Goal: Task Accomplishment & Management: Manage account settings

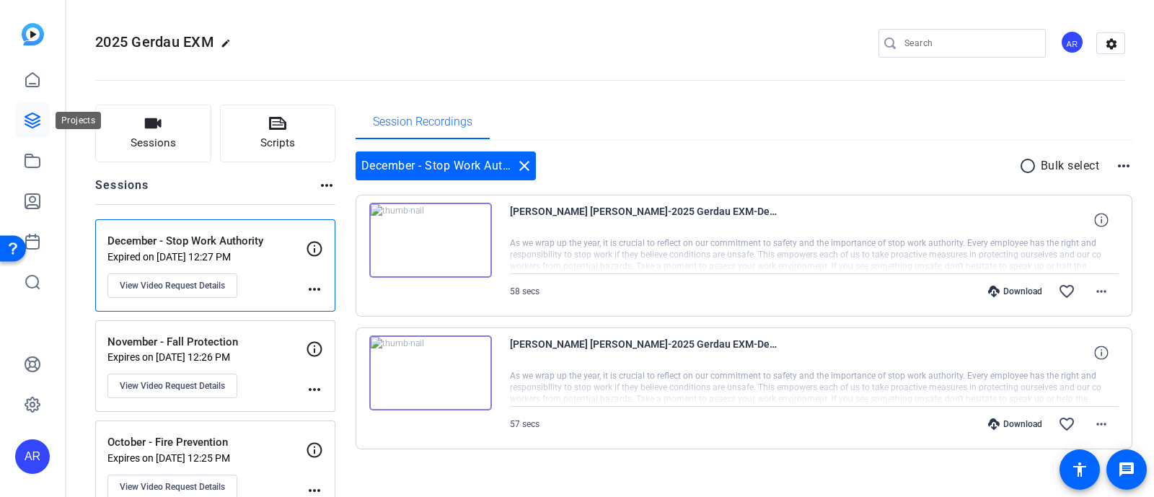
click at [36, 117] on icon at bounding box center [32, 120] width 17 height 17
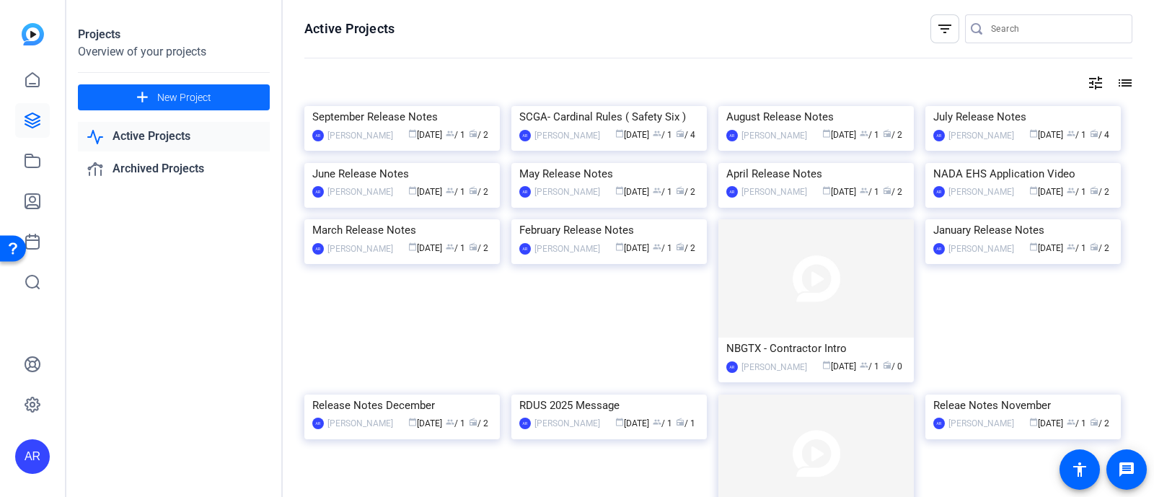
click at [220, 106] on span at bounding box center [174, 97] width 192 height 35
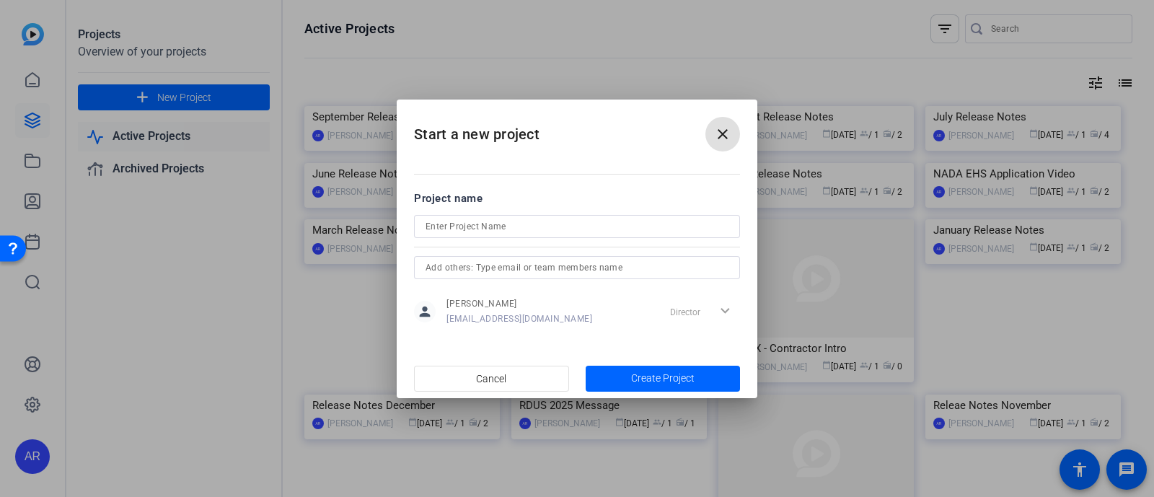
click at [473, 224] on input at bounding box center [577, 226] width 303 height 17
type input "Gerdau 2026 EXM"
click at [643, 371] on span "Create Project" at bounding box center [662, 378] width 63 height 15
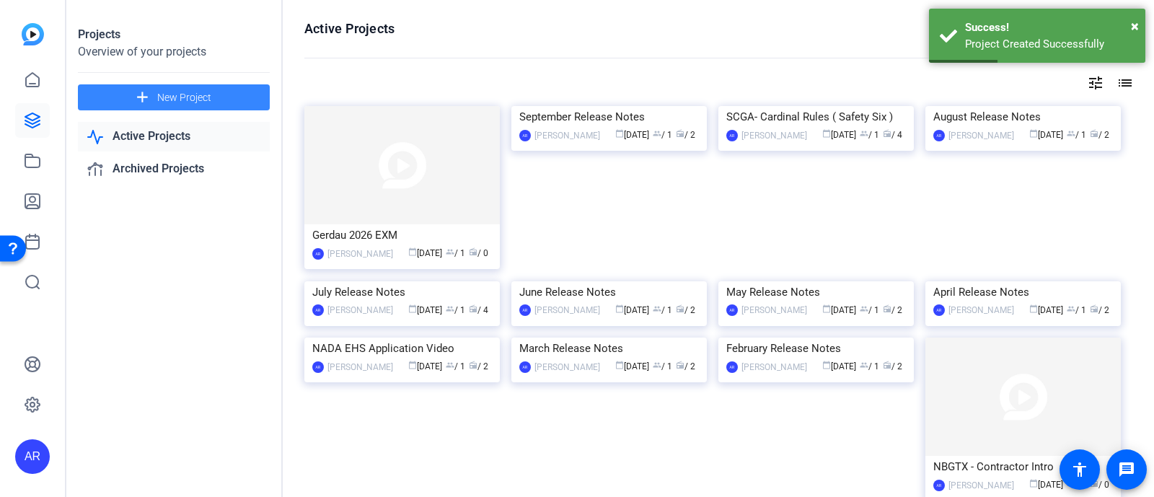
click at [206, 99] on span "New Project" at bounding box center [184, 97] width 54 height 15
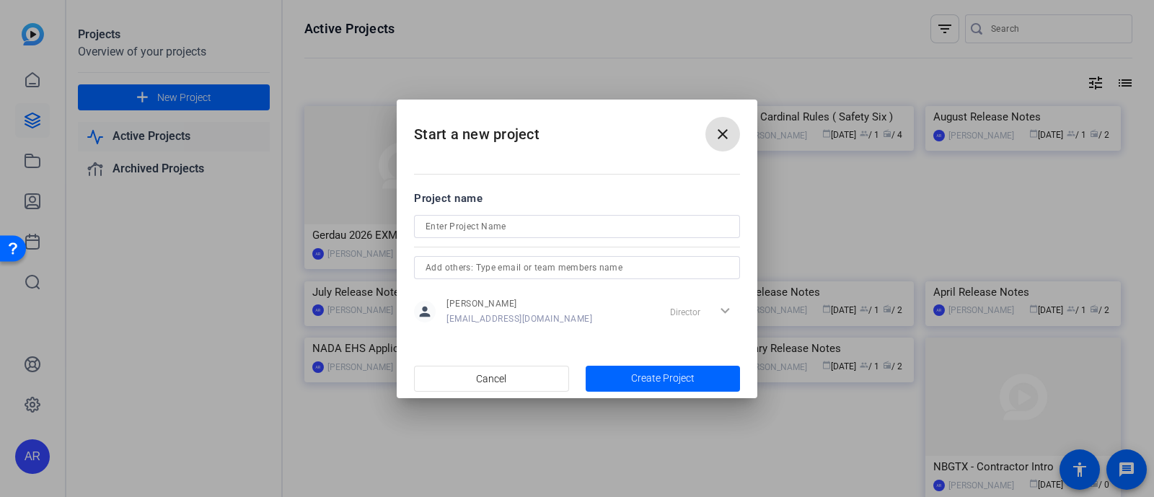
click at [478, 229] on input at bounding box center [577, 226] width 303 height 17
type input "Alter 2026 EXM"
click at [681, 382] on span "Create Project" at bounding box center [662, 378] width 63 height 15
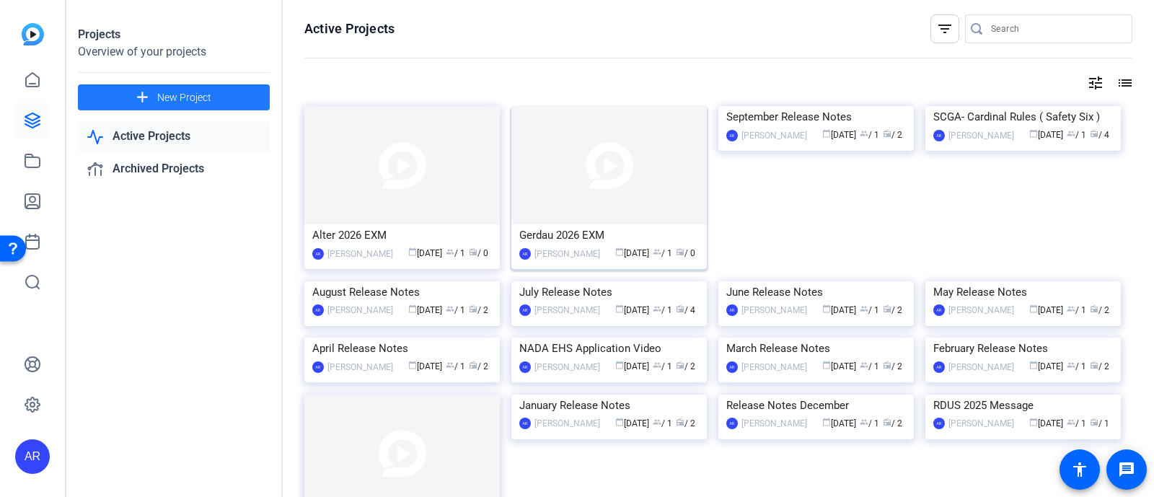
click at [586, 243] on div "Gerdau 2026 EXM" at bounding box center [609, 235] width 180 height 22
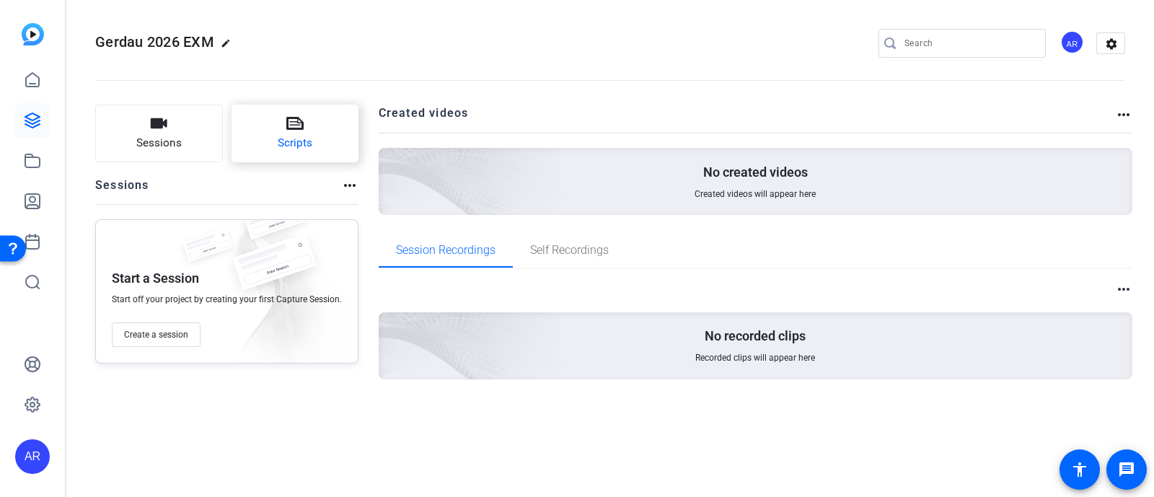
click at [306, 136] on span "Scripts" at bounding box center [295, 143] width 35 height 17
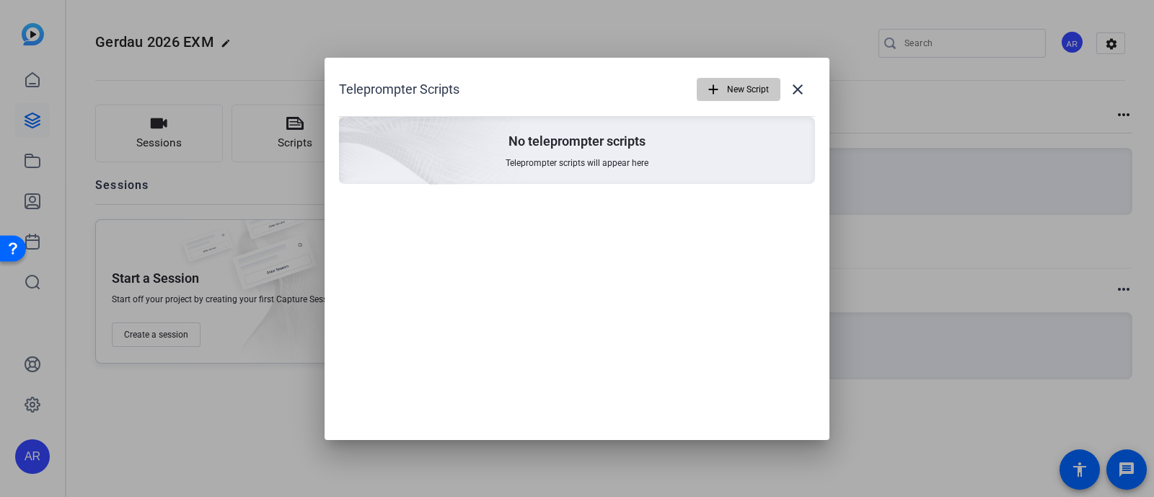
click at [754, 80] on span "New Script" at bounding box center [748, 89] width 42 height 27
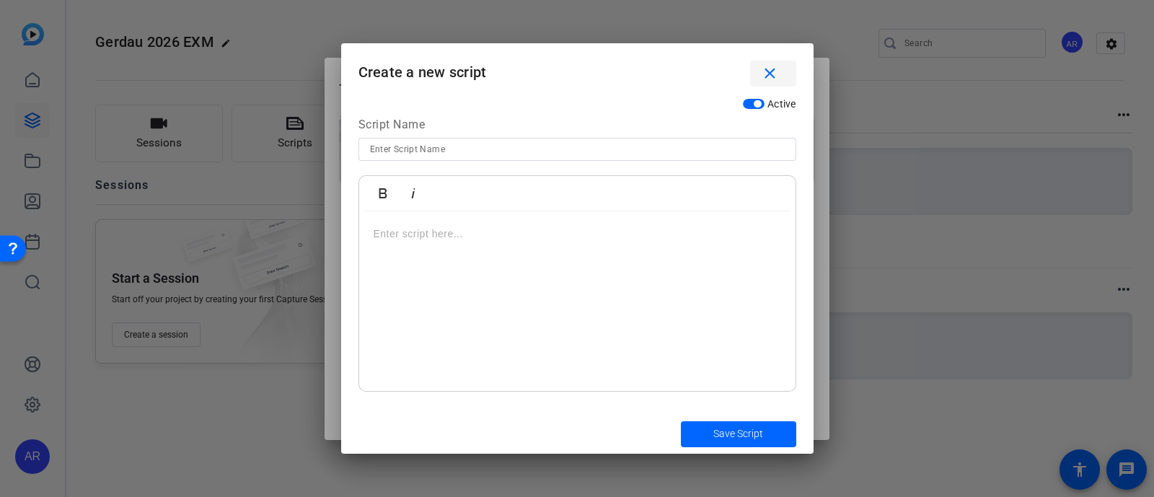
click at [762, 75] on mat-icon "close" at bounding box center [770, 74] width 18 height 18
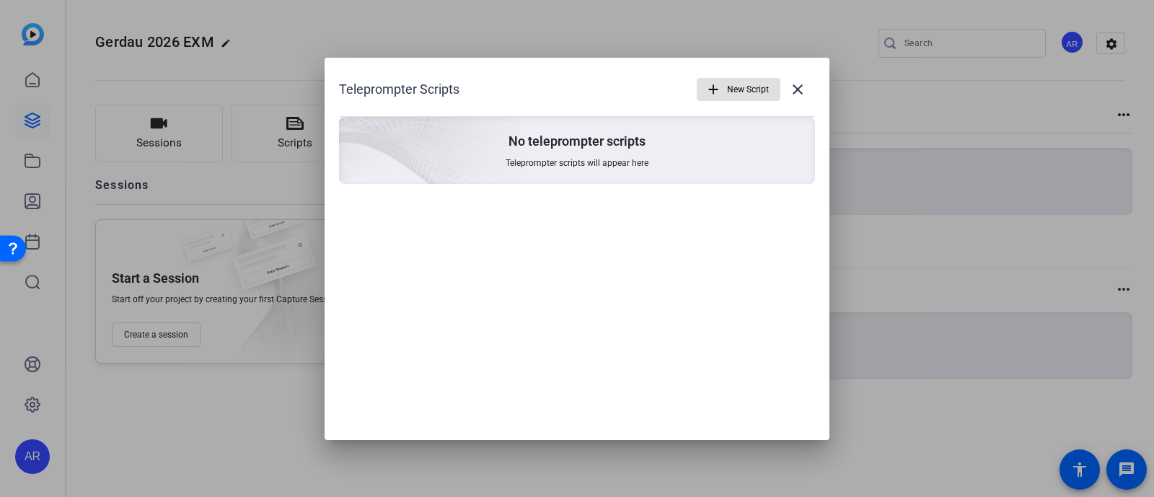
click at [718, 86] on mat-icon "add" at bounding box center [714, 90] width 16 height 16
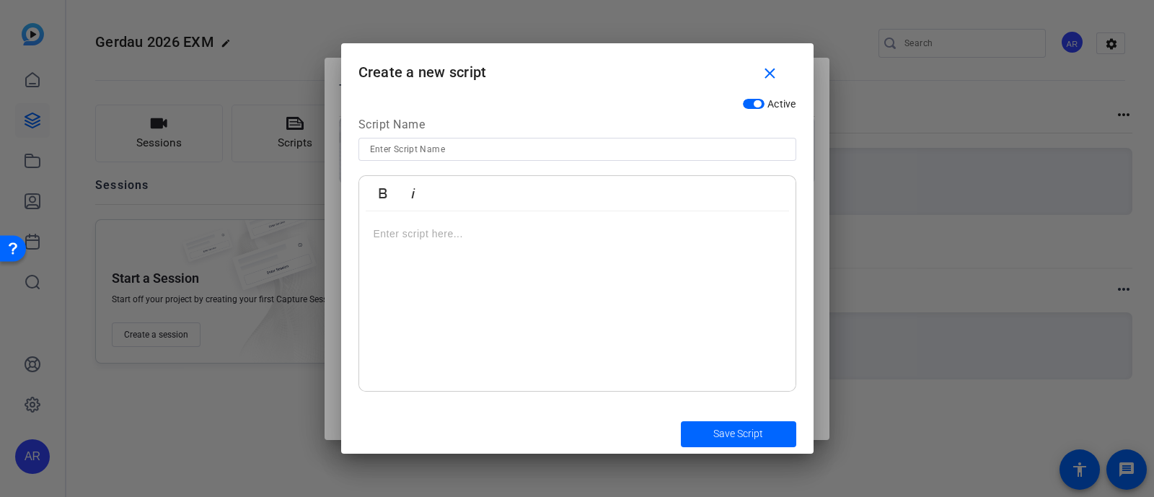
click at [519, 139] on div at bounding box center [577, 149] width 415 height 23
type input "2"
type input "G"
type input "February - Mobile Equipment"
click at [480, 222] on div at bounding box center [577, 301] width 436 height 180
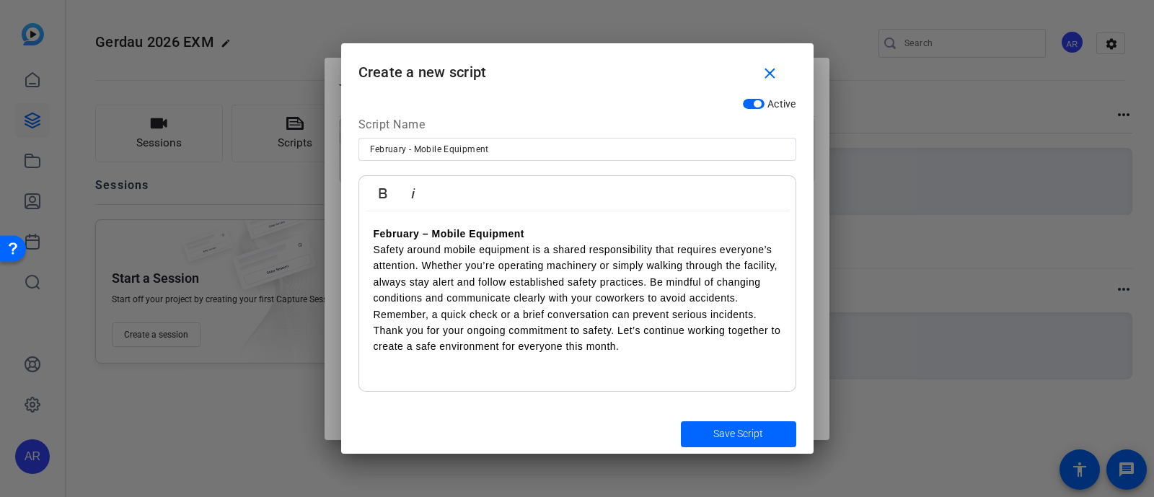
click at [524, 232] on strong "February – Mobile Equipment" at bounding box center [449, 234] width 151 height 12
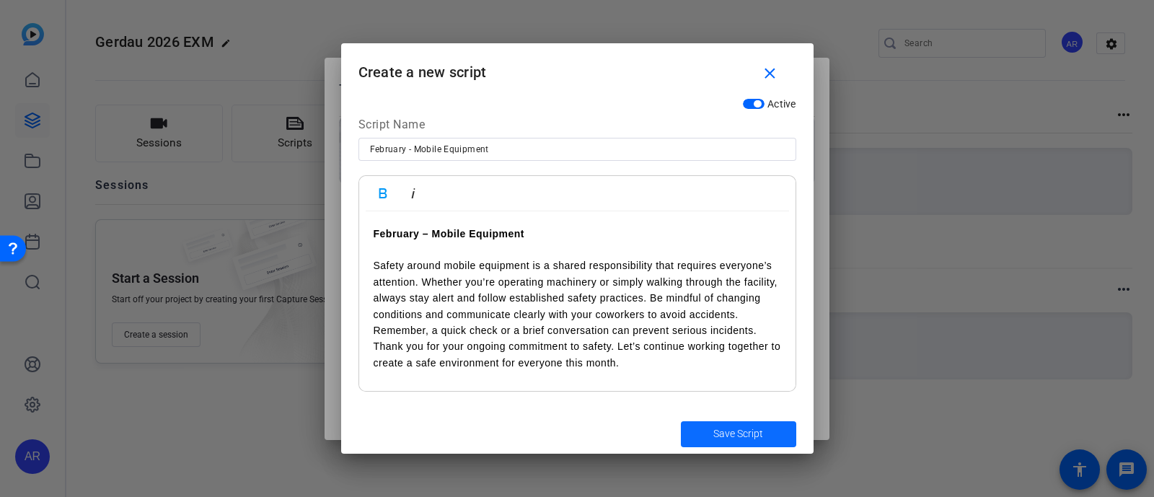
click at [728, 439] on span "Save Script" at bounding box center [738, 433] width 50 height 15
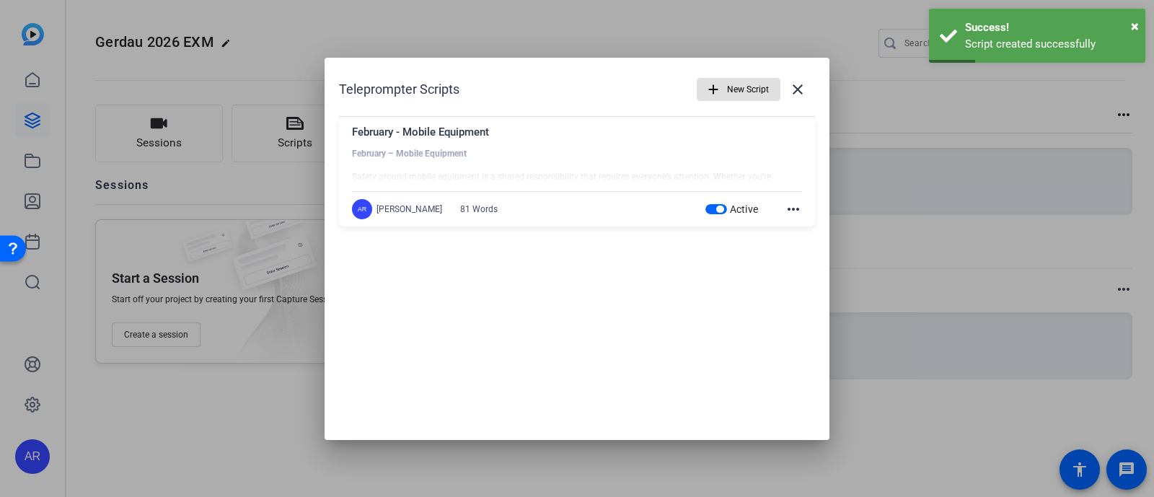
click at [732, 85] on span "New Script" at bounding box center [748, 89] width 42 height 27
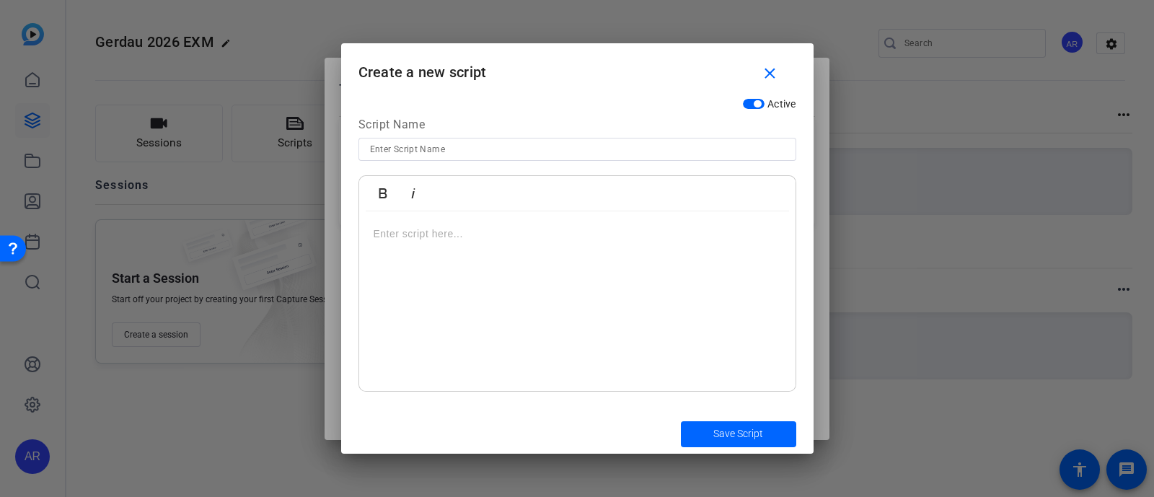
click at [492, 146] on input at bounding box center [577, 149] width 415 height 17
type input "March - Hazard Communication"
click at [495, 267] on div at bounding box center [577, 301] width 436 height 180
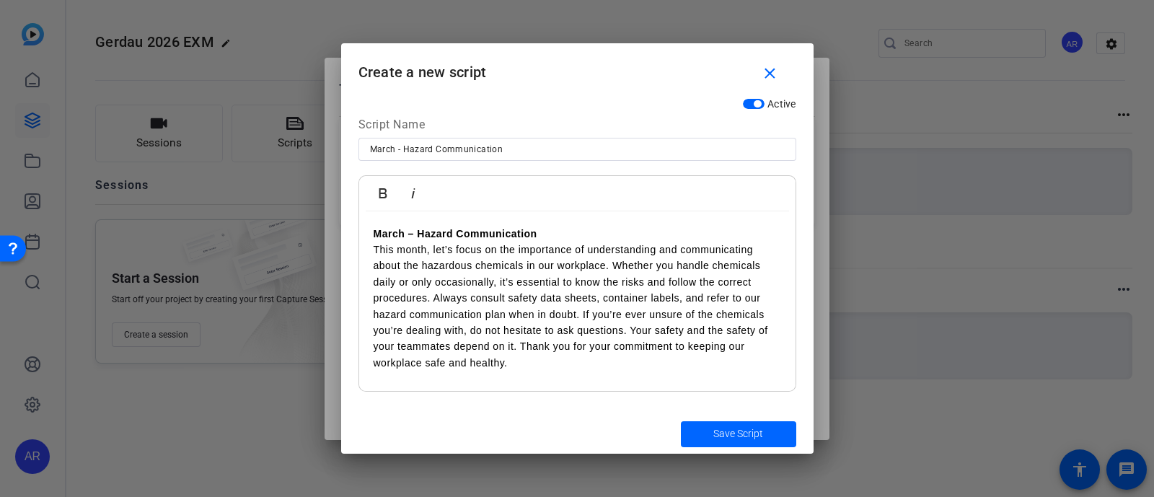
click at [563, 238] on p "March – Hazard Communication" at bounding box center [578, 234] width 408 height 16
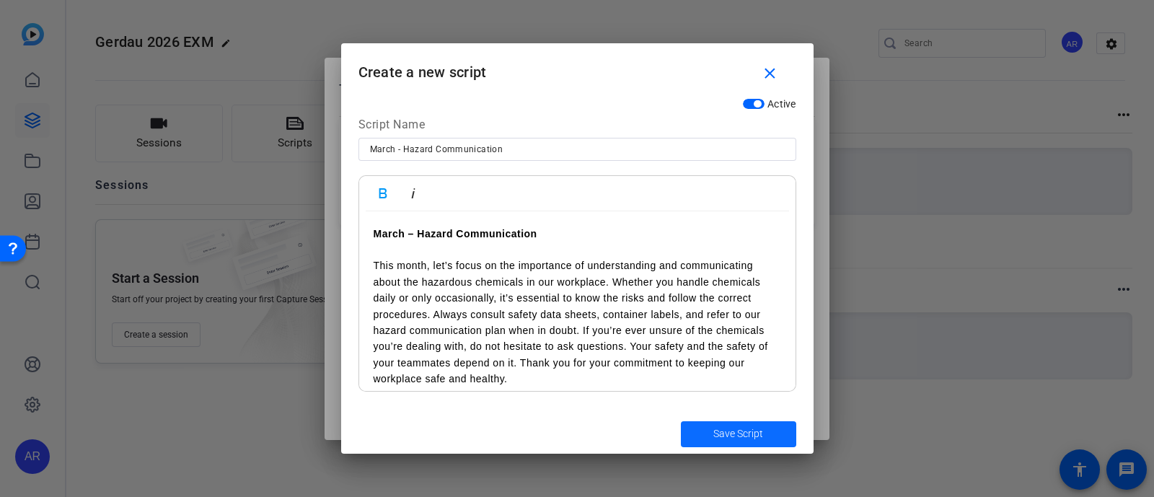
click at [729, 437] on span "Save Script" at bounding box center [738, 433] width 50 height 15
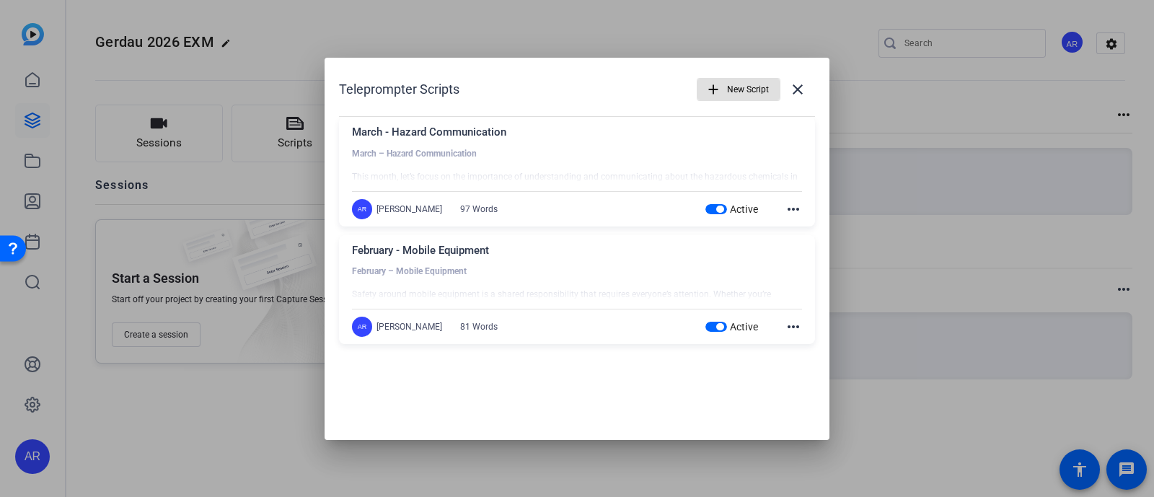
click at [732, 87] on span "New Script" at bounding box center [748, 89] width 42 height 27
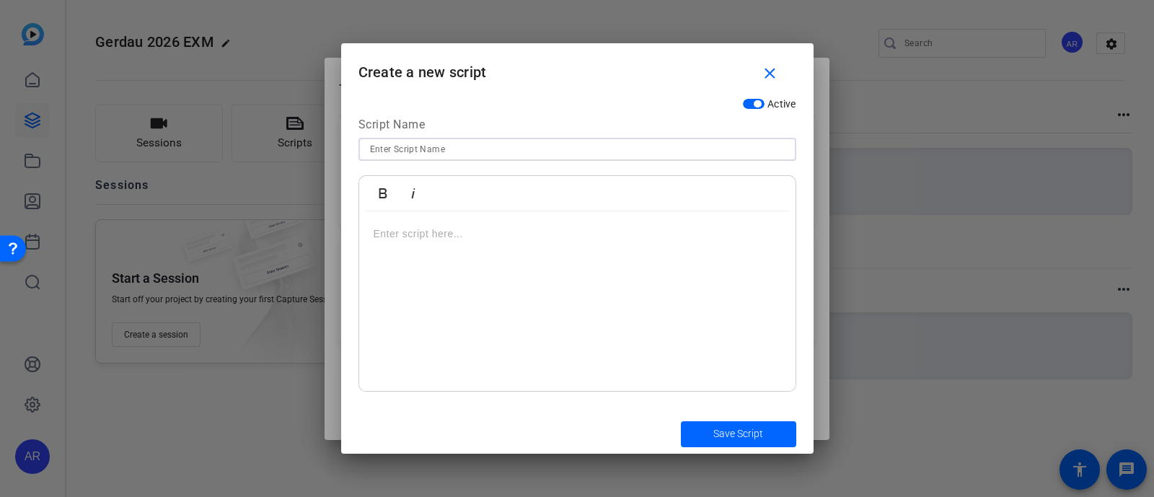
click at [703, 145] on input at bounding box center [577, 149] width 415 height 17
type input "April - LOTO"
click at [636, 226] on p at bounding box center [578, 234] width 408 height 16
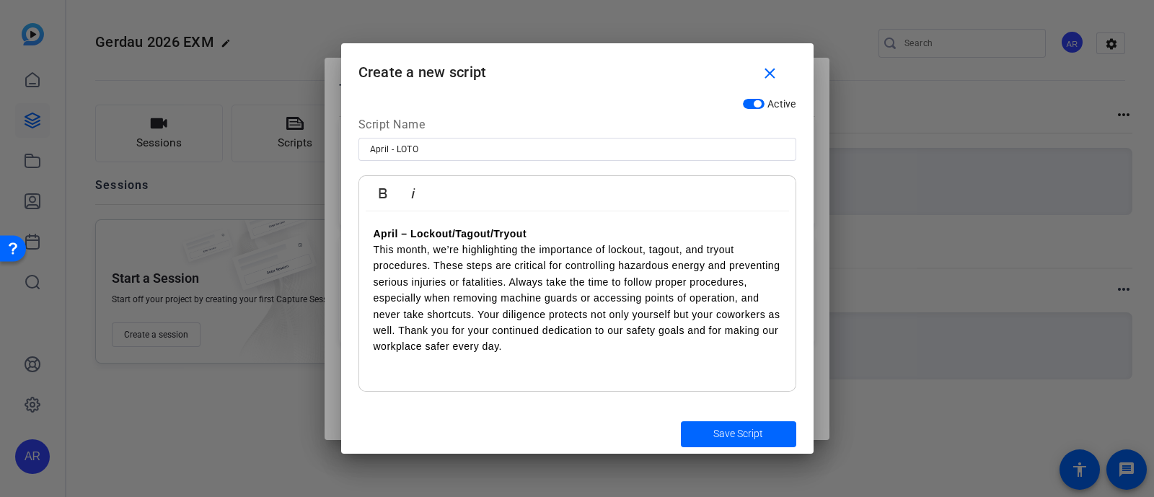
click at [570, 235] on p "April – Lockout/Tagout/Tryout" at bounding box center [578, 234] width 408 height 16
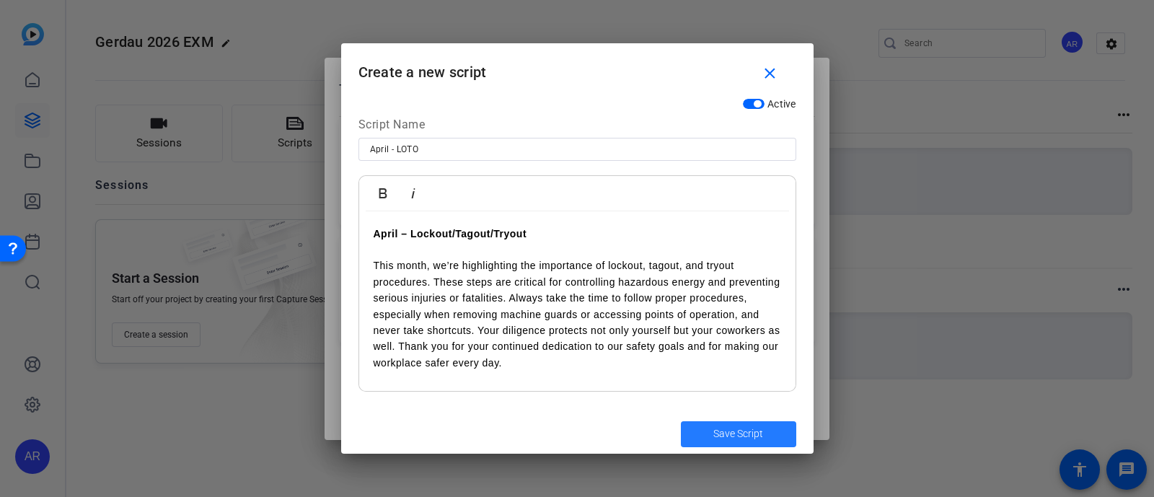
click at [729, 436] on span "Save Script" at bounding box center [738, 433] width 50 height 15
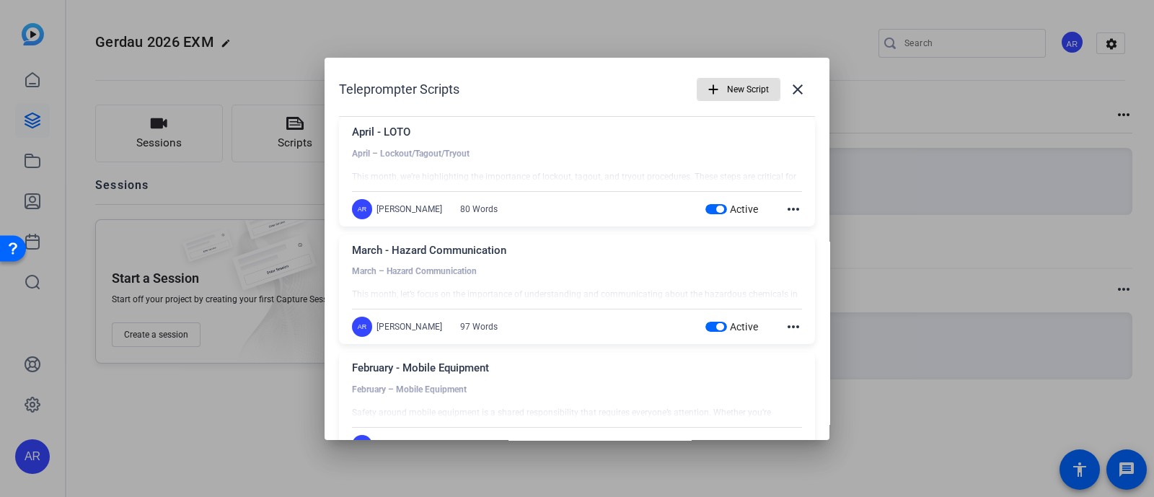
click at [706, 96] on mat-icon "add" at bounding box center [714, 90] width 16 height 16
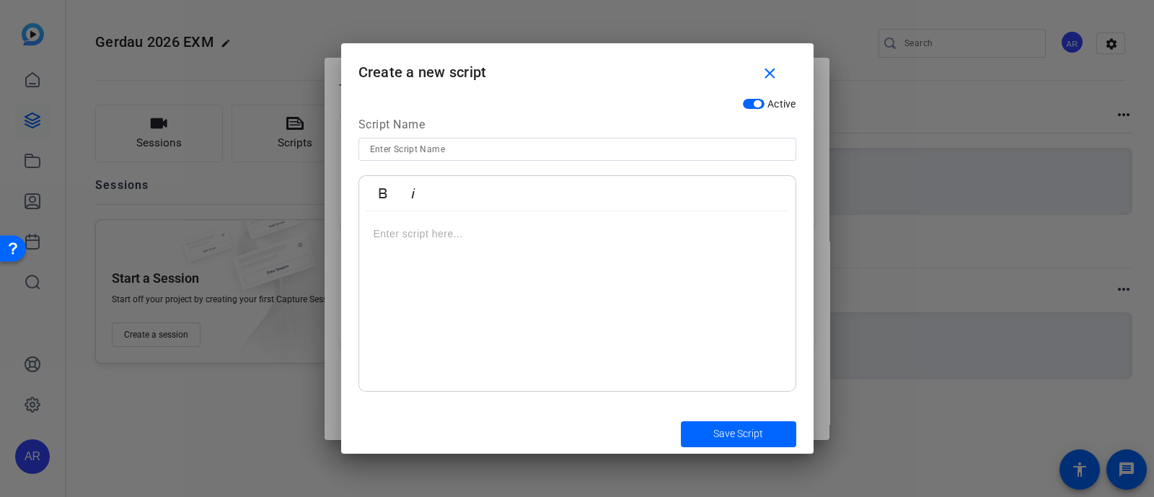
click at [690, 146] on input at bounding box center [577, 149] width 415 height 17
type input "May - Heat Stress"
click at [633, 230] on p at bounding box center [578, 234] width 408 height 16
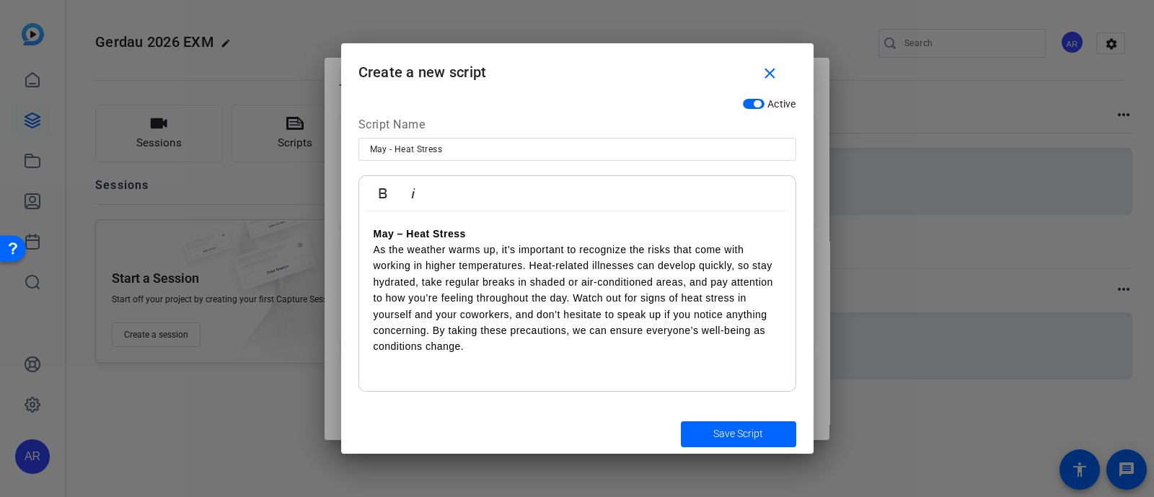
click at [518, 239] on p "May – Heat Stress" at bounding box center [578, 234] width 408 height 16
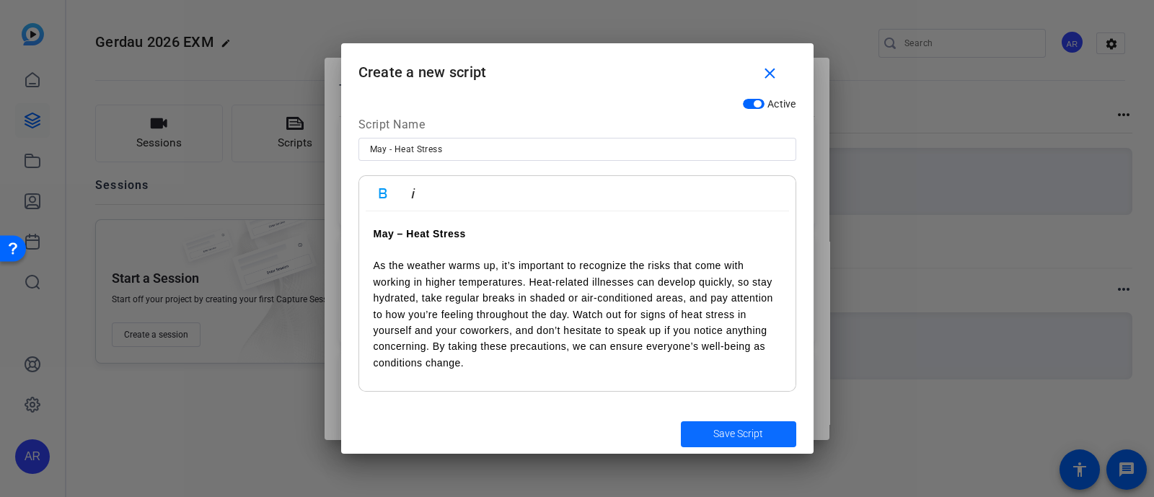
click at [732, 433] on span "Save Script" at bounding box center [738, 433] width 50 height 15
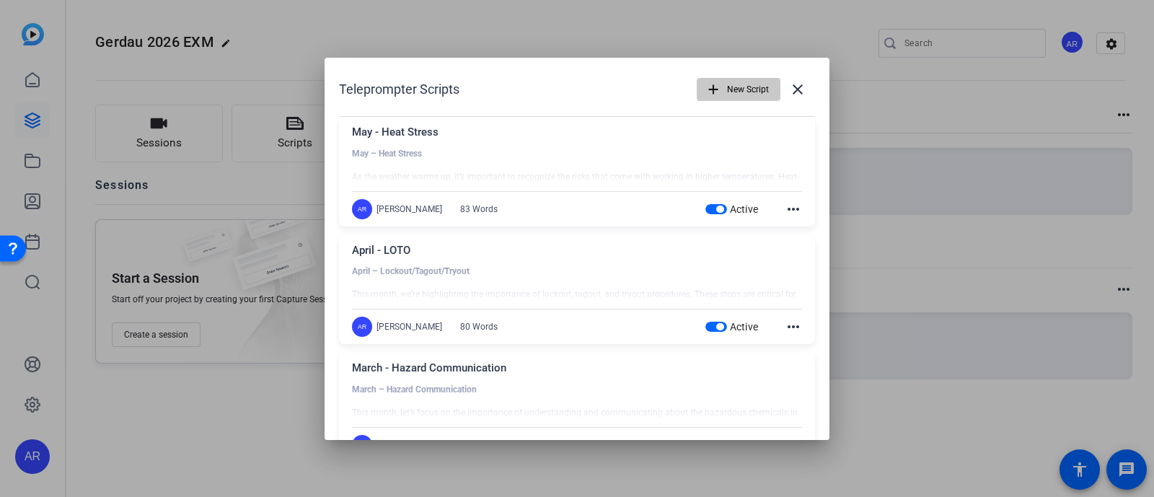
click at [727, 83] on span "New Script" at bounding box center [748, 89] width 42 height 27
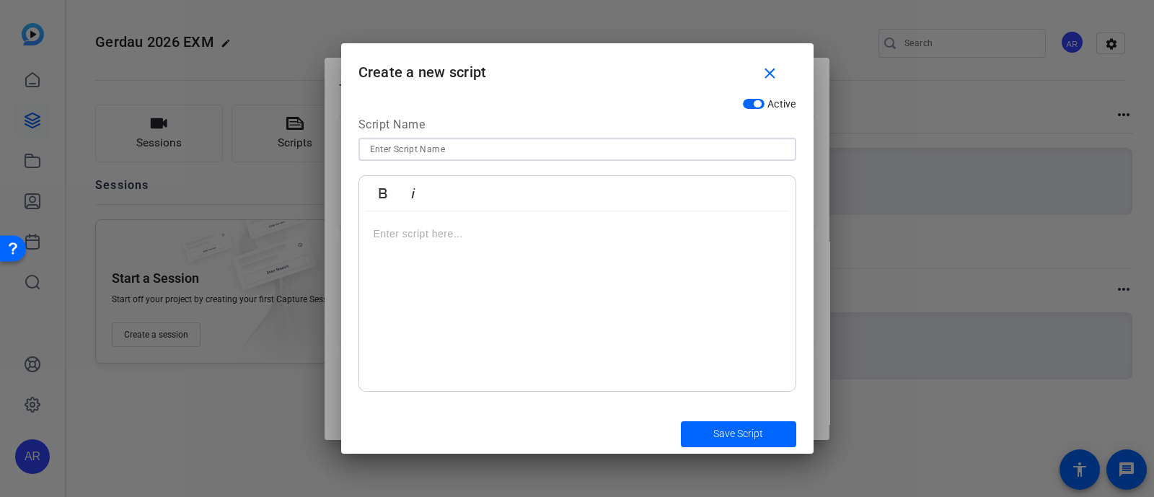
click at [631, 151] on input at bounding box center [577, 149] width 415 height 17
type input "June - PPE"
click at [615, 240] on p at bounding box center [578, 234] width 408 height 16
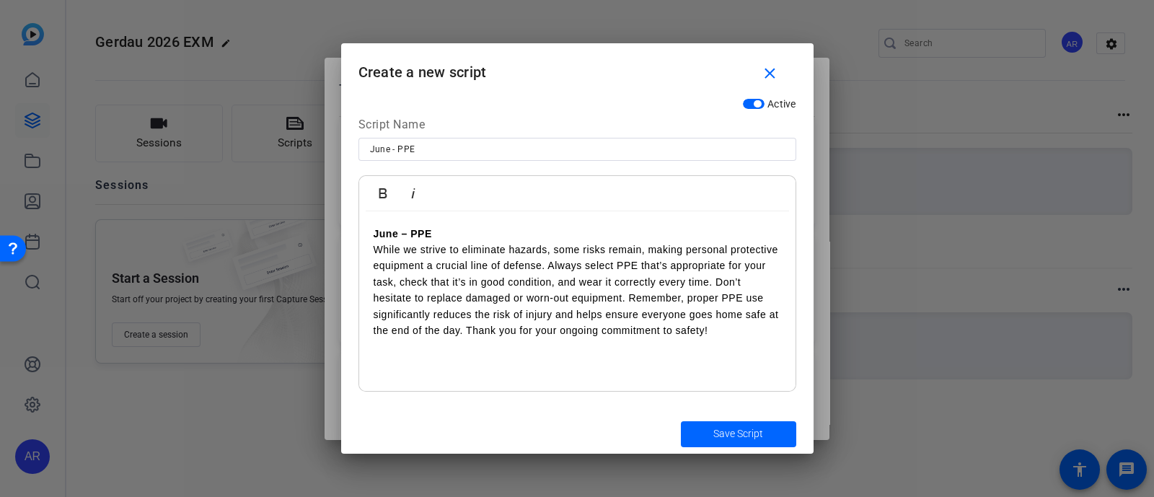
click at [465, 230] on p "June – PPE" at bounding box center [578, 234] width 408 height 16
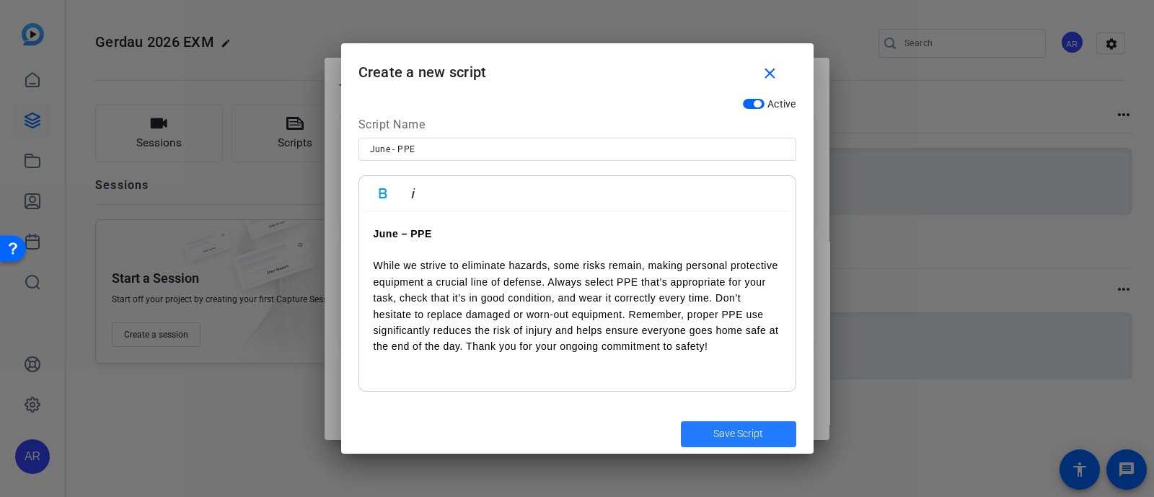
click at [720, 434] on span "Save Script" at bounding box center [738, 433] width 50 height 15
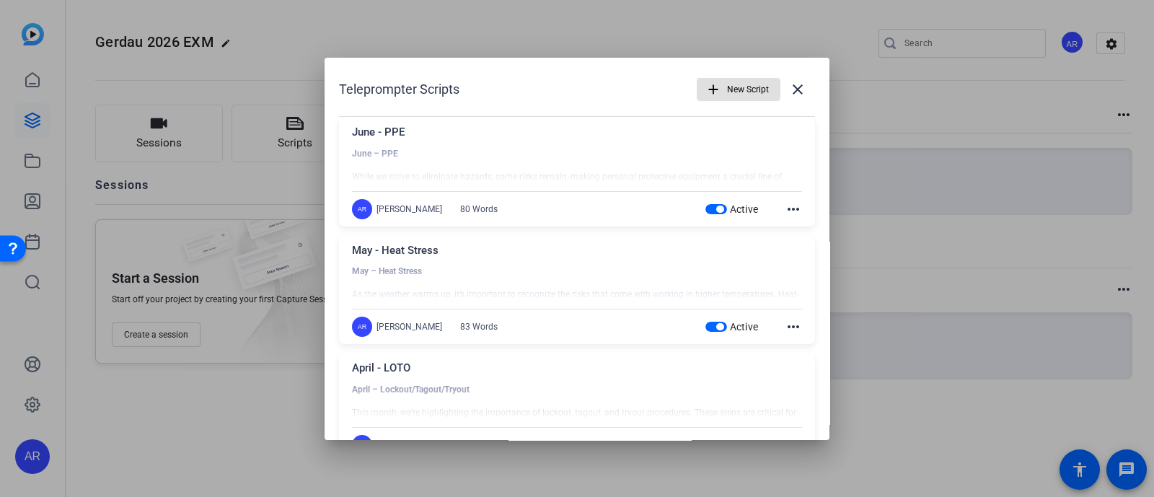
click at [710, 84] on mat-icon "add" at bounding box center [714, 90] width 16 height 16
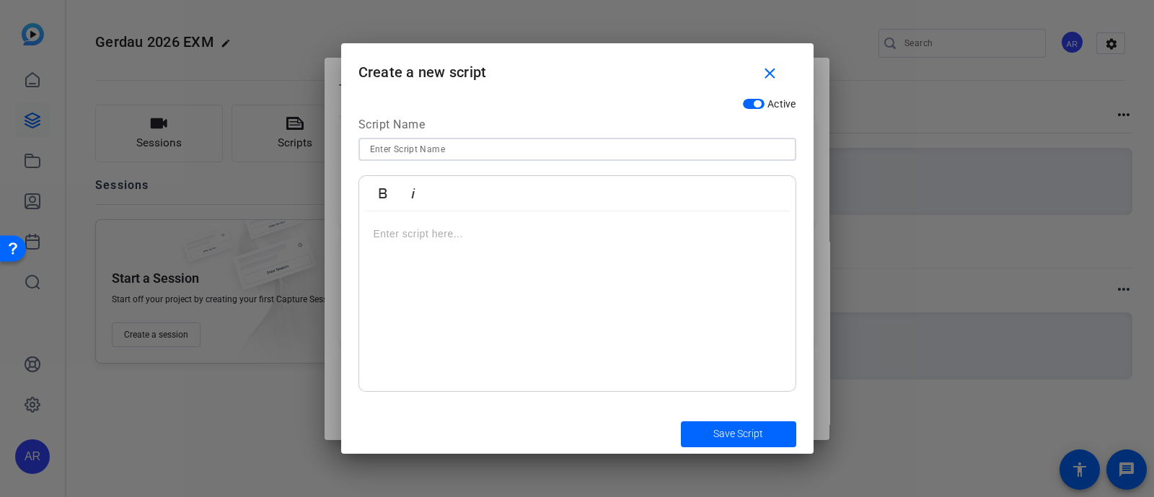
click at [653, 149] on input at bounding box center [577, 149] width 415 height 17
type input "September - Hand Safety"
click at [564, 248] on div at bounding box center [577, 301] width 436 height 180
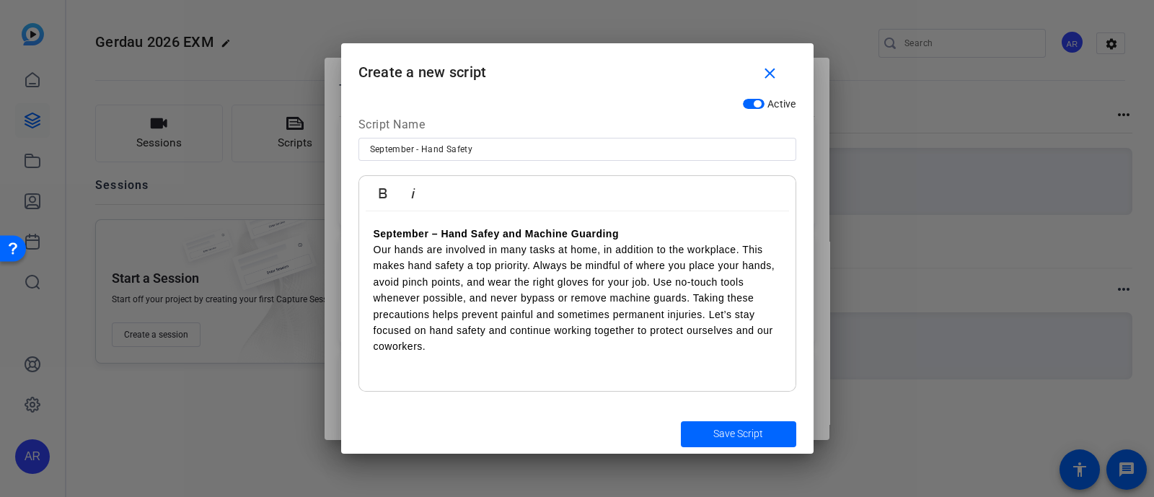
click at [625, 232] on p "September – Hand Safey and Machine Guarding" at bounding box center [578, 234] width 408 height 16
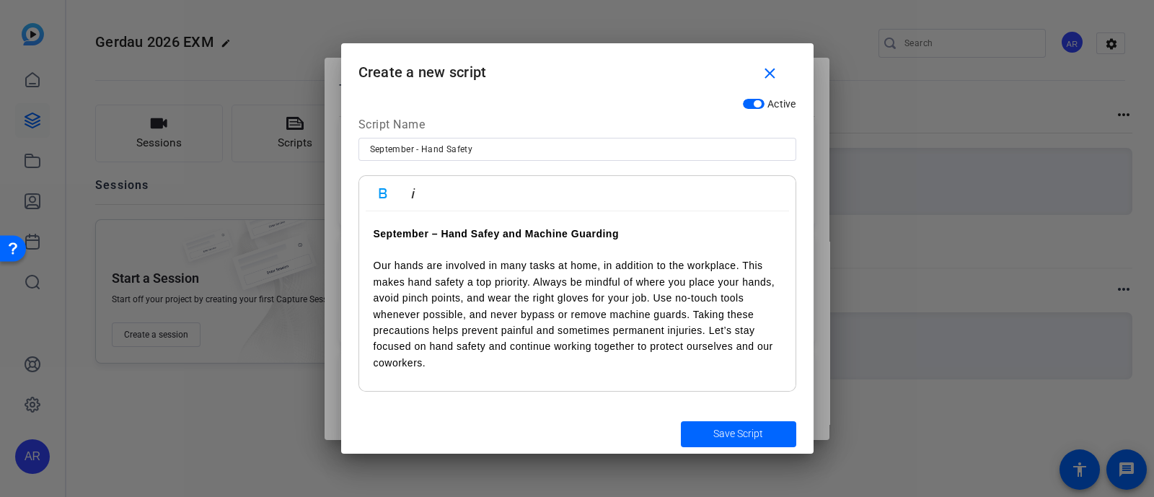
click at [493, 239] on p "September – Hand Safey and Machine Guarding" at bounding box center [578, 234] width 408 height 16
click at [709, 427] on span "submit" at bounding box center [738, 434] width 115 height 35
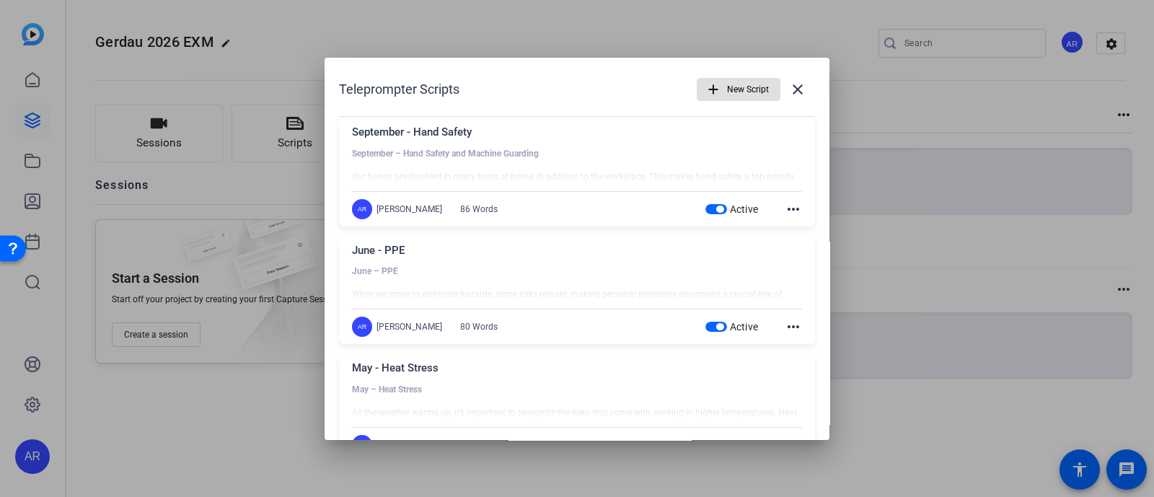
click at [735, 83] on span "New Script" at bounding box center [748, 89] width 42 height 27
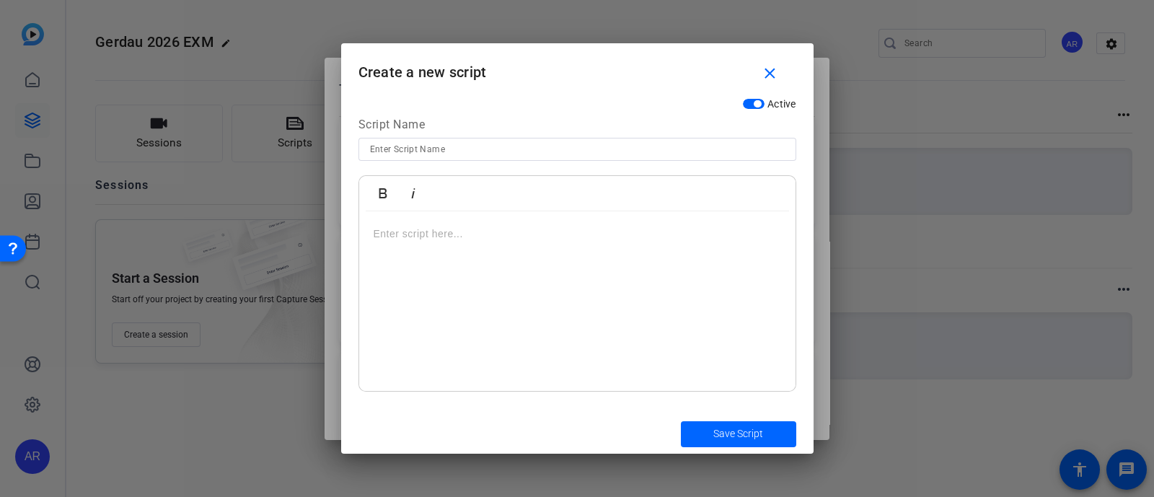
click at [494, 136] on div "Script Name" at bounding box center [578, 127] width 438 height 22
click at [495, 142] on input at bounding box center [577, 149] width 415 height 17
type input "O"
type input "October - Fire Prevention"
click at [458, 263] on div at bounding box center [577, 301] width 436 height 180
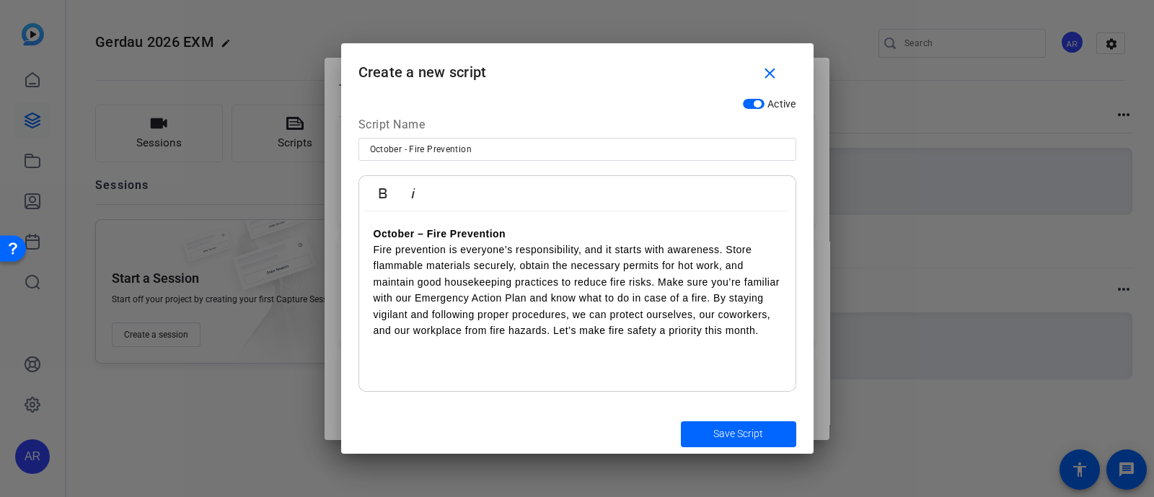
click at [531, 232] on p "October – Fire Prevention" at bounding box center [578, 234] width 408 height 16
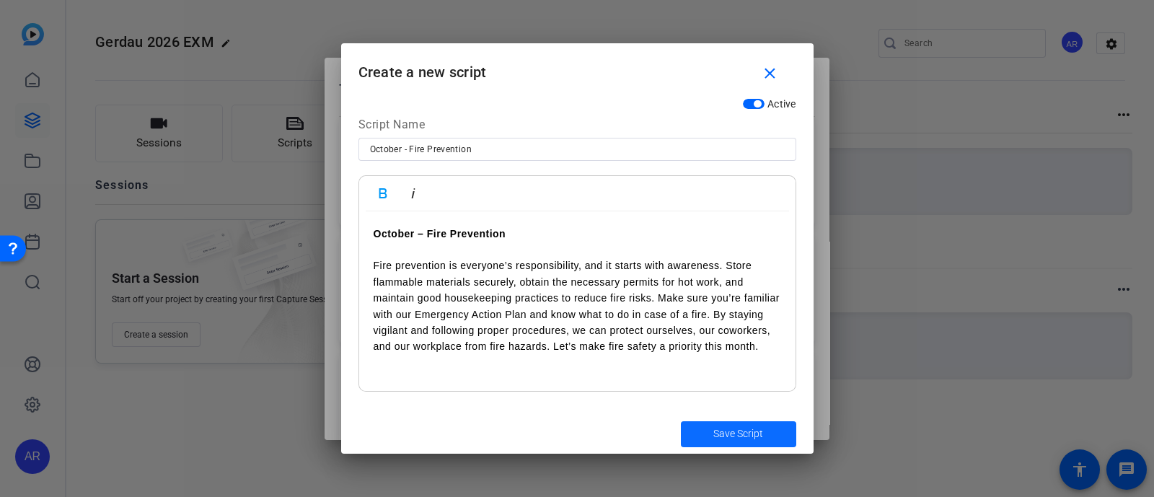
click at [732, 429] on span "Save Script" at bounding box center [738, 433] width 50 height 15
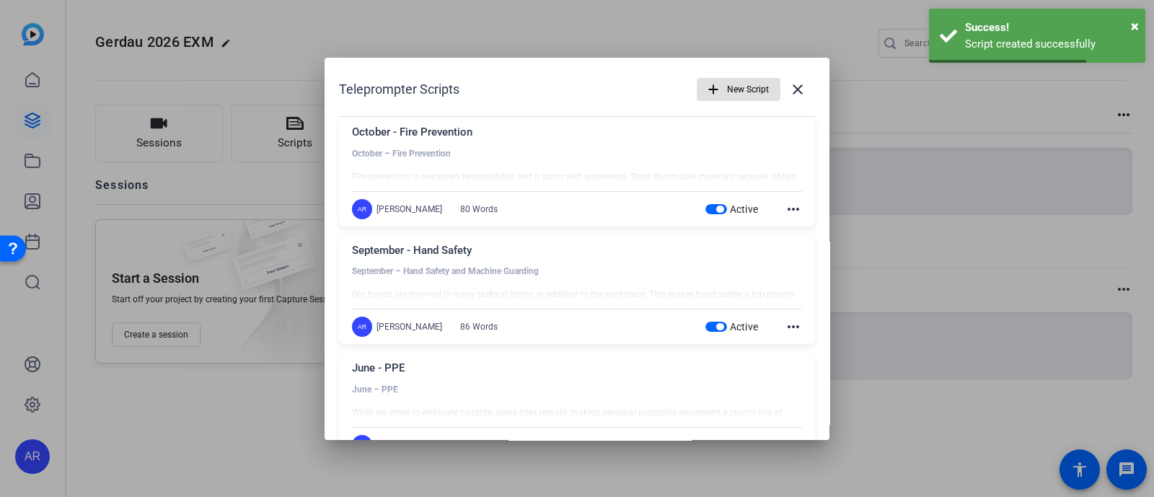
click at [727, 89] on span "New Script" at bounding box center [748, 89] width 42 height 27
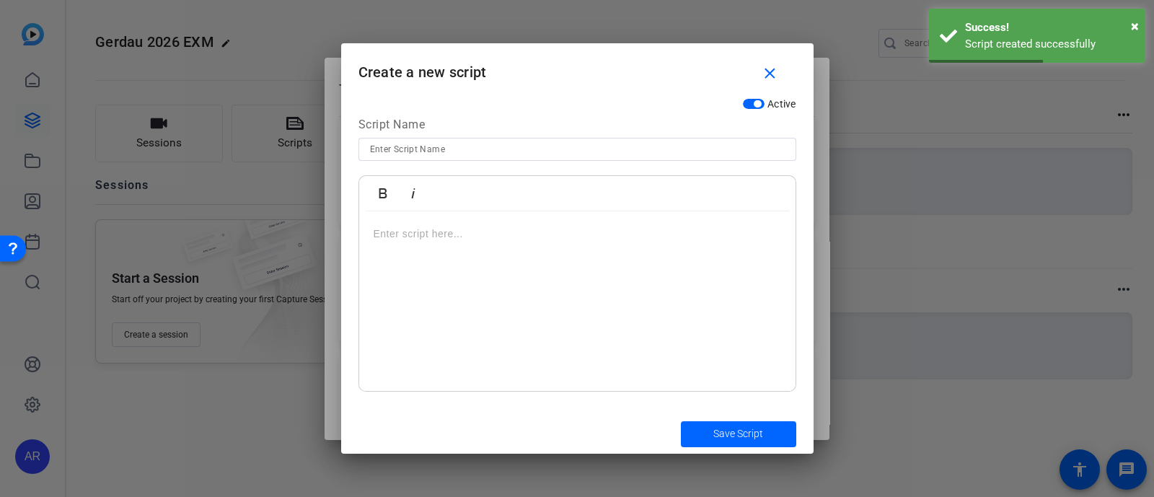
click at [497, 145] on input at bounding box center [577, 149] width 415 height 17
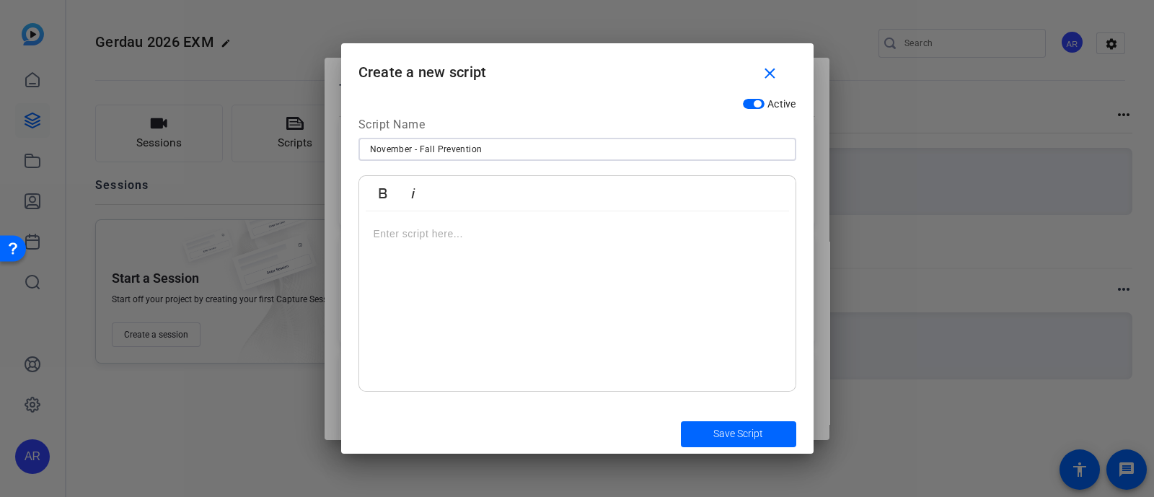
click at [500, 243] on div at bounding box center [577, 301] width 436 height 180
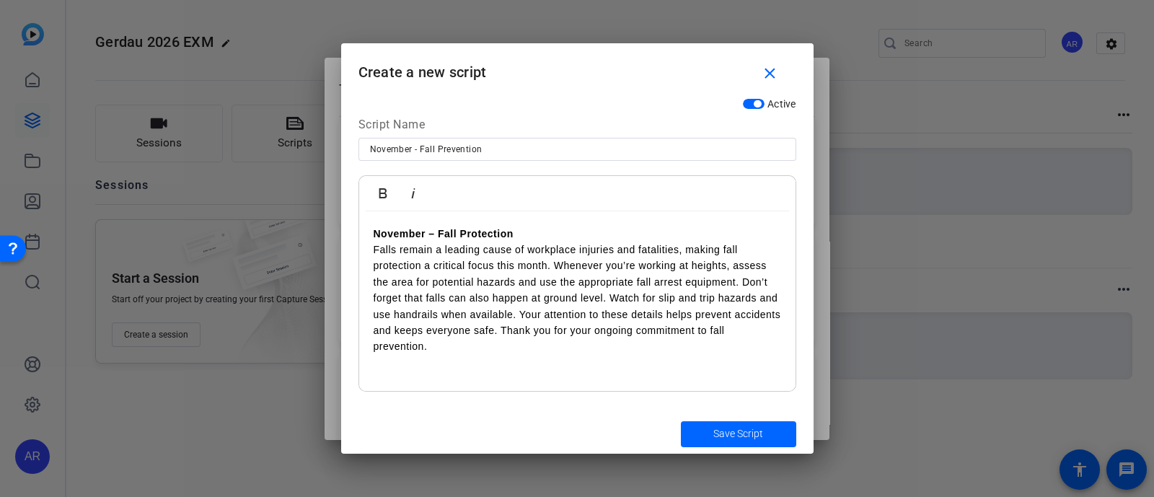
click at [564, 231] on p "November – Fall Protection" at bounding box center [578, 234] width 408 height 16
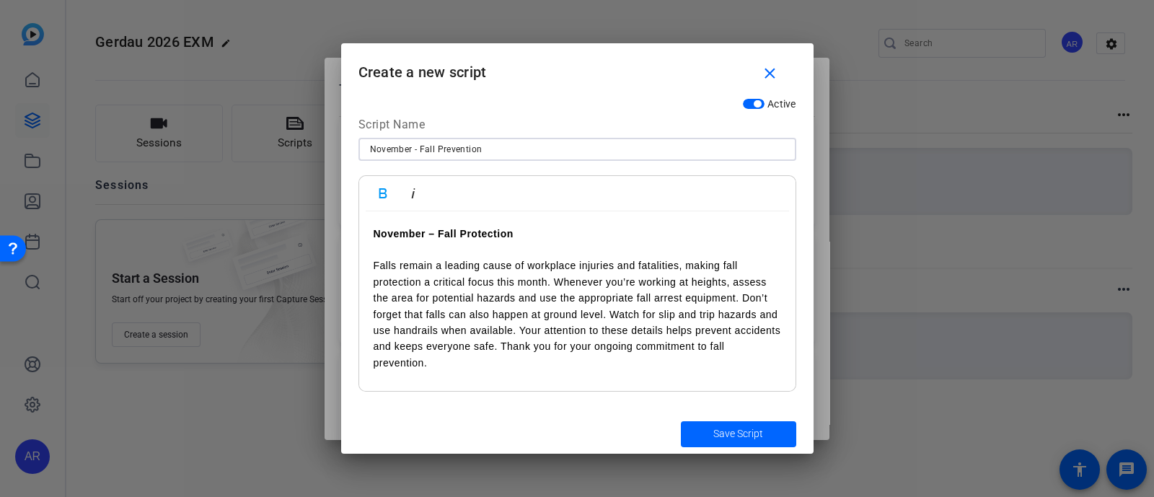
click at [511, 153] on input "November - Fall Prevention" at bounding box center [577, 149] width 415 height 17
type input "November - Fall Protection"
click at [733, 444] on span "submit" at bounding box center [738, 434] width 115 height 35
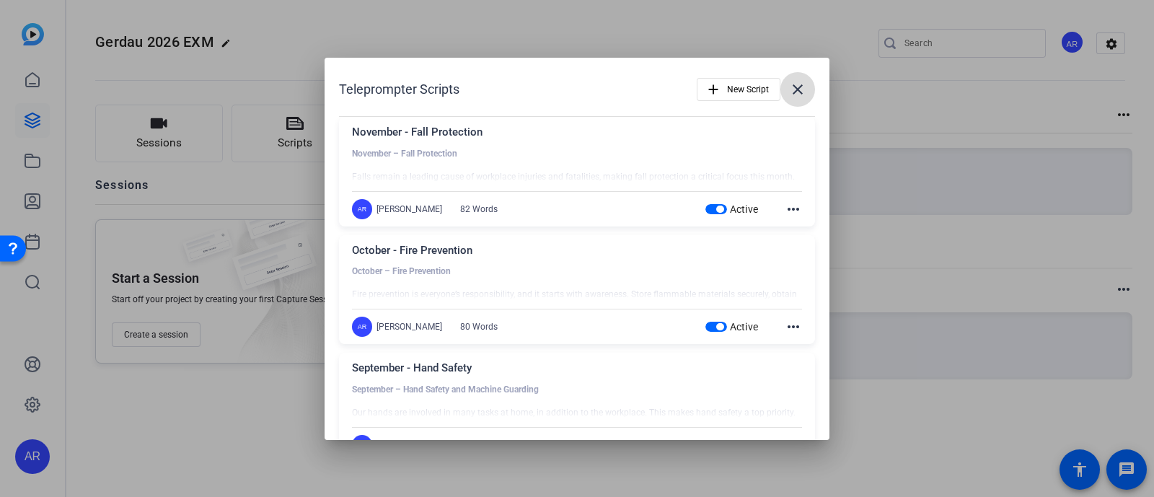
click at [794, 91] on mat-icon "close" at bounding box center [797, 89] width 17 height 17
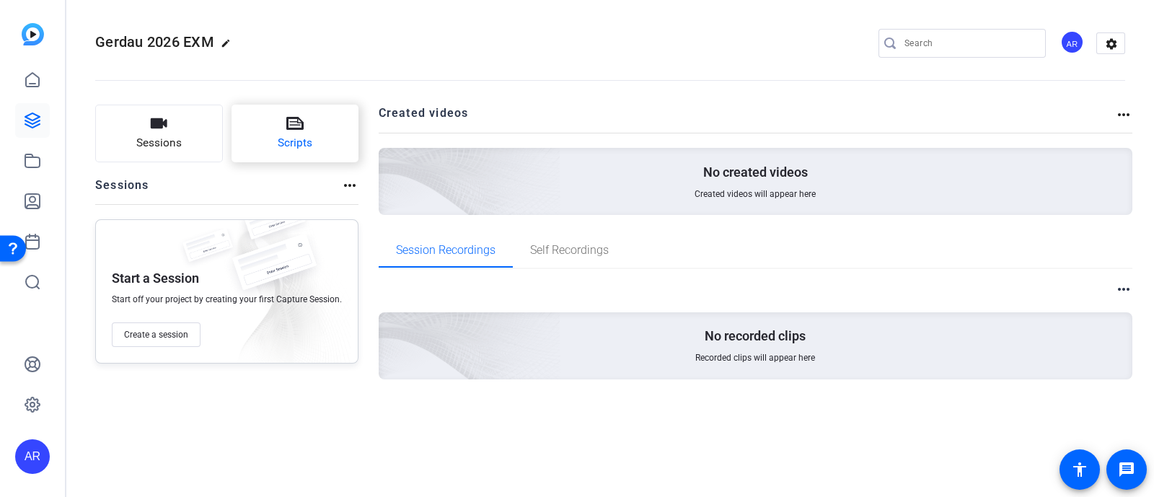
click at [271, 131] on button "Scripts" at bounding box center [296, 134] width 128 height 58
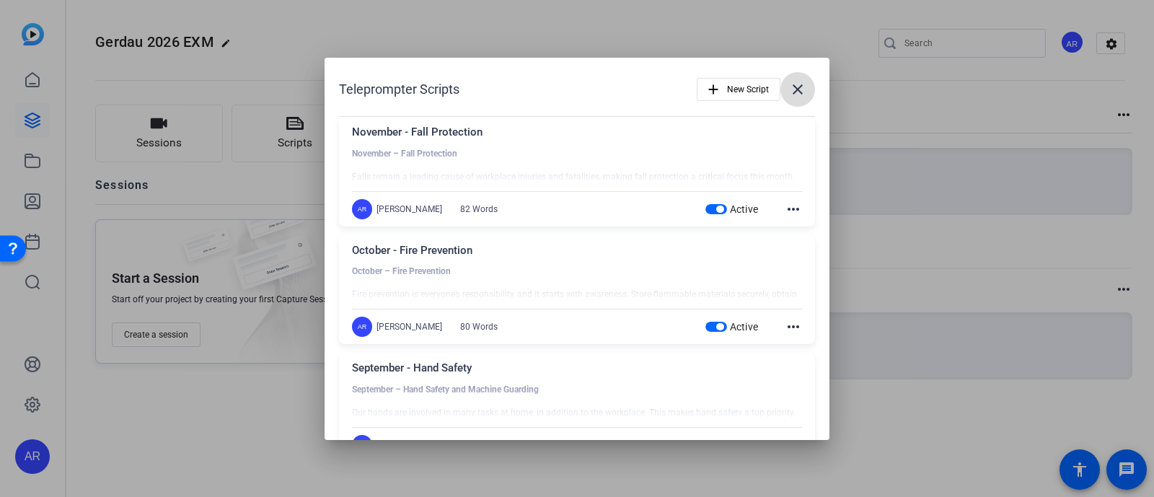
click at [789, 95] on mat-icon "close" at bounding box center [797, 89] width 17 height 17
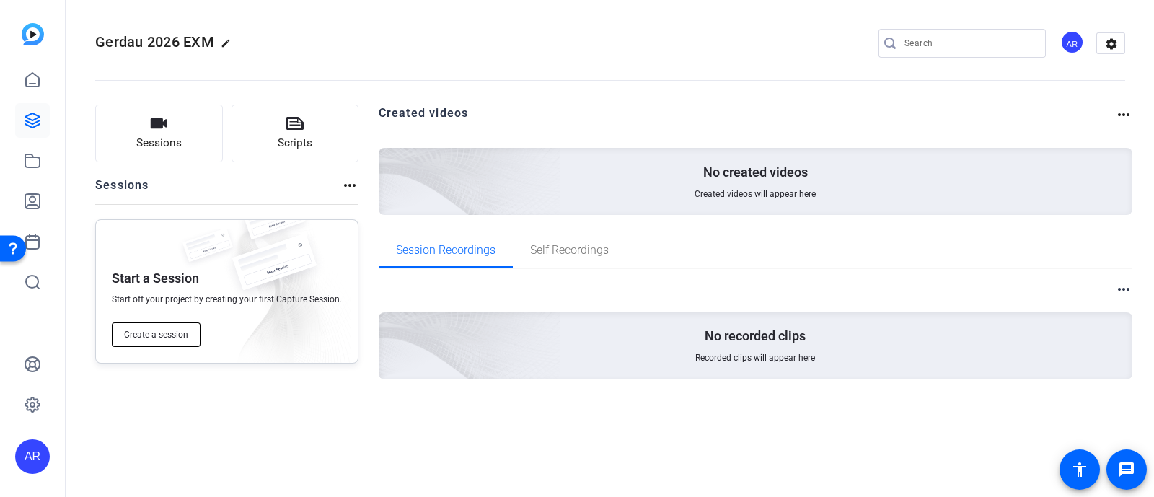
click at [144, 338] on span "Create a session" at bounding box center [156, 335] width 64 height 12
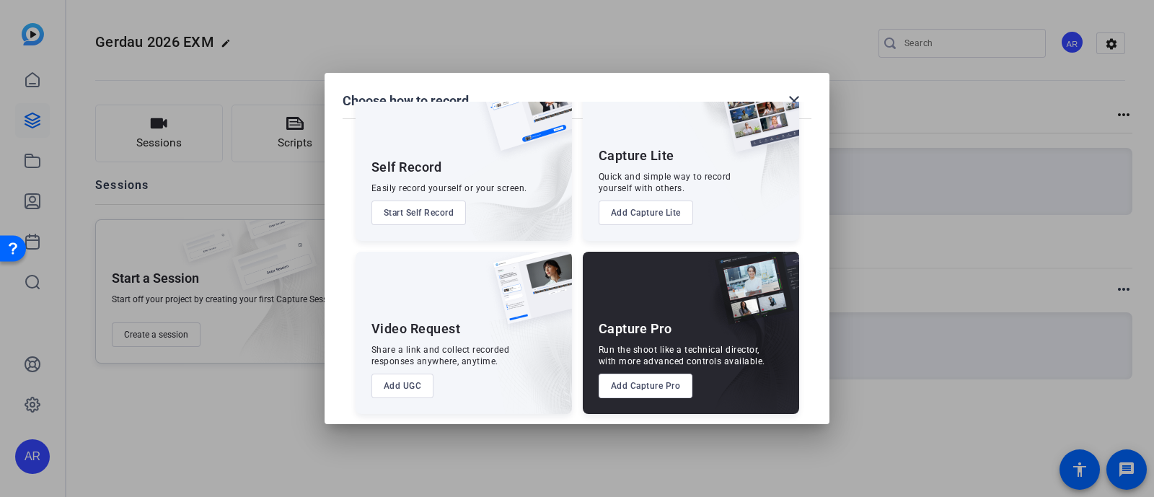
scroll to position [55, 0]
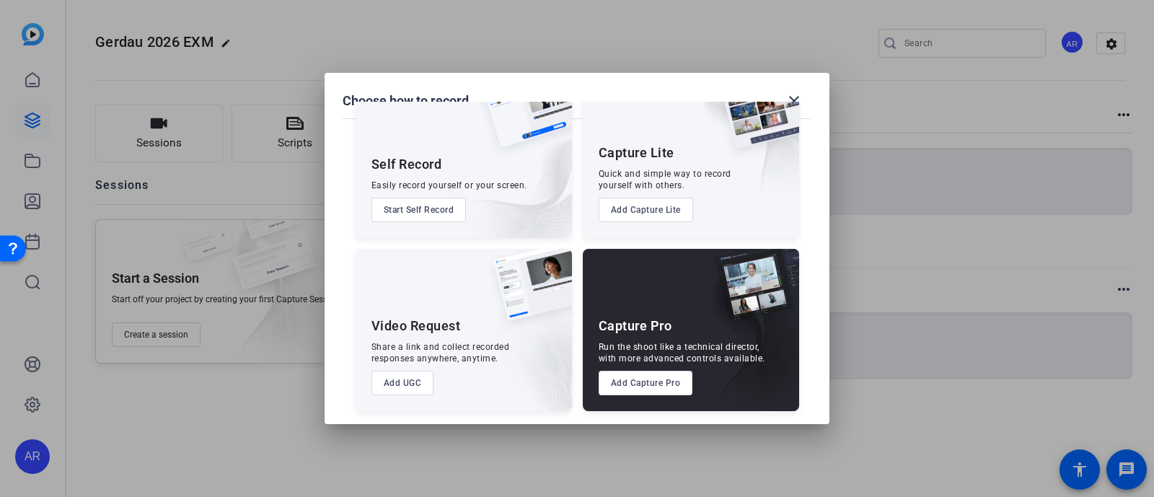
click at [408, 384] on button "Add UGC" at bounding box center [403, 383] width 63 height 25
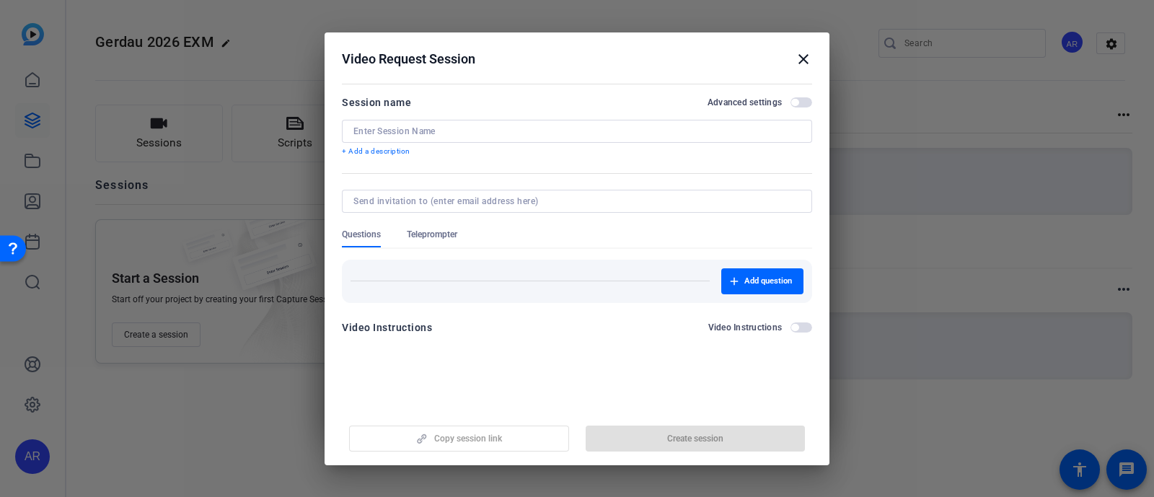
click at [421, 131] on input at bounding box center [576, 132] width 447 height 12
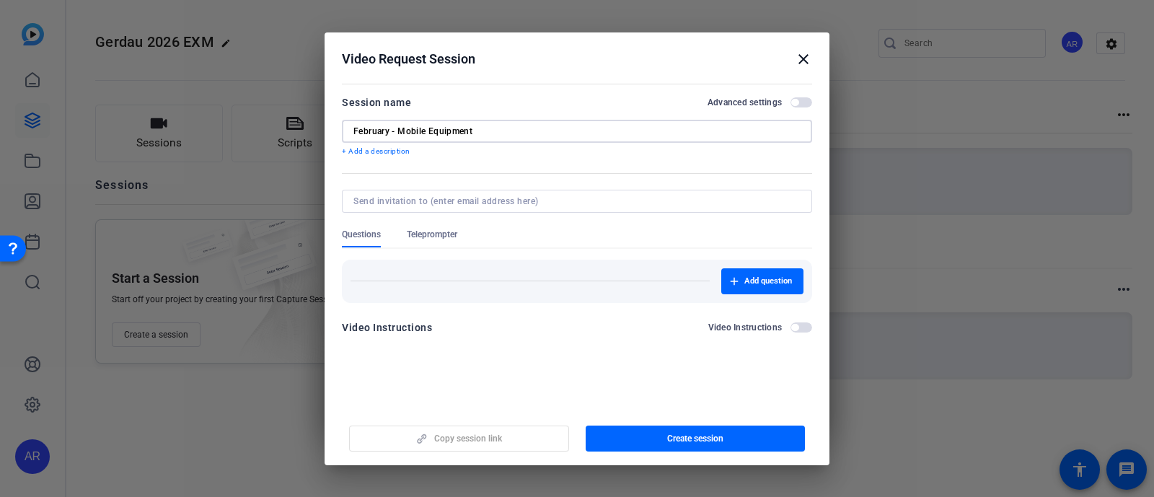
type input "February - Mobile Equipment"
click at [451, 233] on span "Teleprompter" at bounding box center [432, 235] width 50 height 12
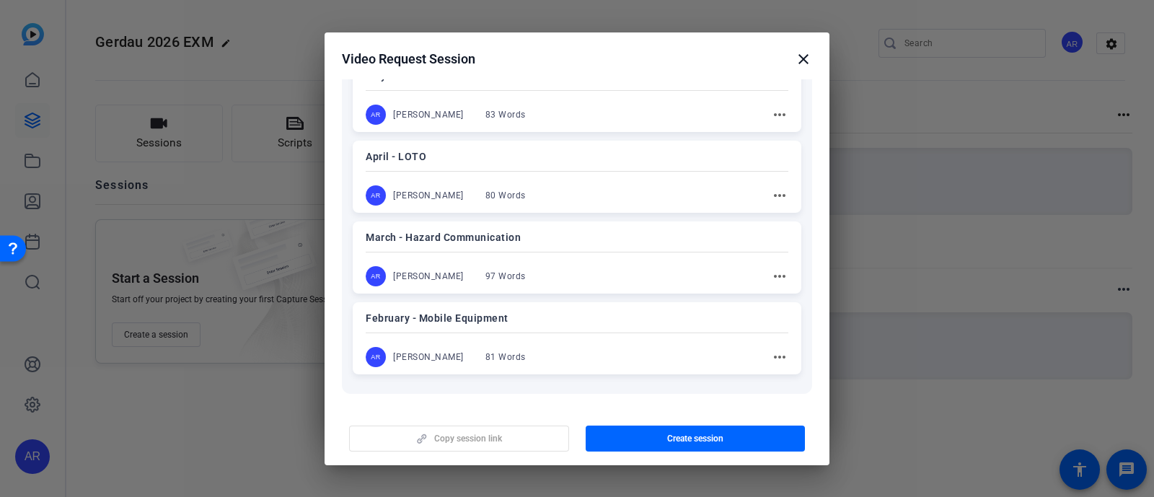
scroll to position [627, 0]
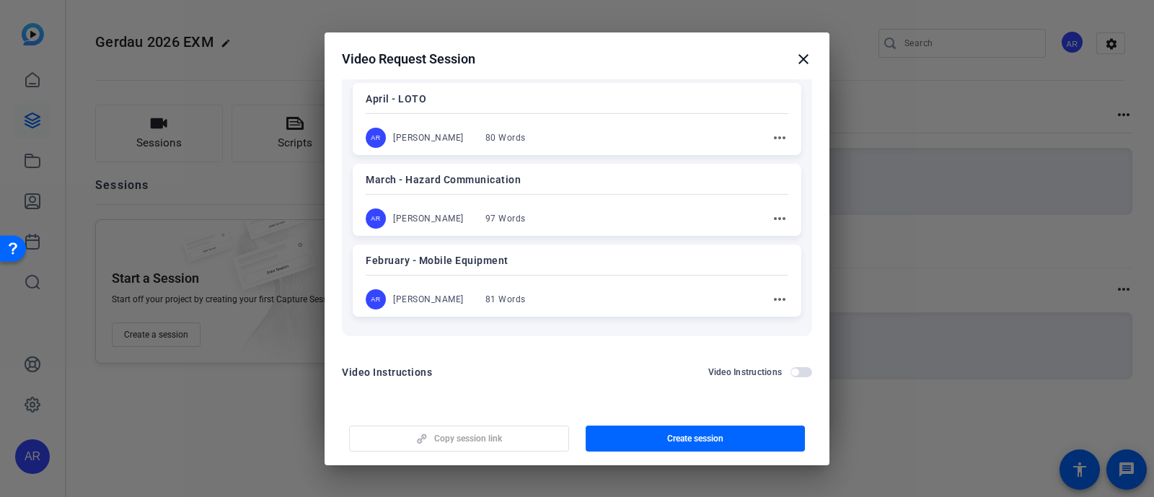
click at [545, 263] on p "February - Mobile Equipment" at bounding box center [577, 260] width 423 height 17
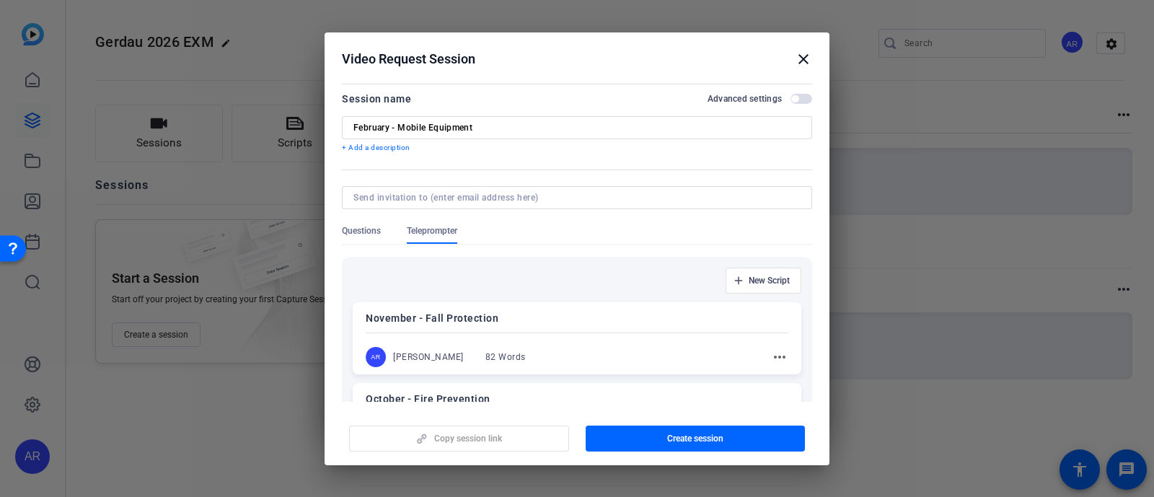
scroll to position [0, 0]
click at [646, 432] on span "button" at bounding box center [696, 438] width 220 height 35
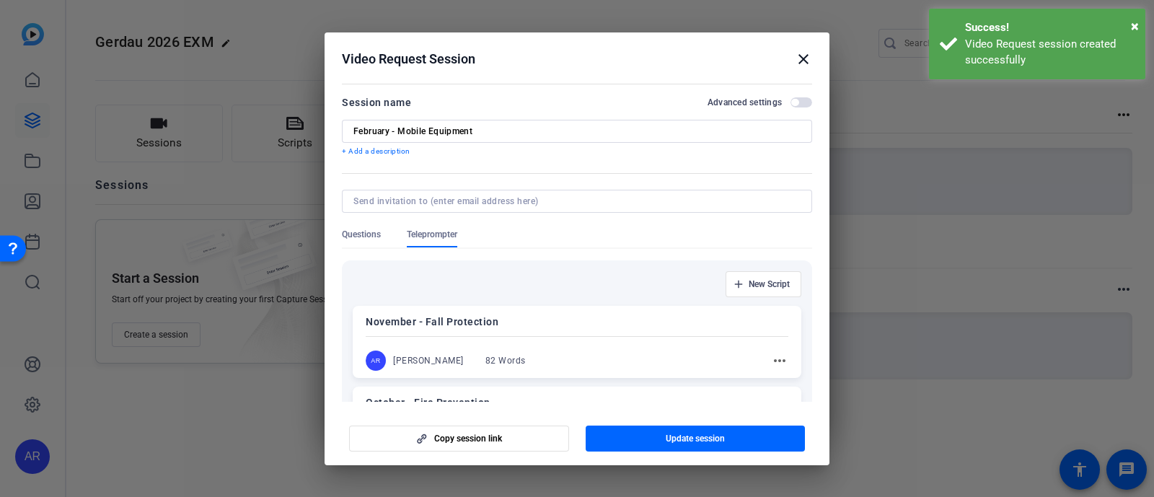
click at [792, 100] on span "button" at bounding box center [802, 102] width 22 height 10
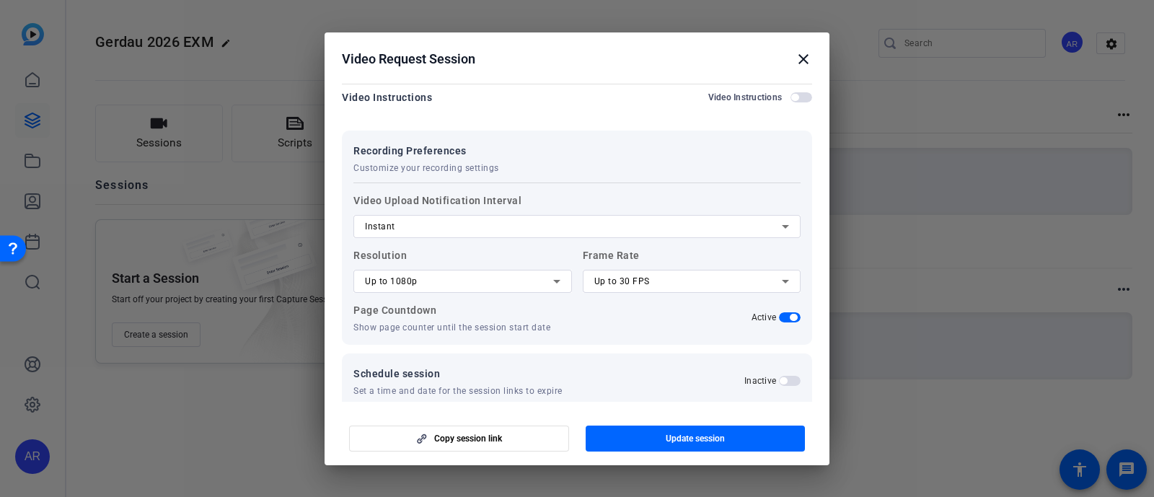
scroll to position [906, 0]
click at [557, 279] on icon at bounding box center [556, 278] width 17 height 17
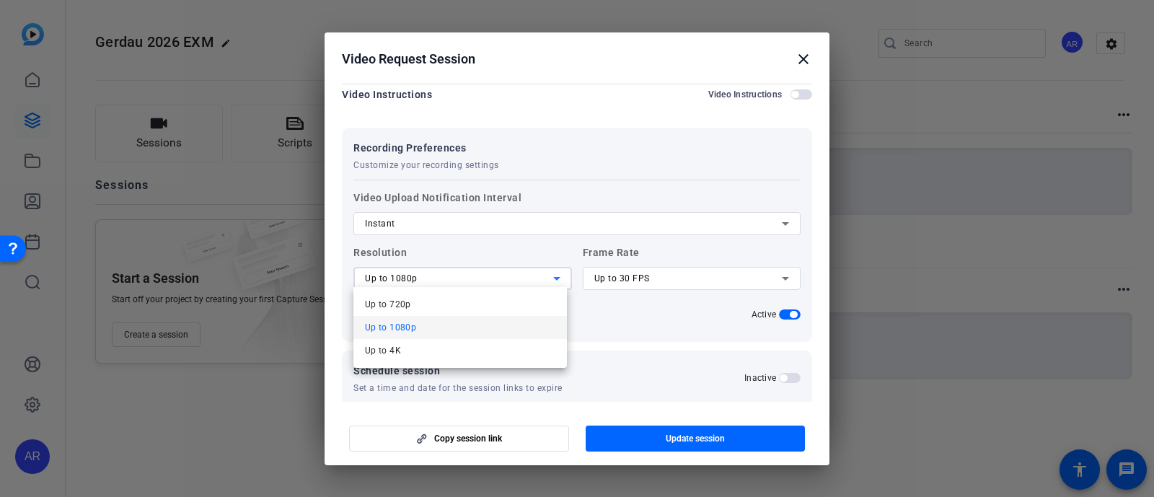
click at [557, 279] on div at bounding box center [577, 248] width 1154 height 497
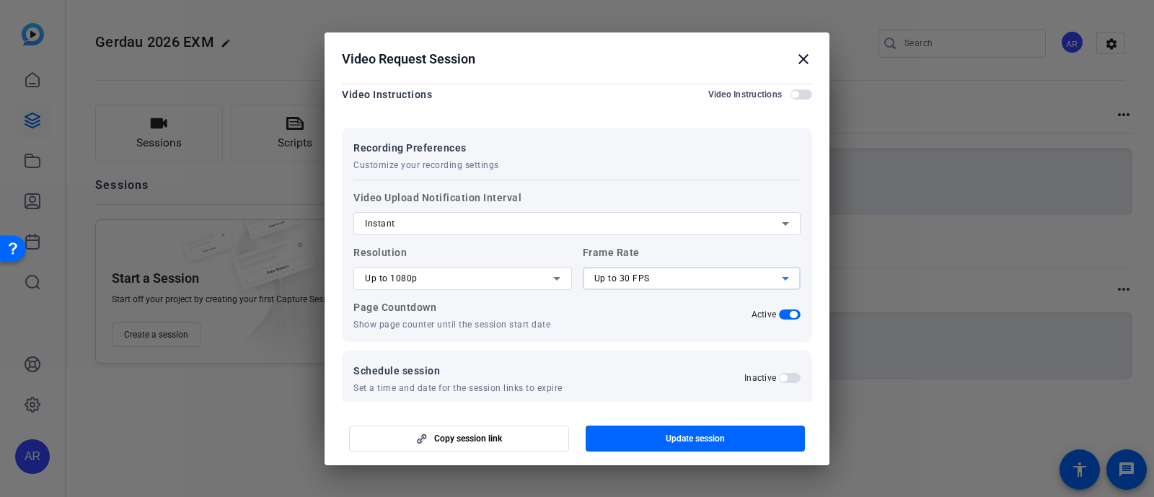
click at [750, 275] on div "Up to 30 FPS" at bounding box center [688, 278] width 188 height 17
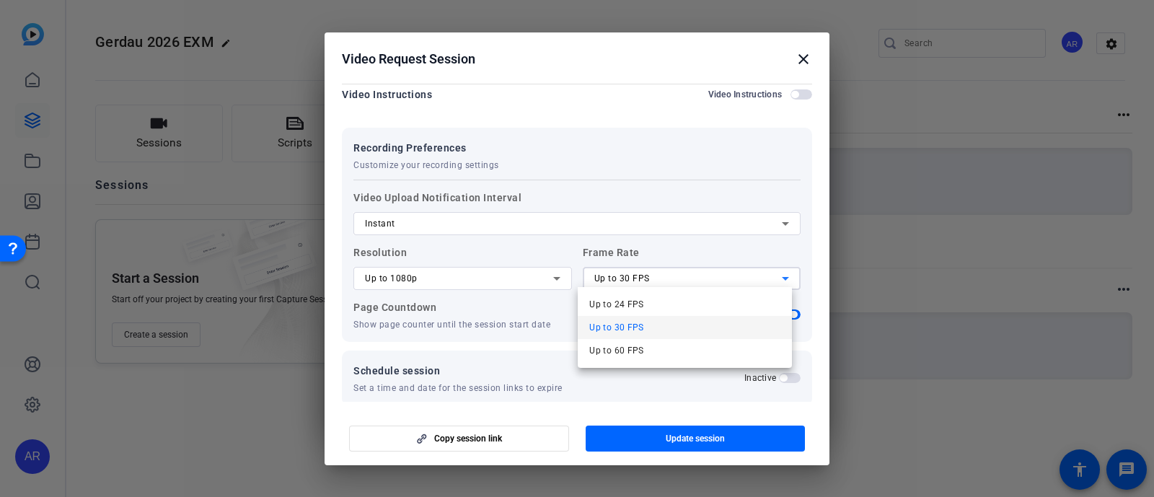
click at [750, 275] on div at bounding box center [577, 248] width 1154 height 497
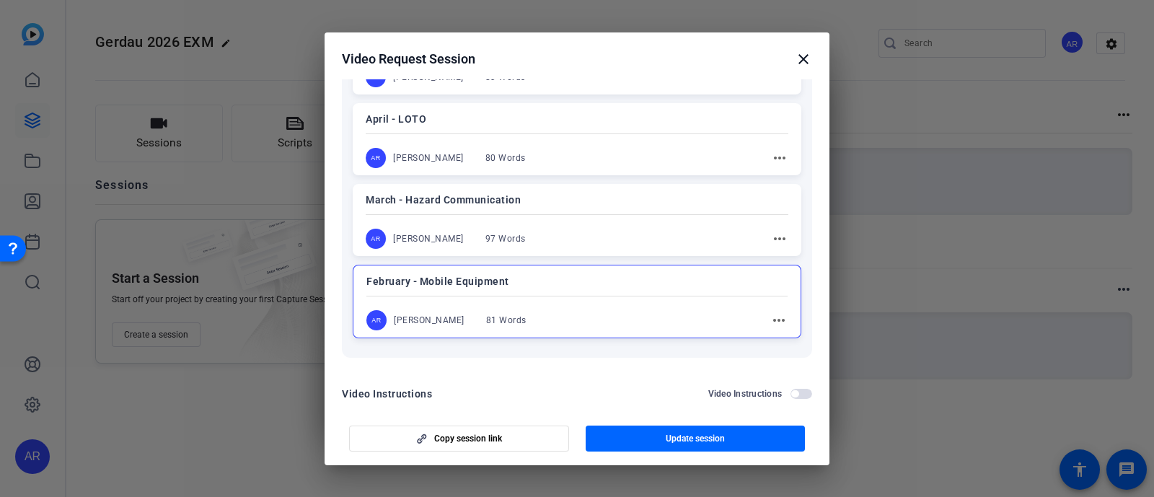
scroll to position [922, 0]
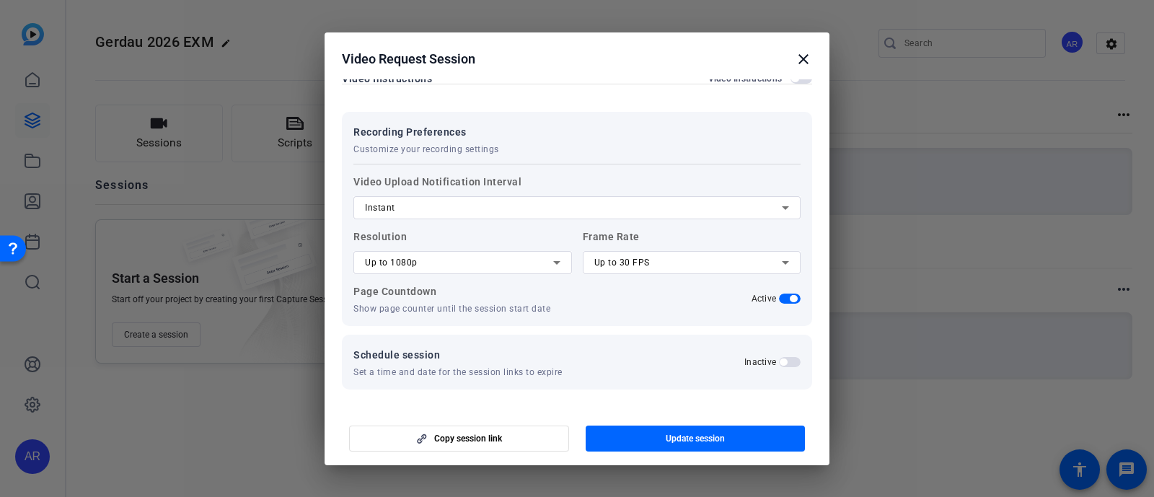
click at [780, 361] on span "button" at bounding box center [783, 362] width 7 height 7
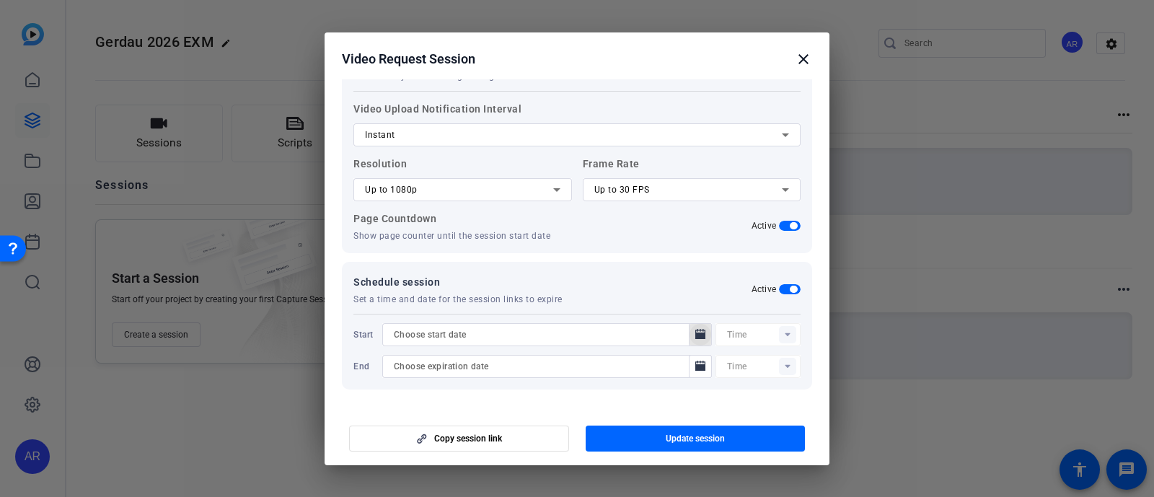
click at [695, 329] on icon "Open calendar" at bounding box center [701, 334] width 12 height 17
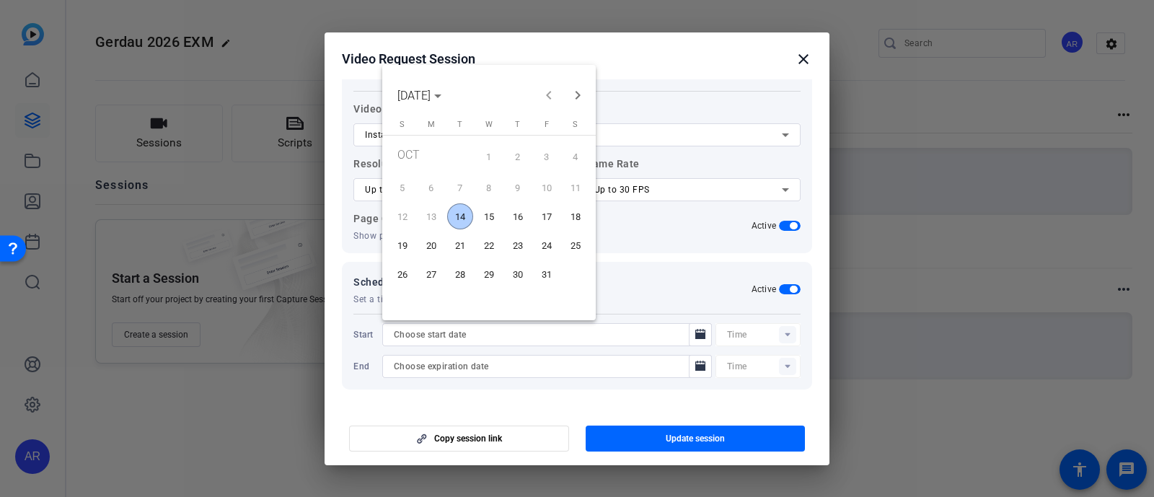
click at [462, 216] on span "14" at bounding box center [460, 216] width 26 height 26
type input "[DATE]"
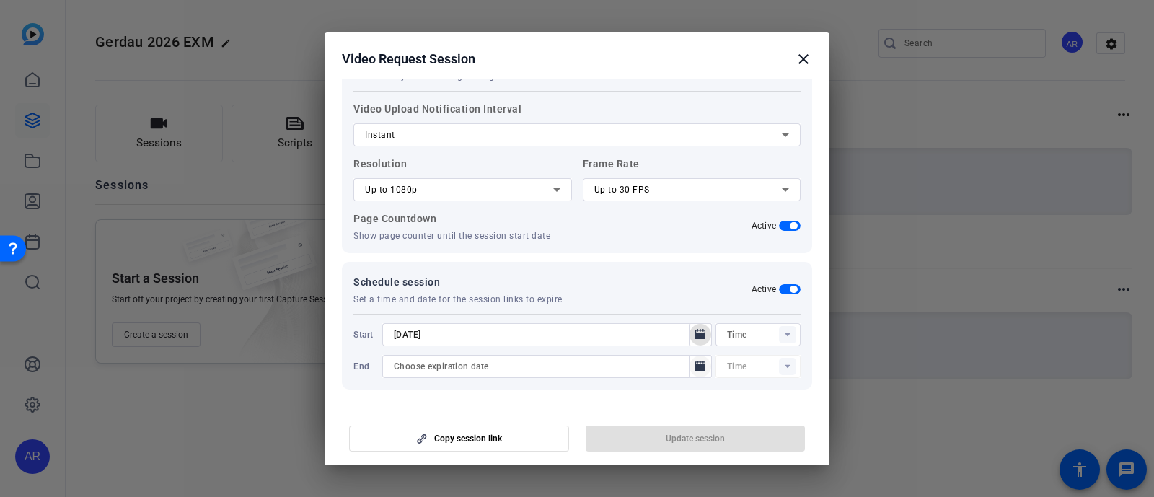
click at [692, 366] on mat-icon "Open calendar" at bounding box center [700, 366] width 17 height 17
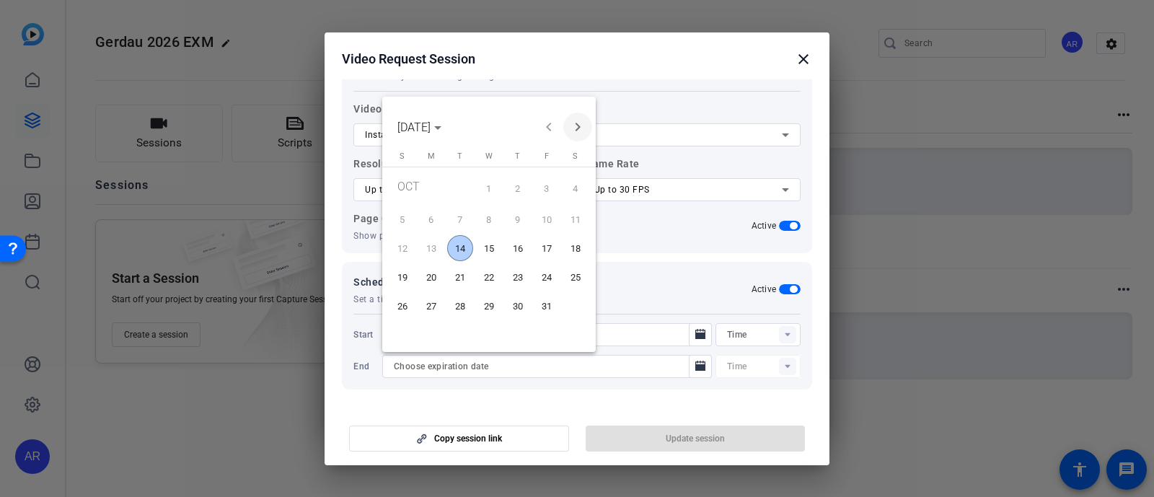
click at [581, 128] on span "Next month" at bounding box center [577, 127] width 29 height 29
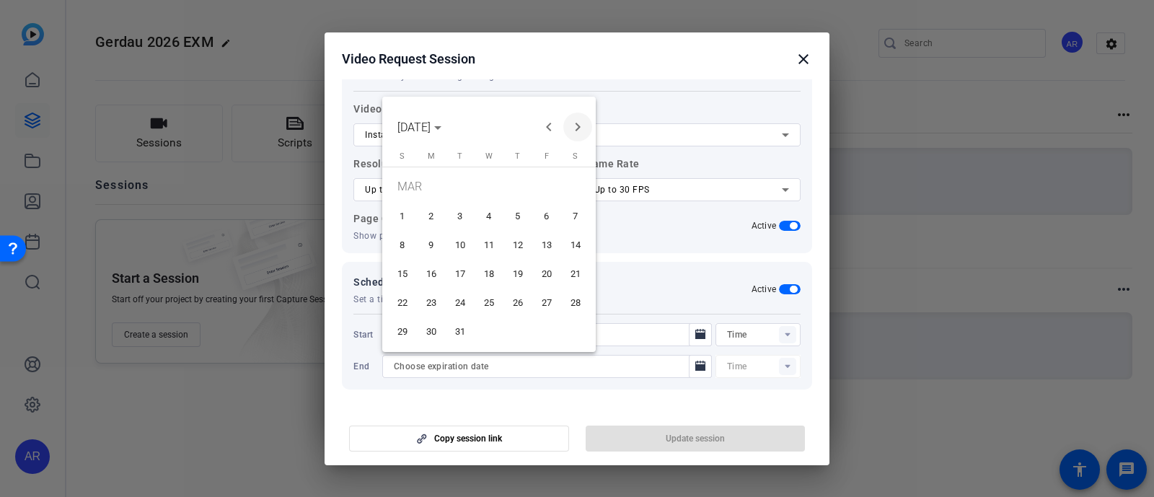
click at [581, 128] on span "Next month" at bounding box center [577, 127] width 29 height 29
click at [462, 326] on span "30" at bounding box center [460, 331] width 26 height 26
type input "[DATE]"
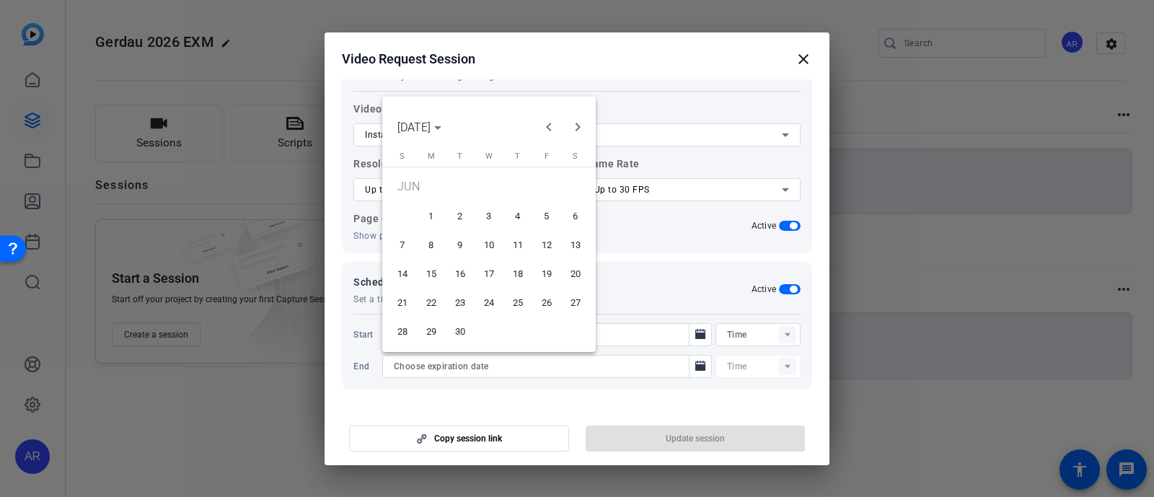
type input "10:18AM"
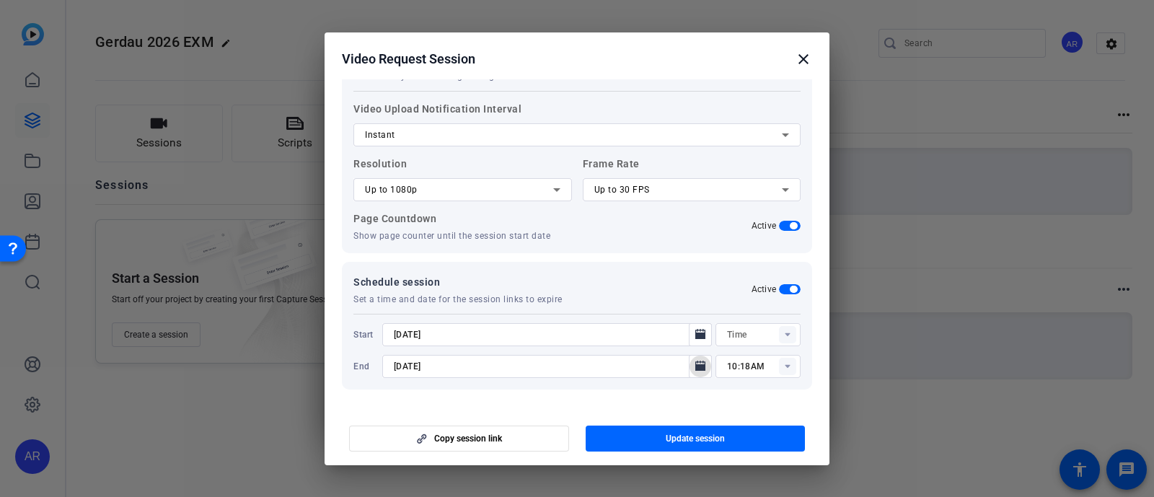
click at [779, 364] on rect at bounding box center [787, 366] width 17 height 17
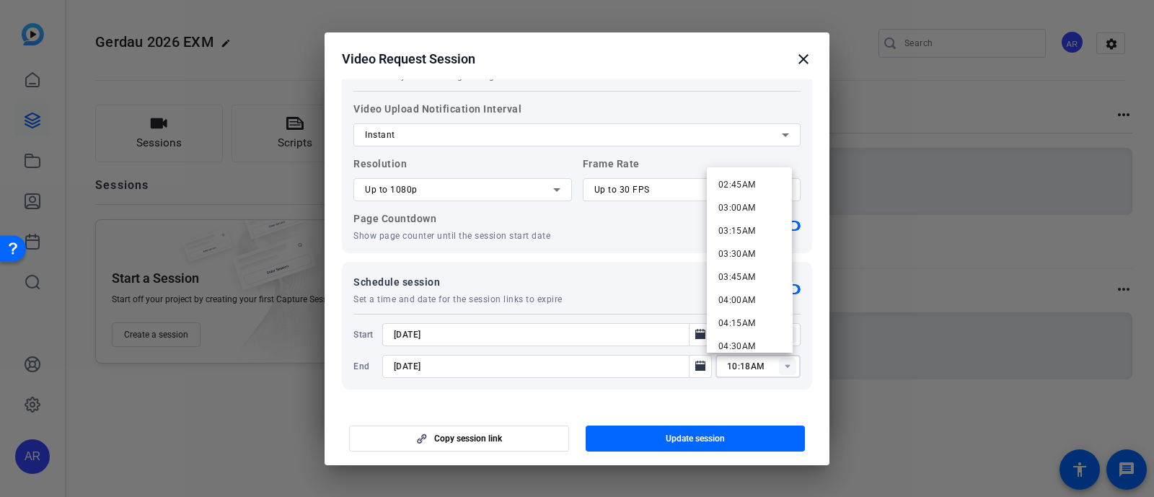
scroll to position [250, 0]
click at [741, 416] on div "Copy session link Update session" at bounding box center [577, 433] width 470 height 37
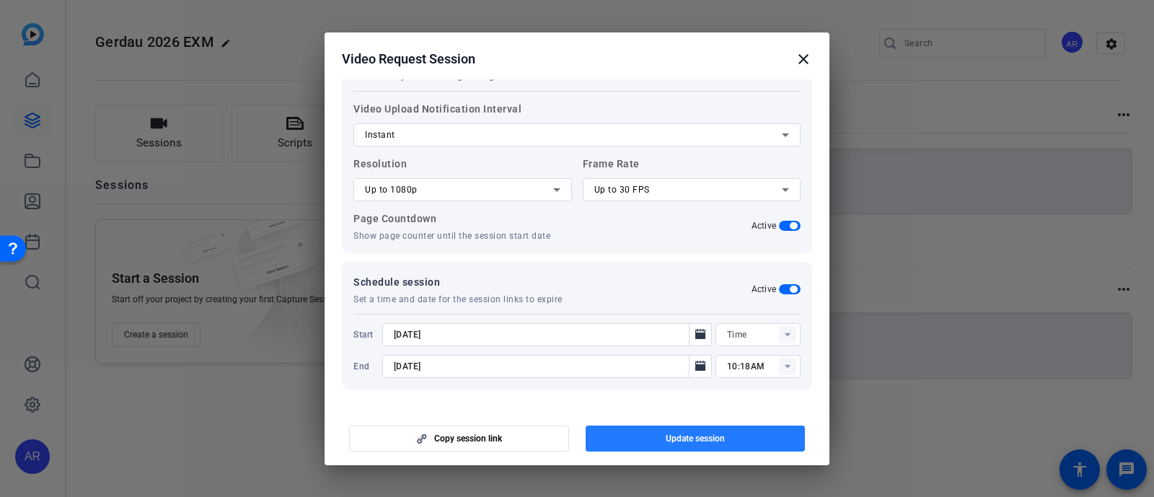
click at [683, 434] on span "Update session" at bounding box center [695, 439] width 59 height 12
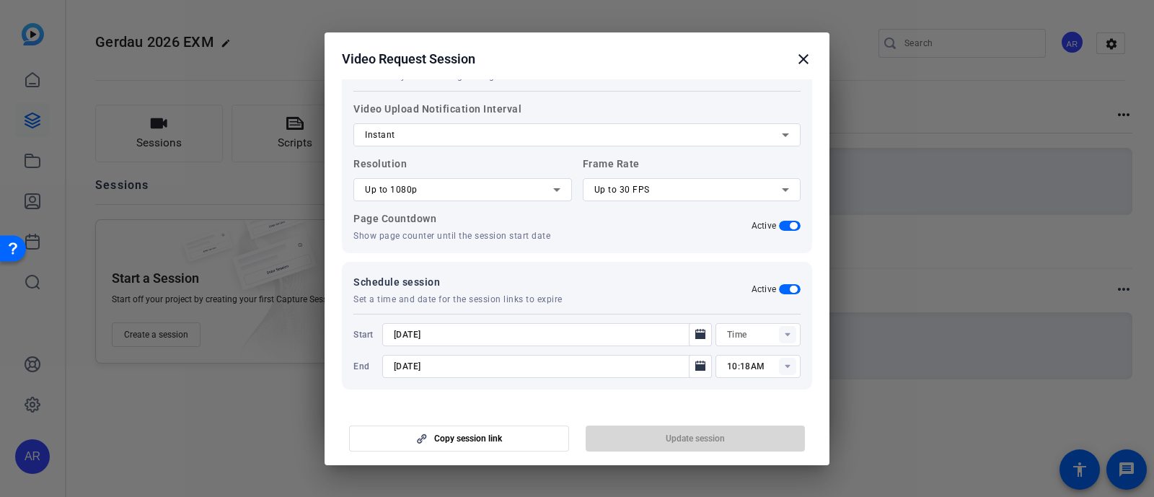
type input "10:03AM"
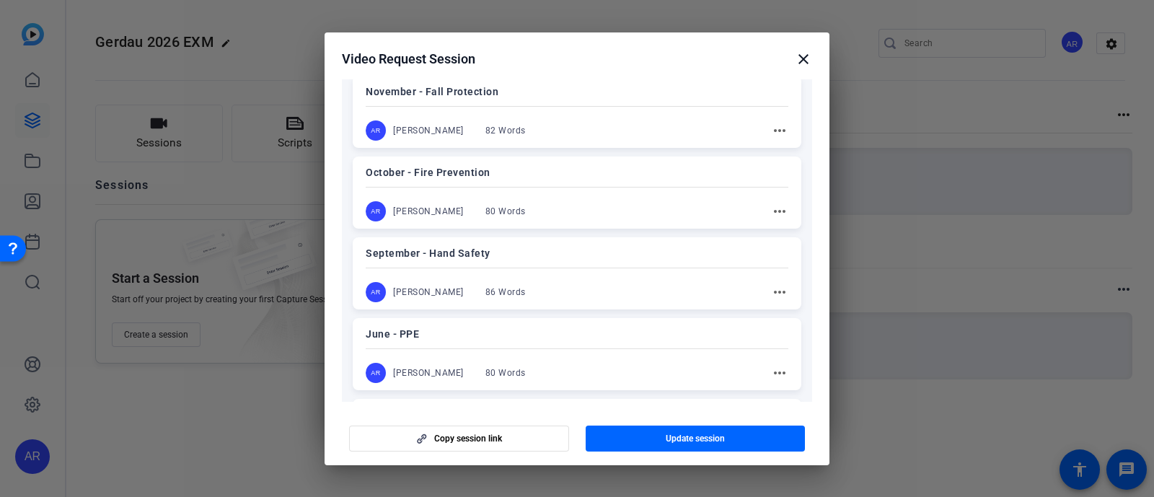
scroll to position [0, 0]
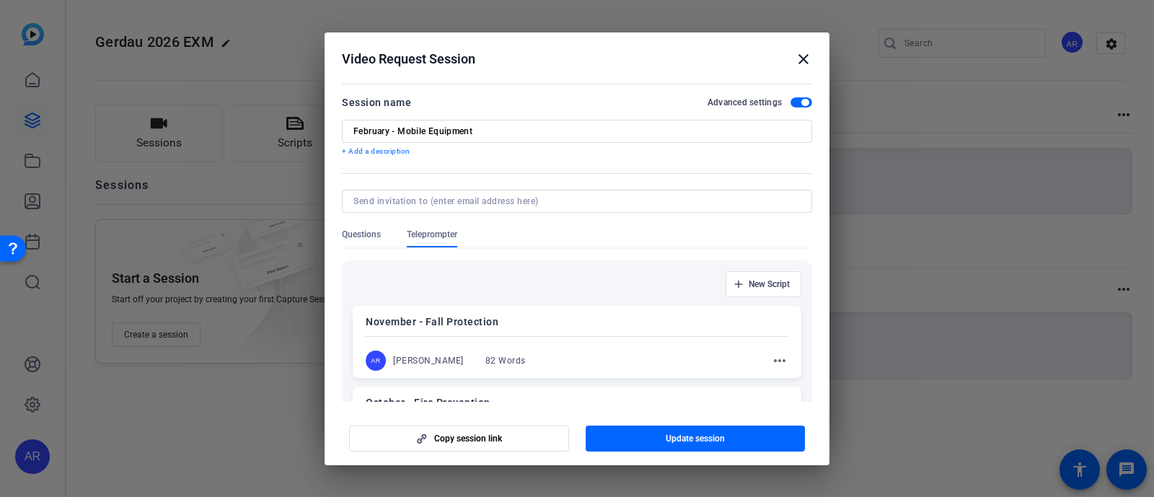
click at [384, 229] on div "Questions" at bounding box center [374, 238] width 65 height 19
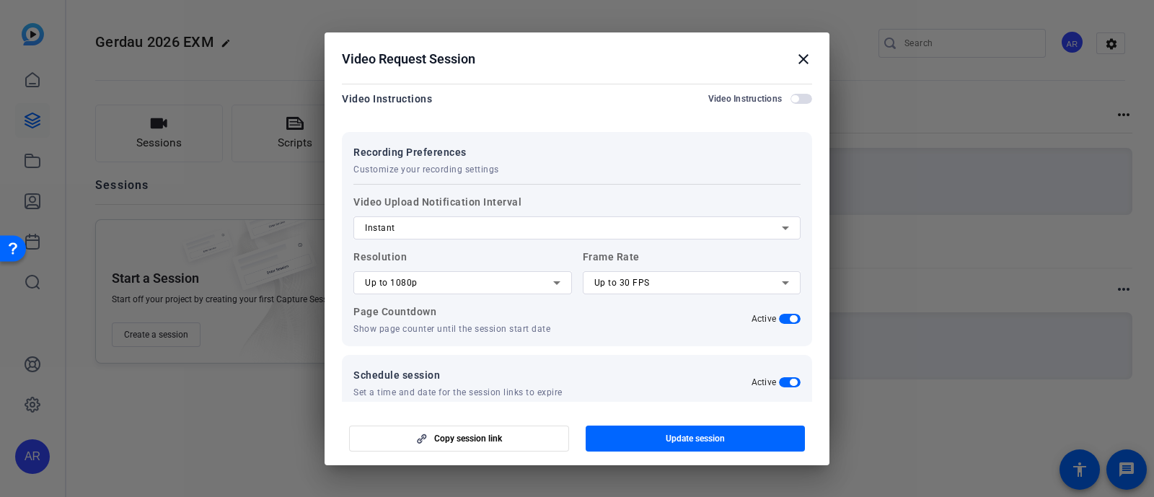
scroll to position [323, 0]
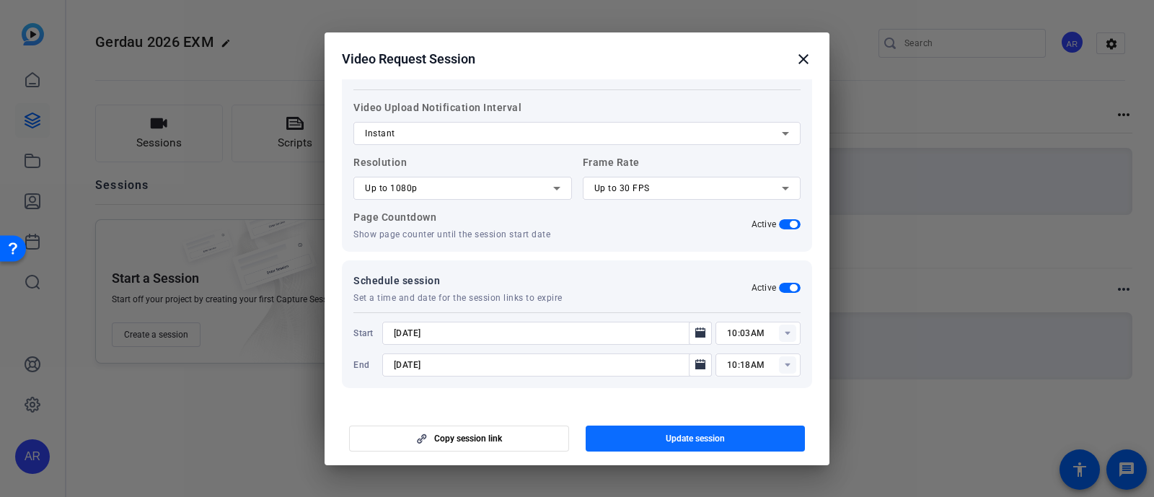
click at [672, 434] on span "Update session" at bounding box center [695, 439] width 59 height 12
click at [804, 62] on mat-icon "close" at bounding box center [803, 58] width 17 height 17
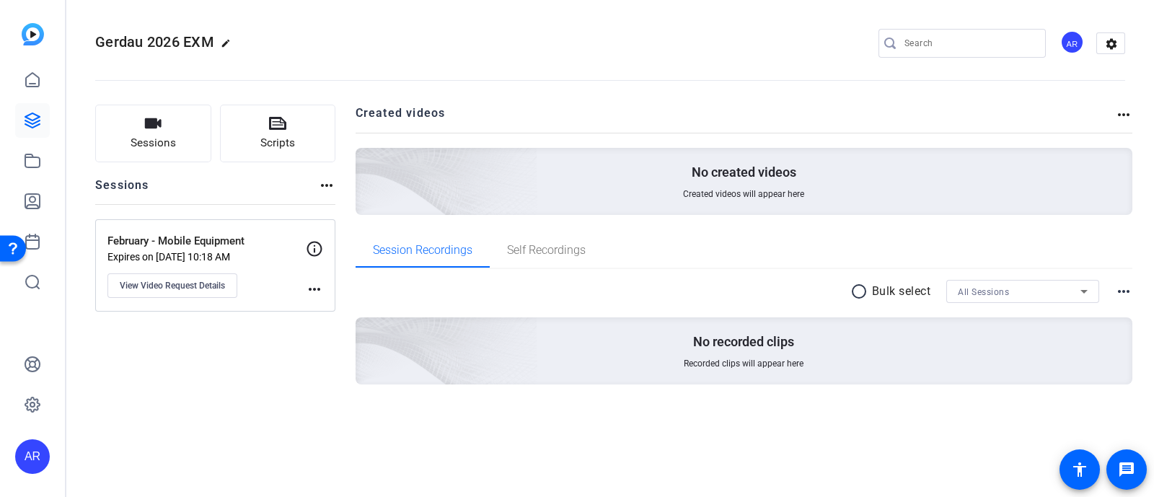
click at [322, 183] on mat-icon "more_horiz" at bounding box center [326, 185] width 17 height 17
click at [252, 188] on div at bounding box center [577, 248] width 1154 height 497
click at [155, 131] on icon "button" at bounding box center [152, 123] width 17 height 17
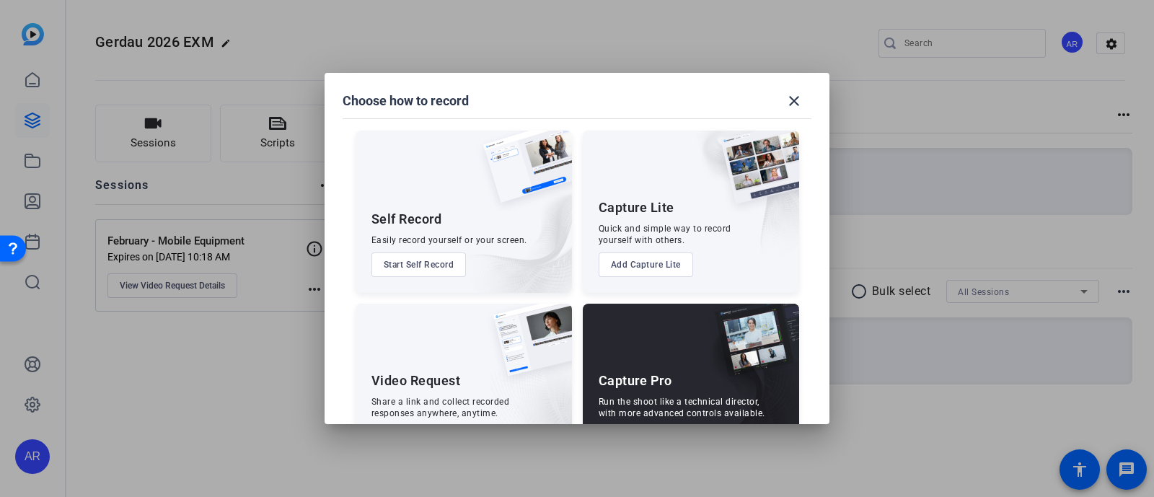
scroll to position [55, 0]
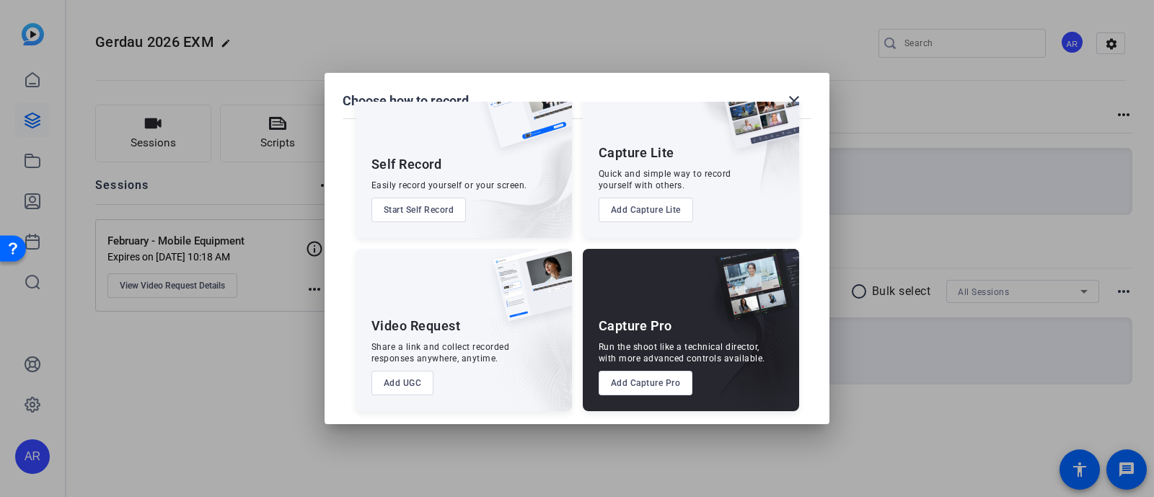
click at [409, 386] on button "Add UGC" at bounding box center [403, 383] width 63 height 25
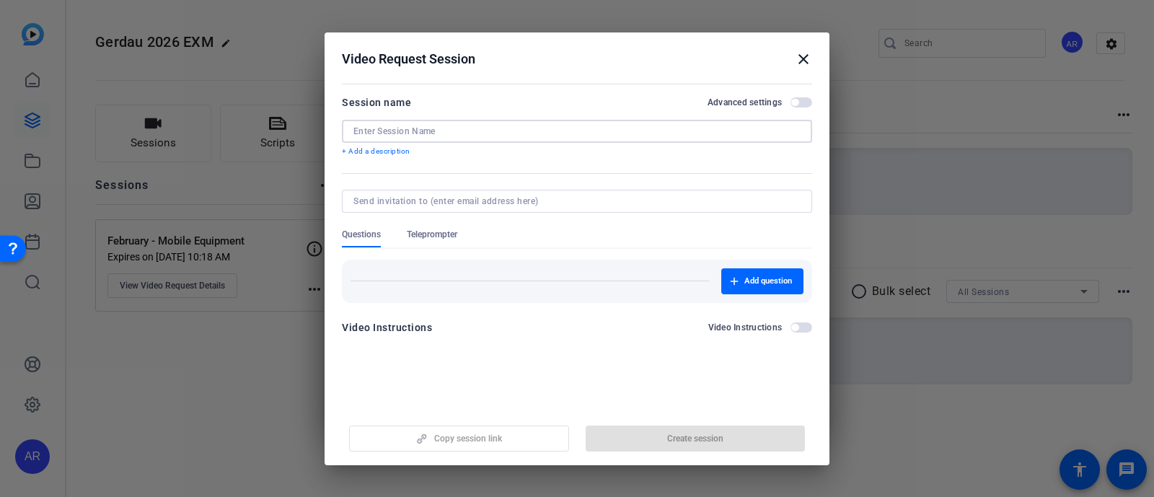
click at [414, 131] on input at bounding box center [576, 132] width 447 height 12
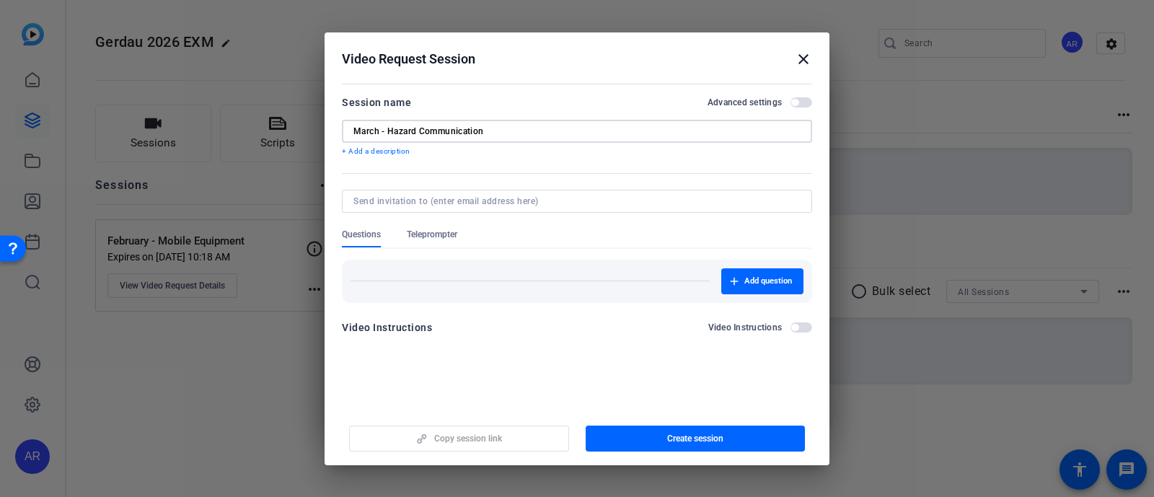
type input "March - Hazard Communication"
click at [801, 104] on span "button" at bounding box center [802, 102] width 22 height 10
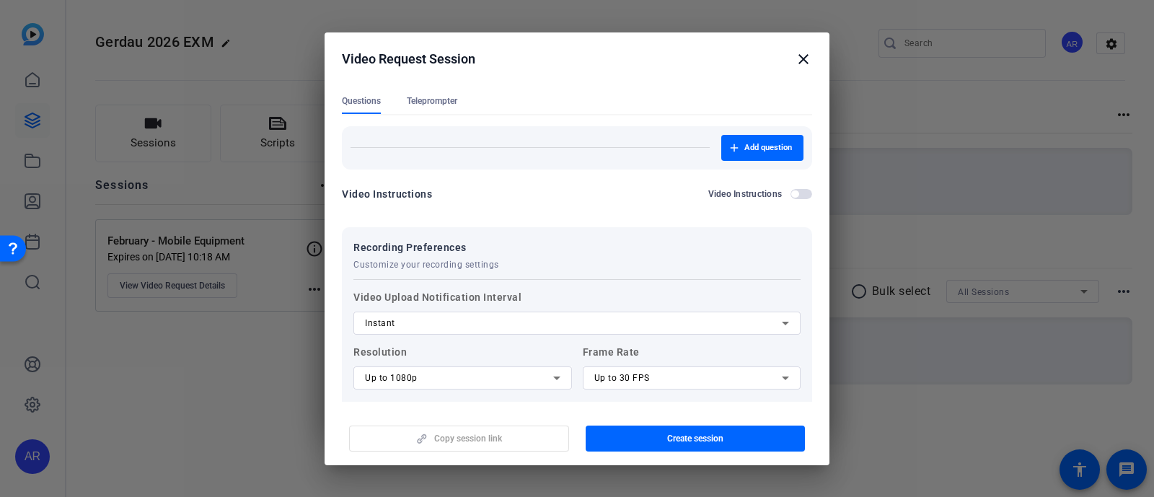
scroll to position [132, 0]
click at [444, 101] on span "Teleprompter" at bounding box center [432, 103] width 50 height 12
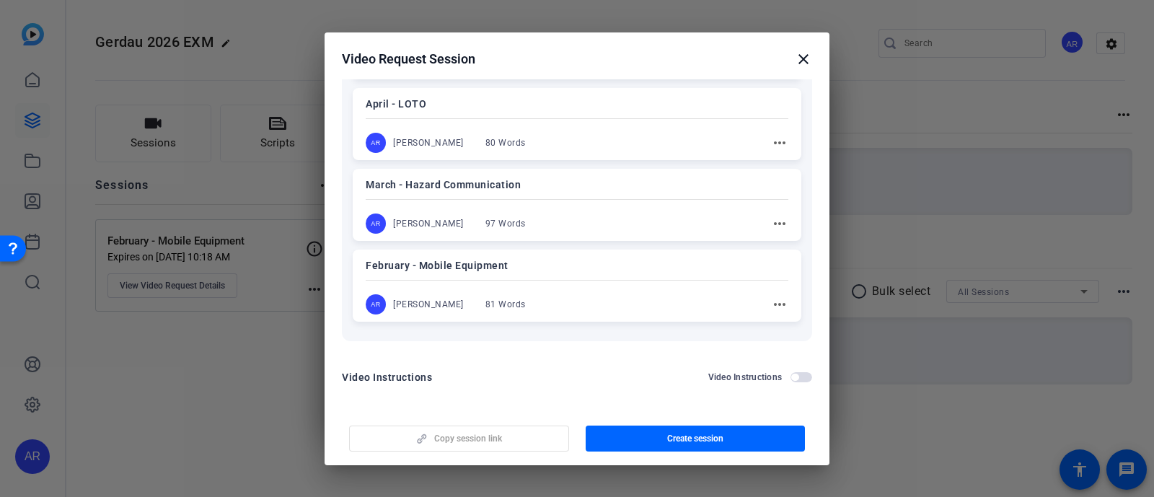
scroll to position [612, 0]
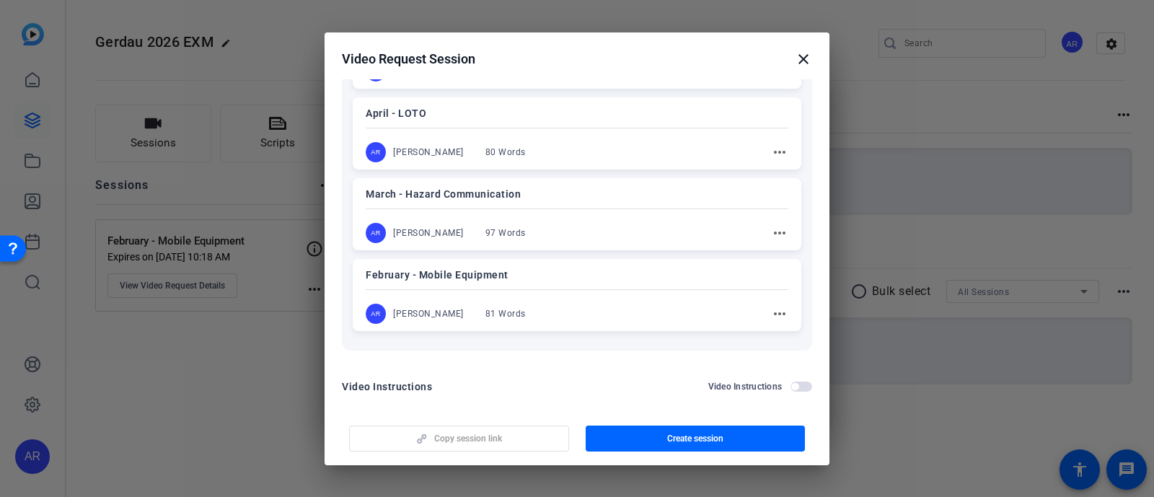
click at [593, 223] on div "AR [PERSON_NAME] 97 Words more_horiz" at bounding box center [577, 233] width 423 height 20
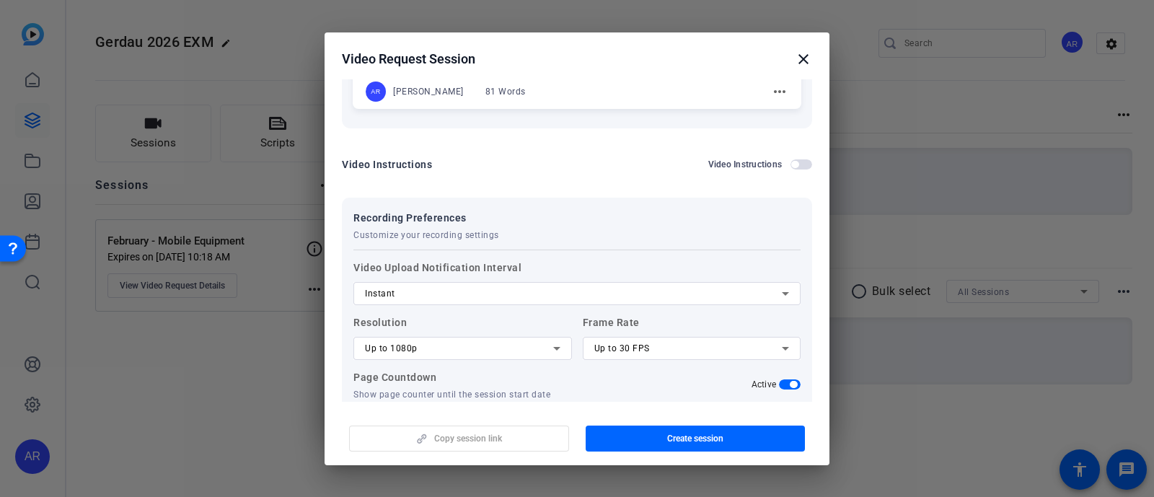
scroll to position [922, 0]
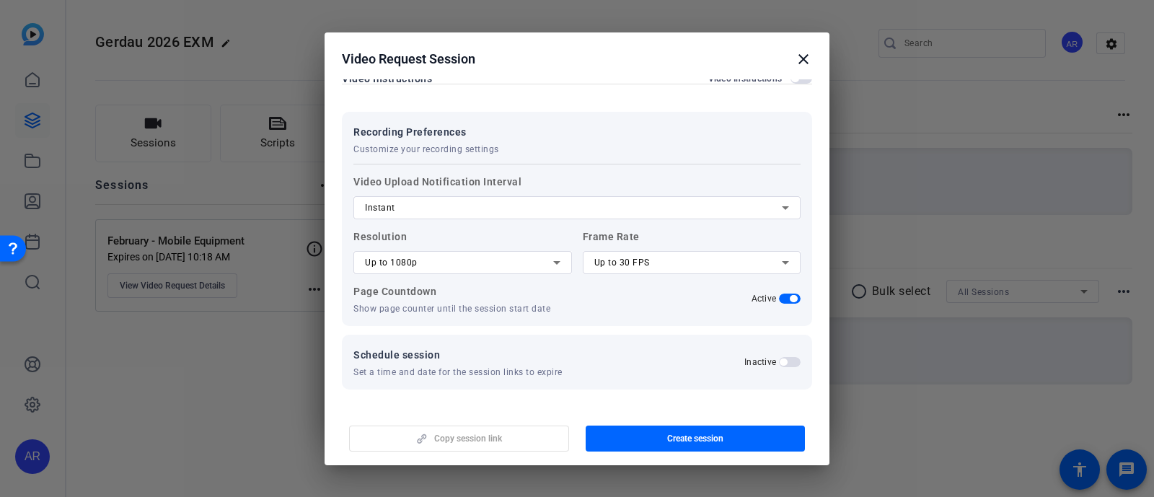
click at [593, 223] on div at bounding box center [576, 227] width 447 height 16
click at [780, 359] on span "button" at bounding box center [783, 362] width 7 height 7
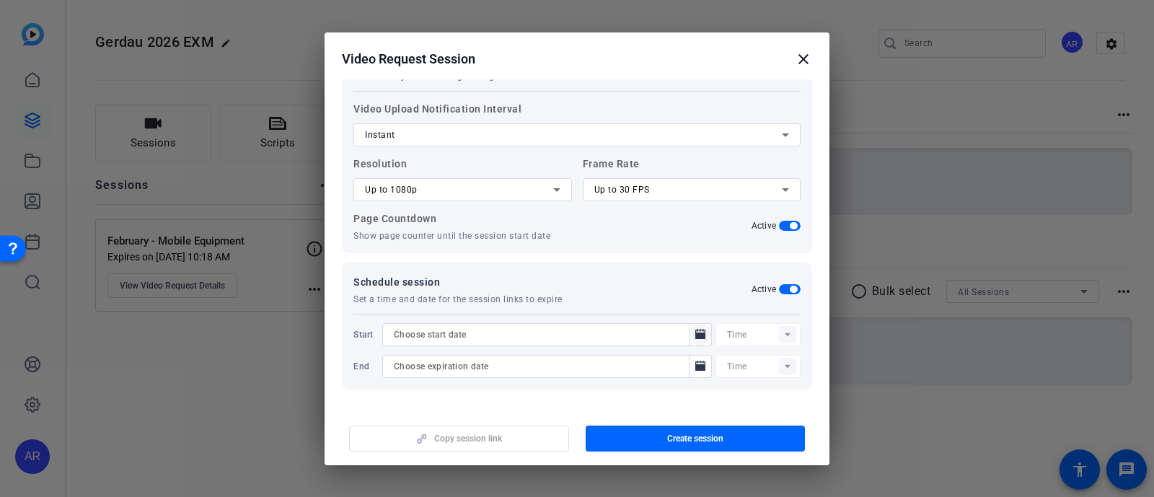
click at [696, 326] on icon "Open calendar" at bounding box center [701, 334] width 12 height 17
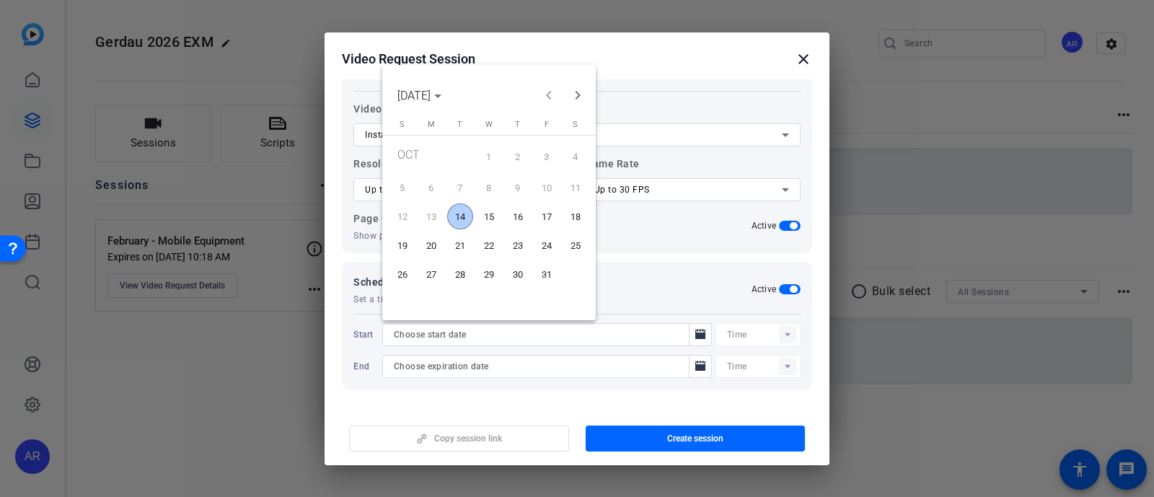
click at [467, 222] on span "14" at bounding box center [460, 216] width 26 height 26
type input "[DATE]"
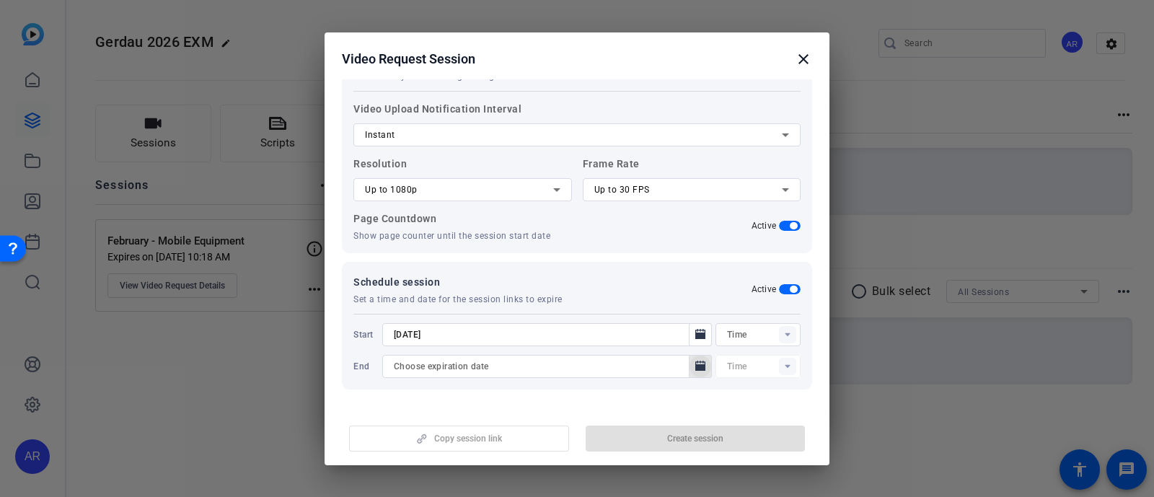
click at [695, 361] on icon "Open calendar" at bounding box center [701, 366] width 12 height 17
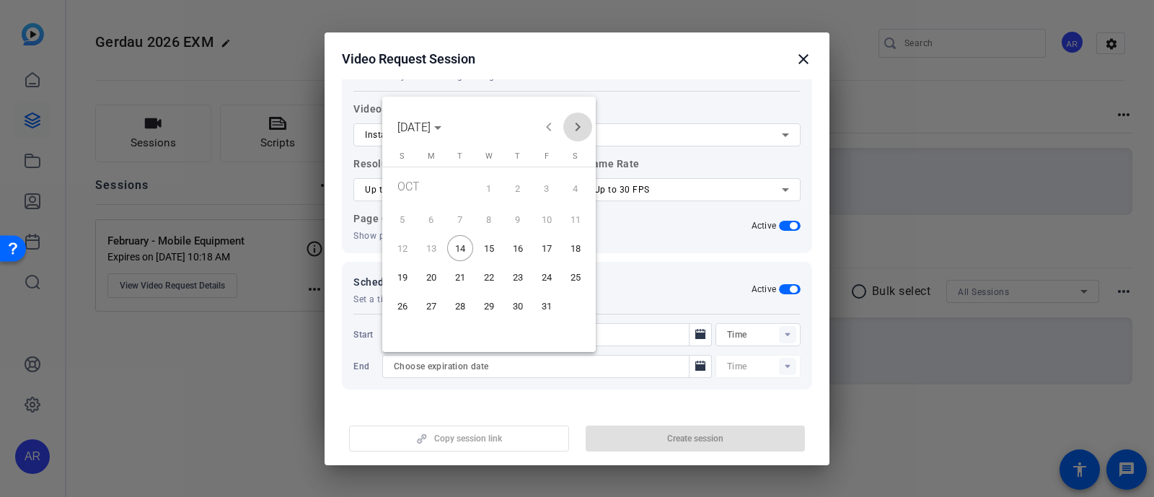
click at [580, 132] on span "Next month" at bounding box center [577, 127] width 29 height 29
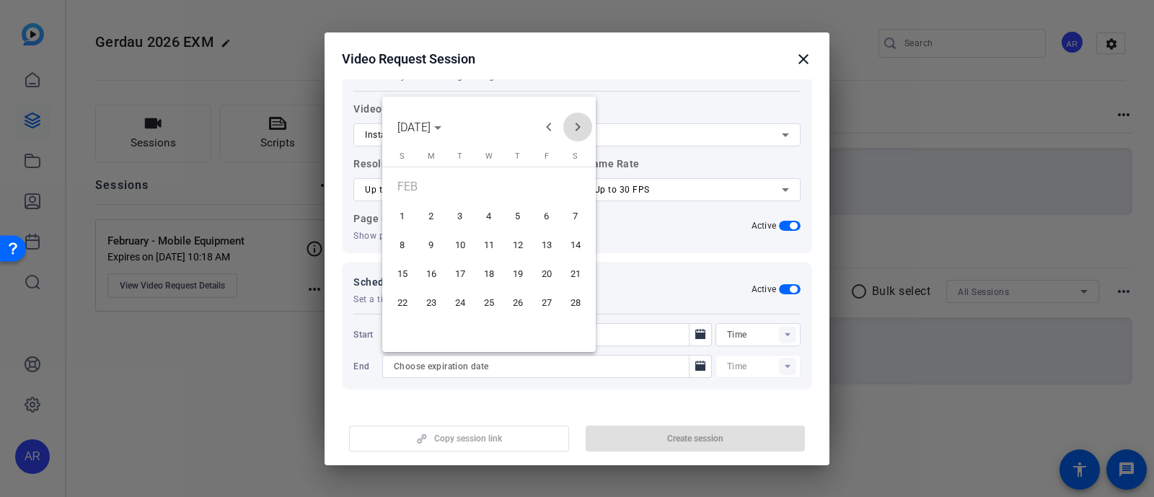
click at [580, 132] on span "Next month" at bounding box center [577, 127] width 29 height 29
click at [461, 335] on span "30" at bounding box center [460, 331] width 26 height 26
type input "[DATE]"
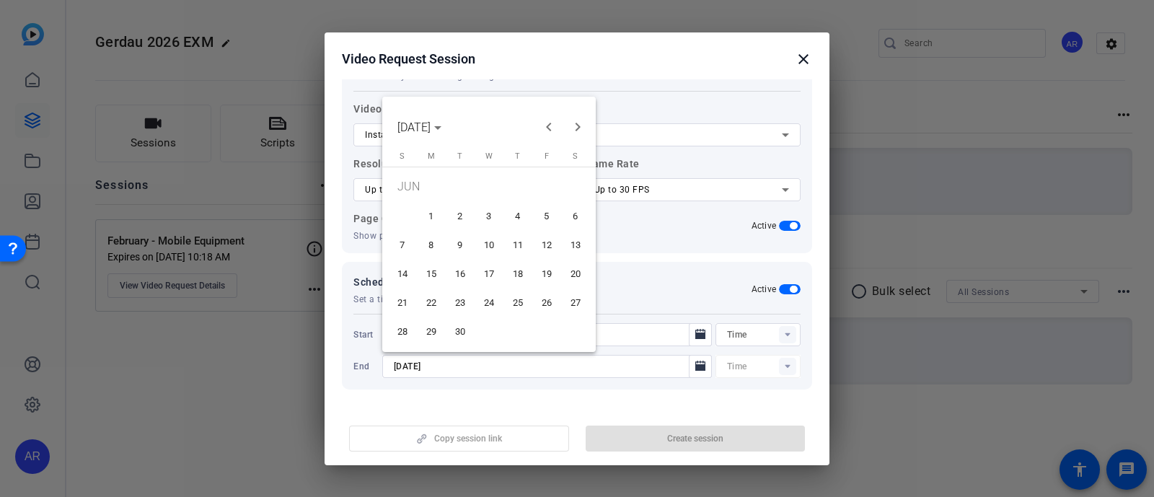
type input "10:19AM"
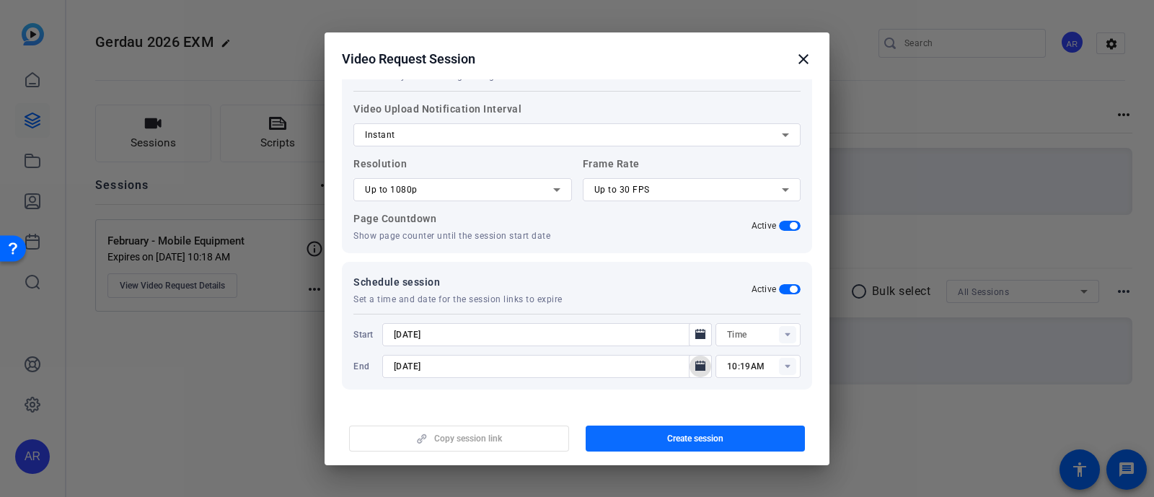
click at [646, 431] on span "button" at bounding box center [696, 438] width 220 height 35
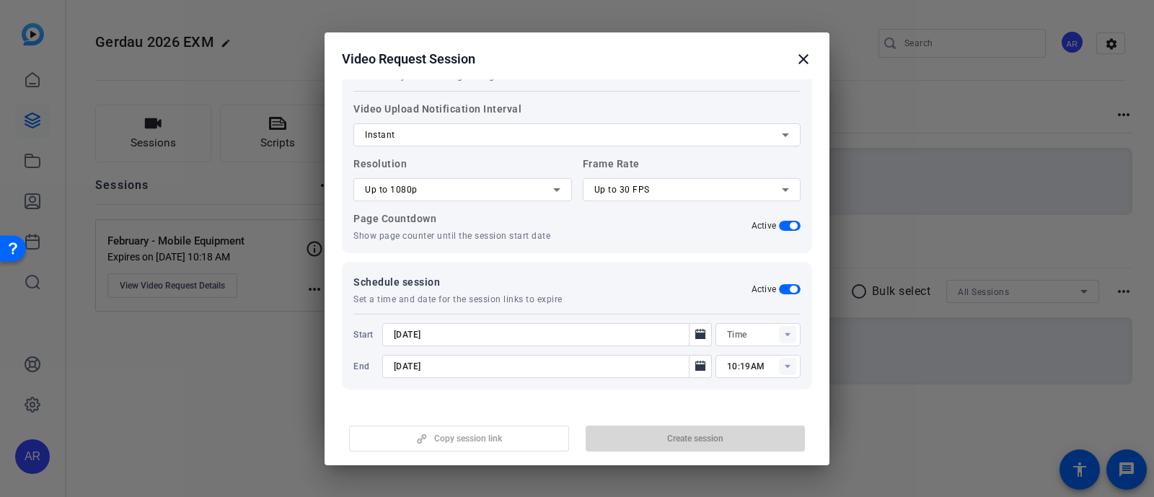
type input "10:04AM"
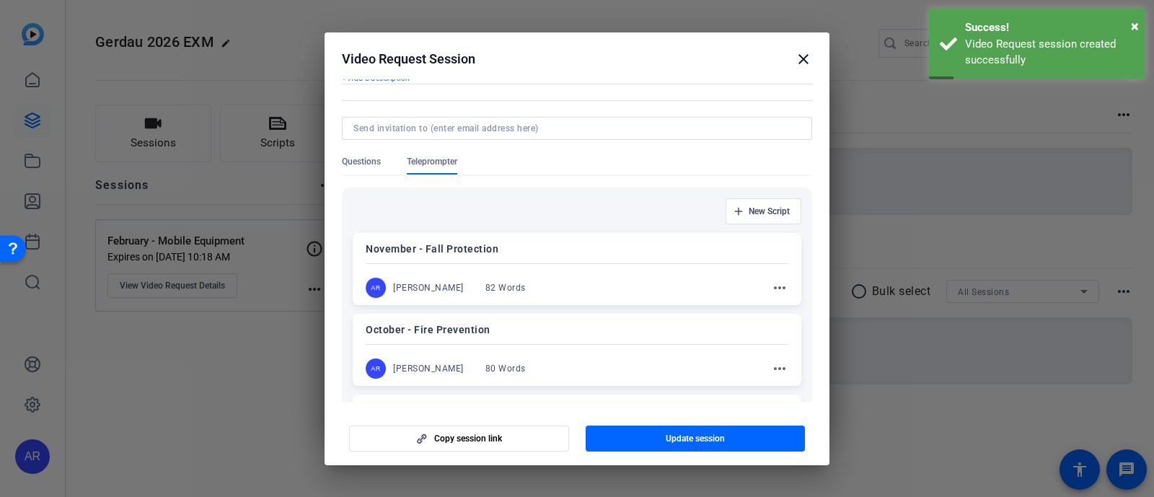
scroll to position [0, 0]
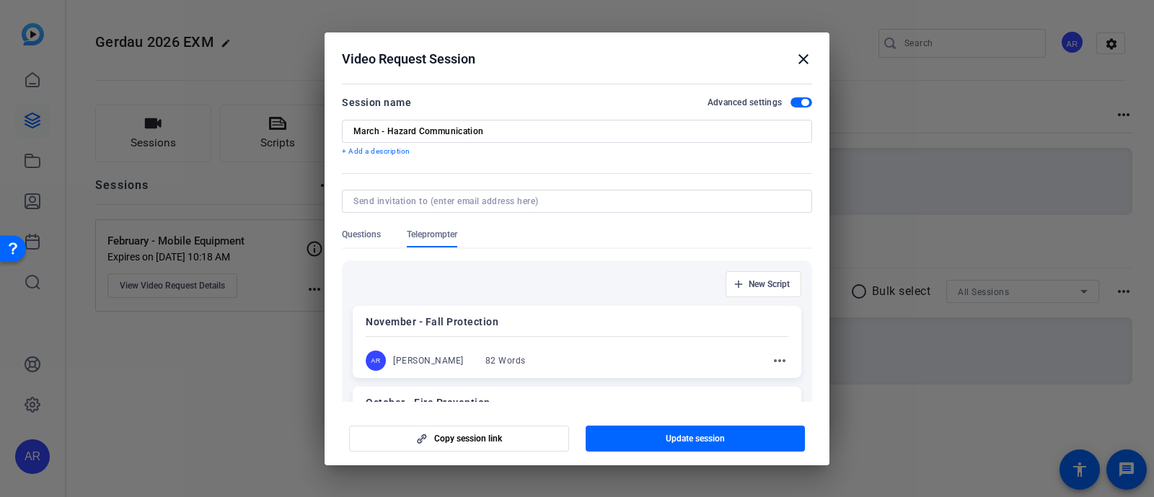
click at [804, 58] on mat-icon "close" at bounding box center [803, 58] width 17 height 17
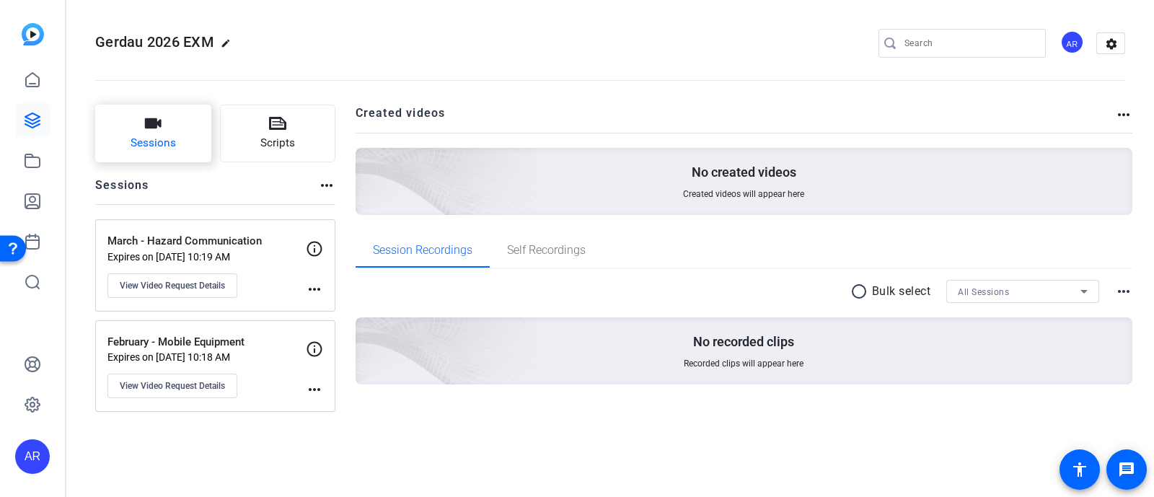
click at [177, 134] on button "Sessions" at bounding box center [153, 134] width 116 height 58
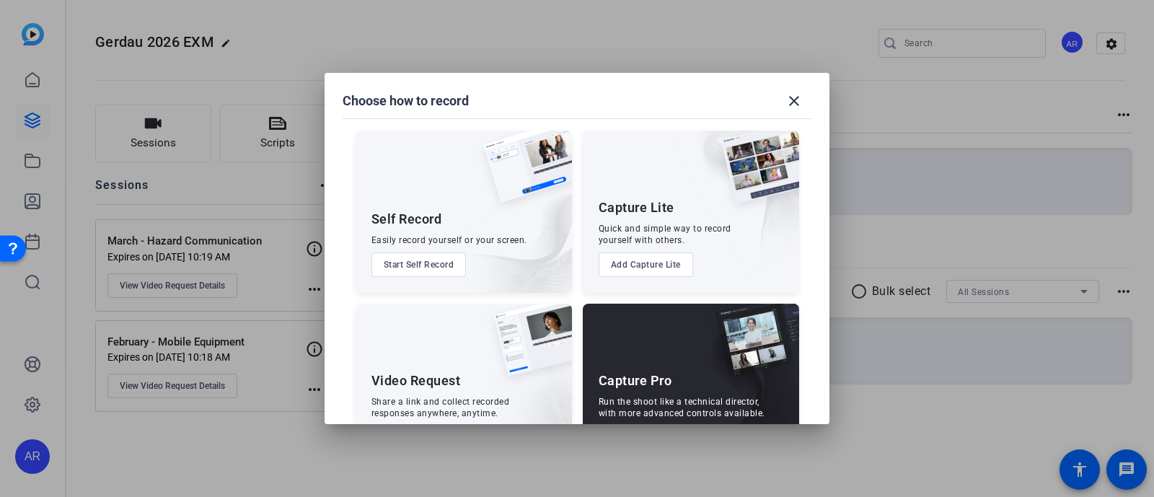
scroll to position [55, 0]
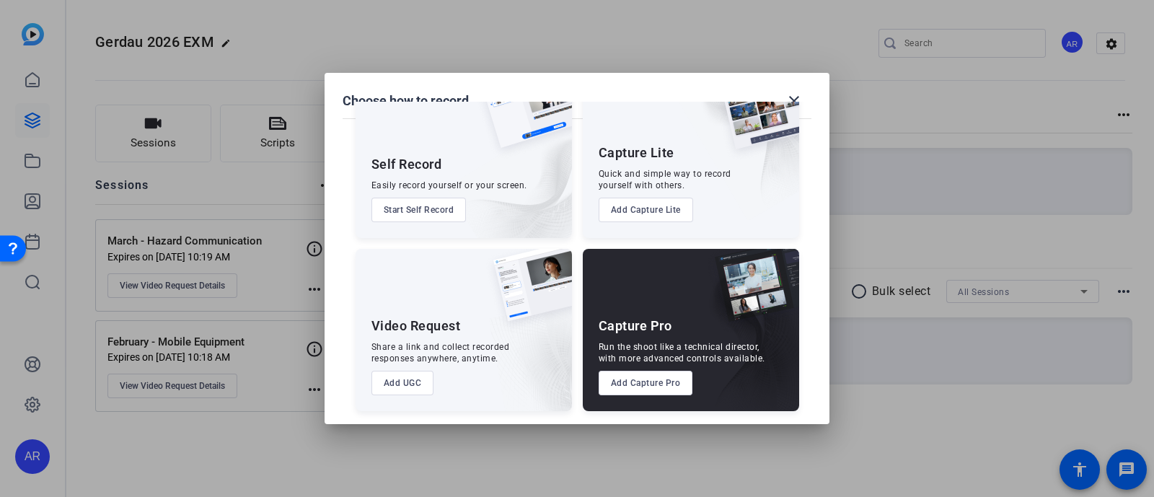
click at [410, 385] on button "Add UGC" at bounding box center [403, 383] width 63 height 25
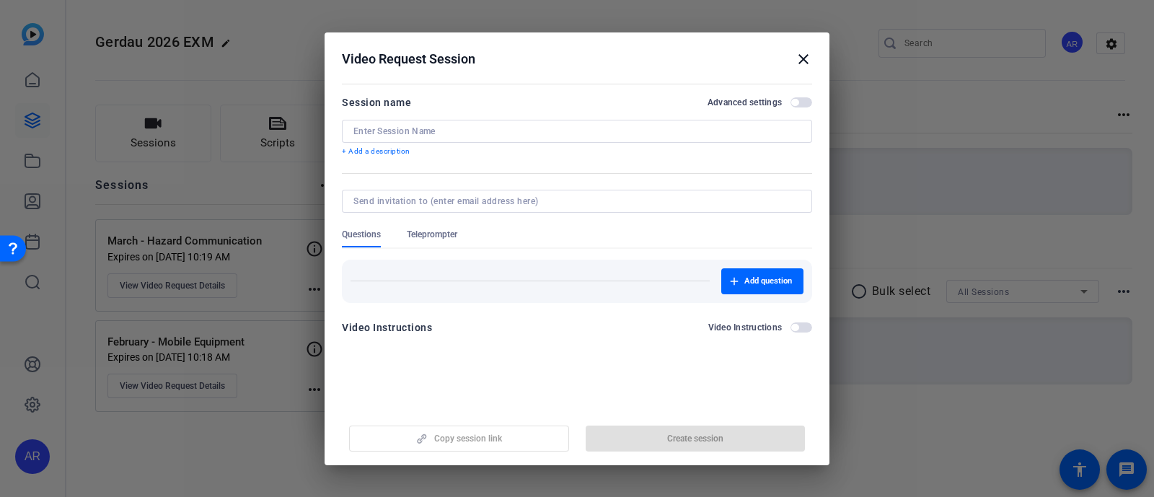
click at [572, 128] on input at bounding box center [576, 132] width 447 height 12
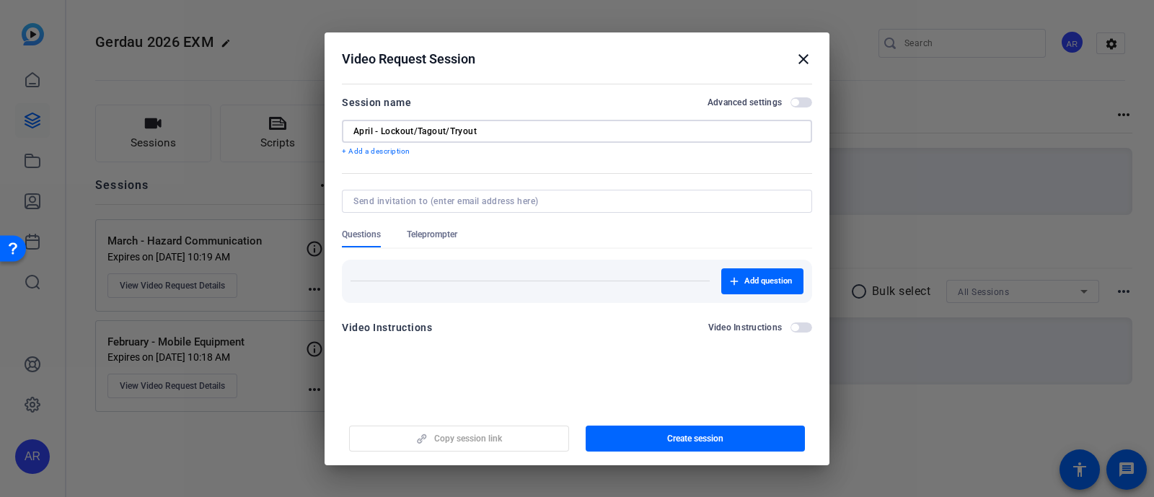
type input "April - Lockout/Tagout/Tryout"
click at [800, 100] on span "button" at bounding box center [802, 102] width 22 height 10
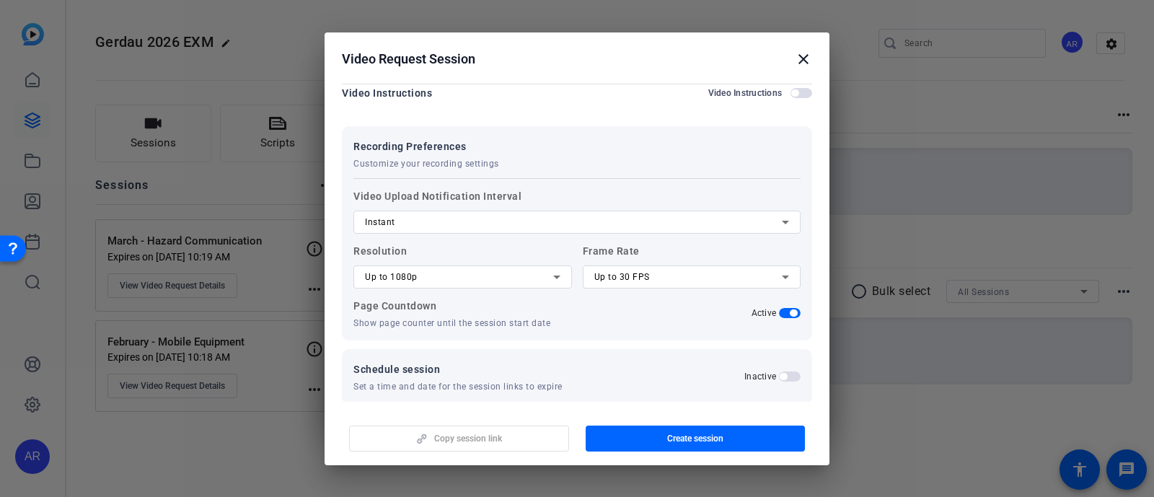
scroll to position [250, 0]
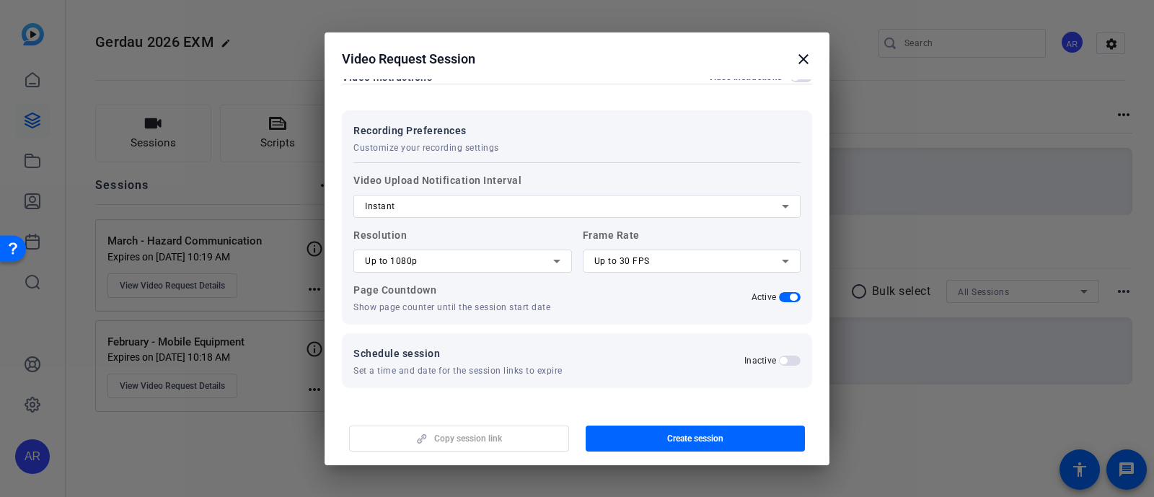
click at [779, 363] on span "button" at bounding box center [790, 361] width 22 height 10
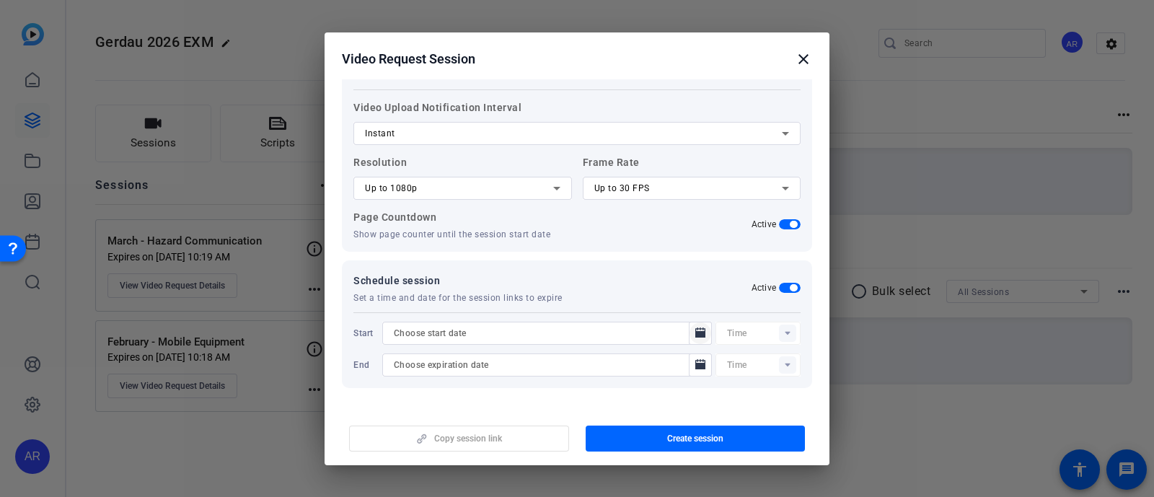
click at [692, 326] on mat-icon "Open calendar" at bounding box center [700, 333] width 17 height 17
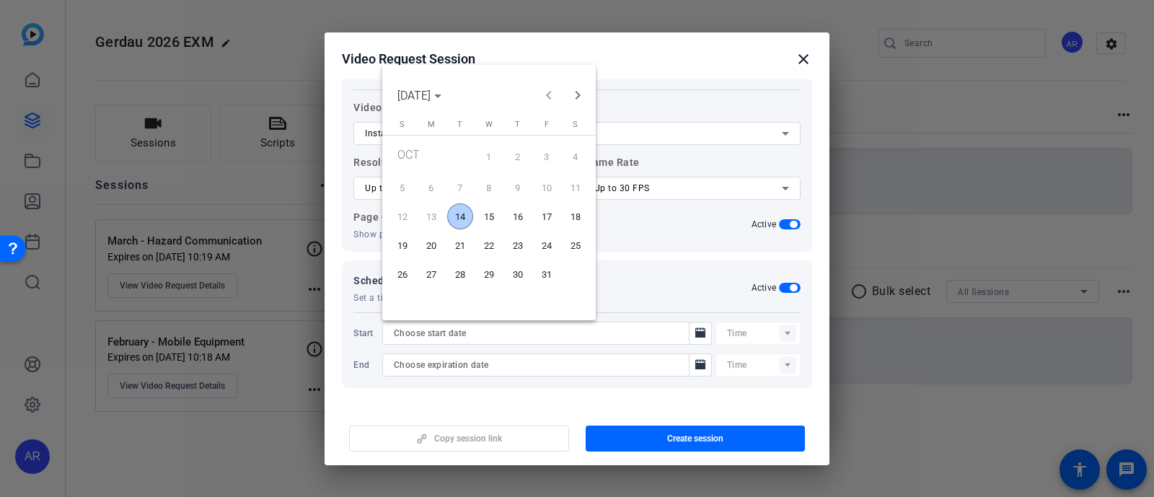
click at [469, 211] on span "14" at bounding box center [460, 216] width 26 height 26
type input "[DATE]"
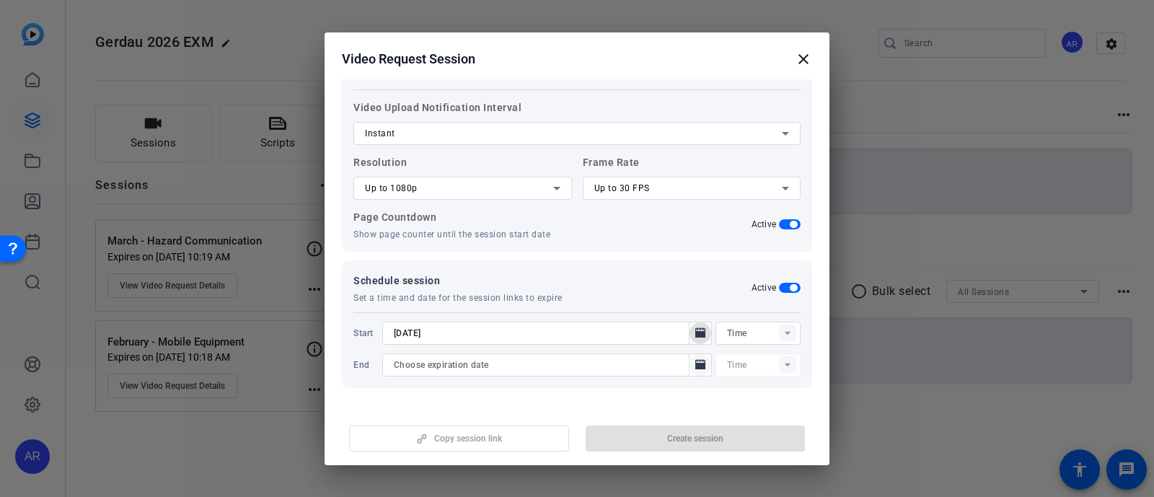
click at [695, 366] on icon "Open calendar" at bounding box center [700, 364] width 10 height 10
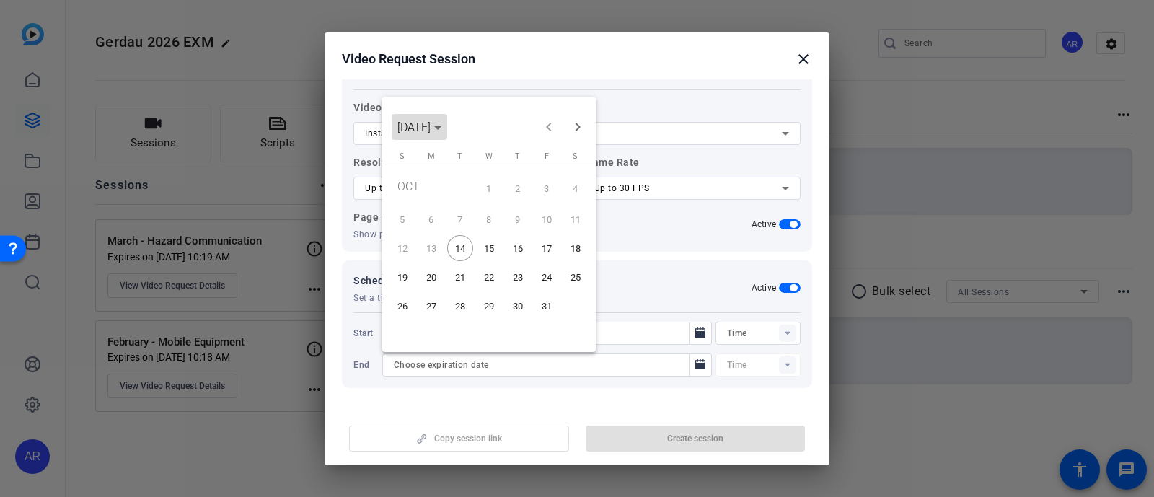
click at [441, 124] on span "[DATE]" at bounding box center [419, 127] width 44 height 14
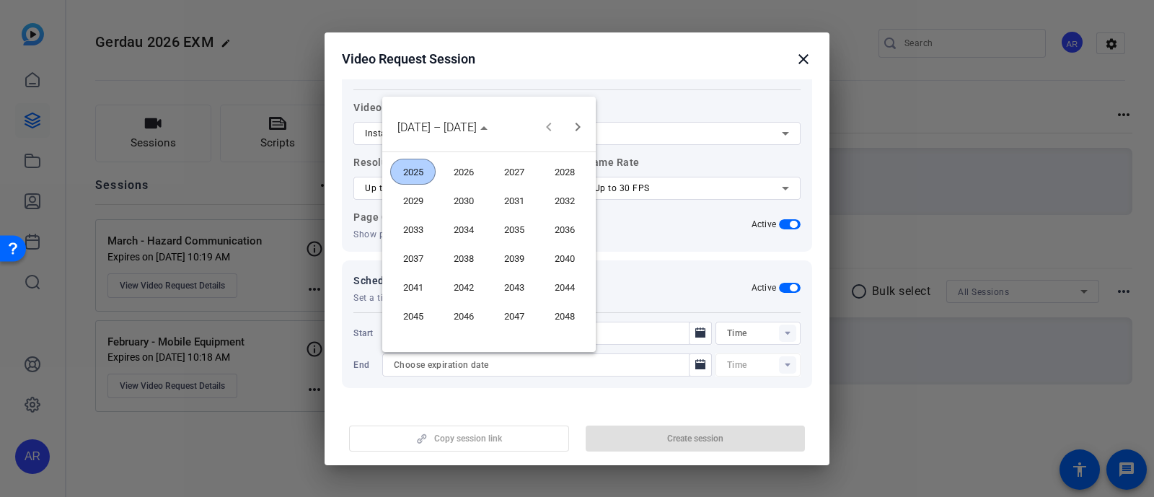
click at [498, 124] on div "[DATE] to [DATE] [DATE] – [DATE]" at bounding box center [489, 127] width 206 height 29
click at [411, 164] on span "2025" at bounding box center [412, 172] width 45 height 26
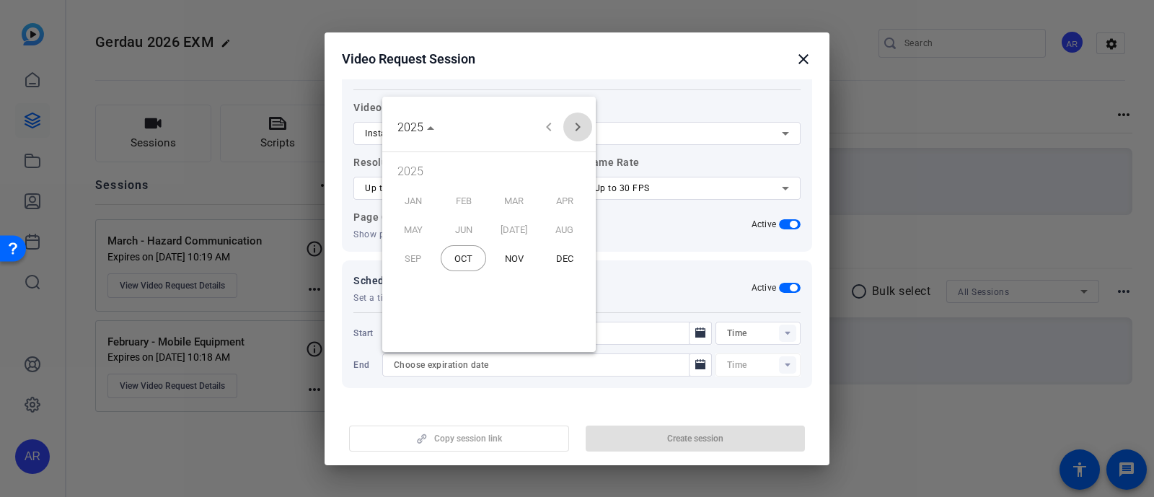
click at [581, 131] on span "Next year" at bounding box center [577, 127] width 29 height 29
click at [548, 133] on span "Previous year" at bounding box center [549, 127] width 29 height 29
click at [473, 224] on span "JUN" at bounding box center [463, 229] width 45 height 26
click at [464, 324] on span "30" at bounding box center [460, 331] width 26 height 26
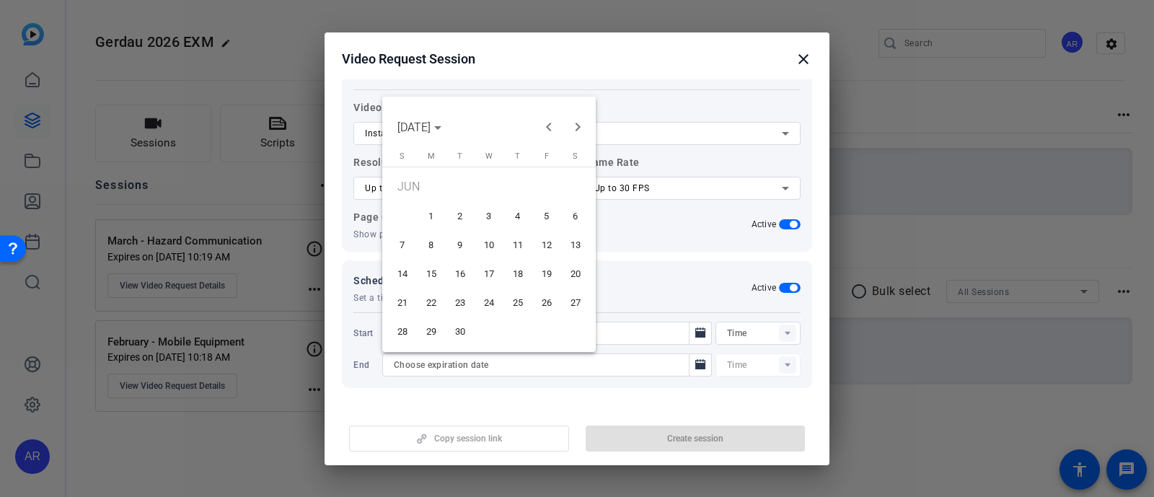
type input "[DATE]"
type input "10:20AM"
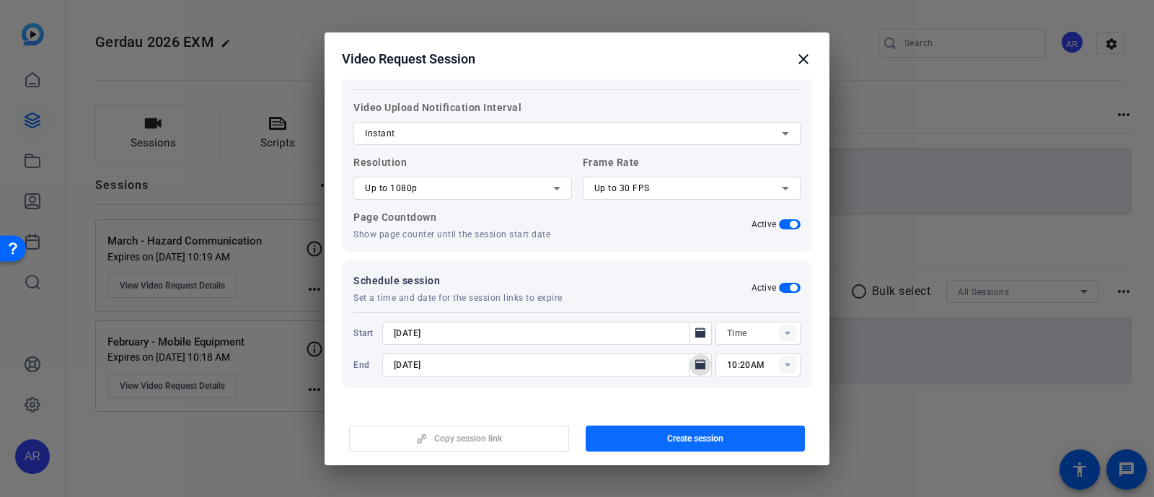
click at [665, 442] on span "button" at bounding box center [696, 438] width 220 height 35
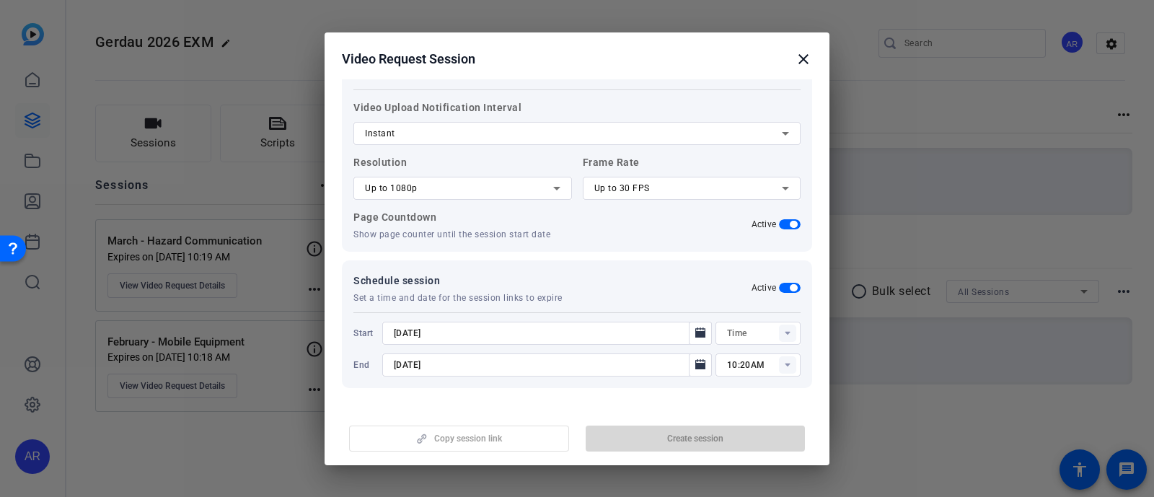
type input "10:05AM"
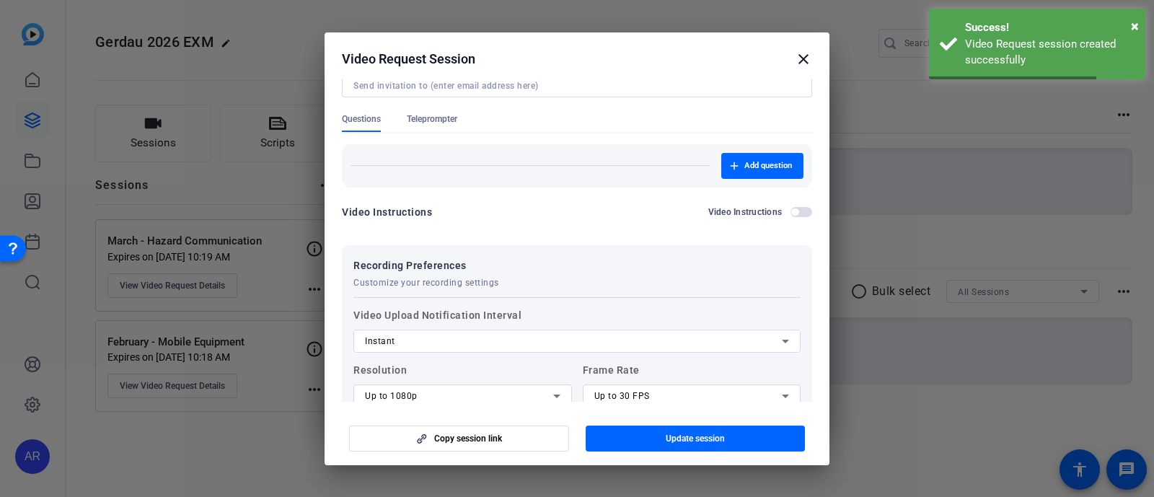
scroll to position [0, 0]
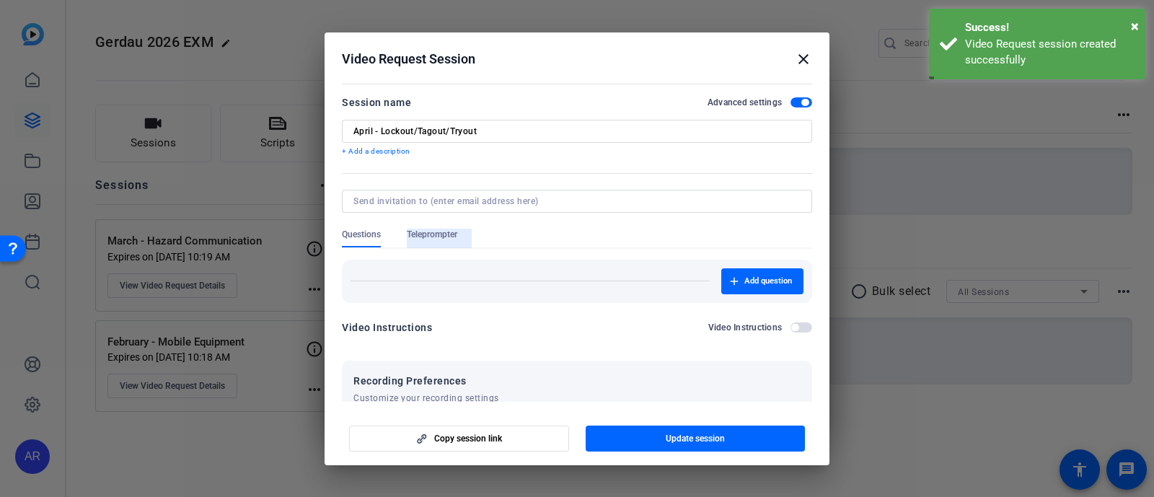
click at [431, 238] on span "Teleprompter" at bounding box center [432, 235] width 50 height 12
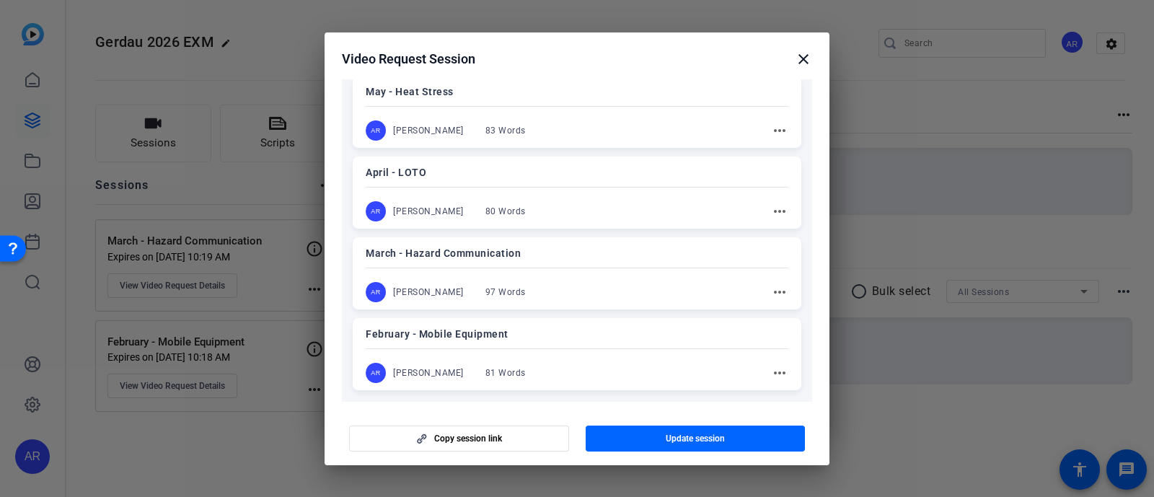
scroll to position [553, 0]
click at [632, 188] on mat-divider at bounding box center [577, 188] width 423 height 1
click at [653, 438] on span "button" at bounding box center [696, 438] width 220 height 35
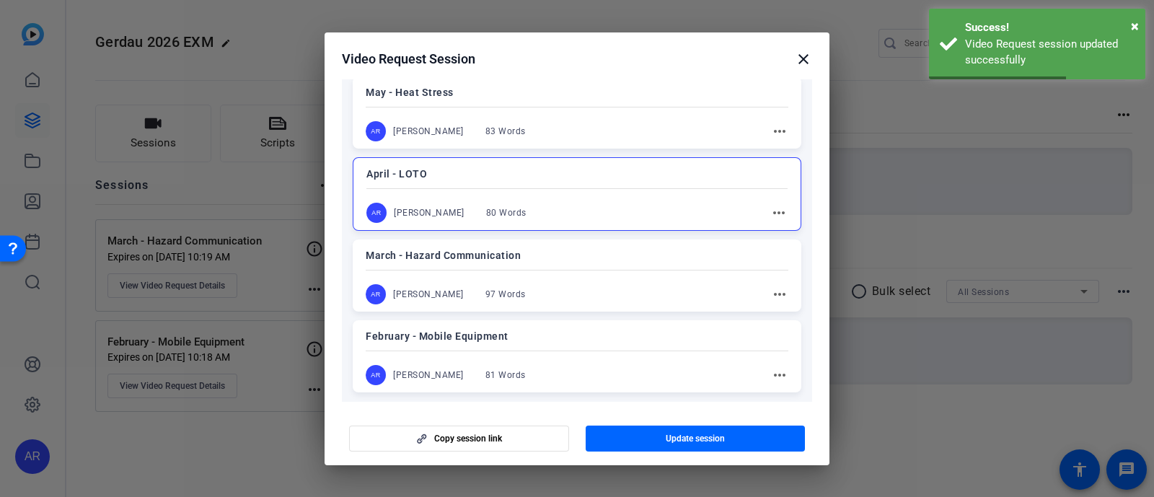
click at [808, 62] on mat-icon "close" at bounding box center [803, 58] width 17 height 17
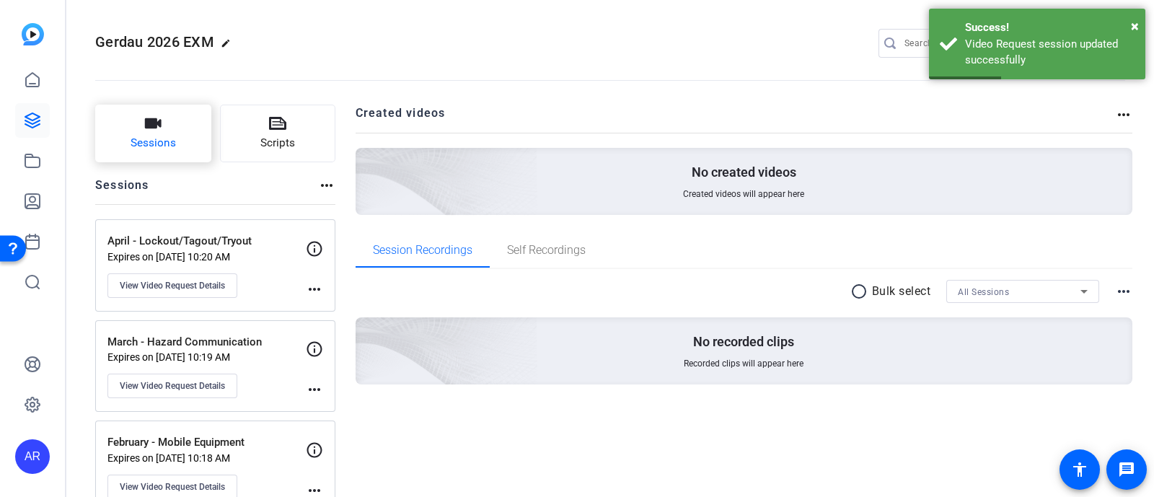
click at [172, 121] on button "Sessions" at bounding box center [153, 134] width 116 height 58
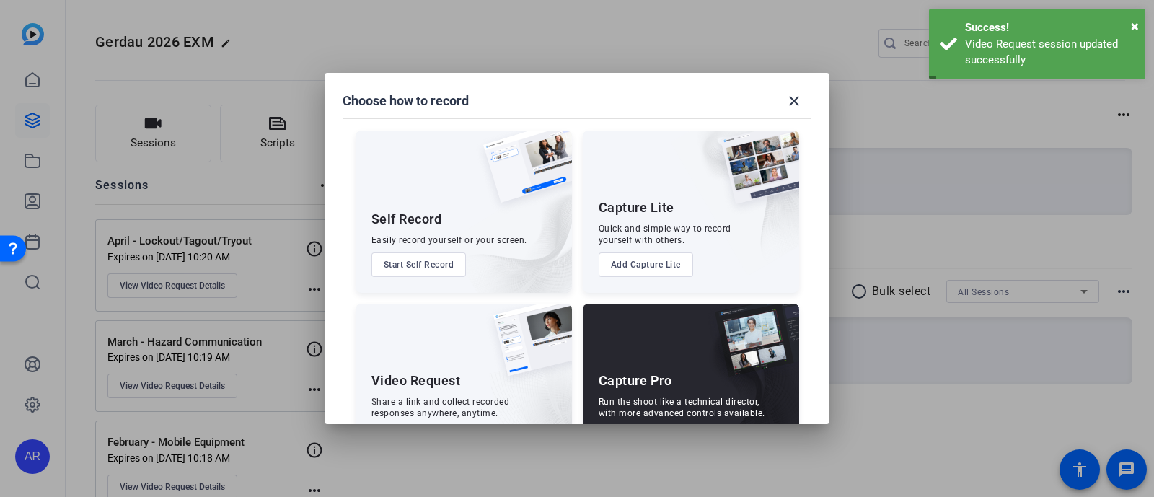
scroll to position [55, 0]
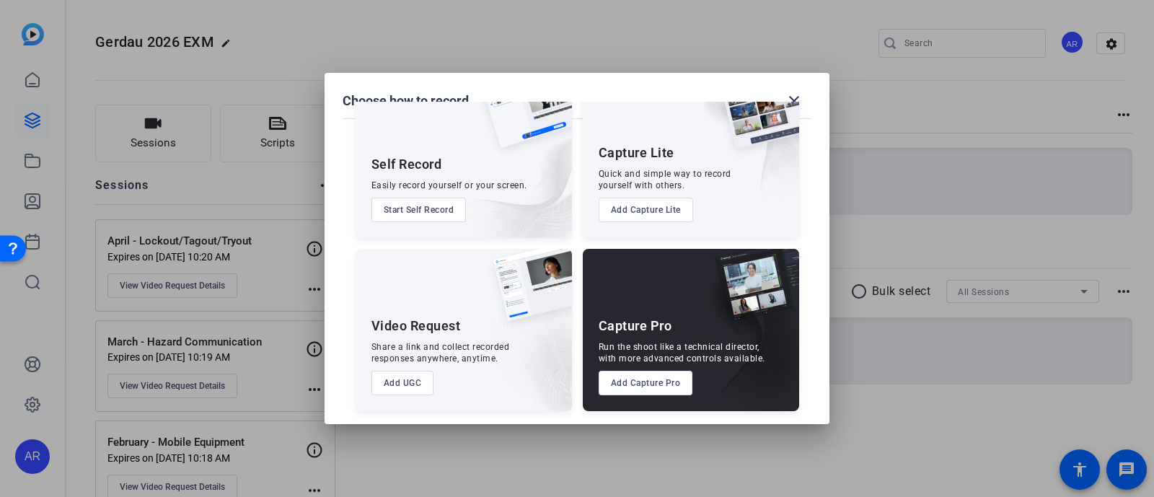
click at [410, 381] on button "Add UGC" at bounding box center [403, 383] width 63 height 25
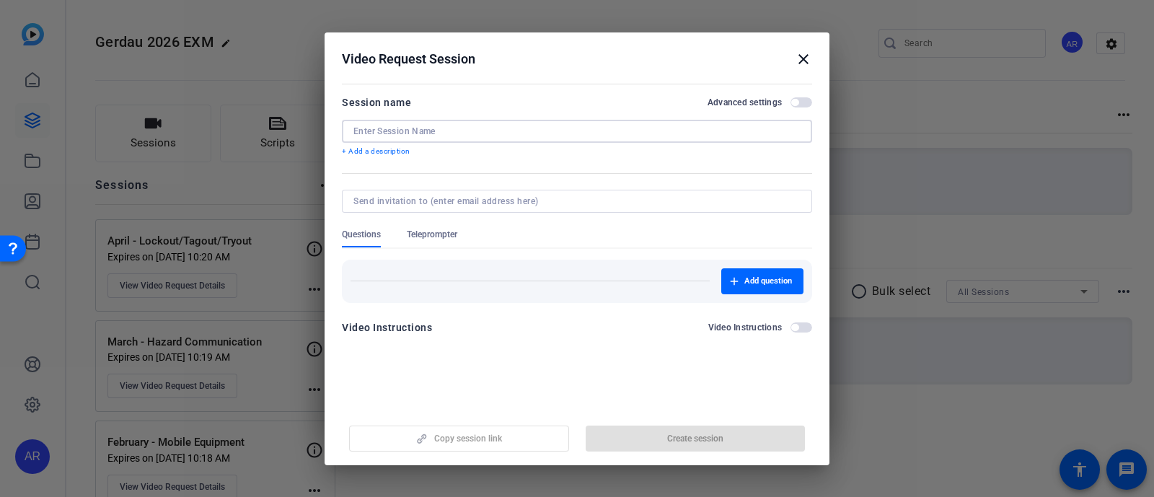
click at [501, 133] on input at bounding box center [576, 132] width 447 height 12
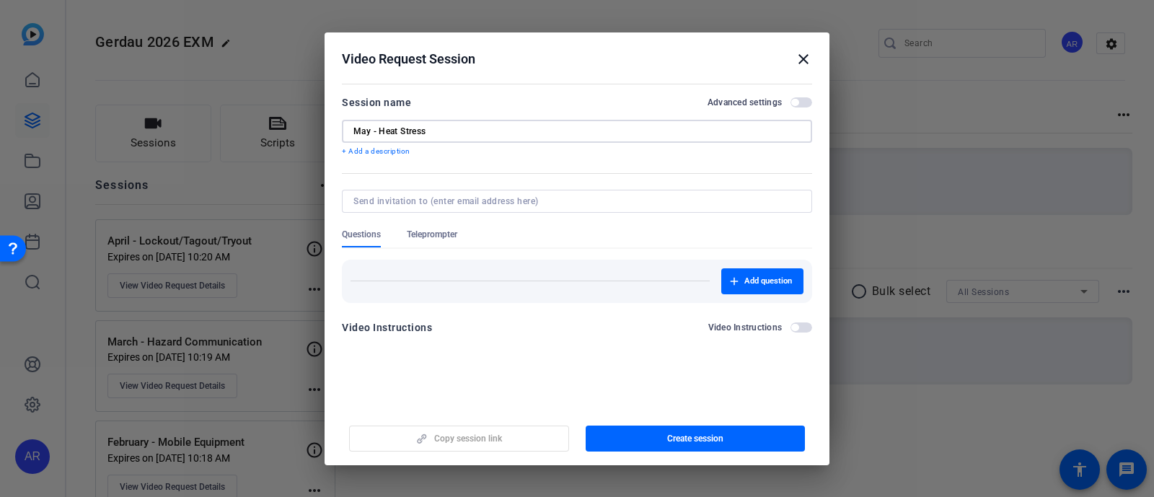
type input "May - Heat Stress"
click at [445, 229] on span "Teleprompter" at bounding box center [432, 235] width 50 height 12
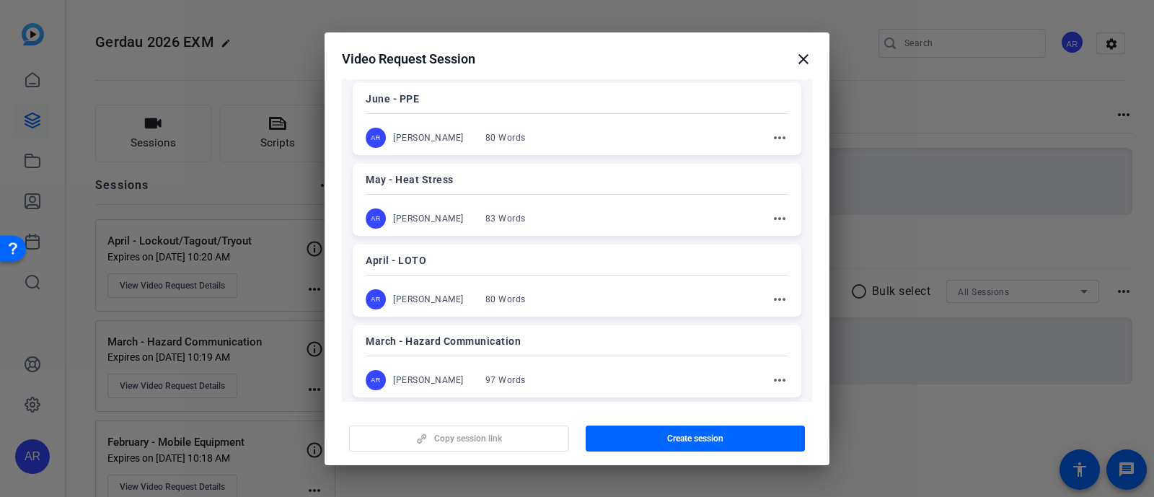
scroll to position [454, 0]
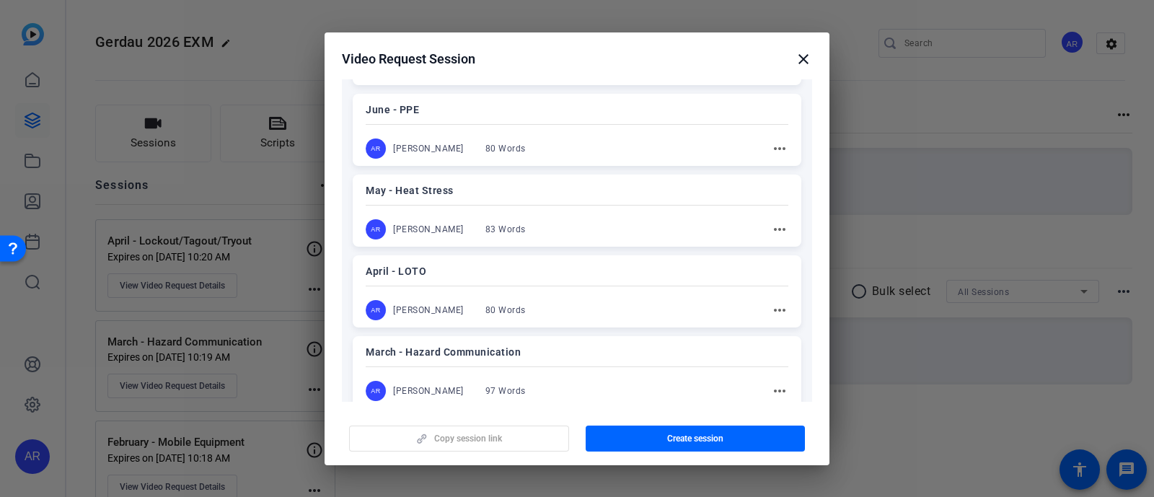
click at [526, 200] on div "May - Heat Stress AR [PERSON_NAME] 83 Words more_horiz" at bounding box center [577, 211] width 449 height 72
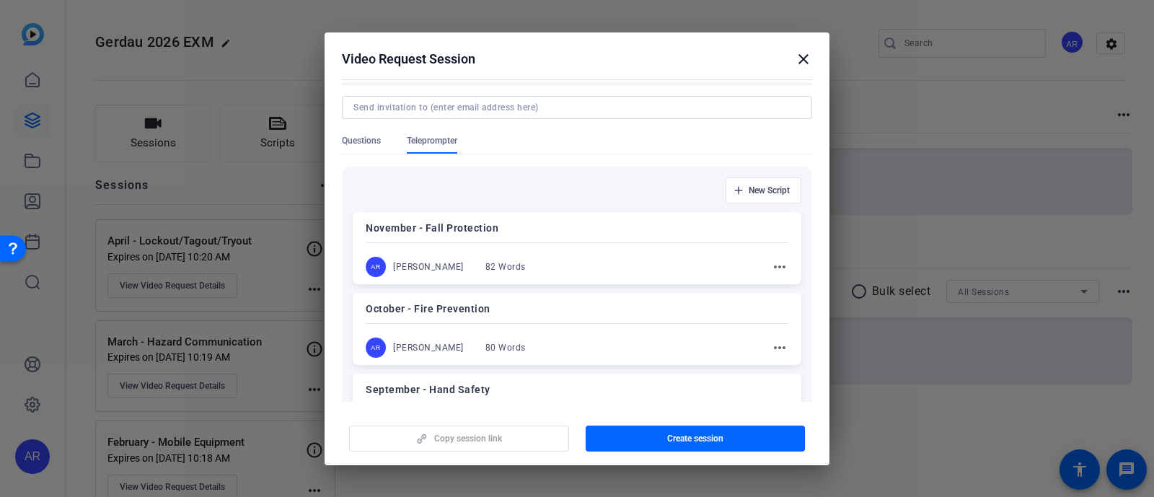
scroll to position [0, 0]
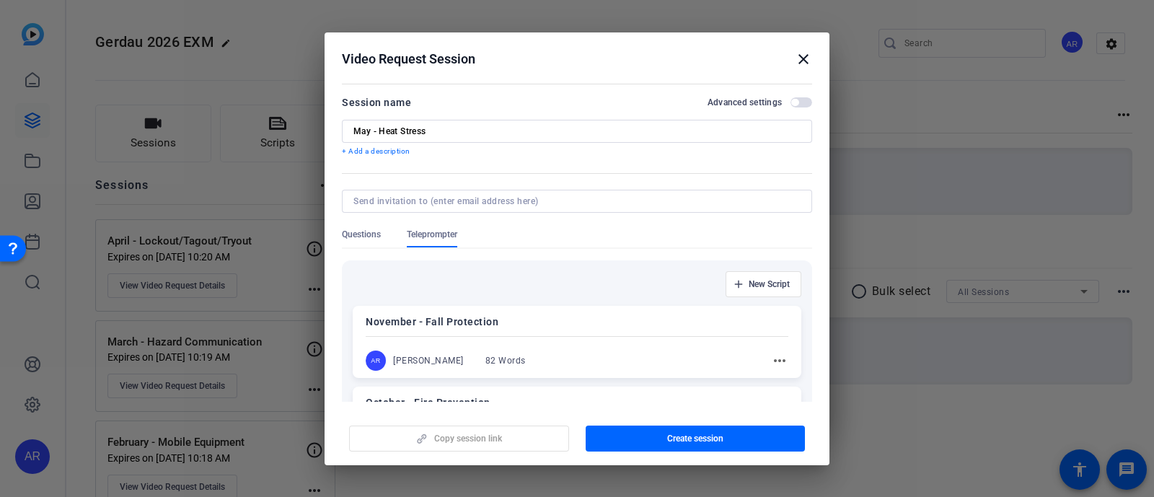
click at [791, 97] on span "button" at bounding box center [802, 102] width 22 height 10
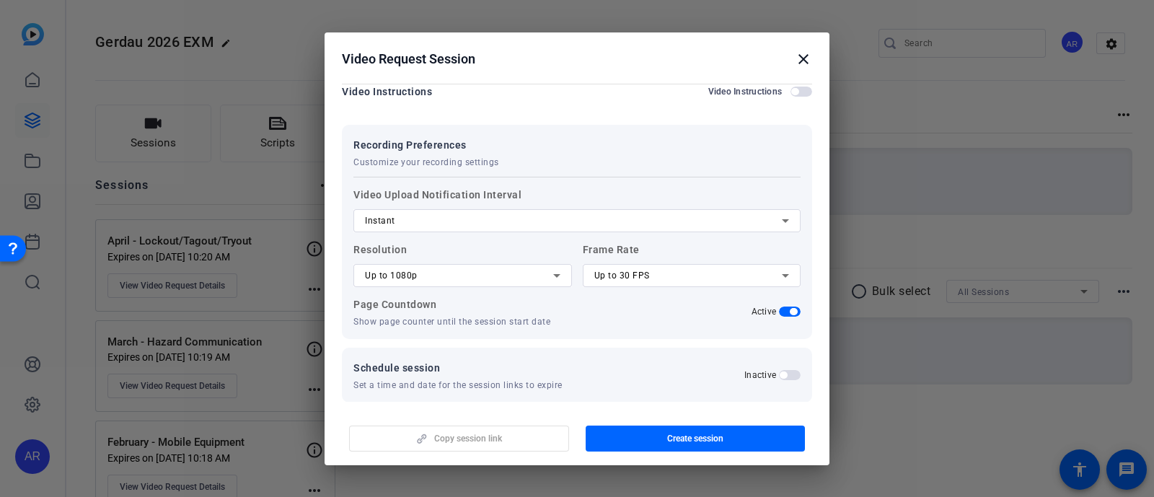
scroll to position [922, 0]
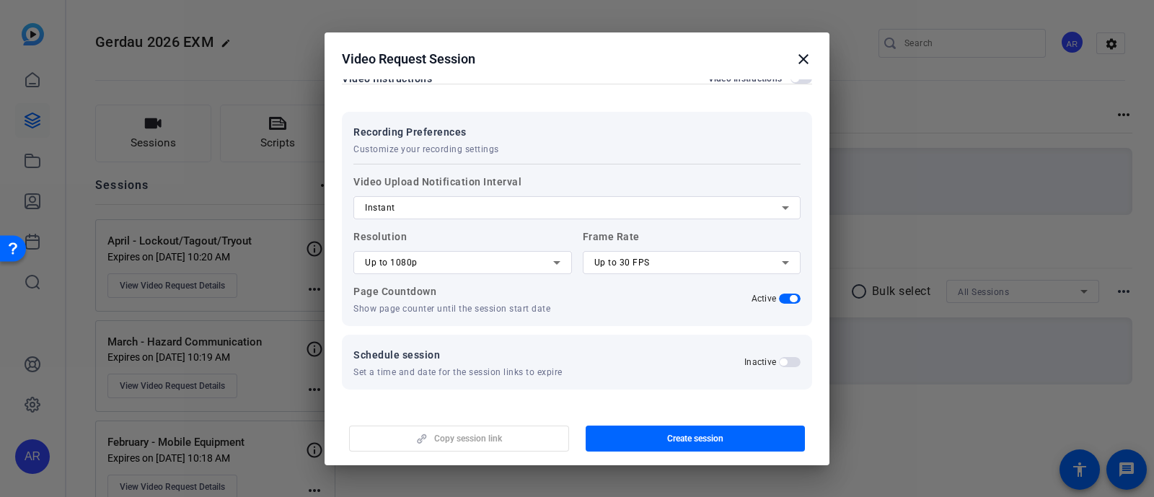
click at [780, 359] on span "button" at bounding box center [783, 362] width 7 height 7
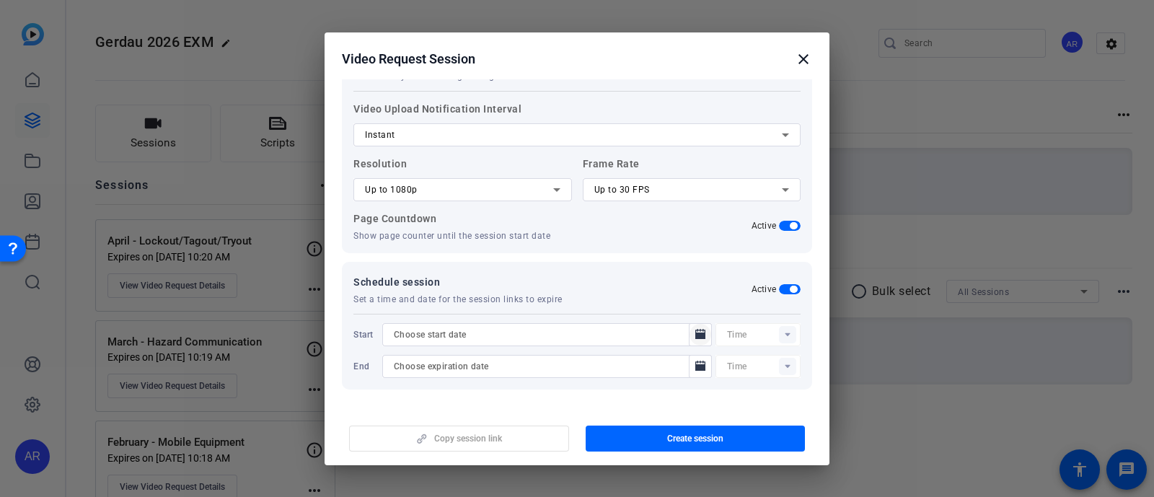
click at [695, 332] on icon "Open calendar" at bounding box center [700, 334] width 10 height 10
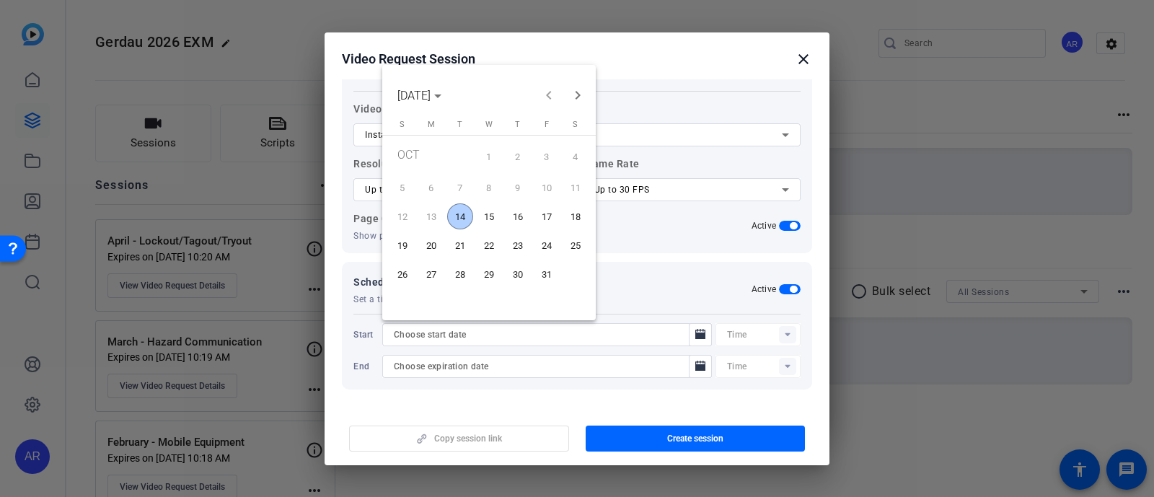
click at [455, 212] on span "14" at bounding box center [460, 216] width 26 height 26
type input "[DATE]"
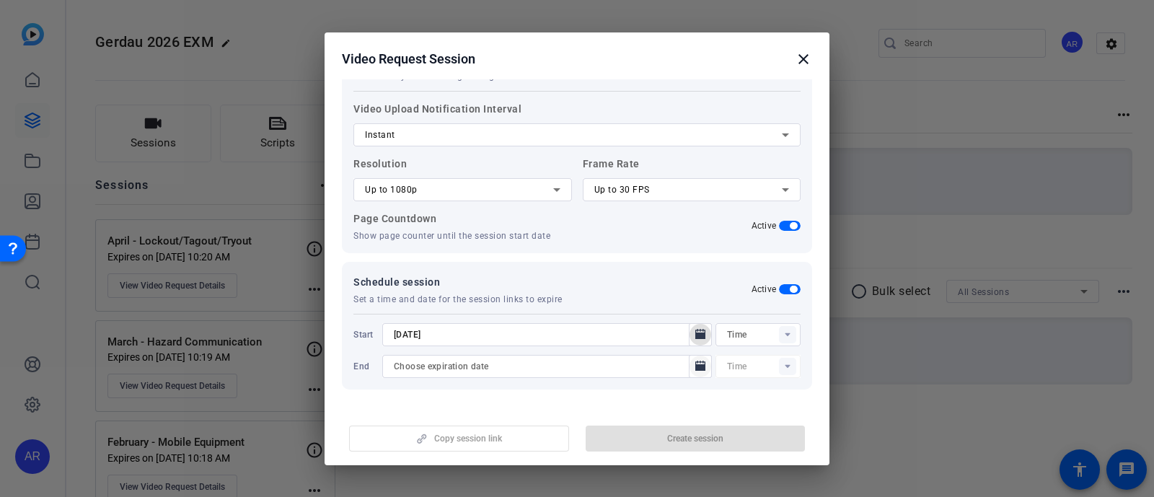
click at [695, 360] on icon "Open calendar" at bounding box center [701, 366] width 12 height 17
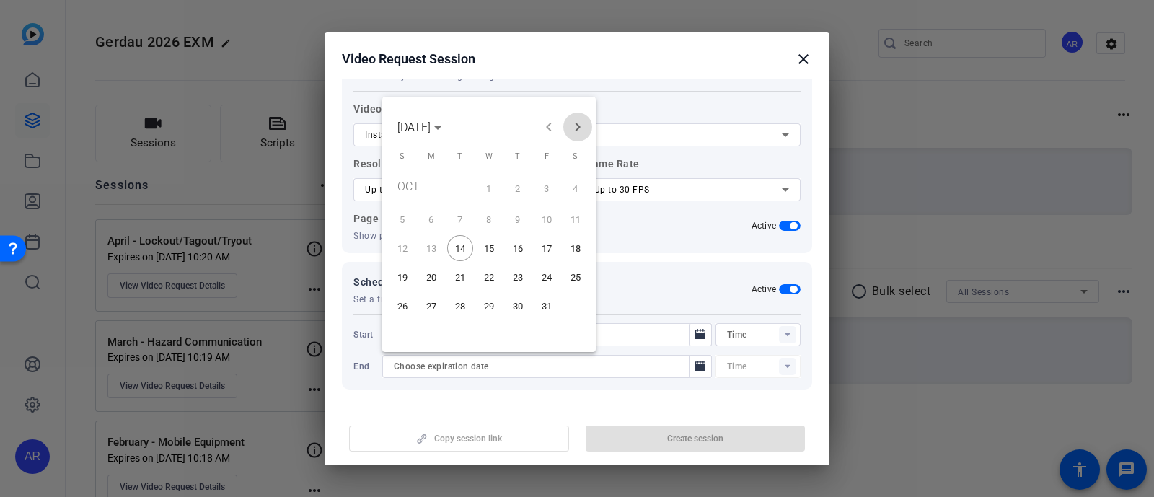
click at [579, 128] on span "Next month" at bounding box center [577, 127] width 29 height 29
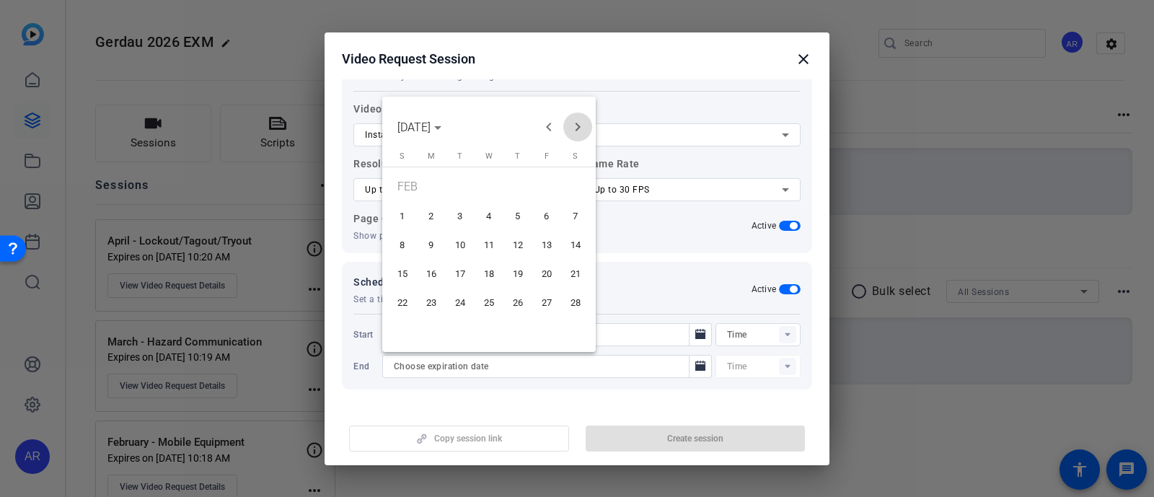
click at [579, 128] on span "Next month" at bounding box center [577, 127] width 29 height 29
click at [462, 340] on span "30" at bounding box center [460, 331] width 26 height 26
type input "[DATE]"
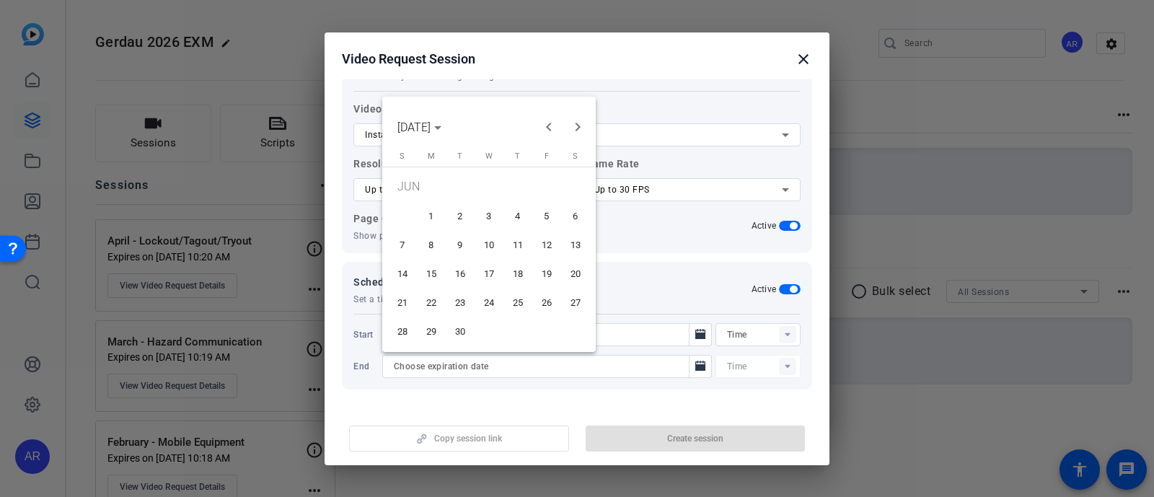
type input "10:21AM"
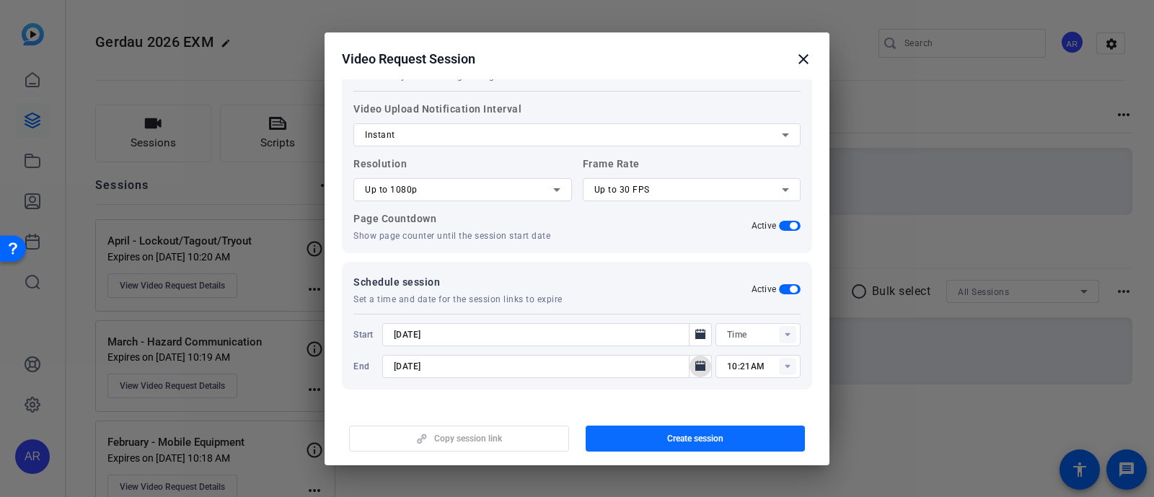
click at [638, 439] on span "button" at bounding box center [696, 438] width 220 height 35
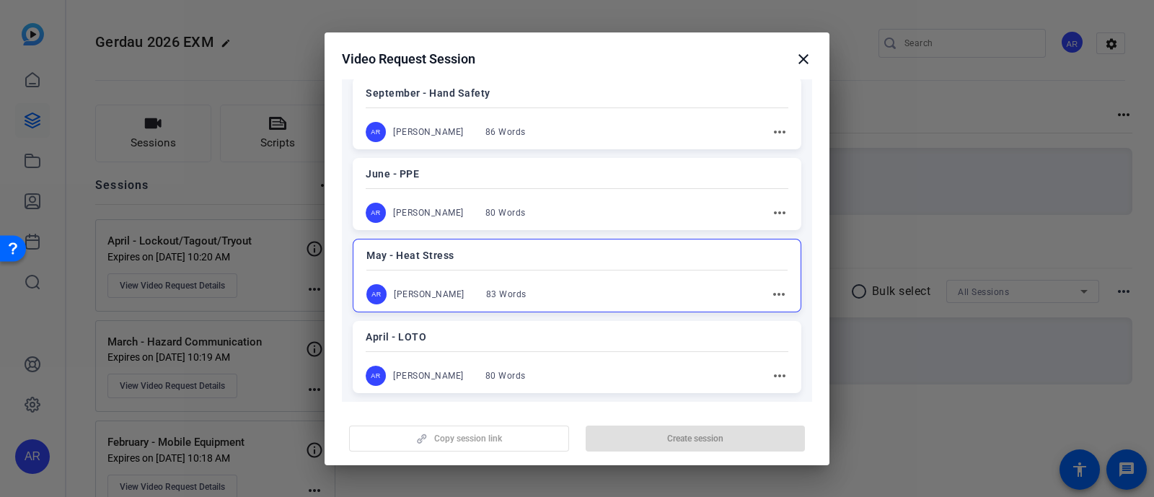
scroll to position [390, 0]
click at [770, 291] on mat-icon "more_horiz" at bounding box center [778, 294] width 17 height 17
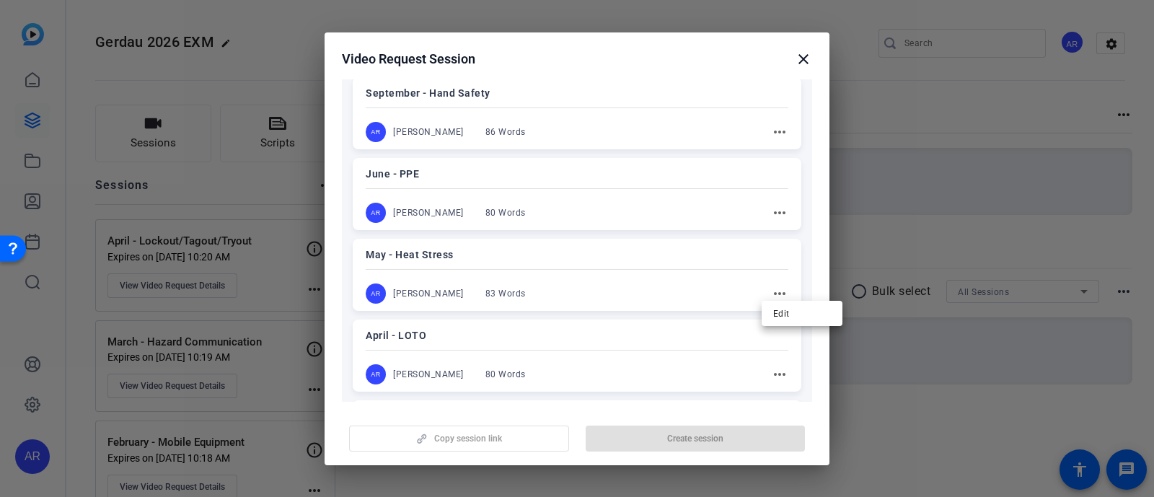
click at [657, 275] on div at bounding box center [577, 248] width 1154 height 497
click at [657, 275] on div "May - Heat Stress AR [PERSON_NAME] 83 Words more_horiz" at bounding box center [577, 275] width 449 height 72
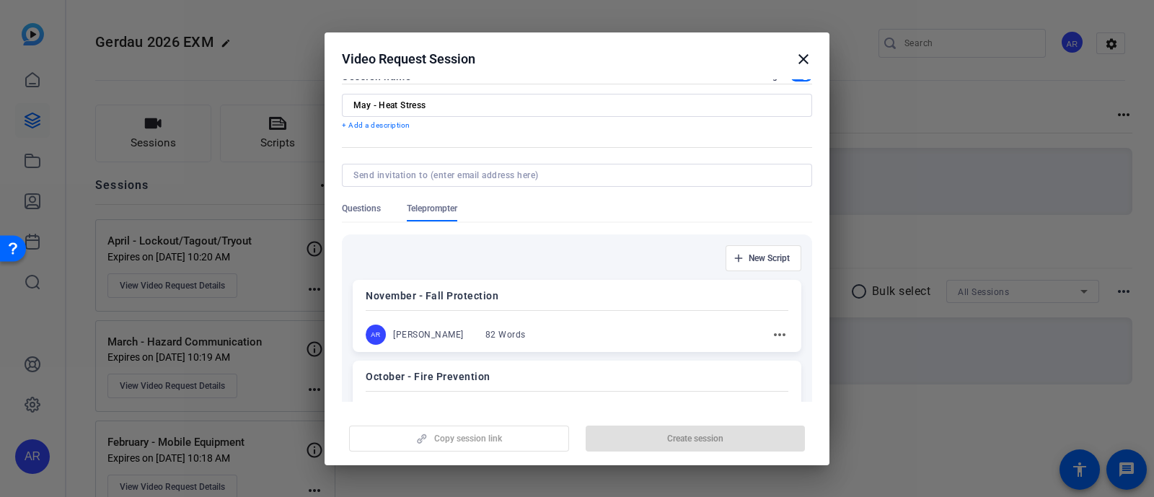
scroll to position [27, 0]
click at [659, 425] on div "Copy session link Create session" at bounding box center [577, 433] width 470 height 37
click at [664, 452] on mat-dialog-actions "Copy session link Create session" at bounding box center [577, 437] width 505 height 58
click at [379, 207] on span "Questions" at bounding box center [361, 208] width 39 height 12
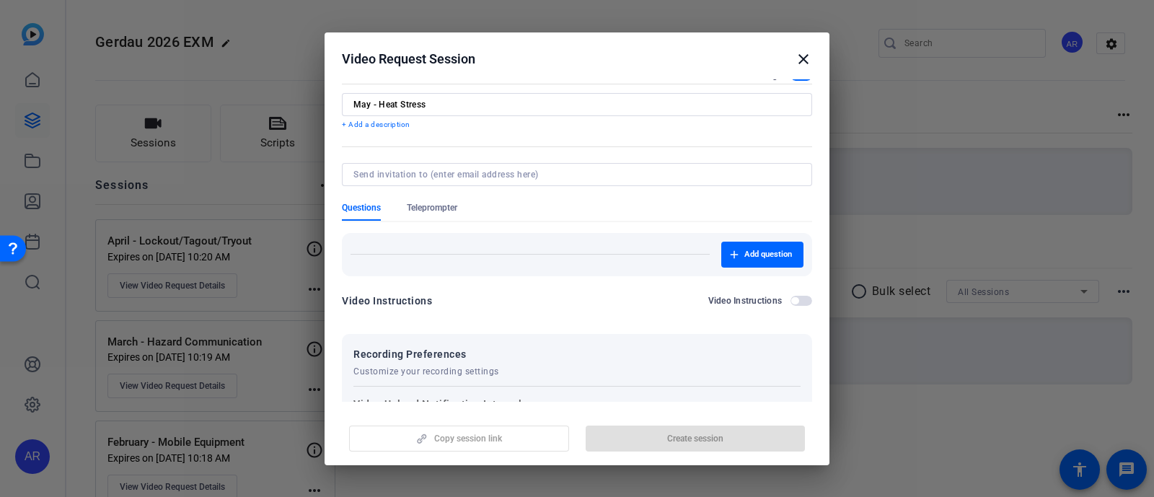
type input "10:06AM"
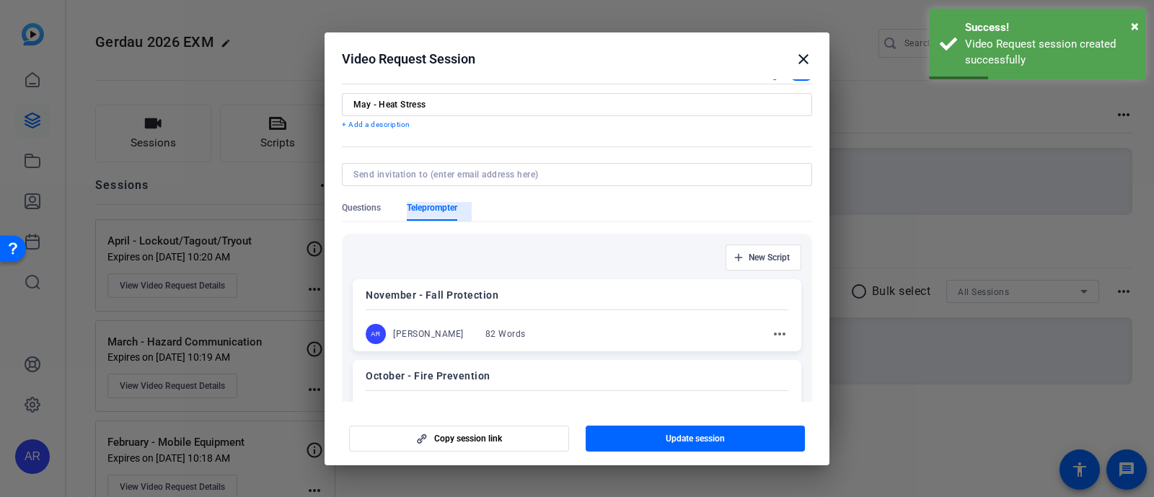
click at [429, 202] on span "Teleprompter" at bounding box center [432, 208] width 50 height 12
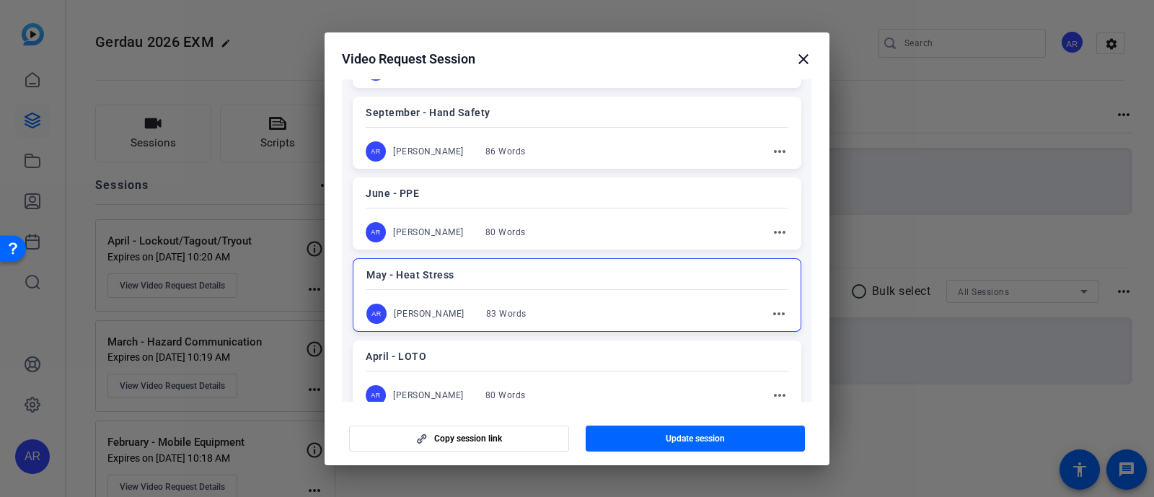
scroll to position [372, 0]
click at [653, 442] on span "button" at bounding box center [696, 438] width 220 height 35
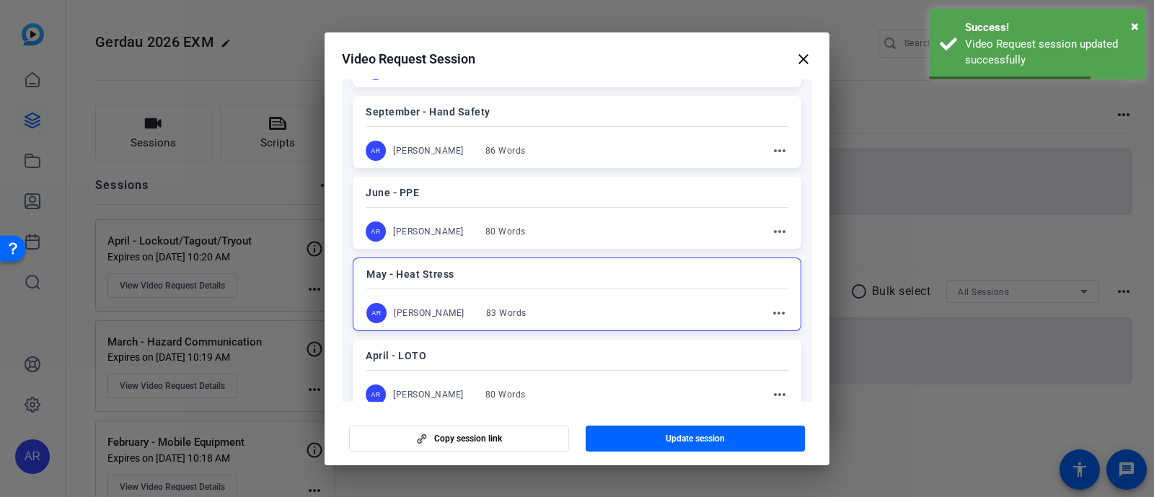
click at [804, 57] on mat-icon "close" at bounding box center [803, 58] width 17 height 17
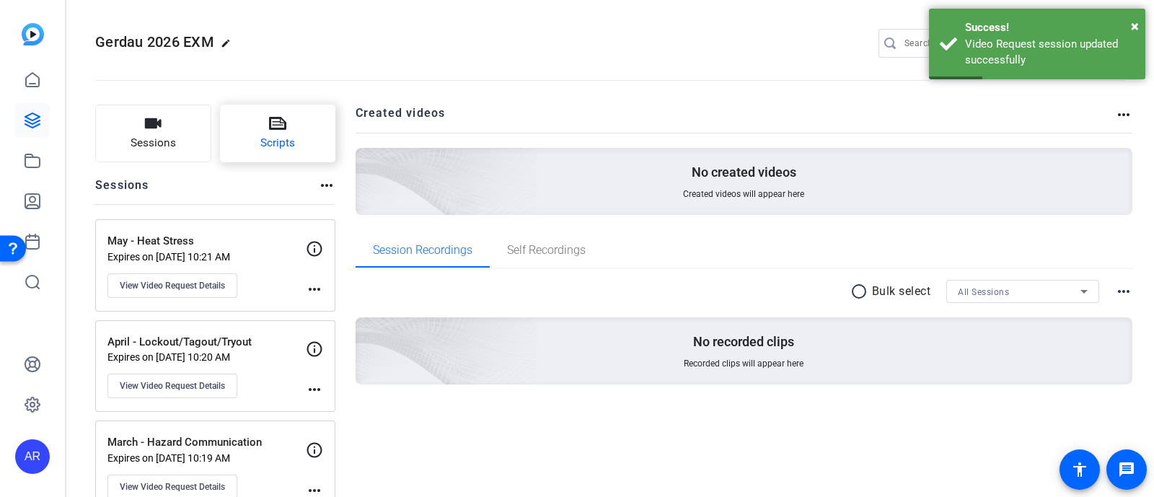
click at [289, 146] on span "Scripts" at bounding box center [277, 143] width 35 height 17
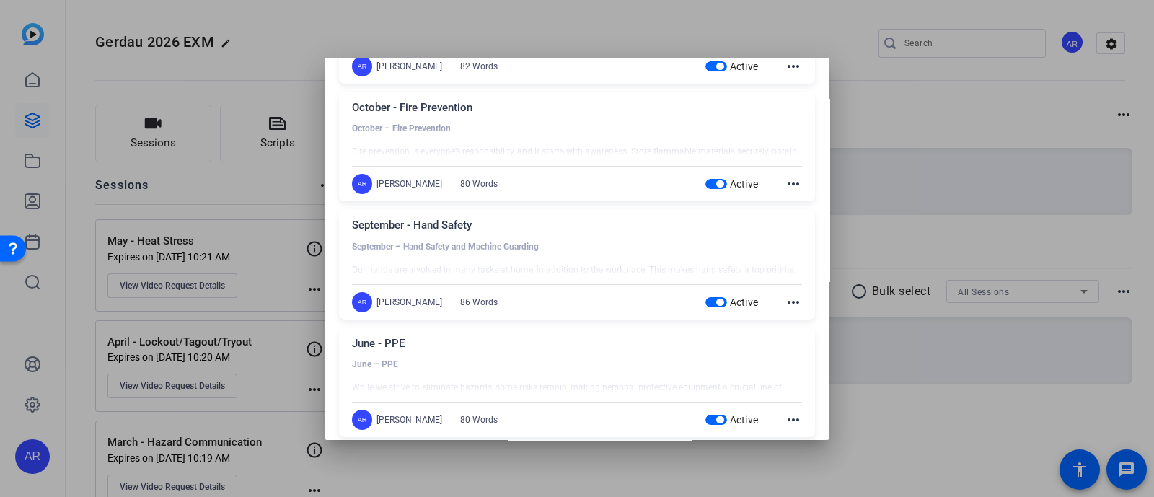
scroll to position [0, 0]
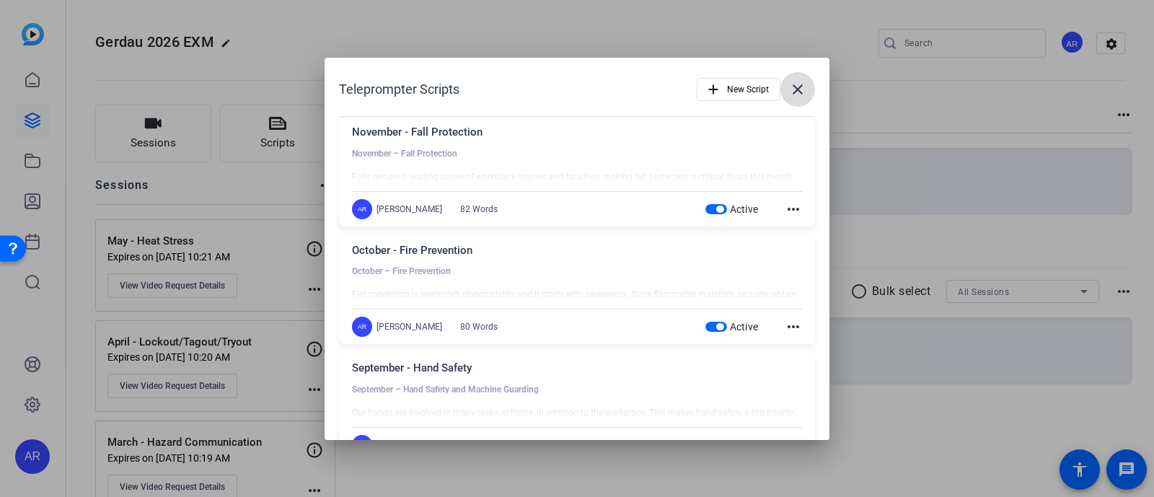
click at [797, 82] on span at bounding box center [798, 89] width 35 height 35
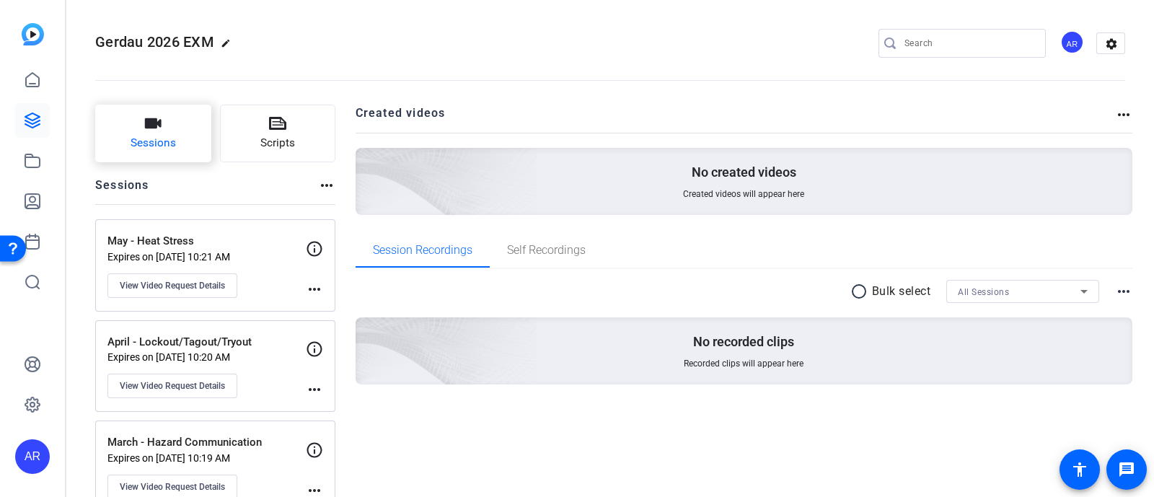
click at [148, 141] on span "Sessions" at bounding box center [153, 143] width 45 height 17
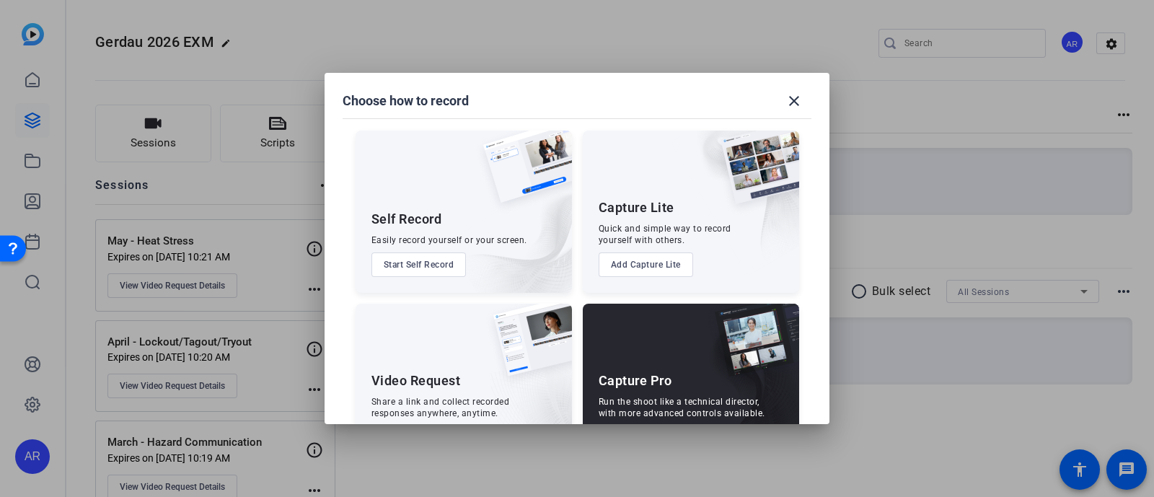
scroll to position [55, 0]
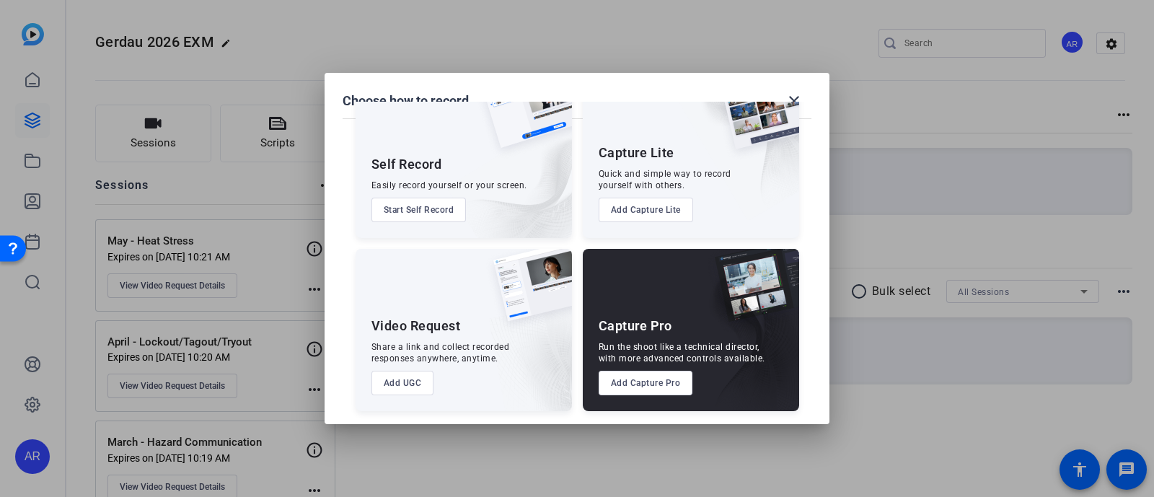
click at [400, 390] on button "Add UGC" at bounding box center [403, 383] width 63 height 25
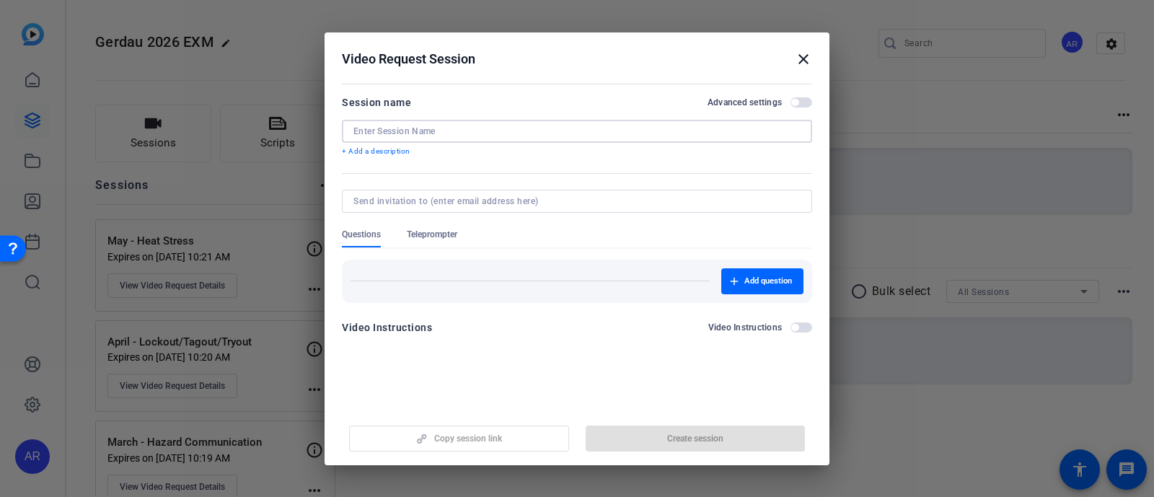
click at [436, 126] on input at bounding box center [576, 132] width 447 height 12
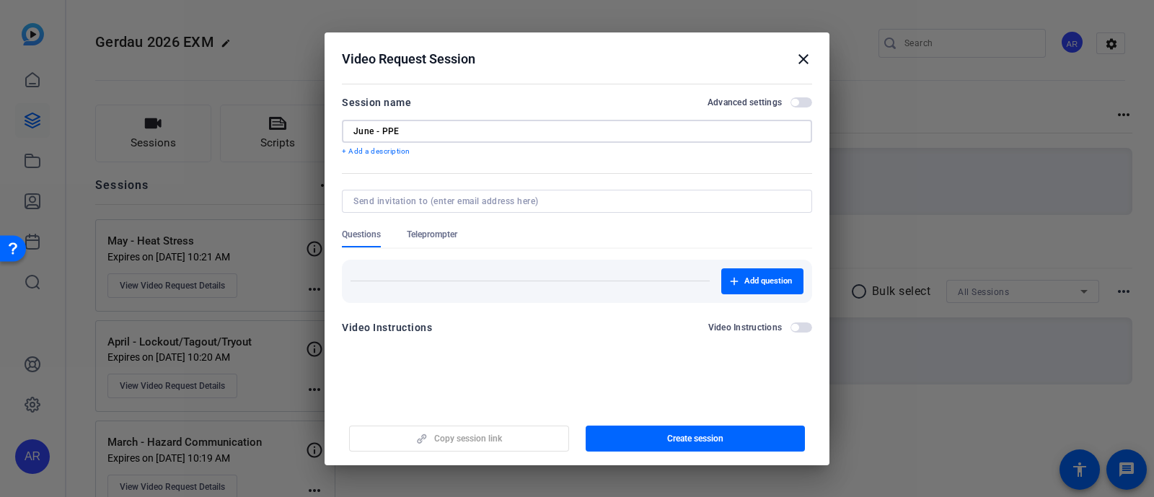
type input "June - PPE"
click at [443, 234] on span "Teleprompter" at bounding box center [432, 235] width 50 height 12
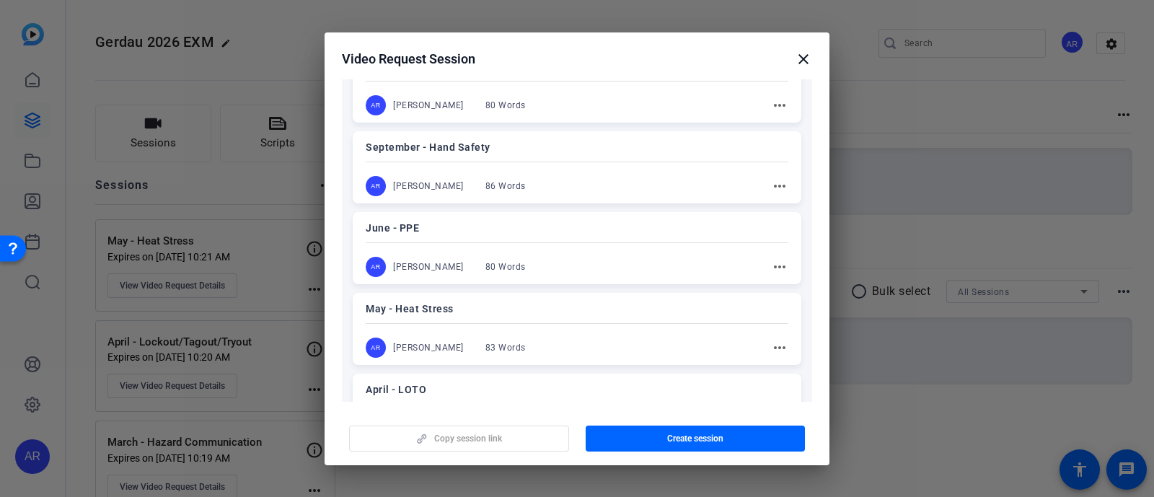
scroll to position [342, 0]
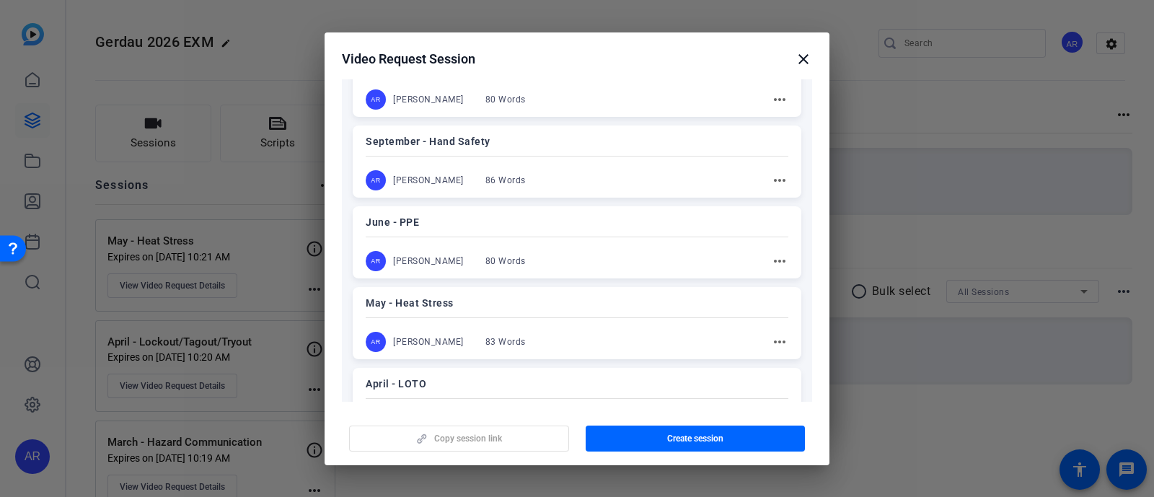
click at [575, 247] on div "June - PPE AR [PERSON_NAME] 80 Words more_horiz" at bounding box center [577, 242] width 449 height 72
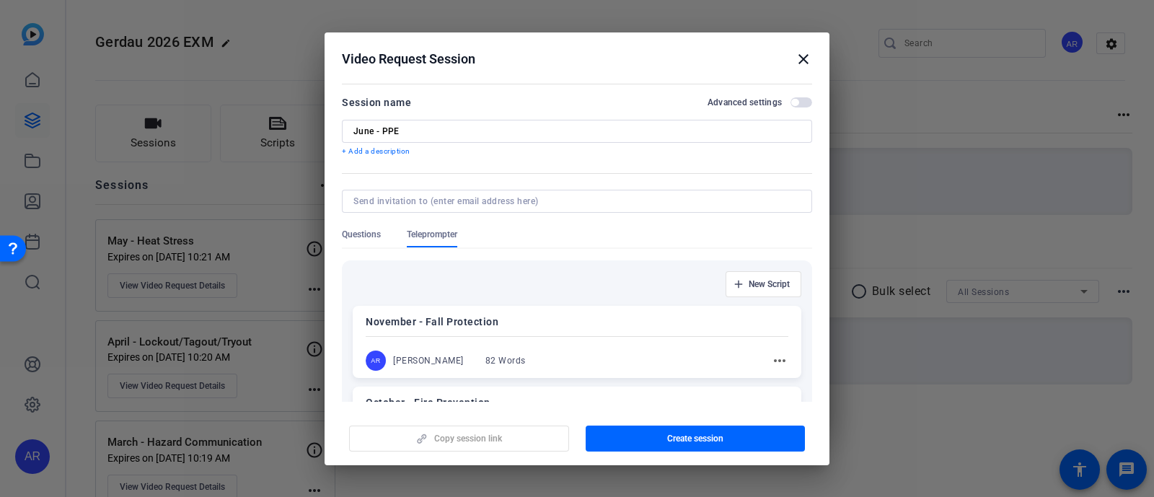
click at [797, 105] on span "button" at bounding box center [802, 102] width 22 height 10
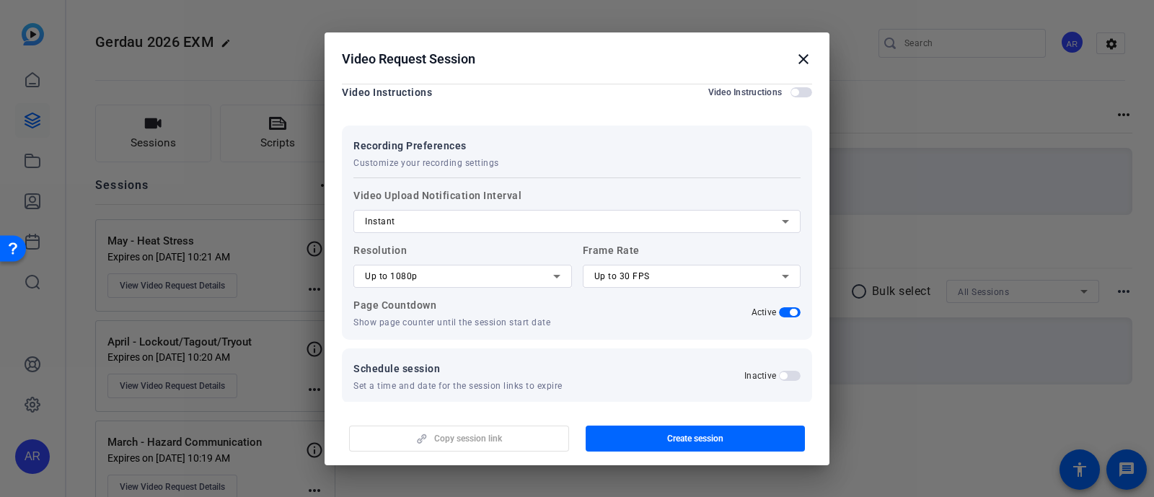
scroll to position [922, 0]
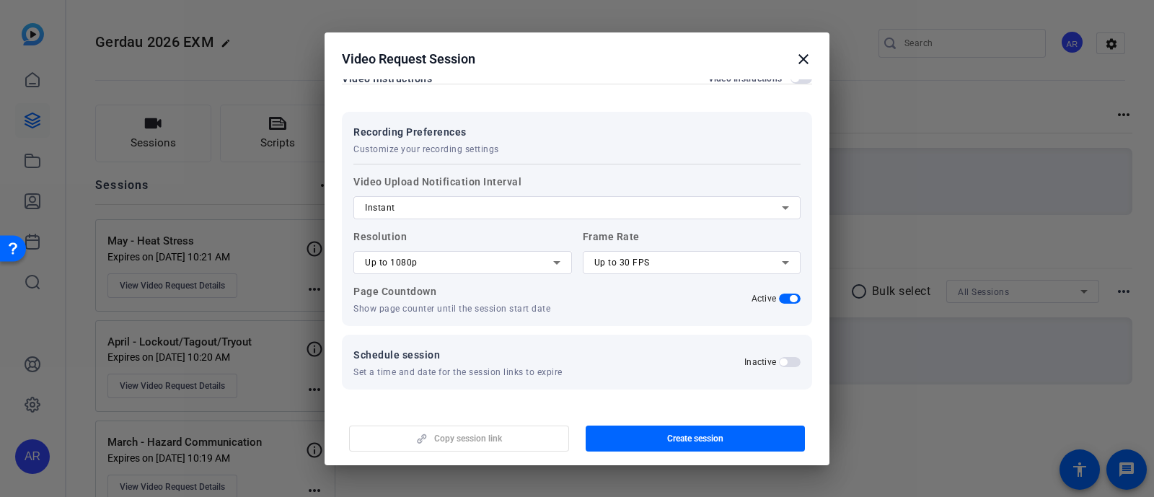
click at [781, 362] on span "button" at bounding box center [790, 362] width 22 height 10
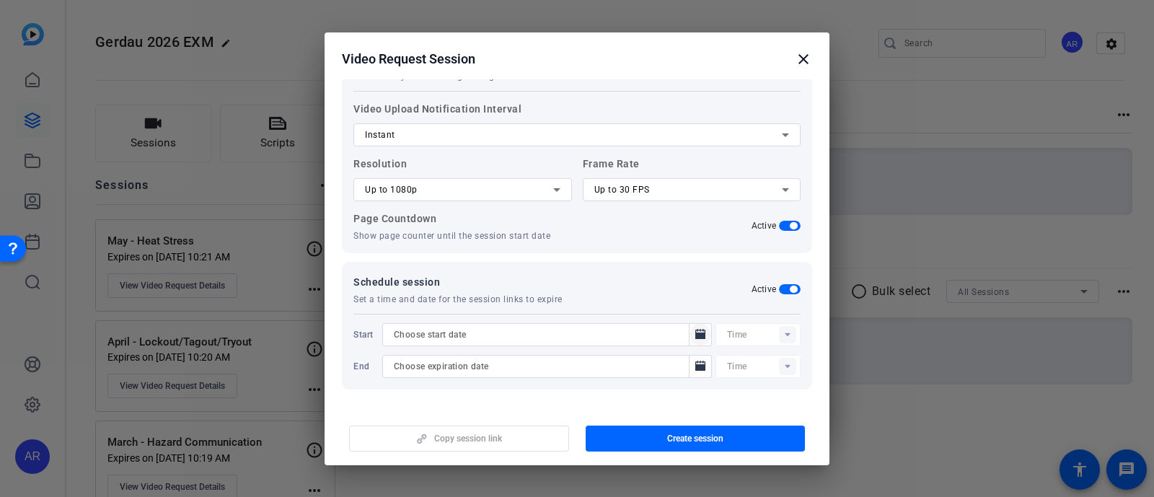
click at [695, 332] on icon "Open calendar" at bounding box center [700, 334] width 10 height 10
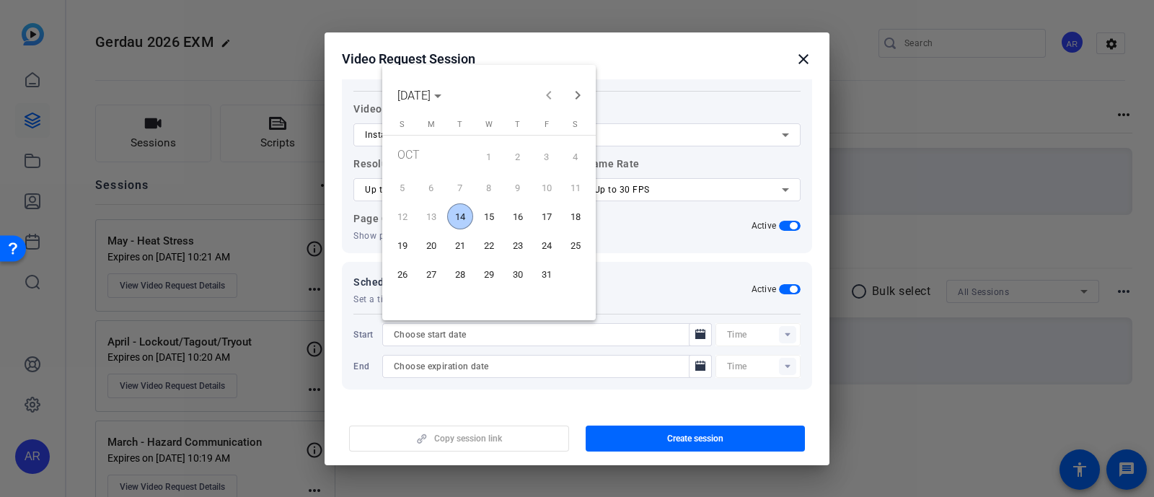
click at [462, 206] on span "14" at bounding box center [460, 216] width 26 height 26
type input "[DATE]"
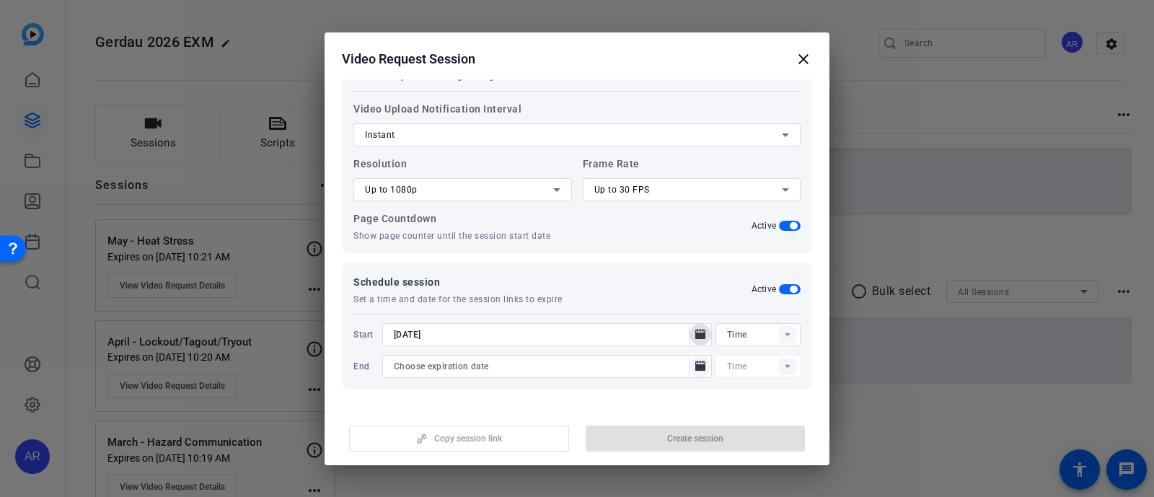
click at [695, 360] on icon "Open calendar" at bounding box center [701, 366] width 12 height 17
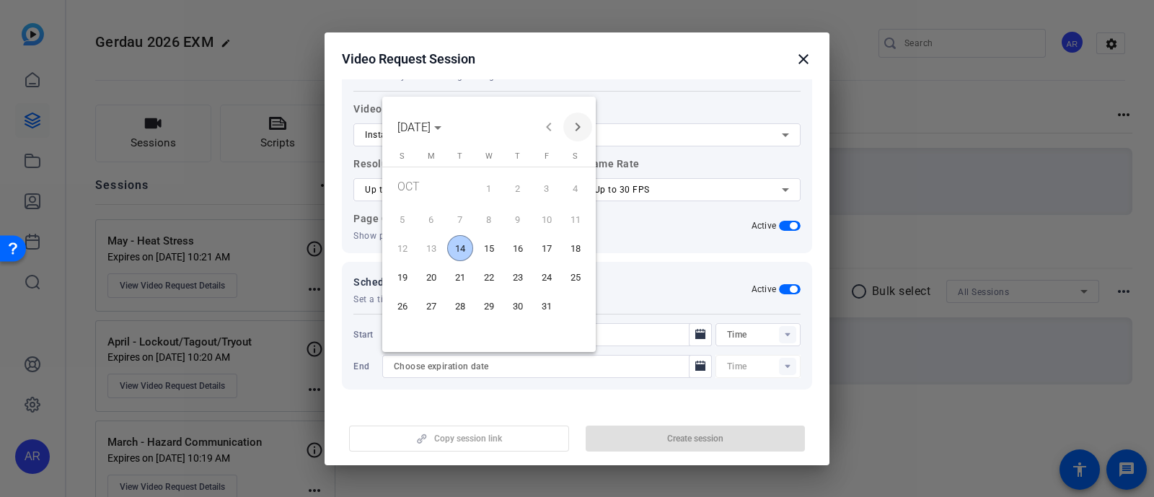
click at [579, 135] on span "Next month" at bounding box center [577, 127] width 29 height 29
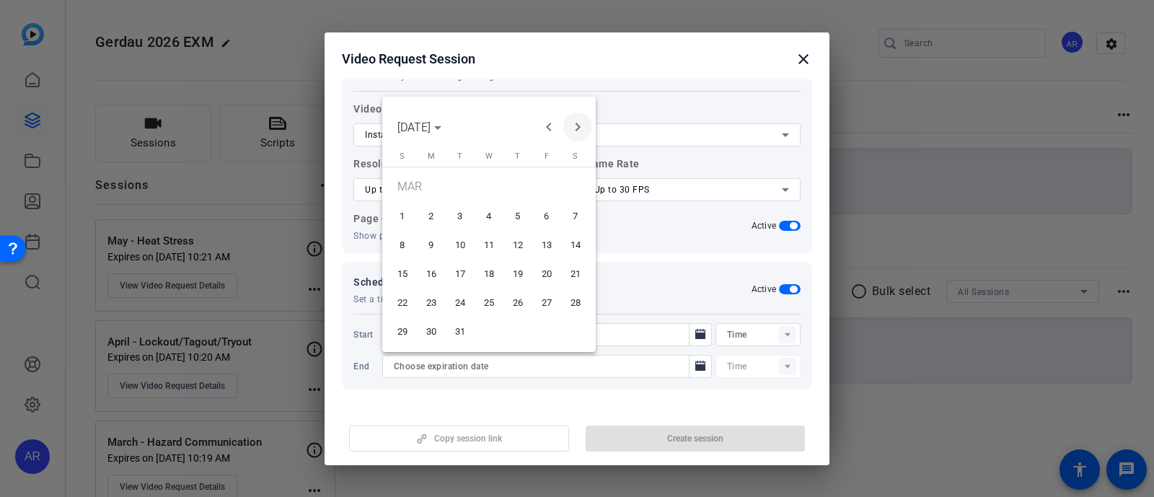
click at [579, 135] on span "Next month" at bounding box center [577, 127] width 29 height 29
click at [581, 135] on span "Next month" at bounding box center [577, 127] width 29 height 29
click at [455, 332] on span "30" at bounding box center [460, 331] width 26 height 26
type input "[DATE]"
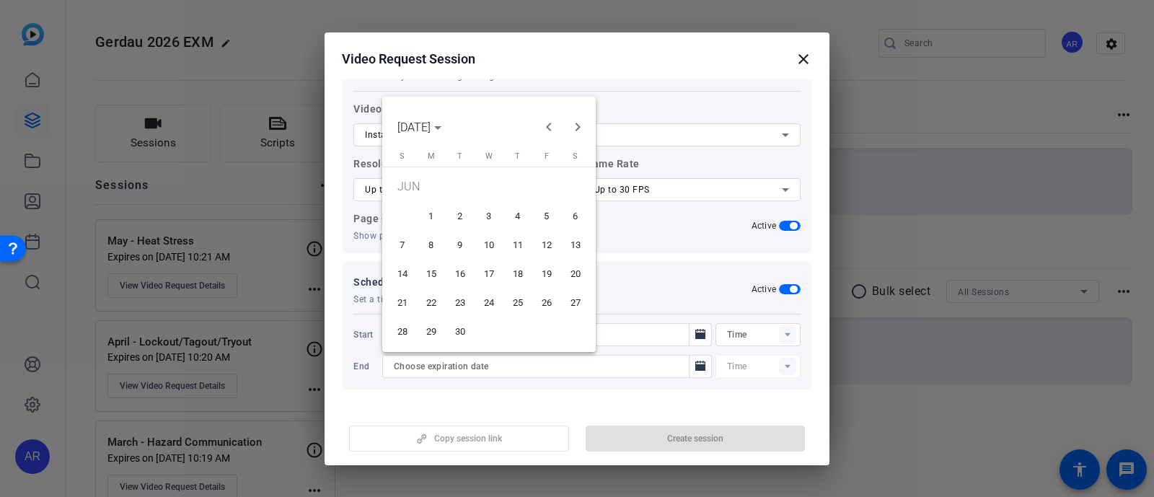
type input "10:22AM"
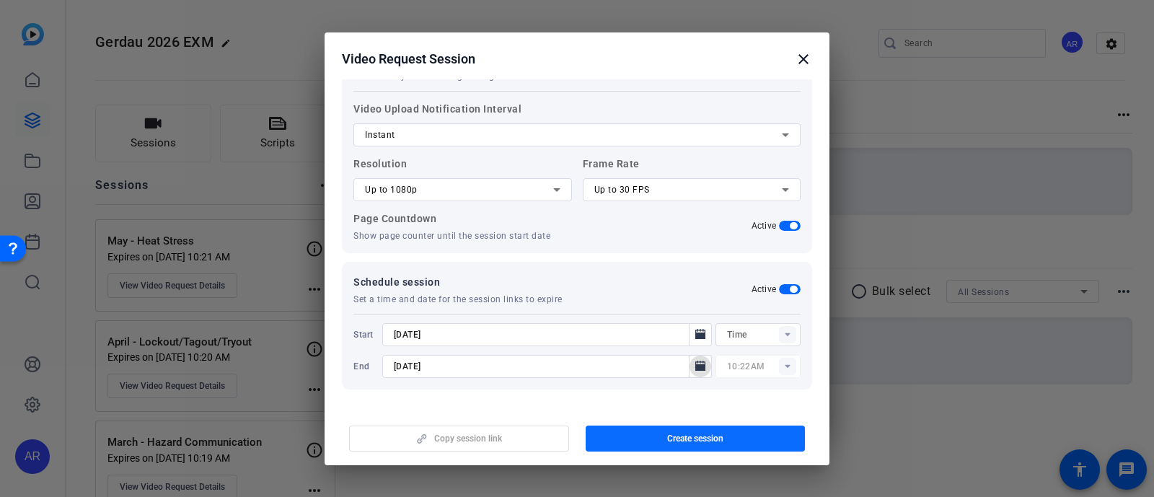
click at [665, 439] on span "button" at bounding box center [696, 438] width 220 height 35
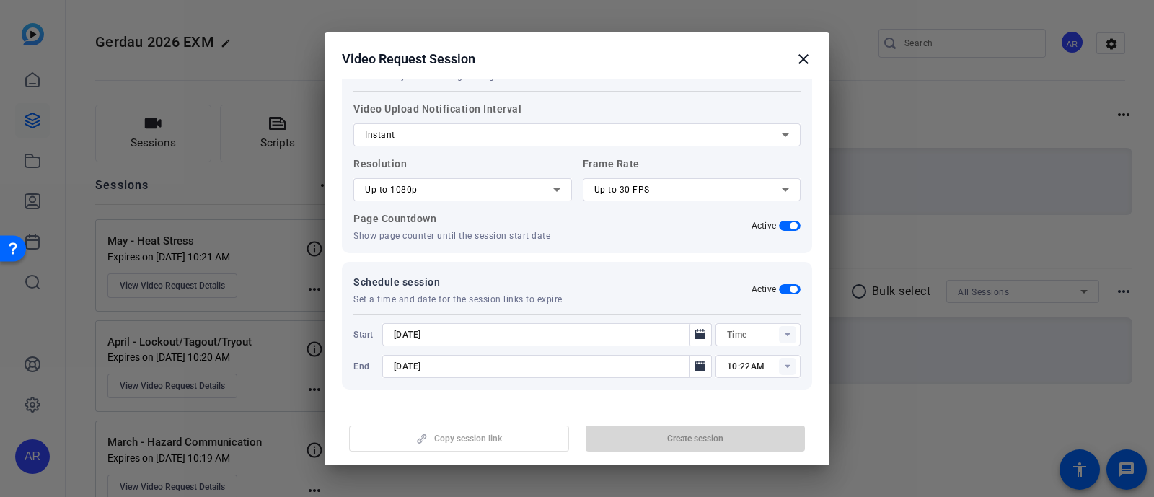
type input "10:07AM"
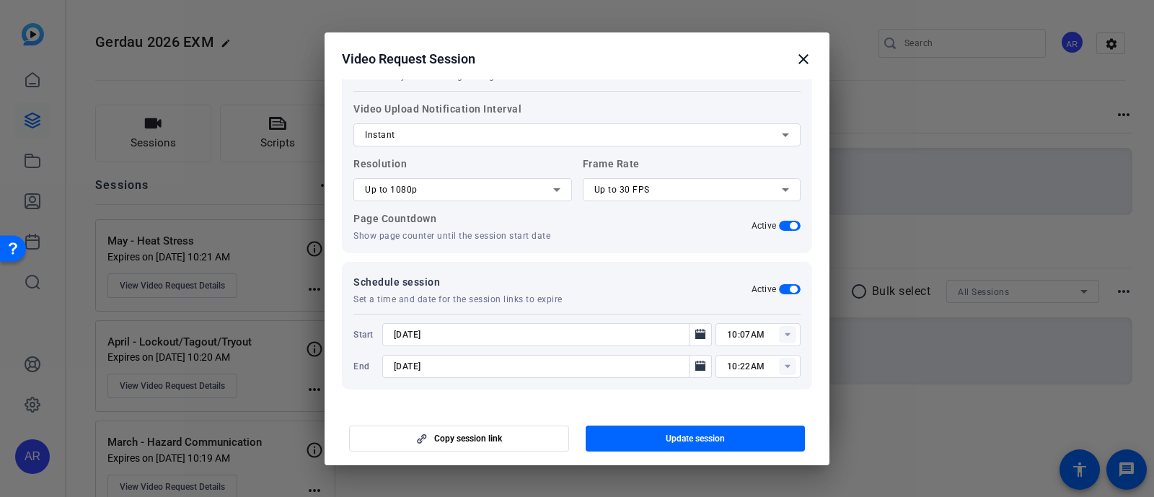
click at [801, 64] on mat-icon "close" at bounding box center [803, 58] width 17 height 17
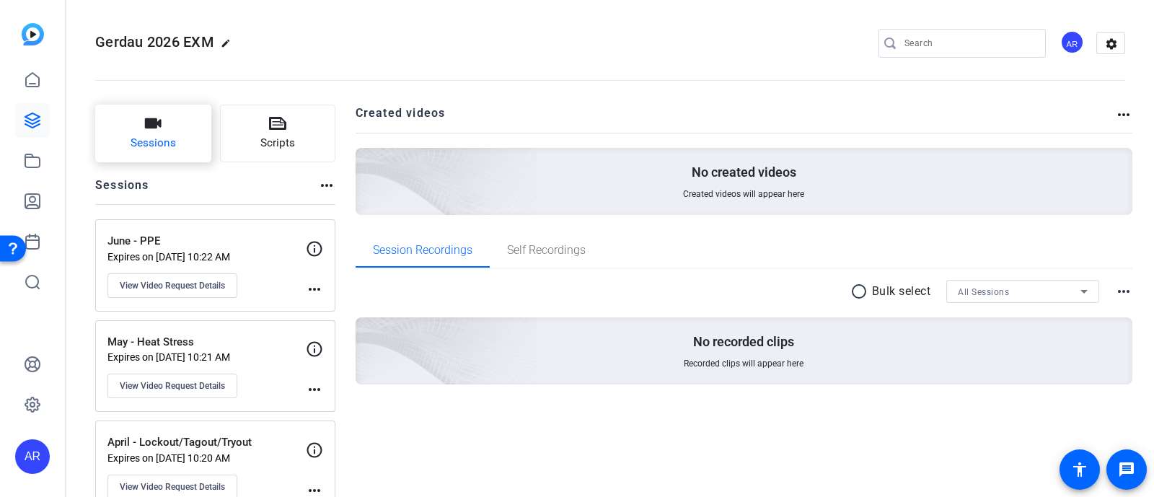
click at [153, 123] on icon "button" at bounding box center [153, 123] width 17 height 10
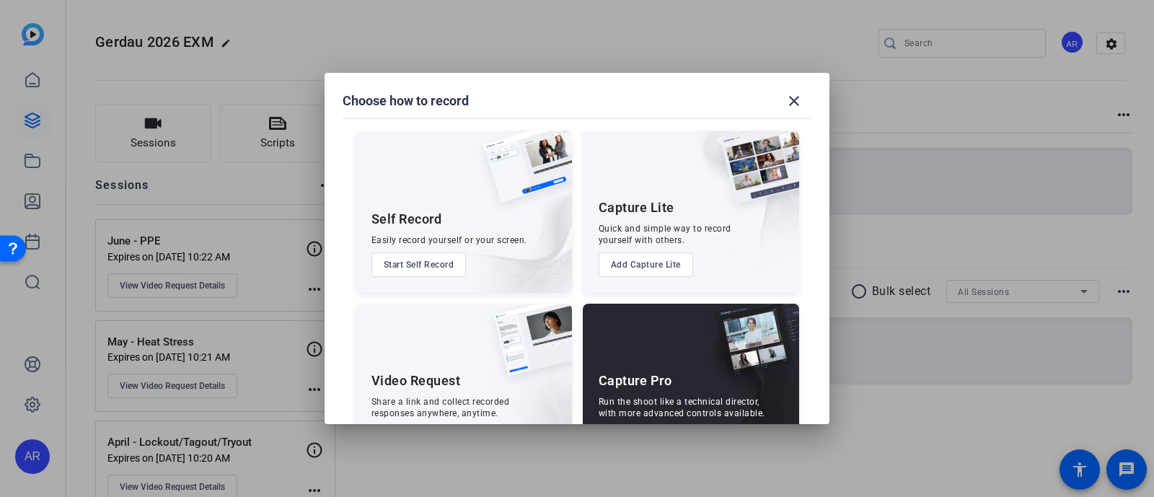
scroll to position [55, 0]
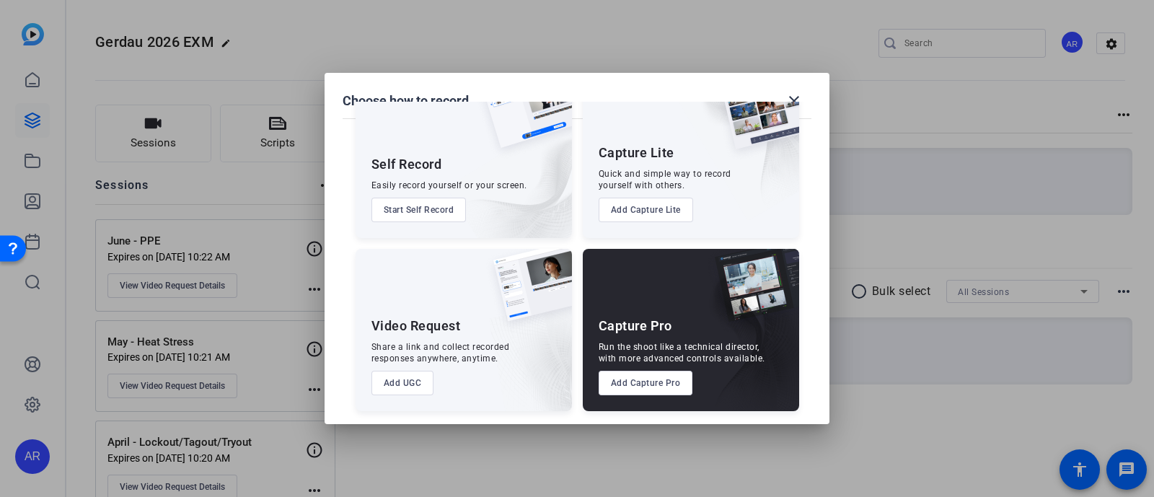
click at [422, 387] on button "Add UGC" at bounding box center [403, 383] width 63 height 25
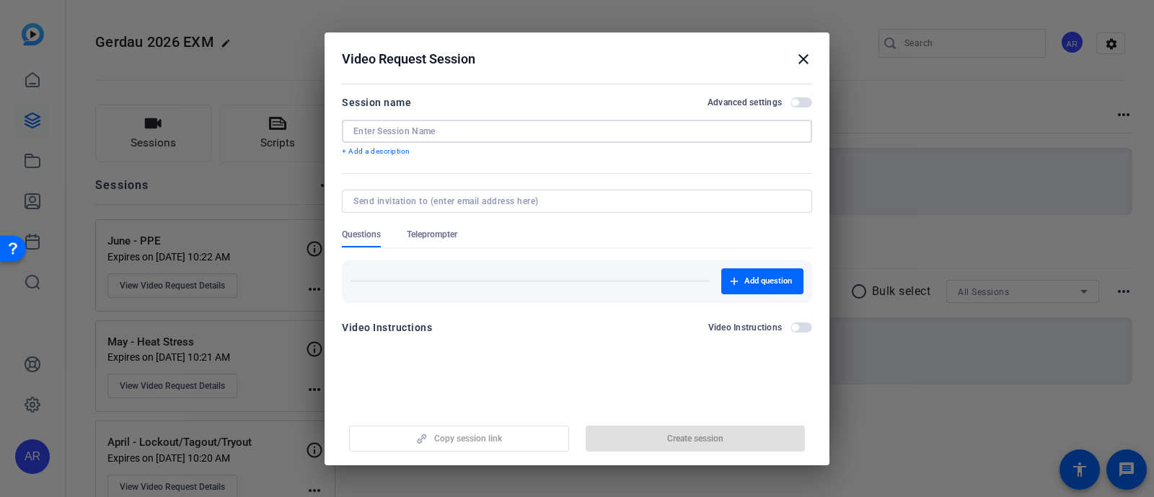
click at [525, 133] on input at bounding box center [576, 132] width 447 height 12
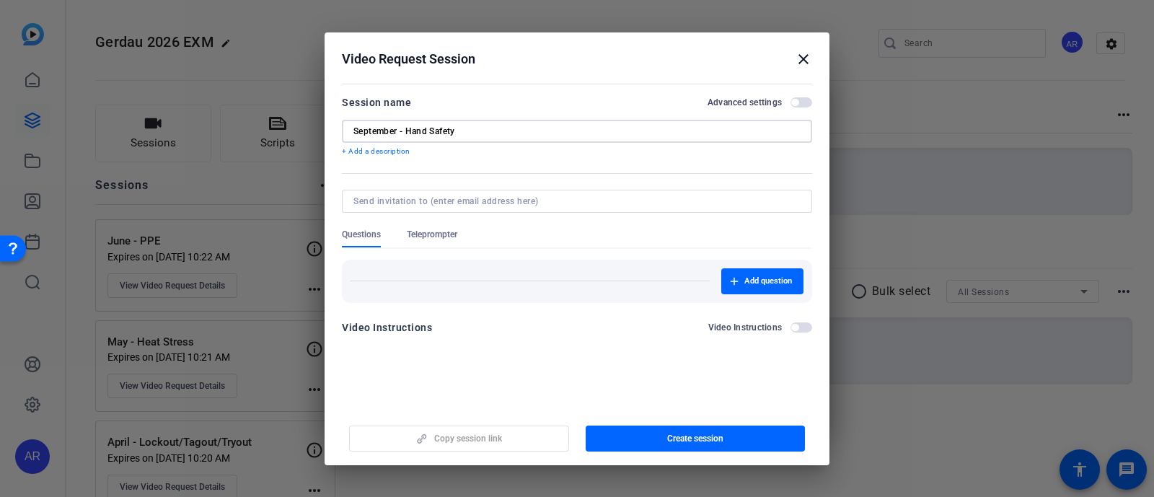
type input "September - Hand Safety"
click at [786, 102] on label "Advanced settings" at bounding box center [749, 103] width 83 height 12
click at [791, 102] on button "Advanced settings" at bounding box center [802, 102] width 22 height 10
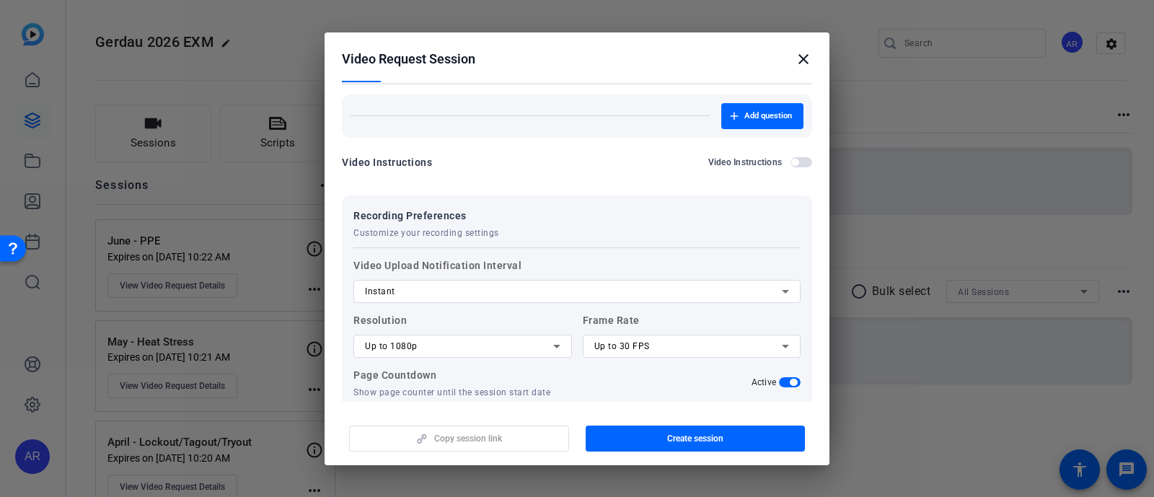
scroll to position [105, 0]
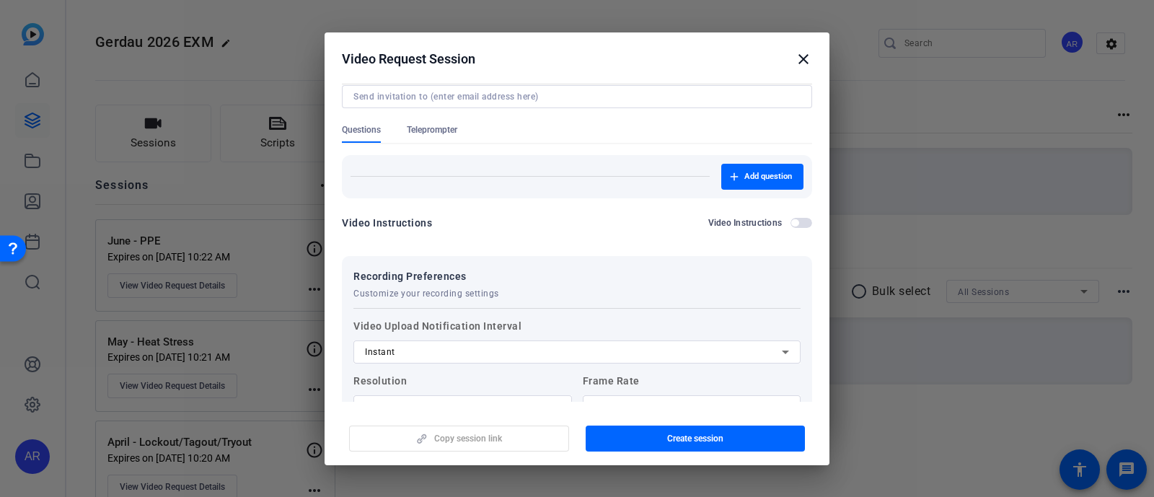
click at [447, 128] on span "Teleprompter" at bounding box center [432, 130] width 50 height 12
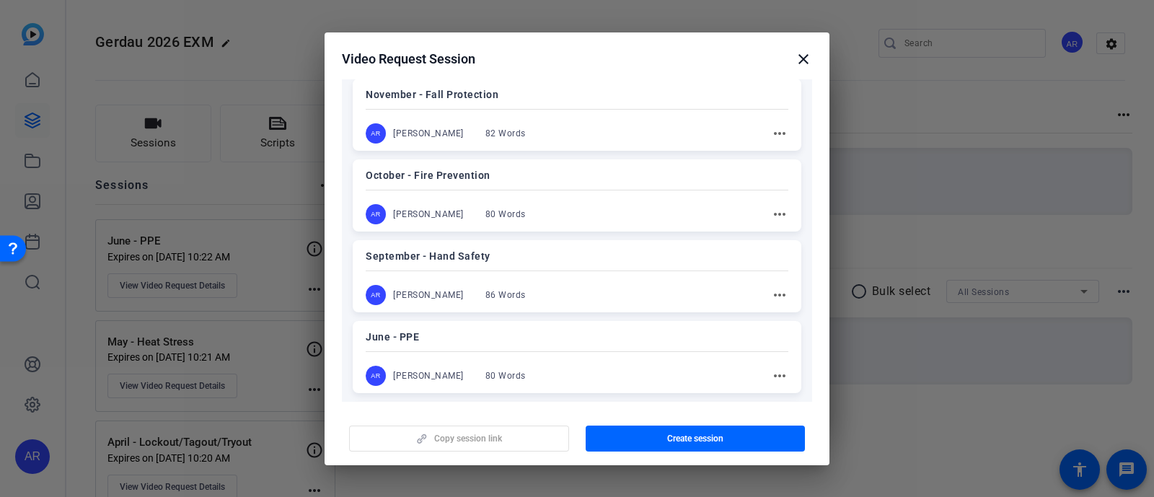
scroll to position [240, 0]
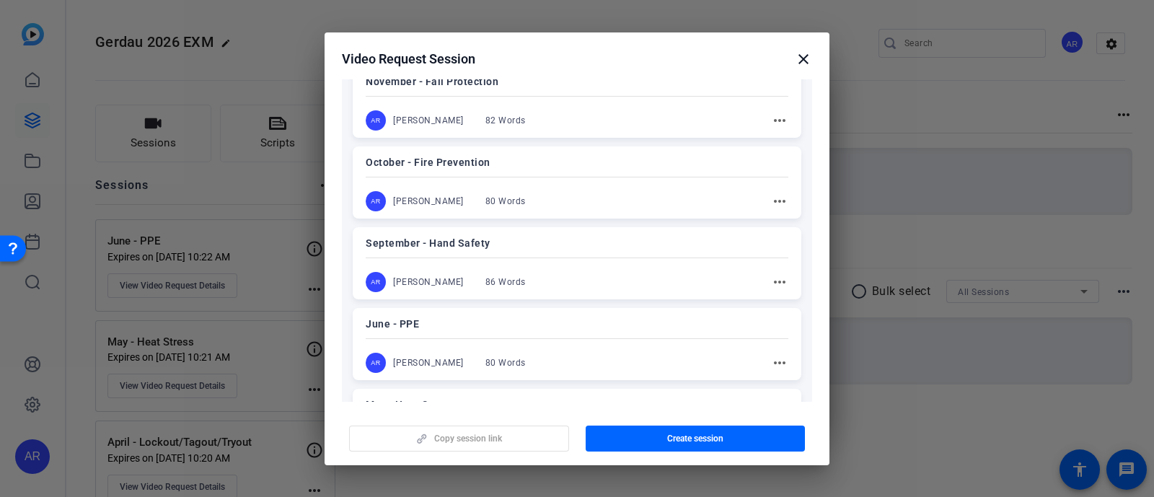
click at [555, 258] on mat-divider at bounding box center [577, 258] width 423 height 1
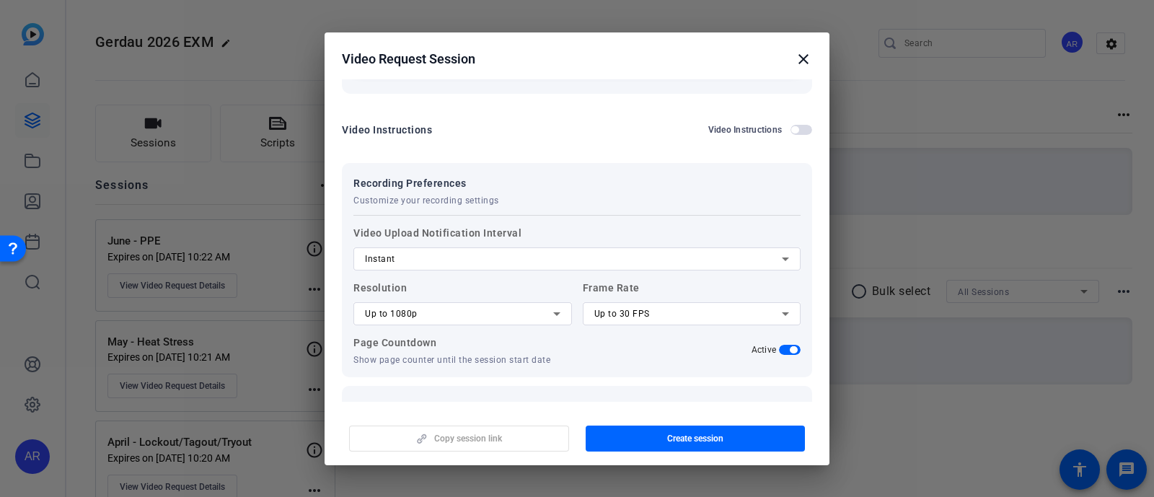
scroll to position [922, 0]
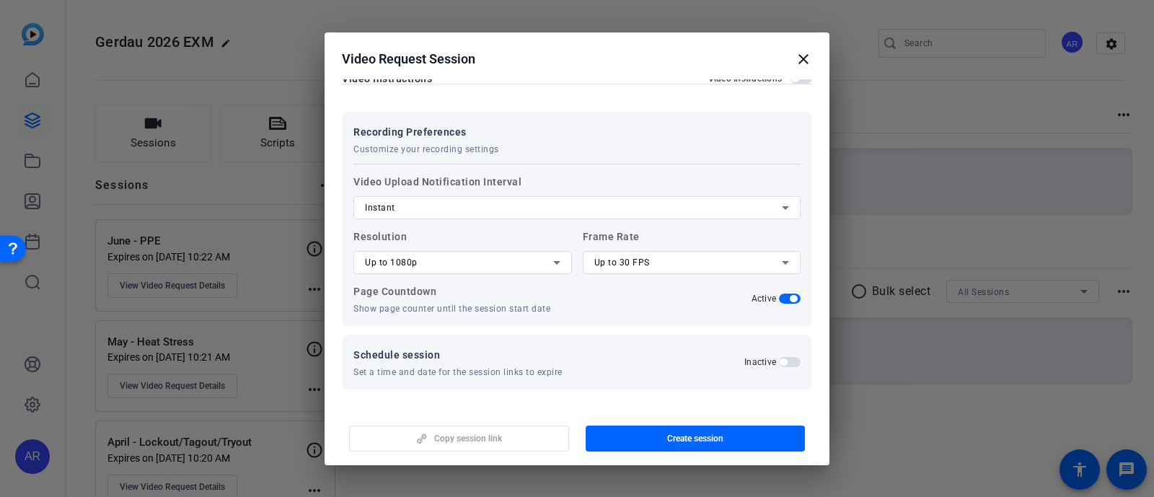
click at [780, 359] on span "button" at bounding box center [783, 362] width 7 height 7
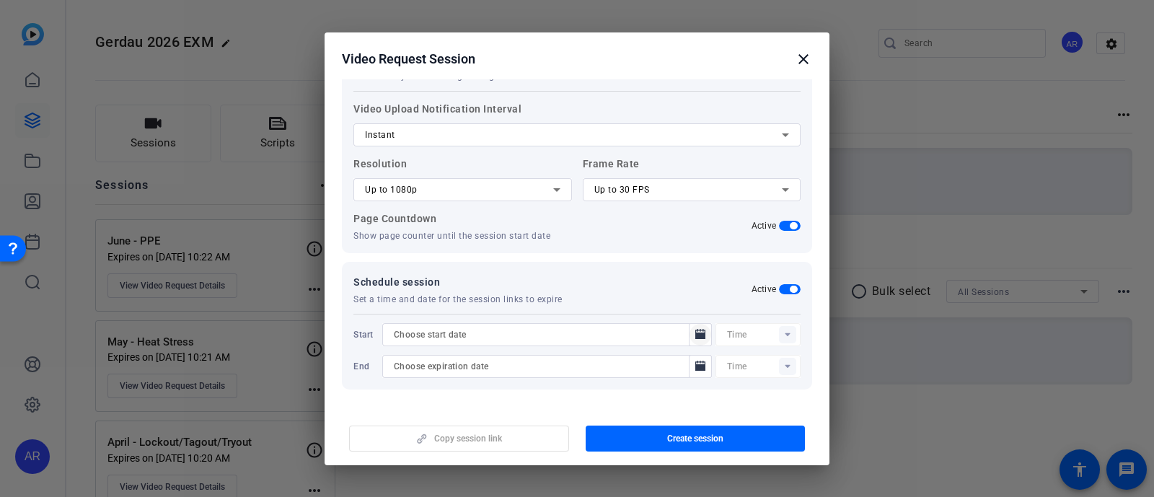
click at [695, 326] on icon "Open calendar" at bounding box center [701, 334] width 12 height 17
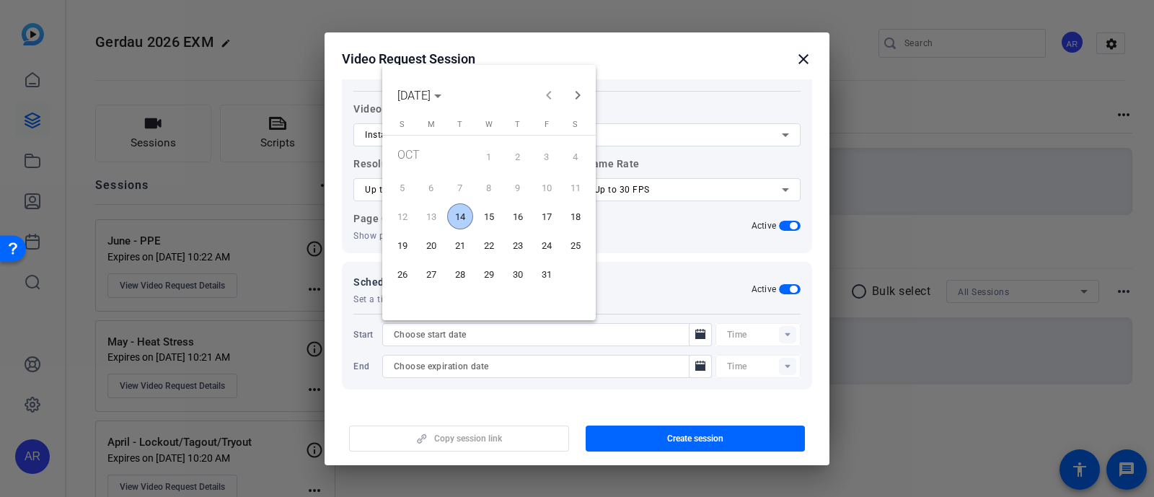
click at [463, 207] on span "14" at bounding box center [460, 216] width 26 height 26
type input "[DATE]"
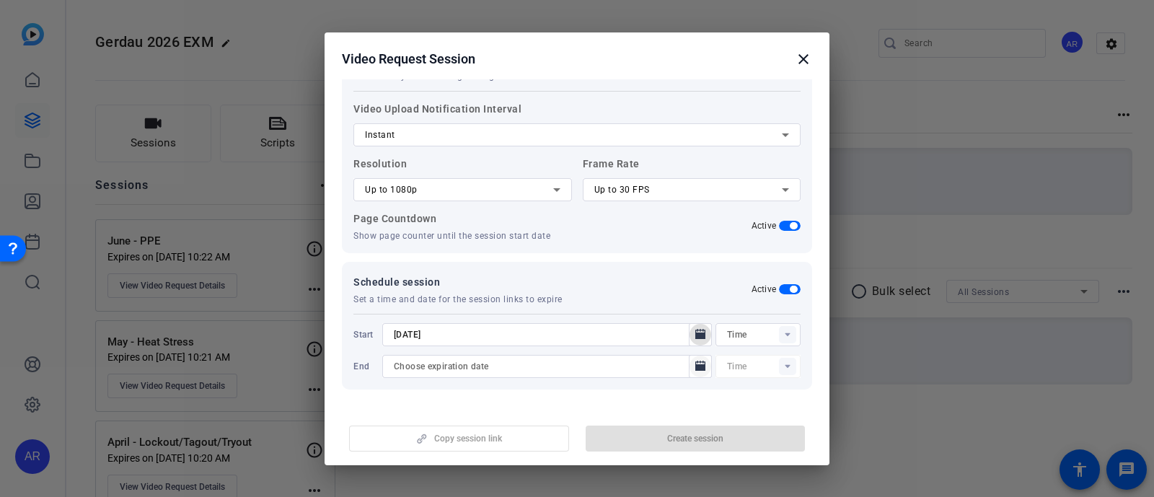
click at [695, 361] on icon "Open calendar" at bounding box center [701, 366] width 12 height 17
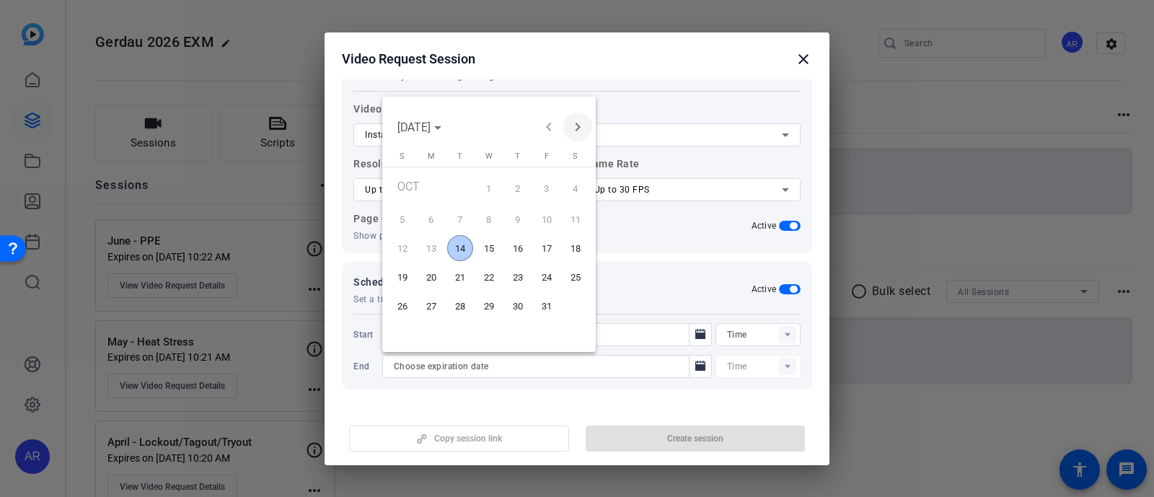
click at [577, 128] on span "Next month" at bounding box center [577, 127] width 29 height 29
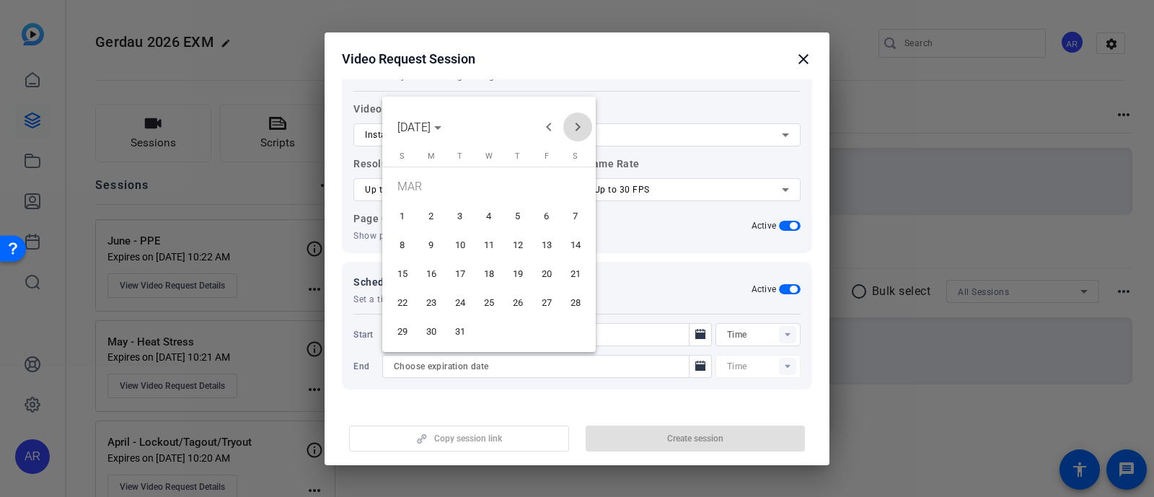
click at [577, 128] on span "Next month" at bounding box center [577, 127] width 29 height 29
click at [467, 322] on span "30" at bounding box center [460, 331] width 26 height 26
type input "[DATE]"
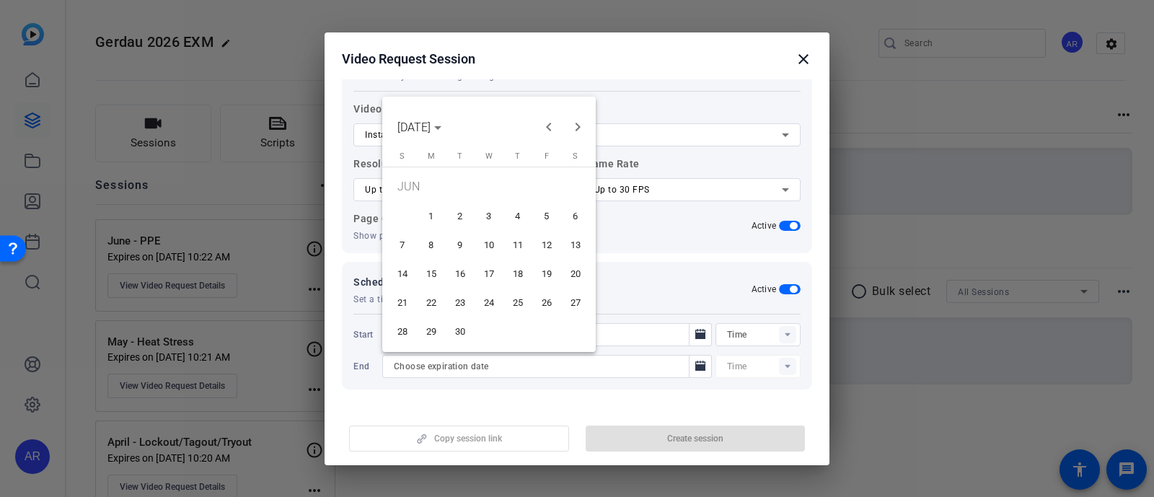
type input "10:23AM"
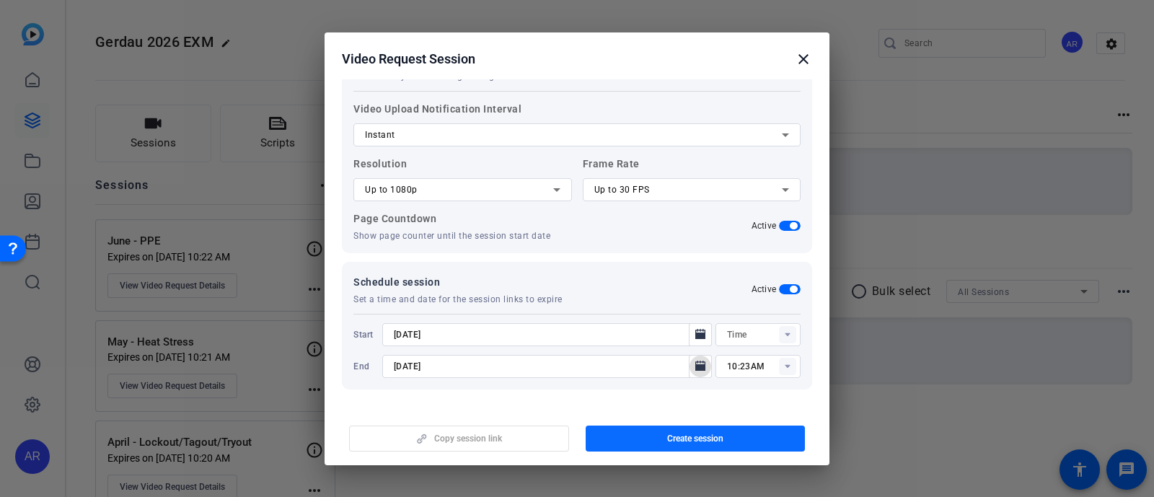
click at [653, 441] on span "button" at bounding box center [696, 438] width 220 height 35
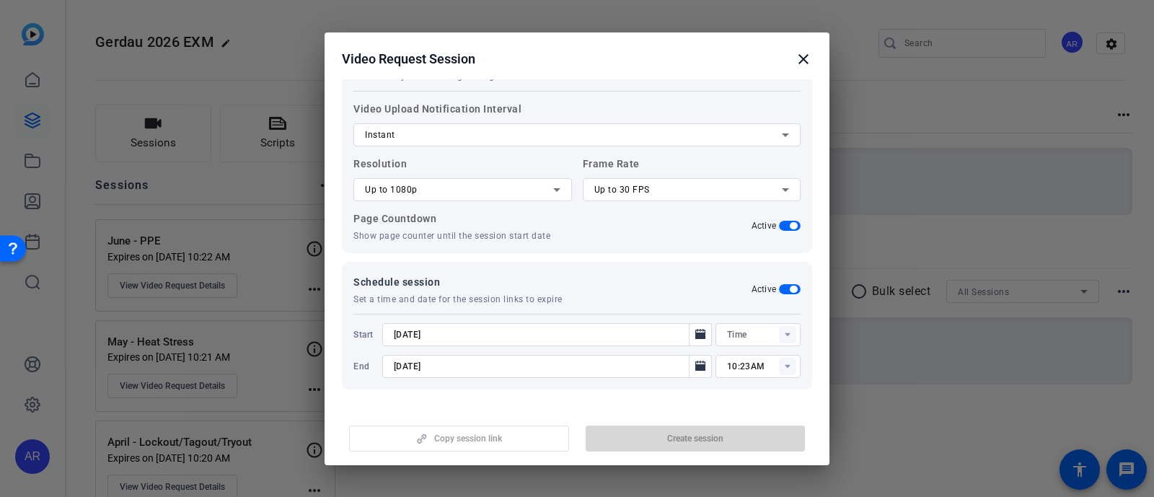
type input "10:08AM"
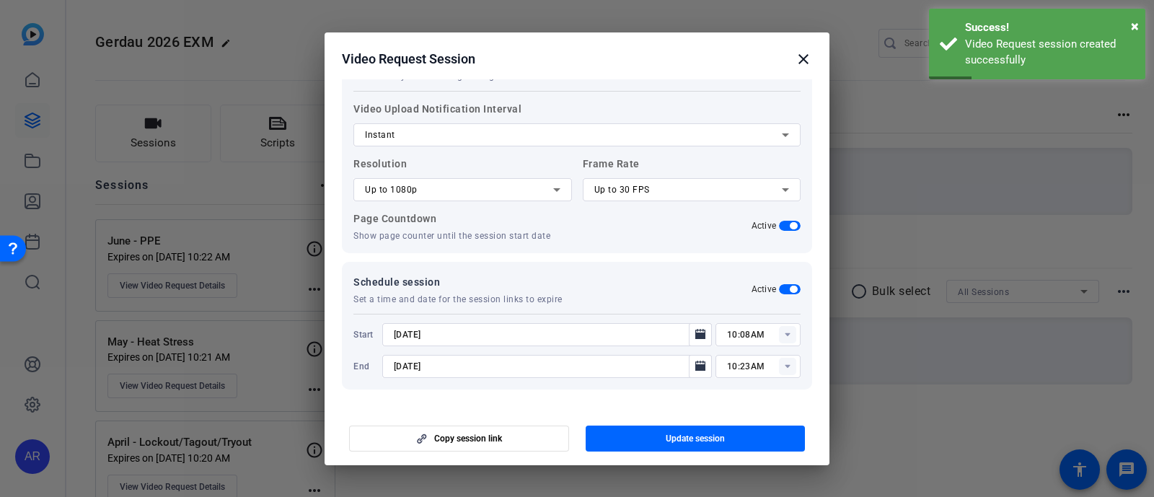
click at [805, 59] on mat-icon "close" at bounding box center [803, 58] width 17 height 17
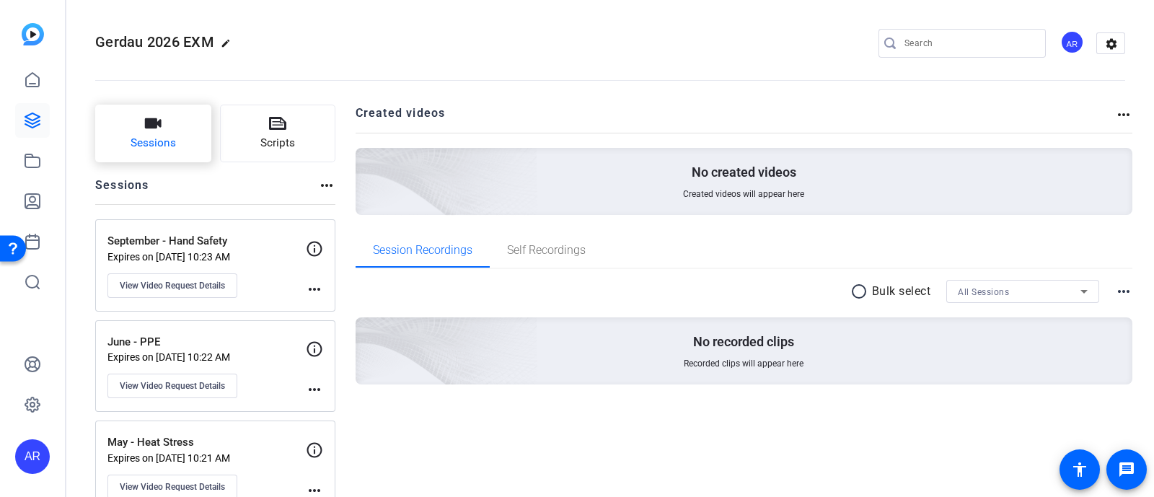
click at [166, 135] on span "Sessions" at bounding box center [153, 143] width 45 height 17
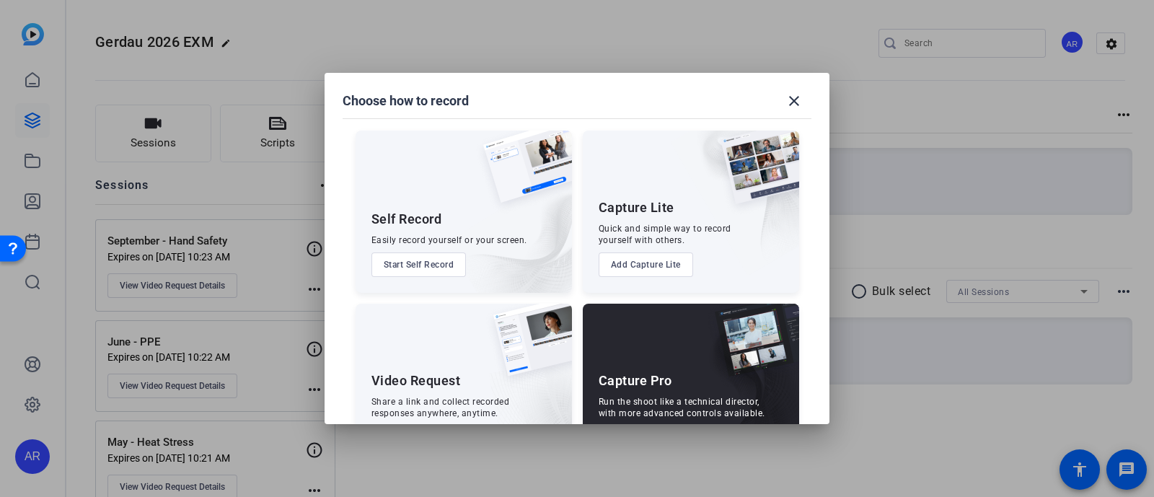
scroll to position [55, 0]
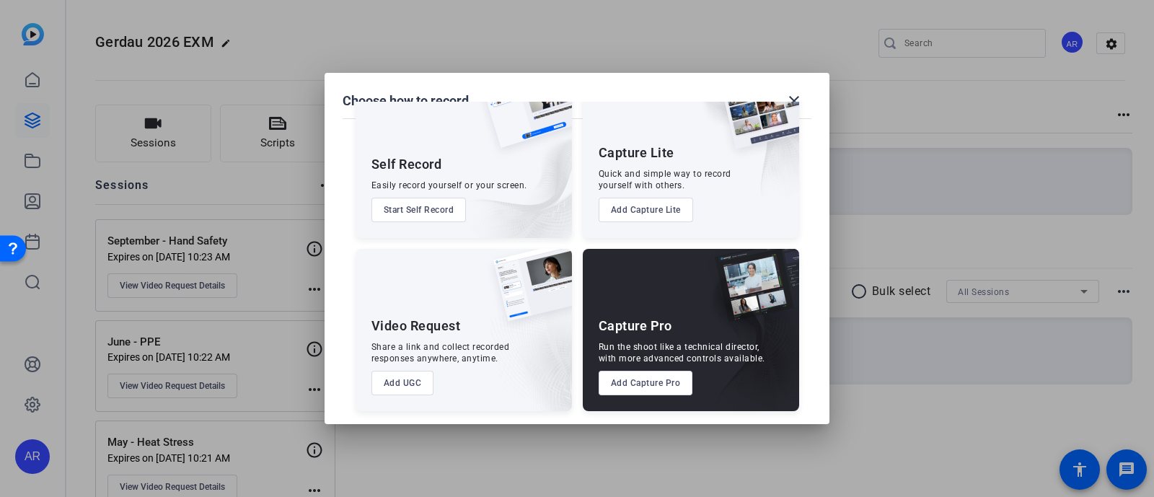
click at [415, 374] on button "Add UGC" at bounding box center [403, 383] width 63 height 25
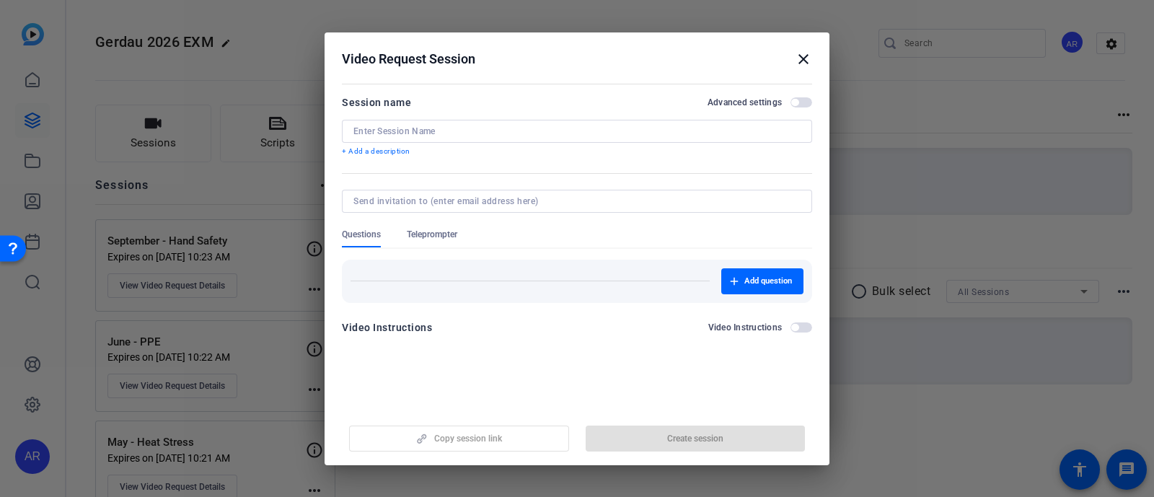
click at [529, 126] on input at bounding box center [576, 132] width 447 height 12
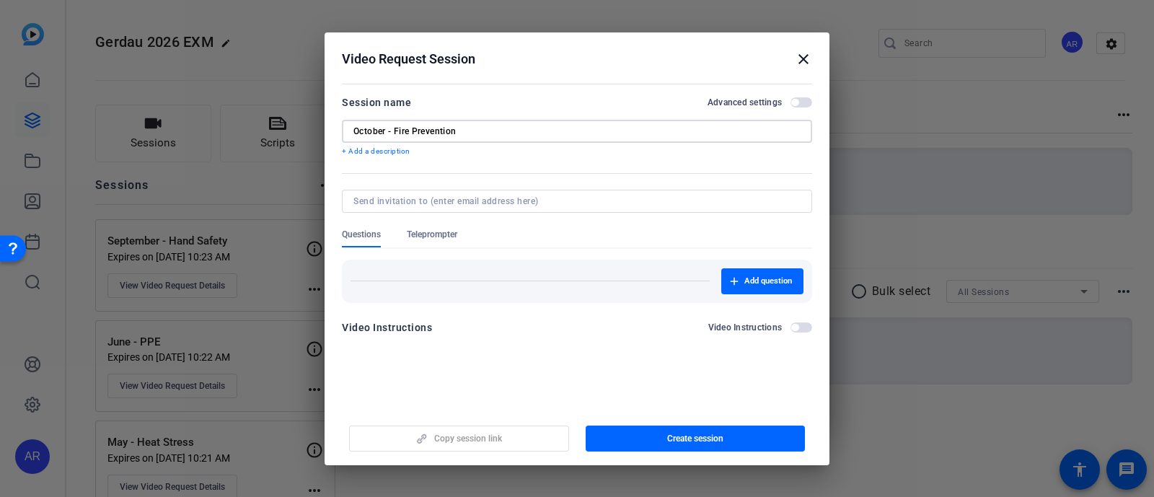
type input "October - Fire Prevention"
click at [797, 103] on span "button" at bounding box center [794, 102] width 7 height 7
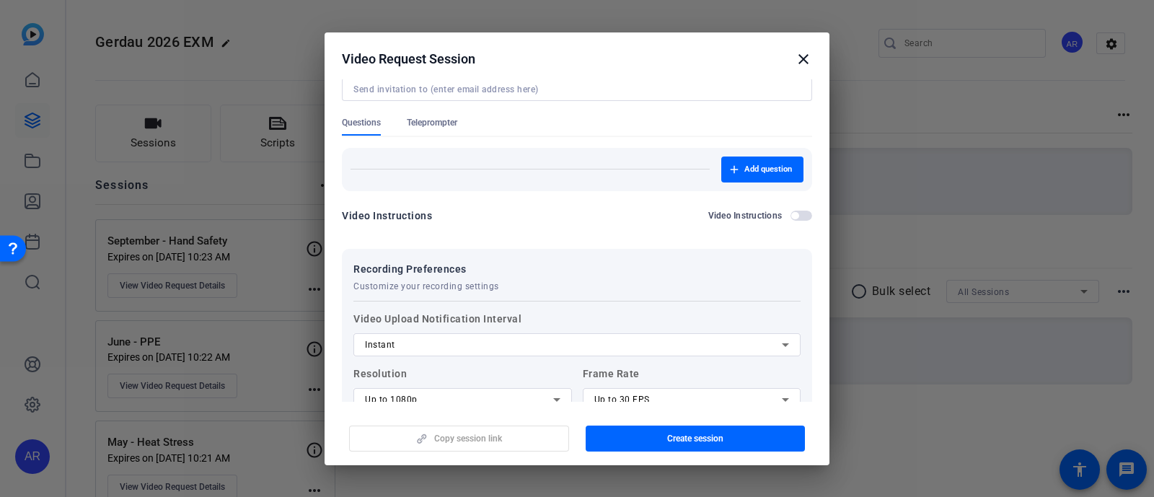
scroll to position [110, 0]
click at [449, 121] on span "Teleprompter" at bounding box center [432, 124] width 50 height 12
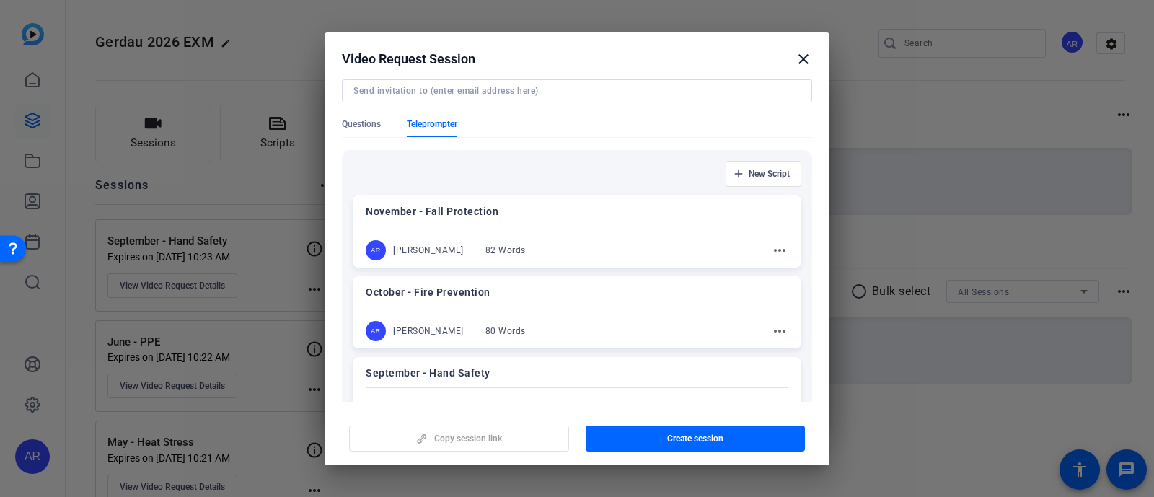
scroll to position [128, 0]
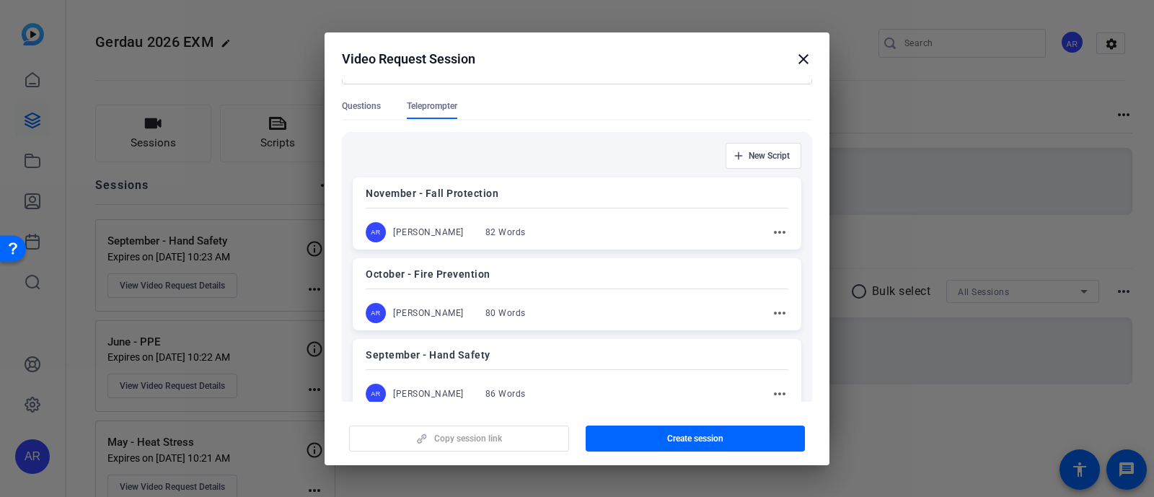
click at [549, 268] on p "October - Fire Prevention" at bounding box center [577, 273] width 423 height 17
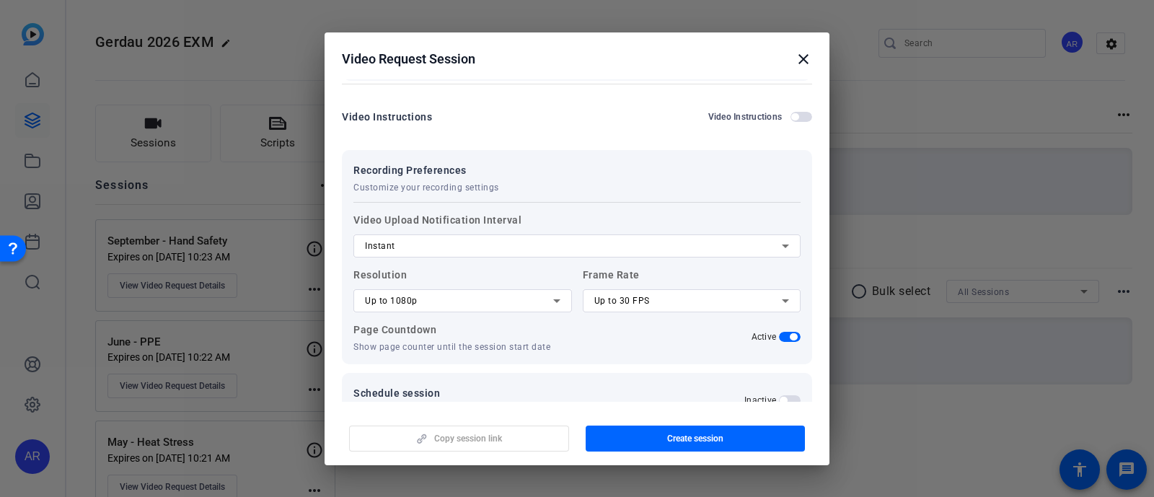
scroll to position [922, 0]
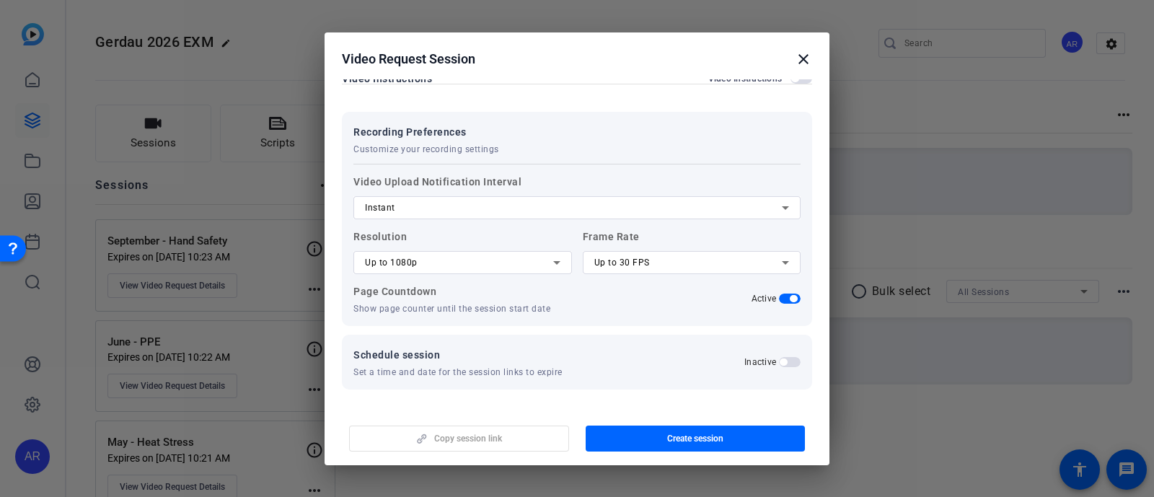
click at [783, 361] on span "button" at bounding box center [790, 362] width 22 height 10
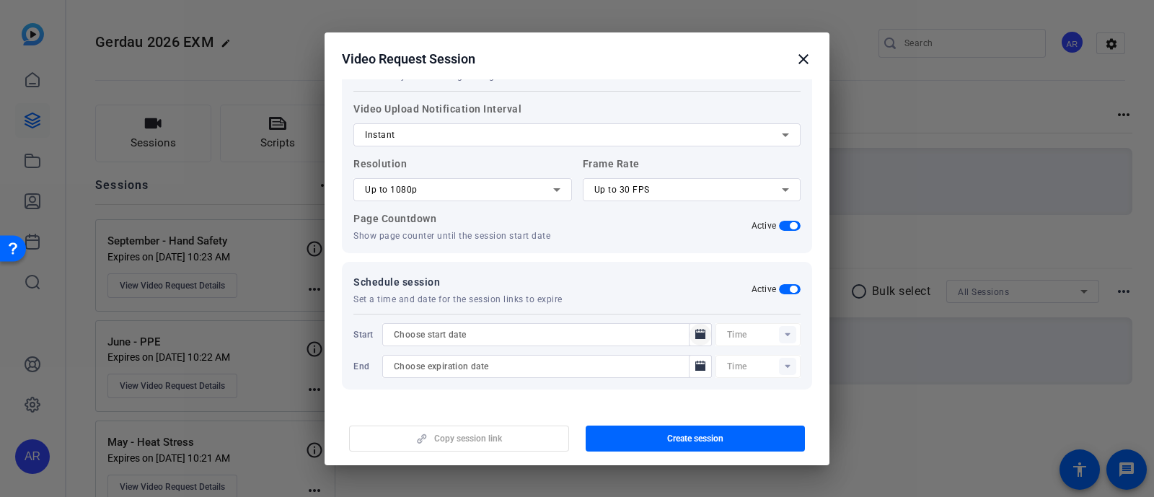
click at [695, 331] on icon "Open calendar" at bounding box center [700, 334] width 10 height 10
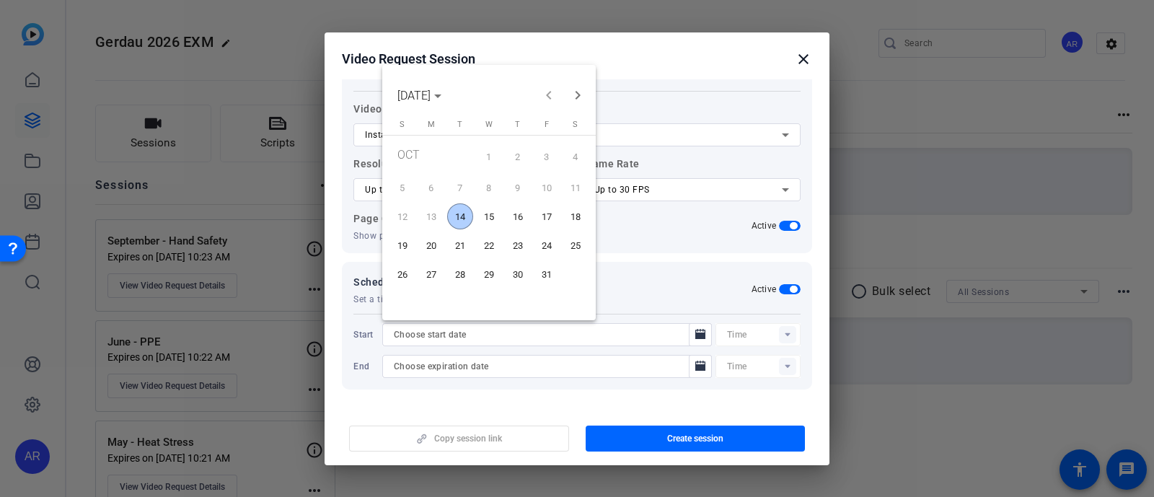
click at [462, 217] on span "14" at bounding box center [460, 216] width 26 height 26
type input "[DATE]"
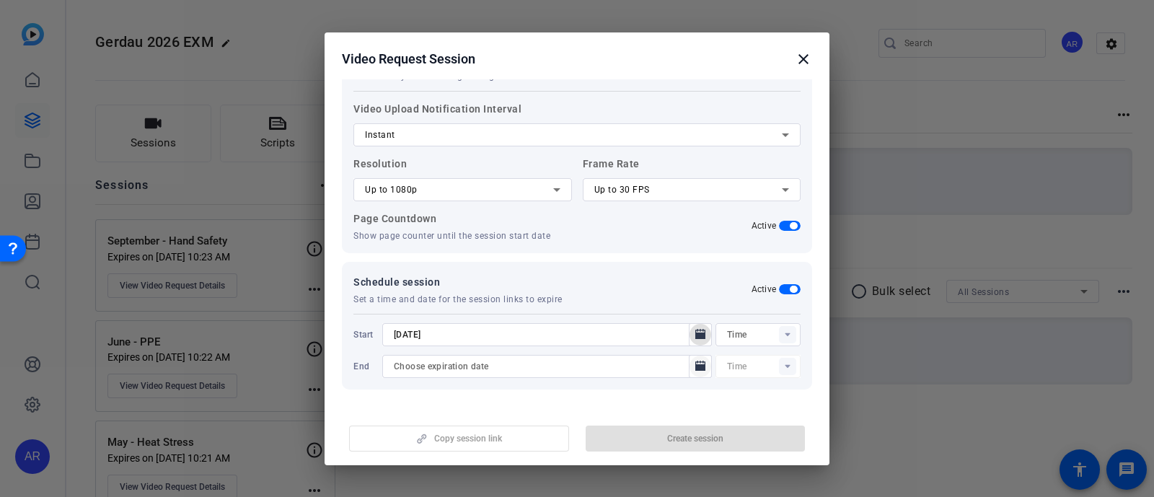
click at [695, 361] on icon "Open calendar" at bounding box center [701, 366] width 12 height 17
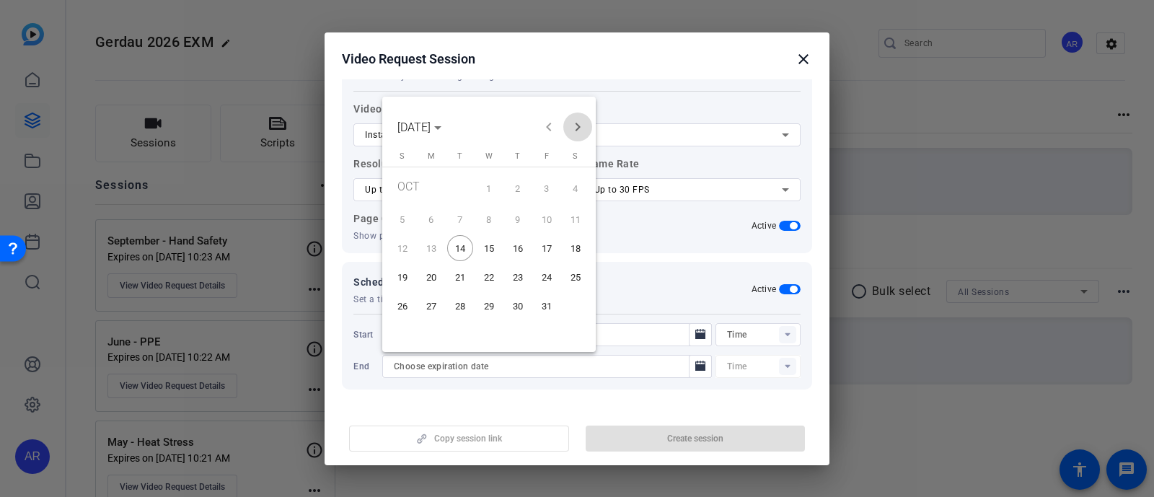
click at [579, 135] on span "Next month" at bounding box center [577, 127] width 29 height 29
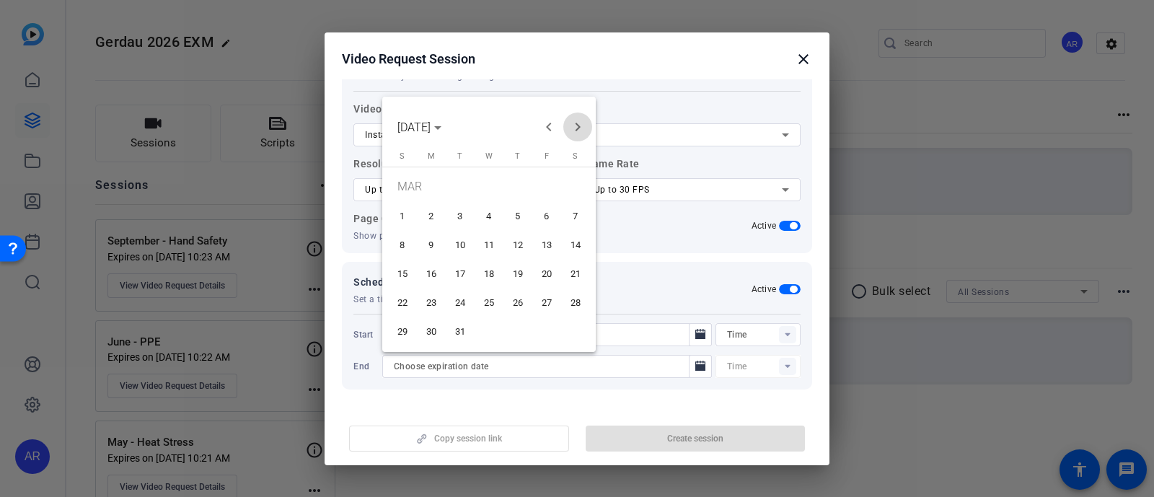
click at [579, 135] on span "Next month" at bounding box center [577, 127] width 29 height 29
click at [458, 330] on span "30" at bounding box center [460, 331] width 26 height 26
type input "[DATE]"
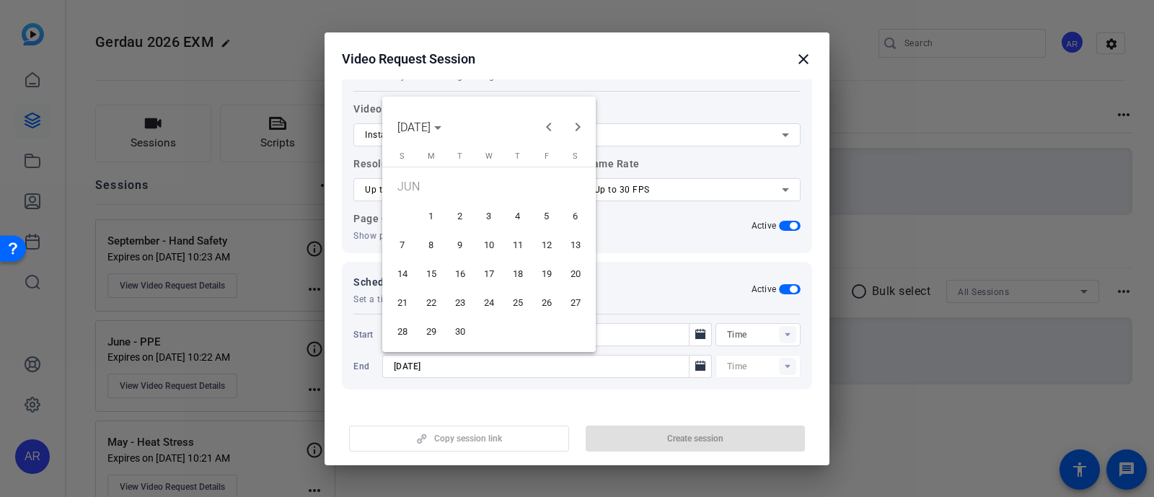
type input "10:24AM"
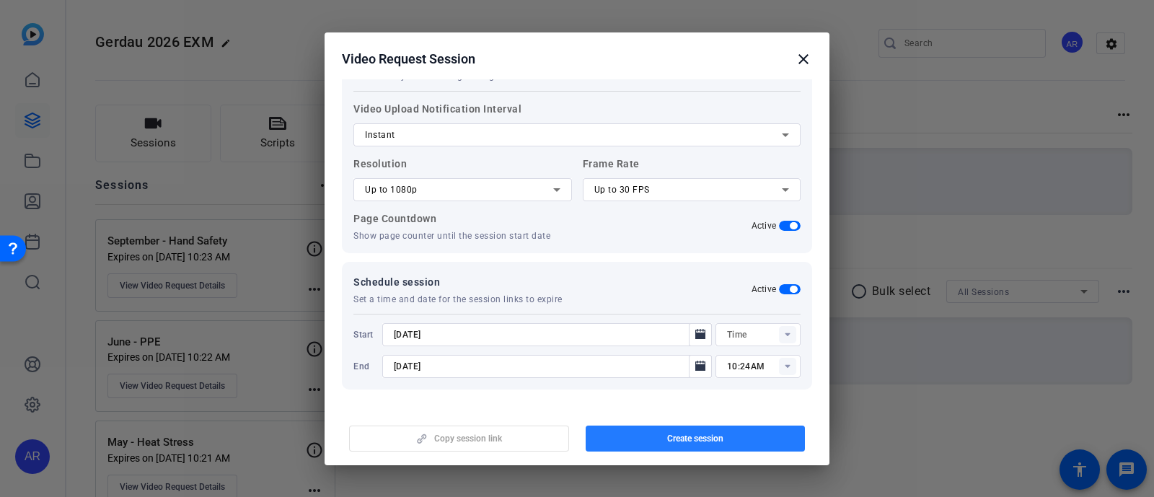
click at [656, 434] on span "button" at bounding box center [696, 438] width 220 height 35
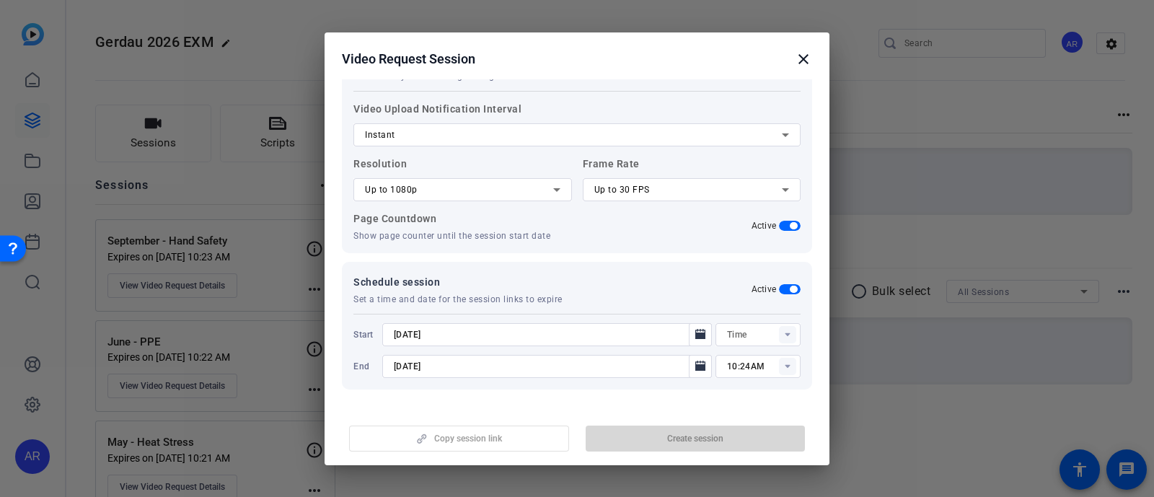
type input "10:09AM"
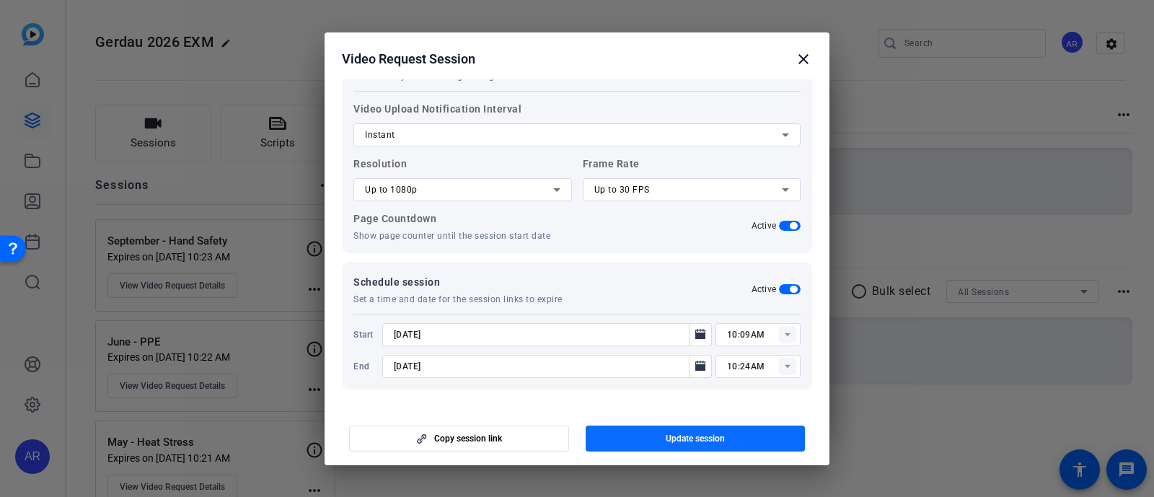
click at [656, 434] on span "button" at bounding box center [696, 438] width 220 height 35
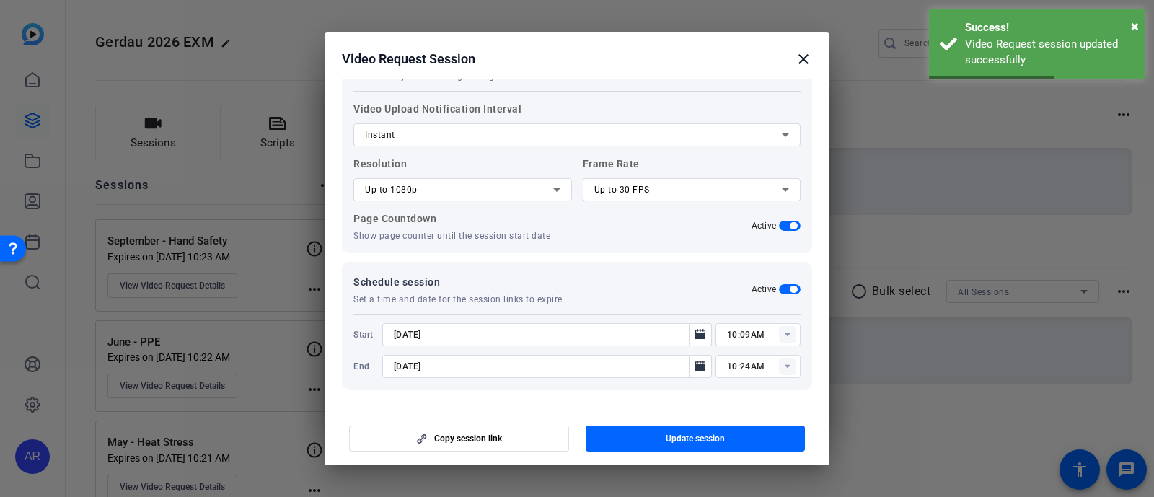
click at [801, 58] on mat-icon "close" at bounding box center [803, 58] width 17 height 17
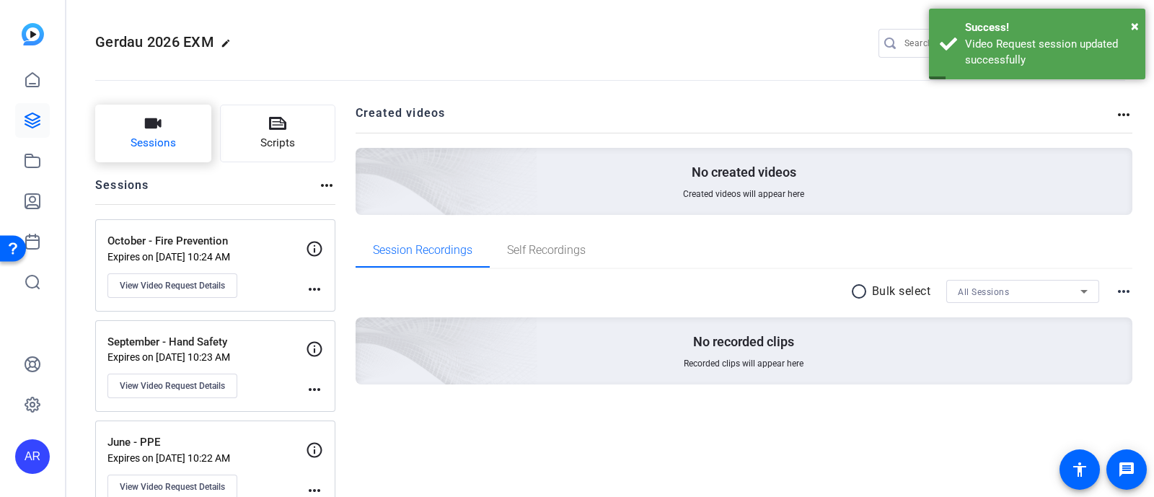
click at [140, 138] on span "Sessions" at bounding box center [153, 143] width 45 height 17
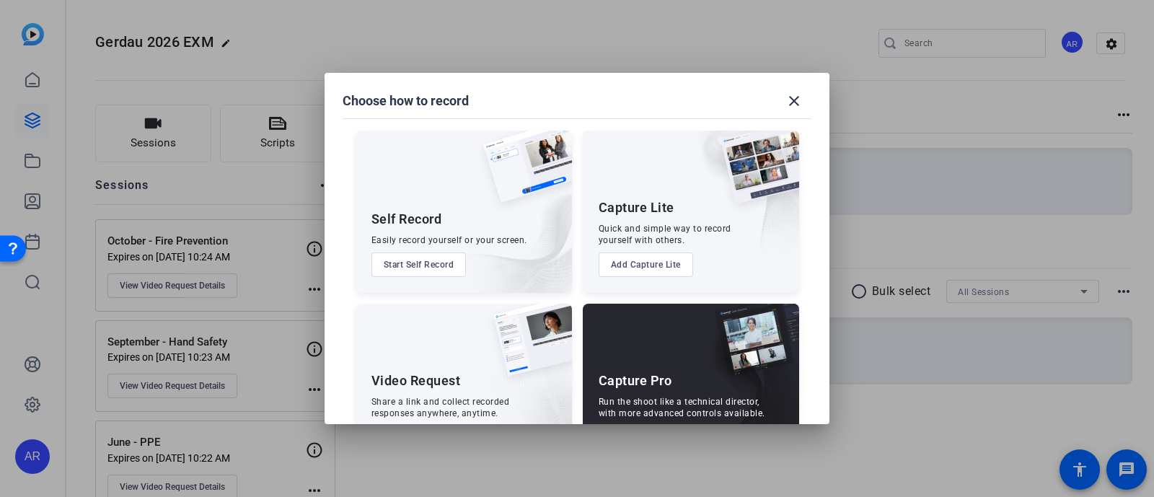
scroll to position [55, 0]
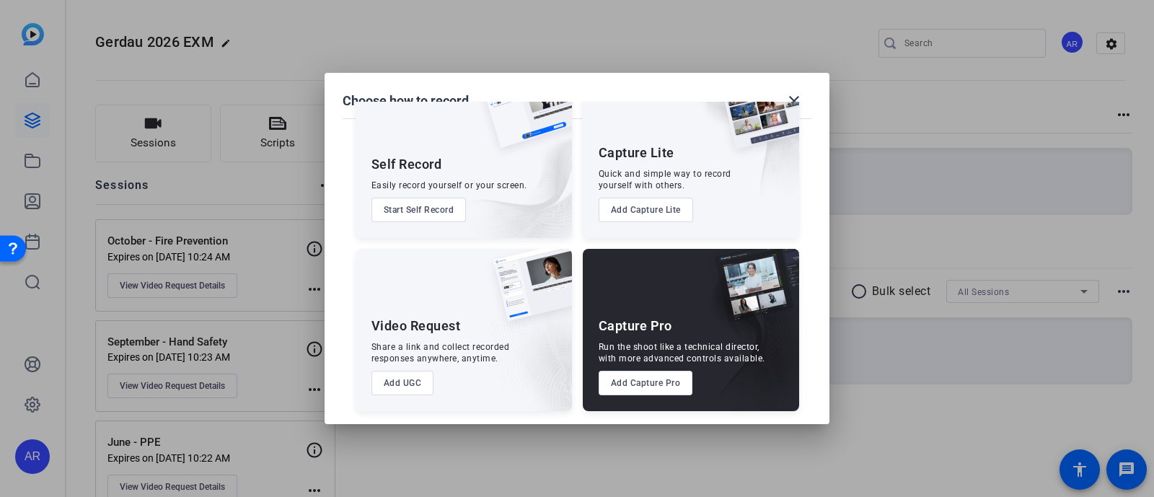
click at [405, 383] on button "Add UGC" at bounding box center [403, 383] width 63 height 25
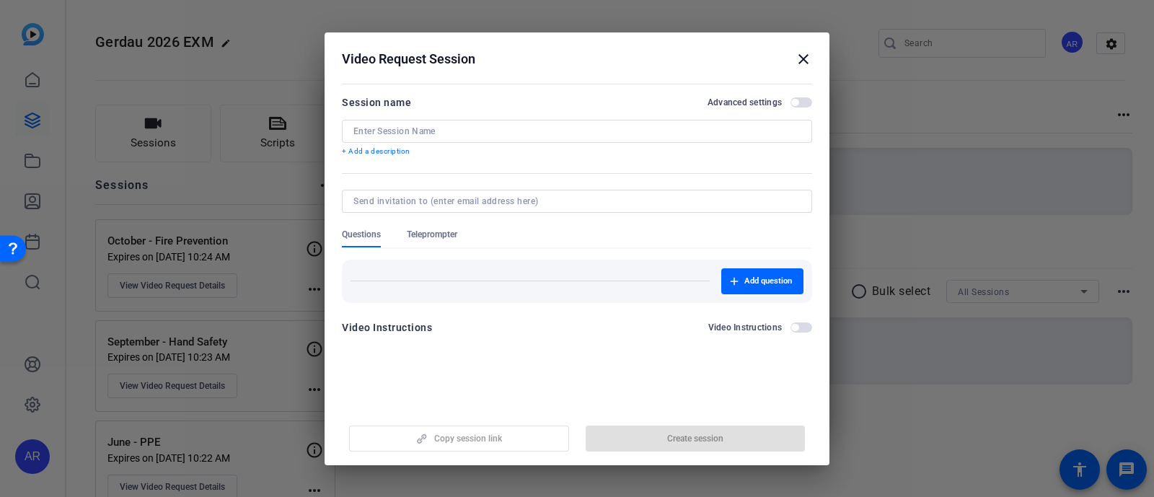
click at [510, 127] on input at bounding box center [576, 132] width 447 height 12
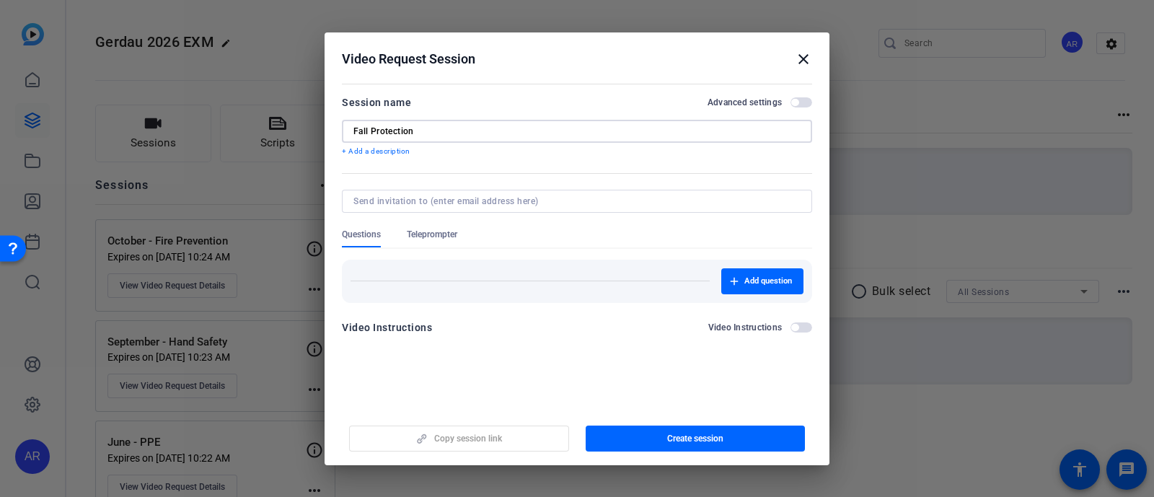
type input "Fall Protection"
click at [797, 101] on span "button" at bounding box center [794, 102] width 7 height 7
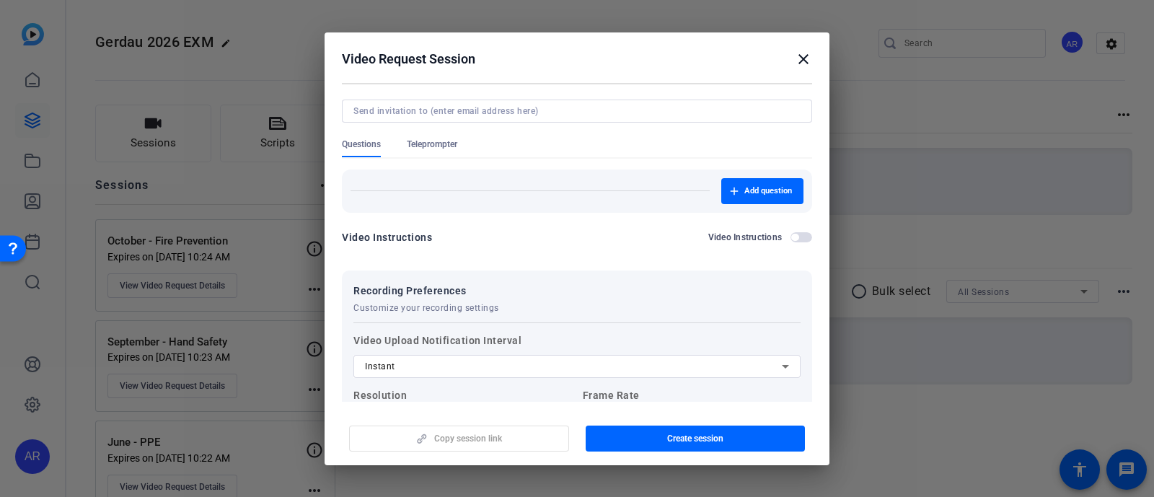
scroll to position [82, 0]
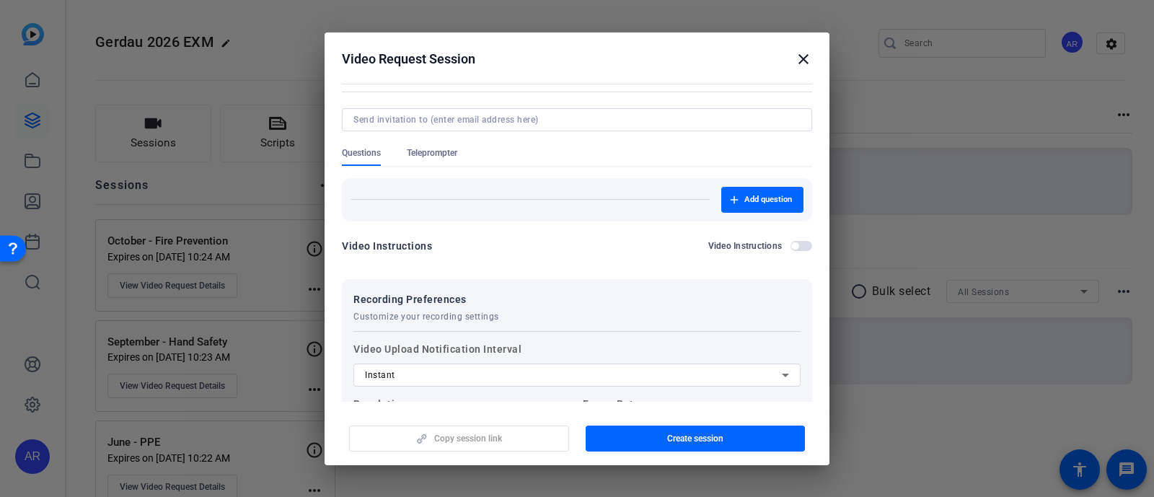
click at [457, 138] on div at bounding box center [577, 139] width 470 height 16
click at [454, 149] on span "Teleprompter" at bounding box center [432, 153] width 50 height 12
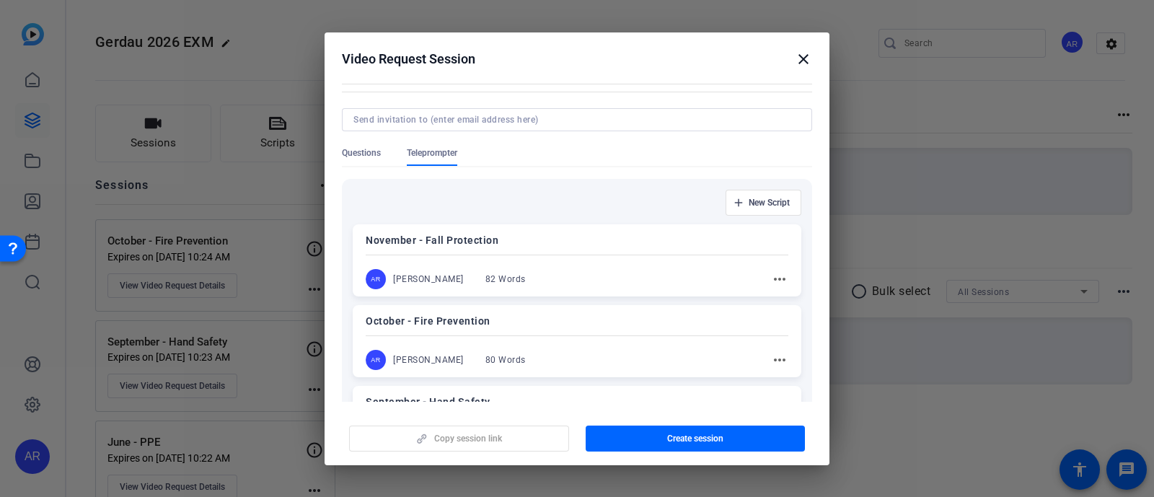
click at [539, 272] on div "AR [PERSON_NAME] 82 Words more_horiz" at bounding box center [577, 279] width 423 height 20
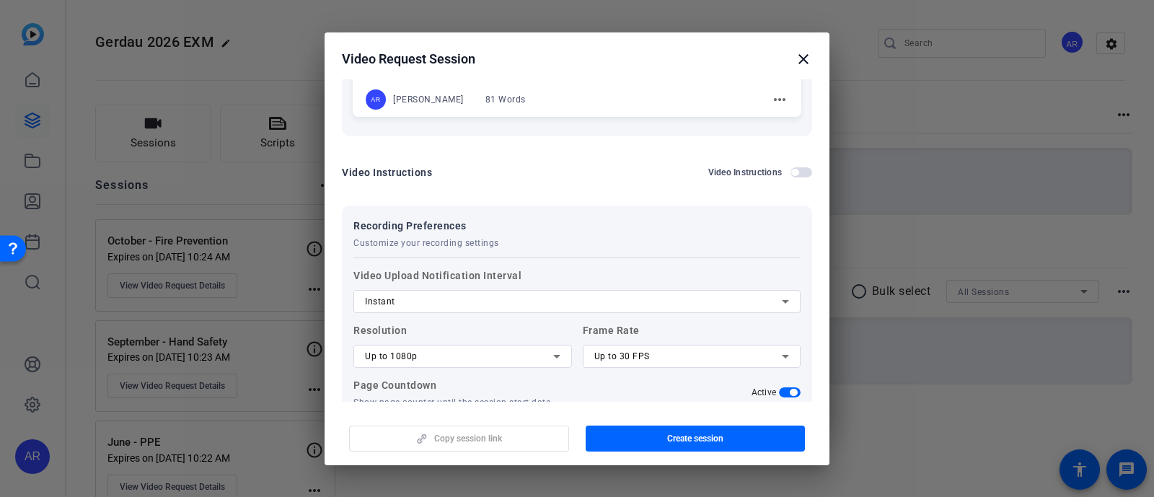
scroll to position [922, 0]
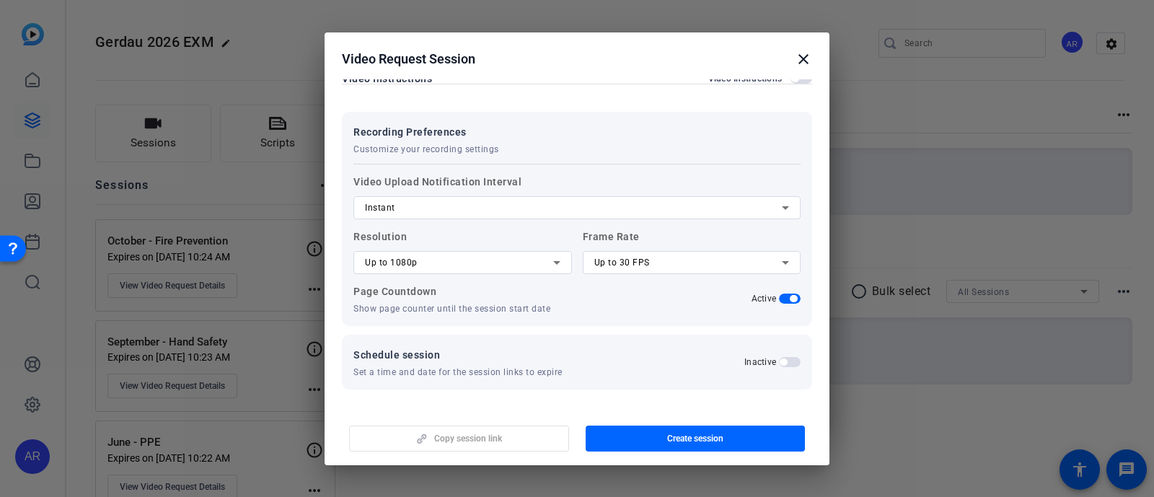
click at [787, 357] on span "button" at bounding box center [790, 362] width 22 height 10
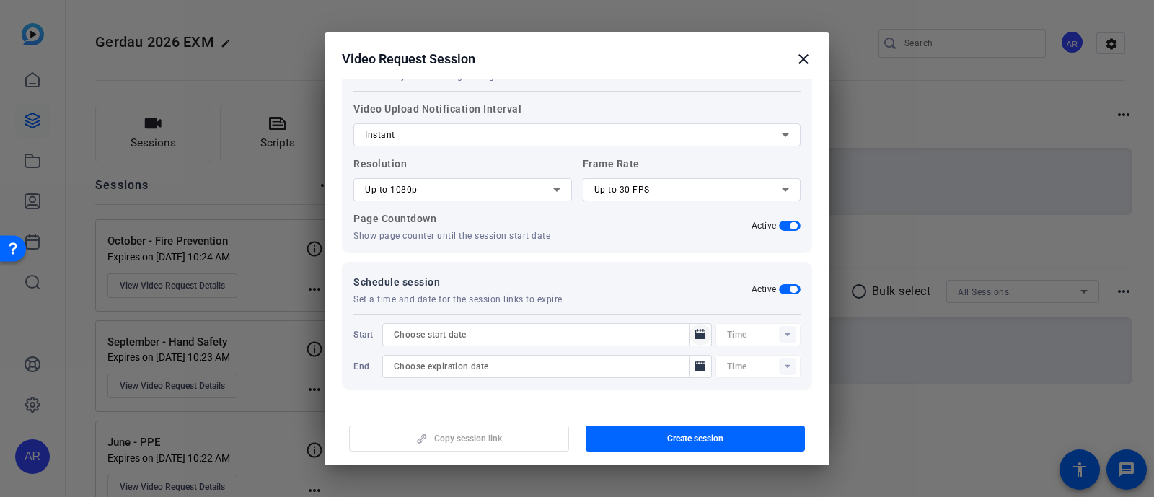
click at [692, 339] on mat-icon "Open calendar" at bounding box center [700, 334] width 17 height 17
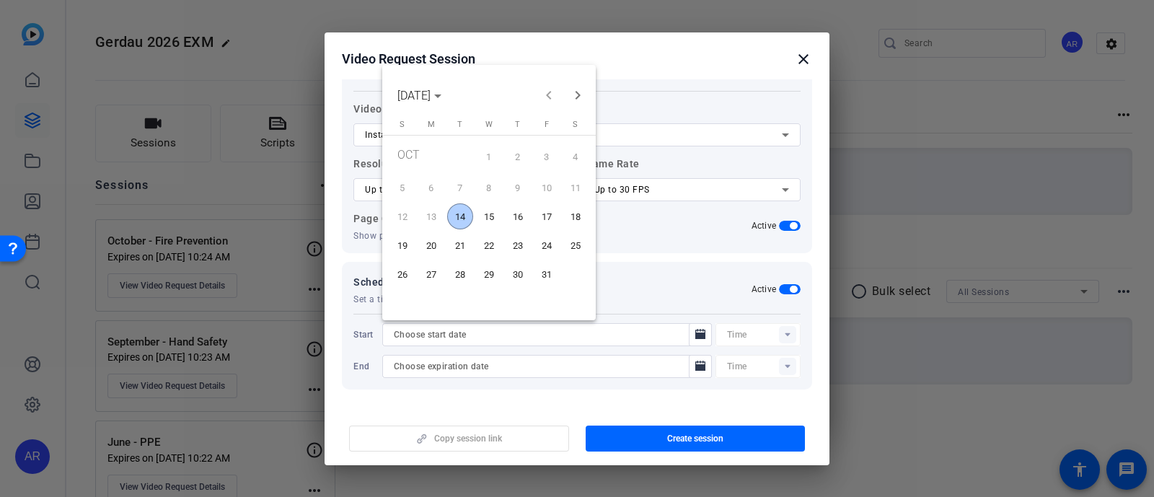
click at [465, 216] on span "14" at bounding box center [460, 216] width 26 height 26
type input "[DATE]"
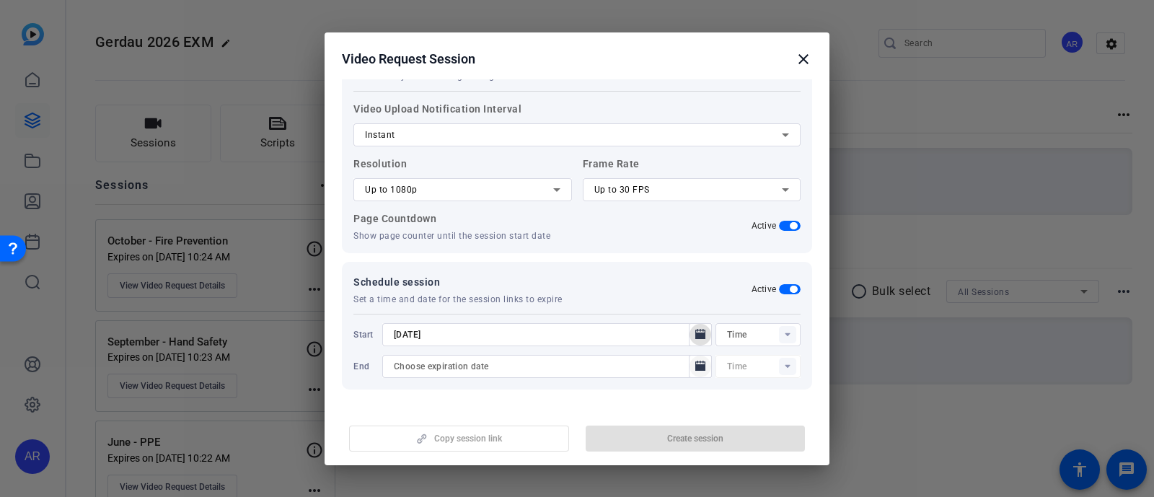
click at [695, 358] on icon "Open calendar" at bounding box center [701, 366] width 12 height 17
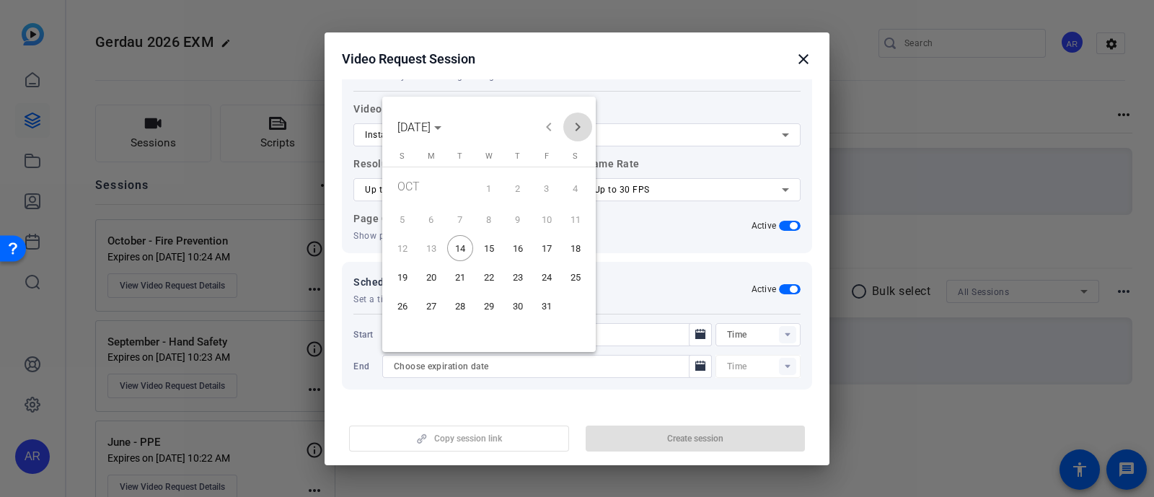
click at [577, 128] on span "Next month" at bounding box center [577, 127] width 29 height 29
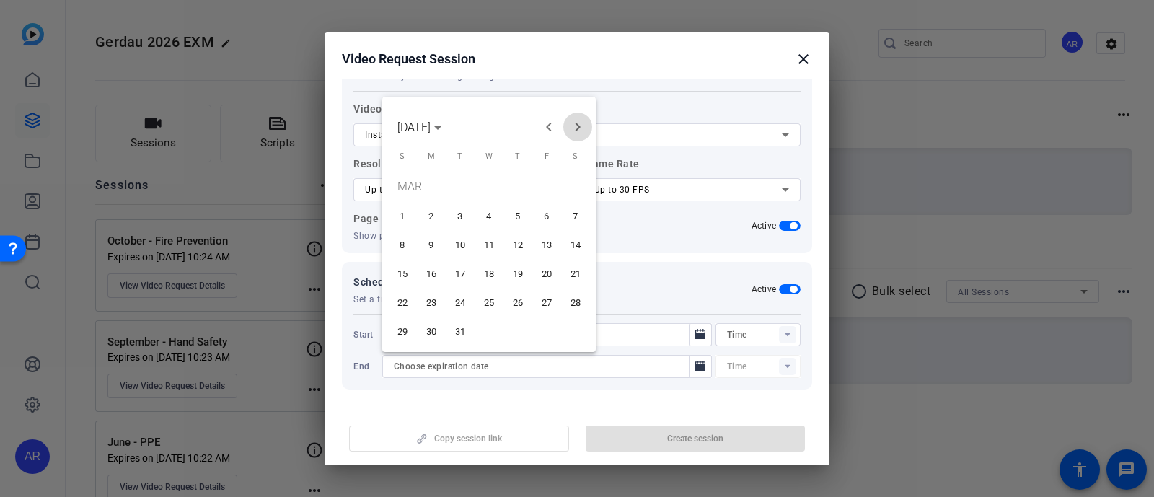
click at [577, 128] on span "Next month" at bounding box center [577, 127] width 29 height 29
click at [469, 321] on button "30" at bounding box center [460, 331] width 29 height 29
type input "[DATE]"
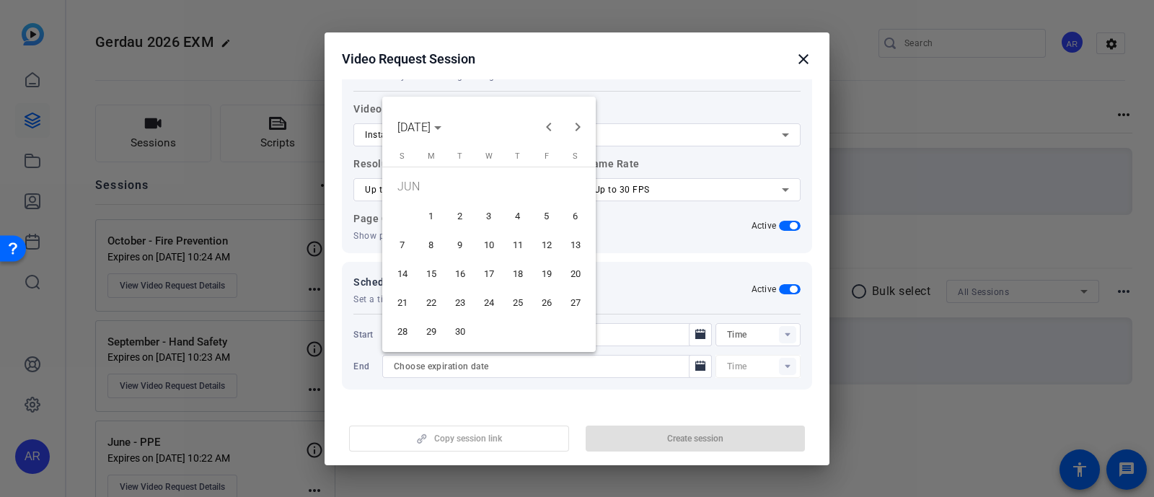
type input "10:24AM"
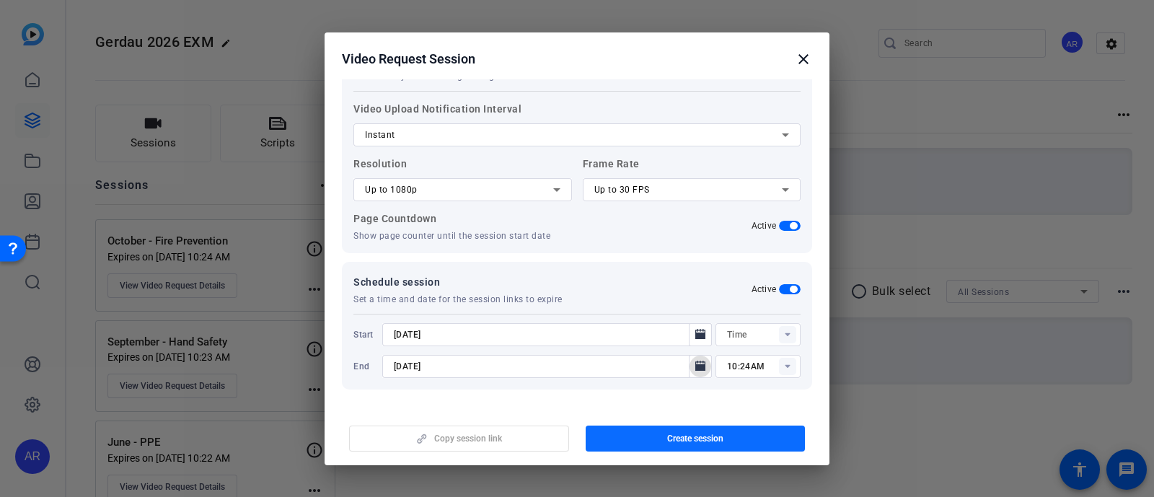
click at [671, 431] on span "button" at bounding box center [696, 438] width 220 height 35
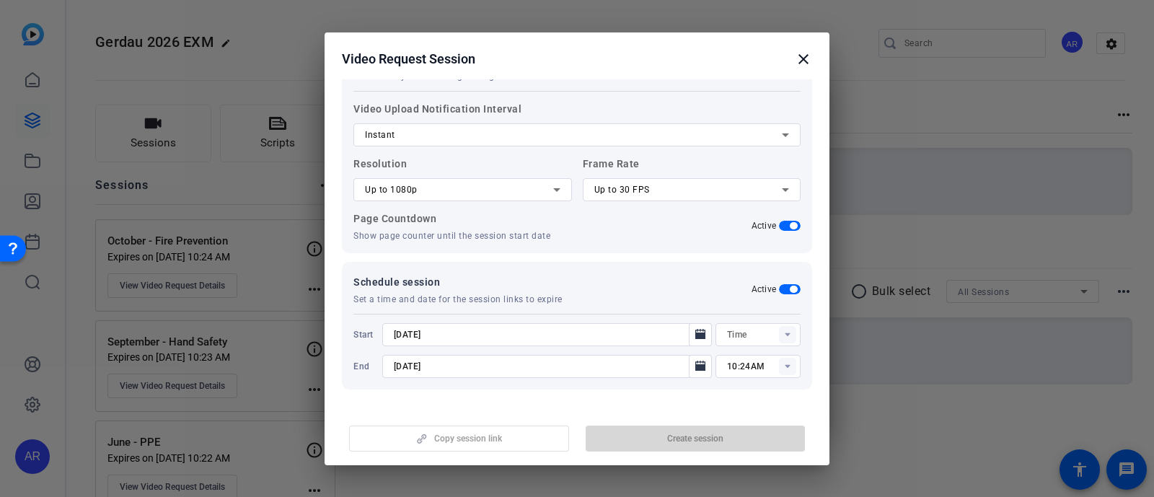
type input "10:09AM"
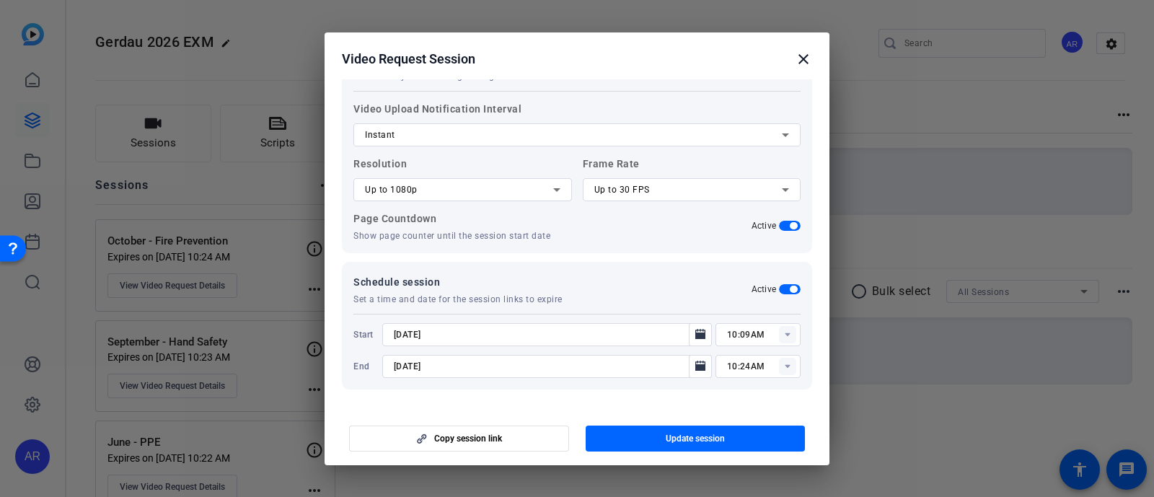
click at [804, 60] on mat-icon "close" at bounding box center [803, 58] width 17 height 17
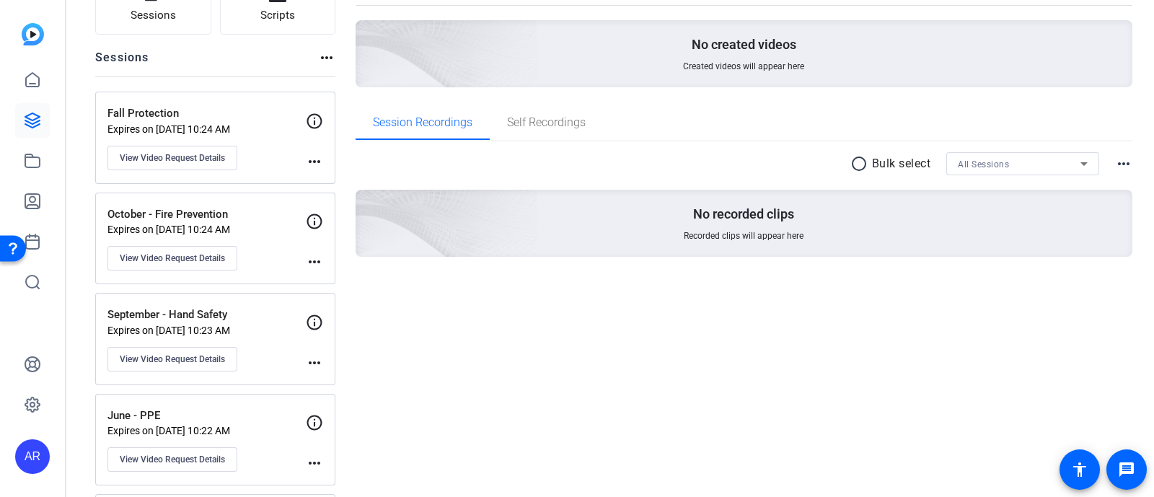
scroll to position [0, 0]
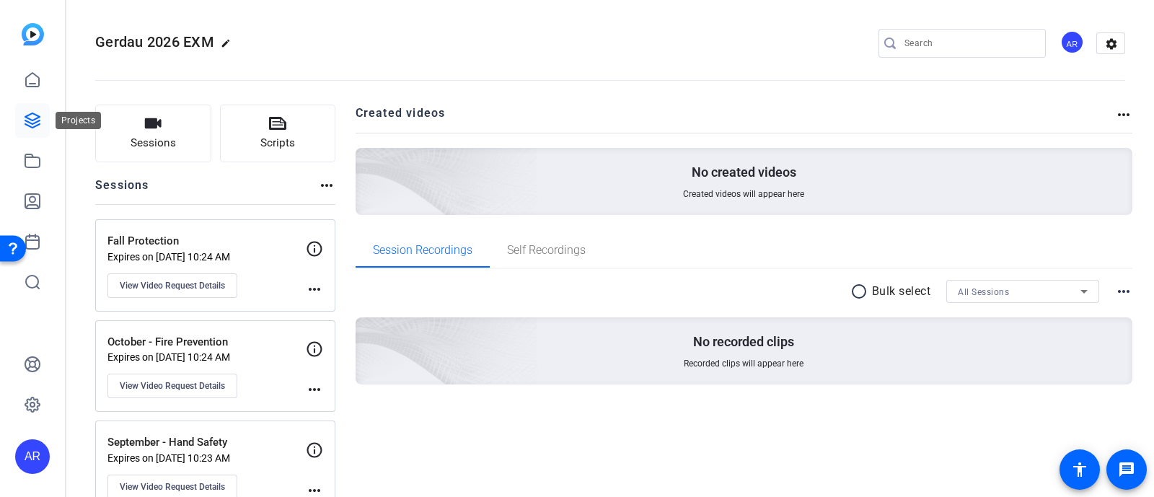
click at [43, 109] on link at bounding box center [32, 120] width 35 height 35
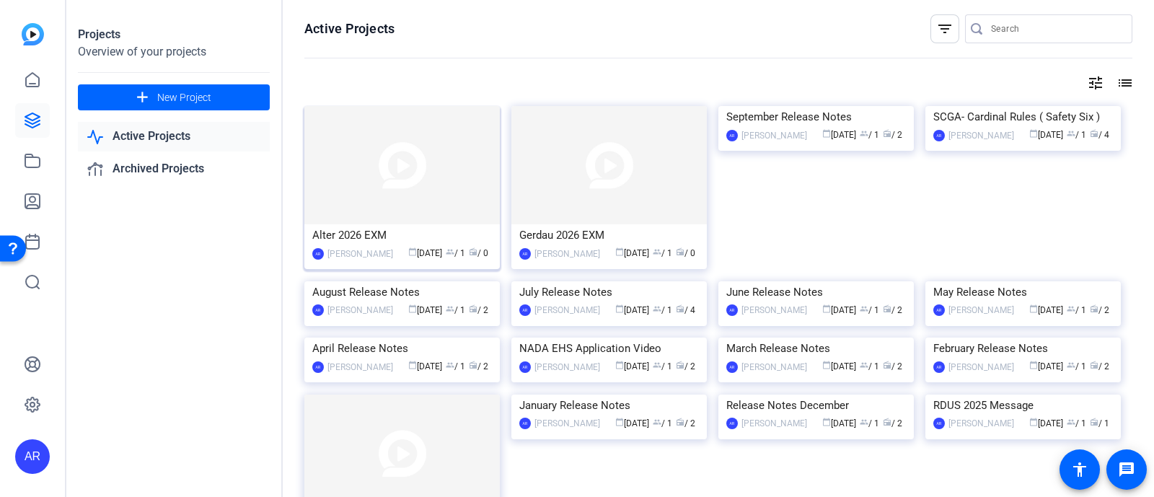
click at [376, 247] on div "AR [PERSON_NAME] calendar_today [DATE] group / 1 radio / 0" at bounding box center [402, 253] width 180 height 15
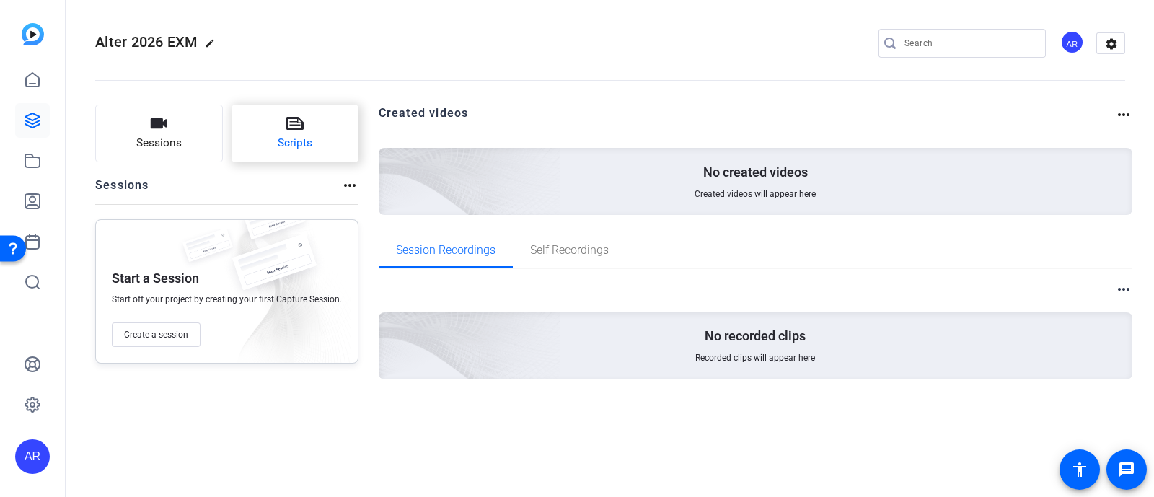
click at [280, 144] on span "Scripts" at bounding box center [295, 143] width 35 height 17
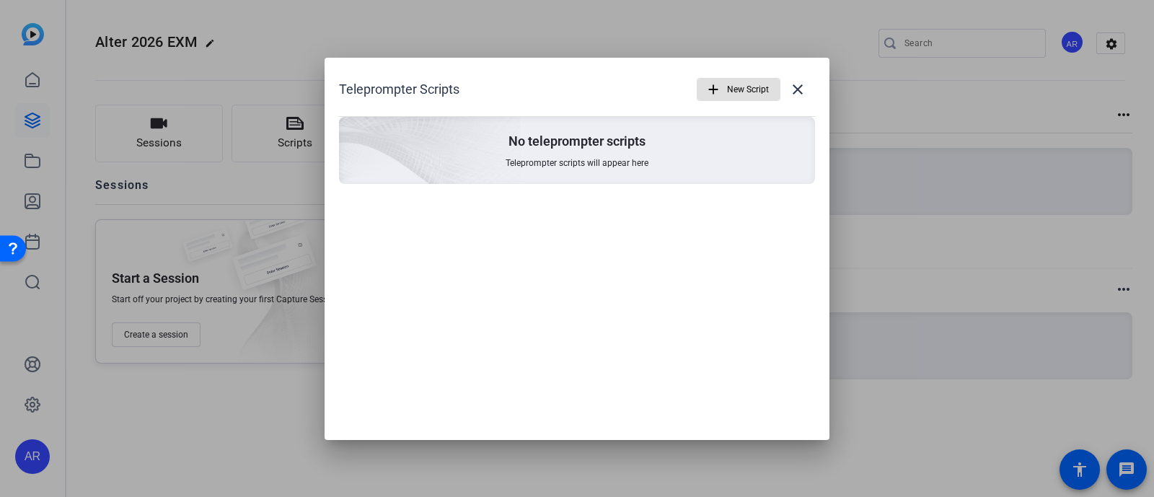
click at [709, 90] on mat-icon "add" at bounding box center [714, 90] width 16 height 16
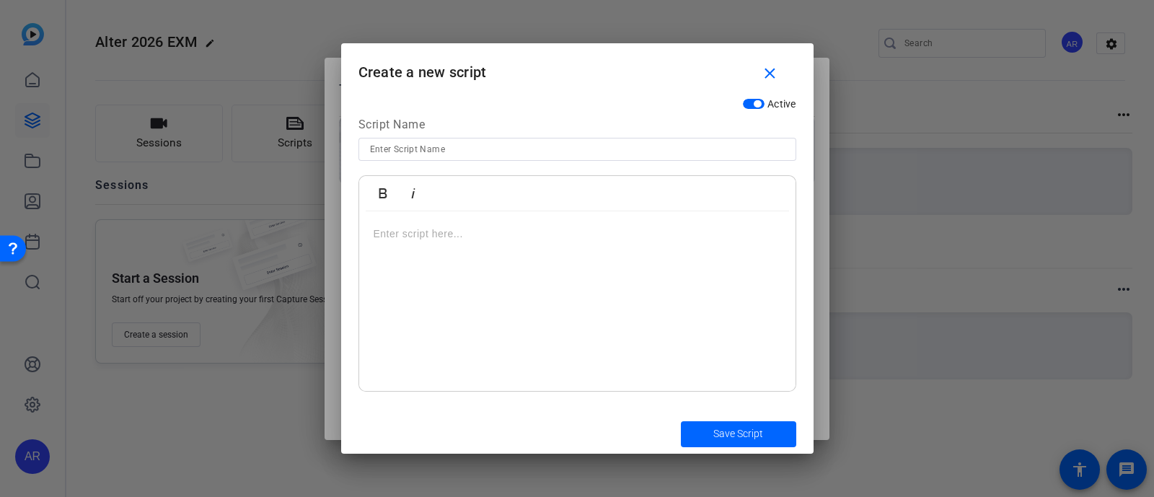
click at [507, 146] on input at bounding box center [577, 149] width 415 height 17
type input "January - Hearing Conservation"
click at [445, 245] on div at bounding box center [577, 301] width 436 height 180
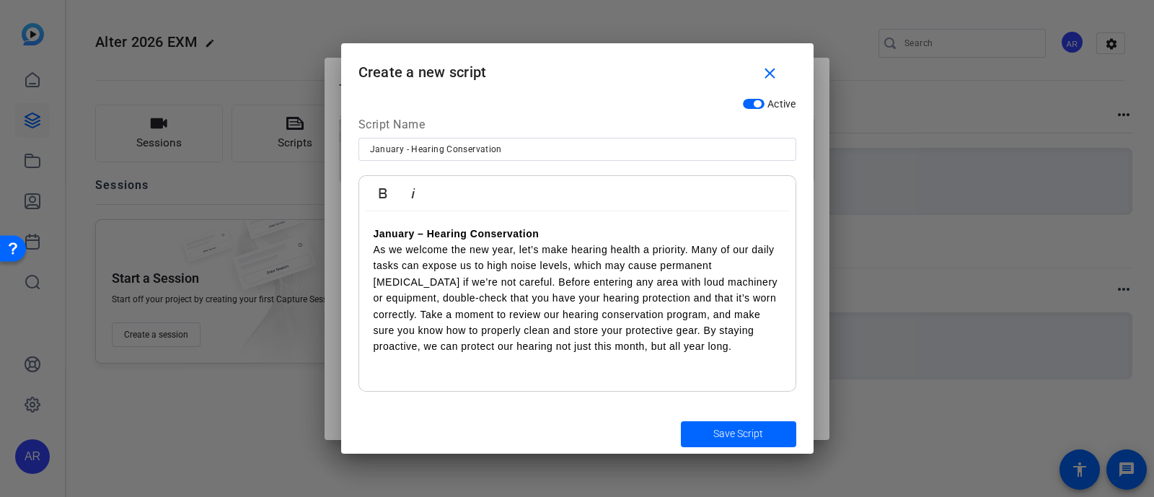
click at [553, 234] on p "January – Hearing Conservation" at bounding box center [578, 234] width 408 height 16
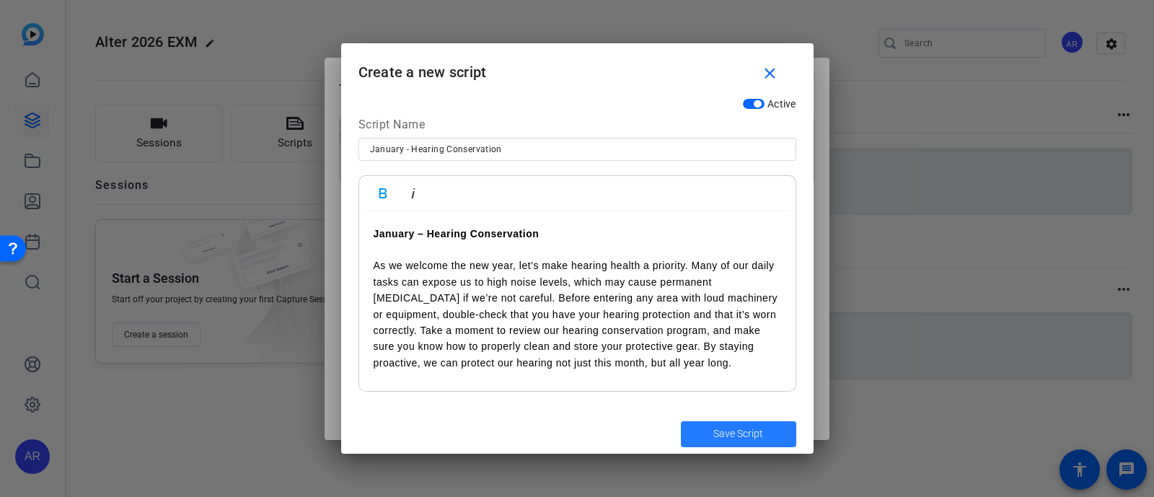
click at [718, 426] on span "submit" at bounding box center [738, 434] width 115 height 35
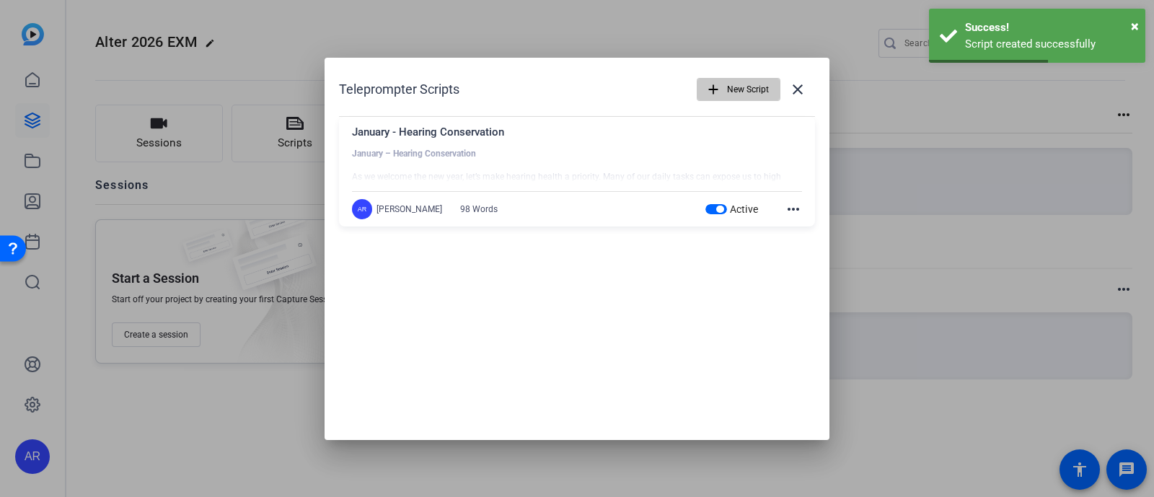
click at [726, 92] on span "button" at bounding box center [739, 89] width 82 height 35
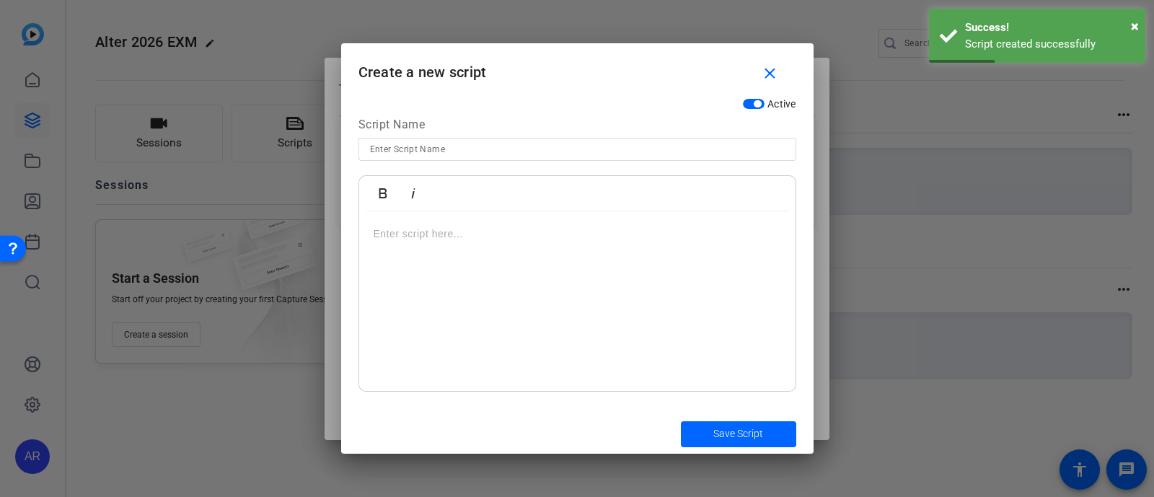
click at [517, 151] on input at bounding box center [577, 149] width 415 height 17
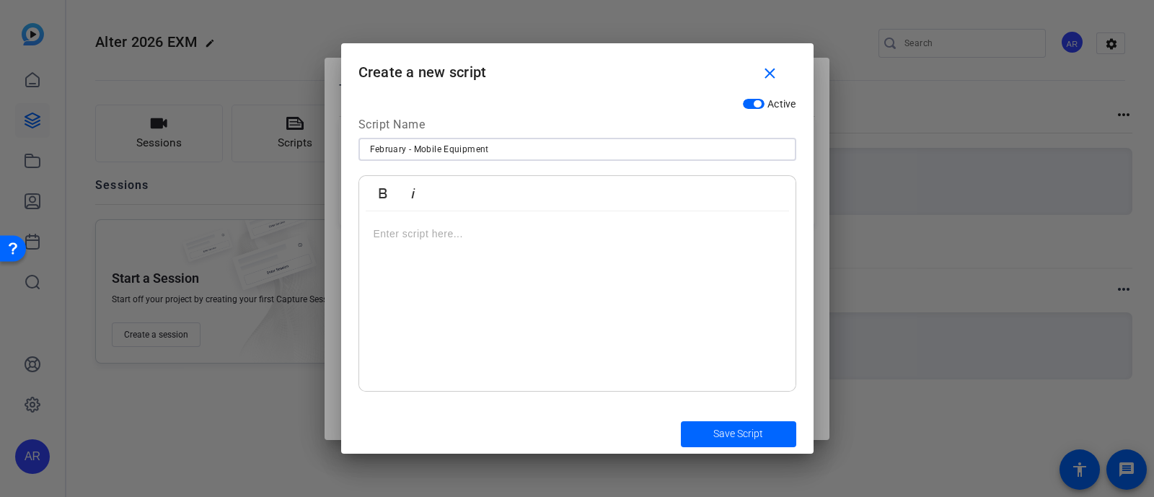
type input "February - Mobile Equipment"
click at [549, 282] on div at bounding box center [577, 301] width 436 height 180
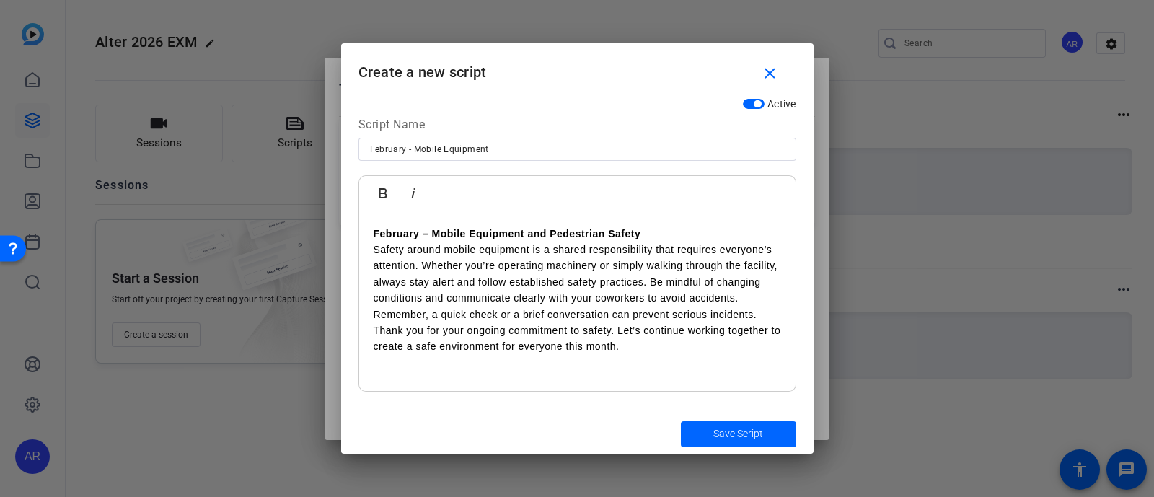
click at [664, 232] on p "February – Mobile Equipment and Pedestrian Safety" at bounding box center [578, 234] width 408 height 16
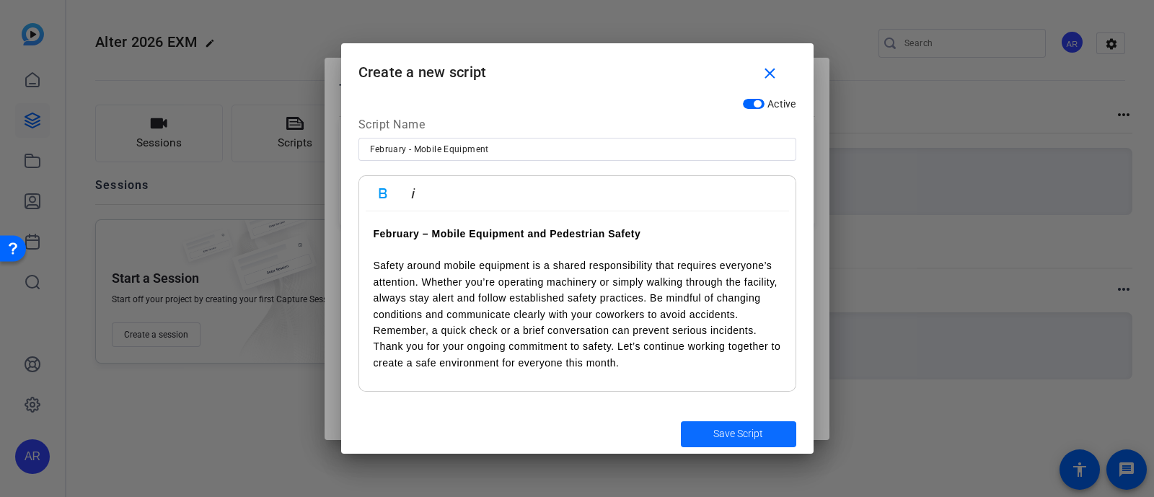
click at [725, 433] on span "Save Script" at bounding box center [738, 433] width 50 height 15
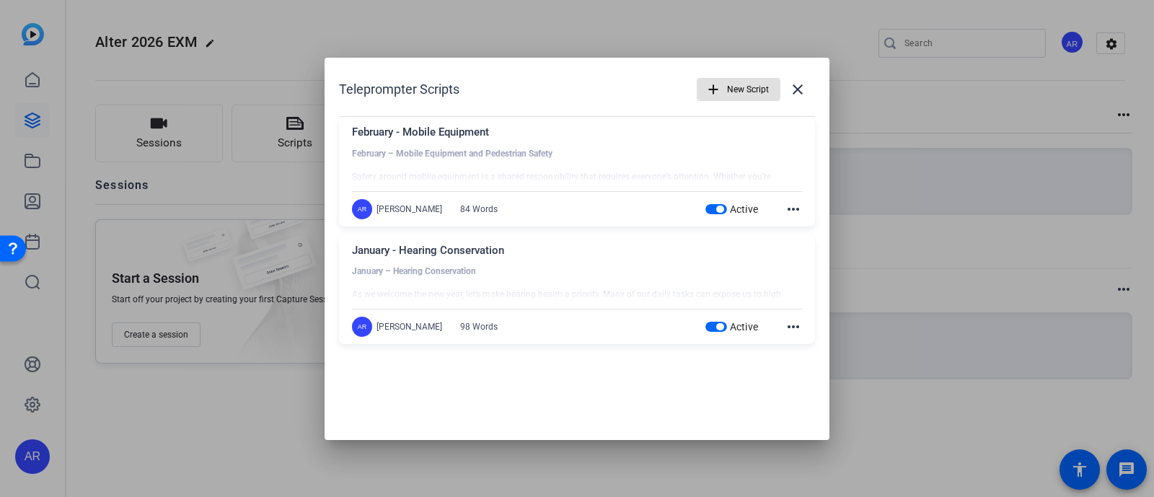
click at [725, 89] on span "button" at bounding box center [739, 89] width 82 height 35
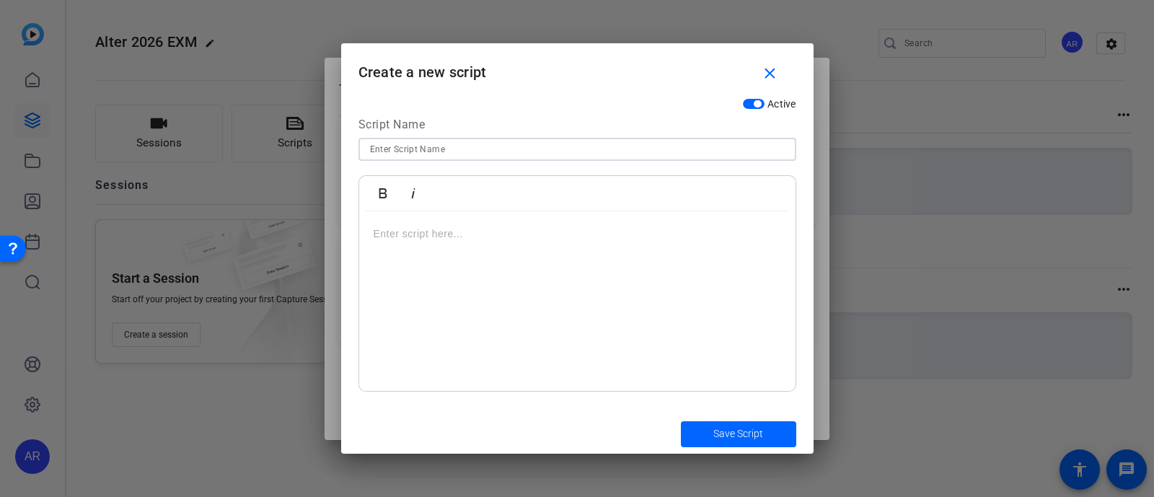
click at [620, 145] on input at bounding box center [577, 149] width 415 height 17
type input "March - Lockout/Tagout/Tryout"
click at [556, 261] on div at bounding box center [577, 301] width 436 height 180
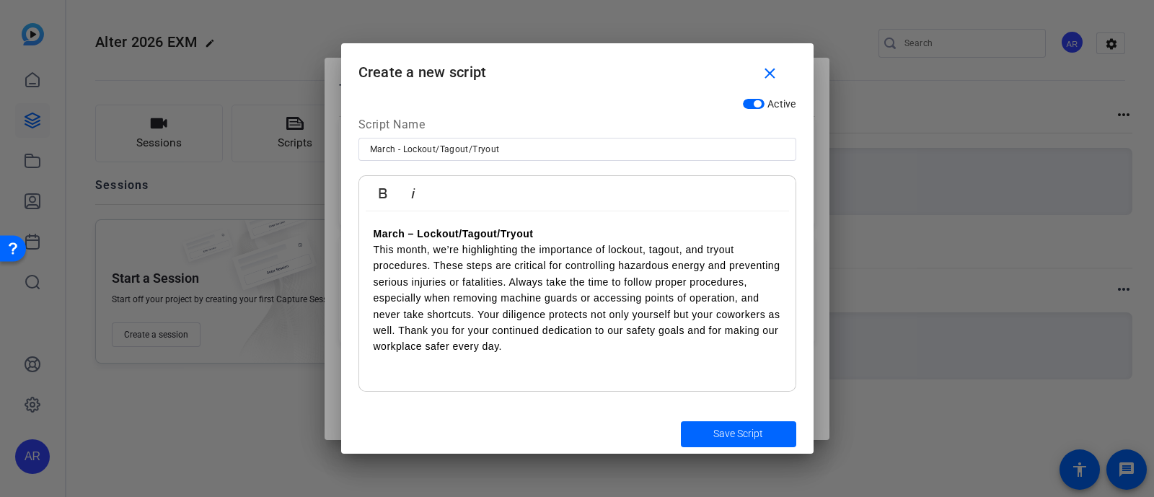
click at [569, 230] on p "March – Lockout/Tagout/Tryout" at bounding box center [578, 234] width 408 height 16
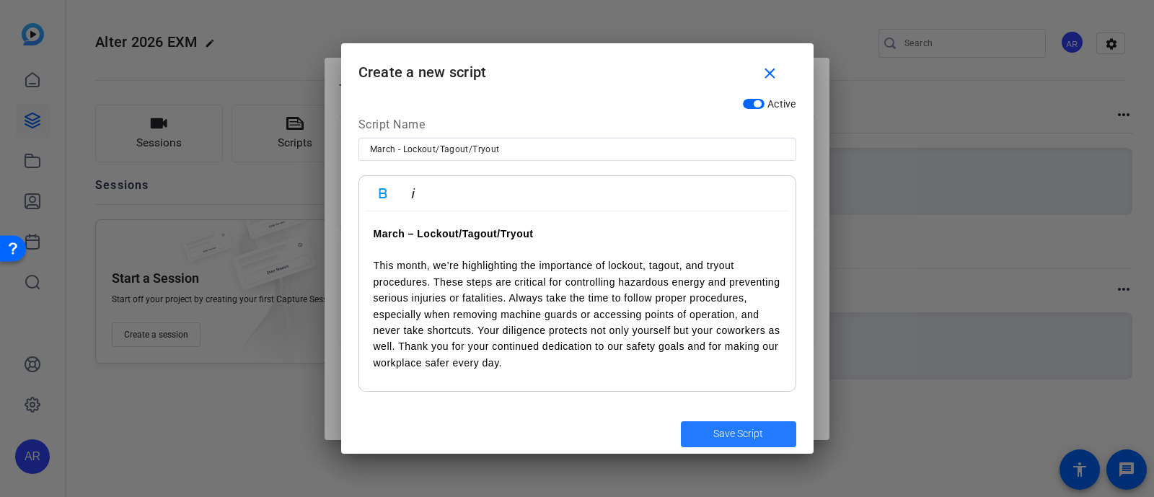
click at [711, 428] on span "submit" at bounding box center [738, 434] width 115 height 35
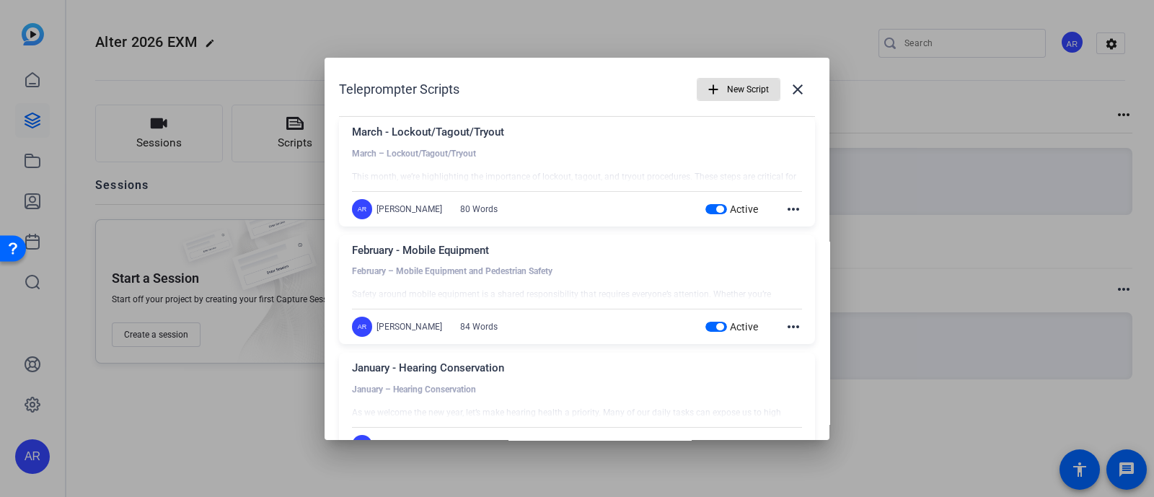
click at [735, 81] on span "New Script" at bounding box center [748, 89] width 42 height 27
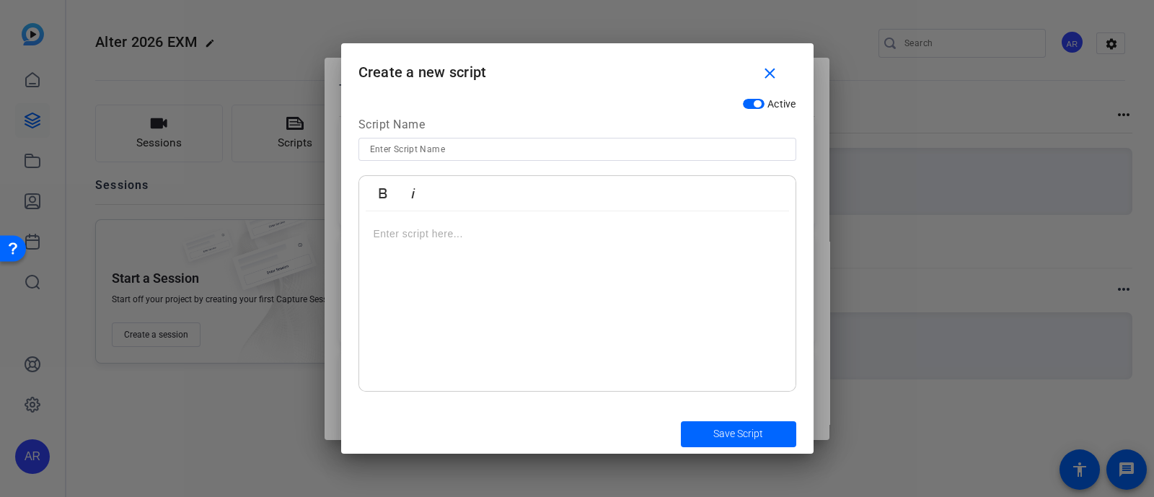
click at [553, 153] on input at bounding box center [577, 149] width 415 height 17
type input "April - [MEDICAL_DATA] Prevention"
click at [505, 244] on div at bounding box center [577, 301] width 436 height 180
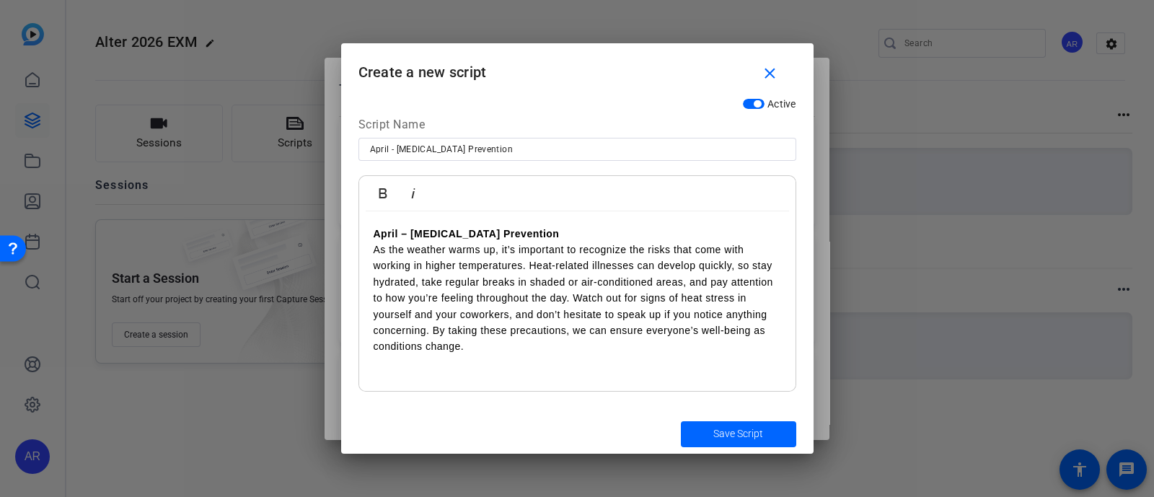
click at [530, 234] on p "April – [MEDICAL_DATA] Prevention" at bounding box center [578, 234] width 408 height 16
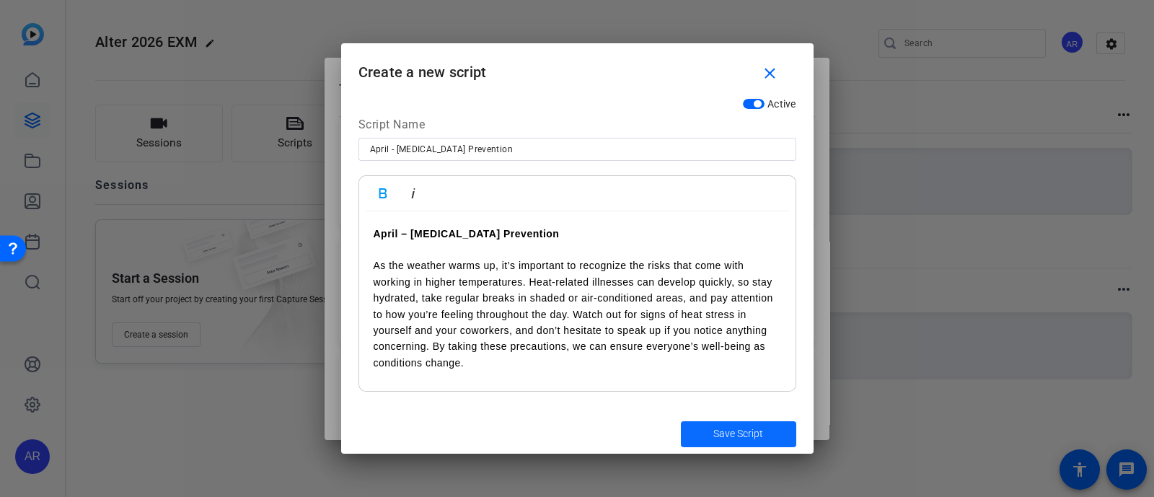
click at [716, 438] on span "Save Script" at bounding box center [738, 433] width 50 height 15
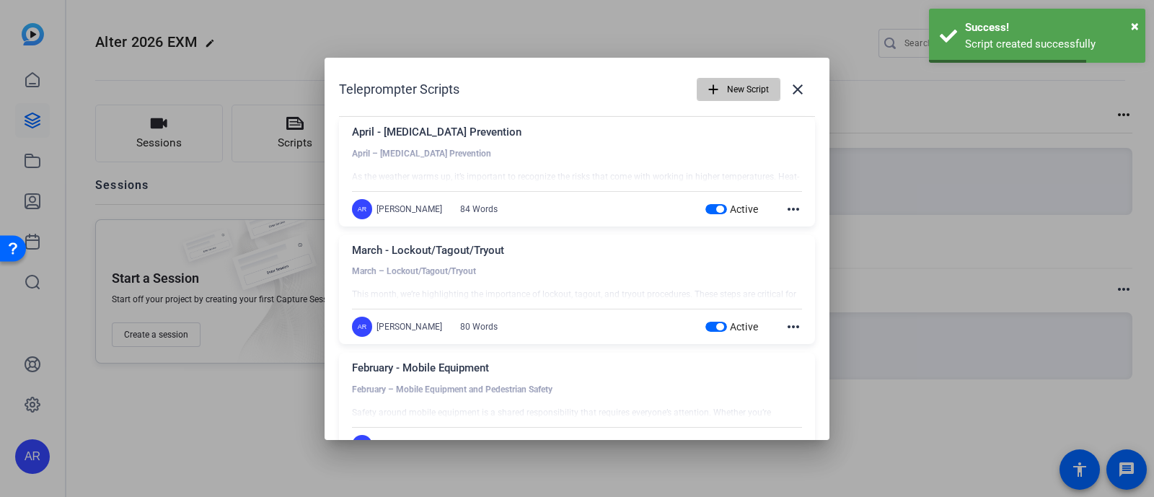
click at [727, 92] on span "New Script" at bounding box center [748, 89] width 42 height 27
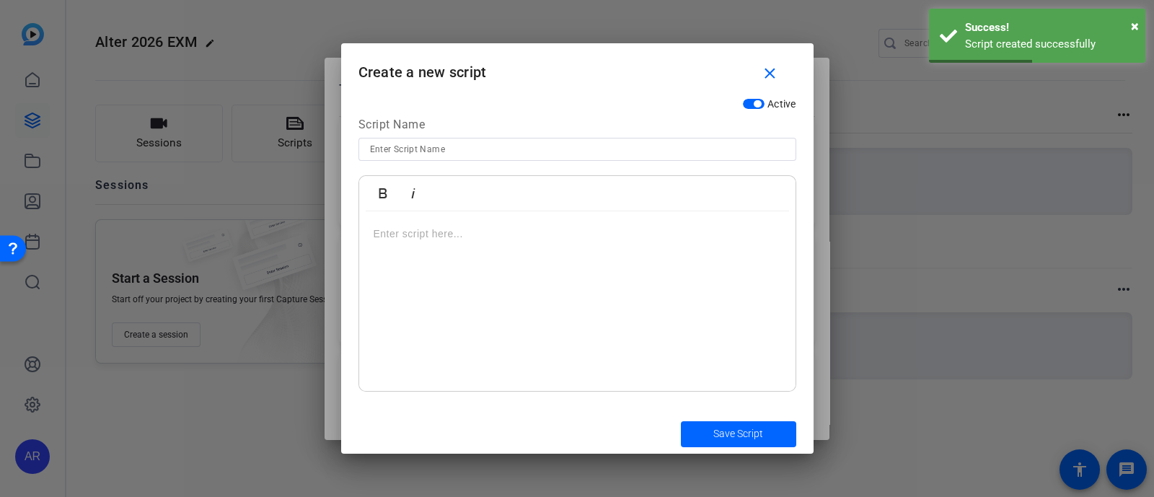
click at [515, 147] on input at bounding box center [577, 149] width 415 height 17
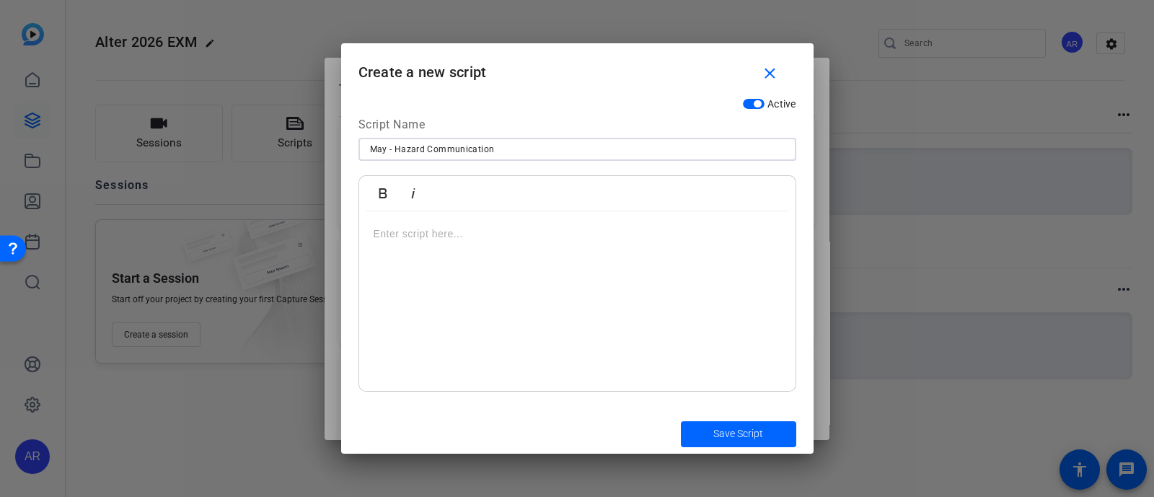
type input "May - Hazard Communication"
click at [628, 250] on div at bounding box center [577, 301] width 436 height 180
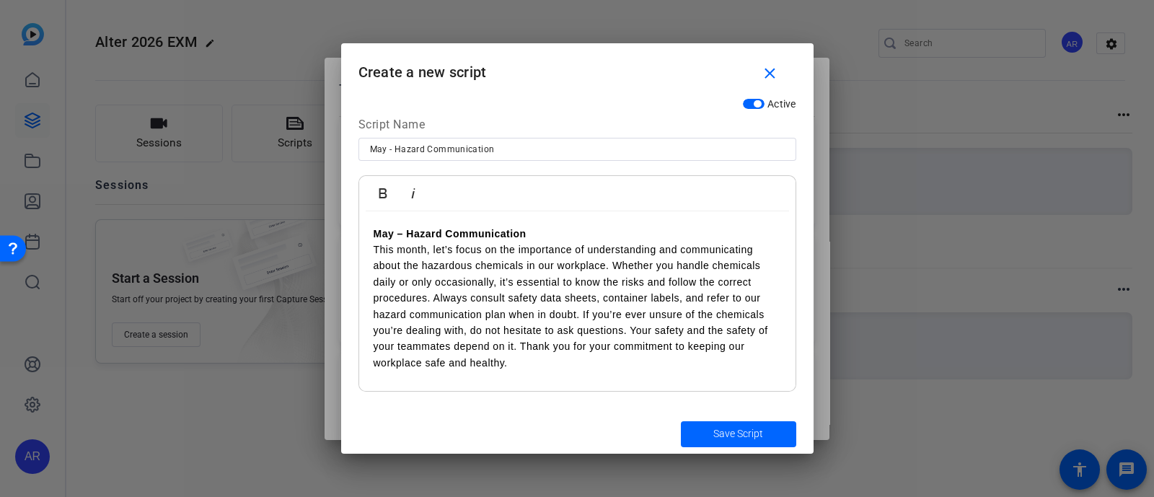
click at [573, 226] on p "May – Hazard Communication" at bounding box center [578, 234] width 408 height 16
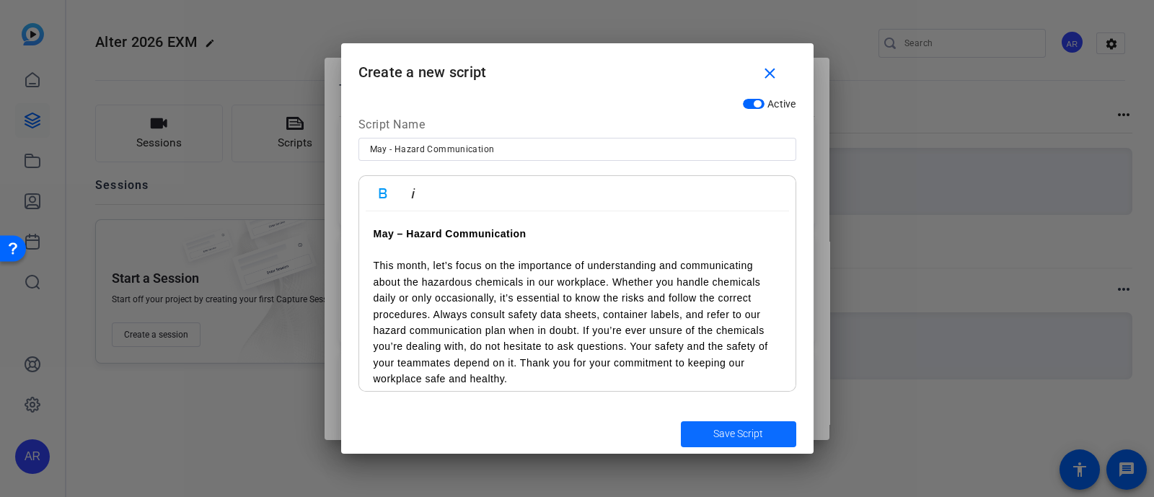
click at [736, 434] on span "Save Script" at bounding box center [738, 433] width 50 height 15
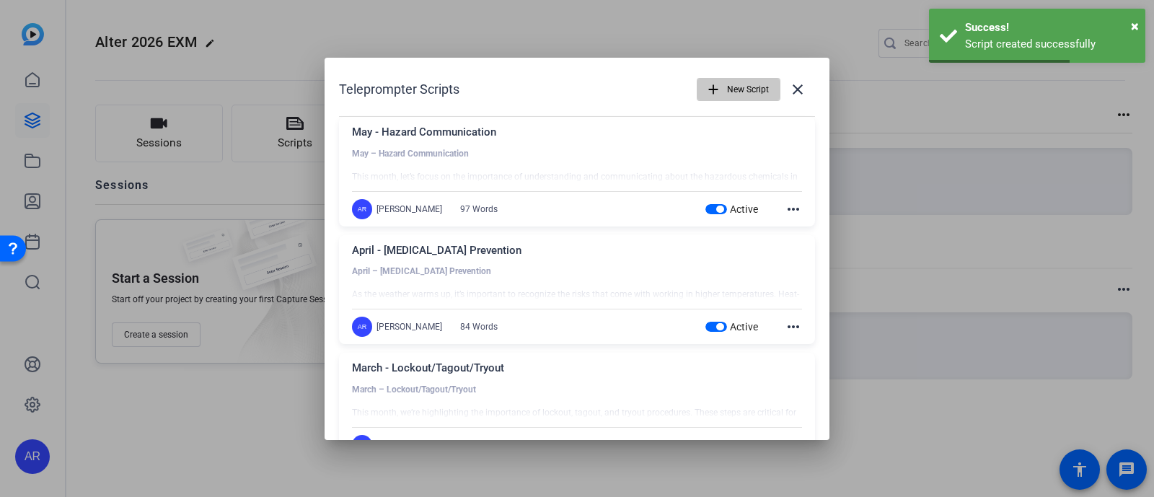
click at [727, 91] on span "New Script" at bounding box center [748, 89] width 42 height 27
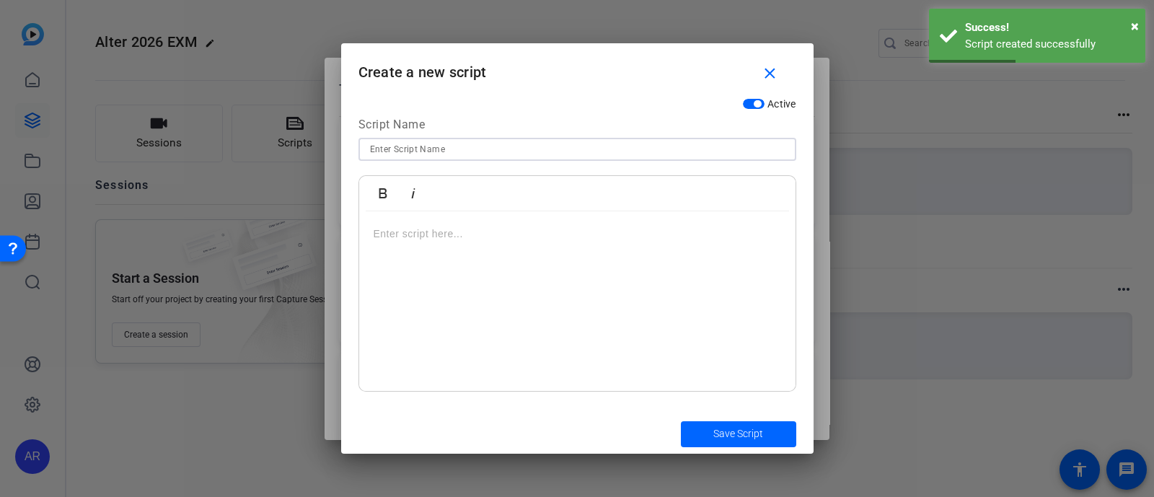
click at [550, 146] on input at bounding box center [577, 149] width 415 height 17
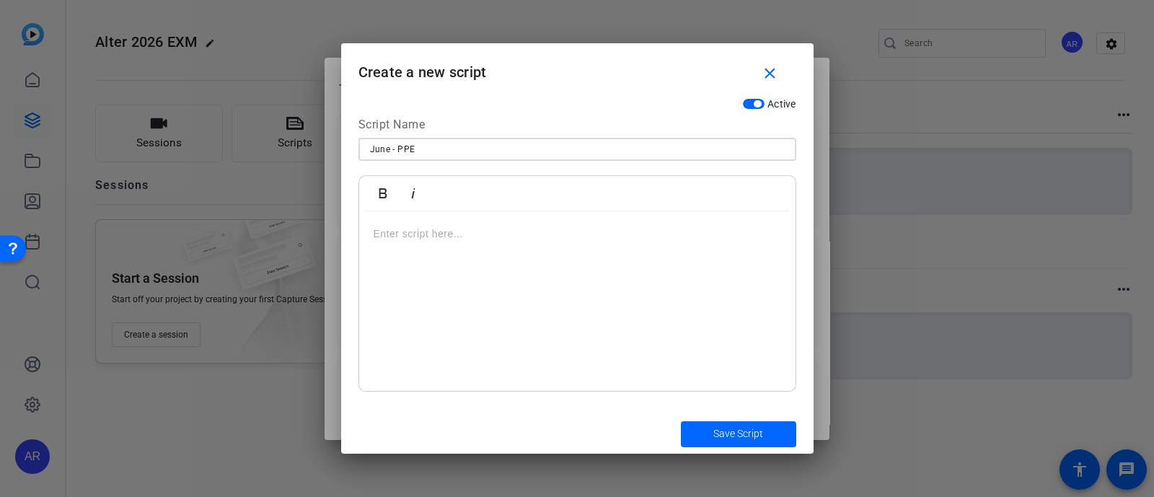
type input "June - PPE"
click at [505, 282] on div at bounding box center [577, 301] width 436 height 180
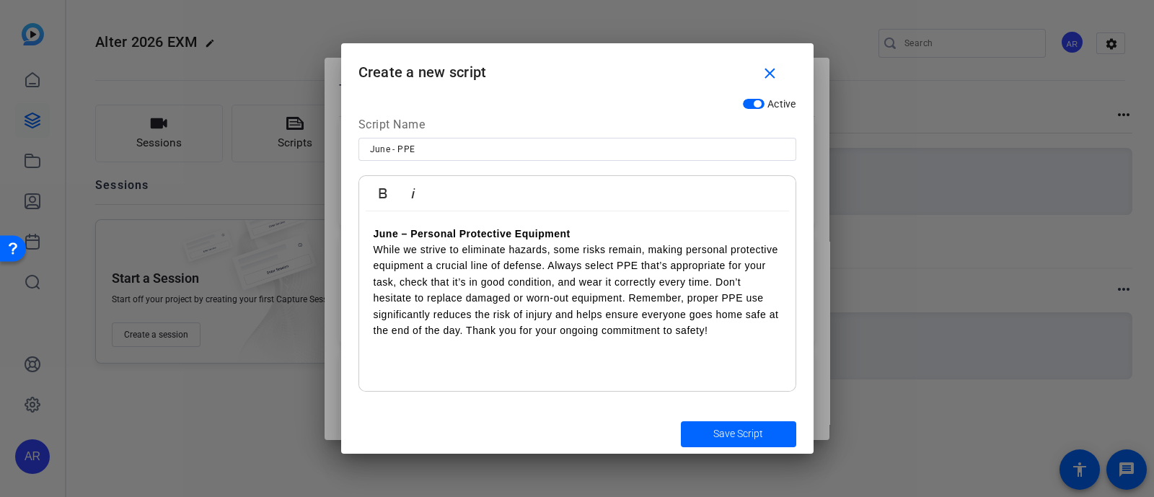
click at [593, 234] on p "June – Personal Protective Equipment" at bounding box center [578, 234] width 408 height 16
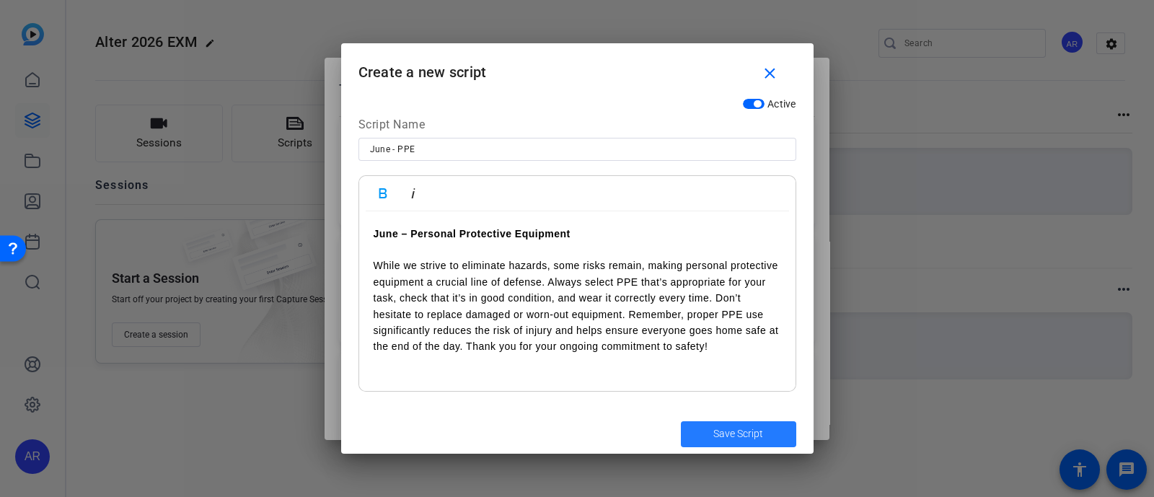
click at [726, 429] on span "Save Script" at bounding box center [738, 433] width 50 height 15
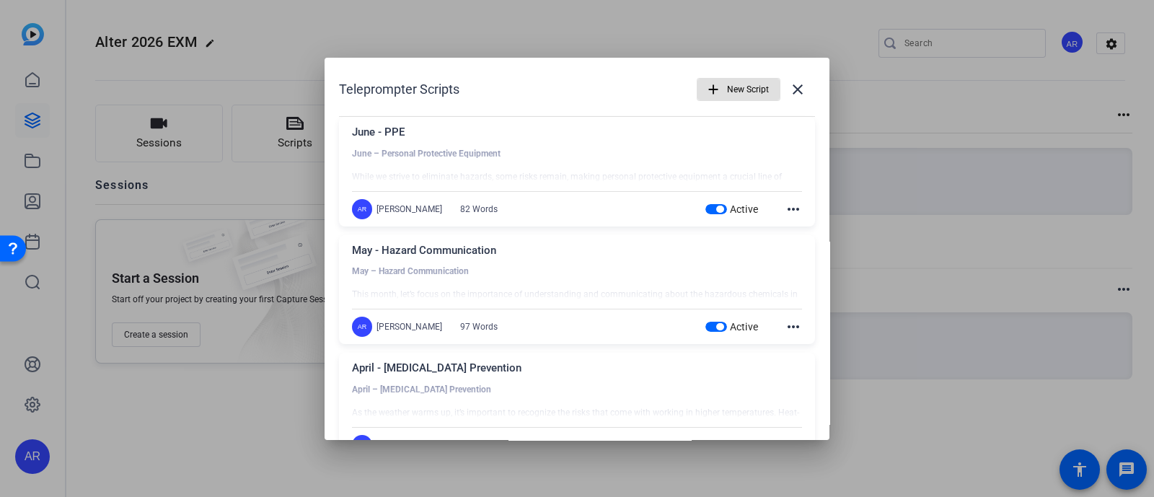
click at [714, 89] on span "button" at bounding box center [739, 89] width 82 height 35
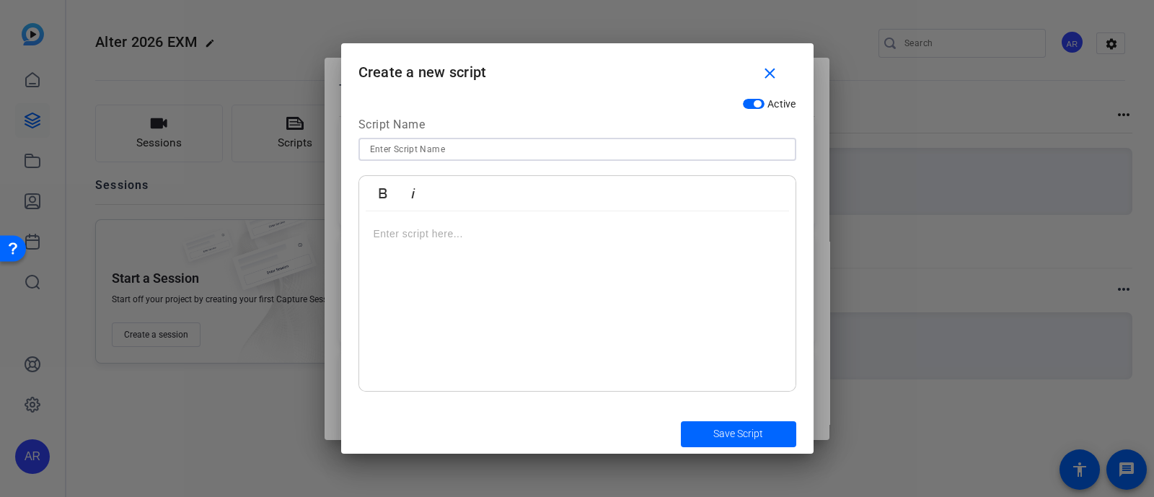
click at [628, 141] on input at bounding box center [577, 149] width 415 height 17
type input "July - Doing Your Part for Safety"
click at [617, 236] on p at bounding box center [578, 234] width 408 height 16
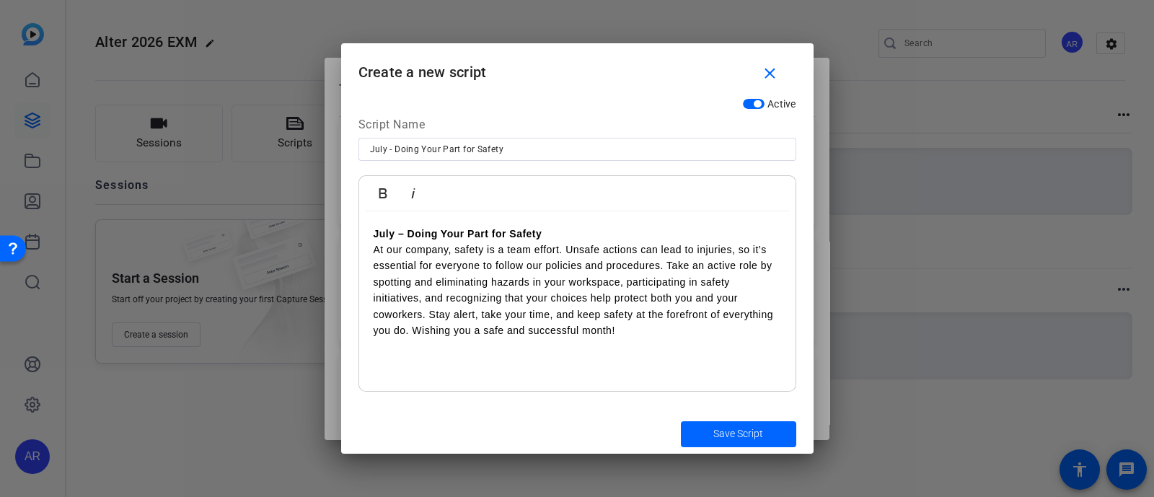
click at [572, 235] on p "July – Doing Your Part for Safety" at bounding box center [578, 234] width 408 height 16
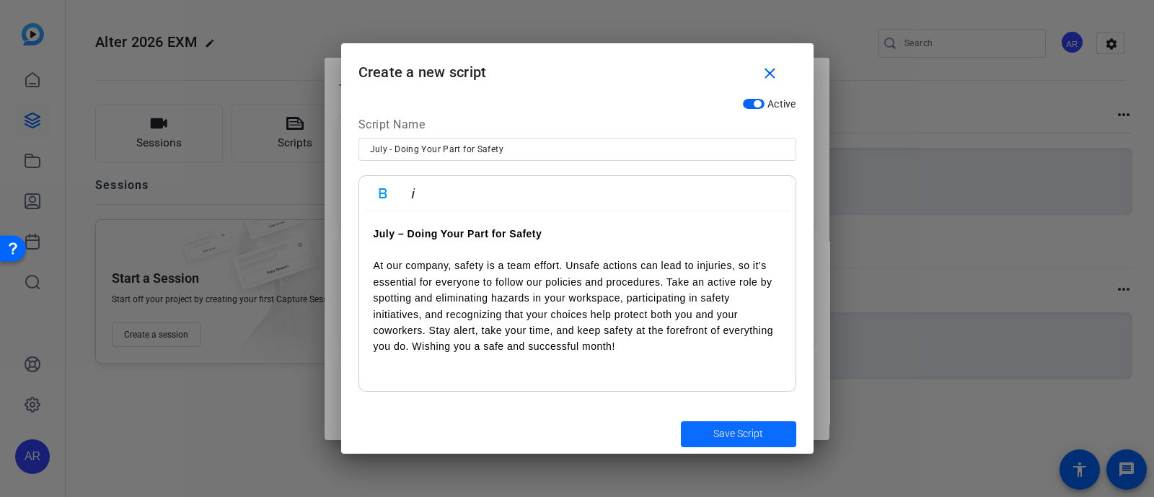
click at [717, 433] on span "Save Script" at bounding box center [738, 433] width 50 height 15
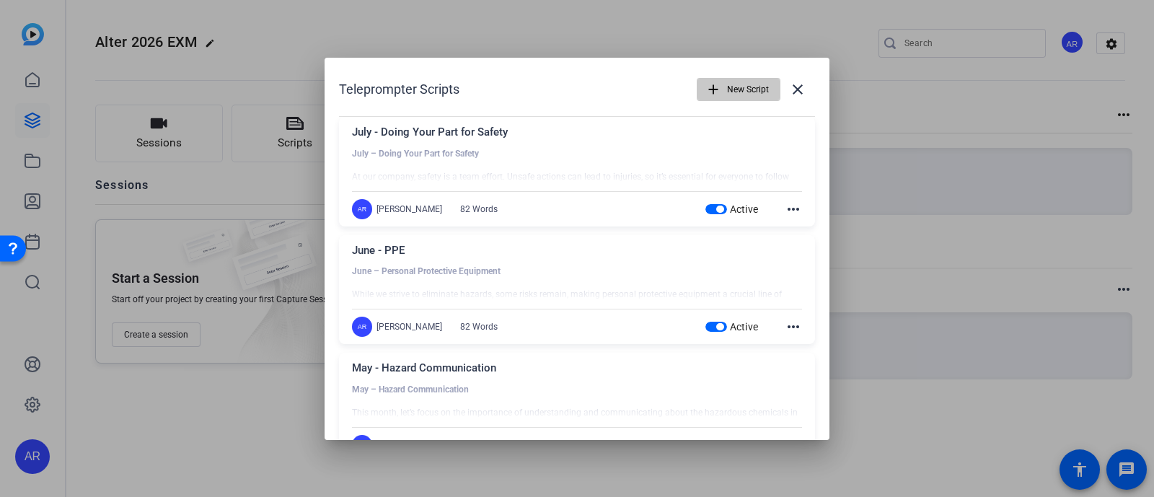
click at [727, 81] on span "New Script" at bounding box center [748, 89] width 42 height 27
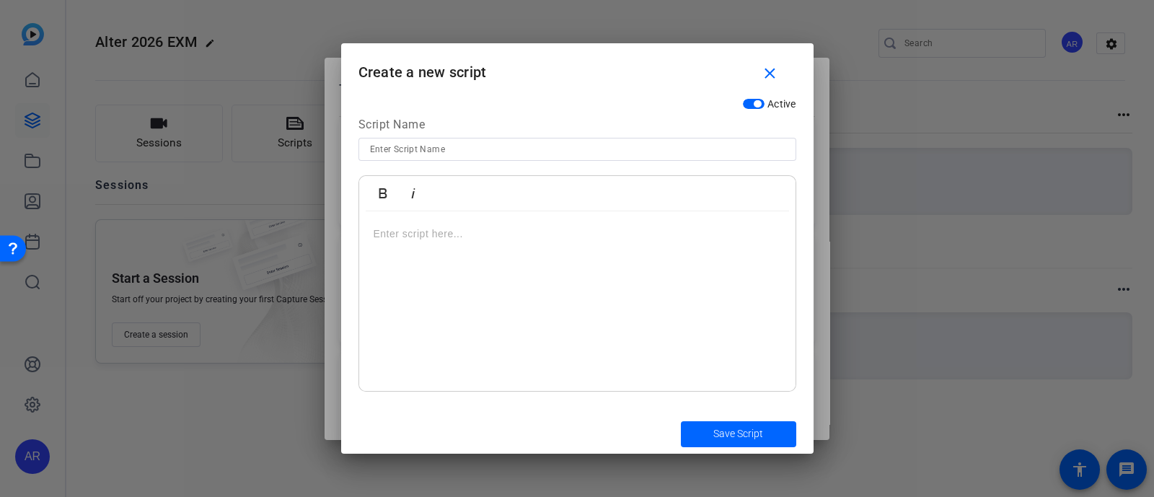
click at [545, 144] on input at bounding box center [577, 149] width 415 height 17
type input "August - Ergonomics"
click at [533, 240] on p at bounding box center [578, 234] width 408 height 16
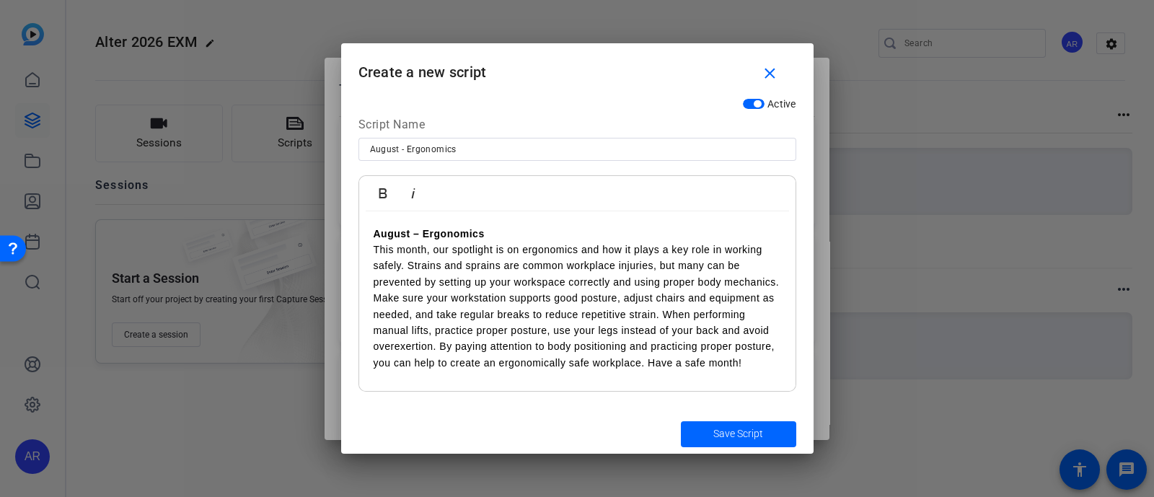
click at [532, 236] on p "August – Ergonomics" at bounding box center [578, 234] width 408 height 16
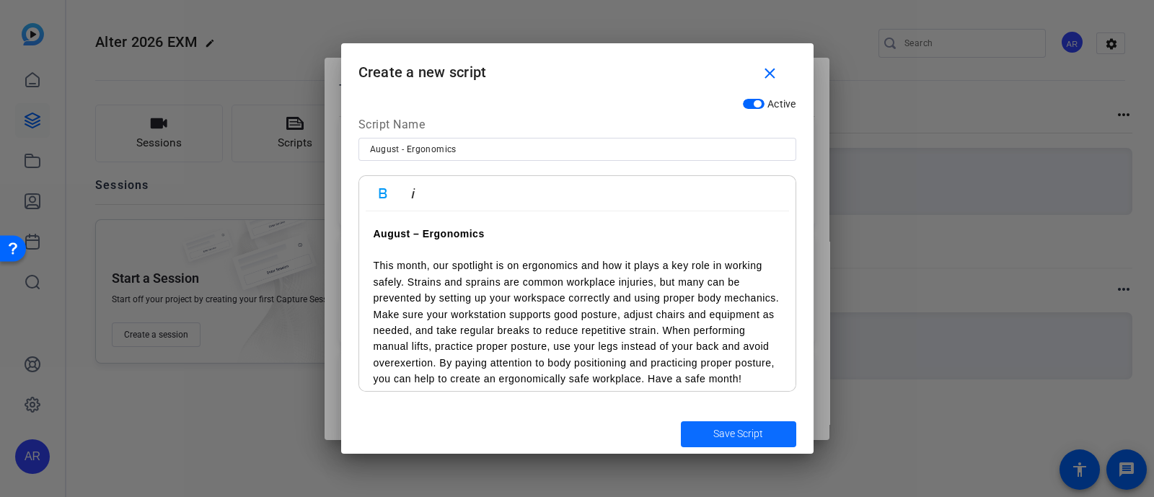
click at [705, 435] on span "submit" at bounding box center [738, 434] width 115 height 35
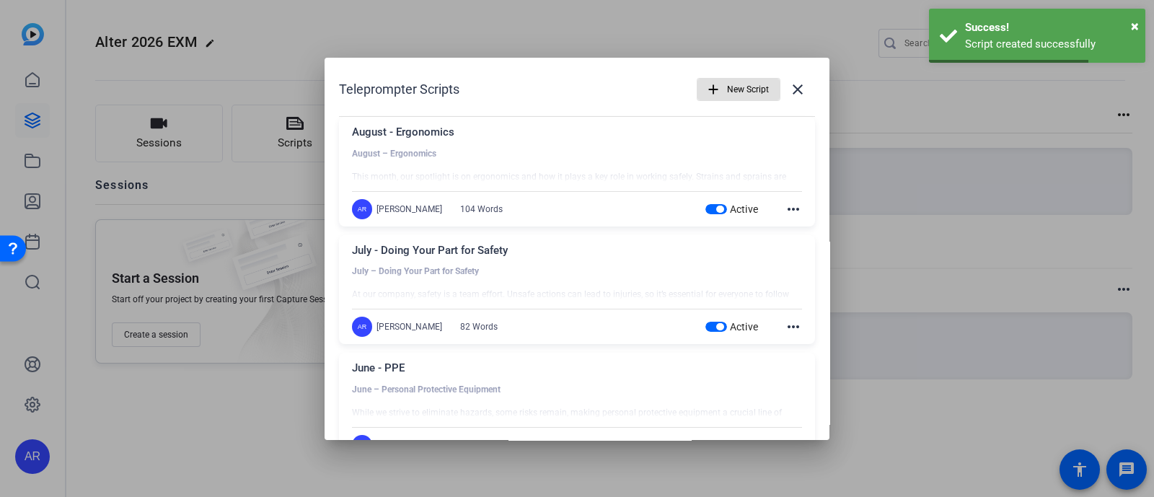
click at [727, 97] on span "New Script" at bounding box center [748, 89] width 42 height 27
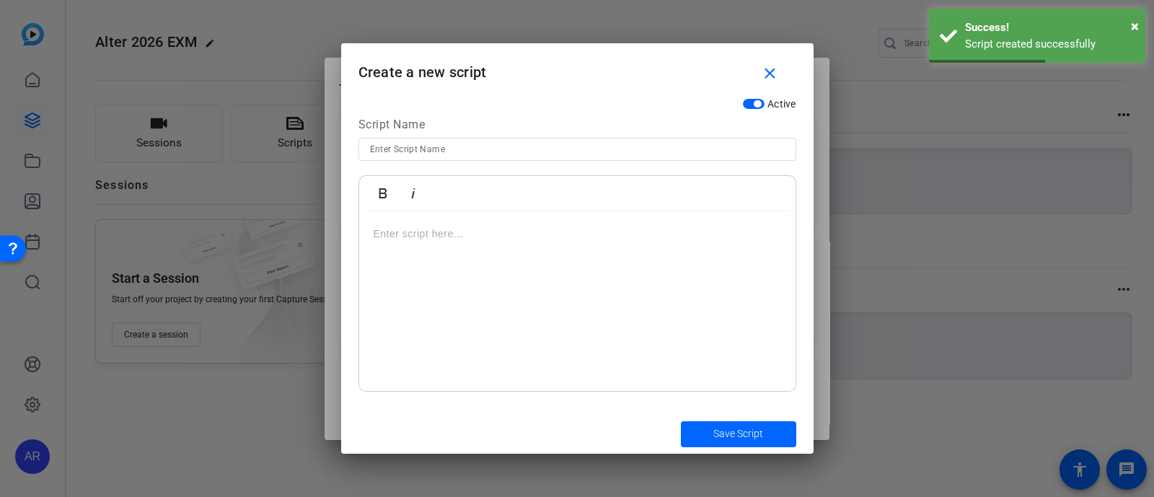
click at [497, 153] on input at bounding box center [577, 149] width 415 height 17
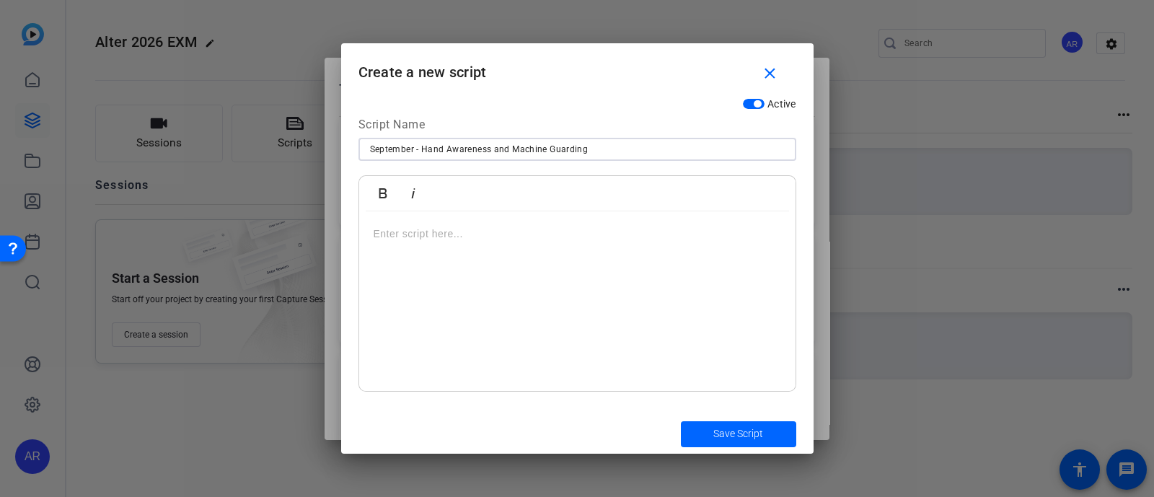
type input "September - Hand Awareness and Machine Guarding"
click at [530, 265] on div at bounding box center [577, 301] width 436 height 180
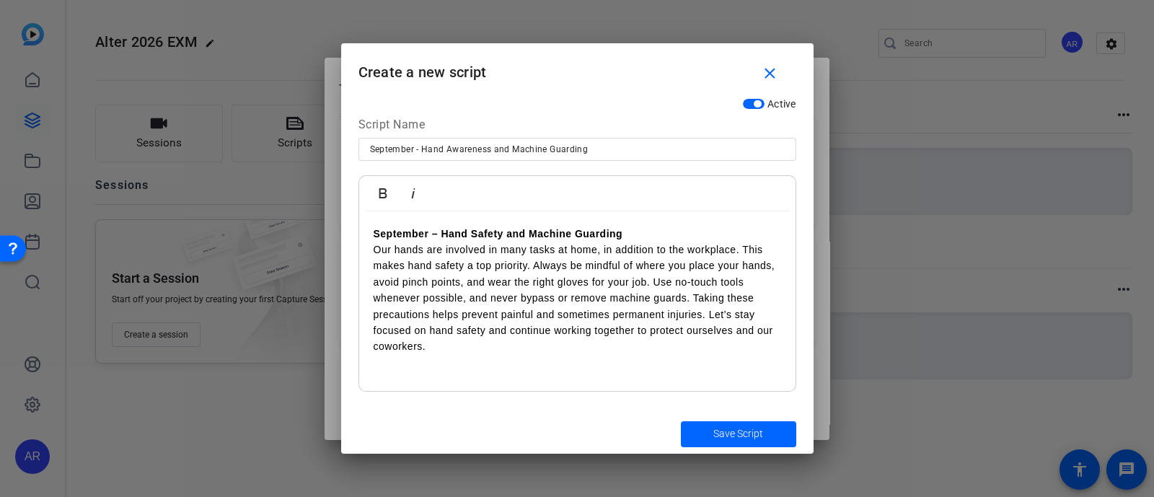
click at [636, 239] on p "September – Hand Safety and Machine Guarding" at bounding box center [578, 234] width 408 height 16
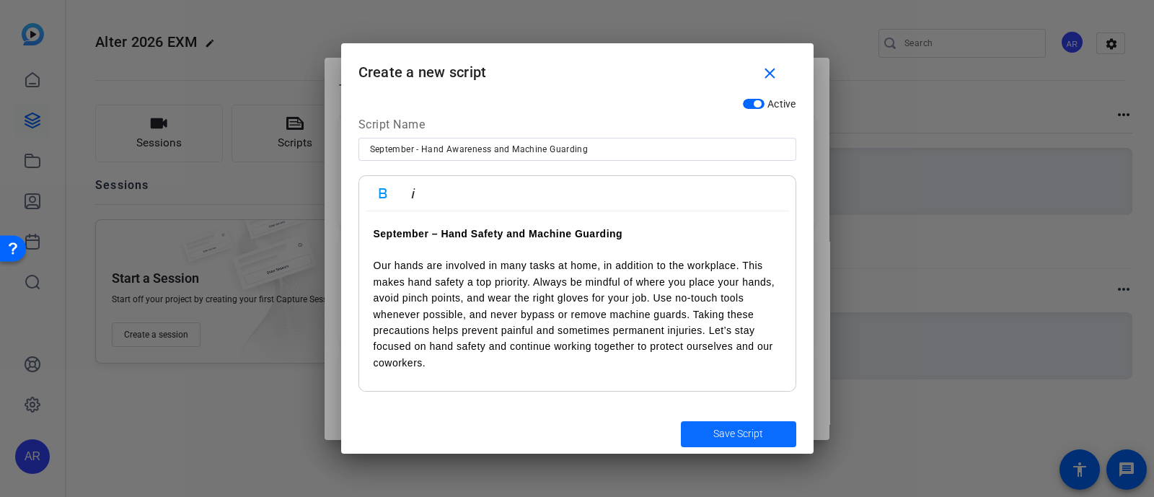
click at [710, 431] on span "submit" at bounding box center [738, 434] width 115 height 35
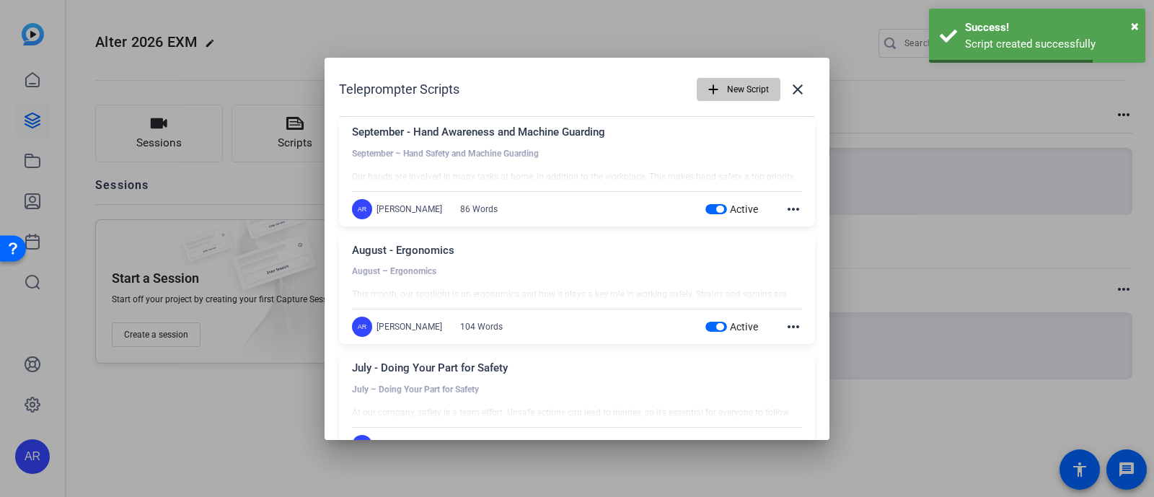
click at [711, 87] on mat-icon "add" at bounding box center [714, 90] width 16 height 16
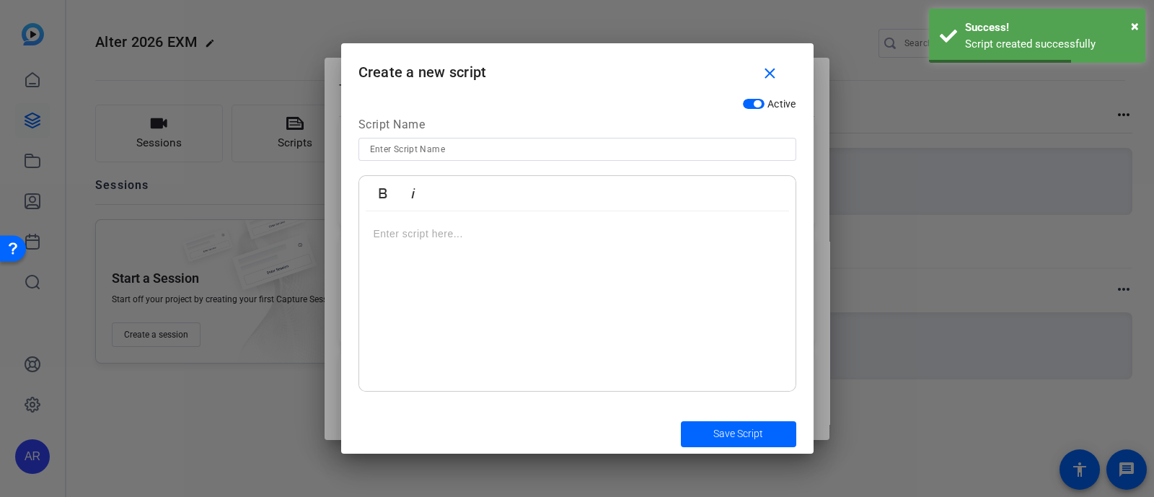
click at [532, 150] on input at bounding box center [577, 149] width 415 height 17
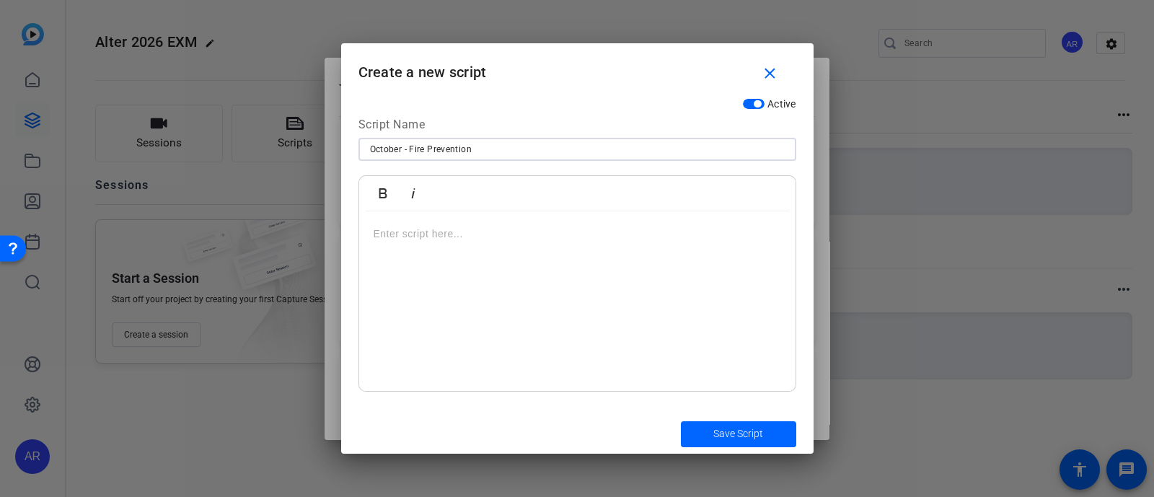
type input "October - Fire Prevention"
click at [520, 293] on div at bounding box center [577, 301] width 436 height 180
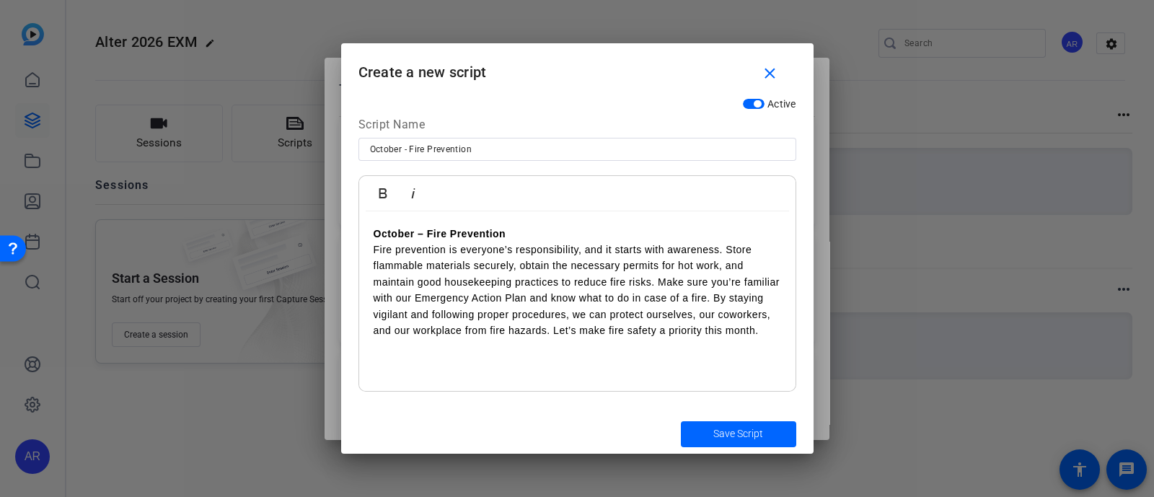
click at [548, 229] on p "October – Fire Prevention" at bounding box center [578, 234] width 408 height 16
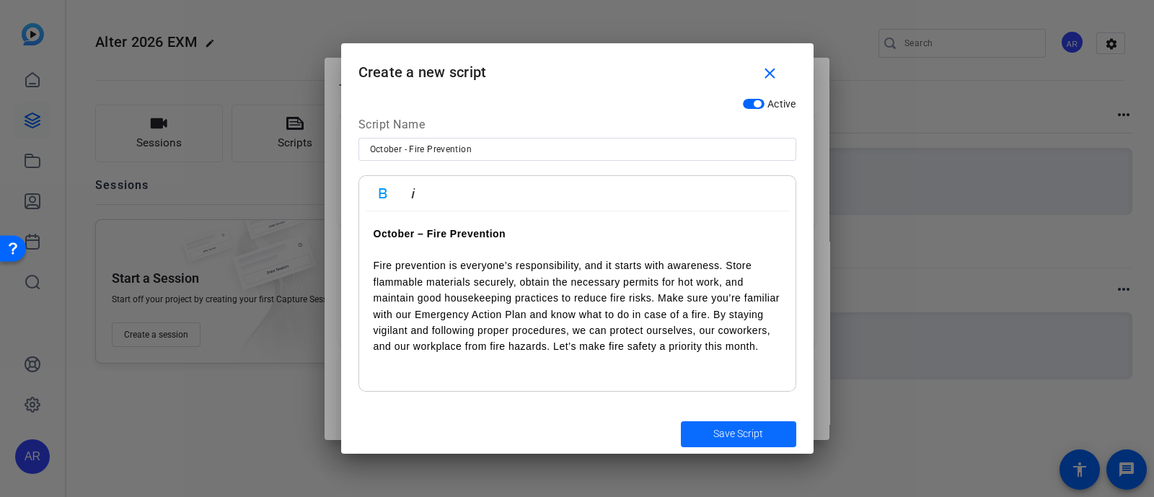
click at [716, 429] on span "Save Script" at bounding box center [738, 433] width 50 height 15
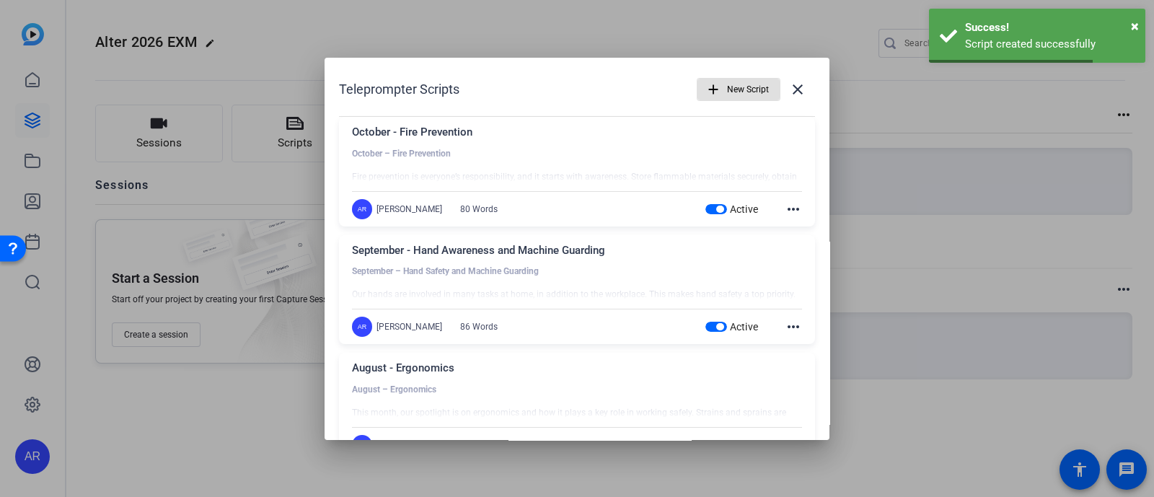
click at [727, 86] on span "New Script" at bounding box center [748, 89] width 42 height 27
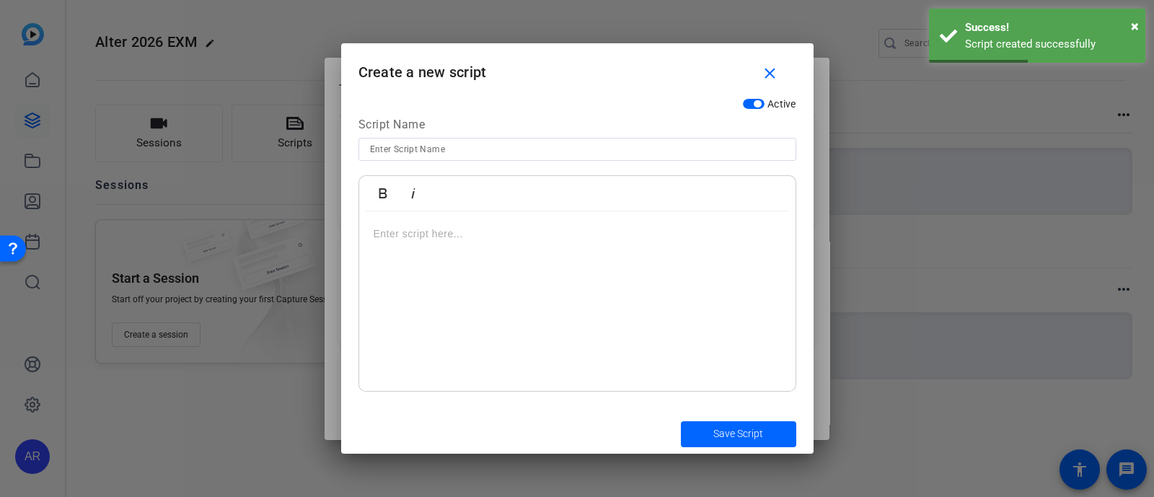
click at [541, 146] on input at bounding box center [577, 149] width 415 height 17
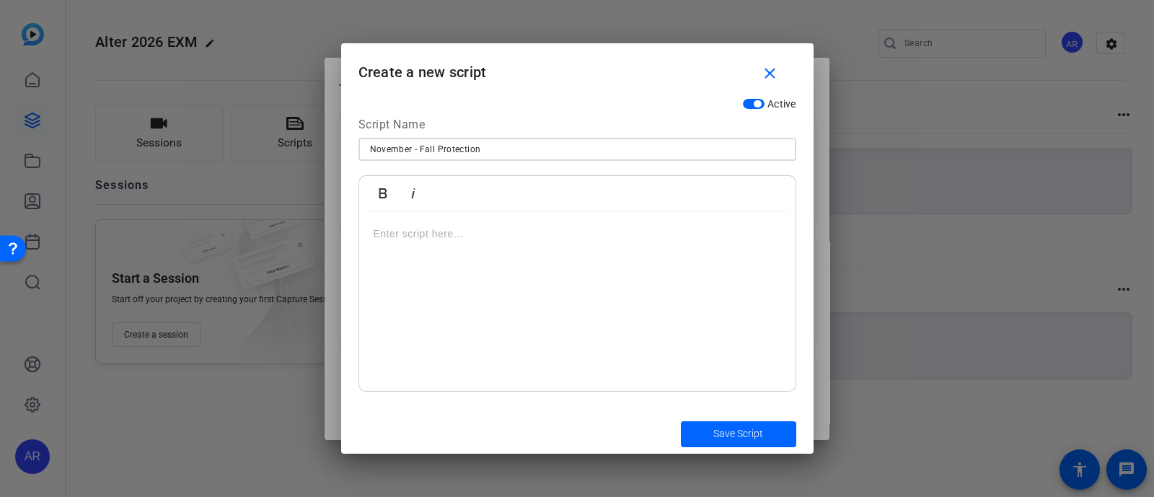
type input "November - Fall Protection"
click at [495, 255] on div at bounding box center [577, 301] width 436 height 180
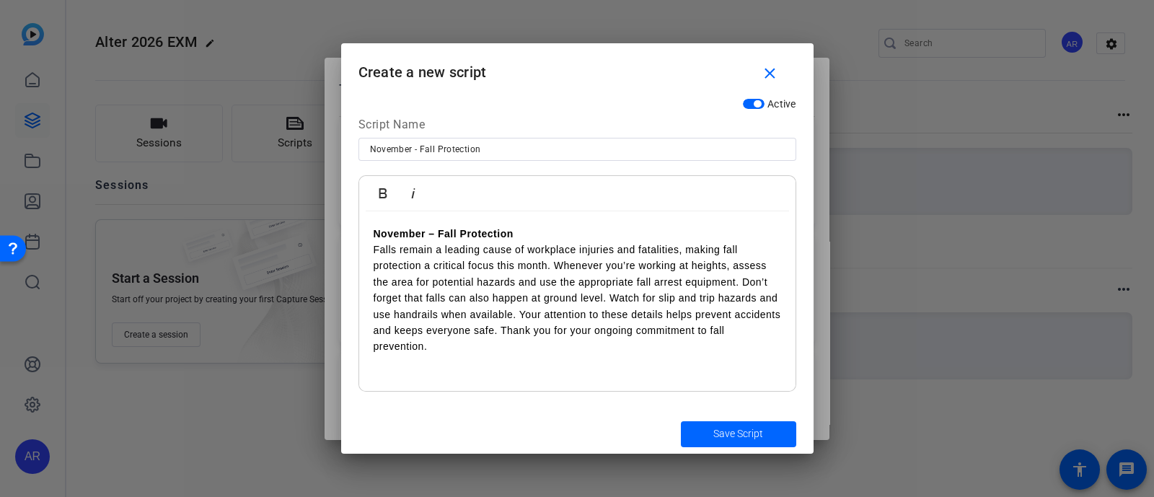
click at [545, 227] on p "November – Fall Protection" at bounding box center [578, 234] width 408 height 16
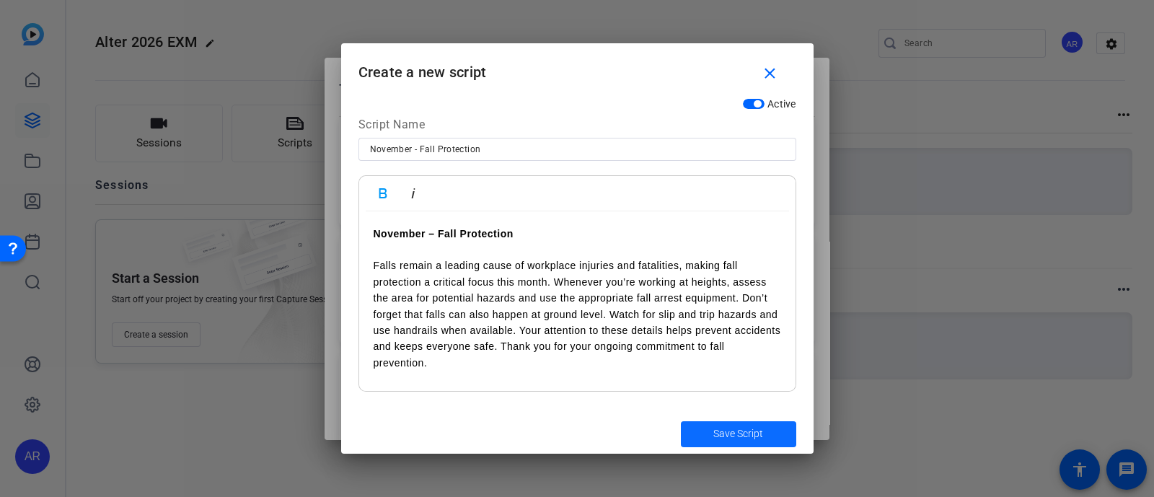
click at [727, 430] on span "Save Script" at bounding box center [738, 433] width 50 height 15
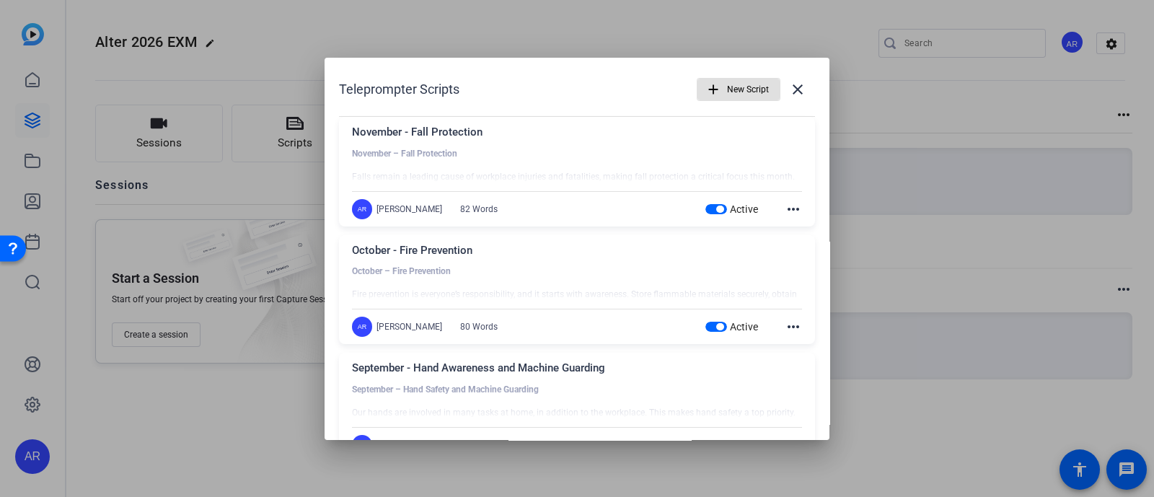
click at [727, 92] on span "New Script" at bounding box center [748, 89] width 42 height 27
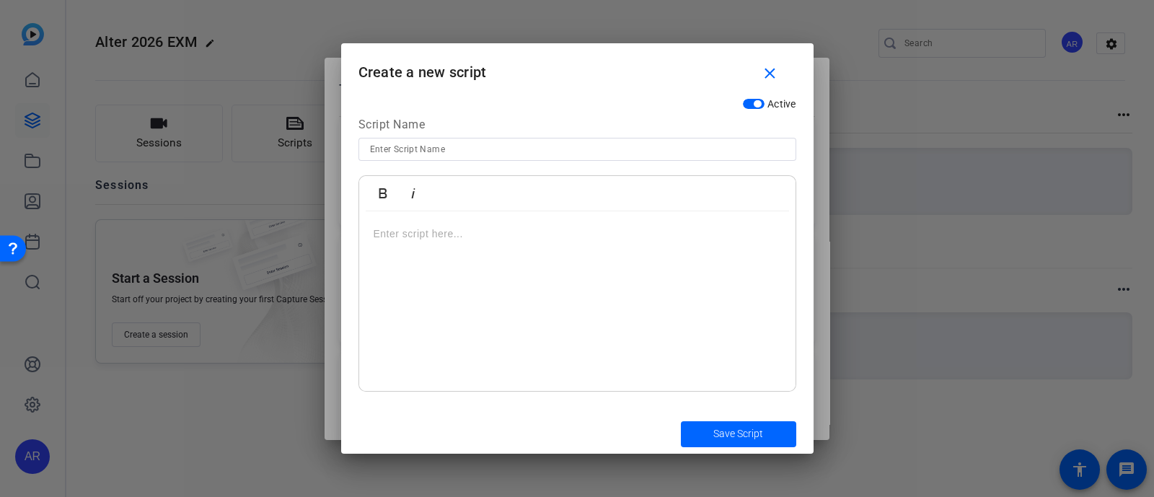
click at [487, 151] on input at bounding box center [577, 149] width 415 height 17
type input "December - Workplace Violence Prevention"
click at [479, 247] on div at bounding box center [577, 301] width 436 height 180
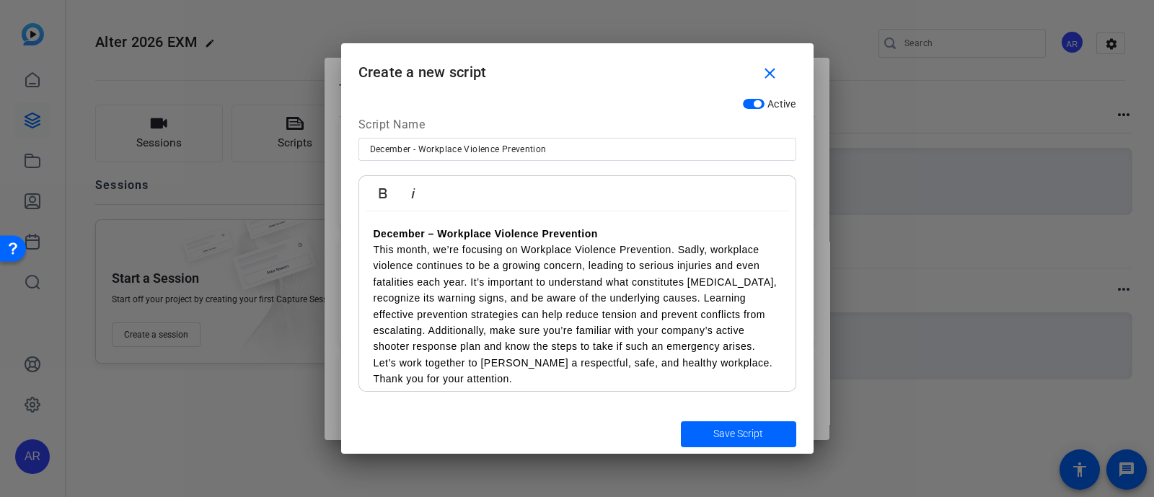
click at [624, 235] on p "December – Workplace Violence Prevention" at bounding box center [578, 234] width 408 height 16
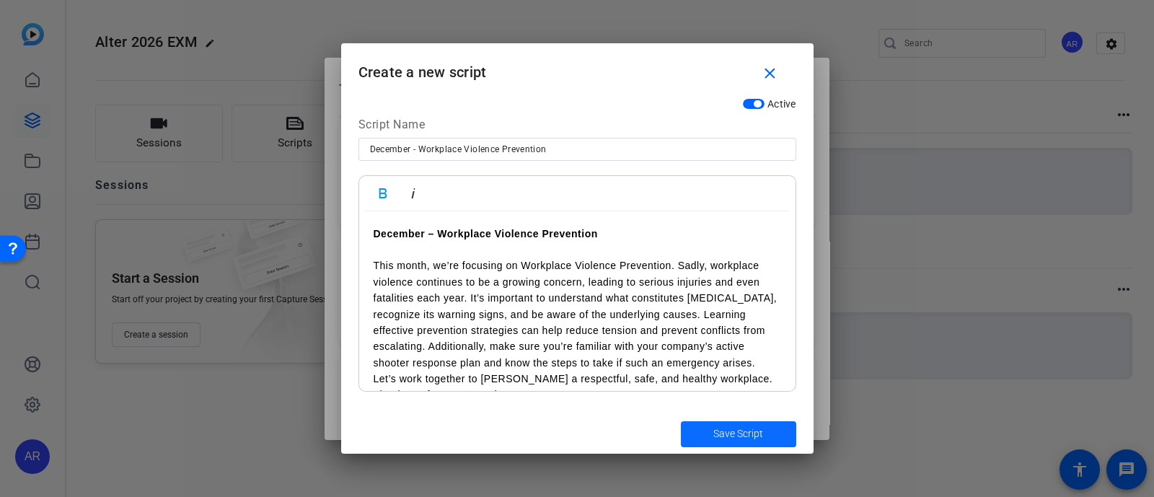
click at [739, 430] on span "Save Script" at bounding box center [738, 433] width 50 height 15
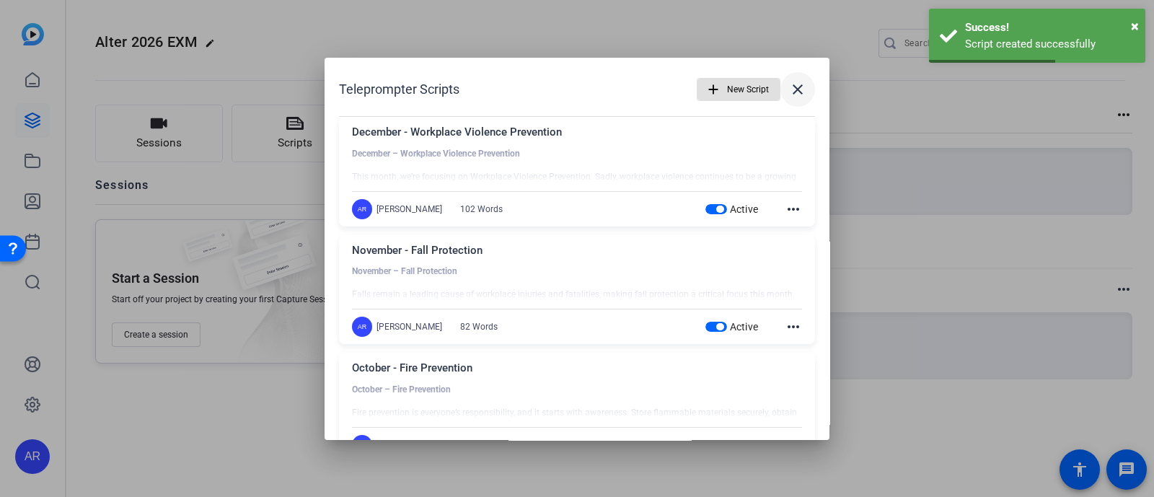
click at [794, 82] on mat-icon "close" at bounding box center [797, 89] width 17 height 17
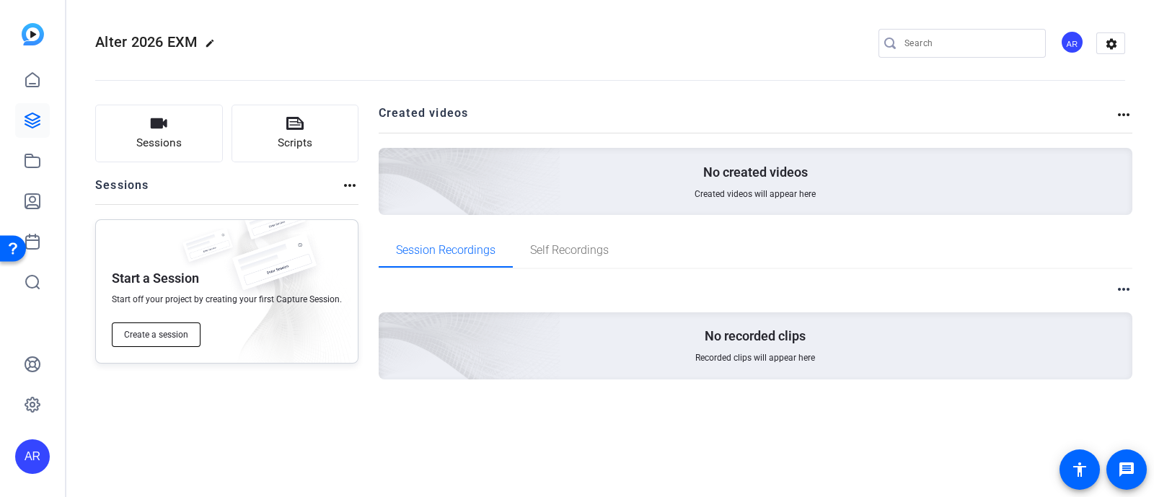
click at [174, 343] on button "Create a session" at bounding box center [156, 334] width 89 height 25
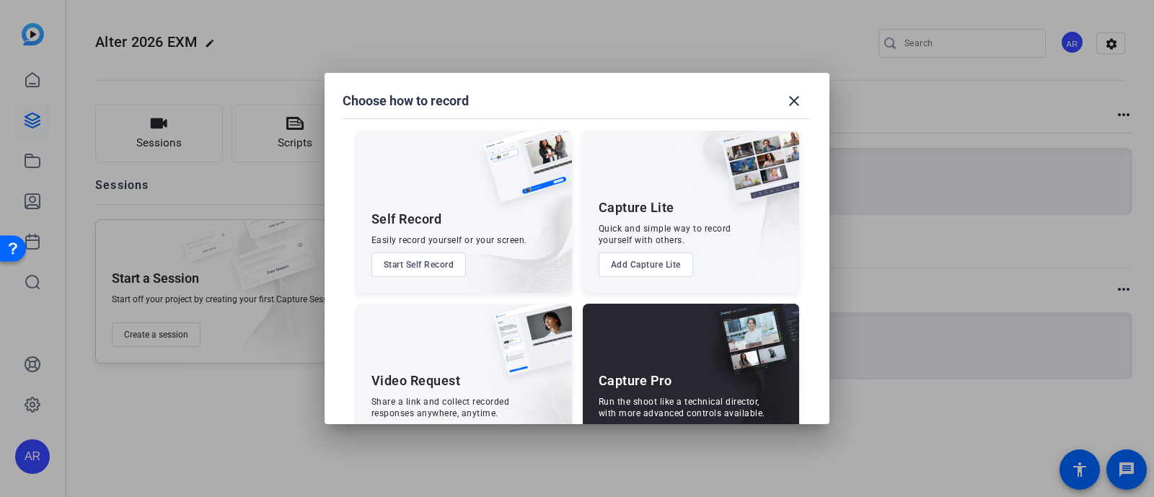
scroll to position [55, 0]
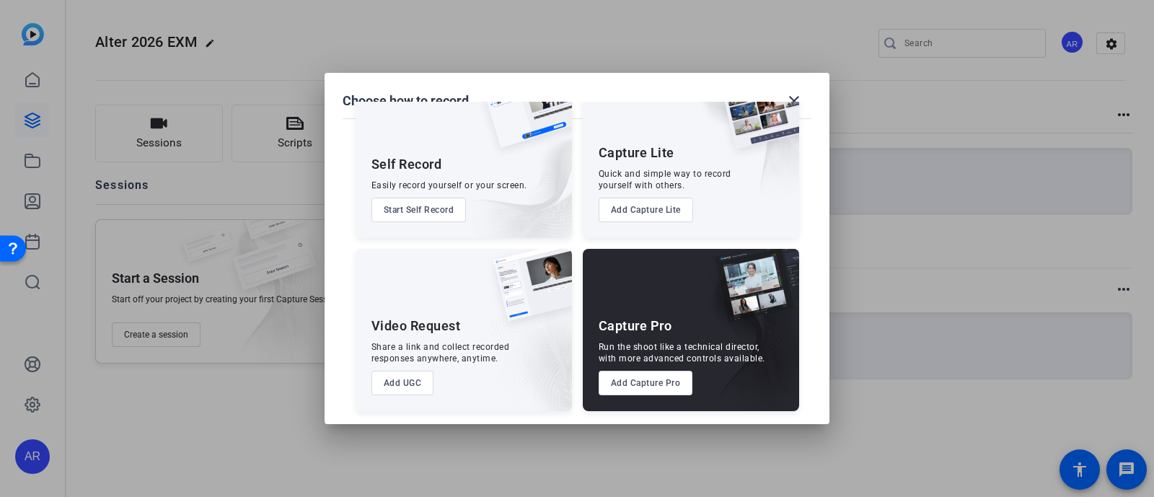
click at [406, 387] on button "Add UGC" at bounding box center [403, 383] width 63 height 25
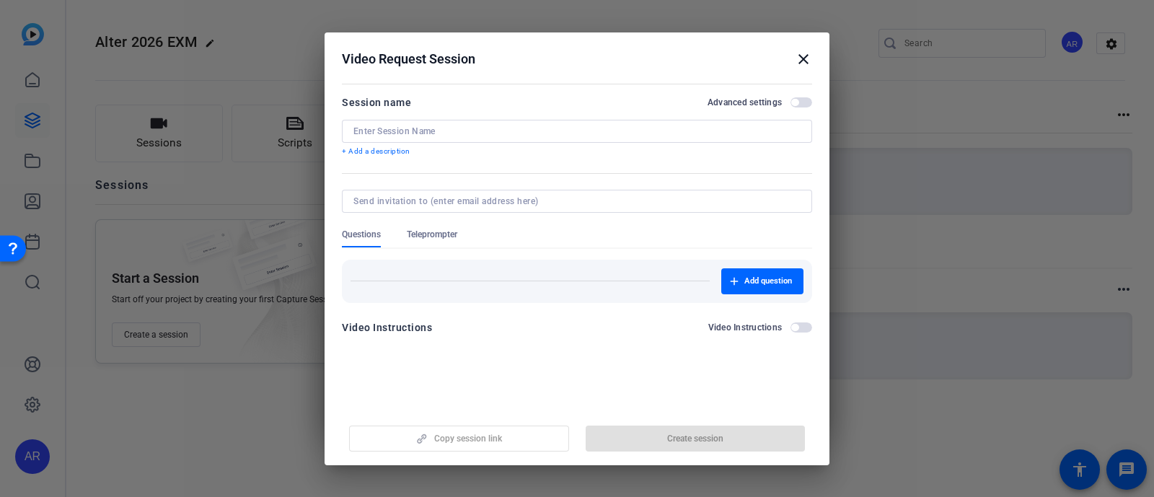
click at [489, 122] on div at bounding box center [576, 131] width 447 height 23
click at [492, 128] on input at bounding box center [576, 132] width 447 height 12
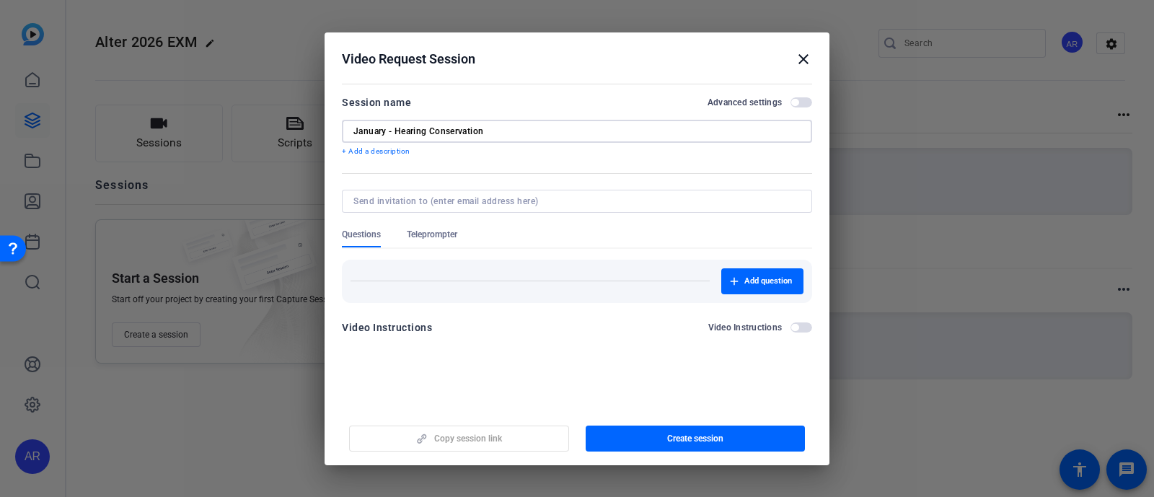
type input "January - Hearing Conservation"
click at [795, 103] on span "button" at bounding box center [794, 102] width 7 height 7
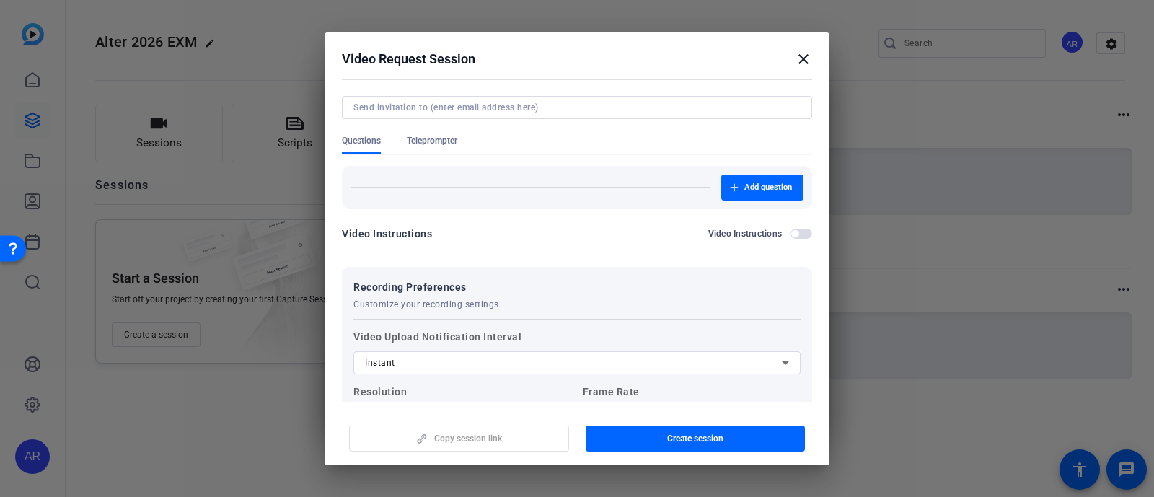
scroll to position [92, 0]
click at [447, 139] on span "Teleprompter" at bounding box center [432, 142] width 50 height 12
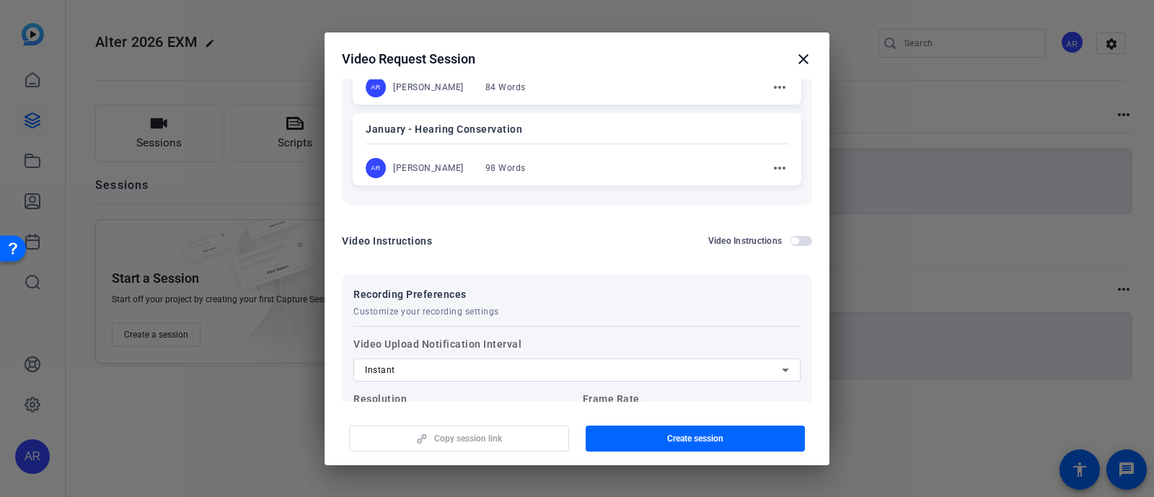
scroll to position [1014, 0]
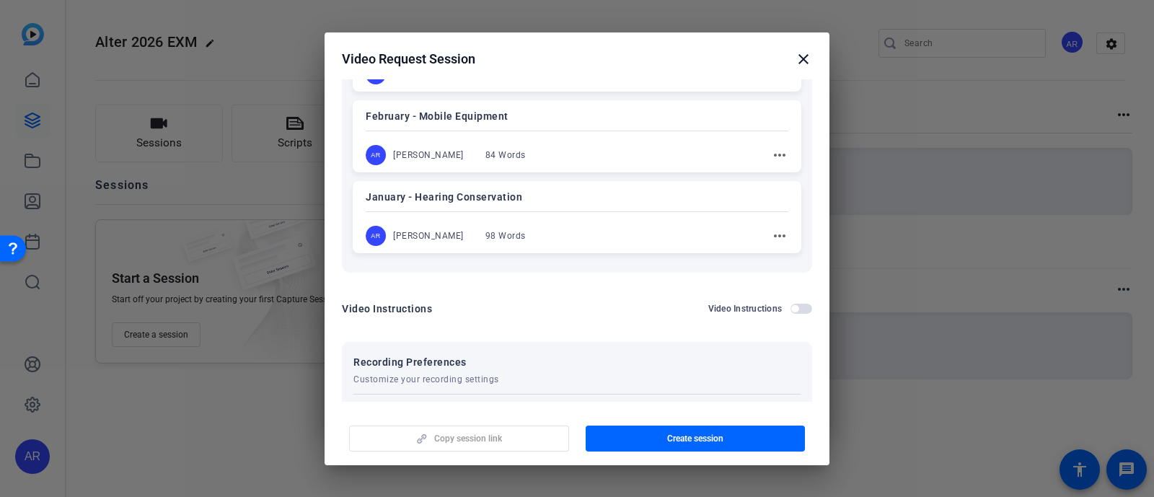
click at [583, 211] on div at bounding box center [577, 211] width 423 height 5
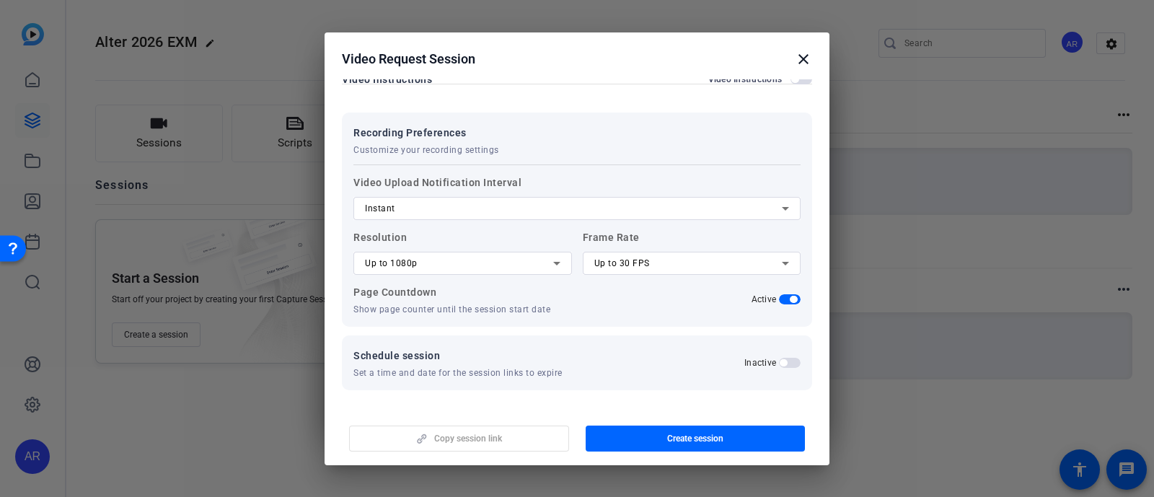
click at [780, 359] on span "button" at bounding box center [783, 362] width 7 height 7
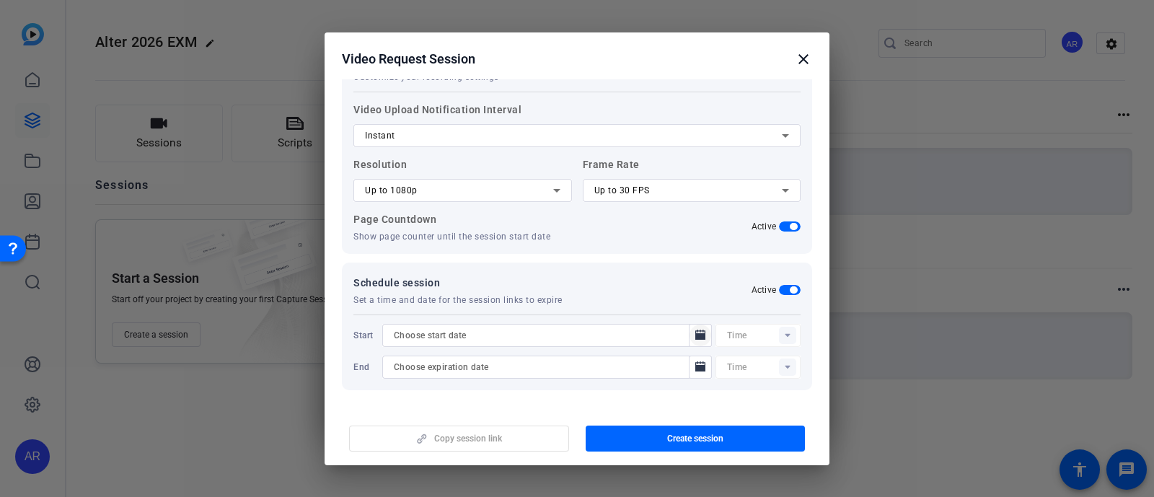
click at [700, 327] on mat-icon "Open calendar" at bounding box center [700, 335] width 17 height 17
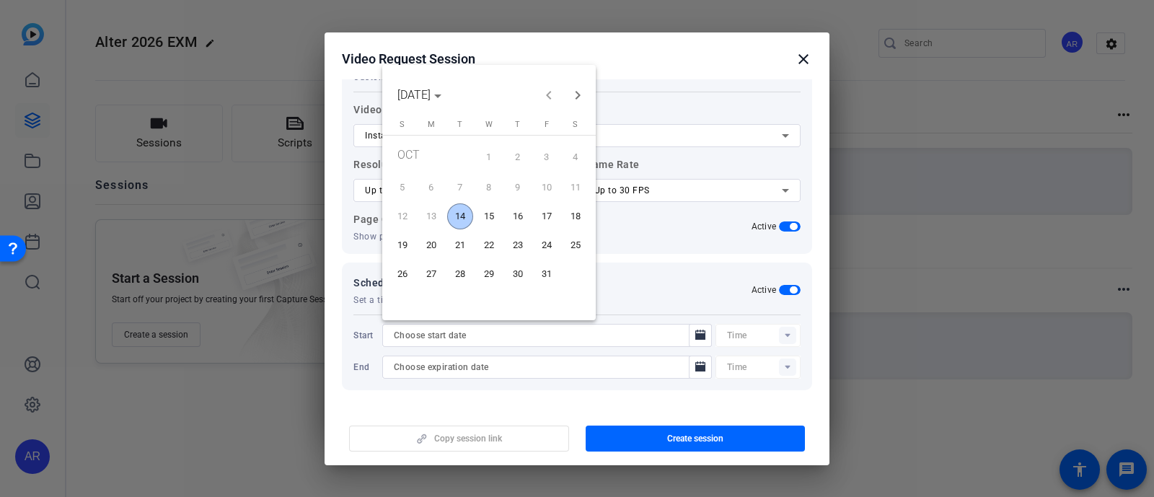
click at [461, 214] on span "14" at bounding box center [460, 216] width 26 height 26
type input "[DATE]"
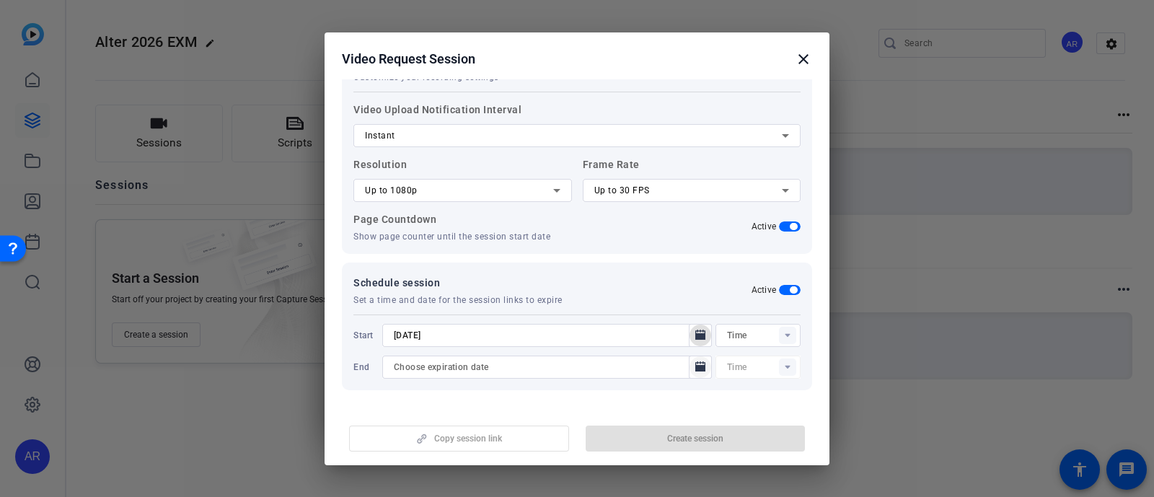
click at [692, 366] on mat-icon "Open calendar" at bounding box center [700, 367] width 17 height 17
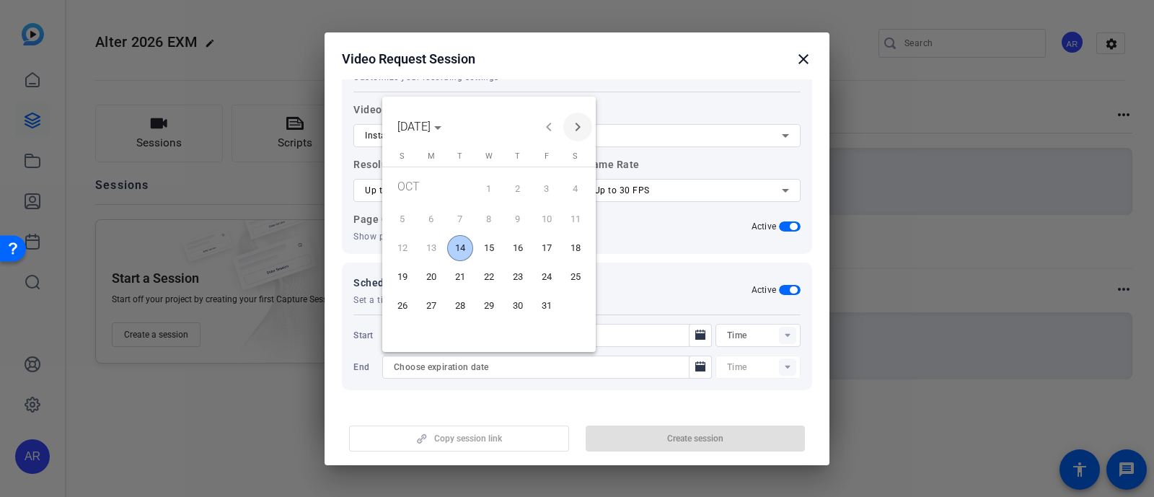
click at [578, 125] on span "Next month" at bounding box center [577, 127] width 29 height 29
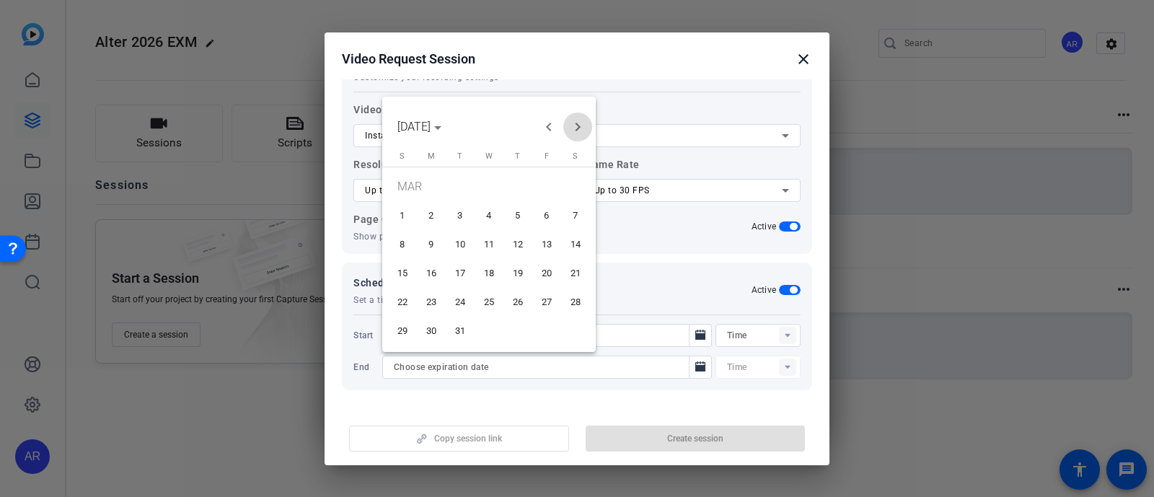
click at [578, 125] on span "Next month" at bounding box center [577, 127] width 29 height 29
click at [460, 325] on span "30" at bounding box center [460, 331] width 26 height 26
type input "[DATE]"
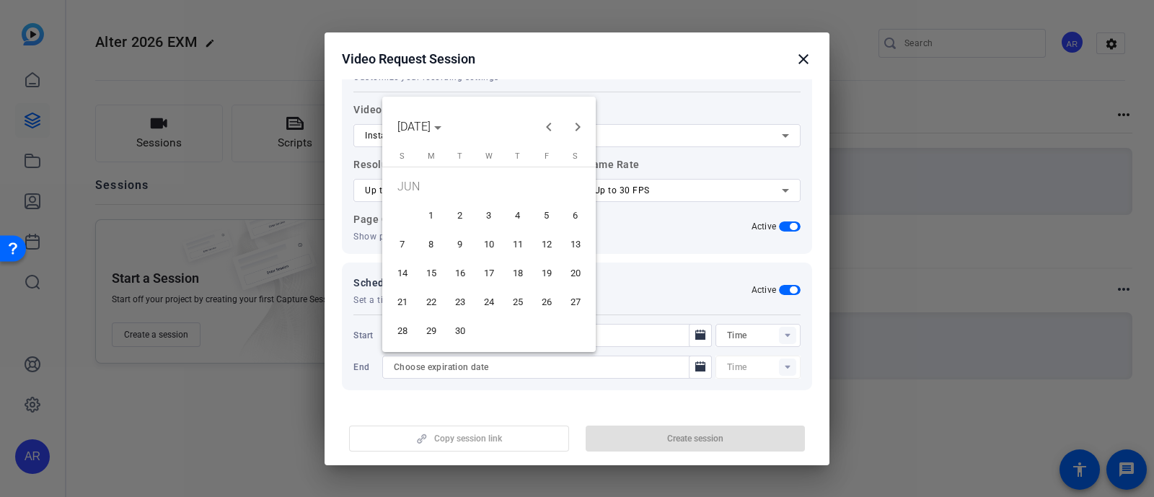
type input "10:32AM"
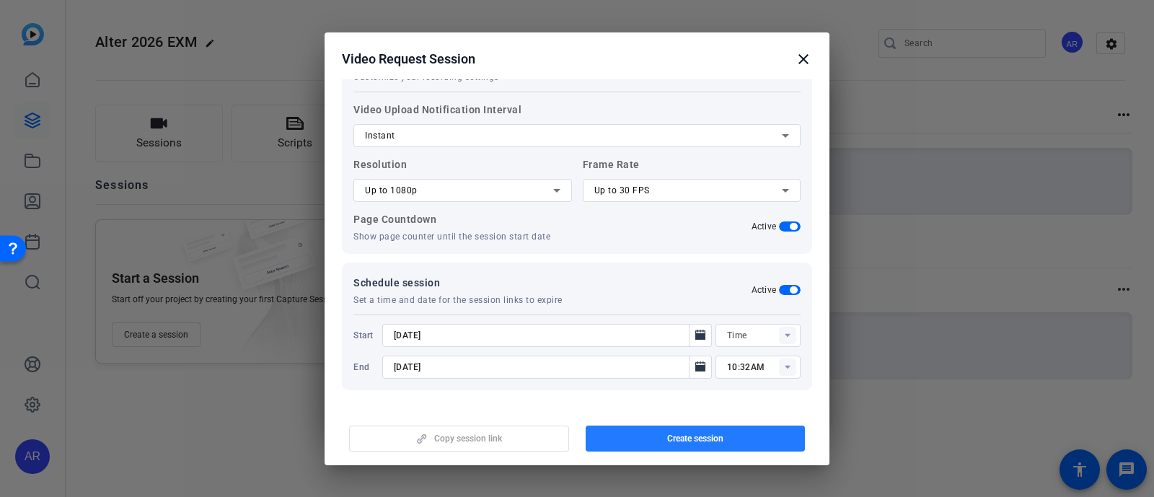
click at [660, 435] on span "button" at bounding box center [696, 438] width 220 height 35
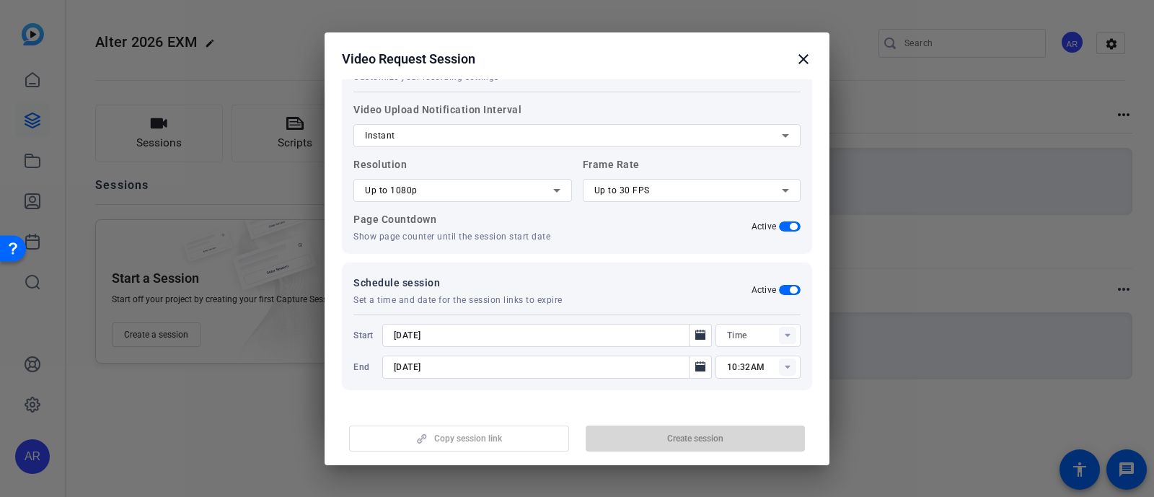
type input "10:17AM"
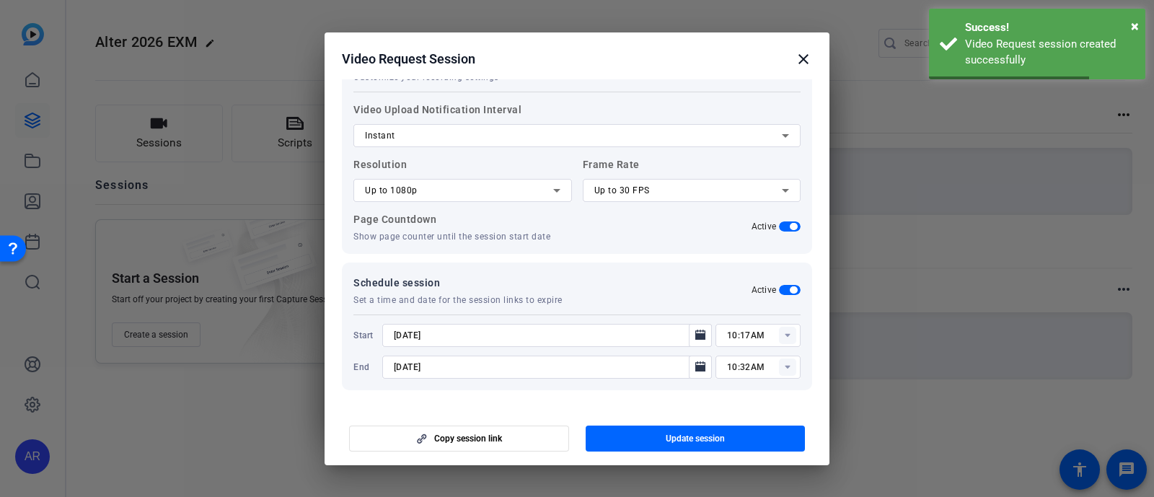
click at [801, 56] on mat-icon "close" at bounding box center [803, 58] width 17 height 17
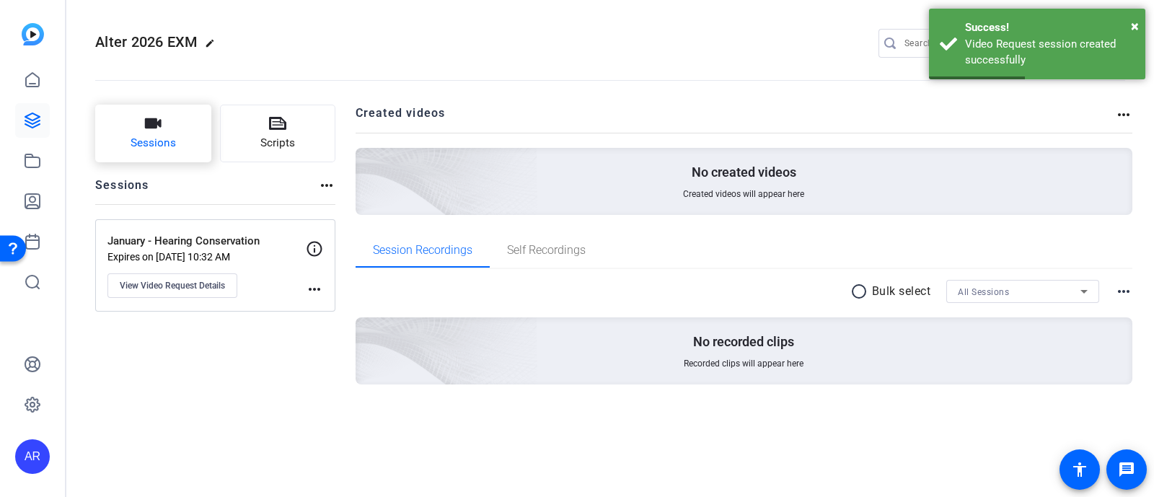
click at [193, 135] on button "Sessions" at bounding box center [153, 134] width 116 height 58
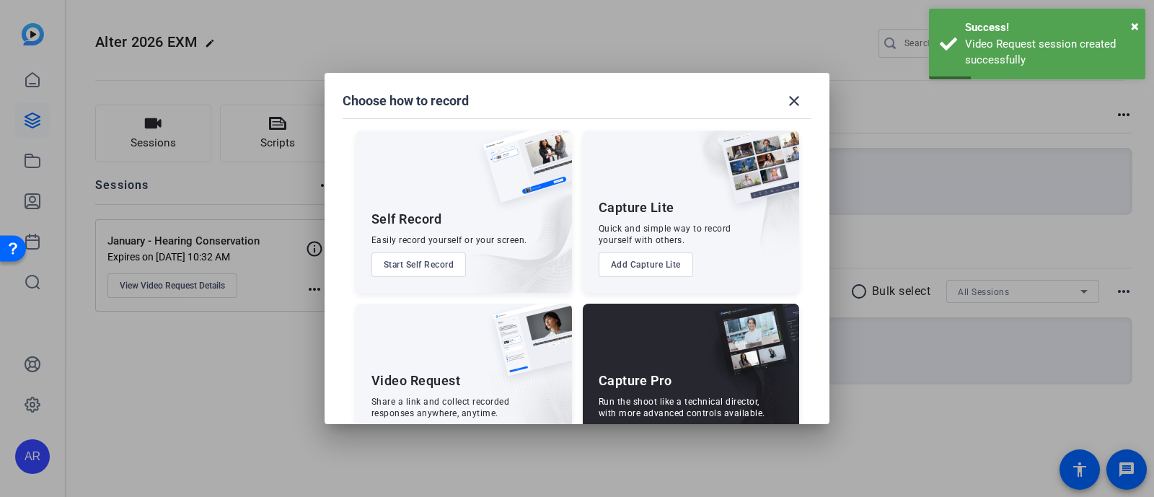
scroll to position [55, 0]
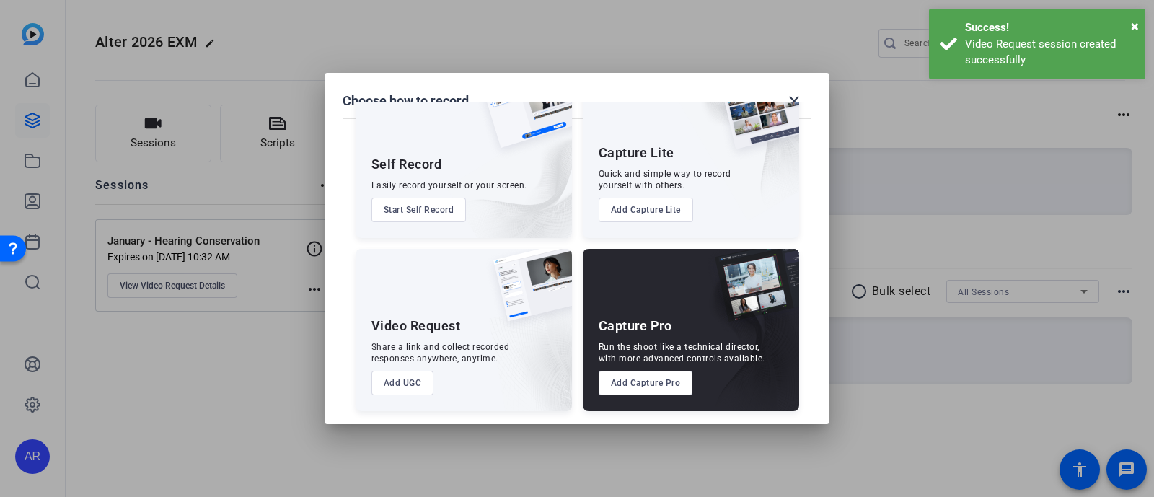
click at [395, 390] on button "Add UGC" at bounding box center [403, 383] width 63 height 25
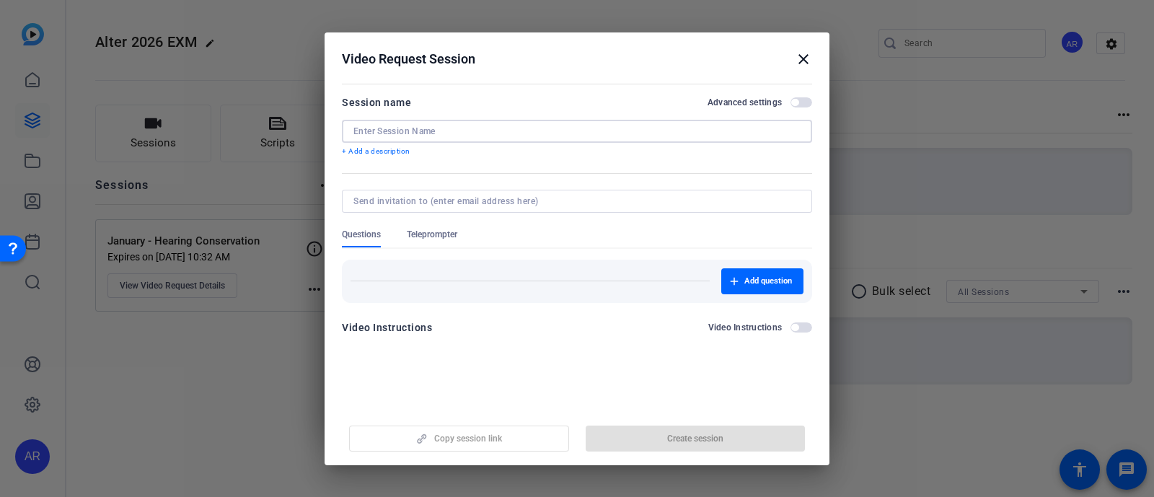
click at [485, 131] on input at bounding box center [576, 132] width 447 height 12
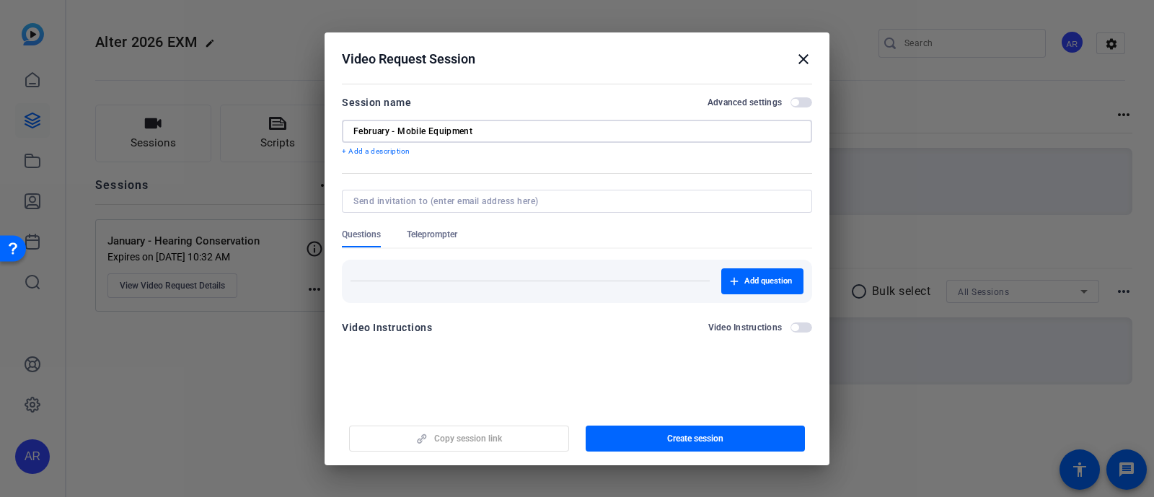
type input "February - Mobile Equipment"
click at [801, 101] on span "button" at bounding box center [802, 102] width 22 height 10
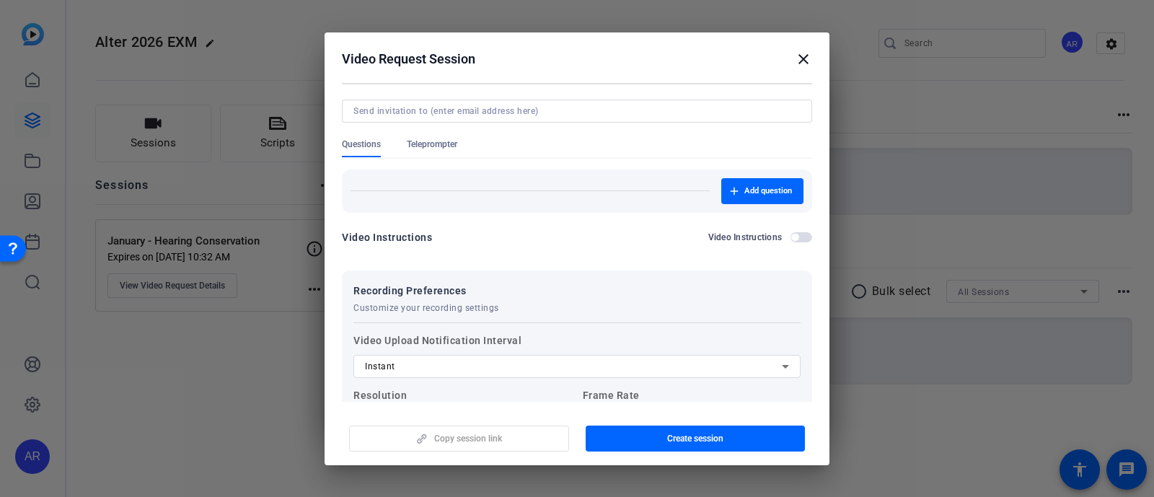
scroll to position [87, 0]
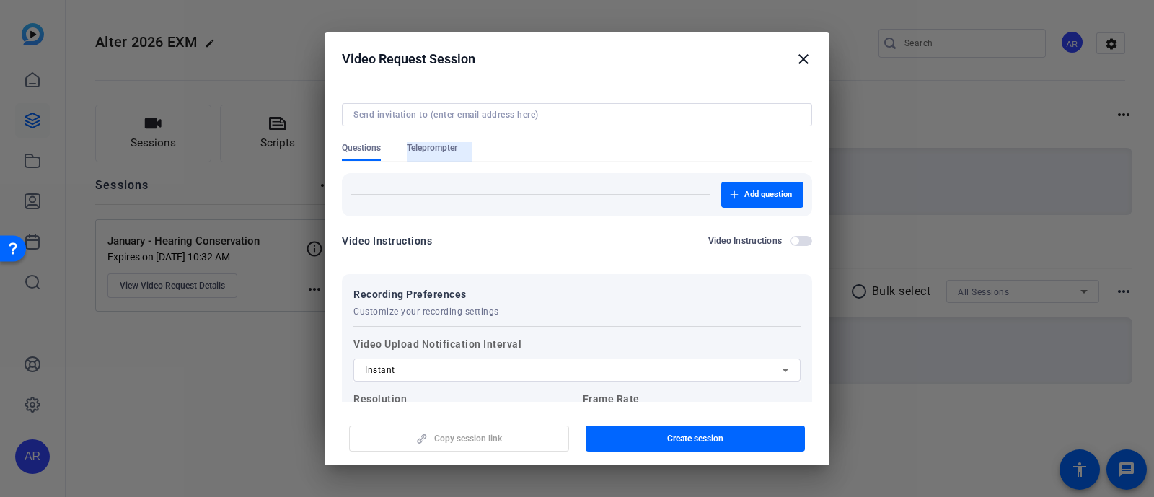
click at [449, 146] on span "Teleprompter" at bounding box center [432, 148] width 50 height 12
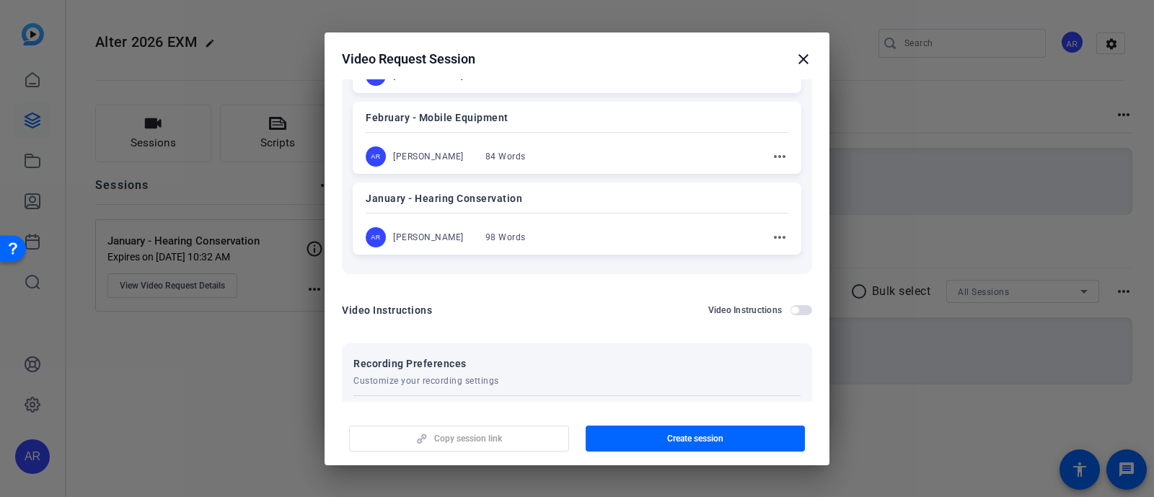
scroll to position [1011, 0]
click at [633, 133] on mat-divider at bounding box center [577, 133] width 423 height 1
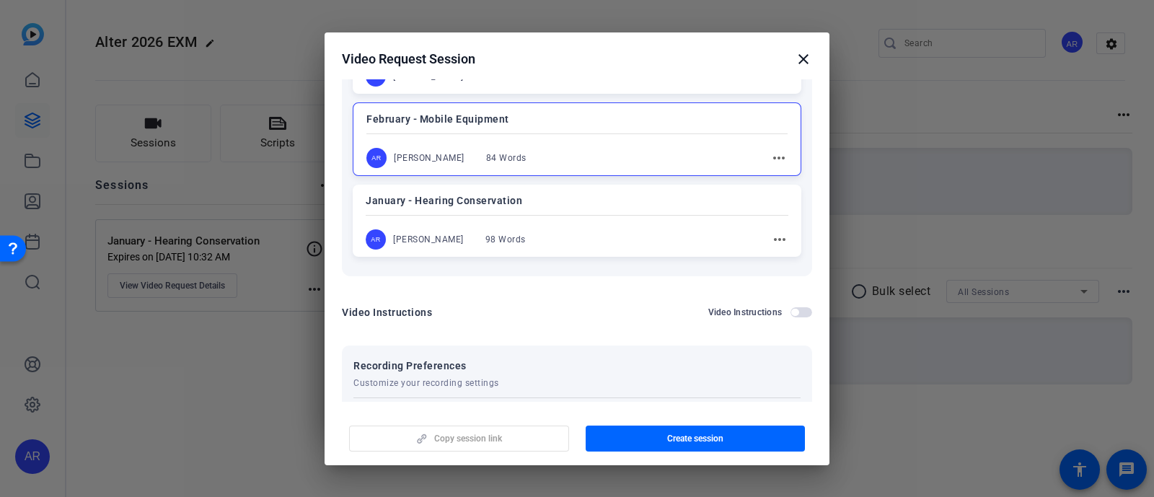
scroll to position [1244, 0]
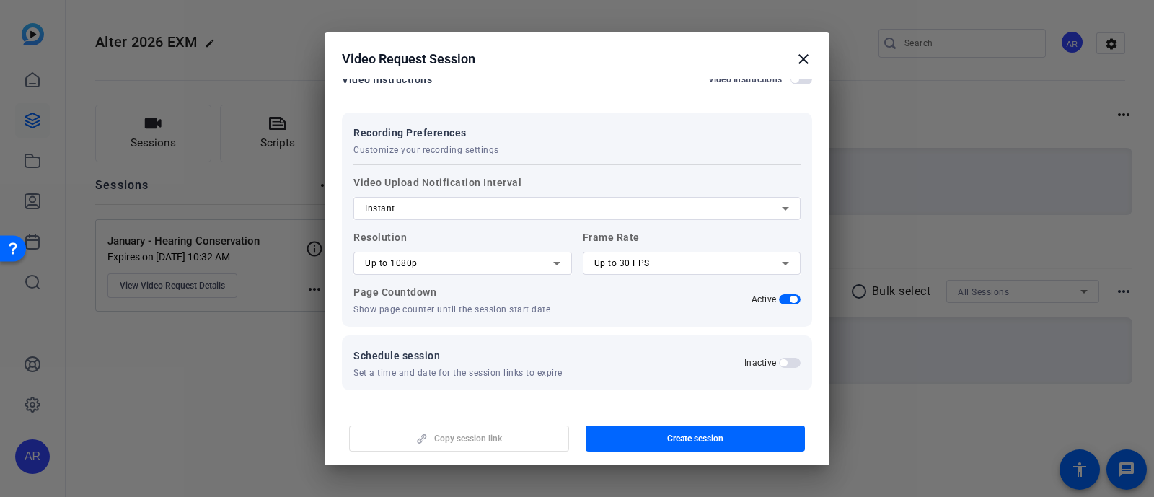
click at [786, 351] on div "Schedule session Set a time and date for the session links to expire Inactive" at bounding box center [576, 363] width 447 height 32
click at [784, 358] on span "button" at bounding box center [790, 363] width 22 height 10
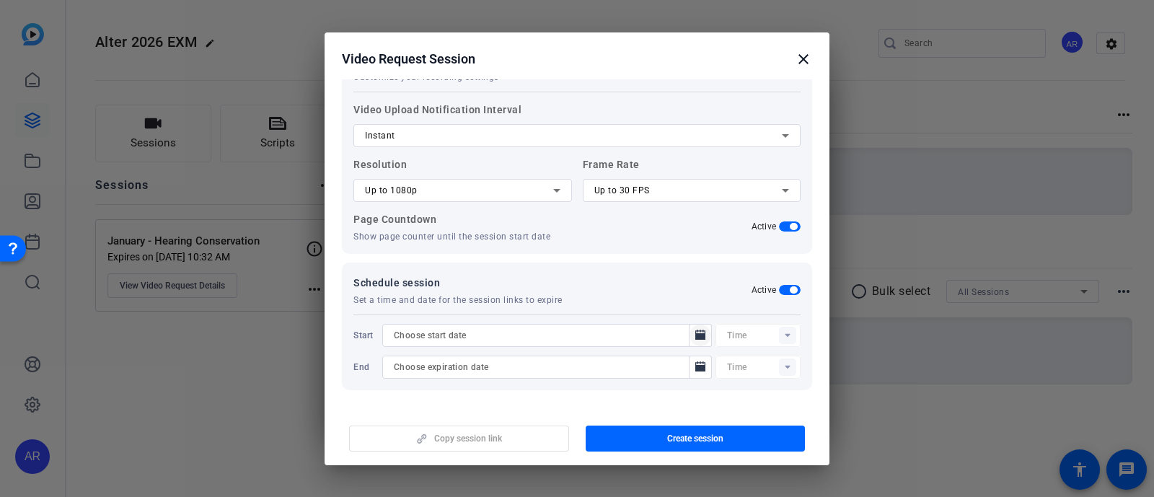
click at [695, 328] on icon "Open calendar" at bounding box center [701, 335] width 12 height 17
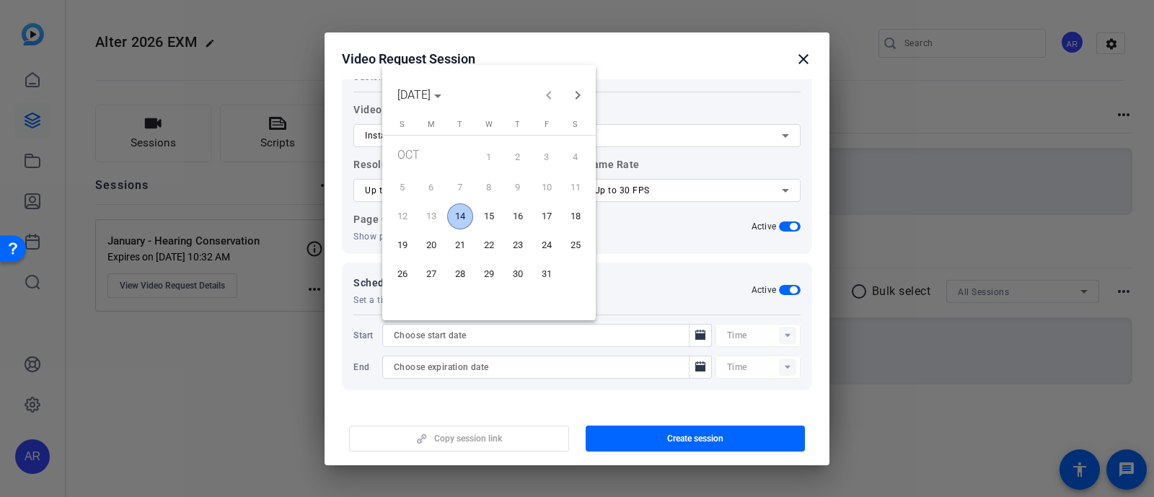
click at [466, 223] on span "14" at bounding box center [460, 216] width 26 height 26
type input "[DATE]"
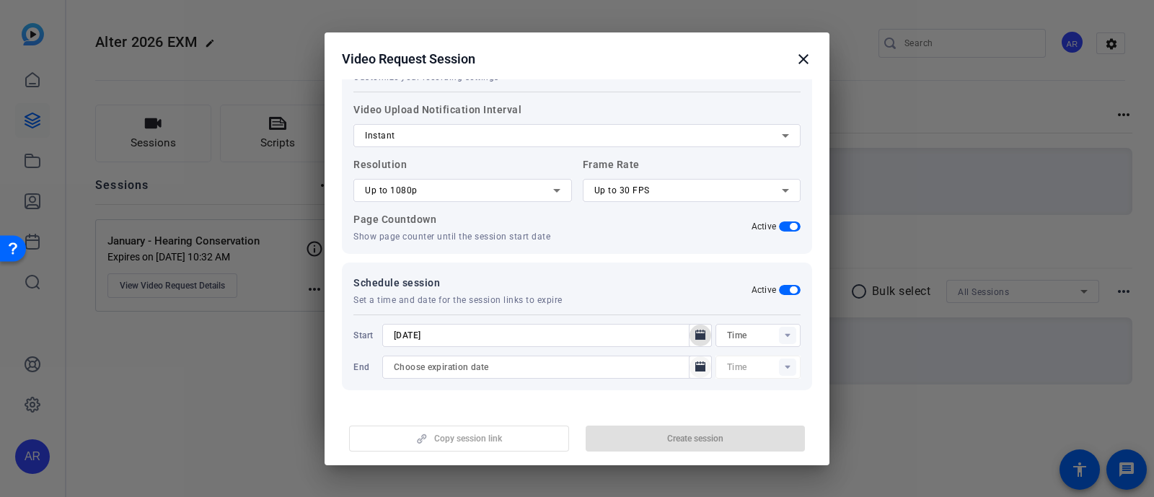
click at [695, 361] on icon "Open calendar" at bounding box center [700, 366] width 10 height 10
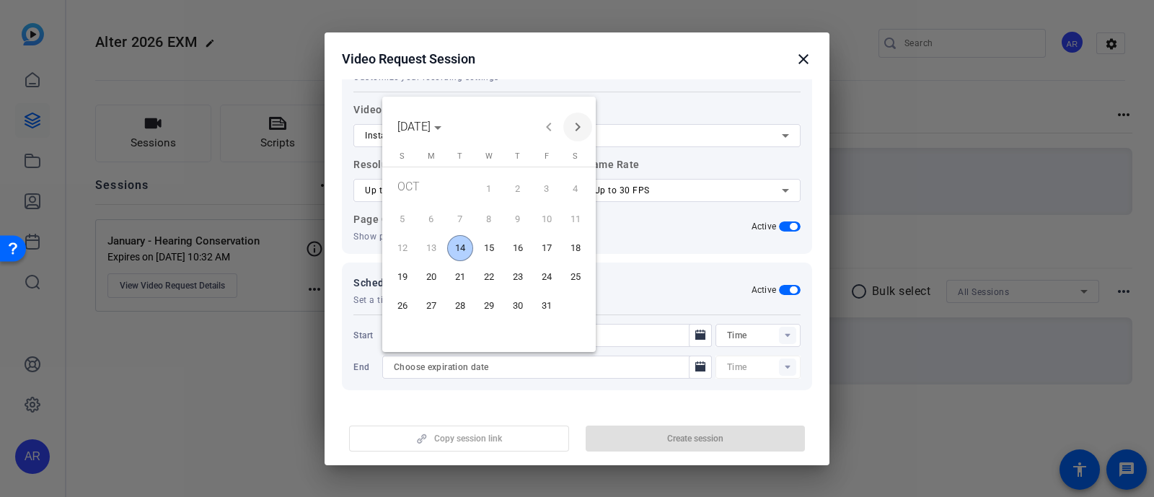
click at [581, 125] on span "Next month" at bounding box center [577, 127] width 29 height 29
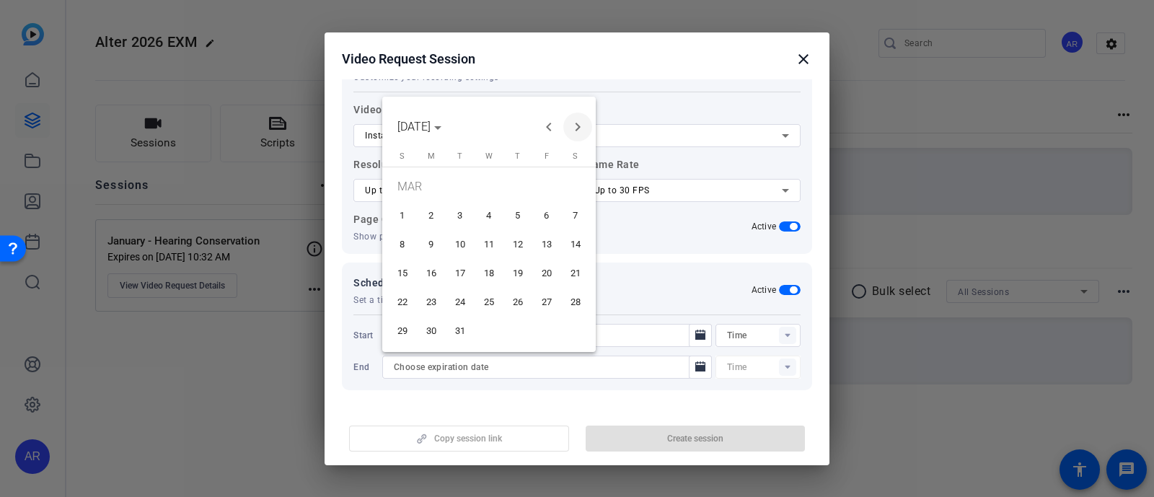
click at [581, 125] on span "Next month" at bounding box center [577, 127] width 29 height 29
click at [463, 323] on span "30" at bounding box center [460, 331] width 26 height 26
type input "[DATE]"
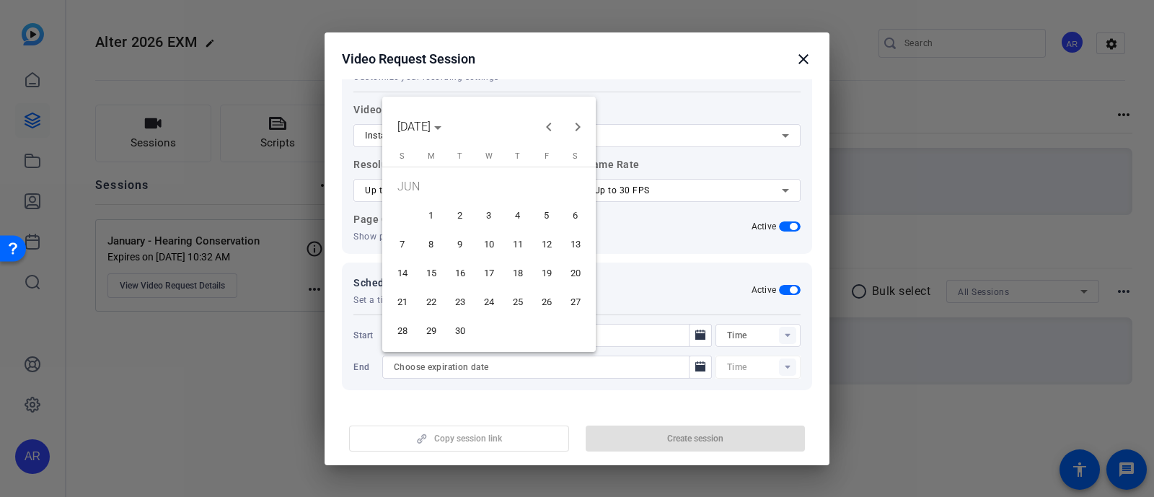
type input "10:33AM"
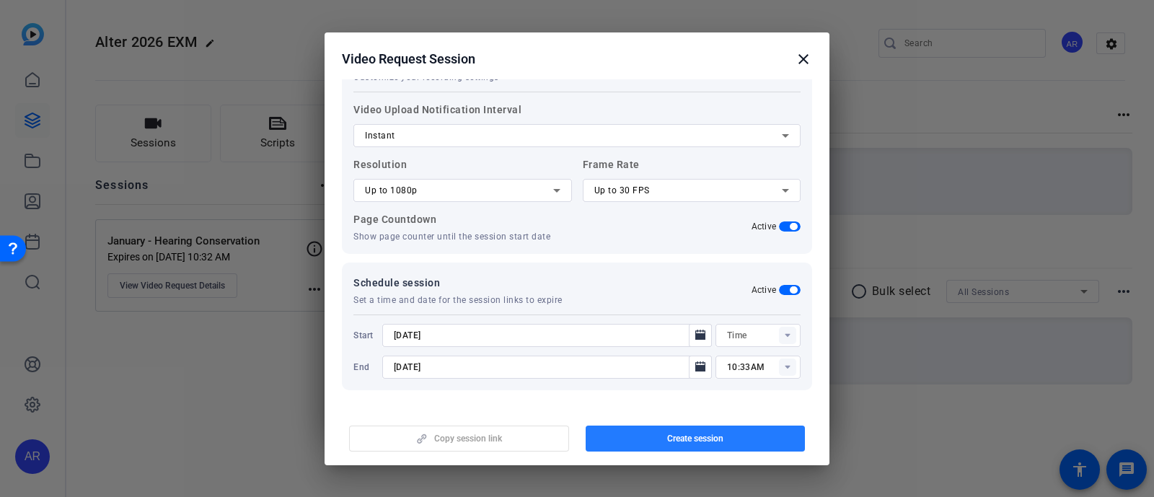
click at [635, 434] on span "button" at bounding box center [696, 438] width 220 height 35
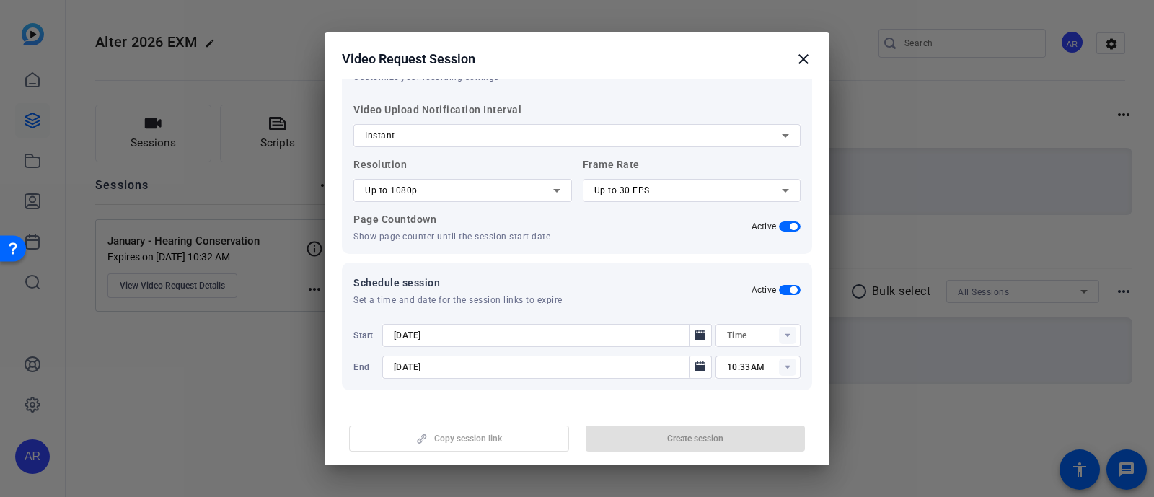
type input "10:18AM"
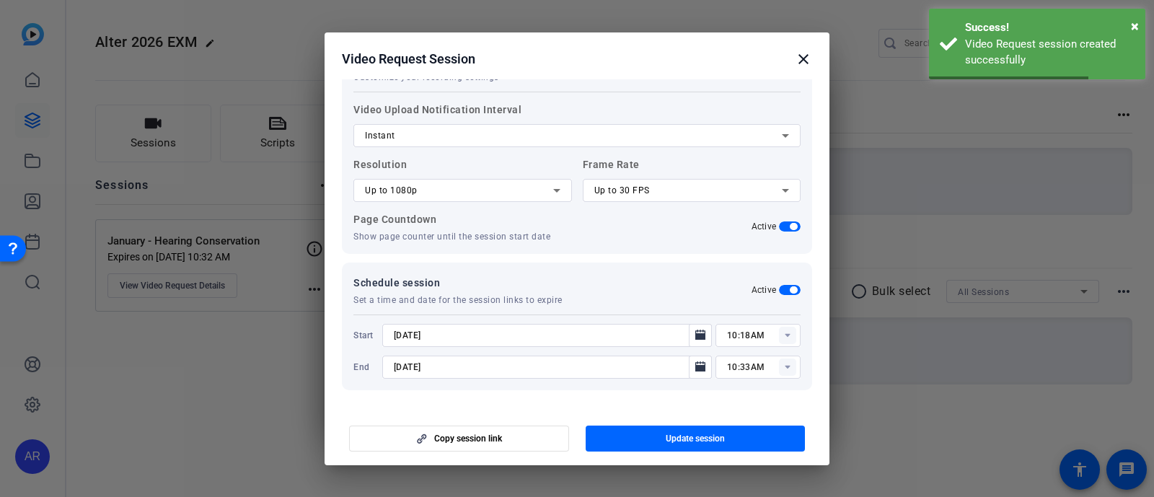
click at [801, 62] on mat-icon "close" at bounding box center [803, 58] width 17 height 17
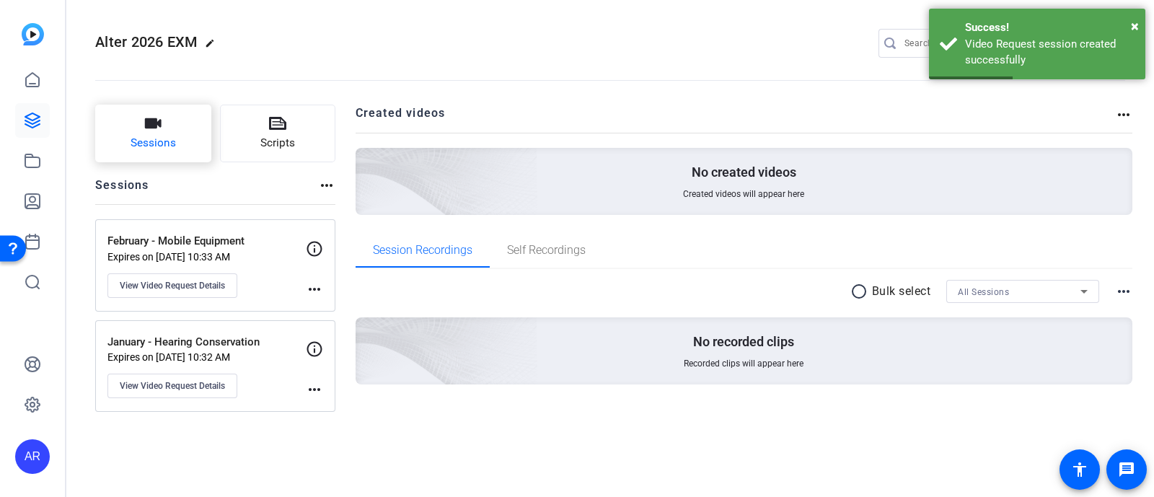
click at [187, 126] on button "Sessions" at bounding box center [153, 134] width 116 height 58
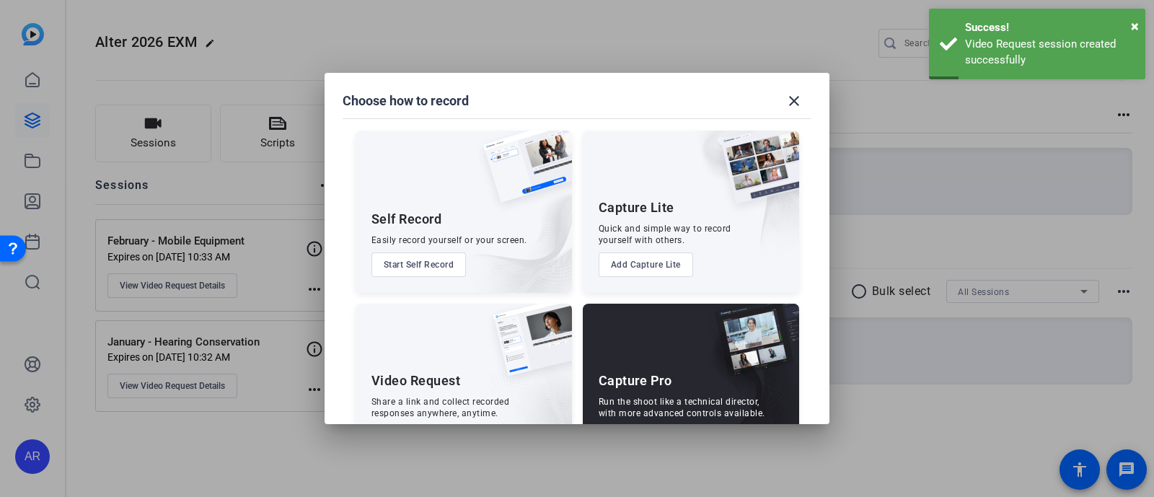
scroll to position [55, 0]
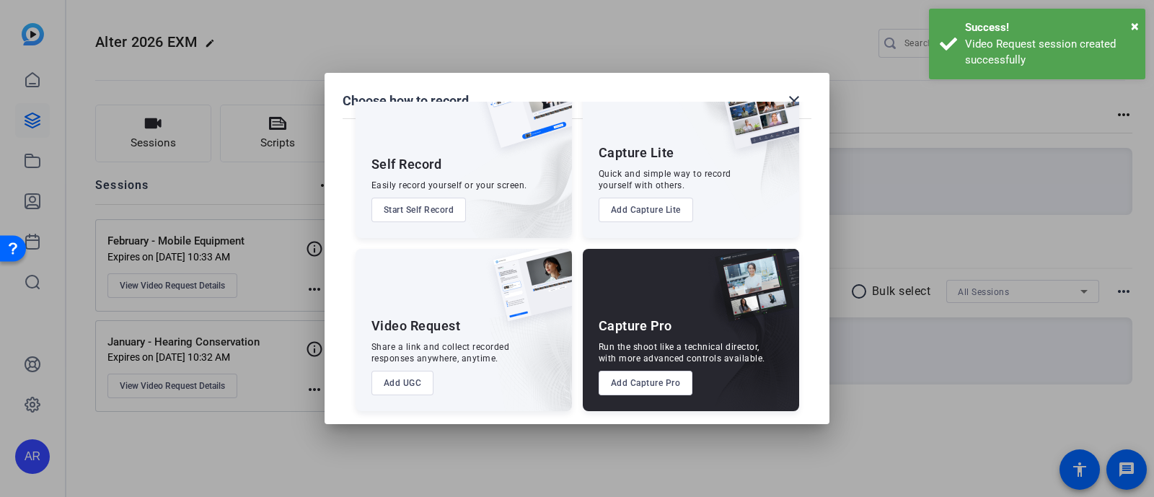
click at [413, 384] on button "Add UGC" at bounding box center [403, 383] width 63 height 25
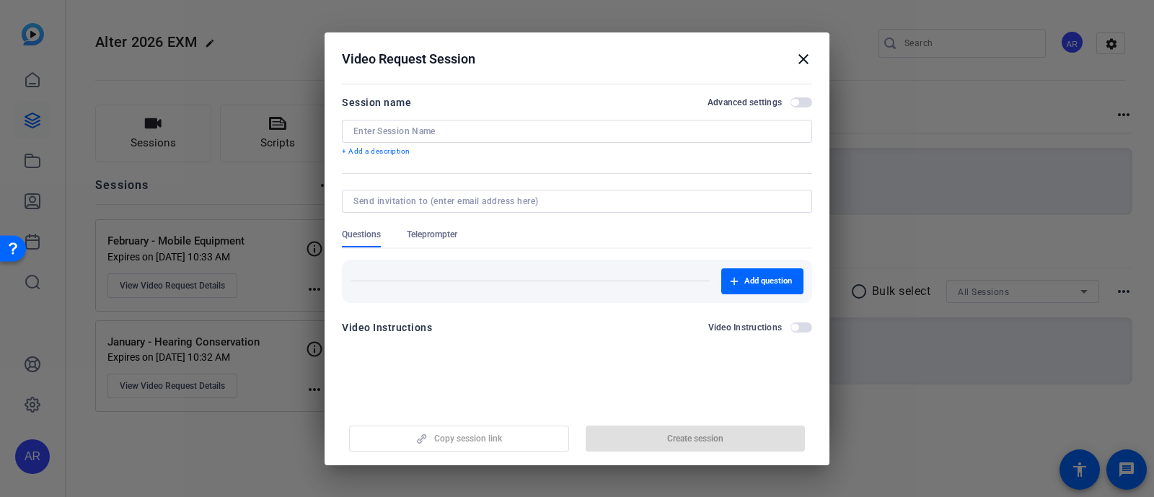
click at [475, 131] on input at bounding box center [576, 132] width 447 height 12
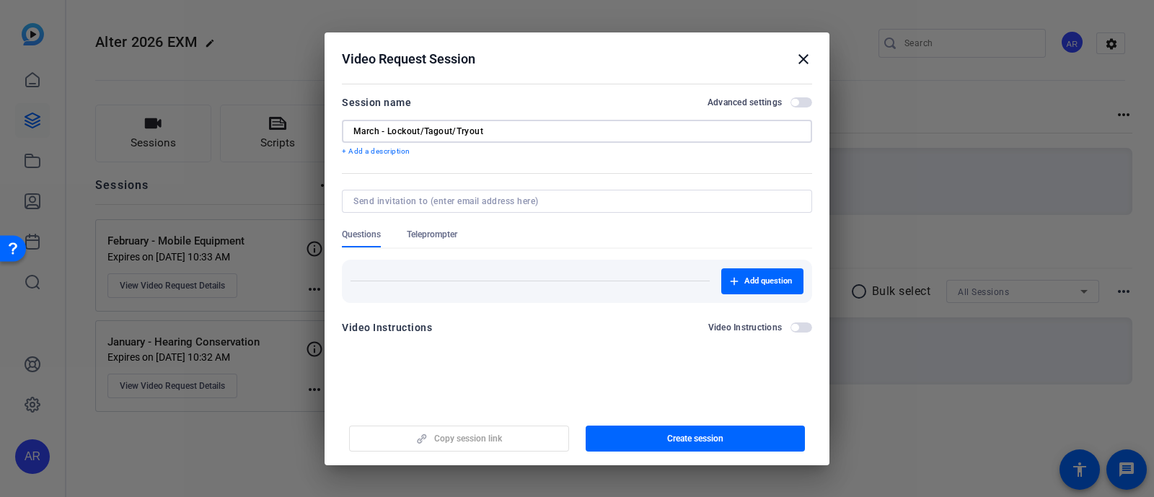
type input "March - Lockout/Tagout/Tryout"
click at [791, 100] on span "button" at bounding box center [794, 102] width 7 height 7
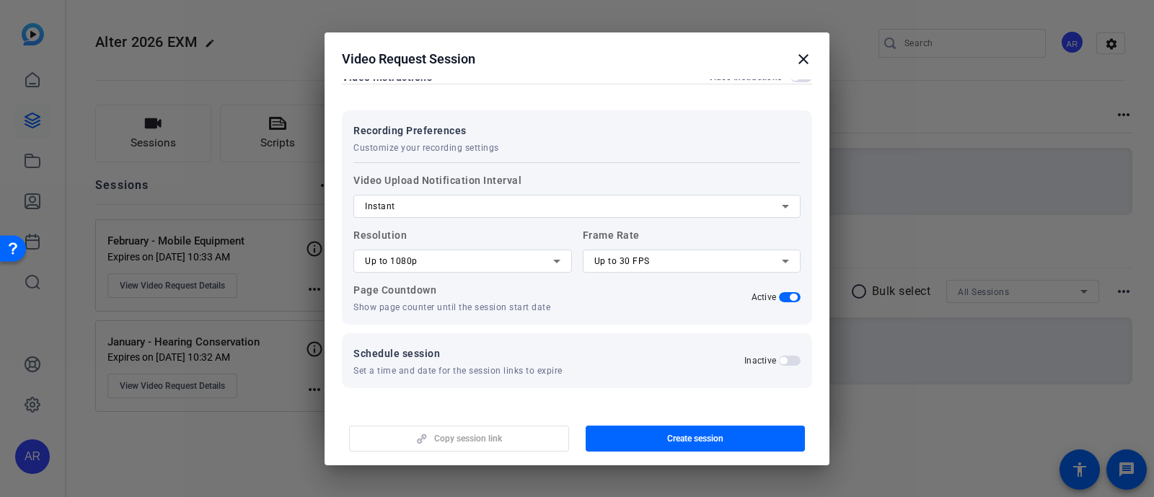
scroll to position [110, 0]
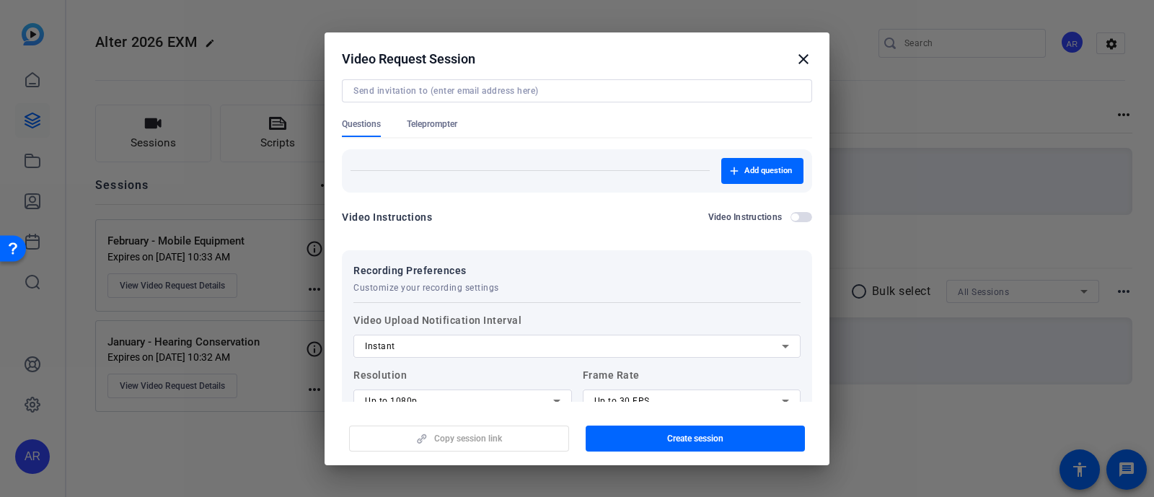
click at [446, 120] on span "Teleprompter" at bounding box center [432, 124] width 50 height 12
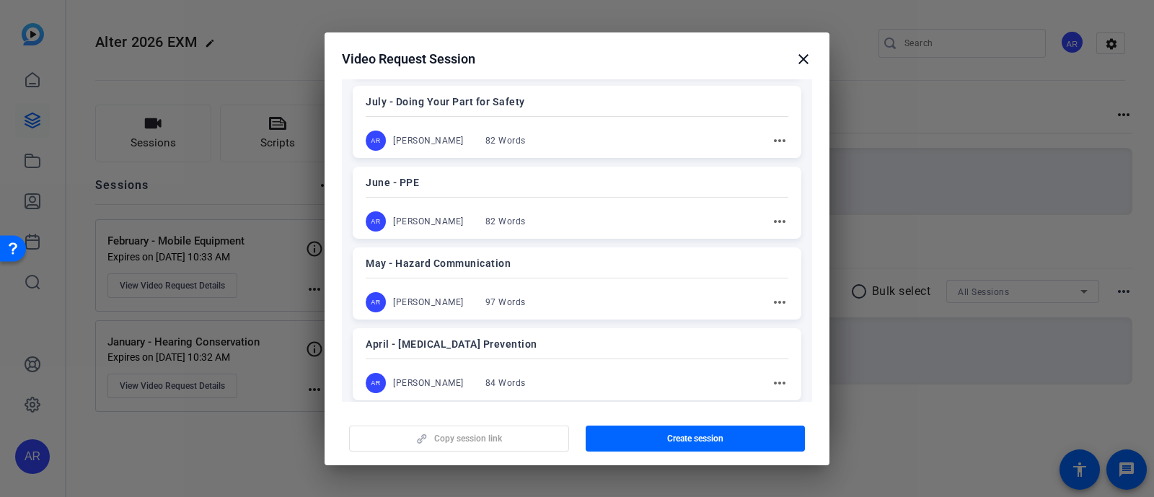
scroll to position [817, 0]
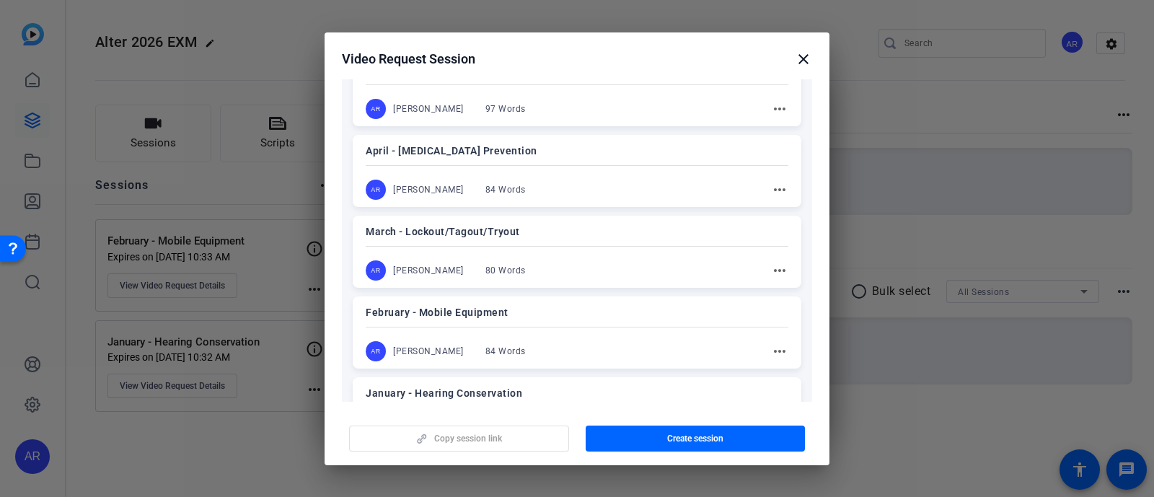
click at [567, 224] on p "March - Lockout/Tagout/Tryout" at bounding box center [577, 231] width 423 height 17
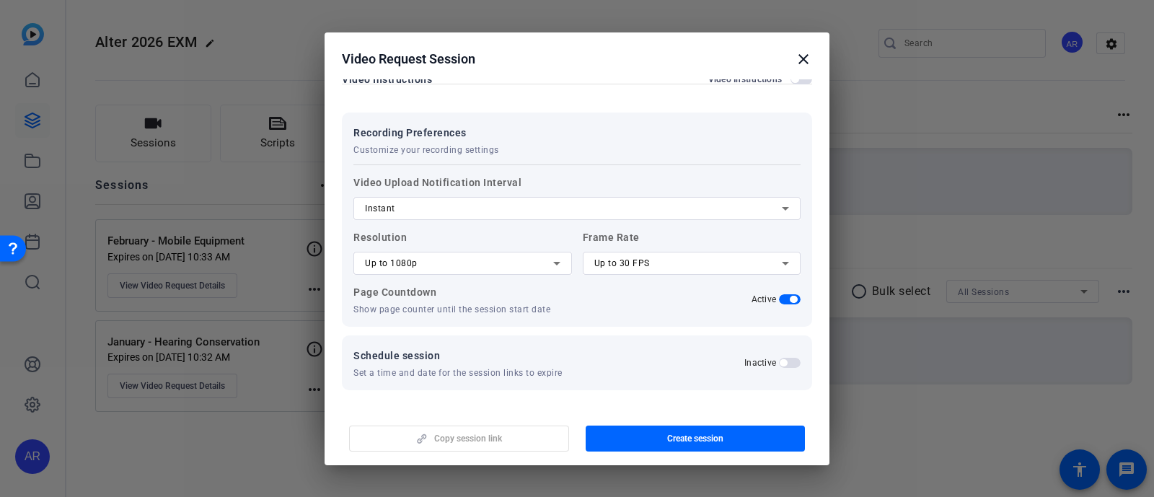
click at [780, 359] on span "button" at bounding box center [783, 362] width 7 height 7
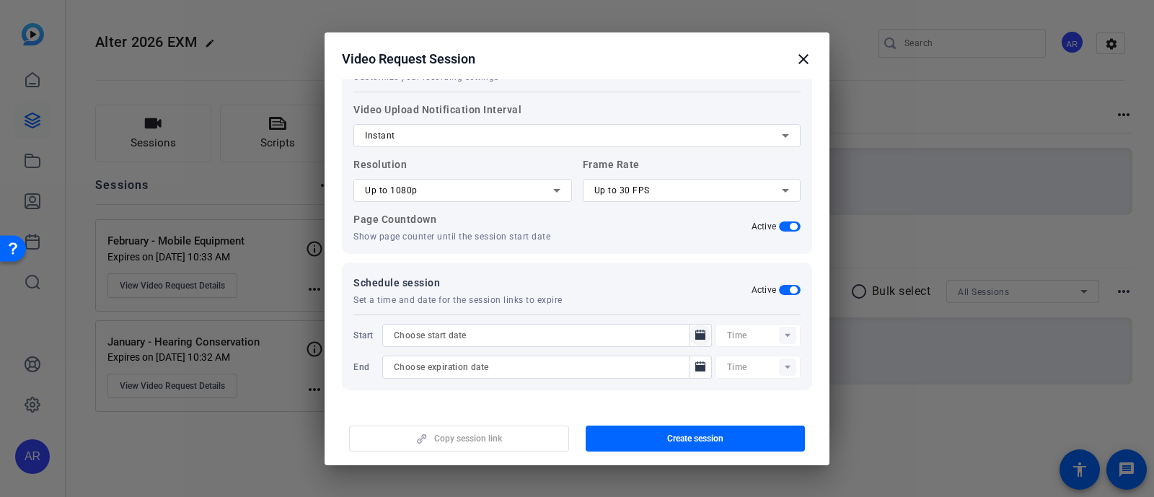
click at [695, 335] on icon "Open calendar" at bounding box center [700, 335] width 10 height 10
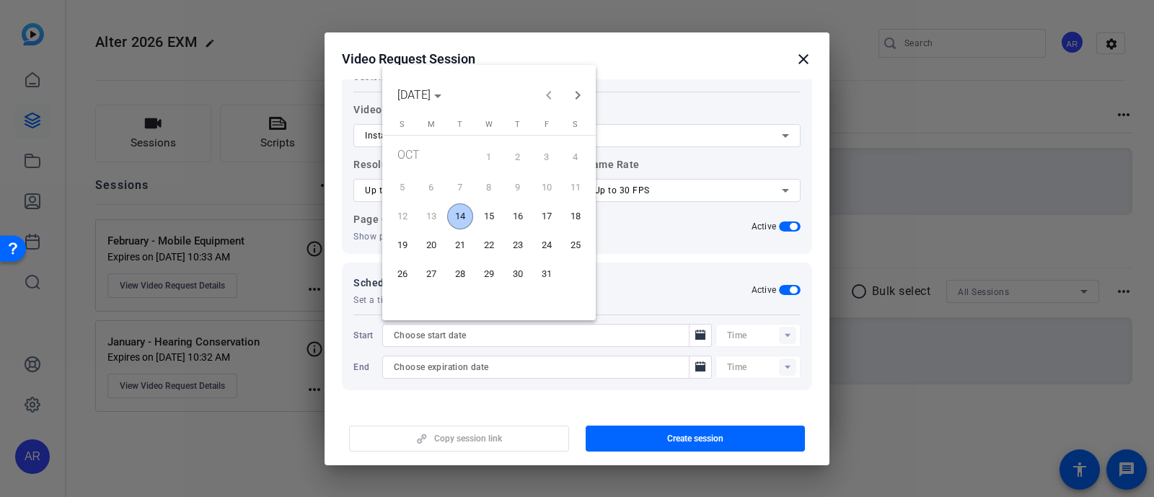
click at [463, 216] on span "14" at bounding box center [460, 216] width 26 height 26
type input "[DATE]"
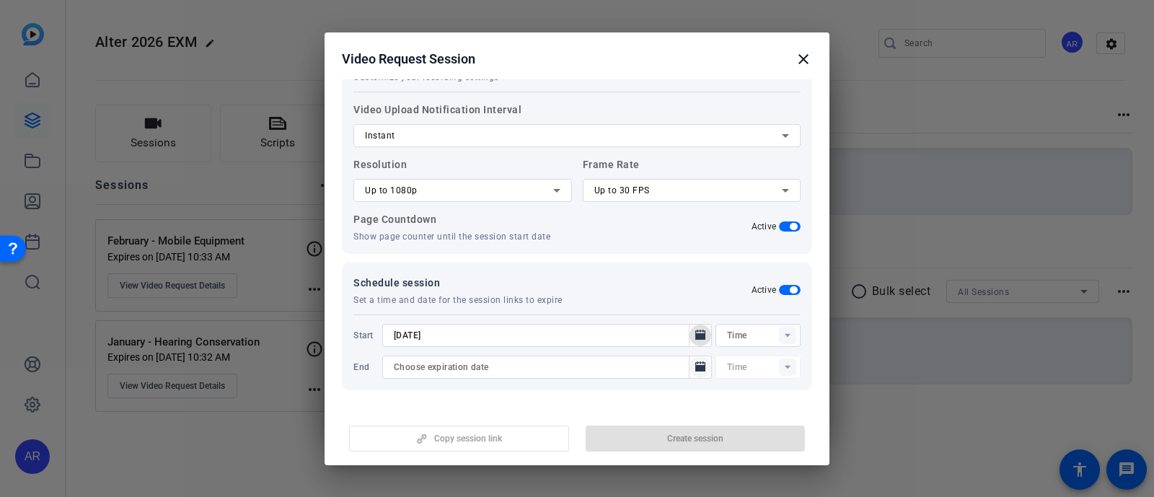
click at [695, 361] on icon "Open calendar" at bounding box center [700, 366] width 10 height 10
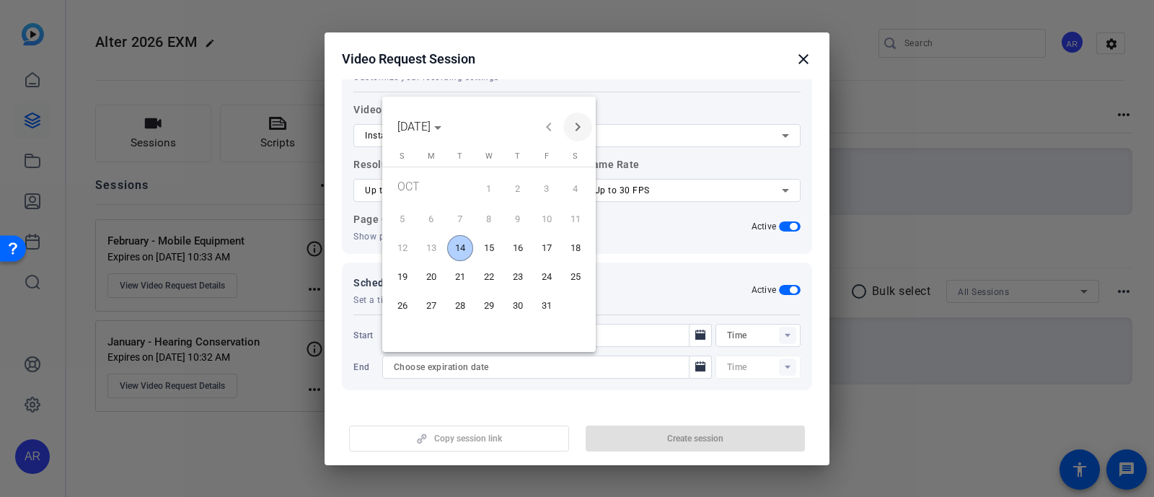
click at [573, 131] on span "Next month" at bounding box center [577, 127] width 29 height 29
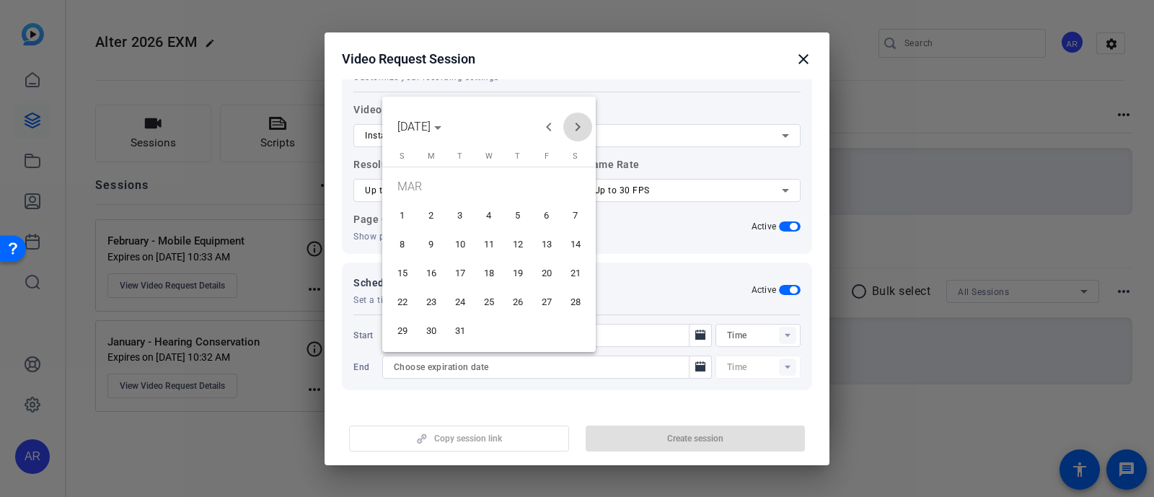
click at [573, 131] on span "Next month" at bounding box center [577, 127] width 29 height 29
click at [462, 333] on span "30" at bounding box center [460, 331] width 26 height 26
type input "[DATE]"
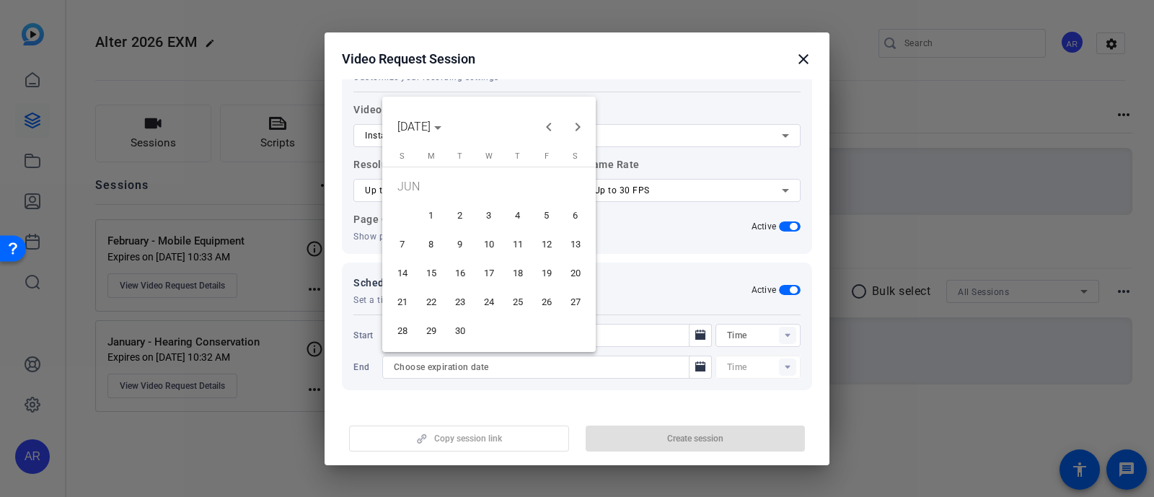
type input "10:33AM"
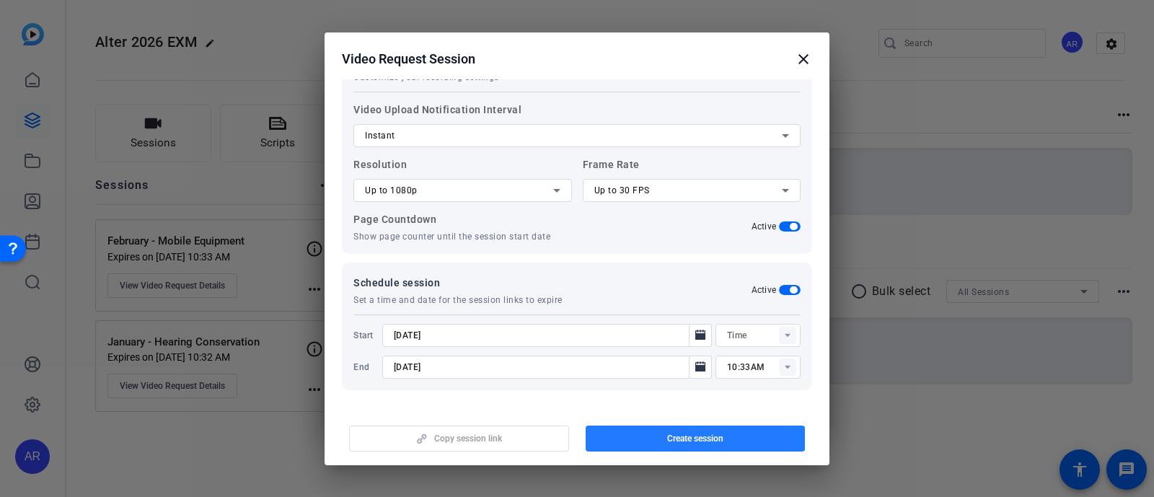
click at [650, 434] on span "button" at bounding box center [696, 438] width 220 height 35
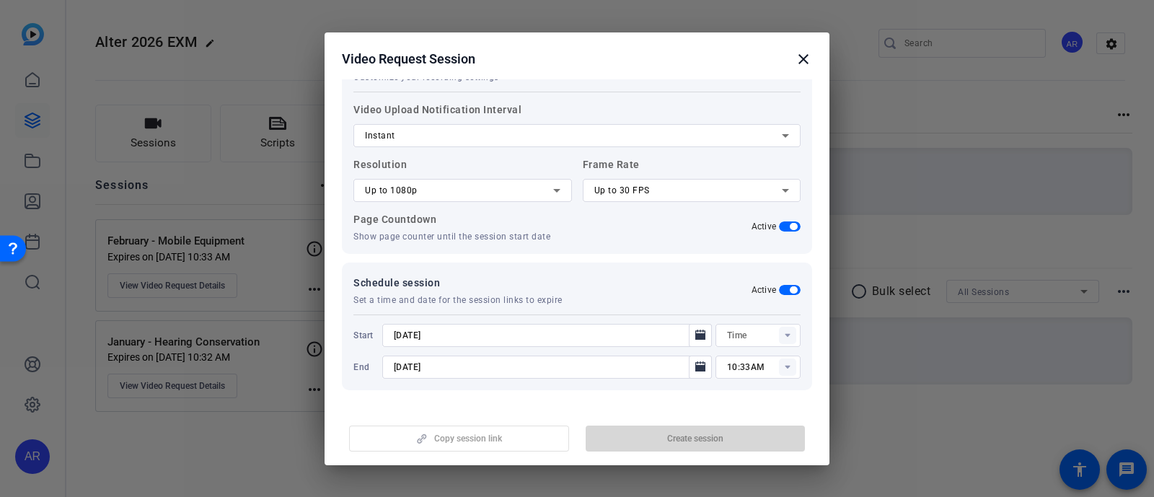
type input "10:18AM"
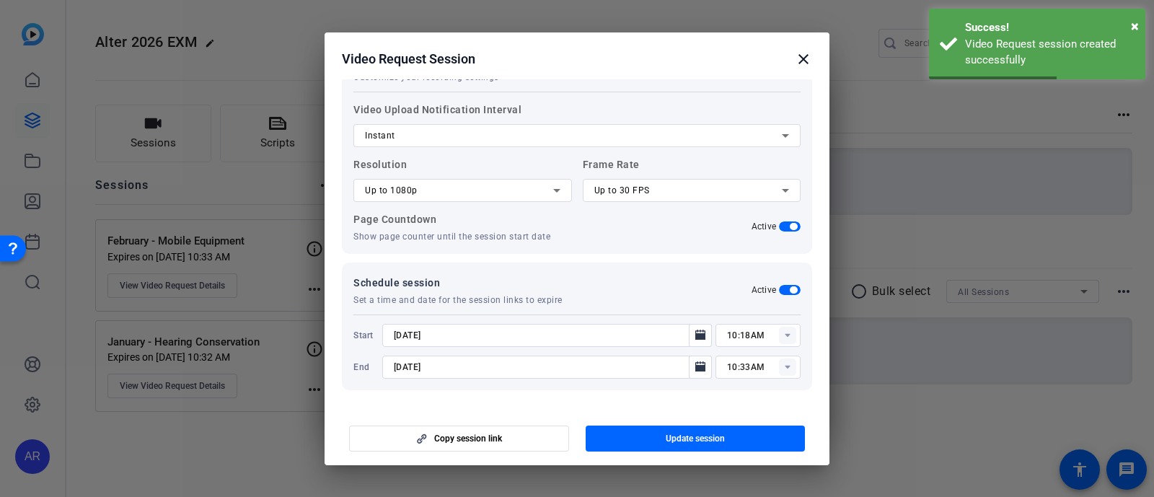
click at [804, 62] on mat-icon "close" at bounding box center [803, 58] width 17 height 17
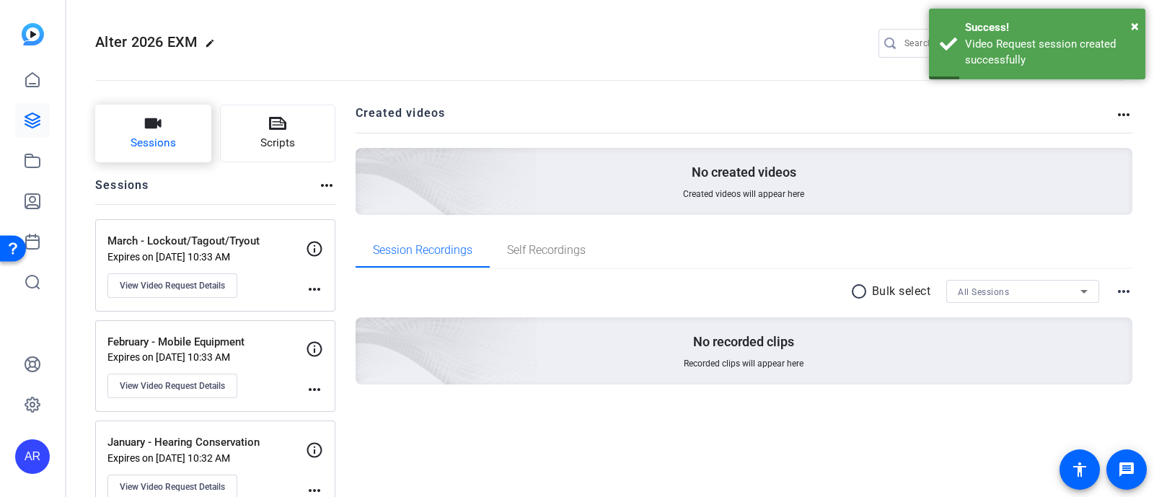
click at [177, 123] on button "Sessions" at bounding box center [153, 134] width 116 height 58
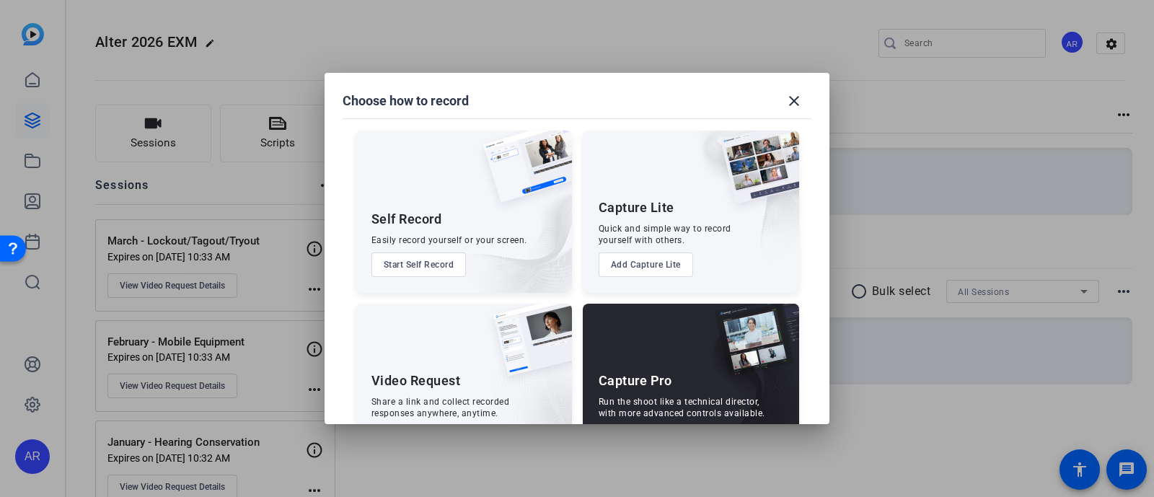
scroll to position [55, 0]
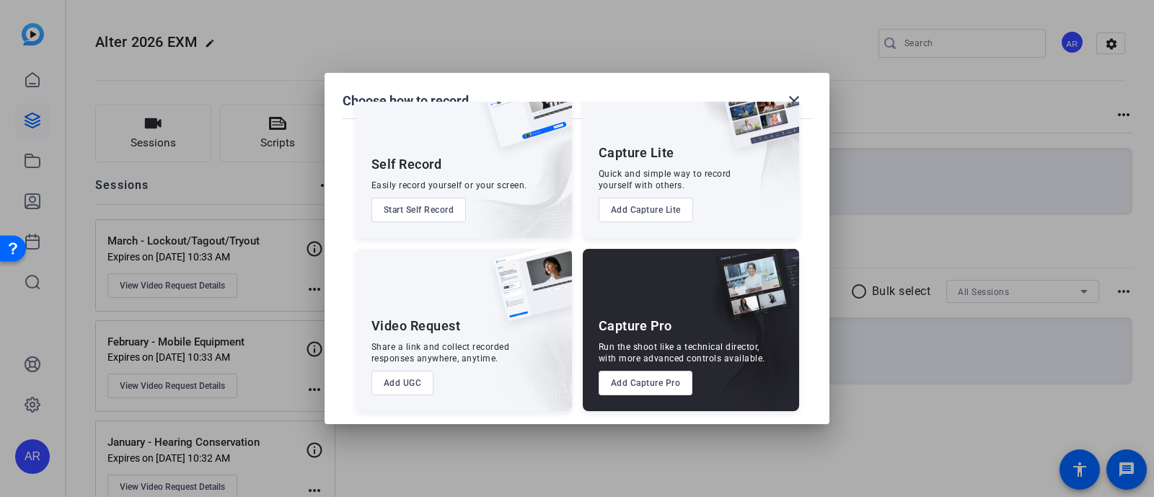
click at [407, 377] on button "Add UGC" at bounding box center [403, 383] width 63 height 25
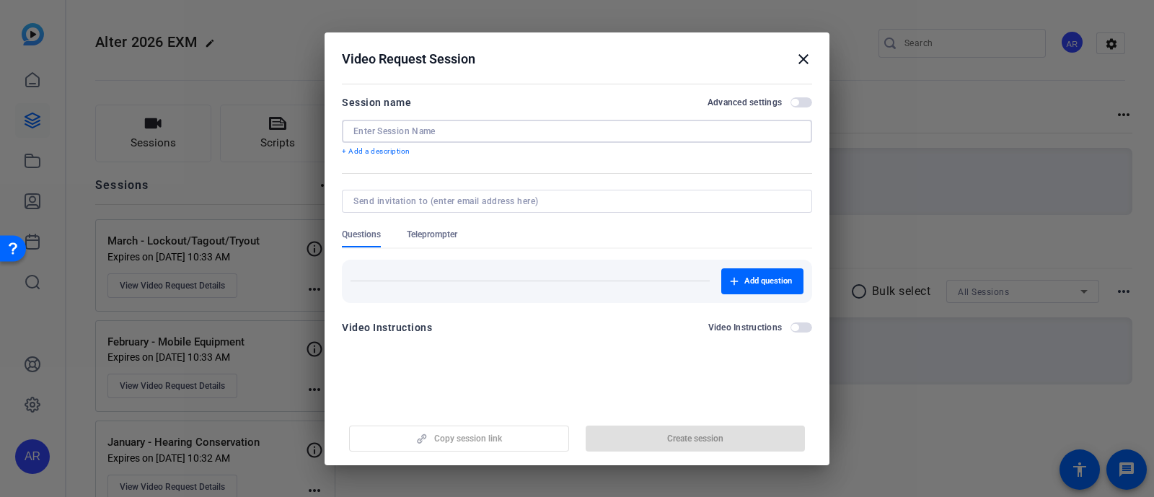
click at [491, 132] on input at bounding box center [576, 132] width 447 height 12
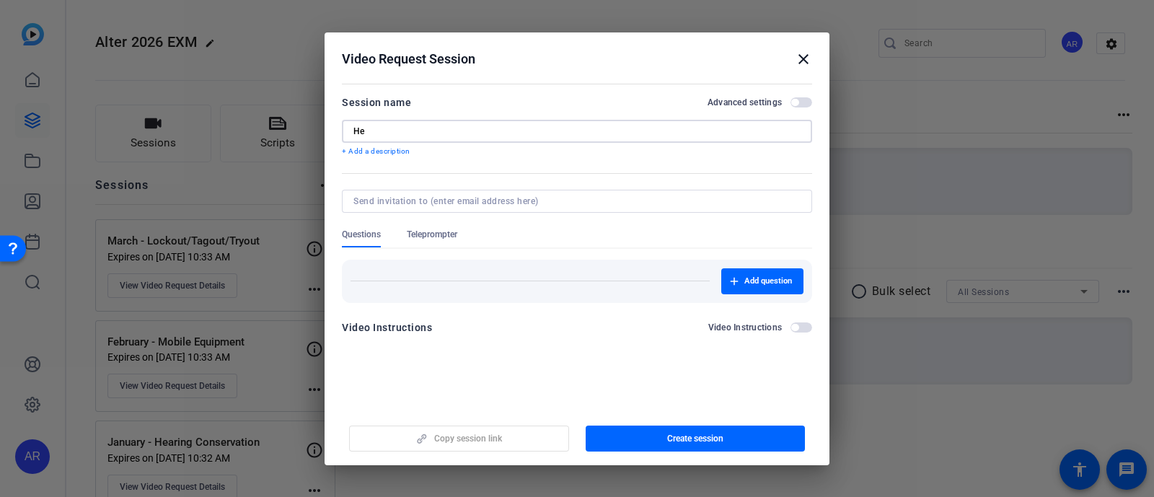
type input "H"
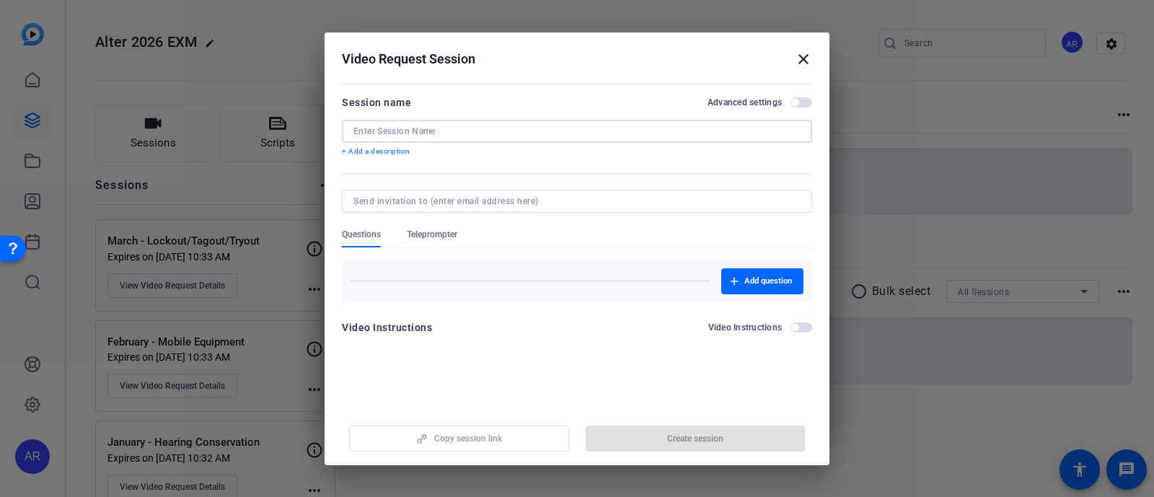
type input "a"
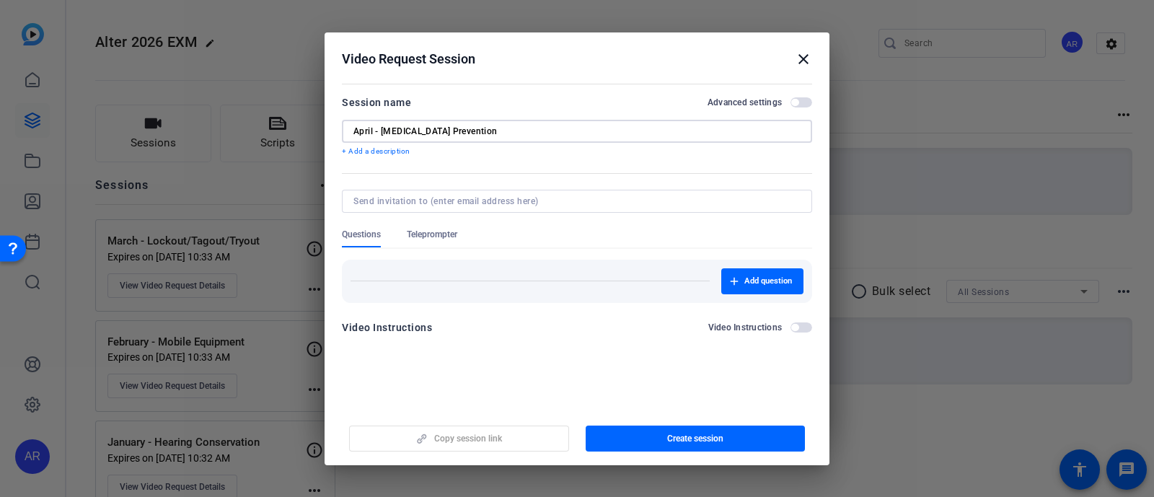
type input "April - [MEDICAL_DATA] Prevention"
click at [799, 104] on span "button" at bounding box center [802, 102] width 22 height 10
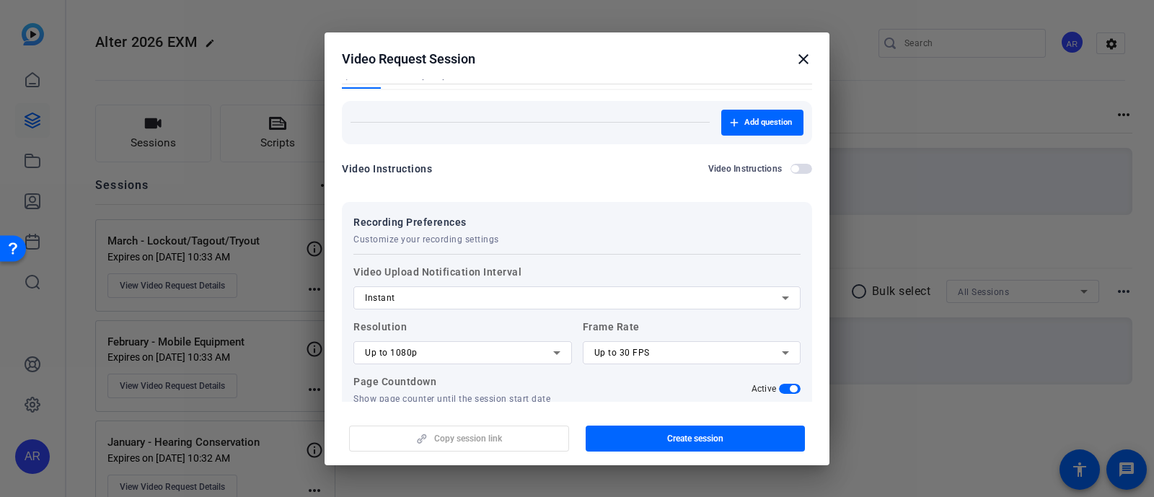
scroll to position [94, 0]
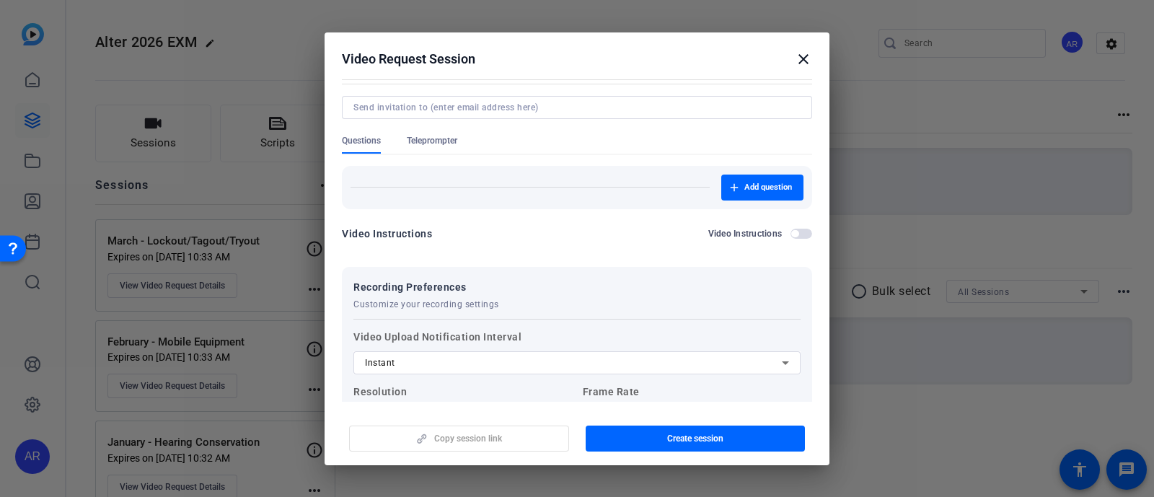
click at [436, 139] on span "Teleprompter" at bounding box center [432, 141] width 50 height 12
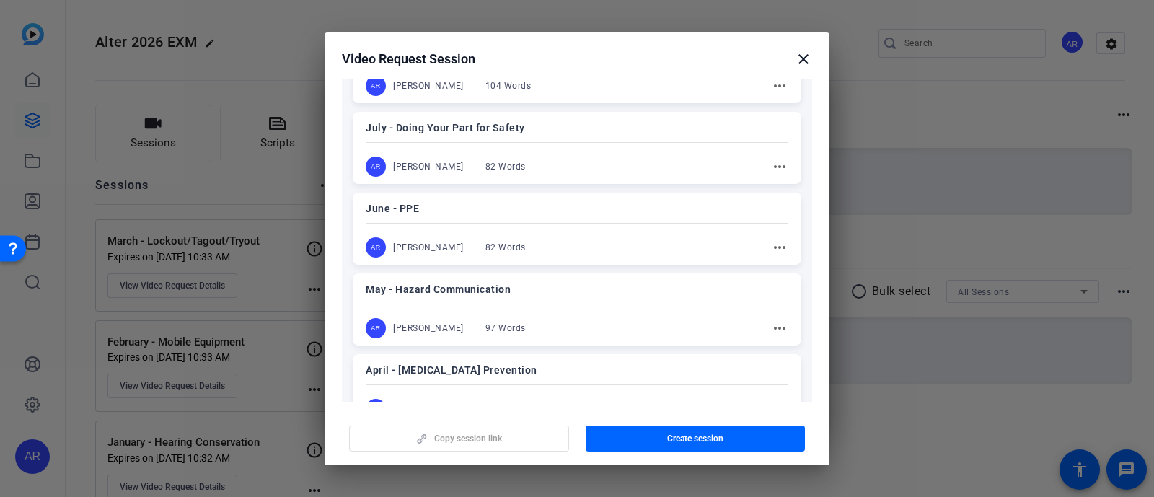
scroll to position [680, 0]
click at [548, 288] on p "April - [MEDICAL_DATA] Prevention" at bounding box center [577, 288] width 423 height 17
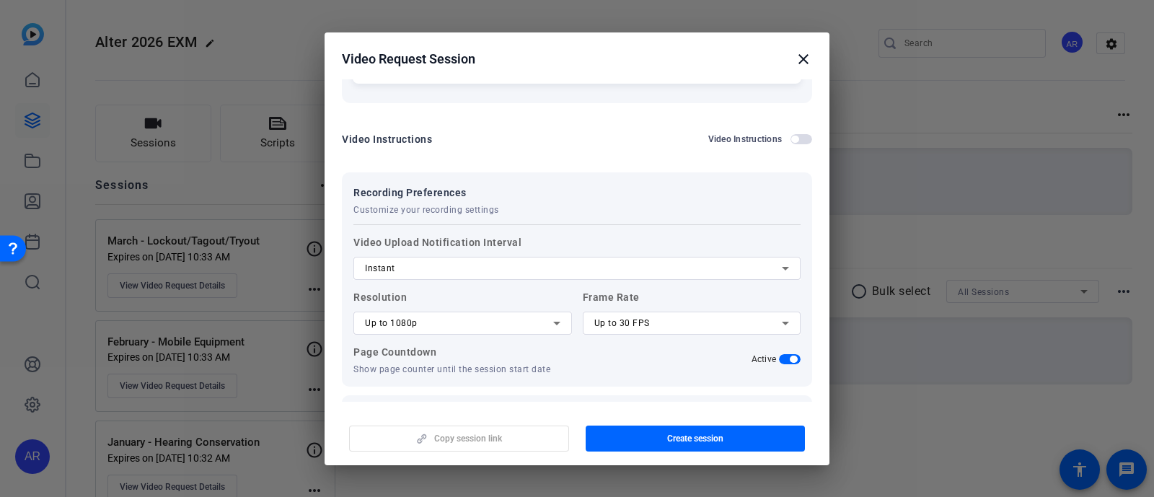
scroll to position [1244, 0]
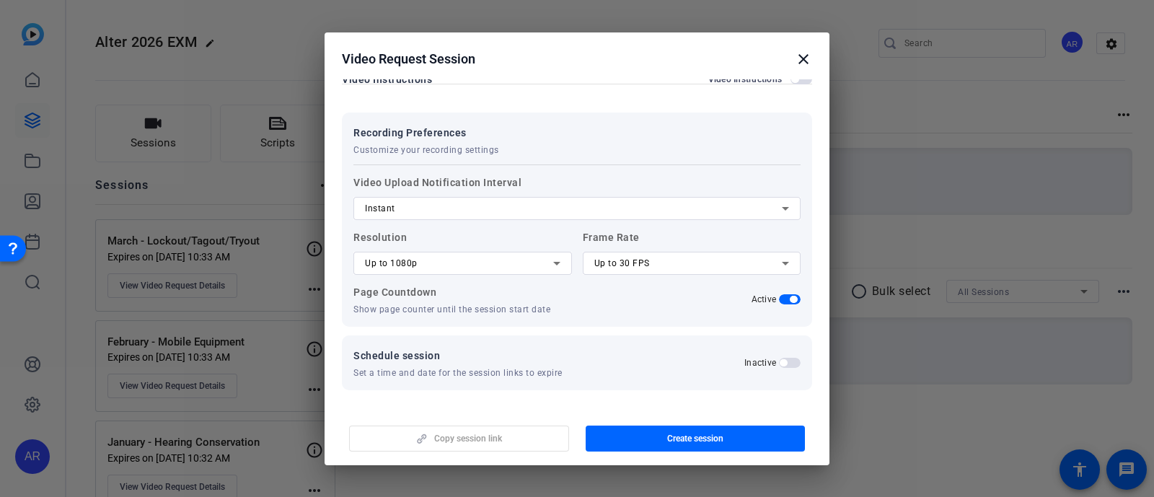
click at [769, 357] on label "Inactive" at bounding box center [761, 363] width 35 height 12
click at [779, 358] on button "Inactive" at bounding box center [790, 363] width 22 height 10
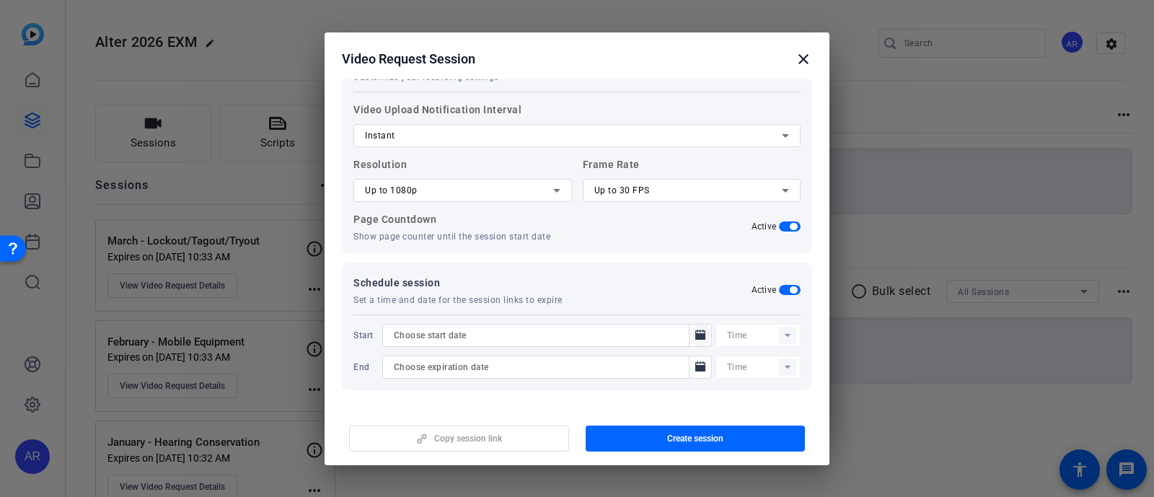
click at [695, 333] on icon "Open calendar" at bounding box center [700, 335] width 10 height 10
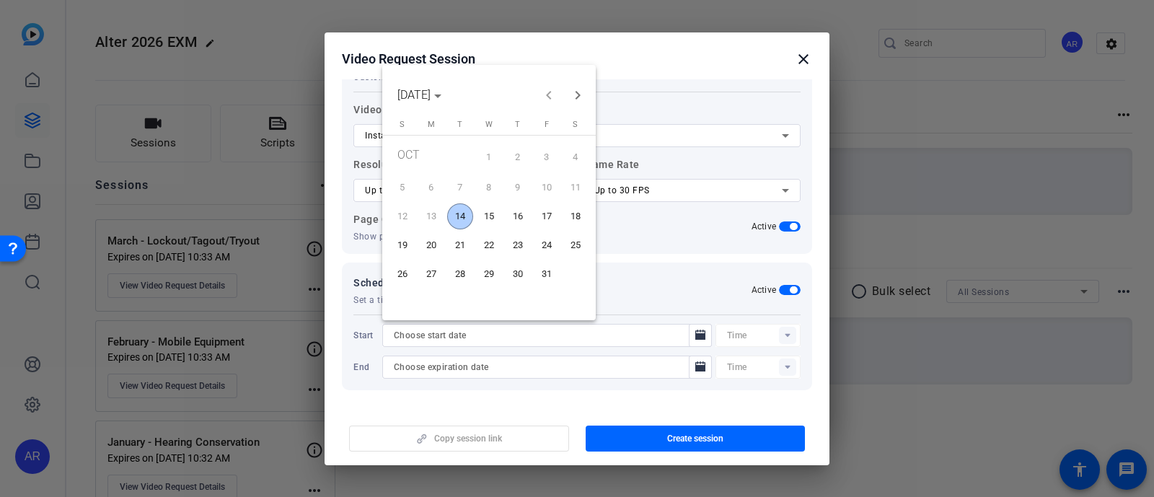
click at [467, 208] on span "14" at bounding box center [460, 216] width 26 height 26
type input "[DATE]"
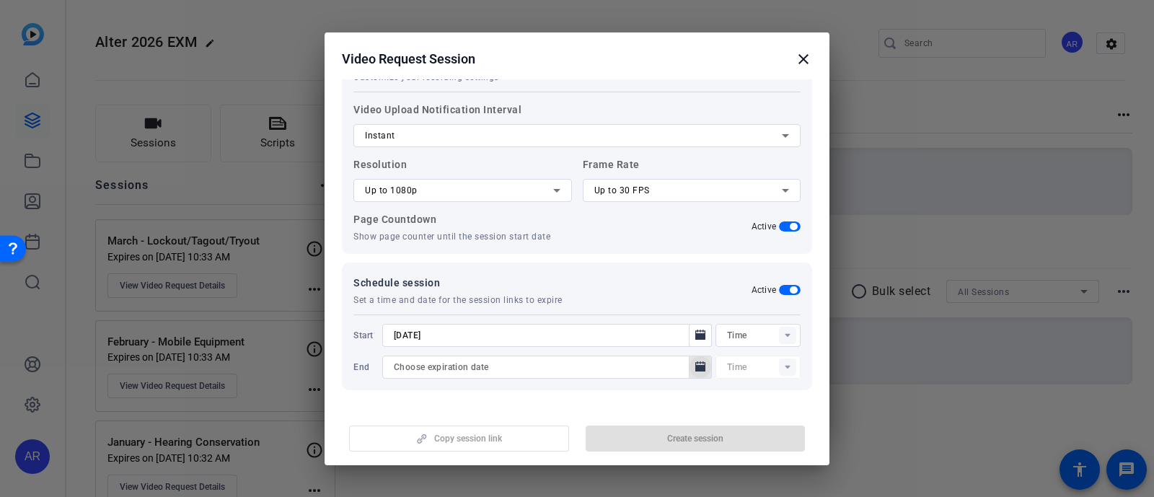
click at [695, 359] on icon "Open calendar" at bounding box center [701, 367] width 12 height 17
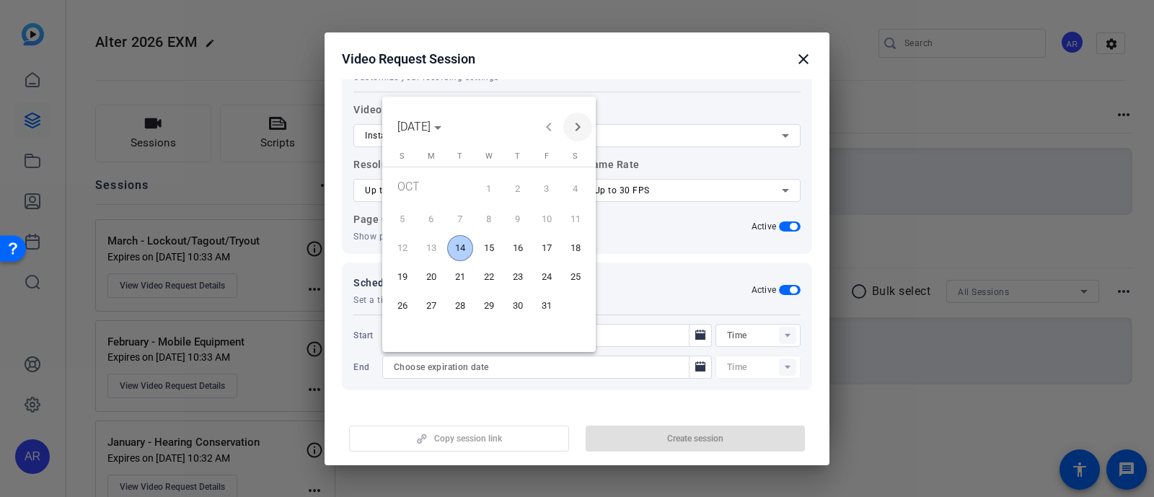
click at [574, 124] on span "Next month" at bounding box center [577, 127] width 29 height 29
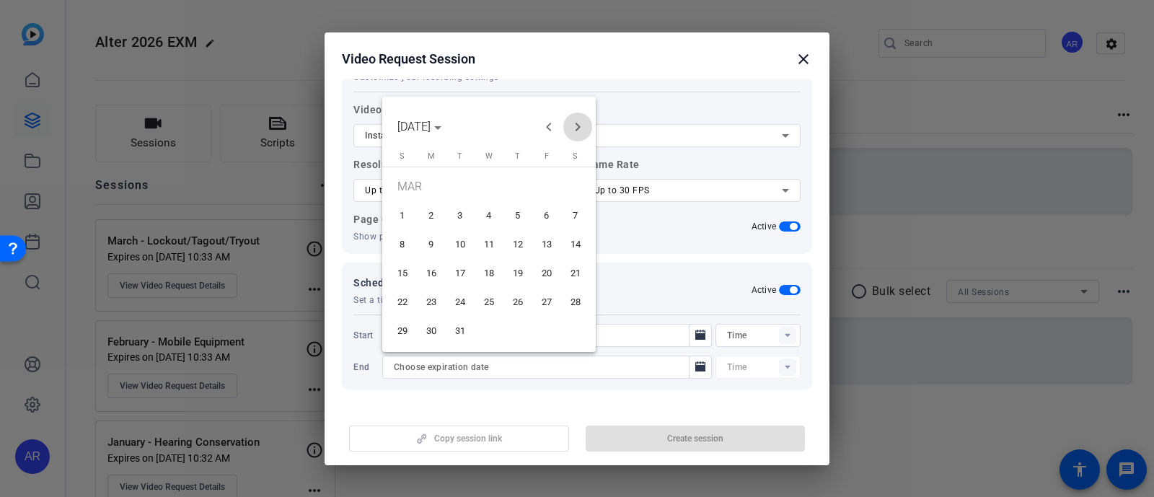
click at [574, 124] on span "Next month" at bounding box center [577, 127] width 29 height 29
click at [454, 329] on span "30" at bounding box center [460, 331] width 26 height 26
type input "[DATE]"
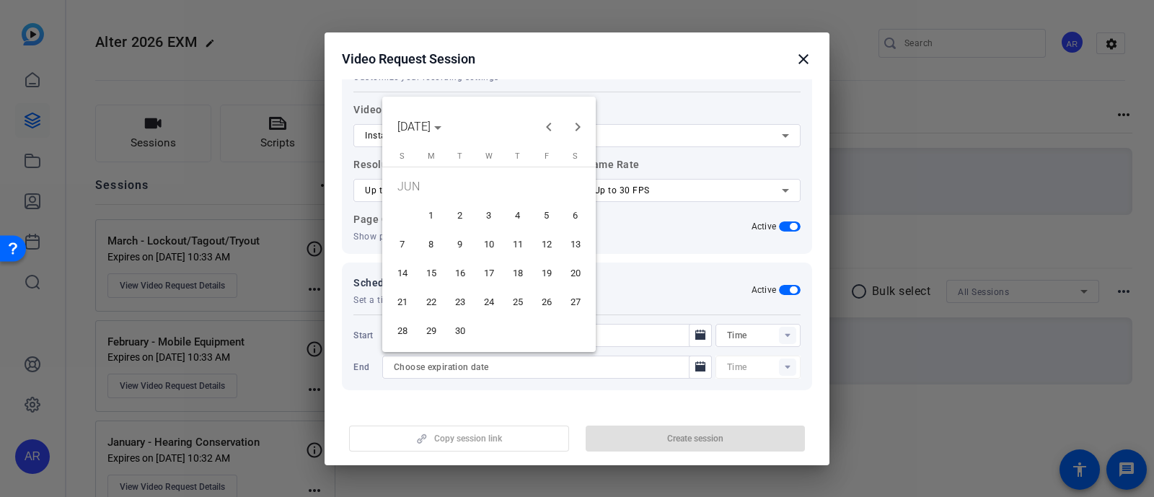
type input "10:34AM"
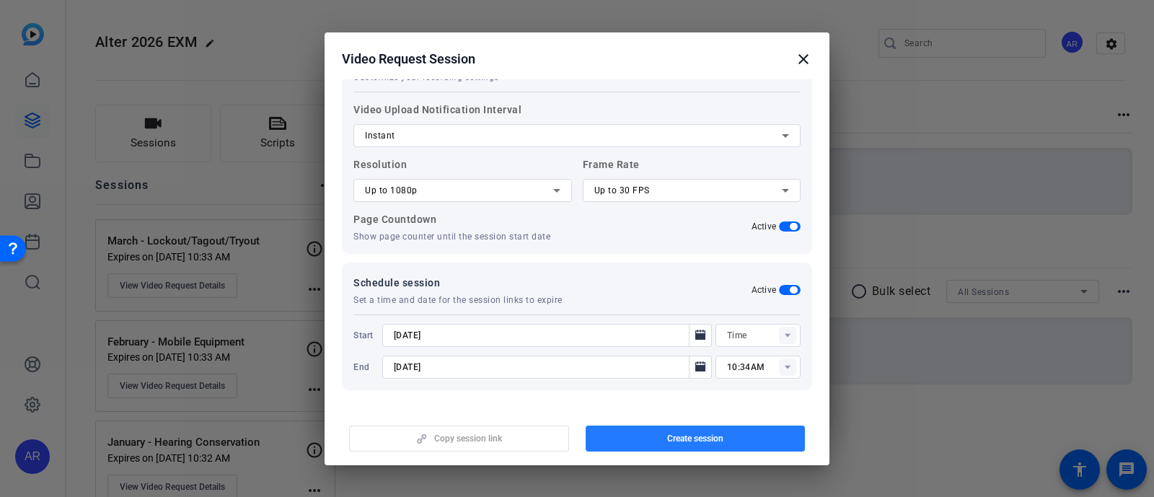
click at [627, 434] on span "button" at bounding box center [696, 438] width 220 height 35
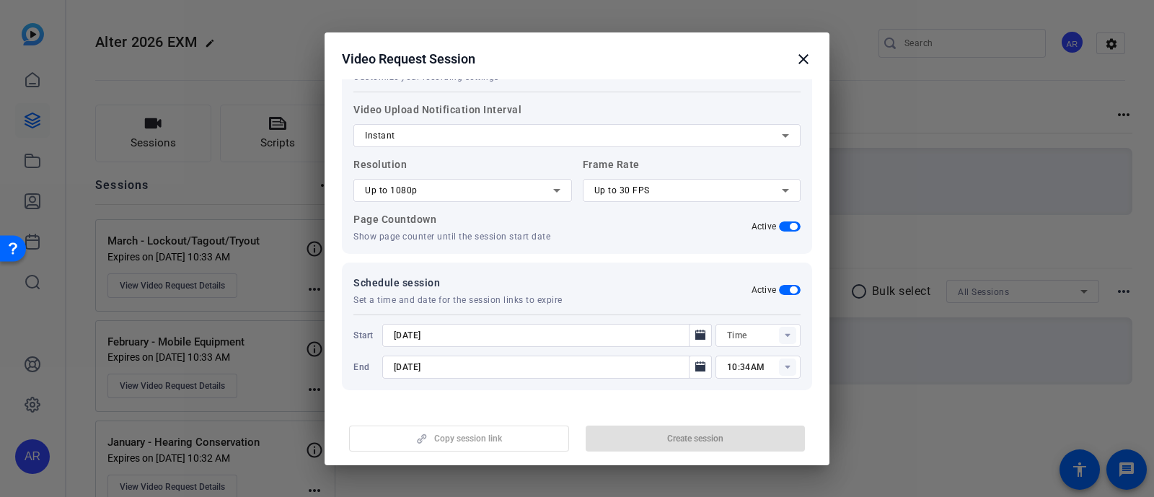
type input "10:19AM"
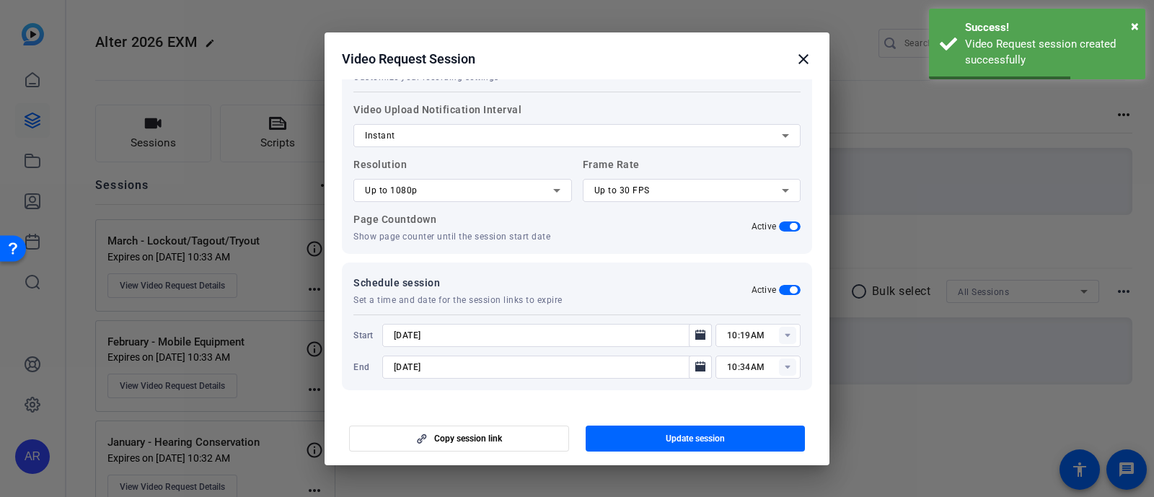
click at [804, 59] on mat-icon "close" at bounding box center [803, 58] width 17 height 17
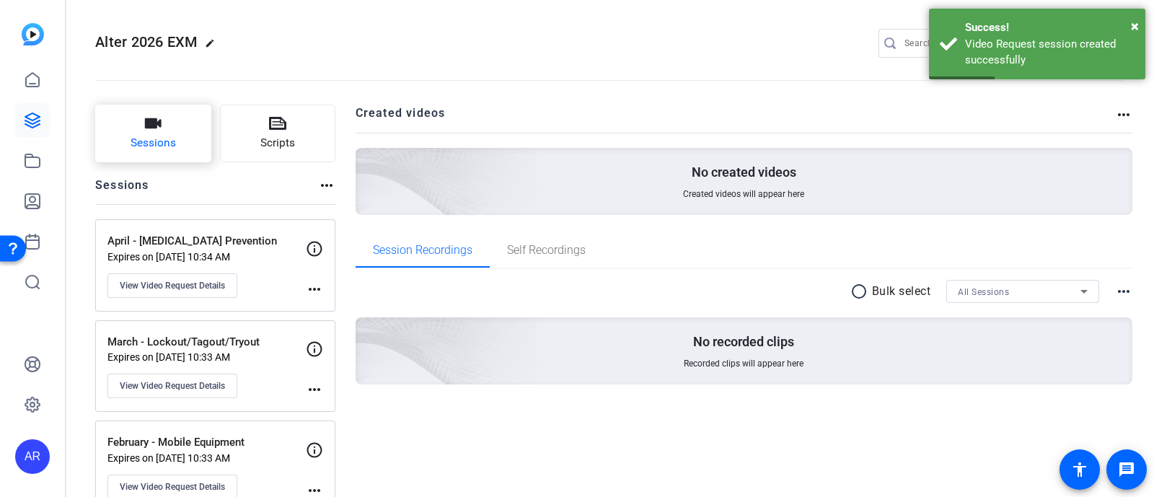
click at [188, 141] on button "Sessions" at bounding box center [153, 134] width 116 height 58
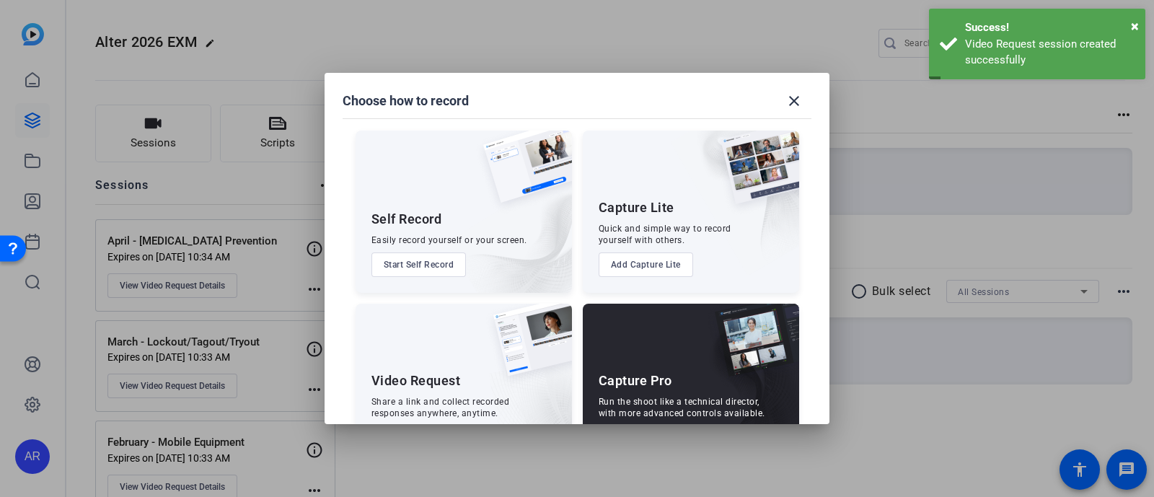
scroll to position [55, 0]
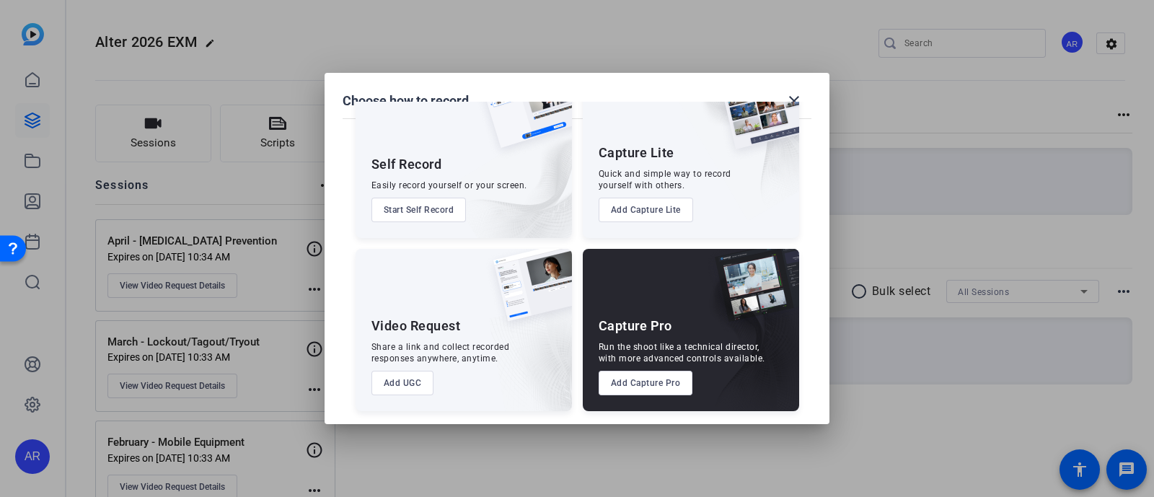
click at [406, 377] on button "Add UGC" at bounding box center [403, 383] width 63 height 25
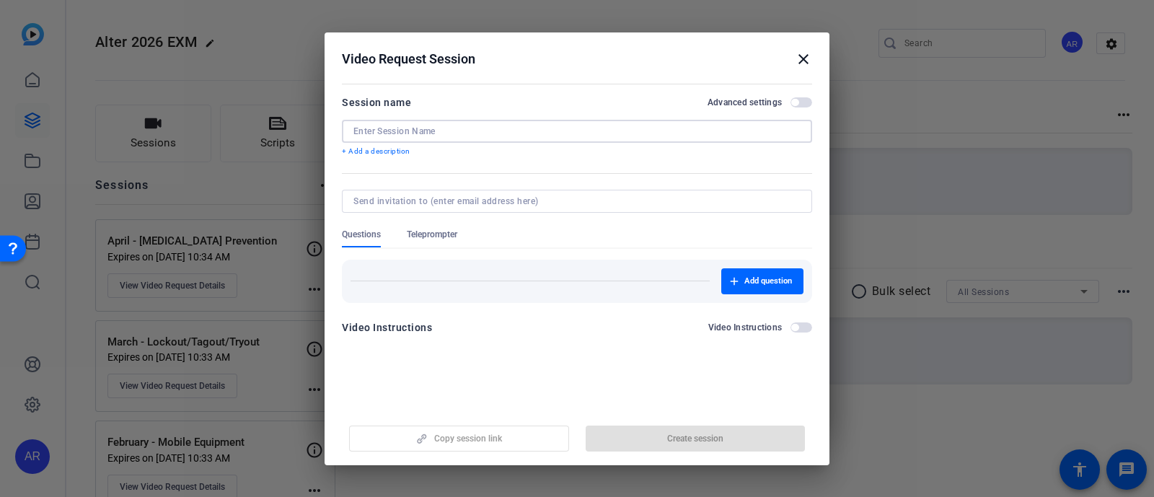
click at [444, 132] on input at bounding box center [576, 132] width 447 height 12
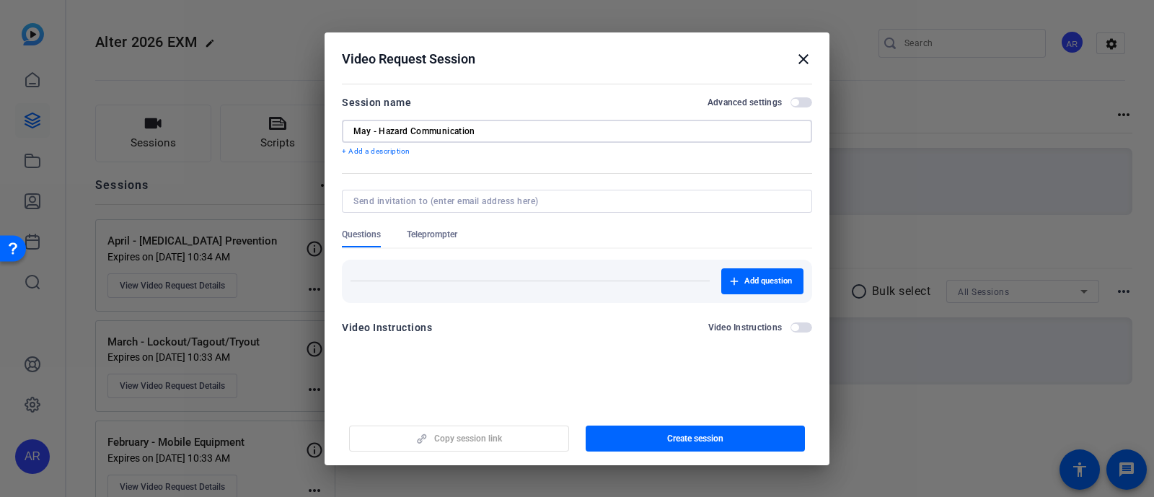
type input "May - Hazard Communication"
click at [794, 100] on span "button" at bounding box center [794, 102] width 7 height 7
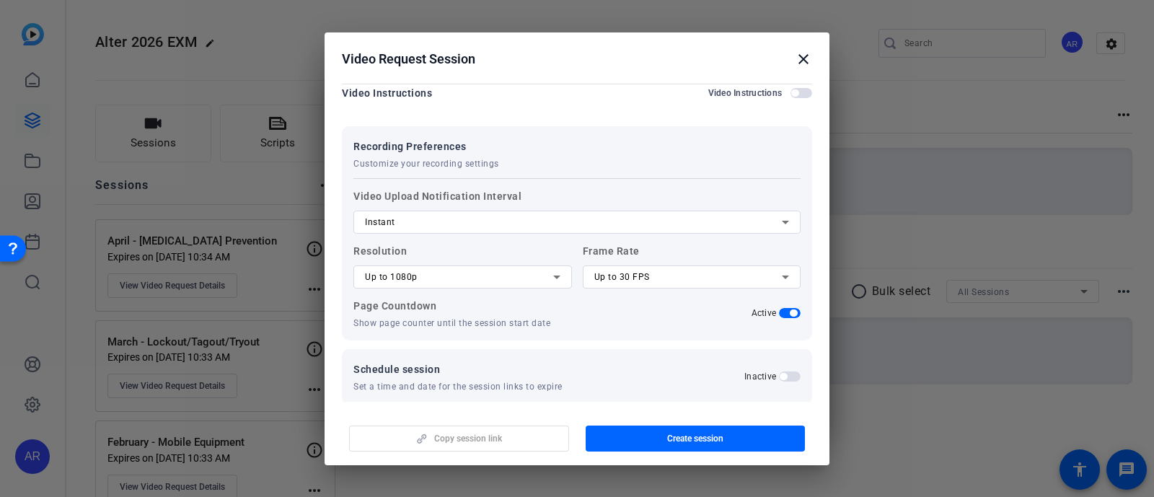
scroll to position [146, 0]
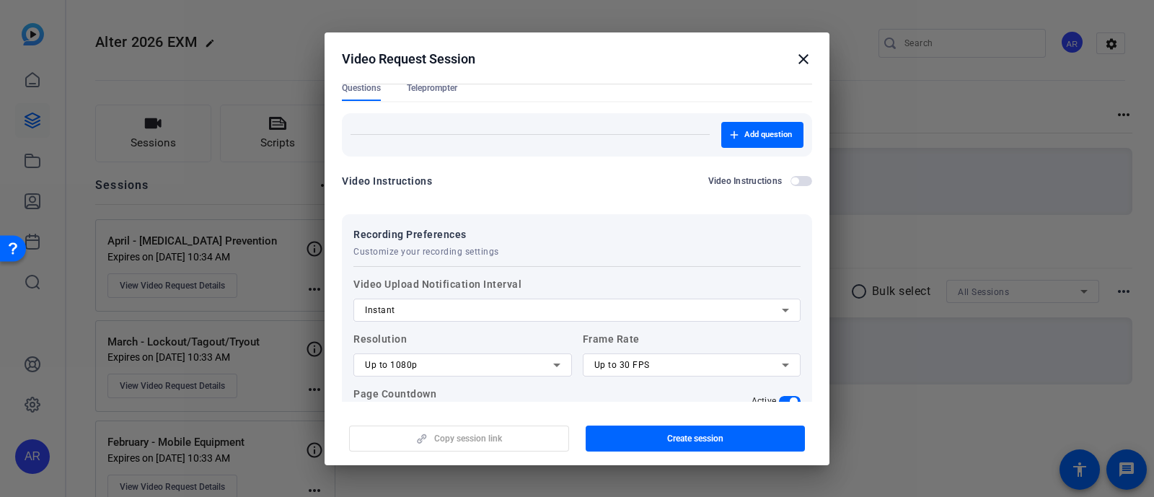
click at [451, 92] on span "Teleprompter" at bounding box center [432, 88] width 50 height 12
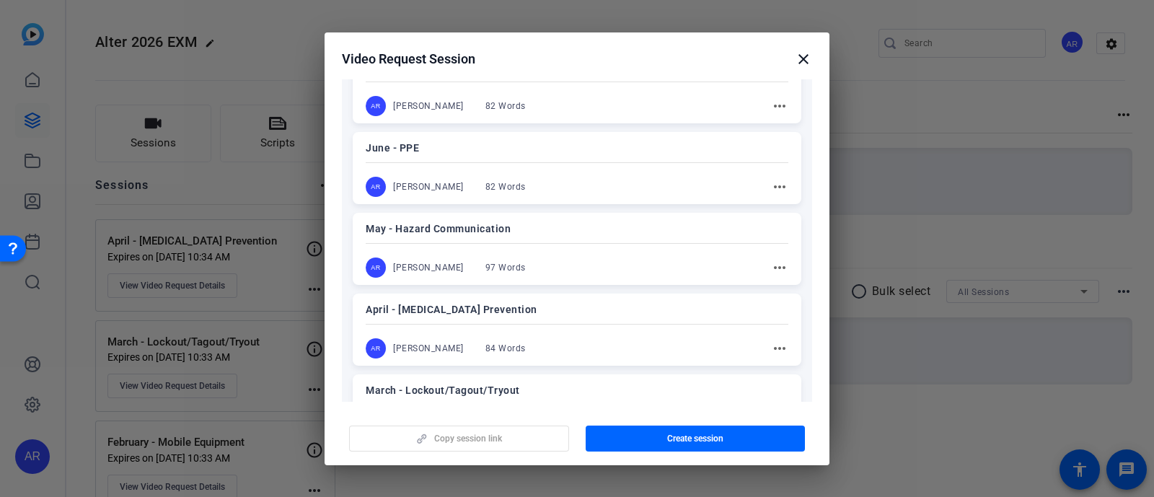
scroll to position [659, 0]
click at [563, 242] on mat-divider at bounding box center [577, 242] width 423 height 1
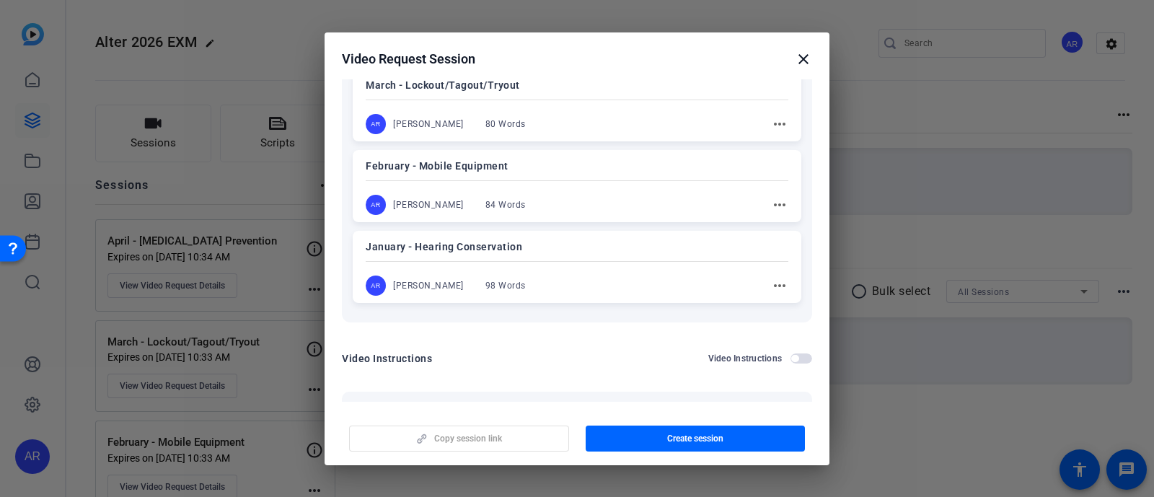
scroll to position [1244, 0]
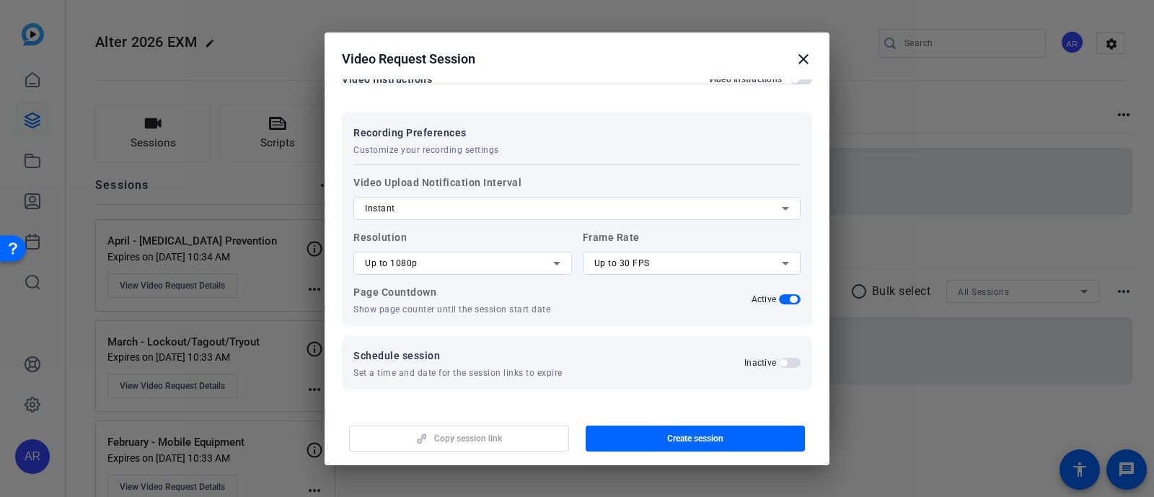
click at [779, 358] on span "button" at bounding box center [790, 363] width 22 height 10
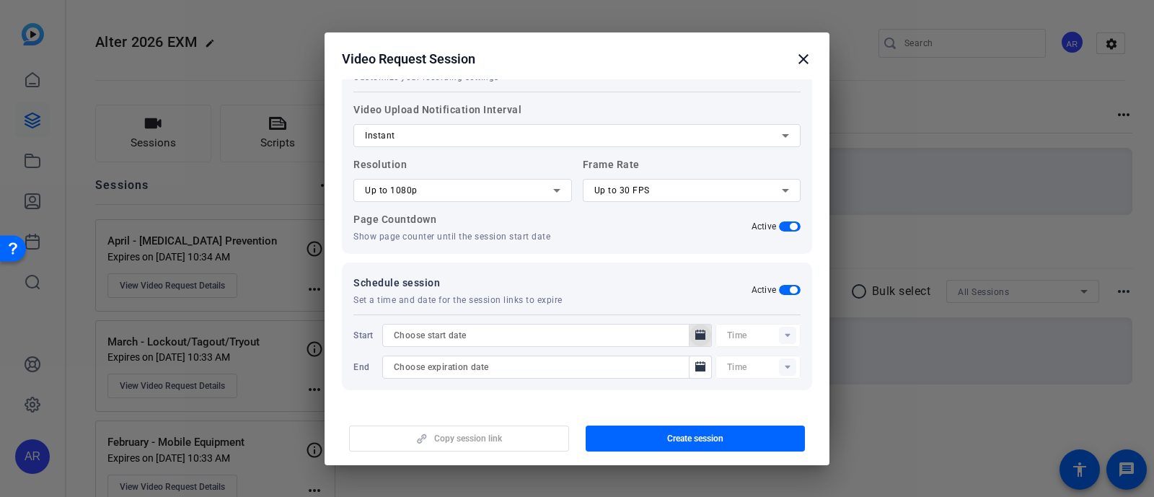
click at [695, 332] on icon "Open calendar" at bounding box center [700, 335] width 10 height 10
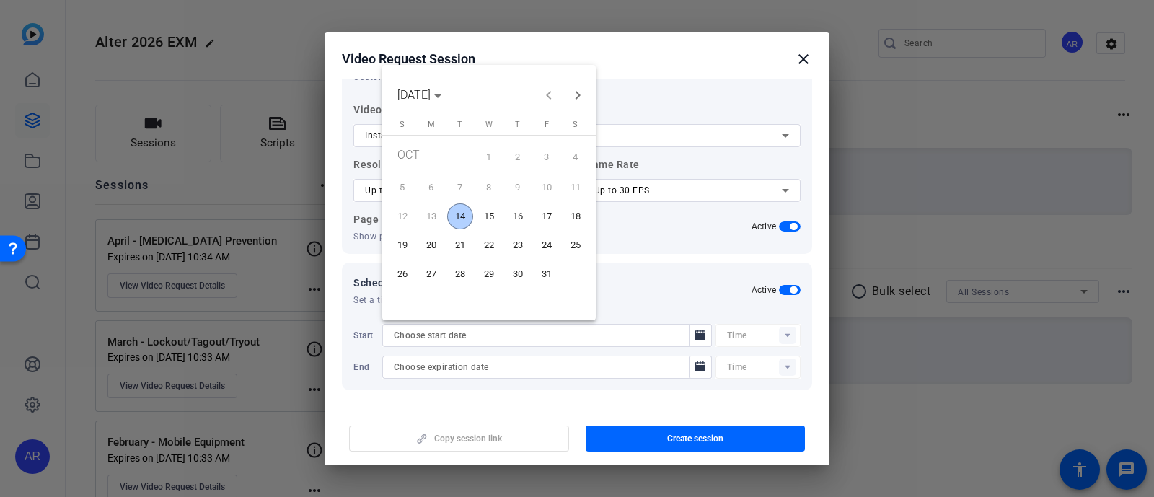
click at [455, 215] on span "14" at bounding box center [460, 216] width 26 height 26
type input "[DATE]"
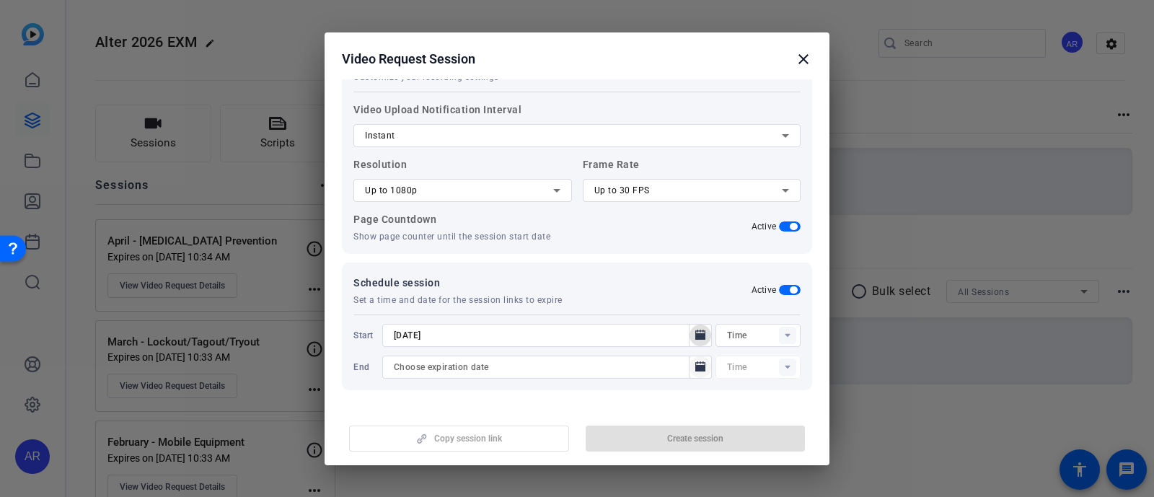
click at [692, 362] on mat-icon "Open calendar" at bounding box center [700, 367] width 17 height 17
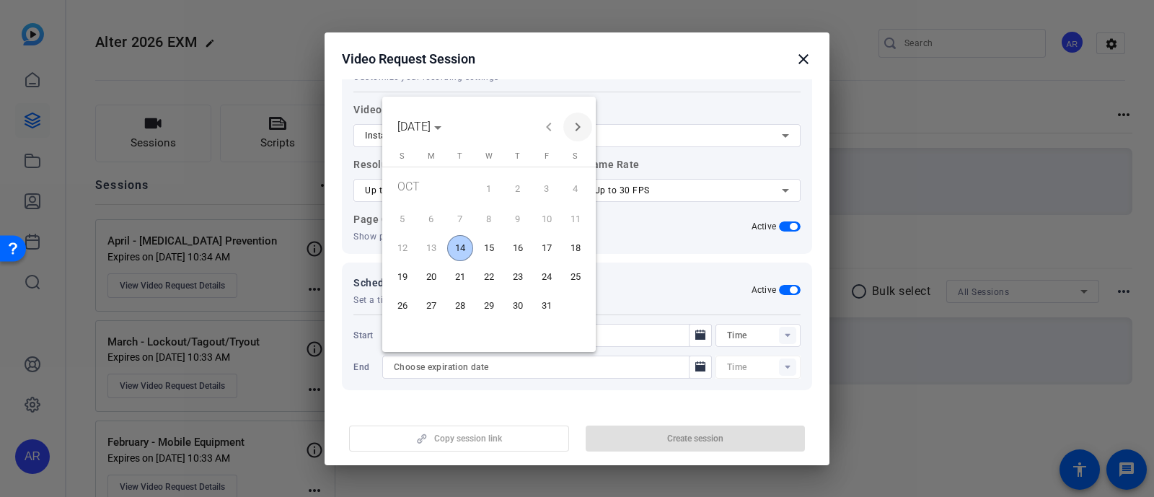
click at [581, 128] on span "Next month" at bounding box center [577, 127] width 29 height 29
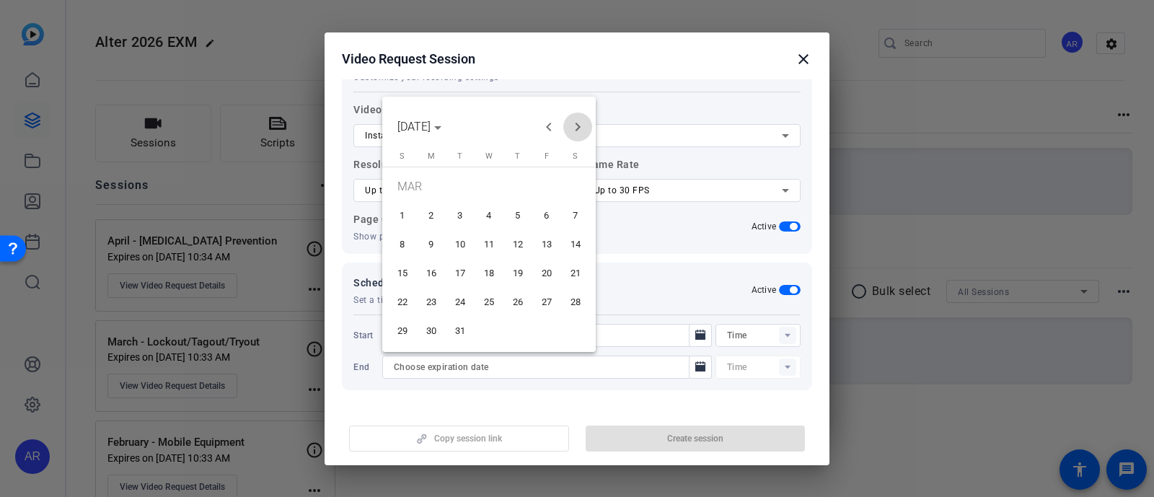
click at [581, 128] on span "Next month" at bounding box center [577, 127] width 29 height 29
click at [462, 322] on span "30" at bounding box center [460, 331] width 26 height 26
type input "[DATE]"
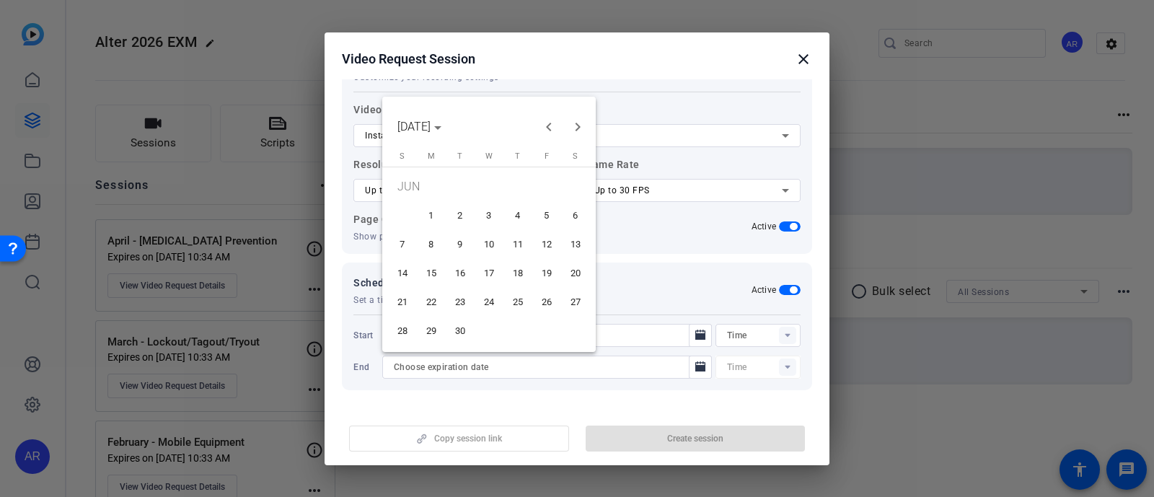
type input "10:35AM"
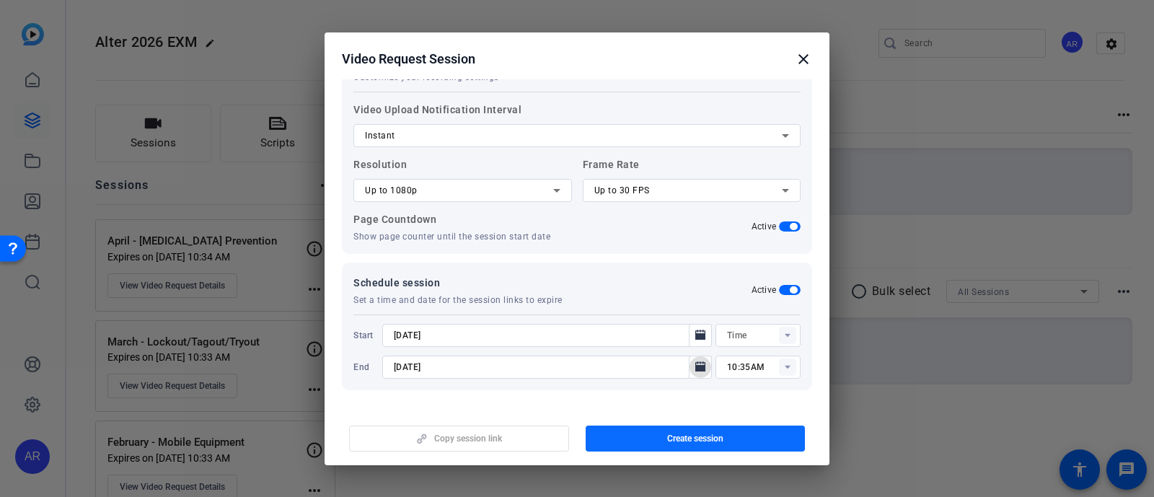
click at [669, 437] on span "Create session" at bounding box center [695, 439] width 56 height 12
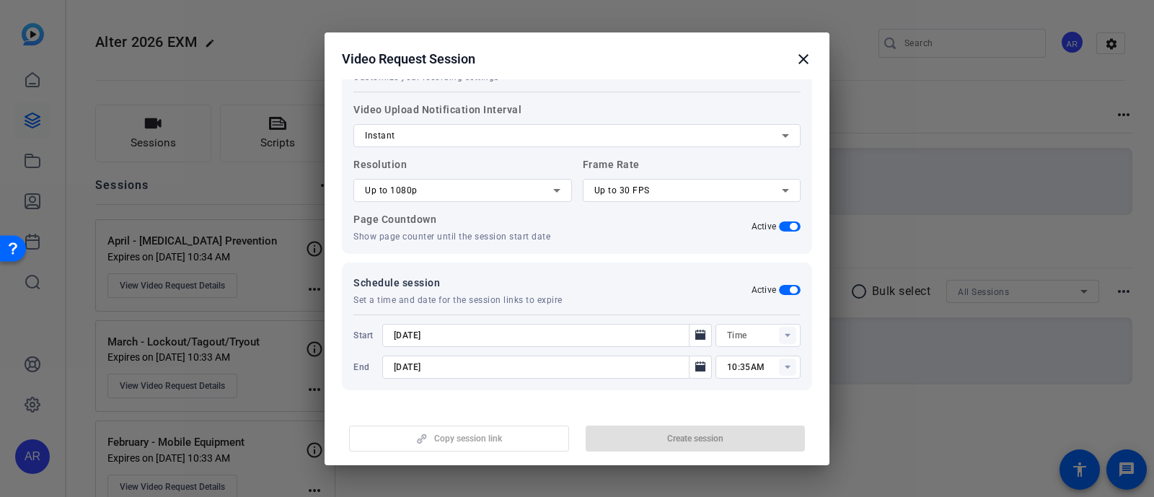
type input "10:20AM"
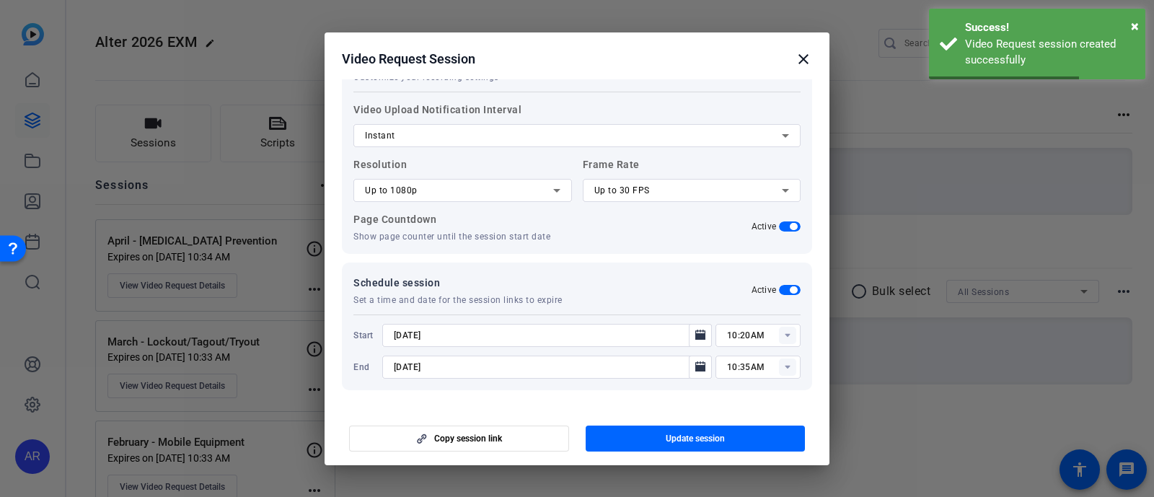
click at [807, 63] on mat-icon "close" at bounding box center [803, 58] width 17 height 17
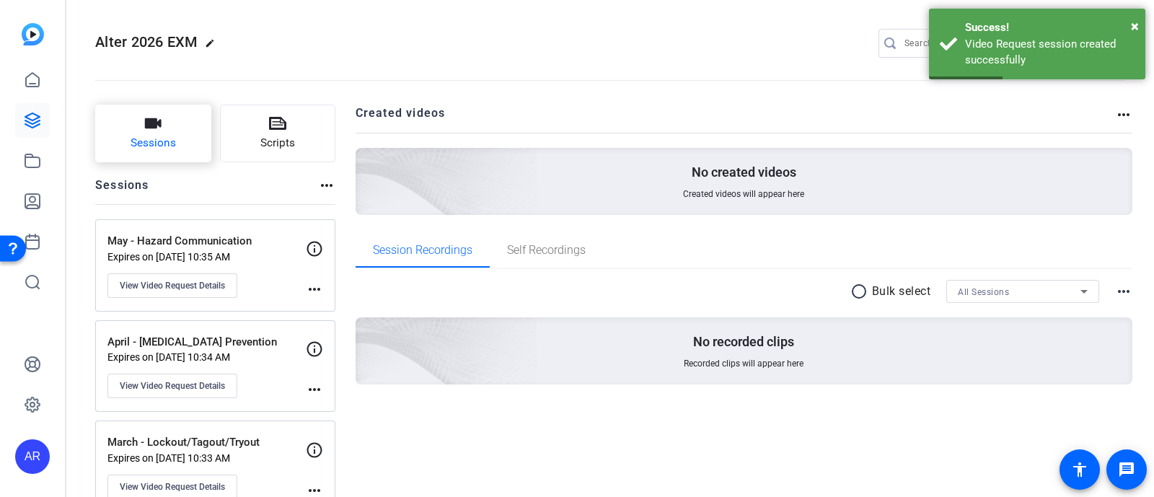
click at [180, 117] on button "Sessions" at bounding box center [153, 134] width 116 height 58
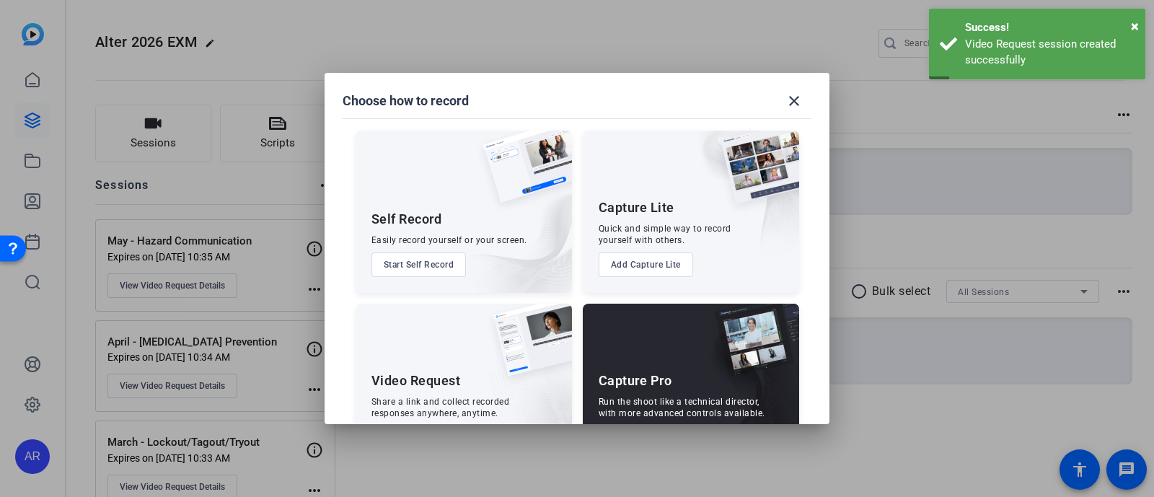
scroll to position [55, 0]
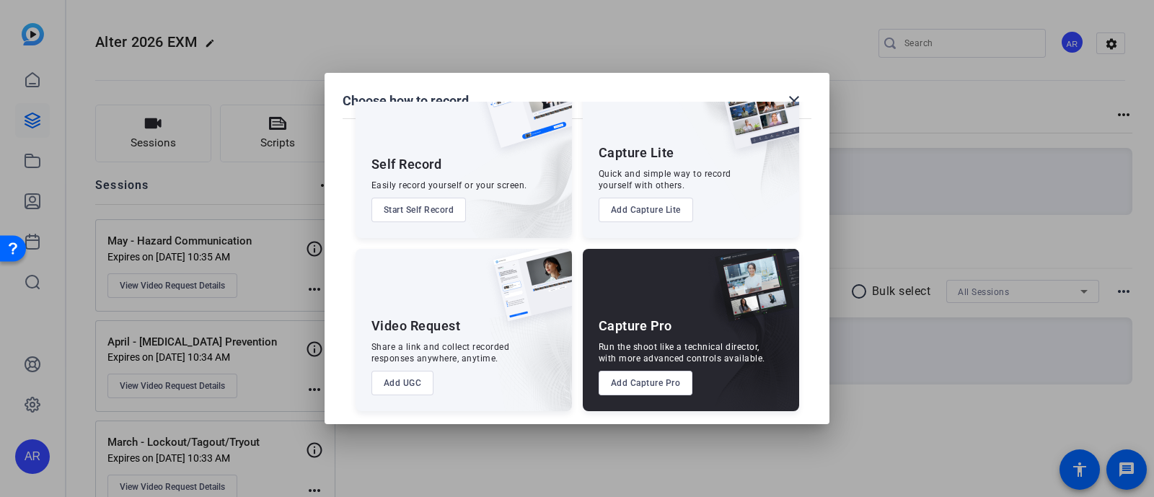
click at [412, 382] on button "Add UGC" at bounding box center [403, 383] width 63 height 25
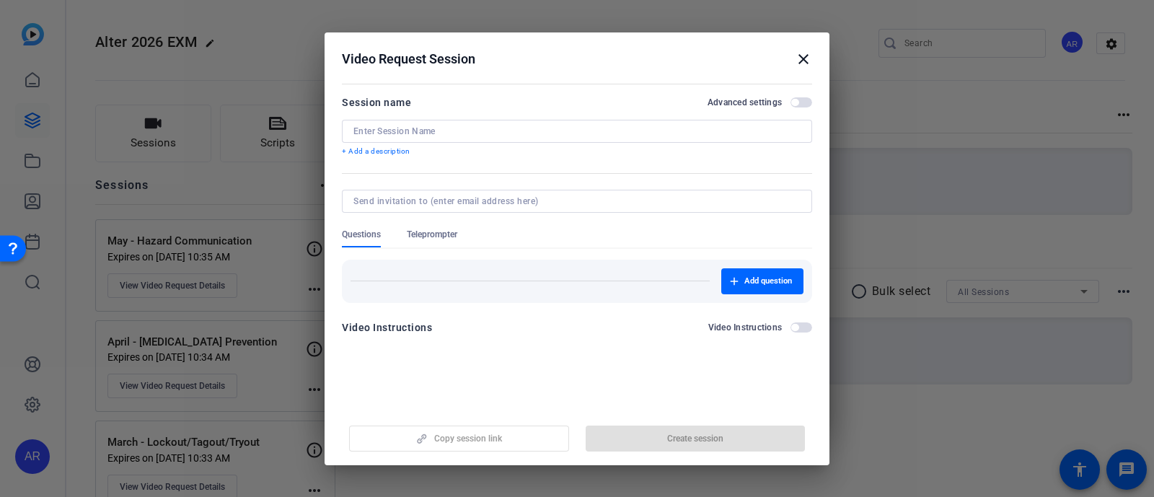
click at [609, 126] on input at bounding box center [576, 132] width 447 height 12
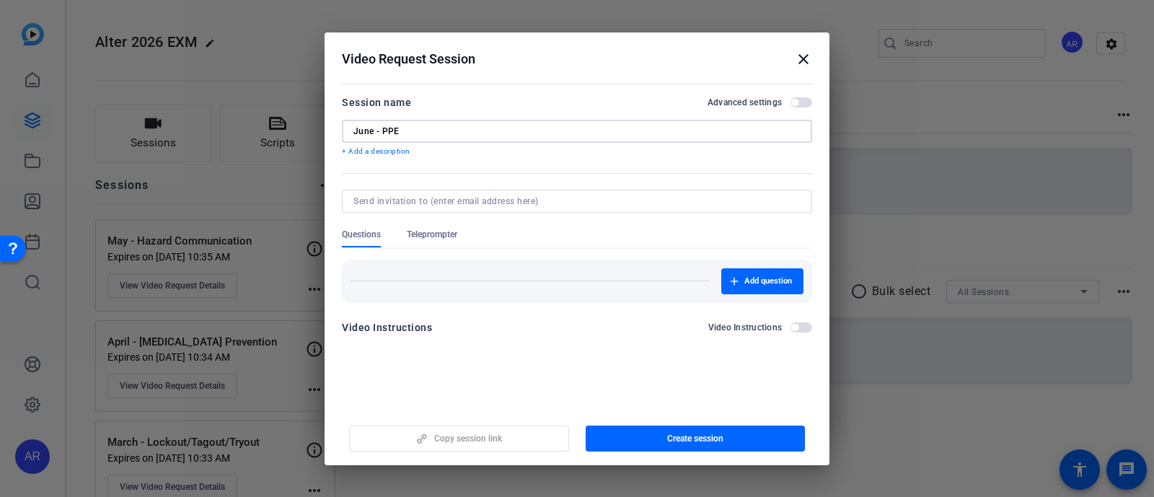
type input "June - PPE"
click at [801, 104] on span "button" at bounding box center [802, 102] width 22 height 10
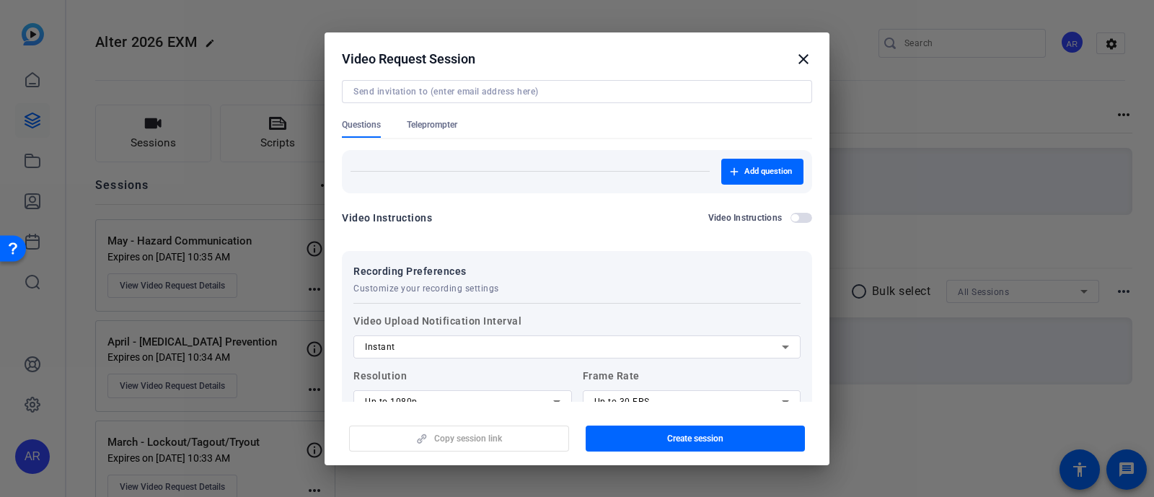
scroll to position [106, 0]
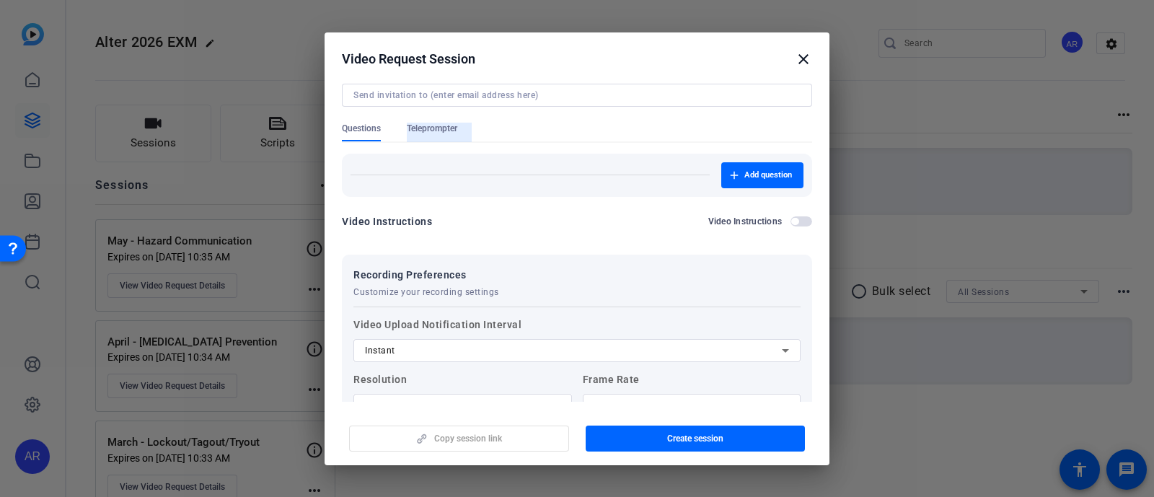
click at [442, 131] on span "Teleprompter" at bounding box center [432, 129] width 50 height 12
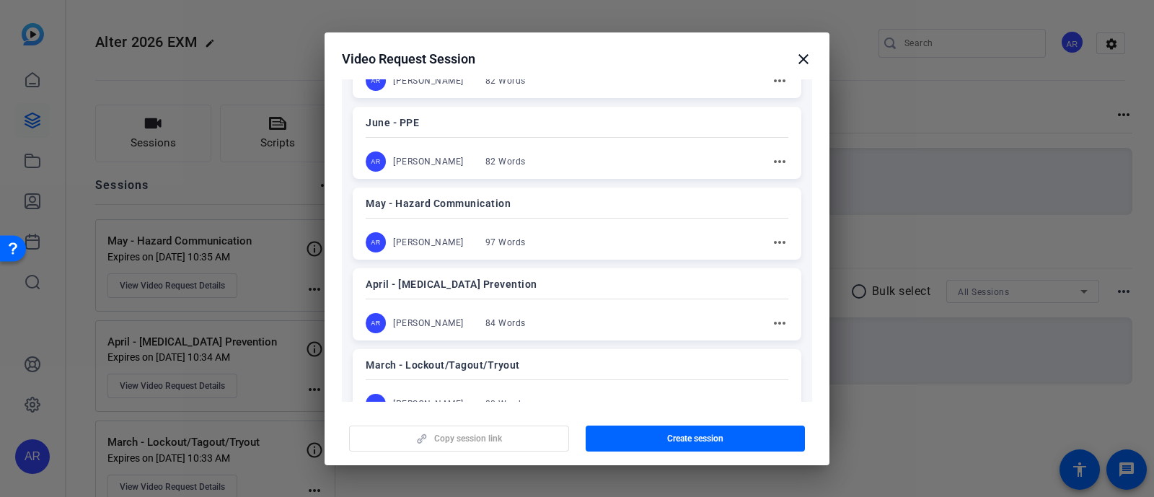
click at [532, 162] on div "AR [PERSON_NAME] 82 Words more_horiz" at bounding box center [577, 161] width 423 height 20
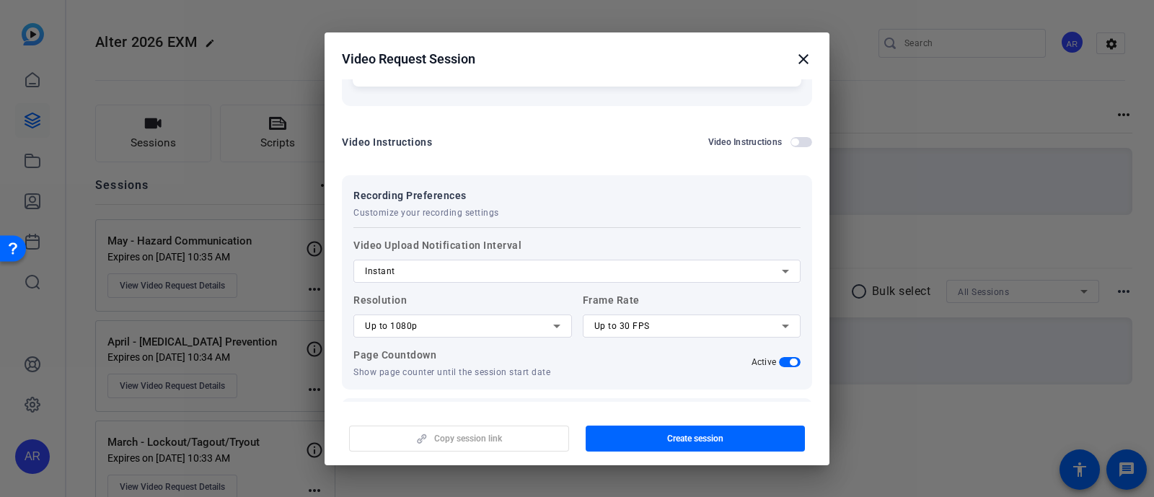
scroll to position [1244, 0]
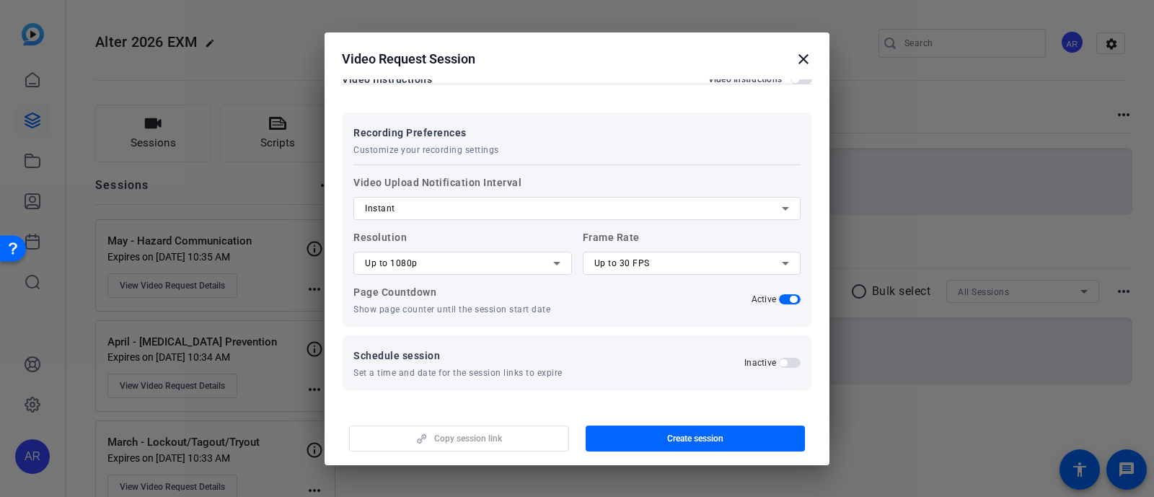
click at [781, 360] on span "button" at bounding box center [790, 363] width 22 height 10
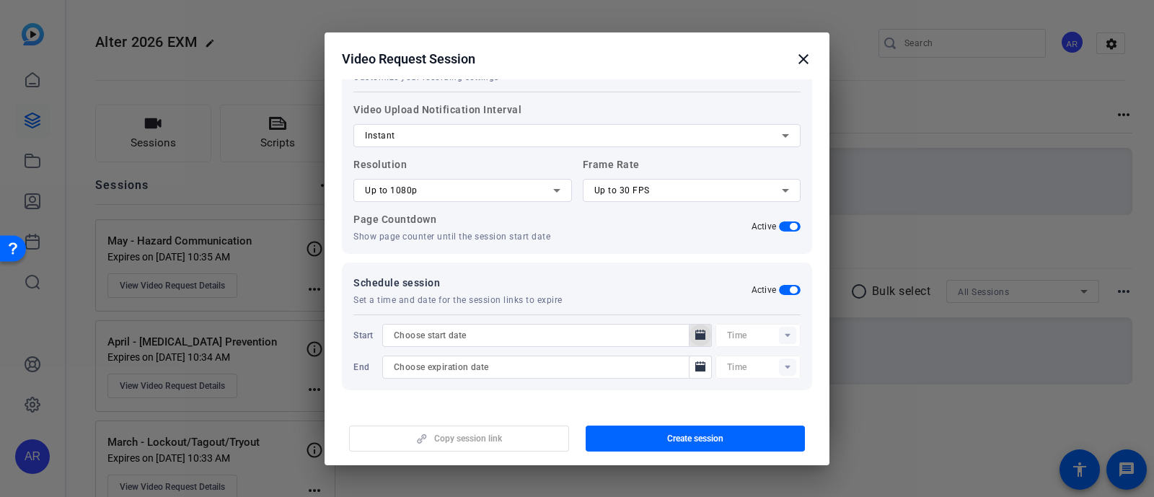
click at [692, 334] on mat-icon "Open calendar" at bounding box center [700, 335] width 17 height 17
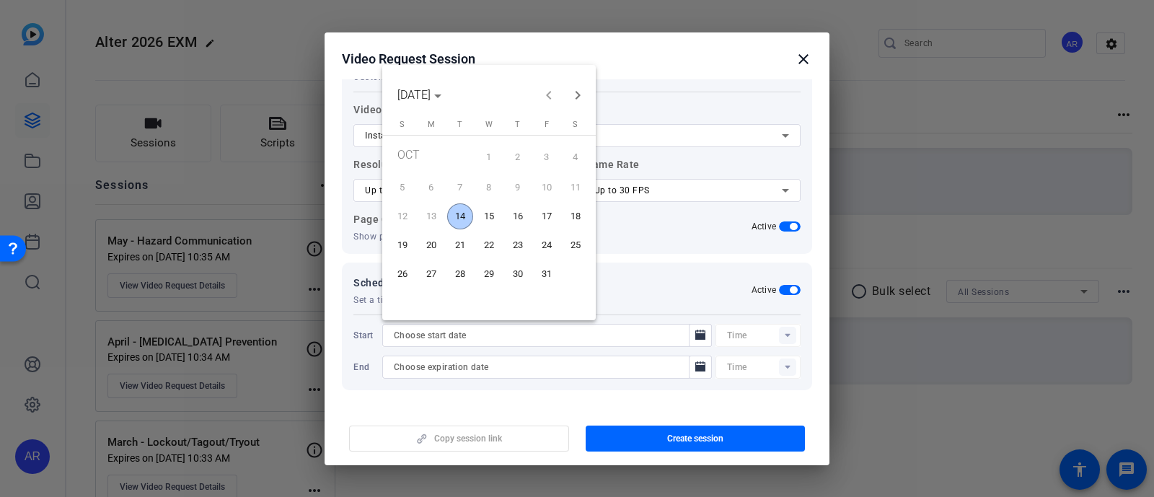
click at [456, 211] on span "14" at bounding box center [460, 216] width 26 height 26
type input "[DATE]"
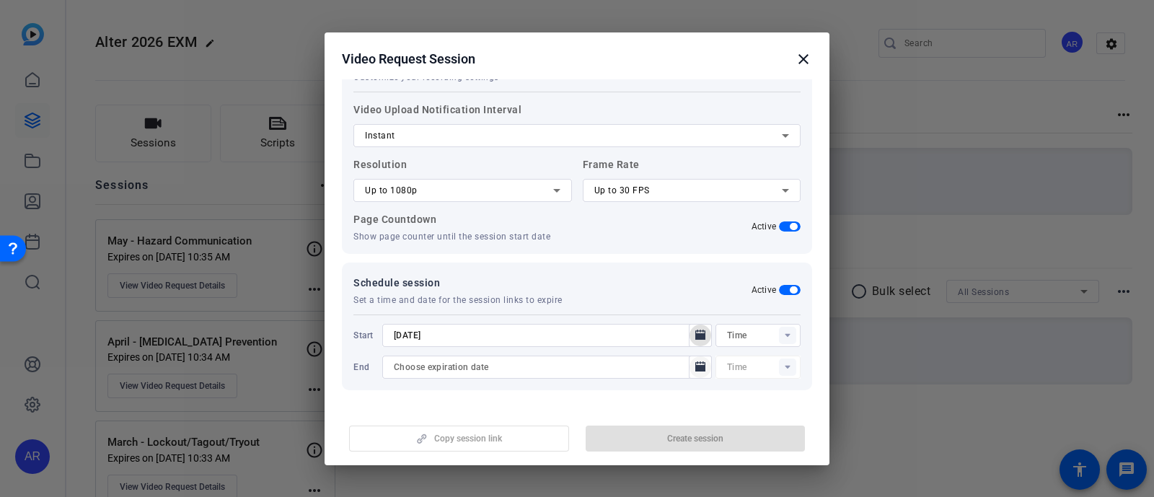
click at [695, 368] on icon "Open calendar" at bounding box center [701, 367] width 12 height 17
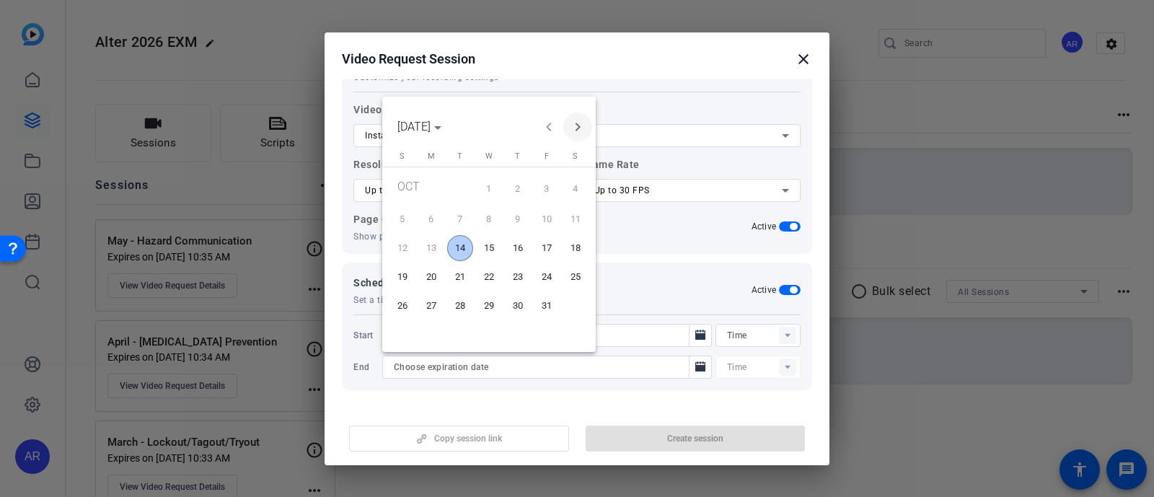
click at [584, 124] on span "Next month" at bounding box center [577, 127] width 29 height 29
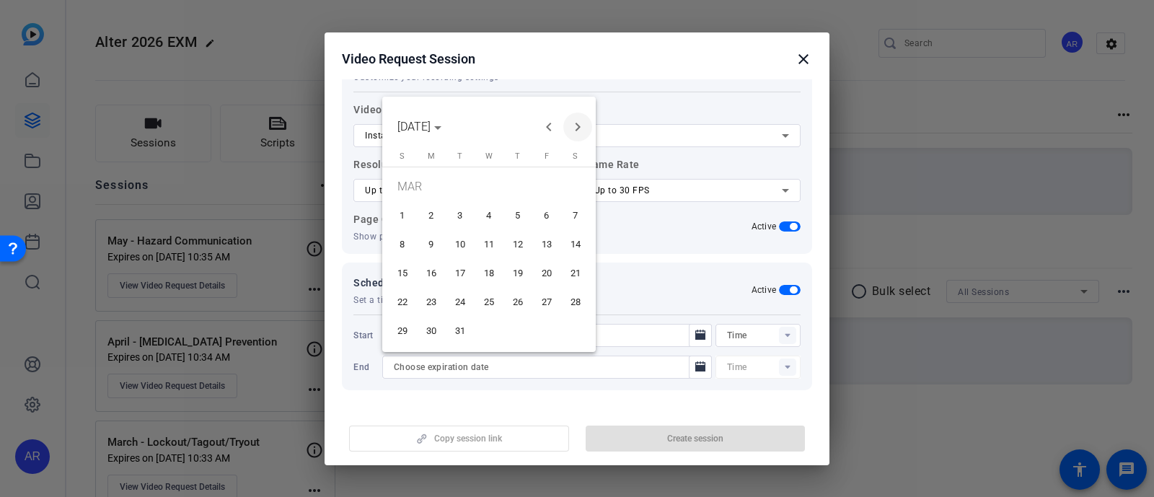
click at [584, 124] on span "Next month" at bounding box center [577, 127] width 29 height 29
click at [460, 330] on span "30" at bounding box center [460, 331] width 26 height 26
type input "[DATE]"
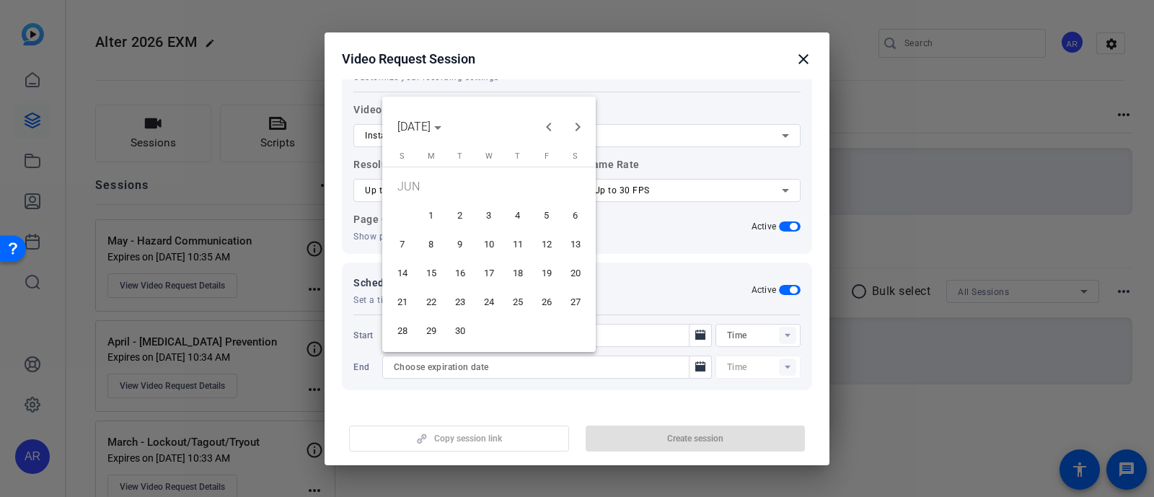
type input "10:35AM"
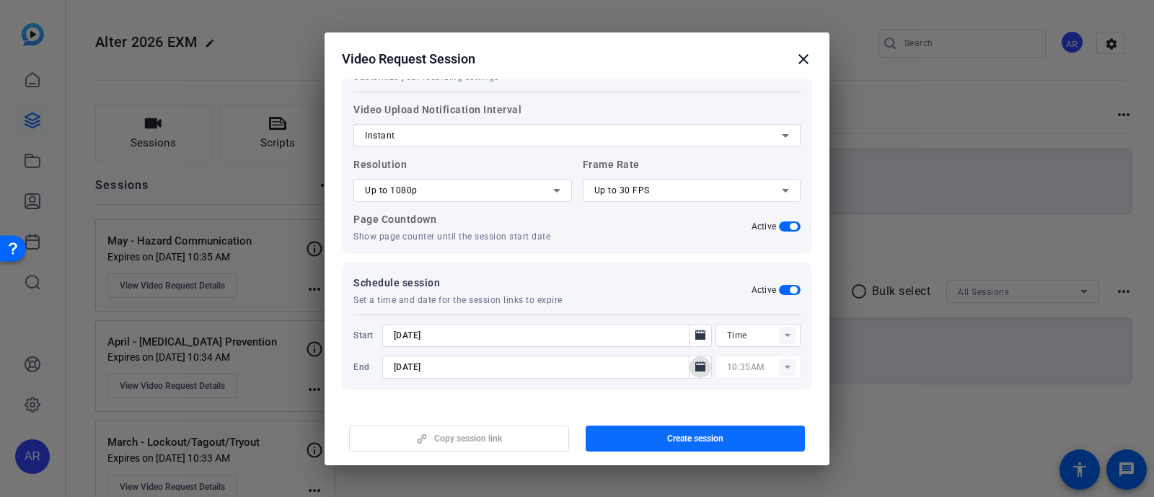
click at [624, 433] on span "button" at bounding box center [696, 438] width 220 height 35
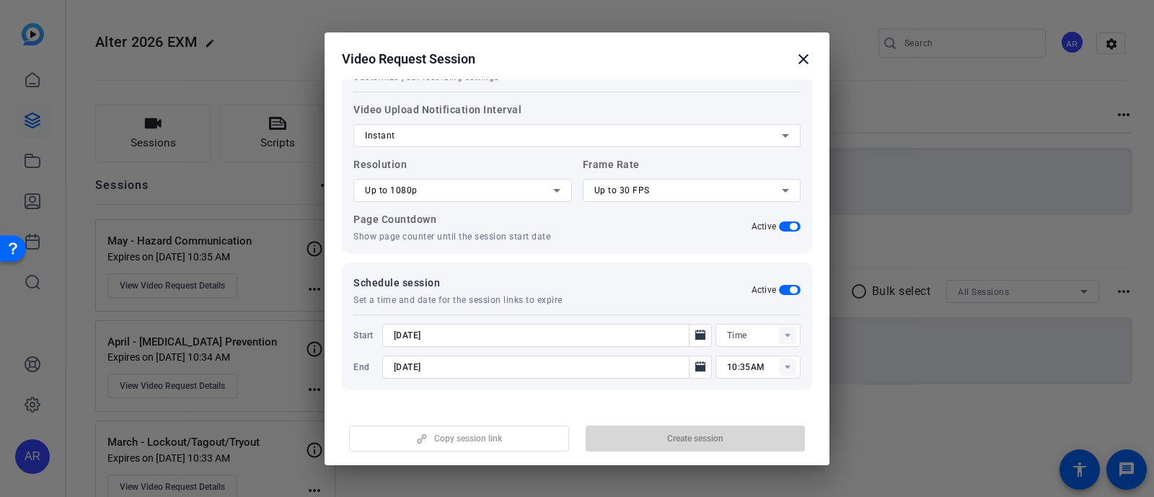
type input "10:20AM"
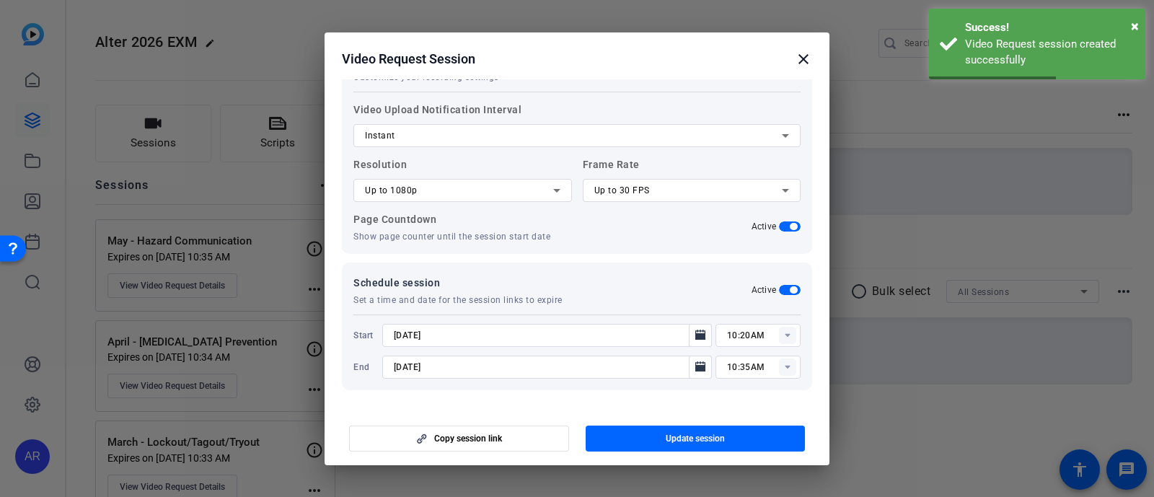
click at [805, 58] on mat-icon "close" at bounding box center [803, 58] width 17 height 17
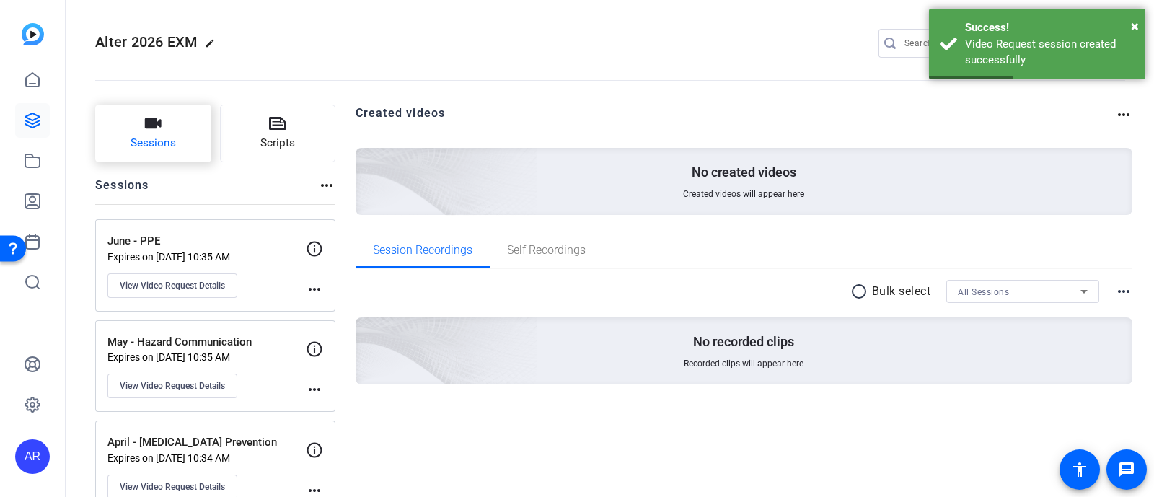
click at [162, 123] on button "Sessions" at bounding box center [153, 134] width 116 height 58
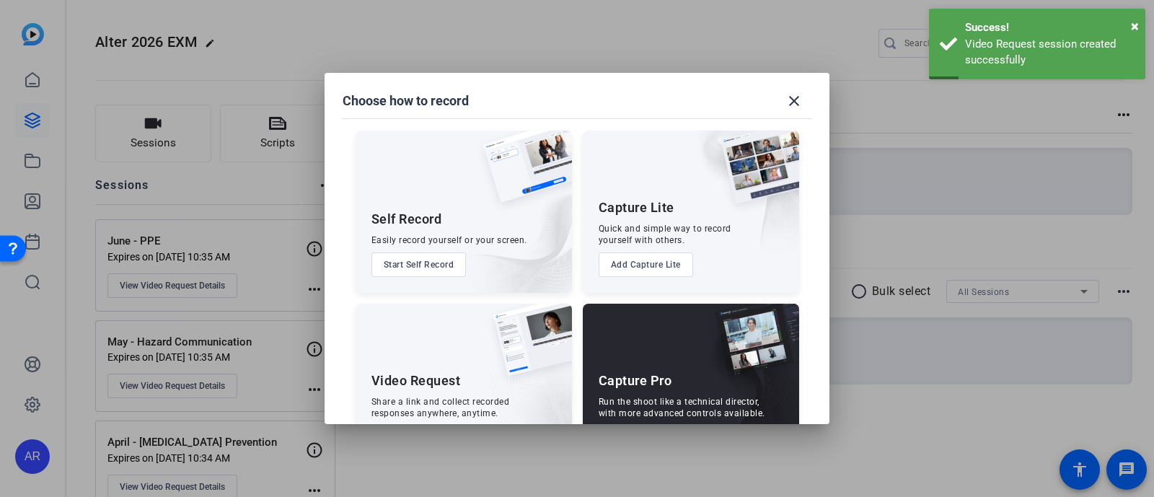
scroll to position [55, 0]
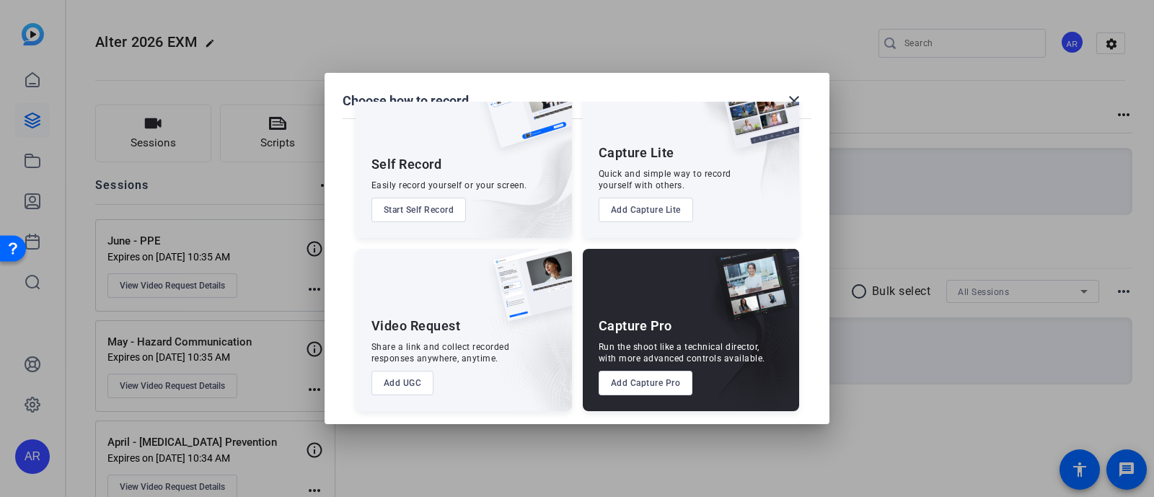
click at [416, 373] on button "Add UGC" at bounding box center [403, 383] width 63 height 25
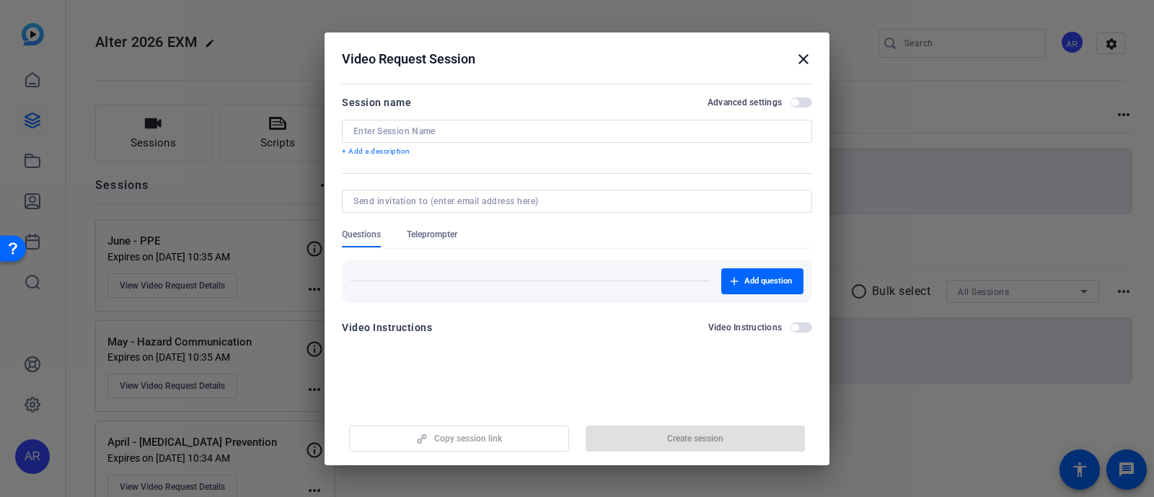
click at [483, 131] on input at bounding box center [576, 132] width 447 height 12
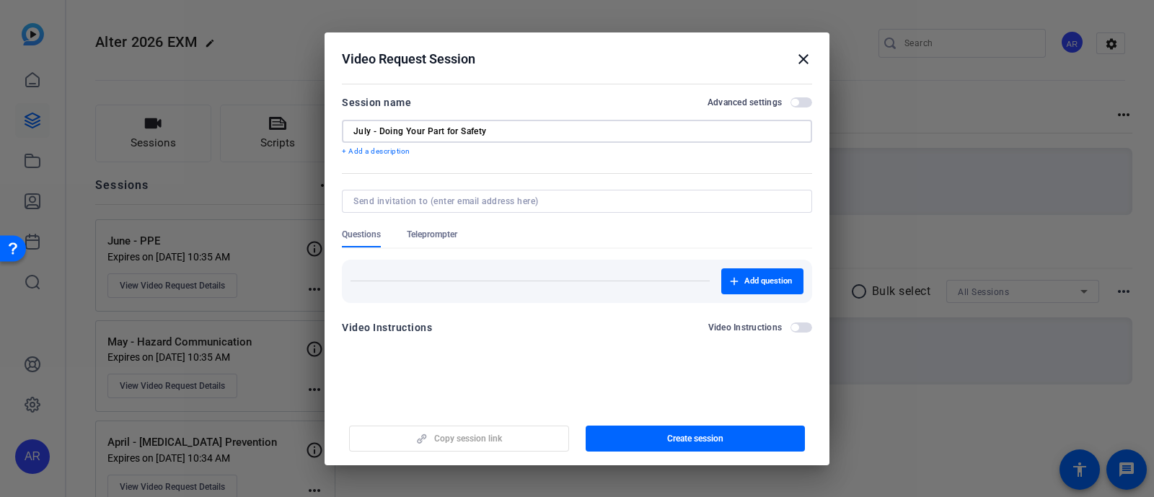
type input "July - Doing Your Part for Safety"
click at [800, 97] on div "Advanced settings" at bounding box center [760, 103] width 105 height 12
click at [798, 102] on span "button" at bounding box center [794, 102] width 7 height 7
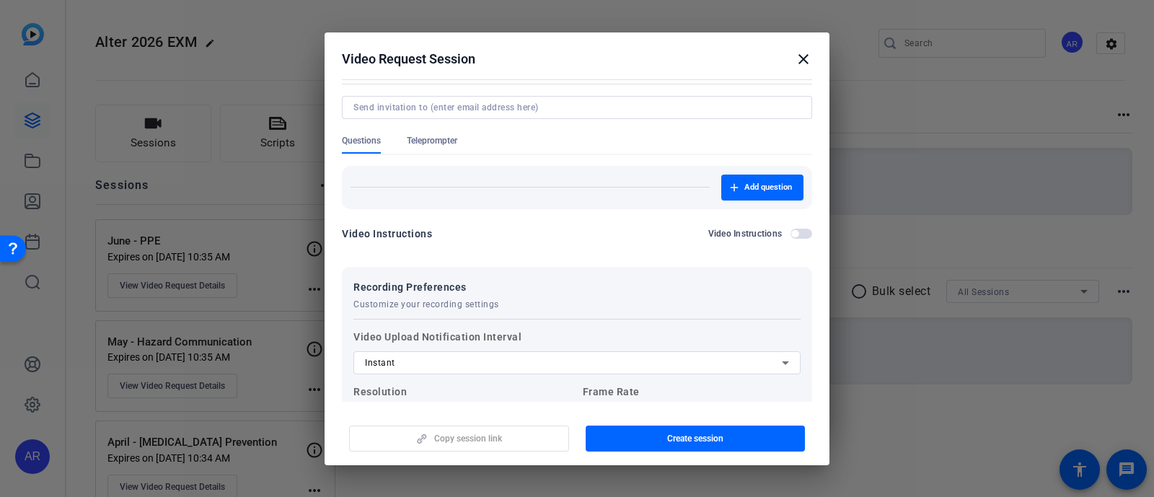
scroll to position [94, 0]
click at [447, 135] on span "Teleprompter" at bounding box center [432, 141] width 50 height 12
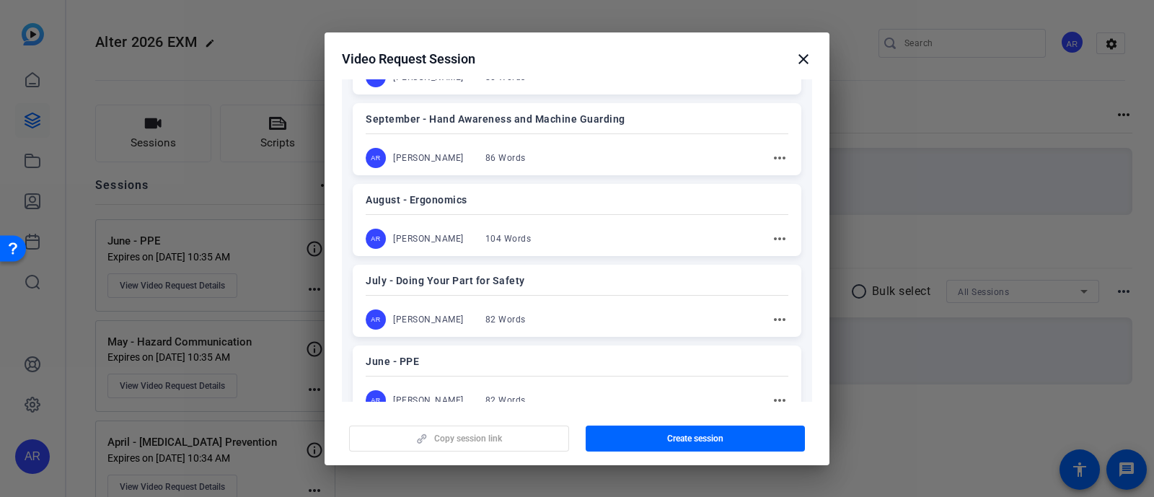
scroll to position [445, 0]
click at [564, 290] on div "July - Doing Your Part for Safety AR [PERSON_NAME] 82 Words more_horiz" at bounding box center [577, 301] width 449 height 72
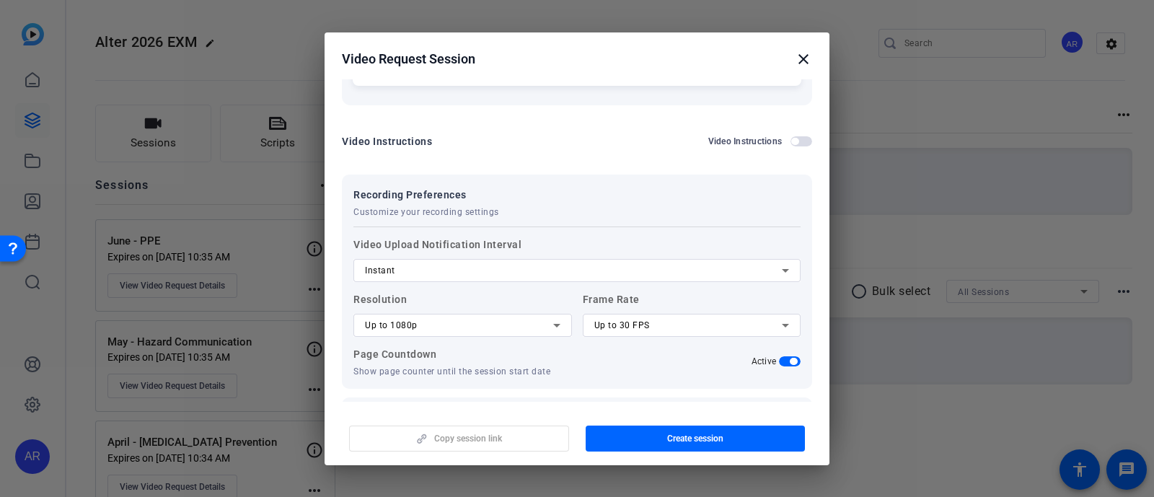
scroll to position [1244, 0]
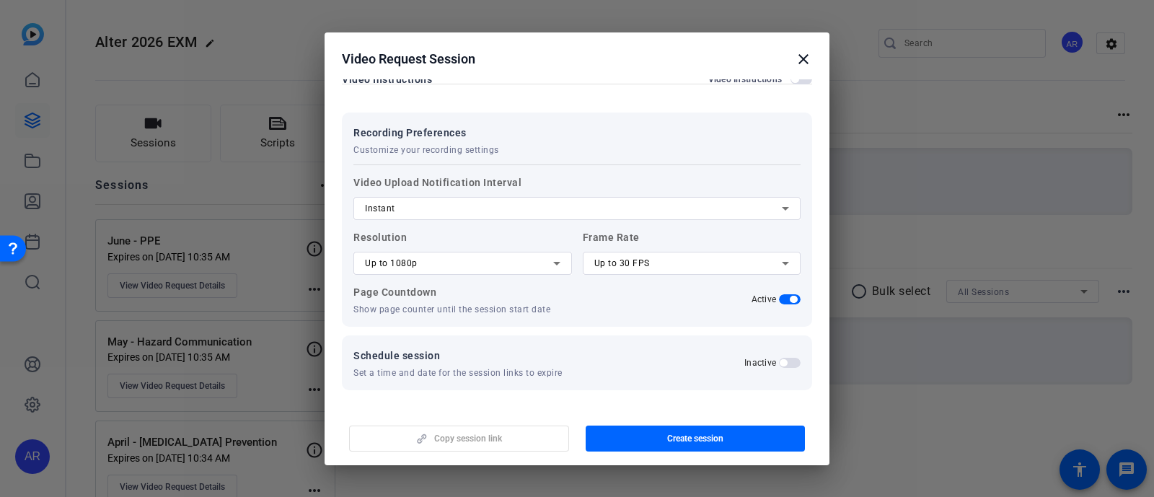
click at [780, 359] on span "button" at bounding box center [783, 362] width 7 height 7
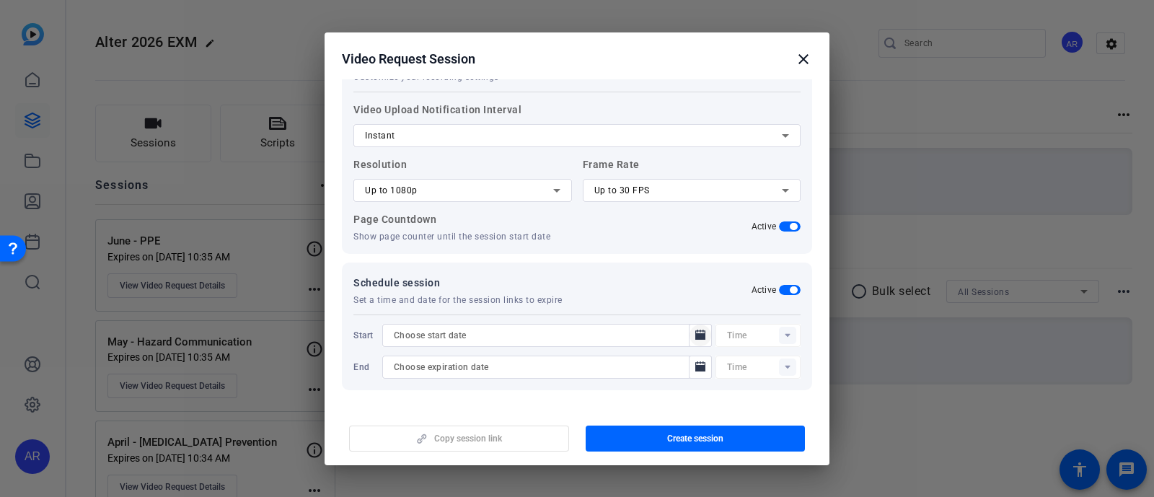
click at [695, 330] on icon "Open calendar" at bounding box center [700, 335] width 10 height 10
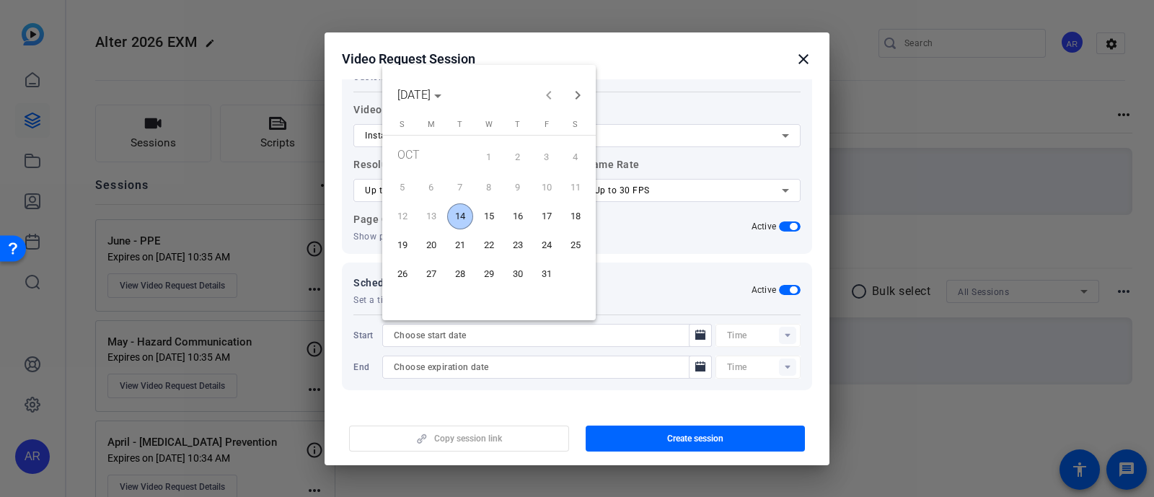
click at [468, 216] on span "14" at bounding box center [460, 216] width 26 height 26
type input "[DATE]"
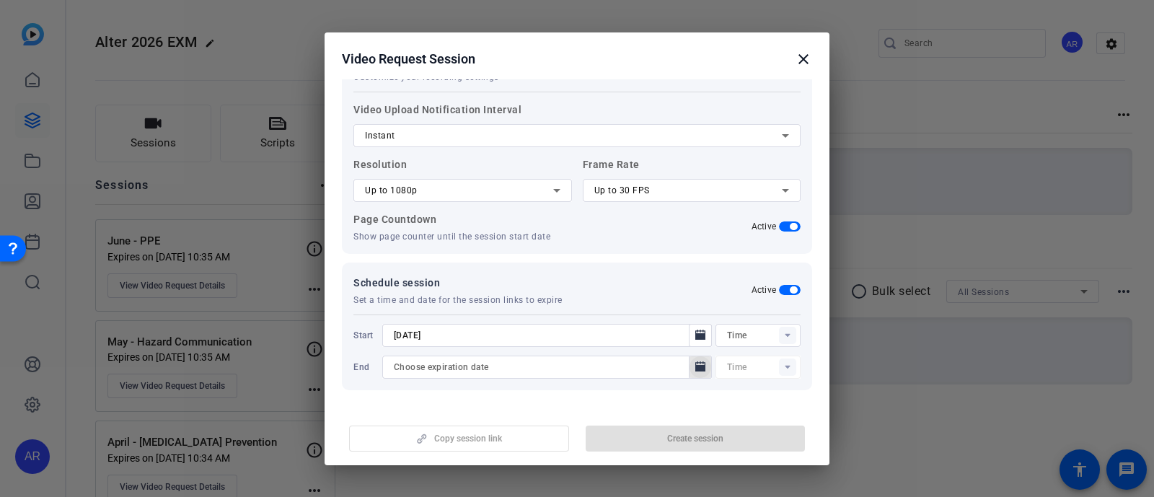
click at [692, 360] on mat-icon "Open calendar" at bounding box center [700, 367] width 17 height 17
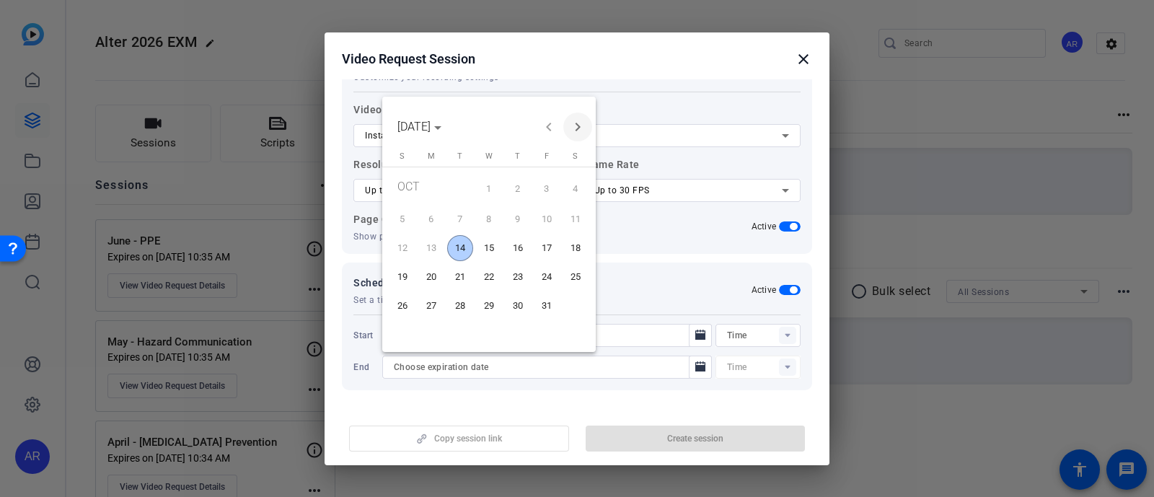
click at [581, 121] on span "Next month" at bounding box center [577, 127] width 29 height 29
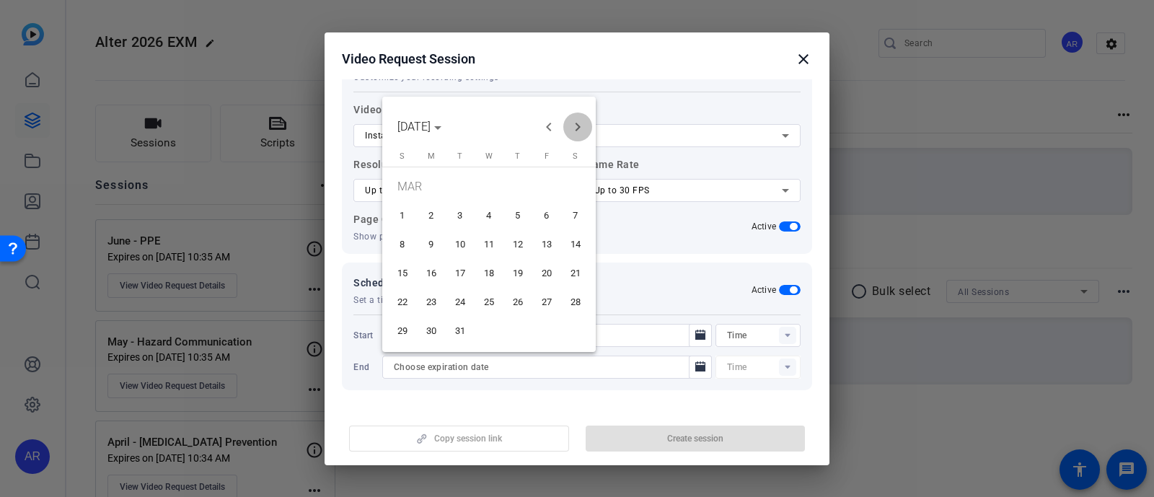
click at [581, 121] on span "Next month" at bounding box center [577, 127] width 29 height 29
click at [471, 317] on button "30" at bounding box center [460, 331] width 29 height 29
type input "[DATE]"
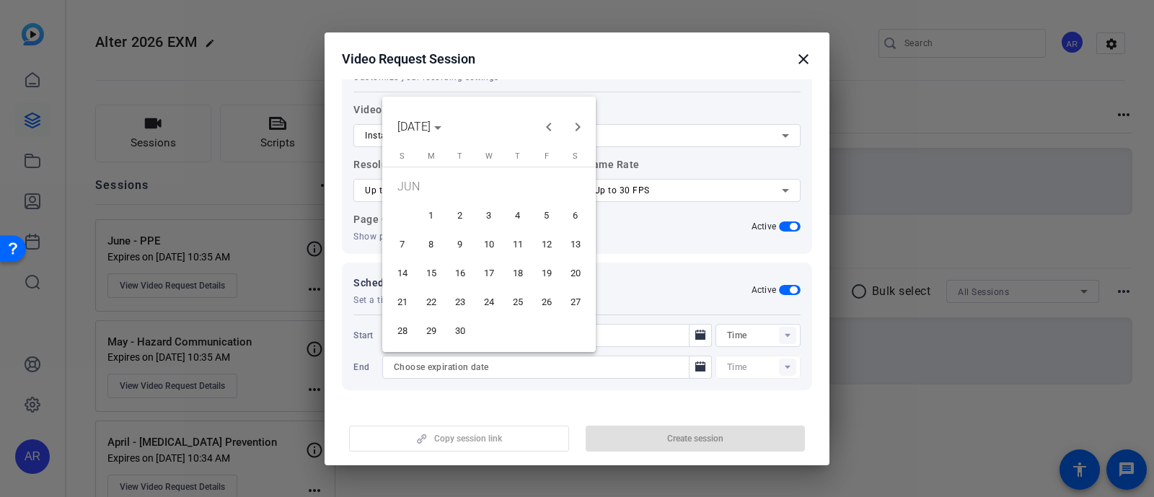
type input "10:36AM"
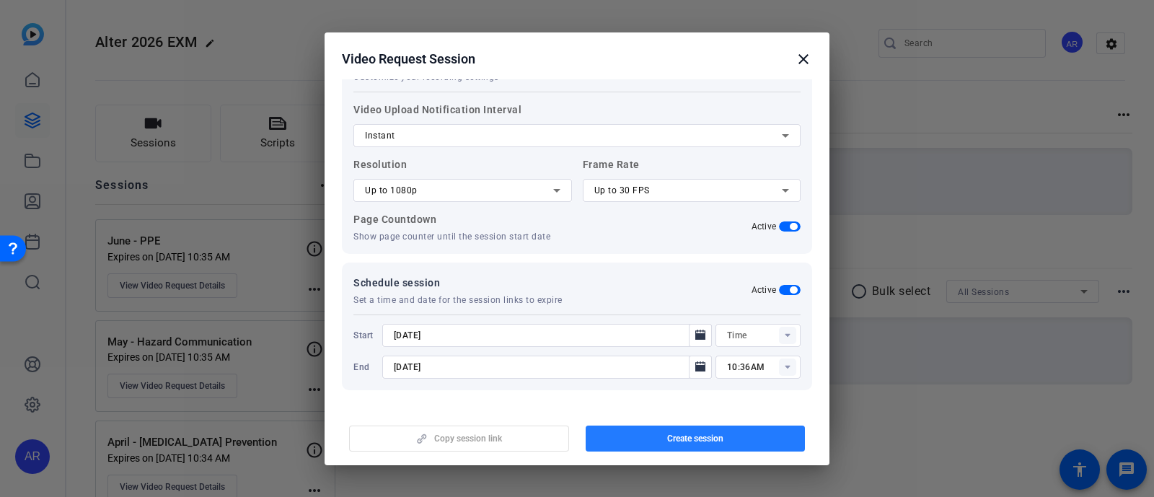
click at [671, 434] on span "Create session" at bounding box center [695, 439] width 56 height 12
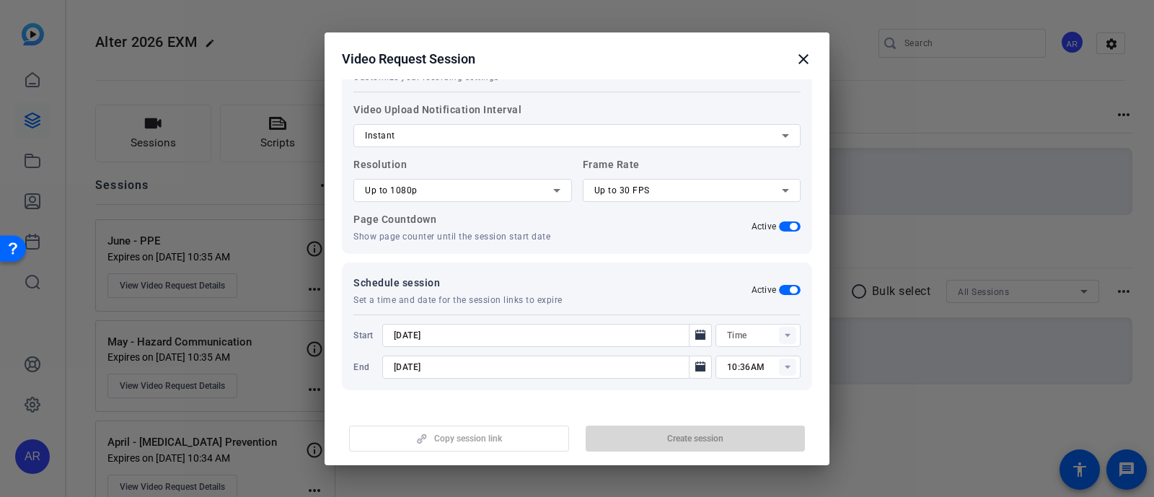
type input "10:21AM"
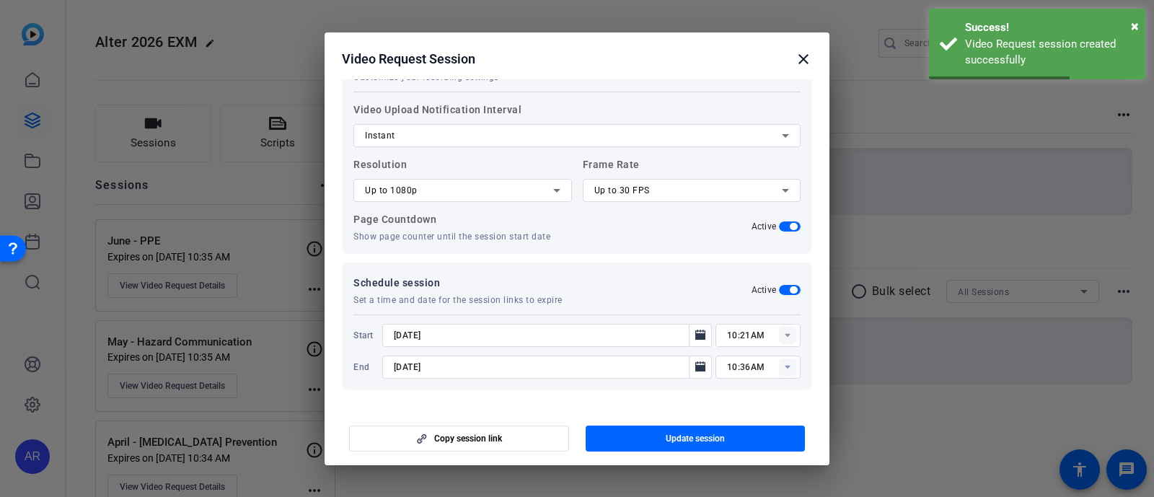
click at [799, 59] on mat-icon "close" at bounding box center [803, 58] width 17 height 17
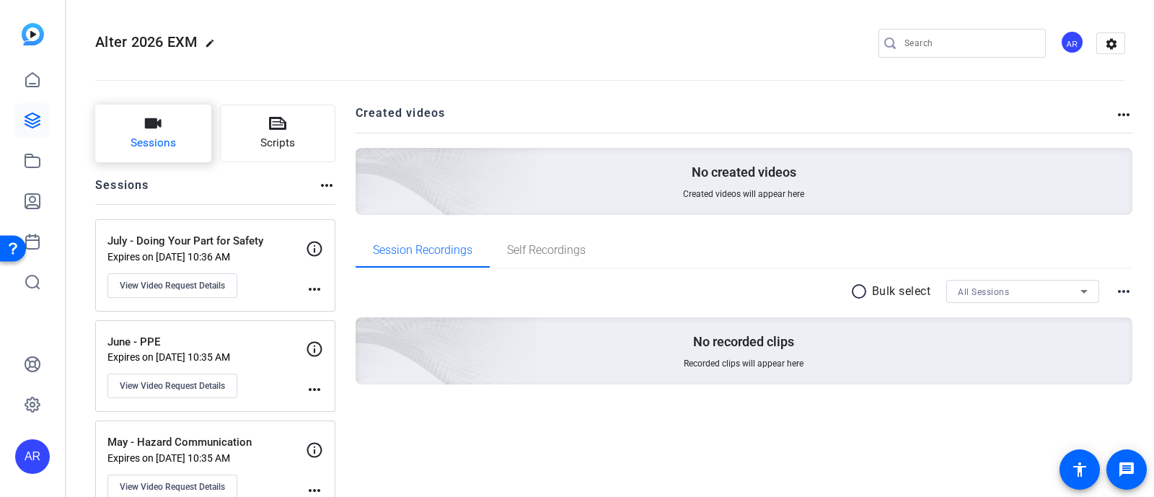
click at [175, 126] on button "Sessions" at bounding box center [153, 134] width 116 height 58
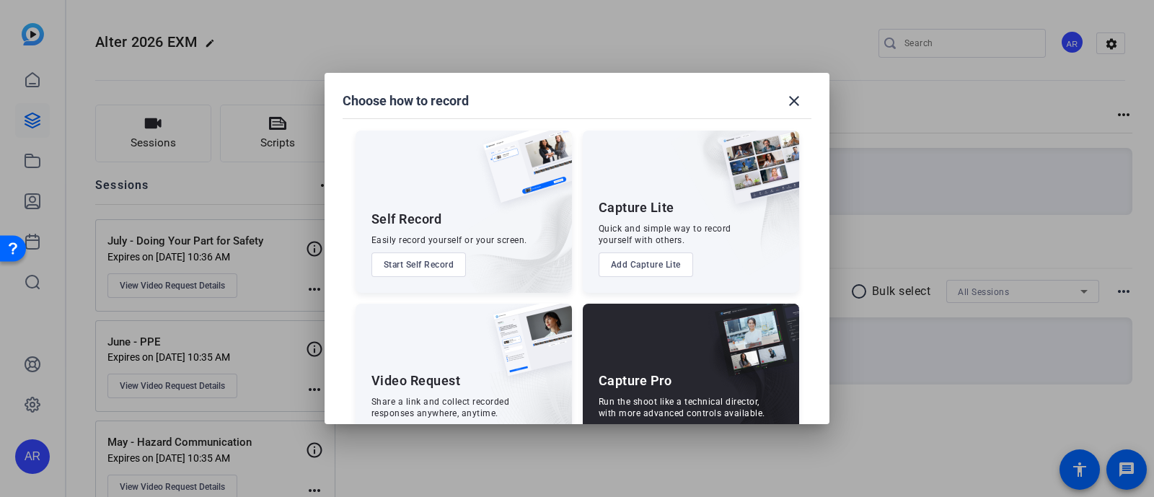
scroll to position [55, 0]
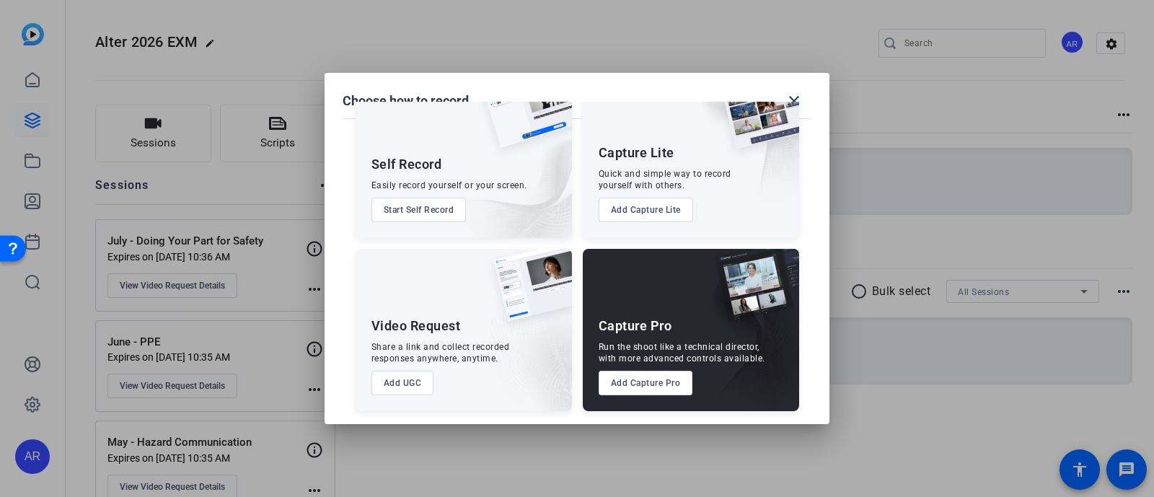
click at [409, 373] on button "Add UGC" at bounding box center [403, 383] width 63 height 25
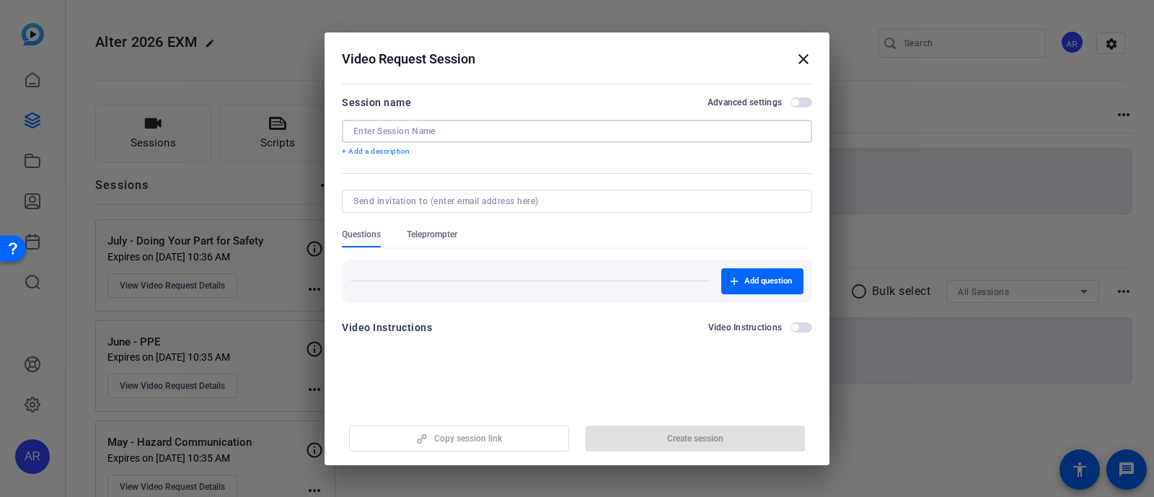
click at [480, 131] on input at bounding box center [576, 132] width 447 height 12
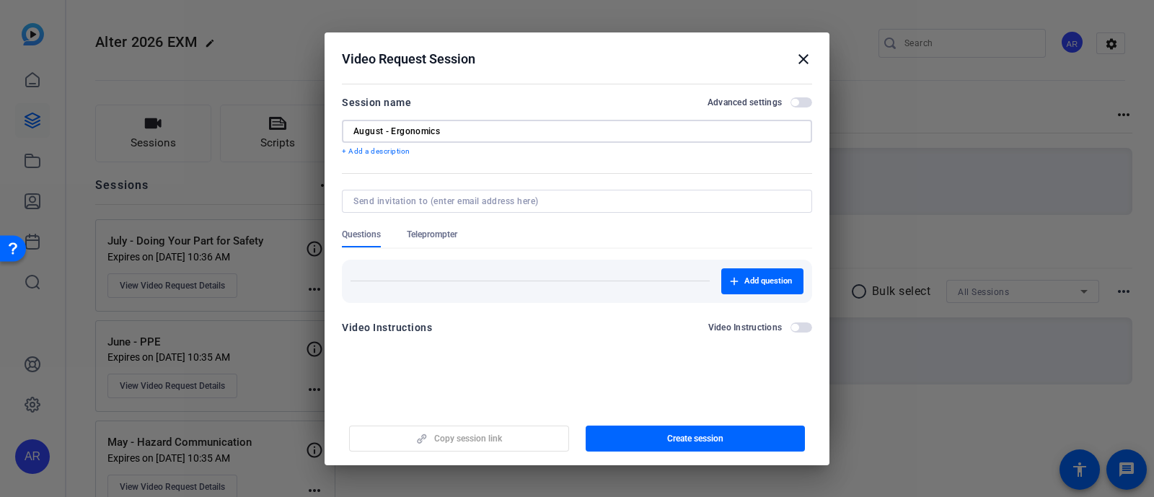
type input "August - Ergonomics"
click at [804, 102] on span "button" at bounding box center [802, 102] width 22 height 10
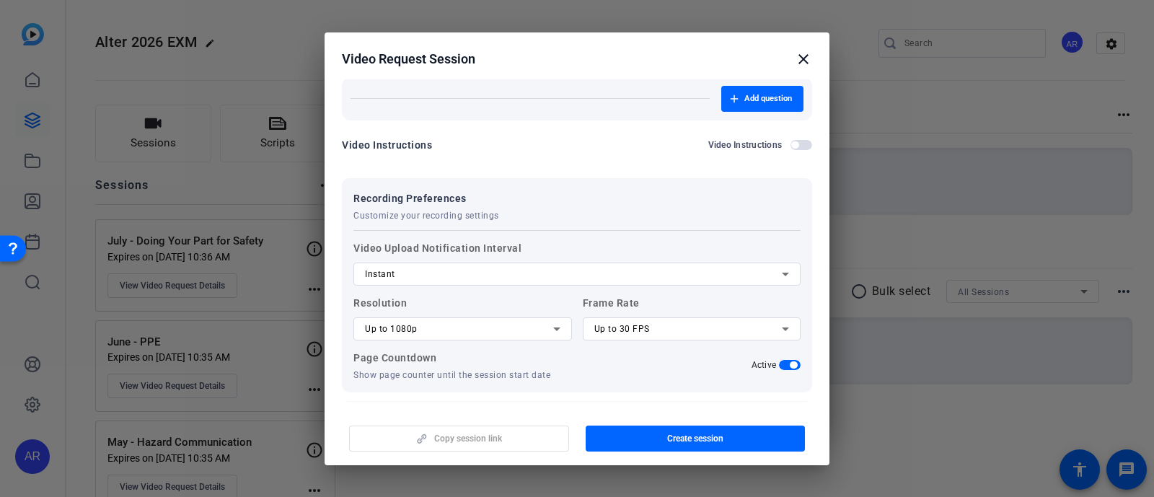
click at [447, 136] on div "Video Instructions Video Instructions" at bounding box center [577, 144] width 470 height 17
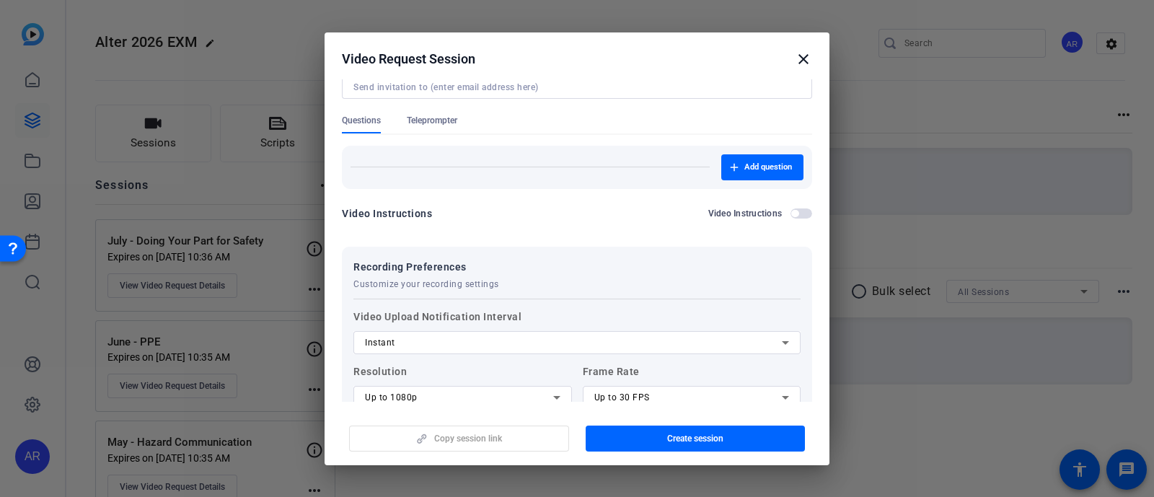
click at [447, 126] on span "Teleprompter" at bounding box center [432, 124] width 50 height 19
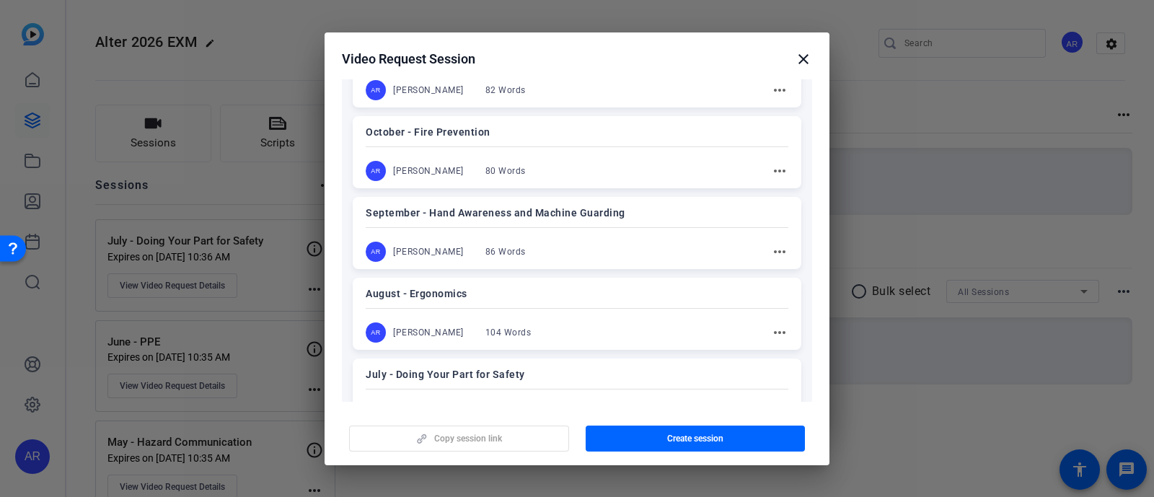
scroll to position [360, 0]
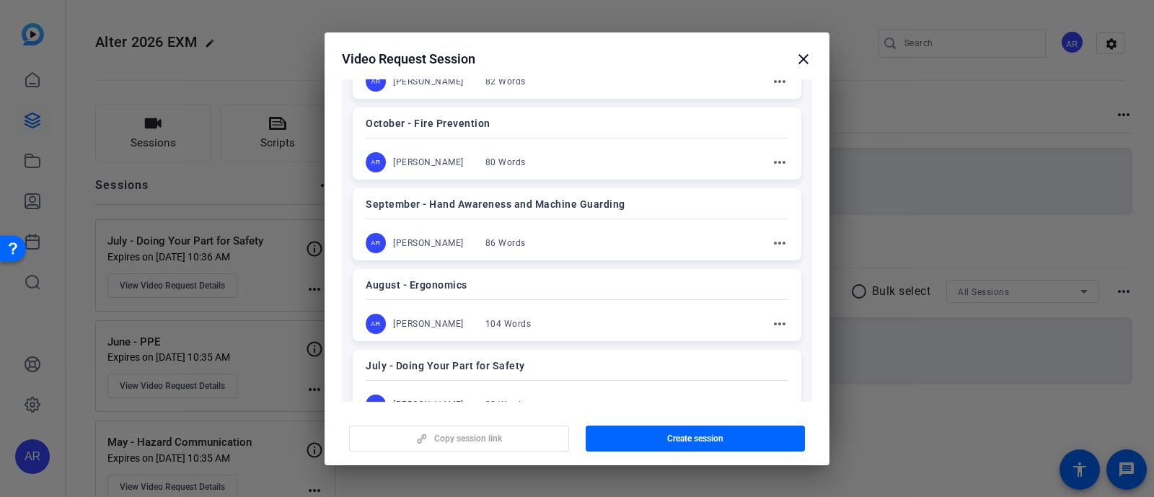
click at [509, 288] on p "August - Ergonomics" at bounding box center [577, 284] width 423 height 17
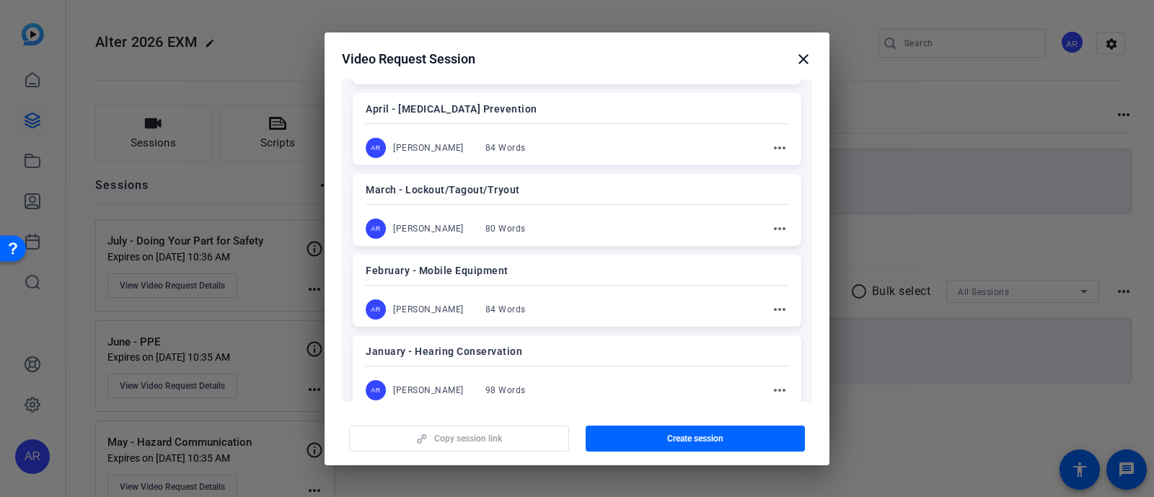
scroll to position [1244, 0]
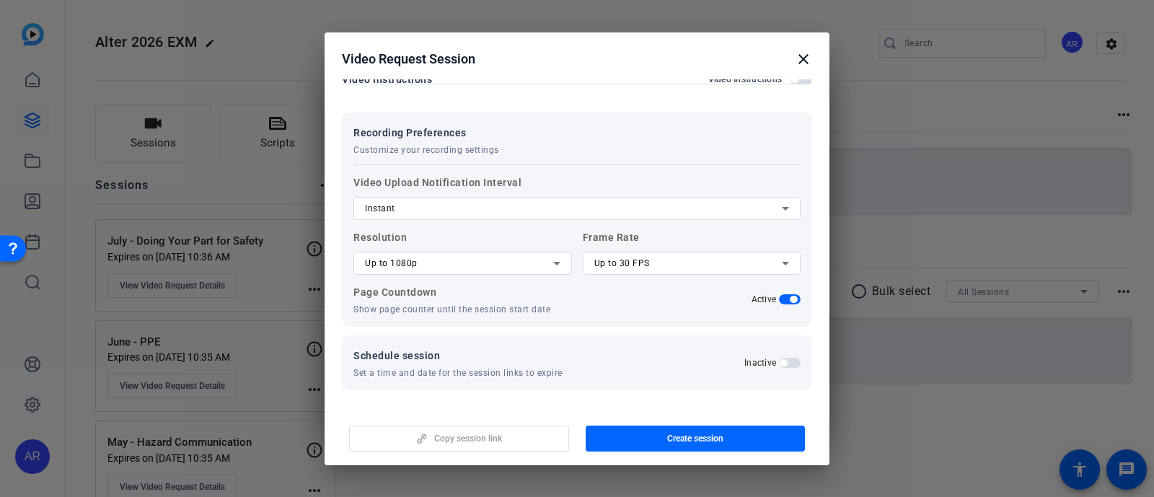
click at [779, 358] on span "button" at bounding box center [790, 363] width 22 height 10
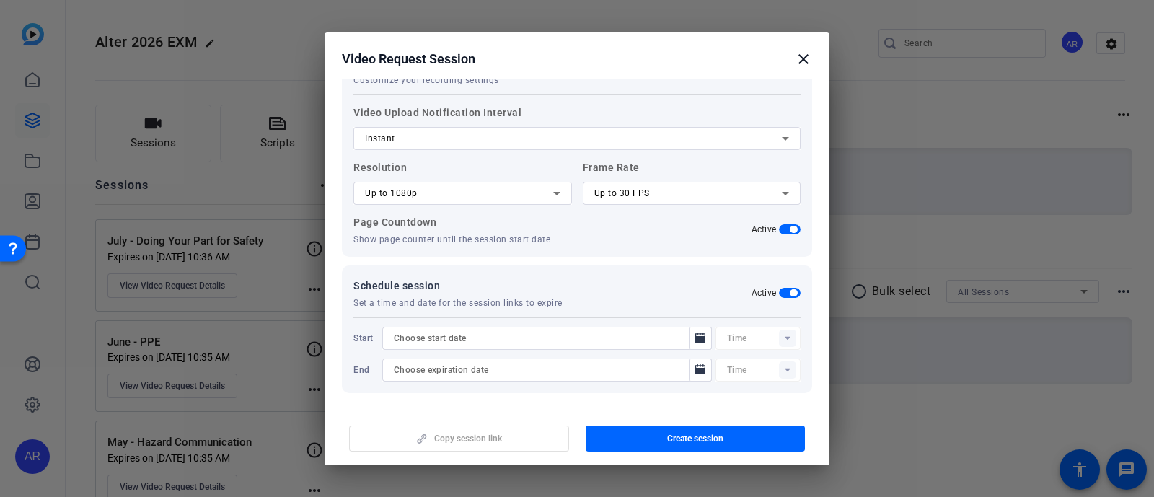
scroll to position [1315, 0]
click at [700, 330] on mat-icon "Open calendar" at bounding box center [700, 337] width 17 height 17
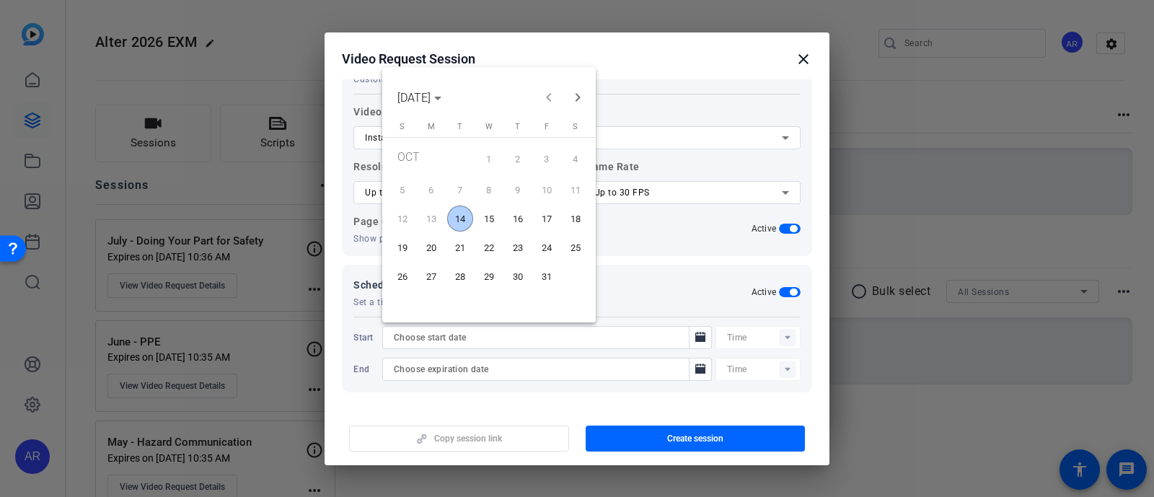
click at [467, 214] on span "14" at bounding box center [460, 219] width 26 height 26
type input "[DATE]"
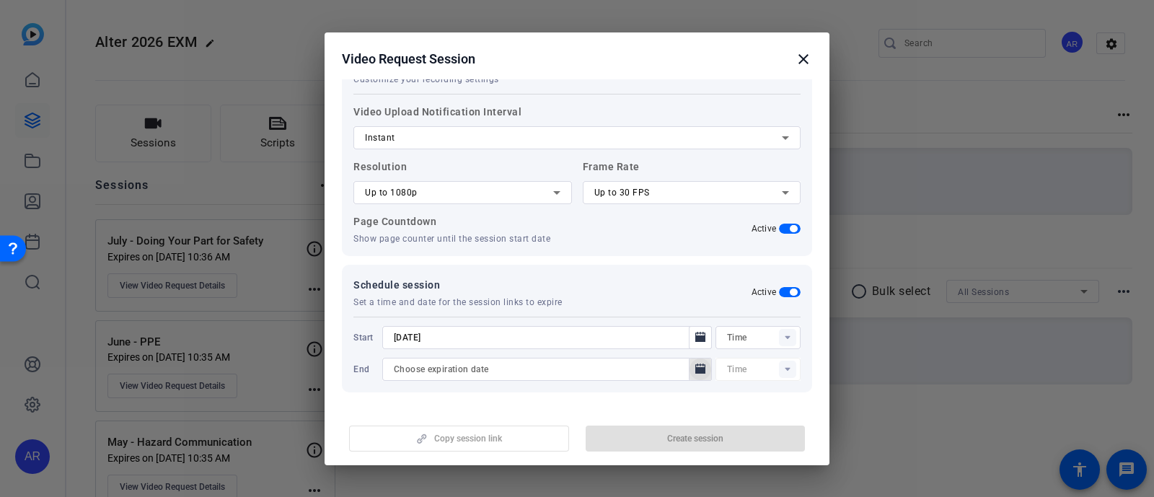
click at [683, 365] on span "Open calendar" at bounding box center [700, 369] width 35 height 35
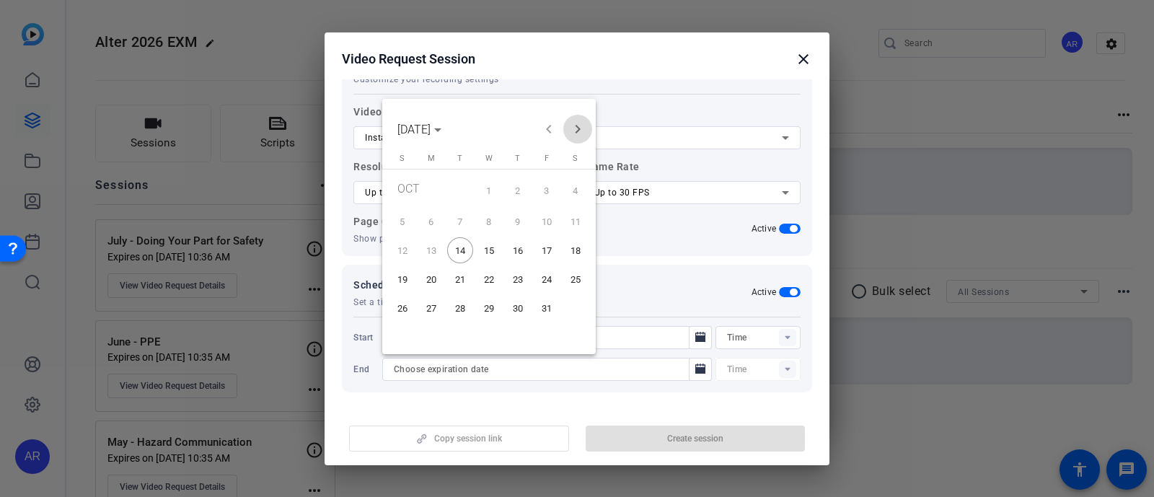
click at [576, 126] on span "Next month" at bounding box center [577, 129] width 29 height 29
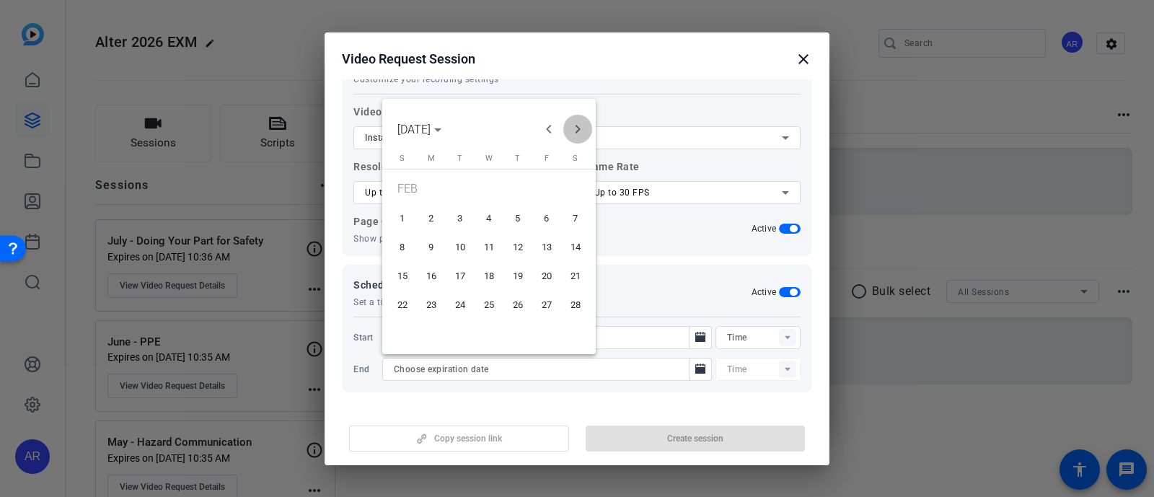
click at [576, 126] on span "Next month" at bounding box center [577, 129] width 29 height 29
click at [460, 327] on span "30" at bounding box center [460, 333] width 26 height 26
type input "[DATE]"
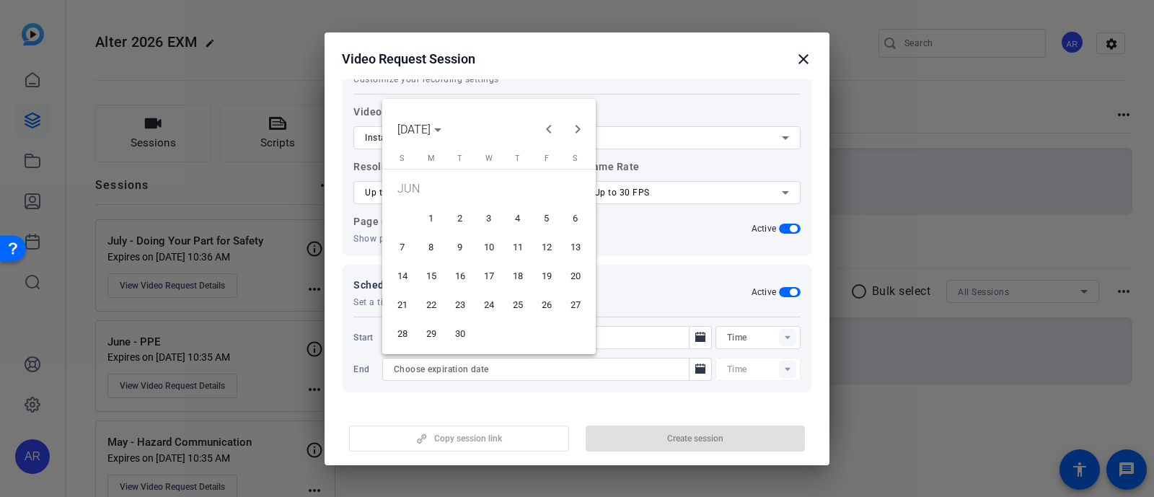
type input "10:36AM"
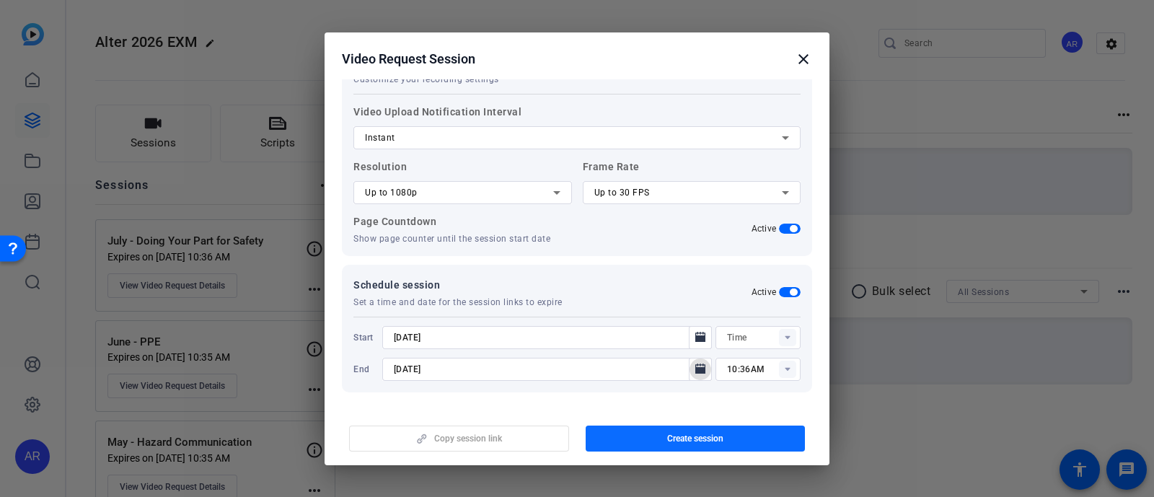
click at [688, 431] on span "button" at bounding box center [696, 438] width 220 height 35
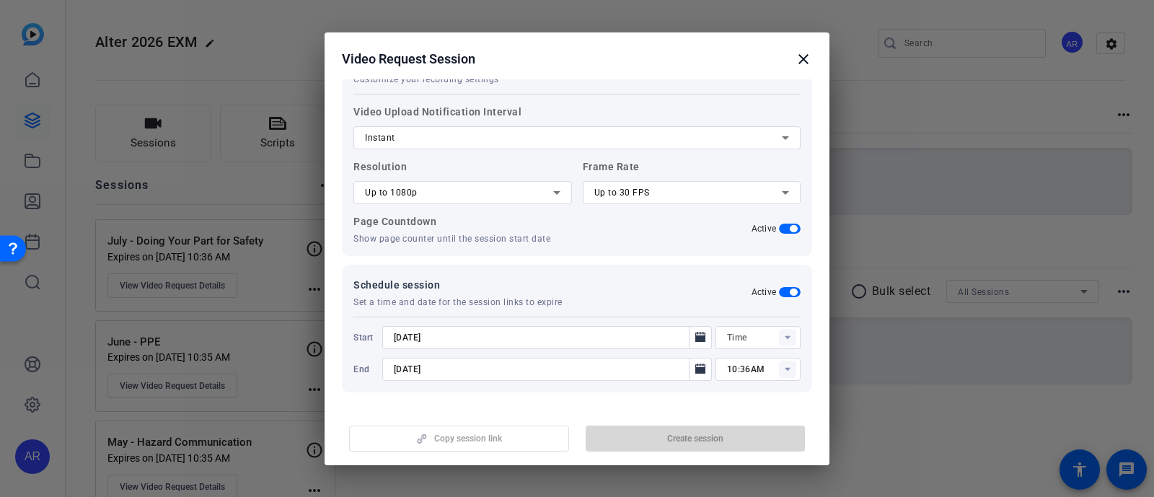
type input "10:21AM"
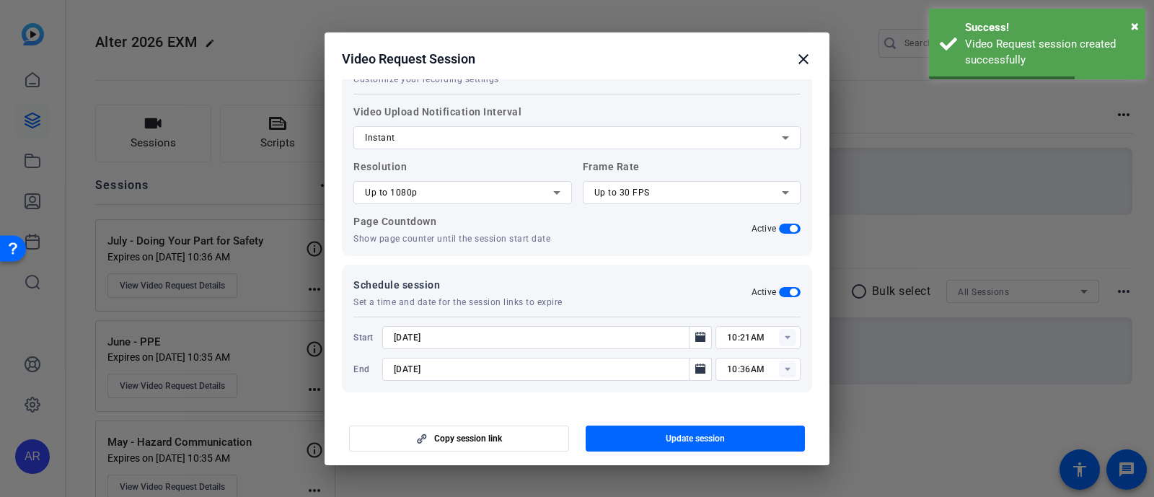
click at [804, 61] on mat-icon "close" at bounding box center [803, 58] width 17 height 17
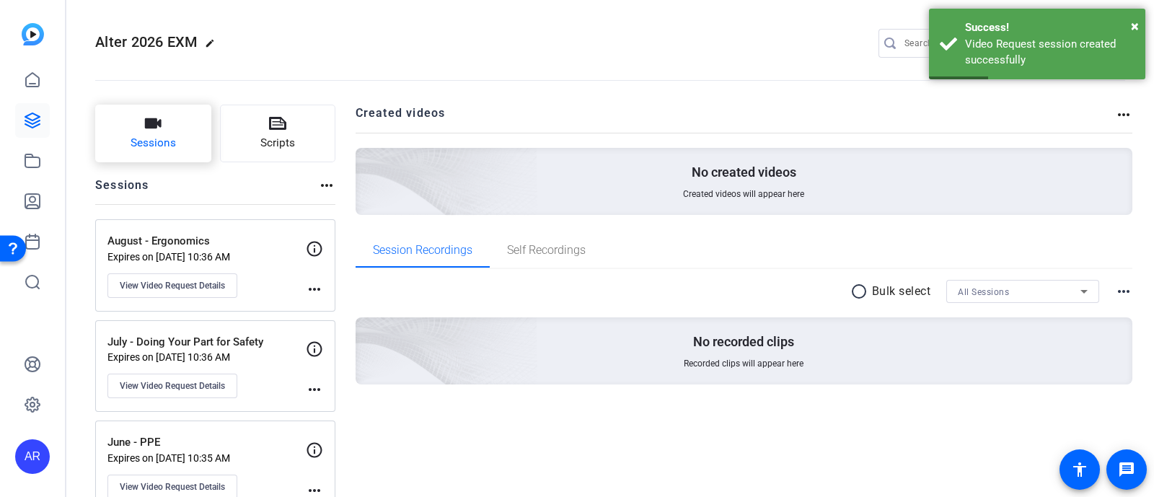
click at [191, 121] on button "Sessions" at bounding box center [153, 134] width 116 height 58
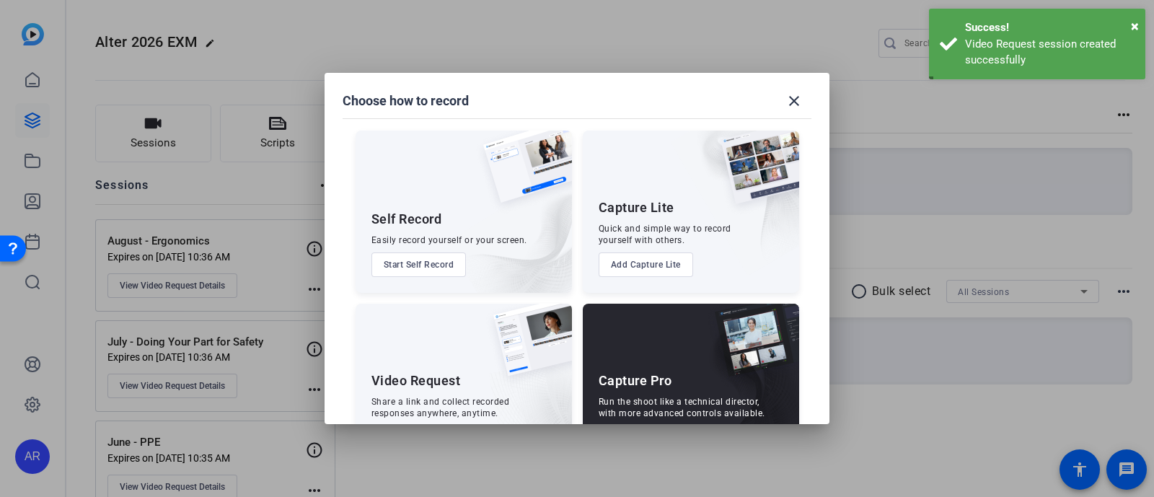
scroll to position [55, 0]
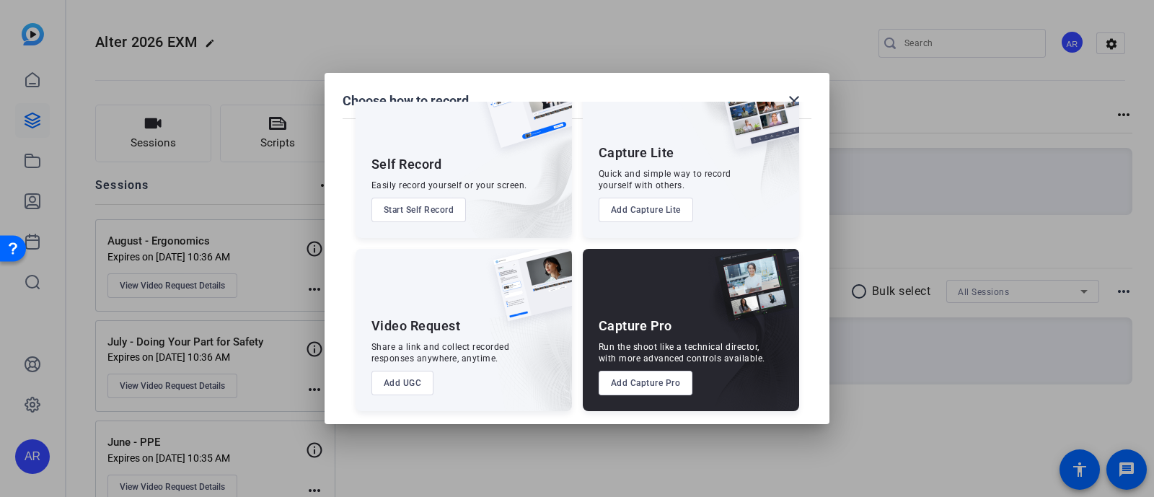
click at [410, 387] on button "Add UGC" at bounding box center [403, 383] width 63 height 25
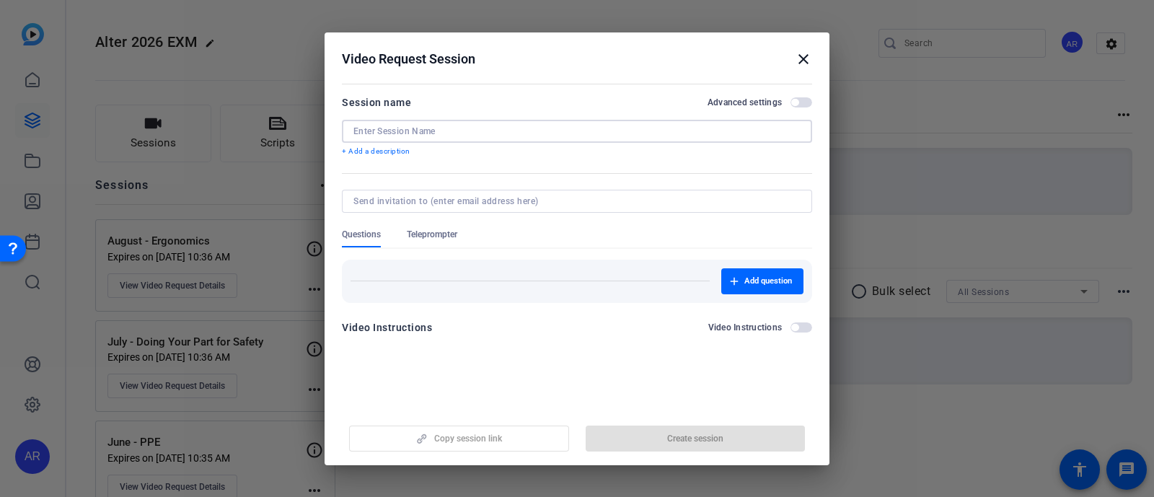
click at [588, 128] on input at bounding box center [576, 132] width 447 height 12
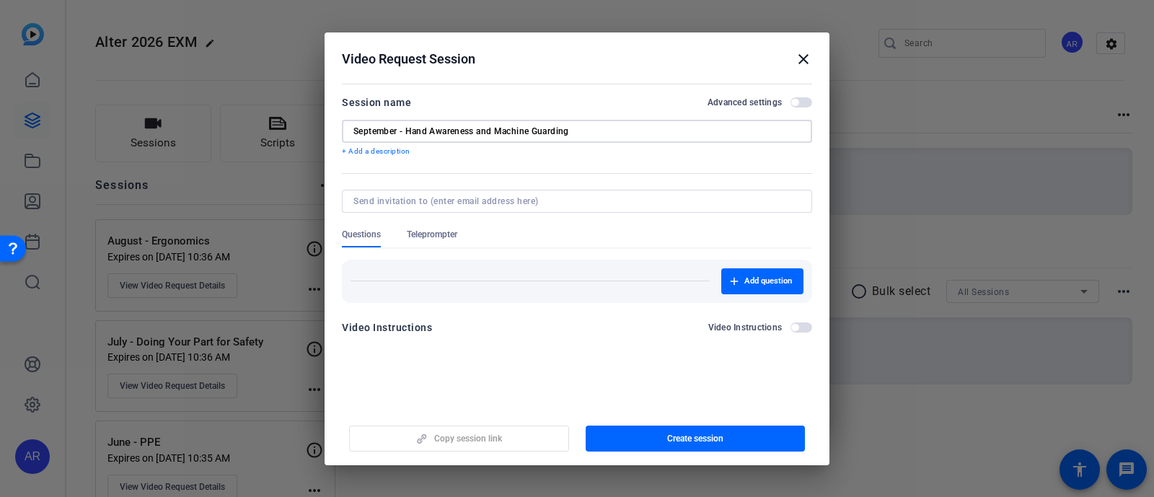
type input "September - Hand Awareness and Machine Guarding"
click at [795, 105] on span "button" at bounding box center [794, 102] width 7 height 7
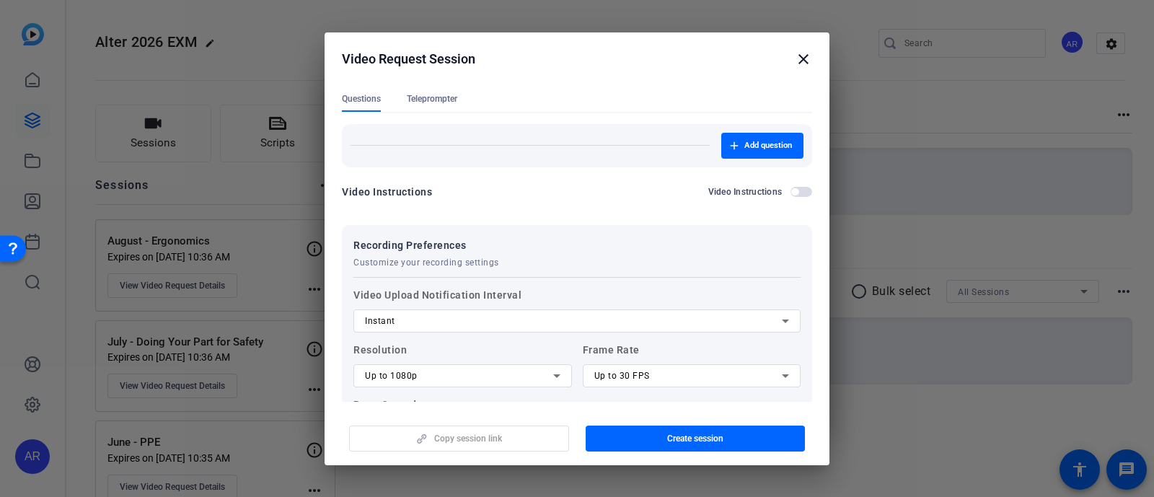
scroll to position [133, 0]
click at [431, 98] on span "Teleprompter" at bounding box center [432, 101] width 50 height 12
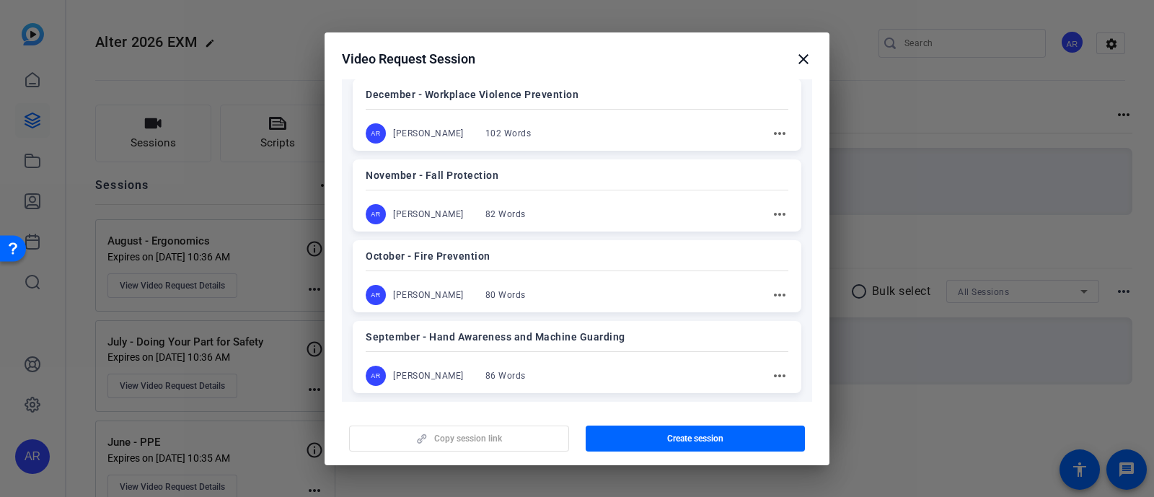
scroll to position [227, 0]
click at [598, 321] on div "September - Hand Awareness and Machine Guarding AR [PERSON_NAME] 86 Words more_…" at bounding box center [577, 357] width 449 height 72
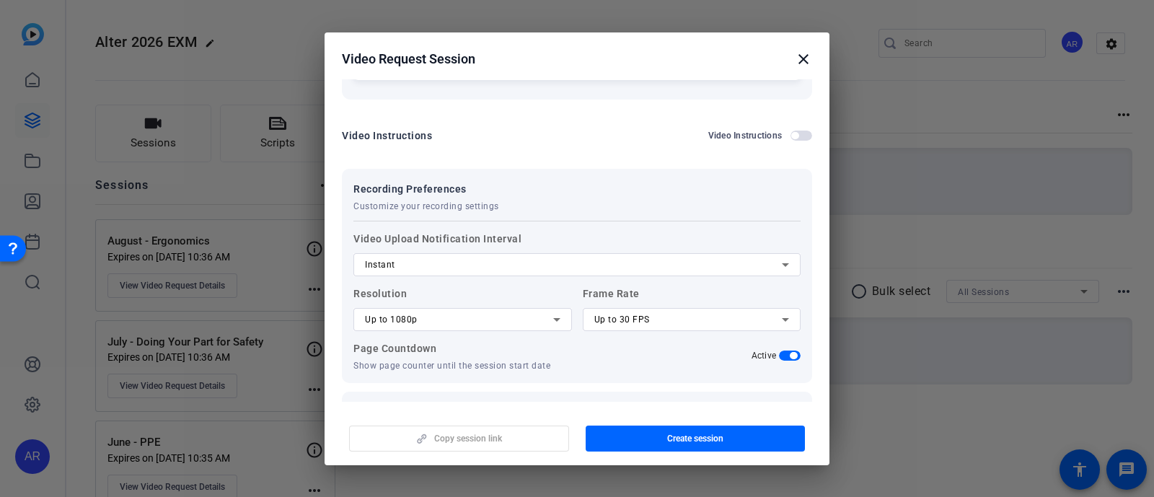
scroll to position [1244, 0]
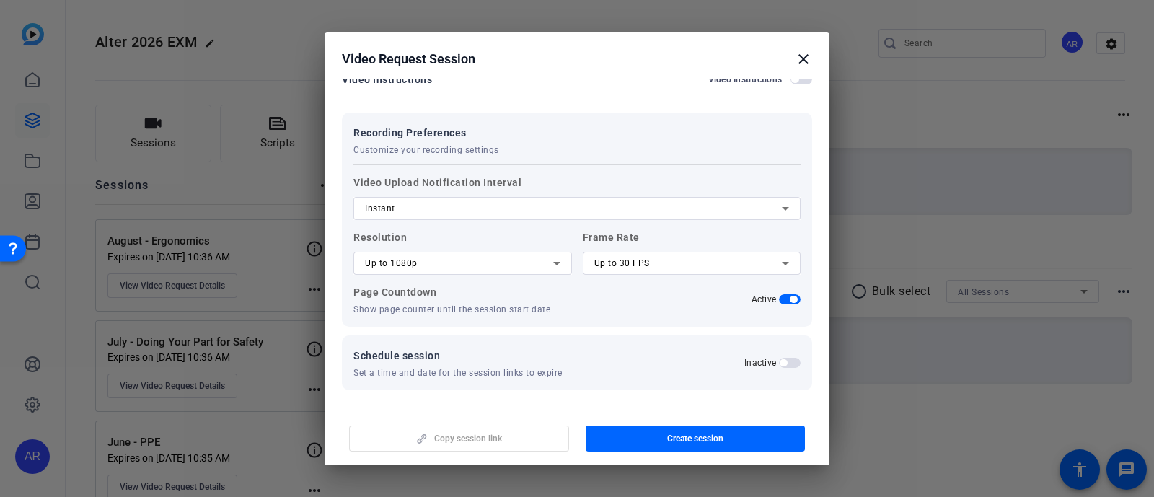
click at [780, 360] on span "button" at bounding box center [783, 362] width 7 height 7
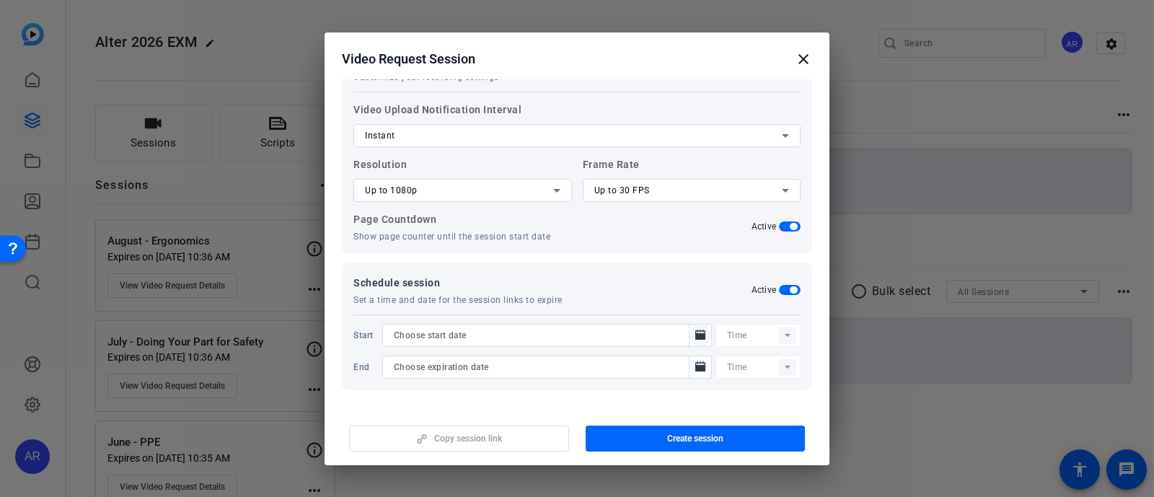
click at [695, 330] on icon "Open calendar" at bounding box center [700, 335] width 10 height 10
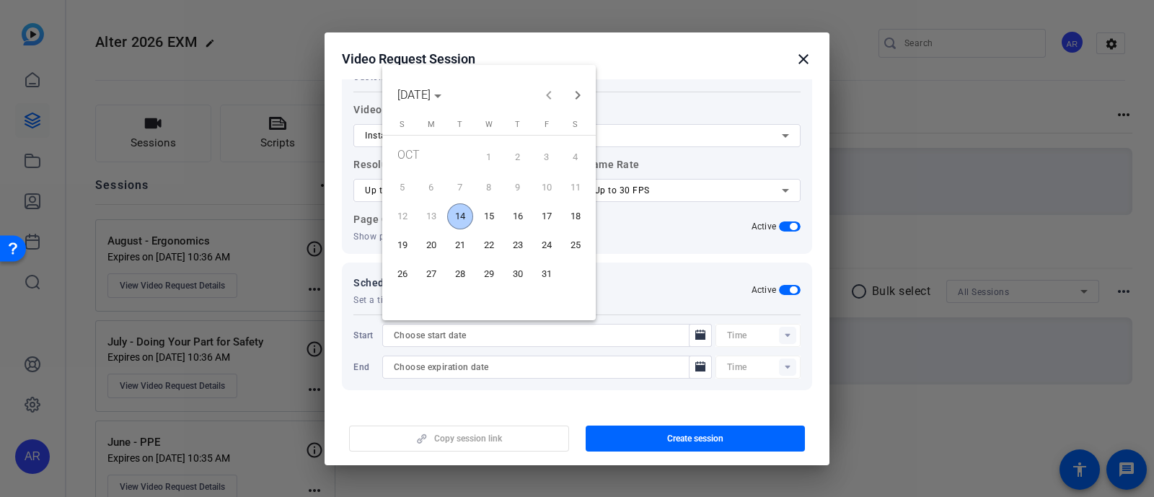
click at [461, 211] on span "14" at bounding box center [460, 216] width 26 height 26
type input "[DATE]"
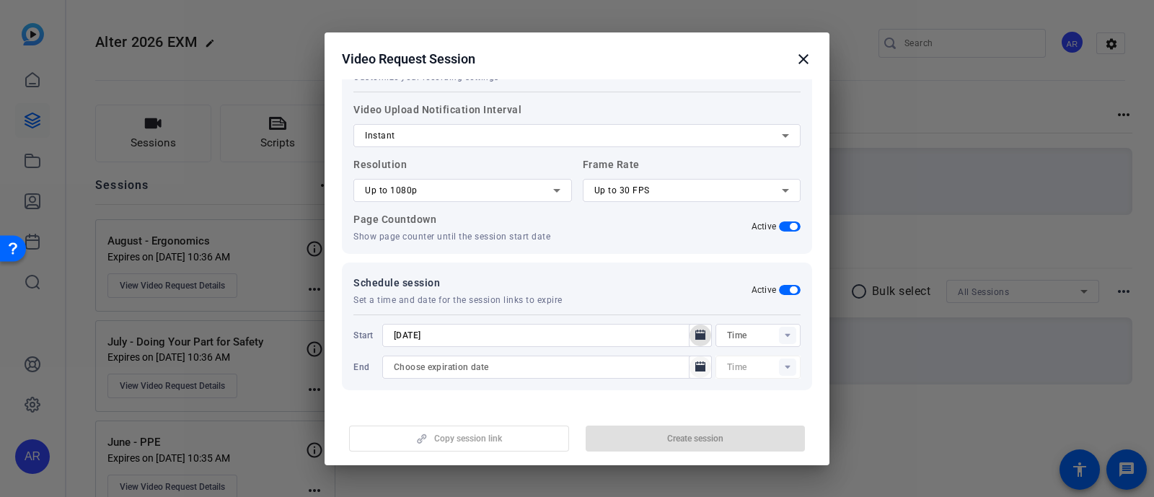
click at [695, 362] on icon "Open calendar" at bounding box center [700, 366] width 10 height 10
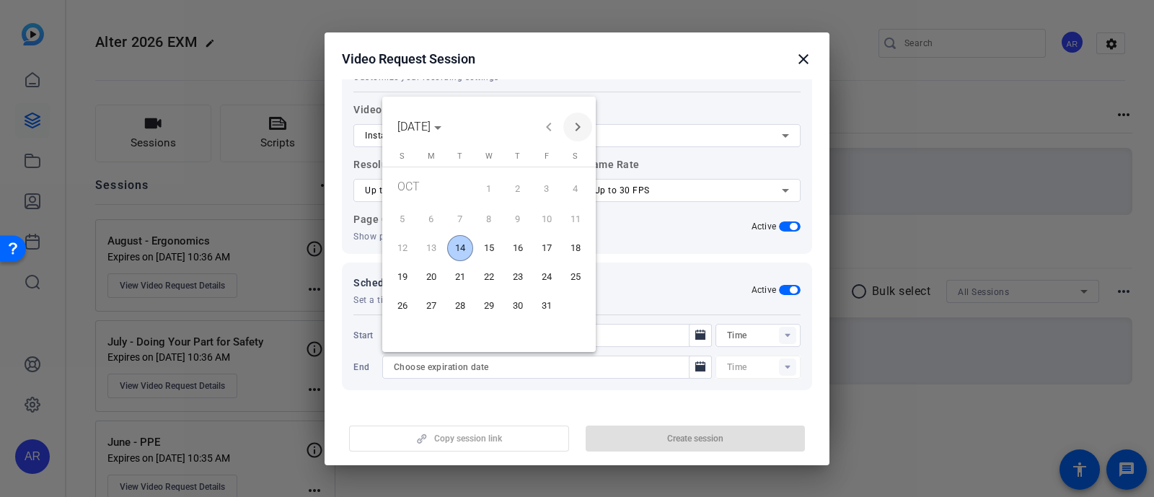
click at [581, 124] on span "Next month" at bounding box center [577, 127] width 29 height 29
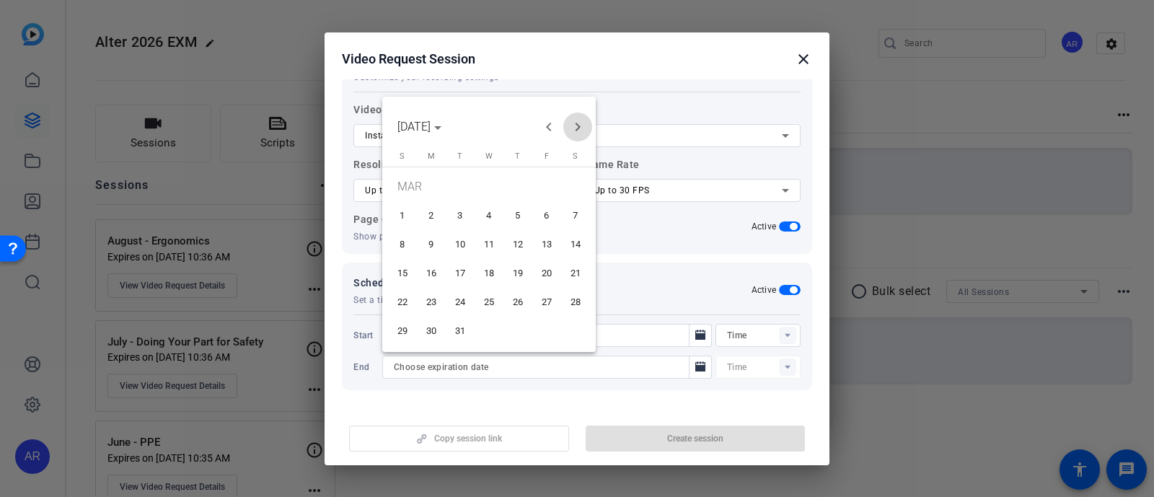
click at [581, 124] on span "Next month" at bounding box center [577, 127] width 29 height 29
click at [458, 322] on span "30" at bounding box center [460, 331] width 26 height 26
type input "[DATE]"
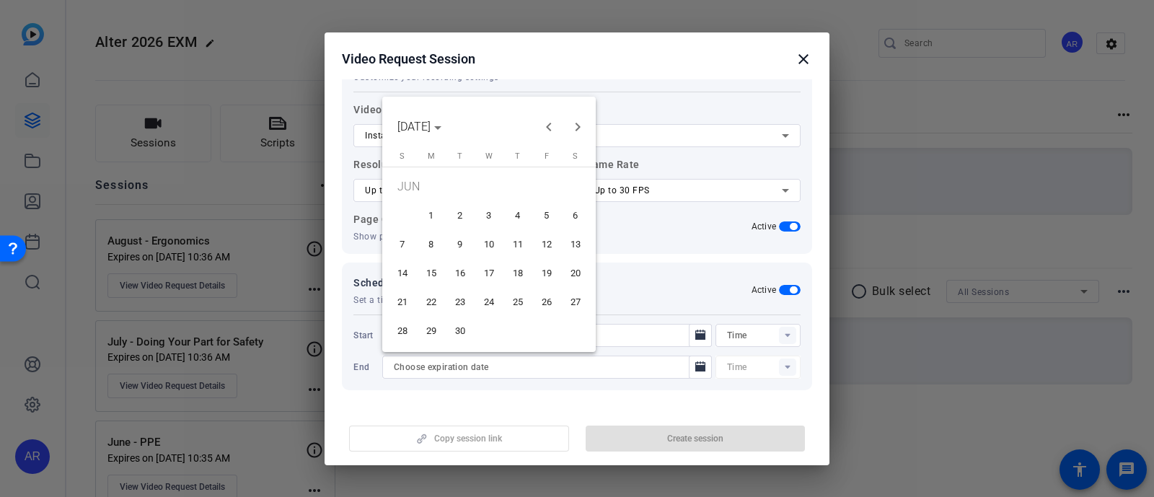
type input "10:37AM"
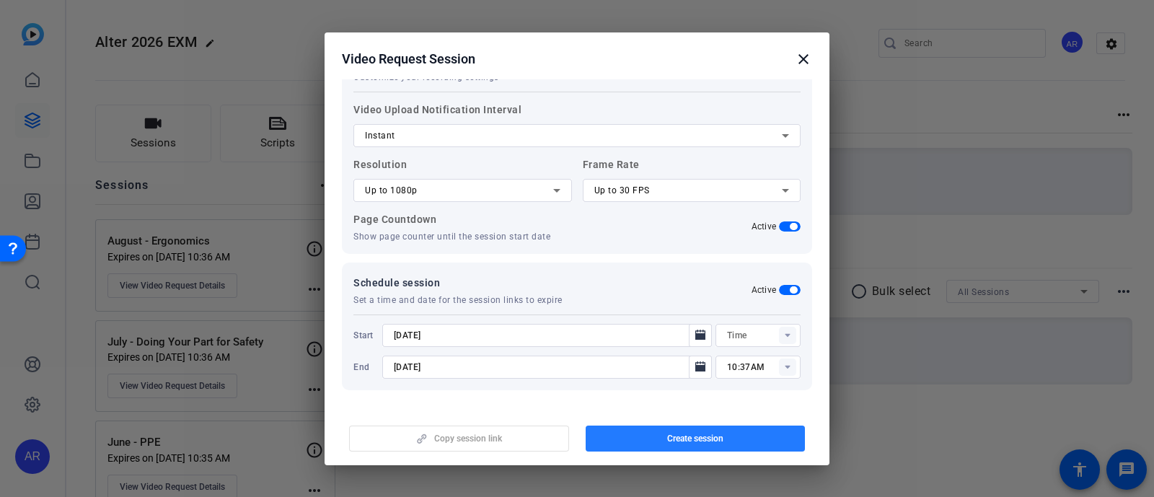
click at [643, 427] on span "button" at bounding box center [696, 438] width 220 height 35
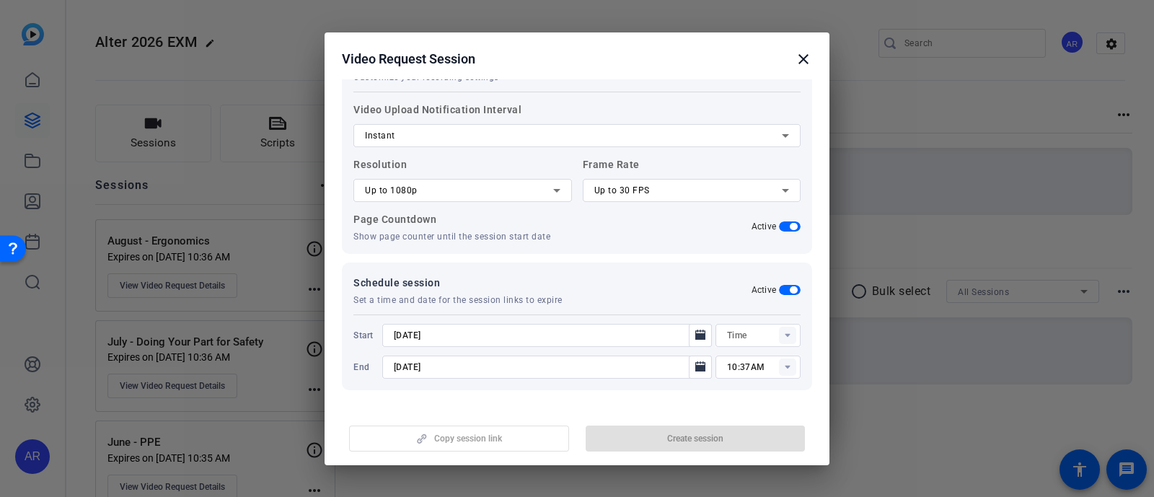
type input "10:22AM"
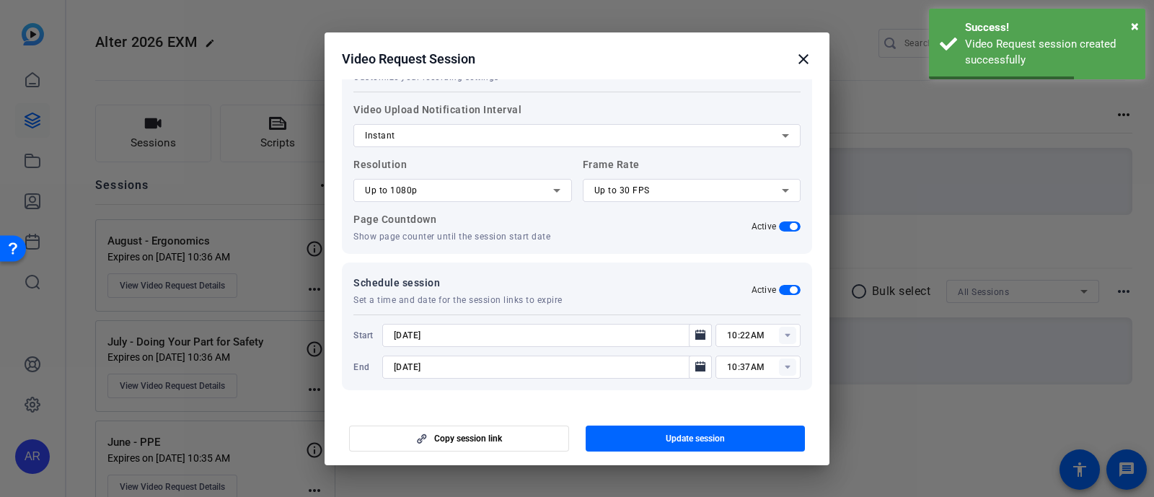
click at [804, 56] on mat-icon "close" at bounding box center [803, 58] width 17 height 17
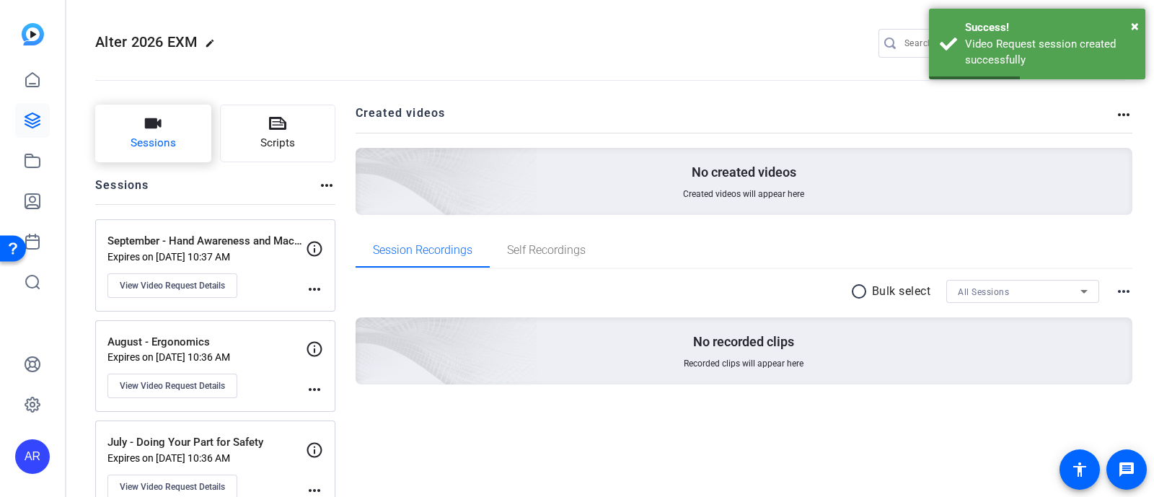
click at [164, 125] on button "Sessions" at bounding box center [153, 134] width 116 height 58
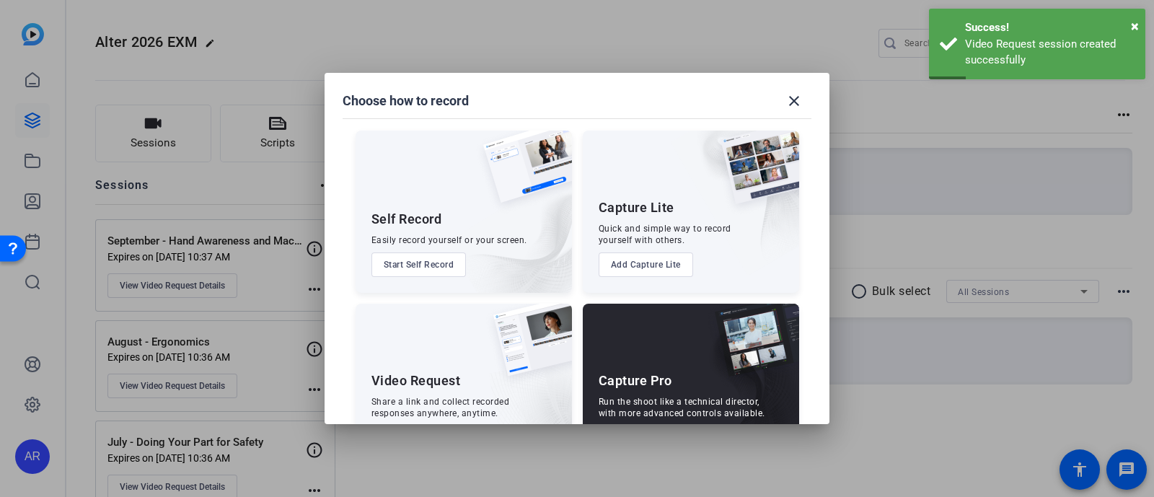
scroll to position [55, 0]
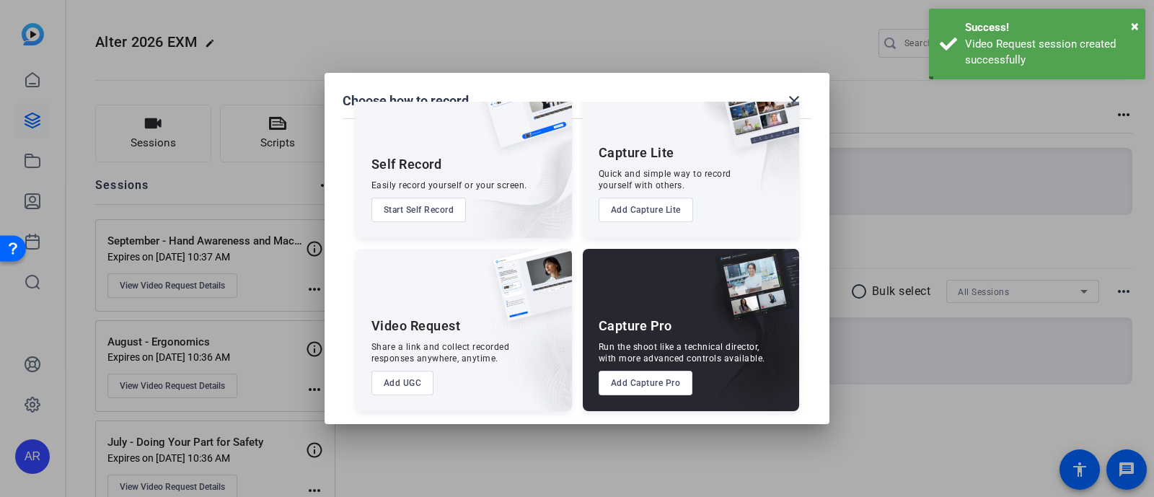
click at [405, 382] on button "Add UGC" at bounding box center [403, 383] width 63 height 25
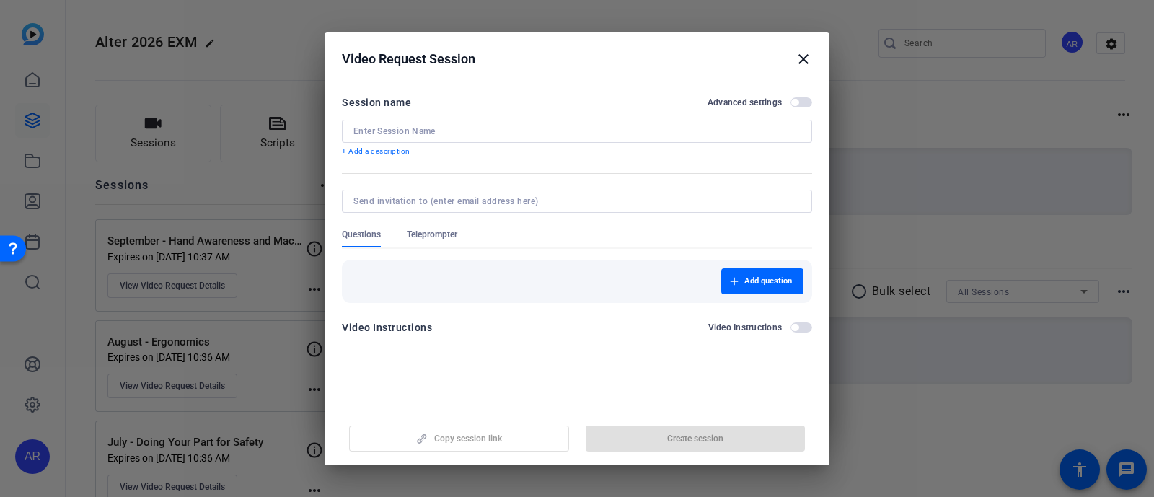
click at [487, 133] on input at bounding box center [576, 132] width 447 height 12
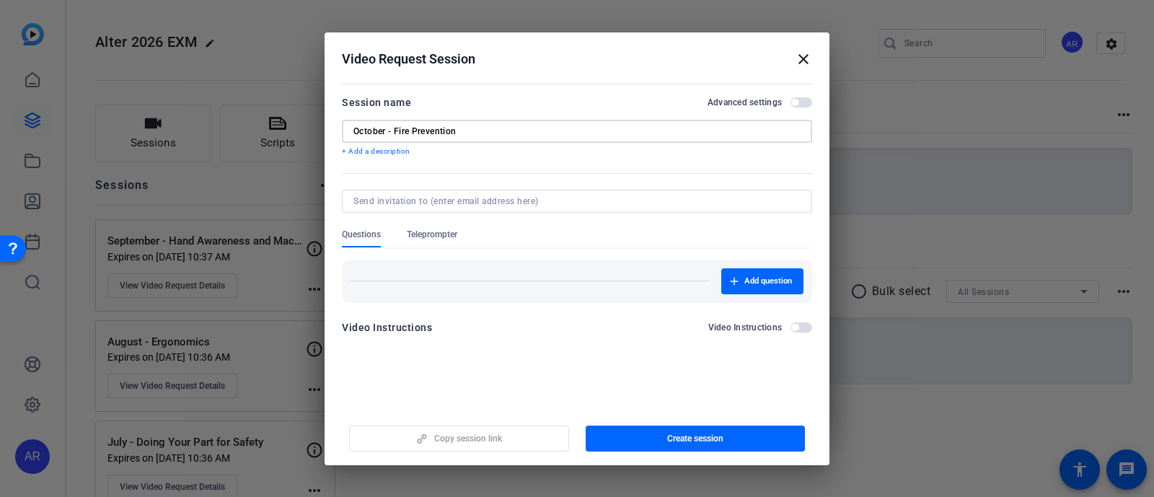
type input "October - Fire Prevention"
click at [801, 103] on span "button" at bounding box center [802, 102] width 22 height 10
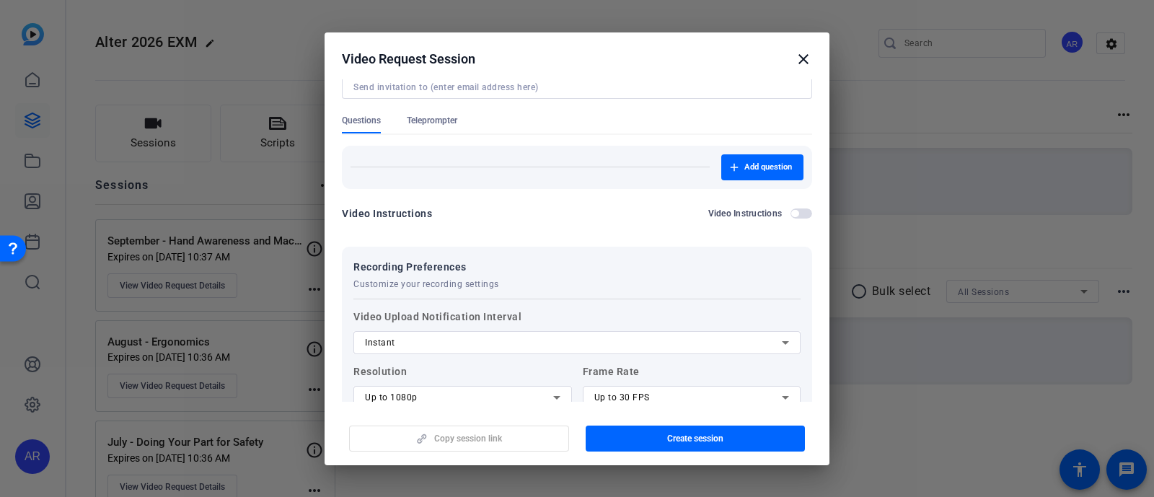
scroll to position [105, 0]
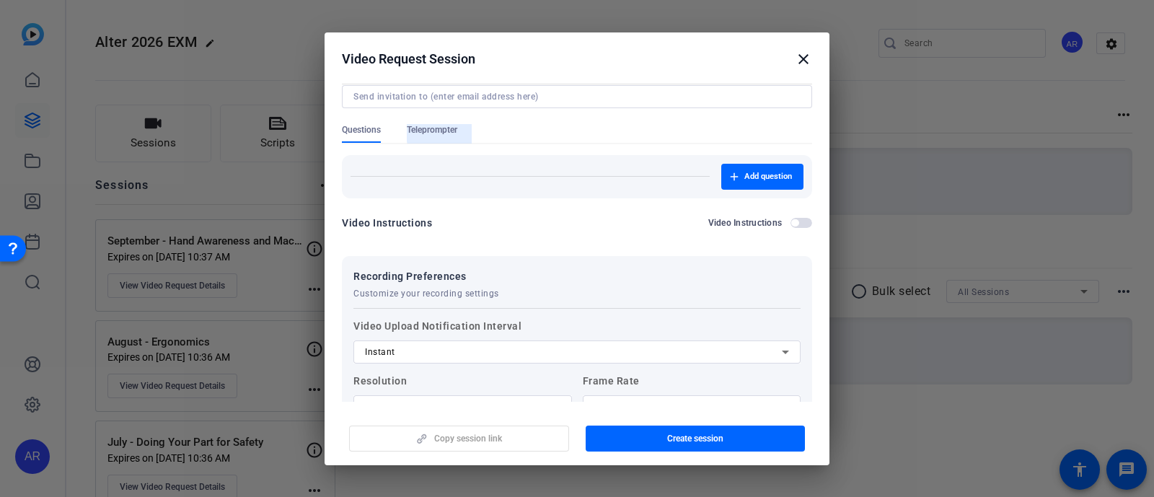
click at [462, 128] on div "Teleprompter" at bounding box center [439, 133] width 65 height 19
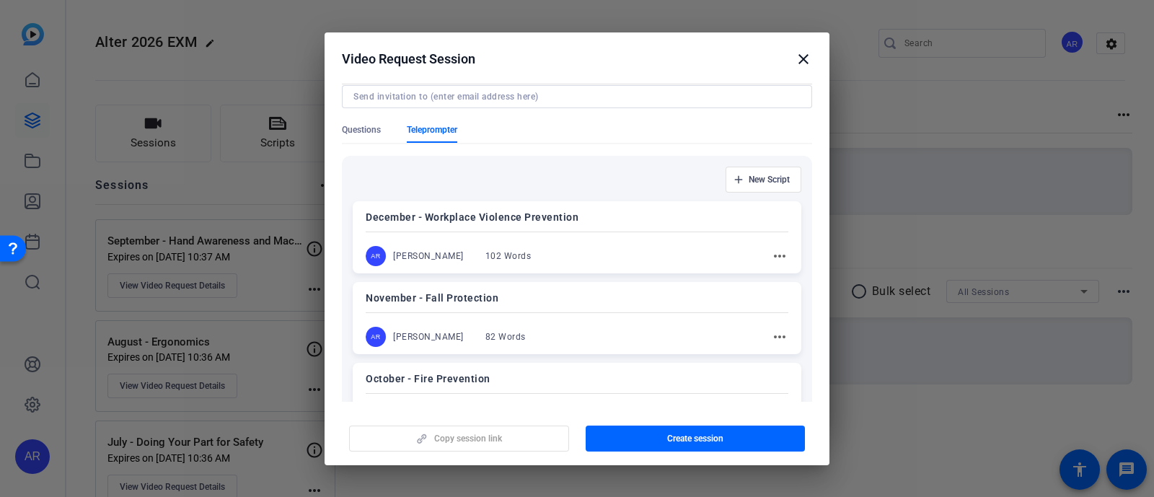
scroll to position [140, 0]
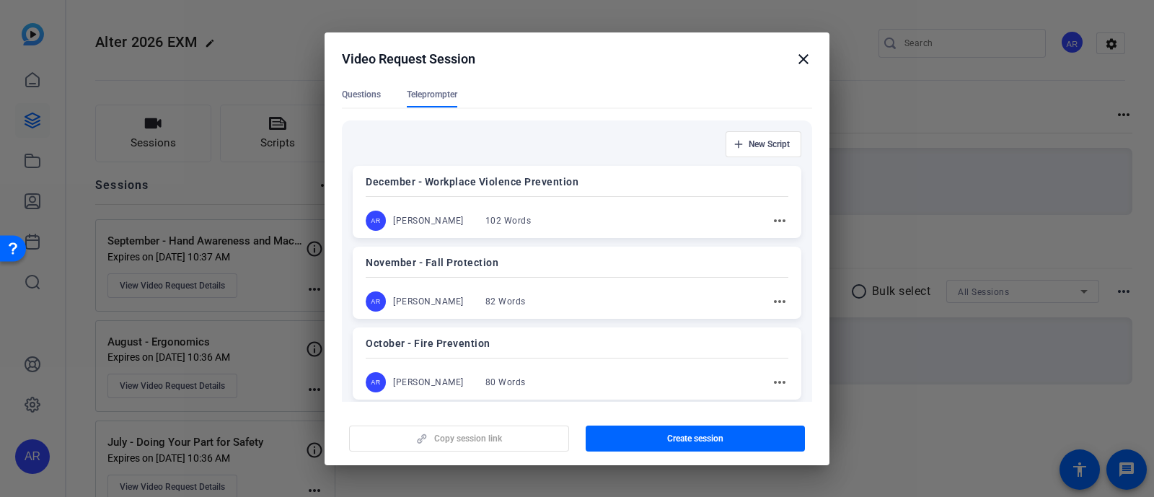
click at [559, 341] on p "October - Fire Prevention" at bounding box center [577, 343] width 423 height 17
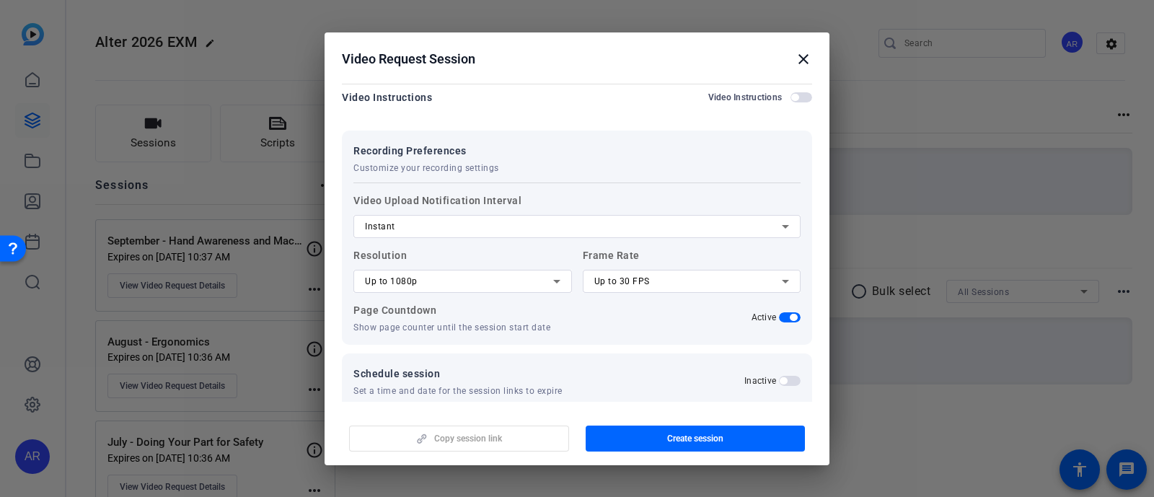
scroll to position [1244, 0]
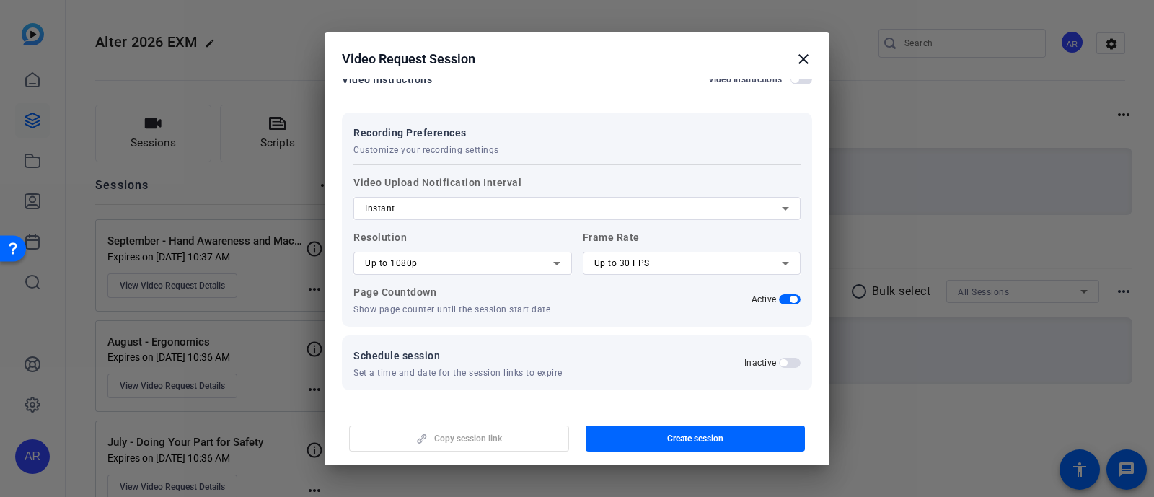
click at [780, 359] on span "button" at bounding box center [783, 362] width 7 height 7
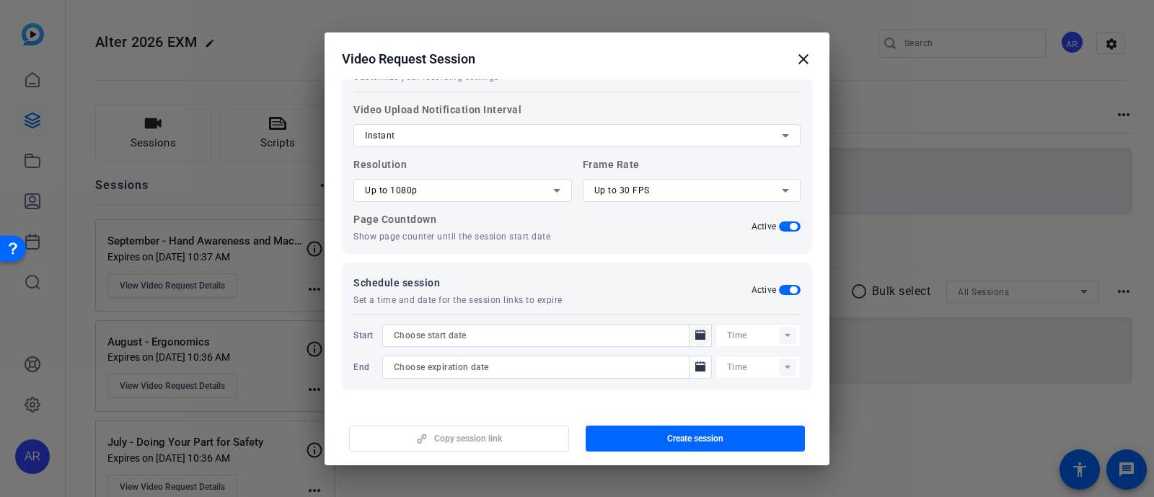
click at [695, 328] on icon "Open calendar" at bounding box center [701, 335] width 12 height 17
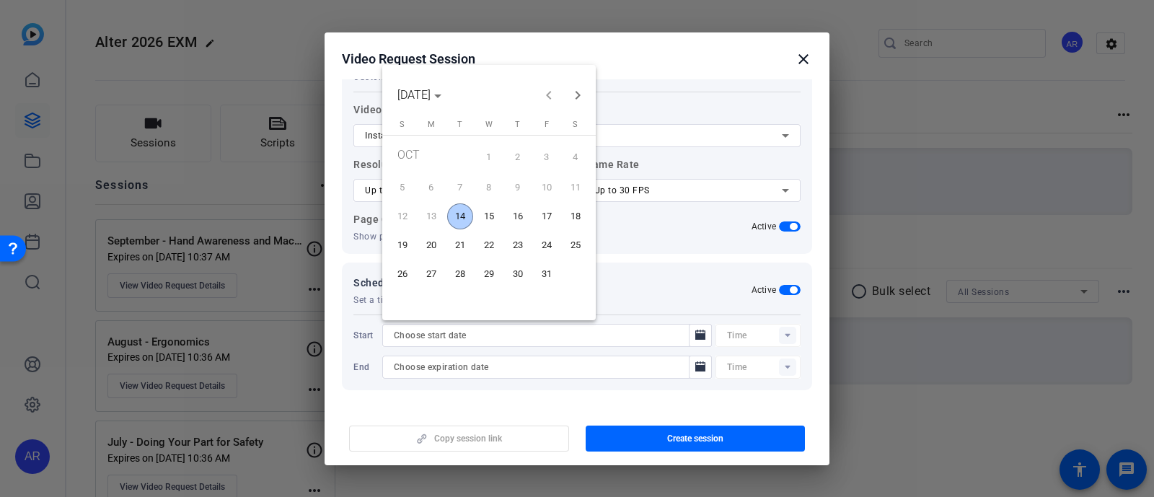
click at [466, 219] on span "14" at bounding box center [460, 216] width 26 height 26
type input "[DATE]"
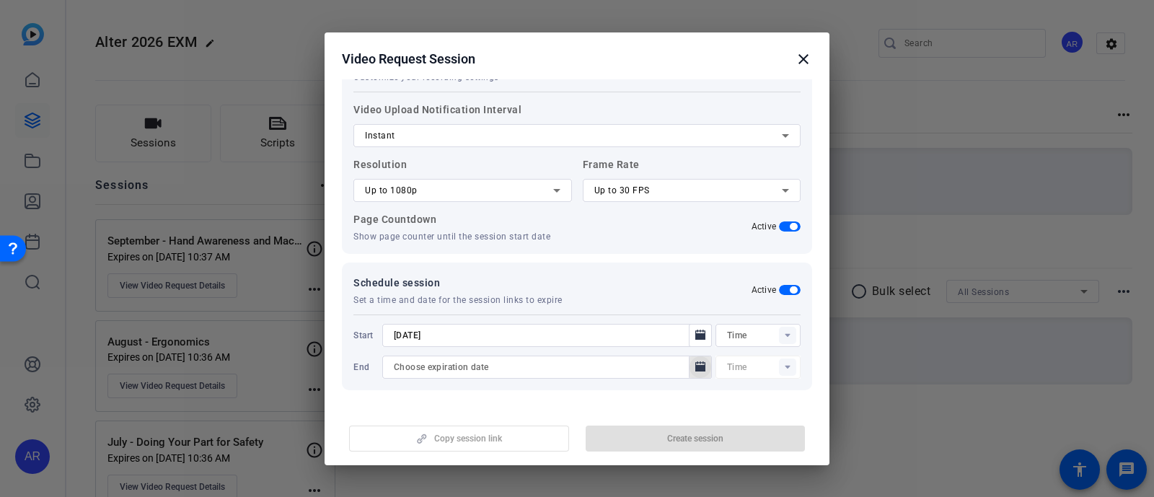
click at [695, 365] on icon "Open calendar" at bounding box center [700, 366] width 10 height 10
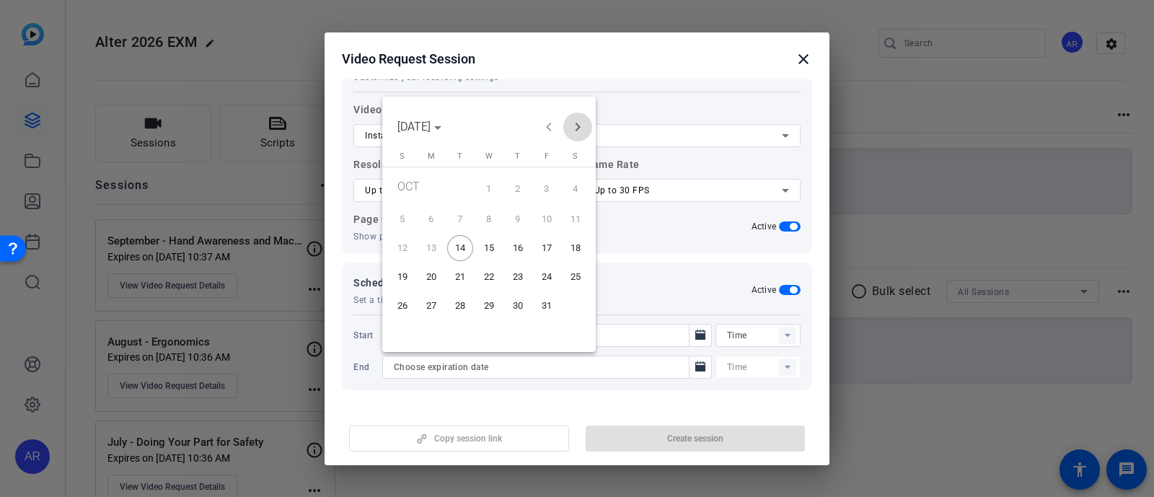
click at [573, 121] on span "Next month" at bounding box center [577, 127] width 29 height 29
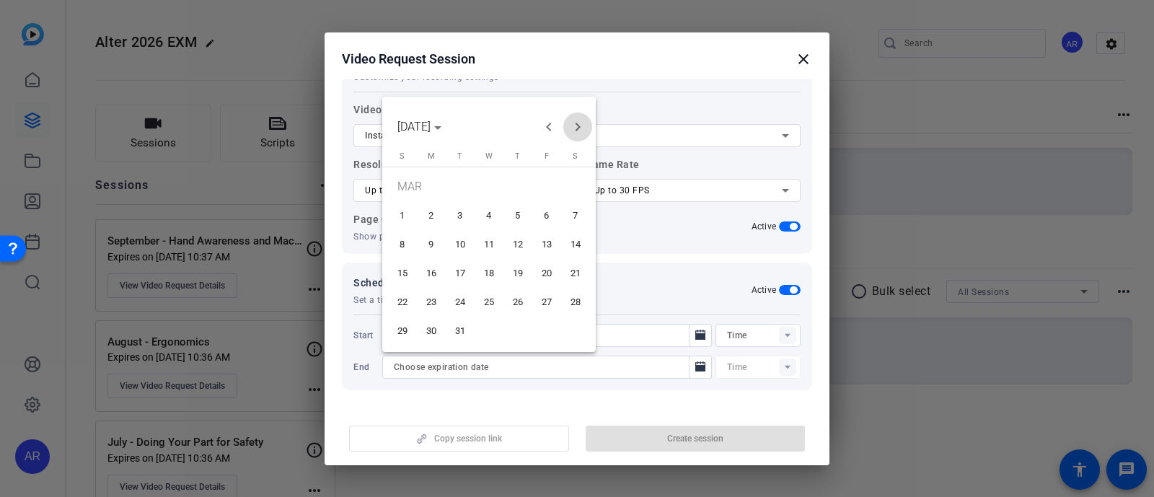
click at [573, 121] on span "Next month" at bounding box center [577, 127] width 29 height 29
click at [454, 324] on span "30" at bounding box center [460, 331] width 26 height 26
type input "[DATE]"
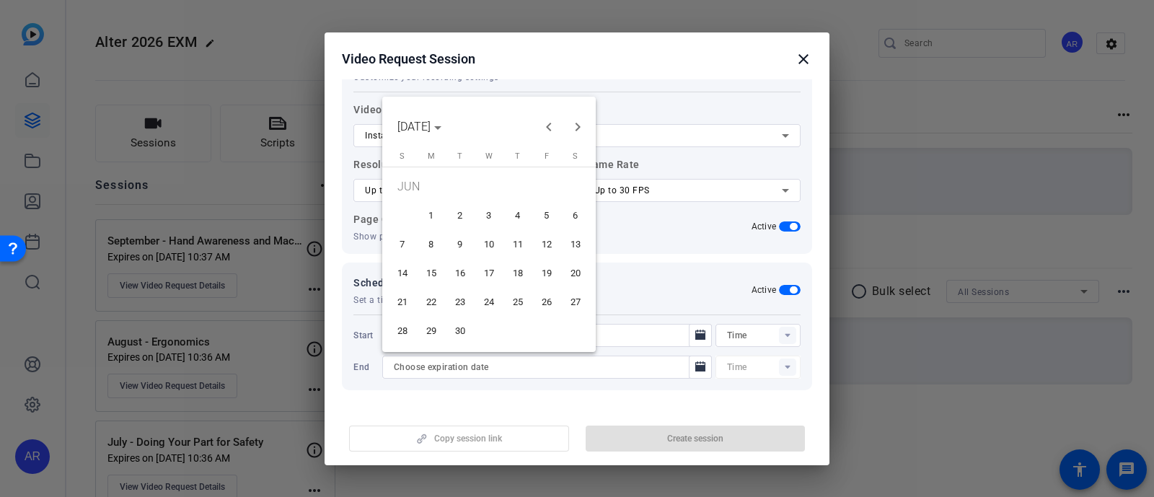
type input "10:38AM"
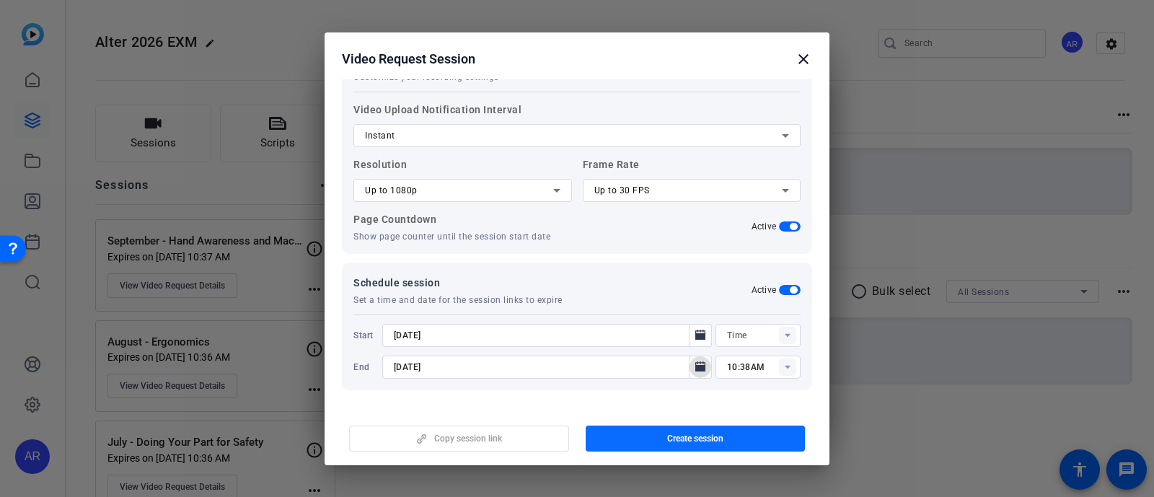
click at [651, 437] on span "button" at bounding box center [696, 438] width 220 height 35
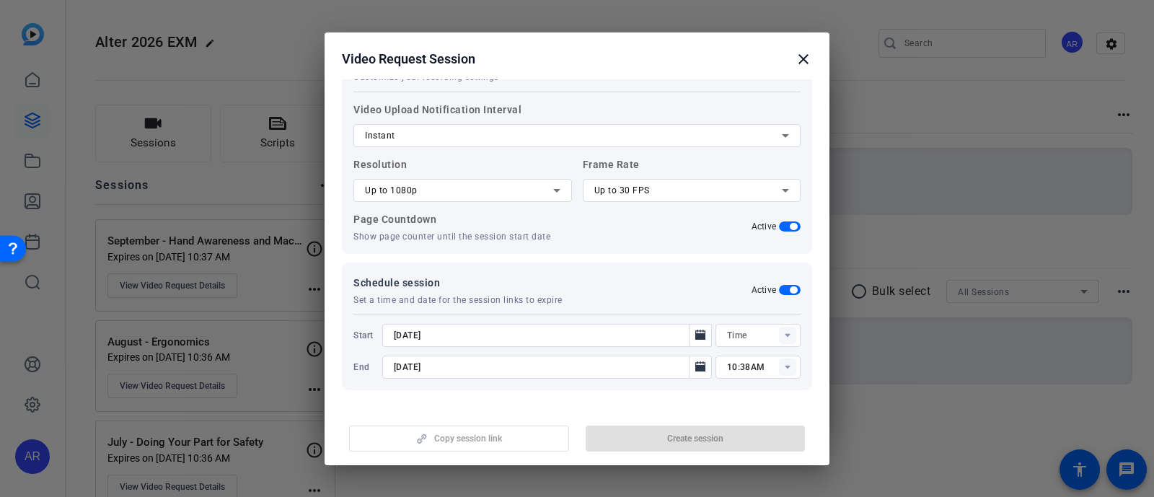
type input "10:23AM"
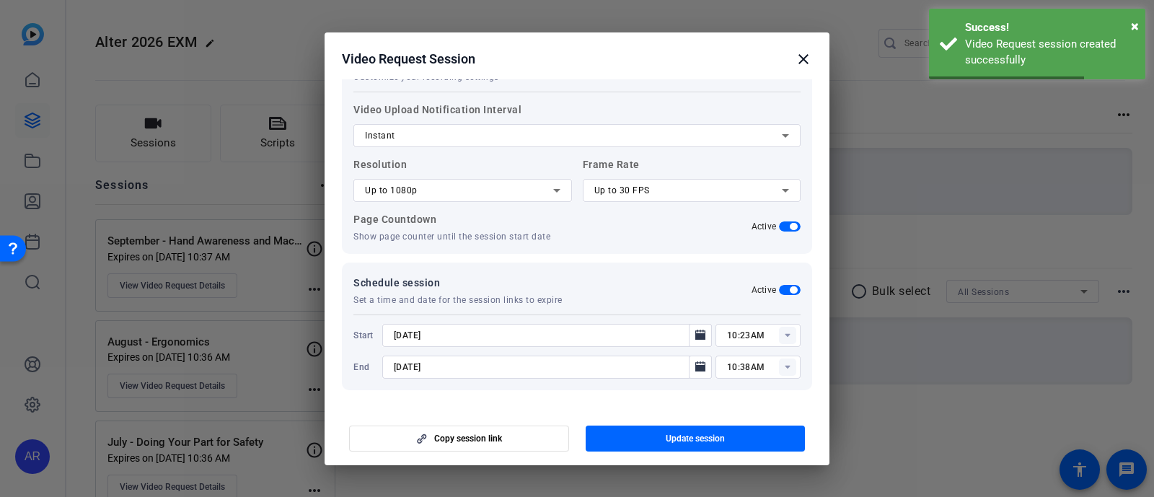
click at [807, 56] on mat-icon "close" at bounding box center [803, 58] width 17 height 17
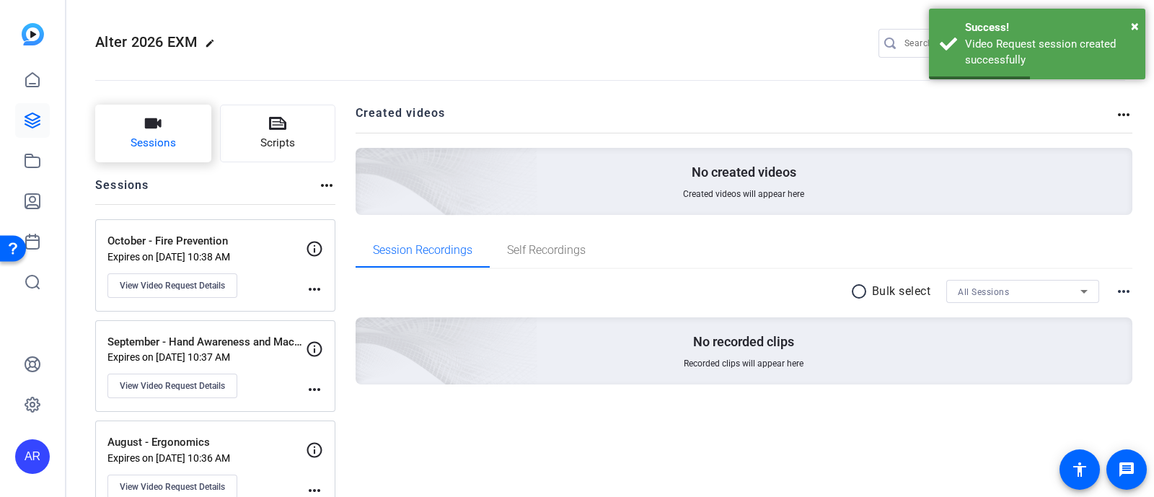
click at [175, 141] on span "Sessions" at bounding box center [153, 143] width 45 height 17
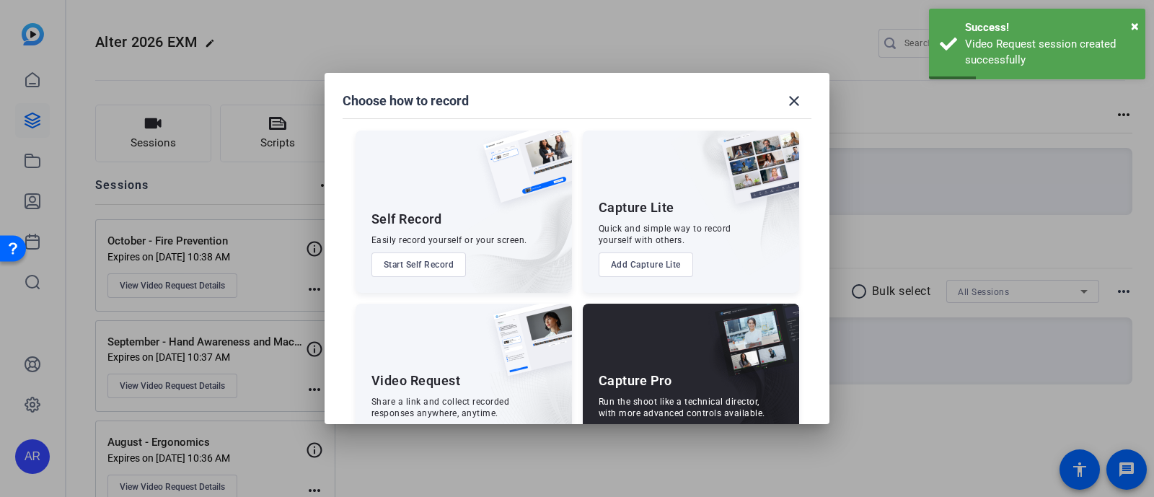
scroll to position [55, 0]
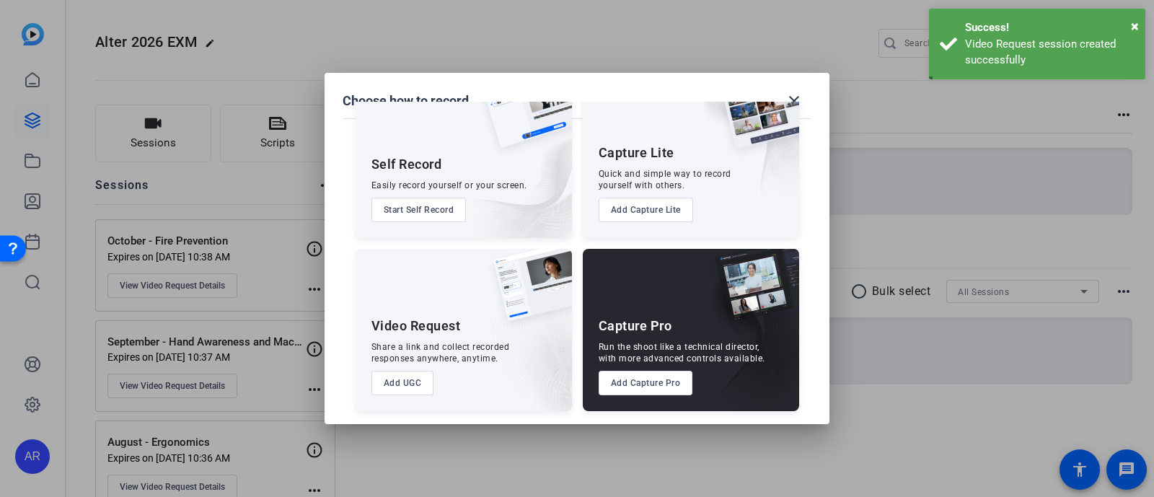
click at [411, 391] on button "Add UGC" at bounding box center [403, 383] width 63 height 25
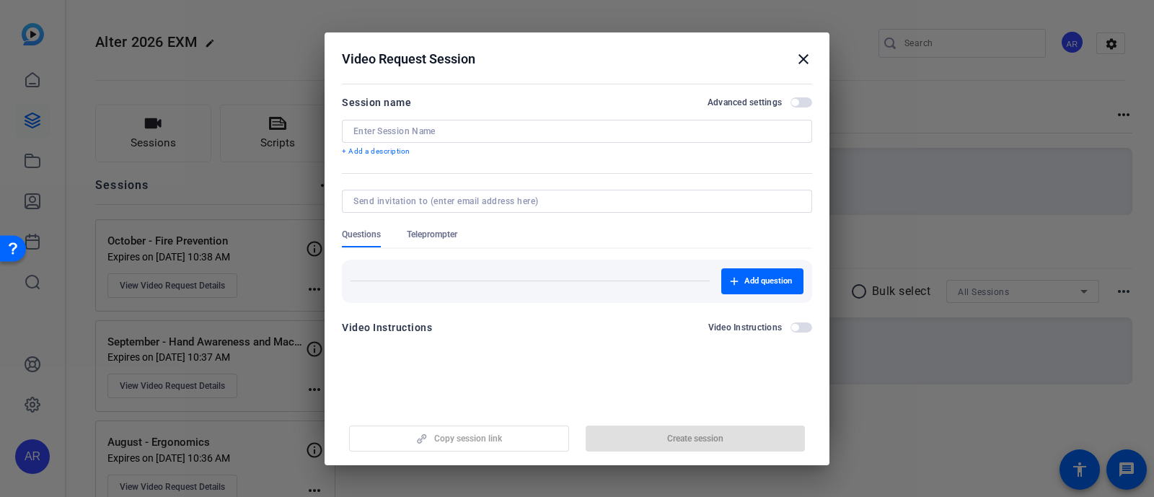
click at [520, 128] on input at bounding box center [576, 132] width 447 height 12
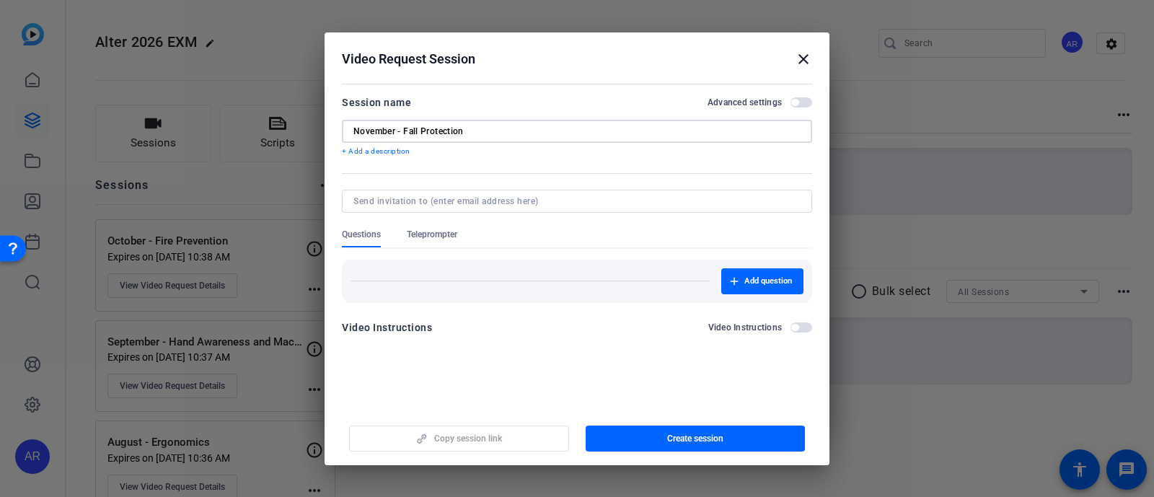
type input "November - Fall Protection"
click at [791, 102] on span "button" at bounding box center [802, 102] width 22 height 10
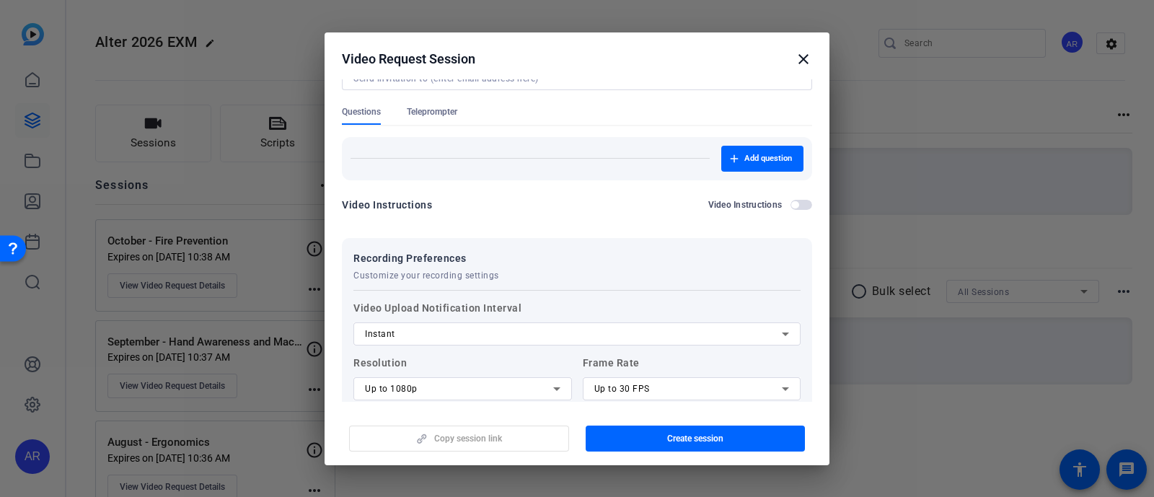
scroll to position [121, 0]
click at [455, 107] on span "Teleprompter" at bounding box center [432, 113] width 50 height 12
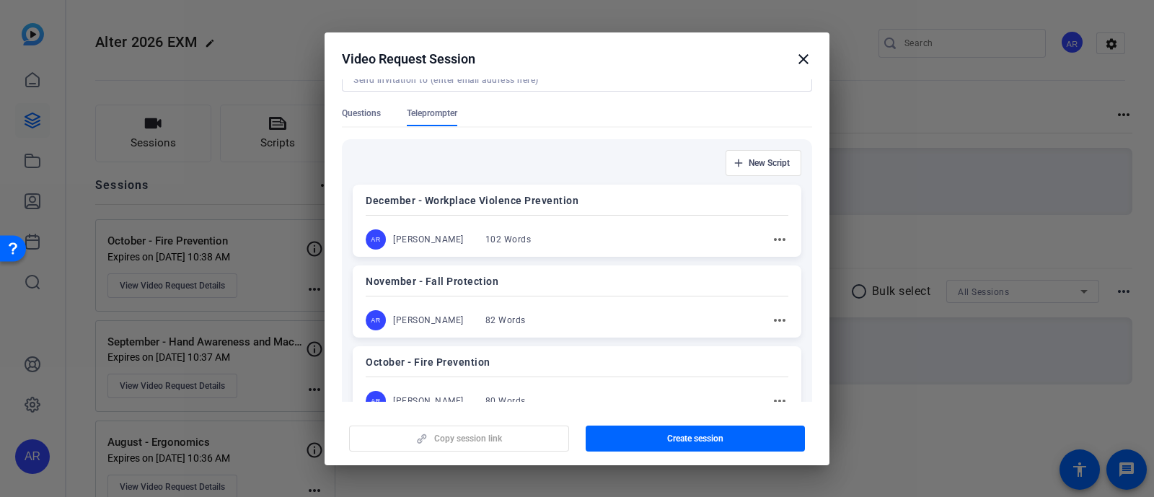
click at [534, 267] on div "November - Fall Protection AR [PERSON_NAME] 82 Words more_horiz" at bounding box center [577, 301] width 449 height 72
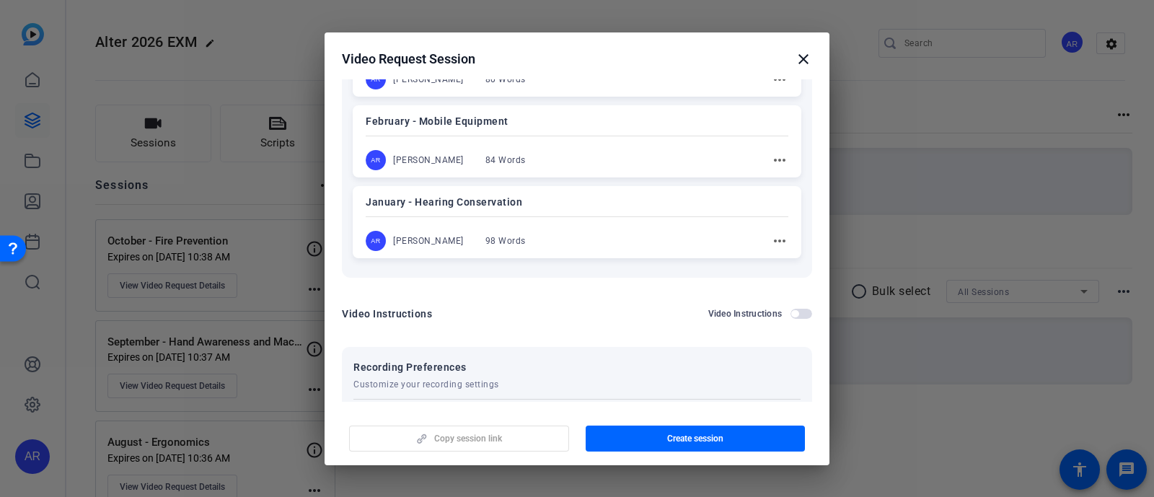
scroll to position [1244, 0]
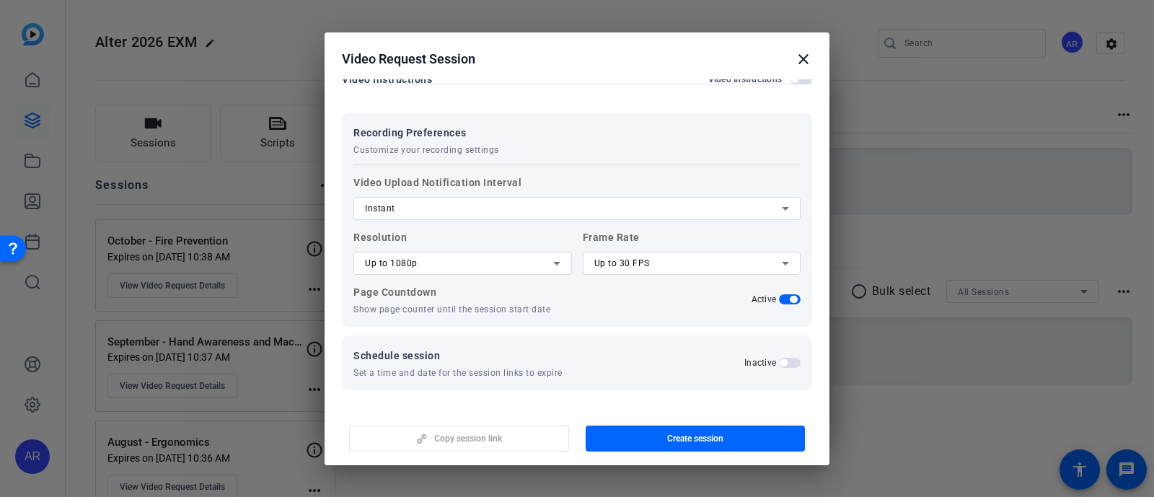
click at [780, 359] on span "button" at bounding box center [783, 362] width 7 height 7
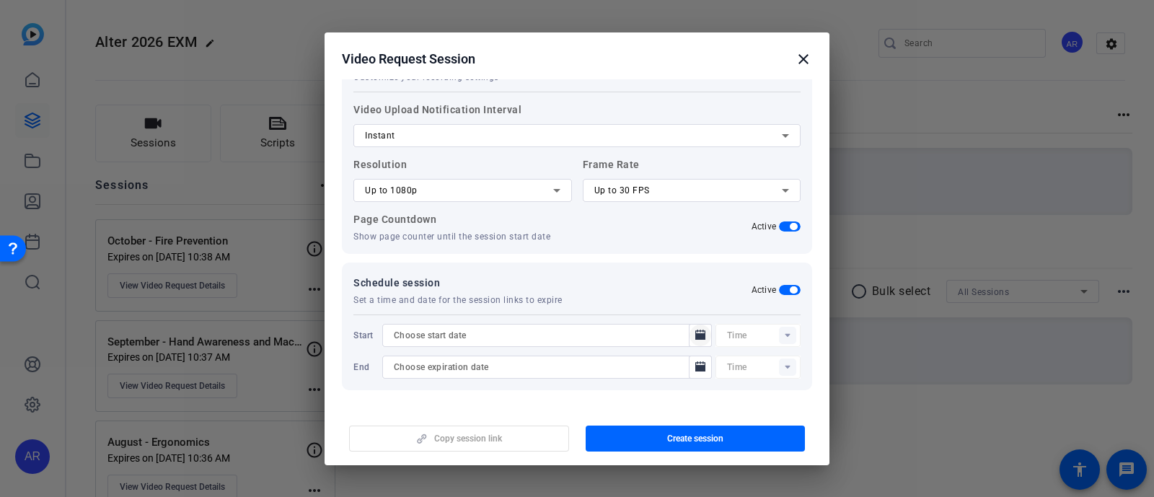
click at [695, 333] on icon "Open calendar" at bounding box center [700, 335] width 10 height 10
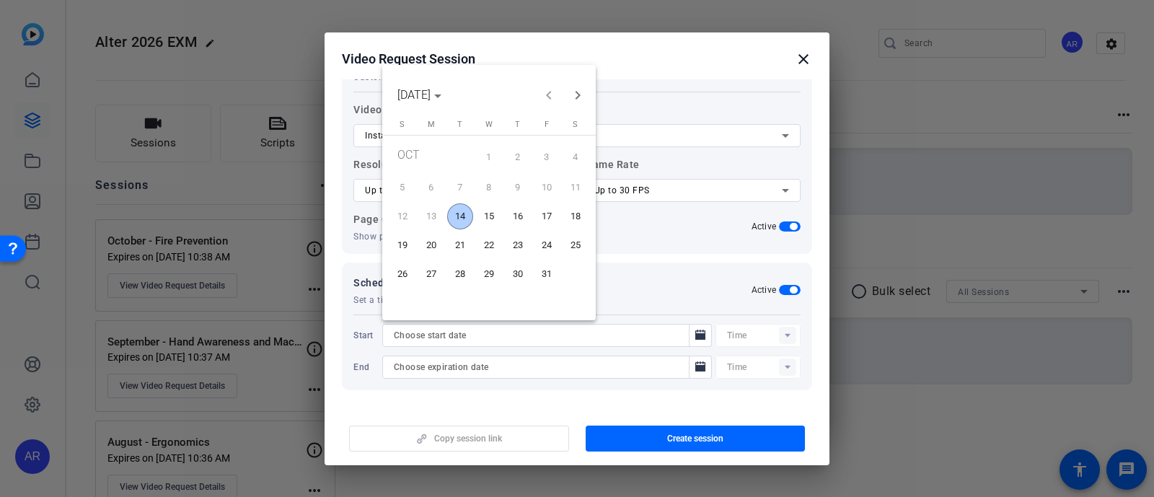
click at [462, 216] on span "14" at bounding box center [460, 216] width 26 height 26
type input "[DATE]"
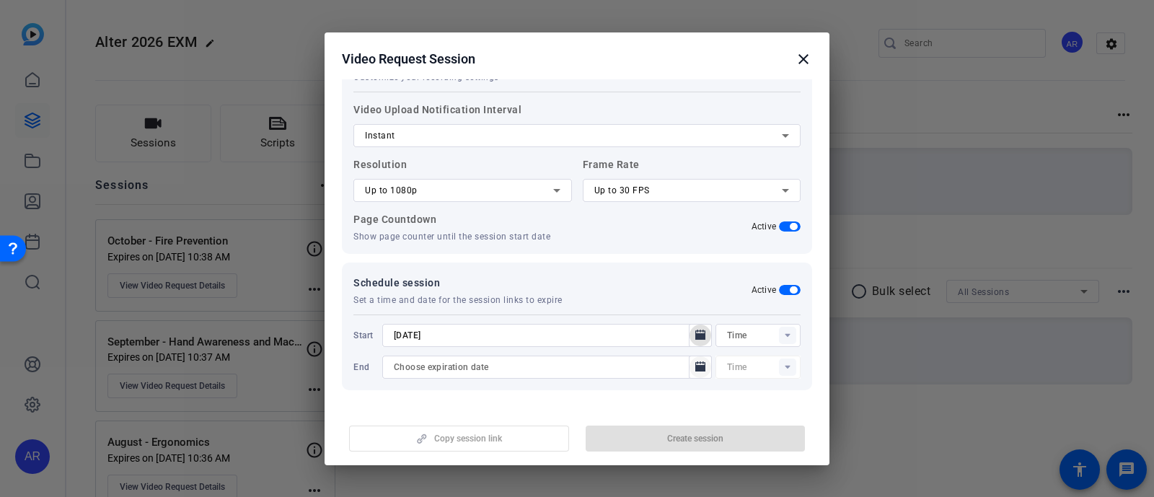
click at [698, 364] on mat-icon "Open calendar" at bounding box center [700, 367] width 17 height 17
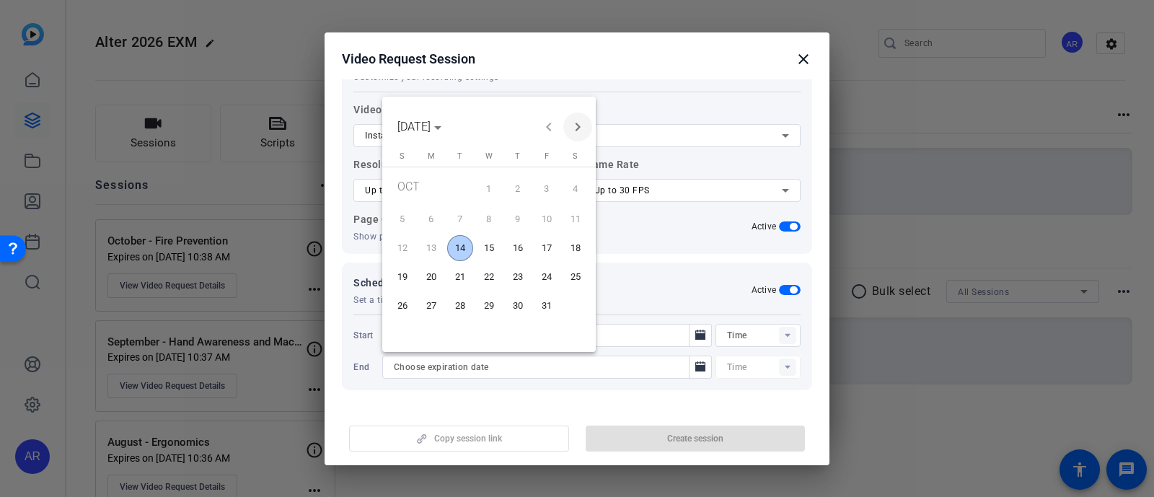
click at [577, 122] on span "Next month" at bounding box center [577, 127] width 29 height 29
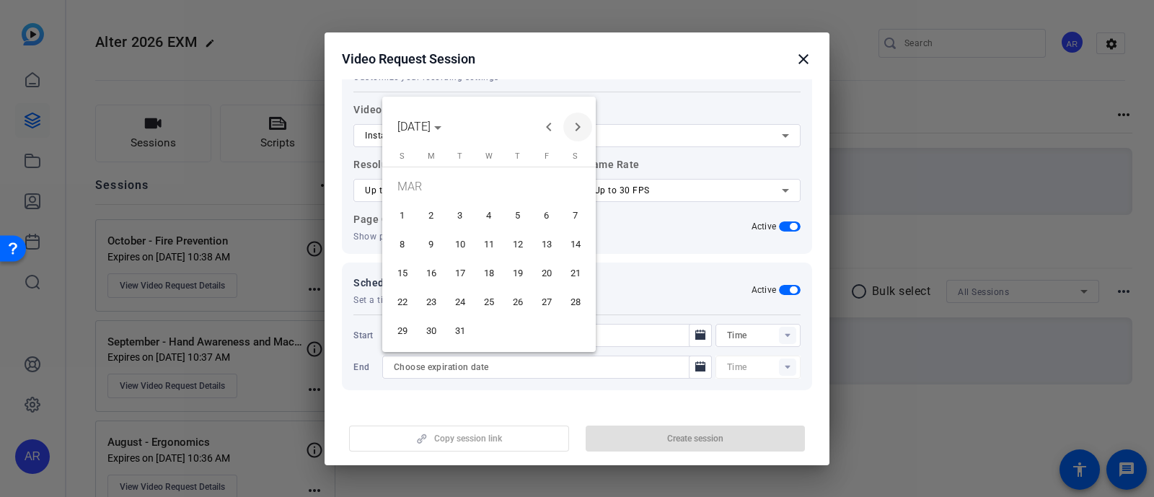
click at [577, 122] on span "Next month" at bounding box center [577, 127] width 29 height 29
click at [462, 326] on span "30" at bounding box center [460, 331] width 26 height 26
type input "[DATE]"
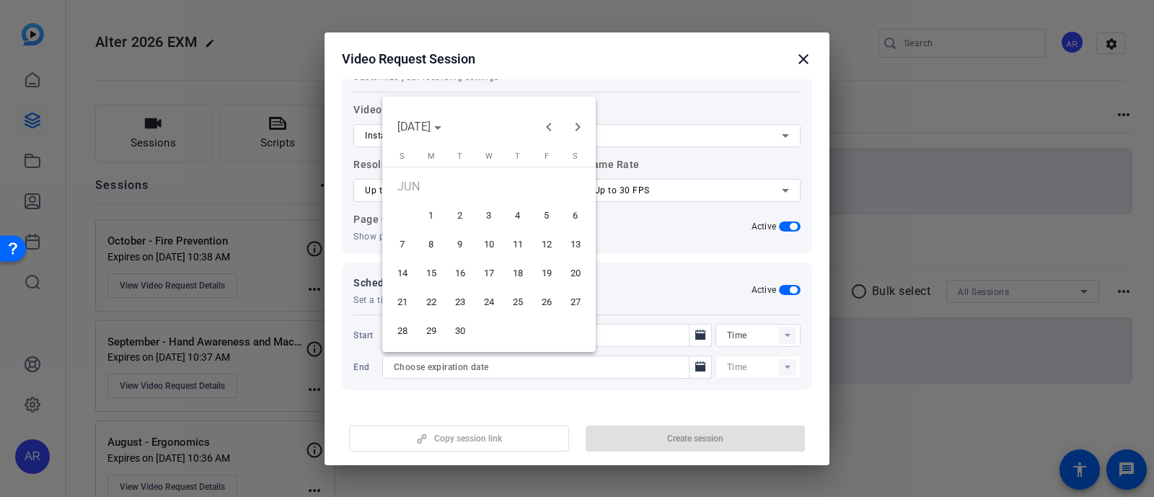
type input "10:38AM"
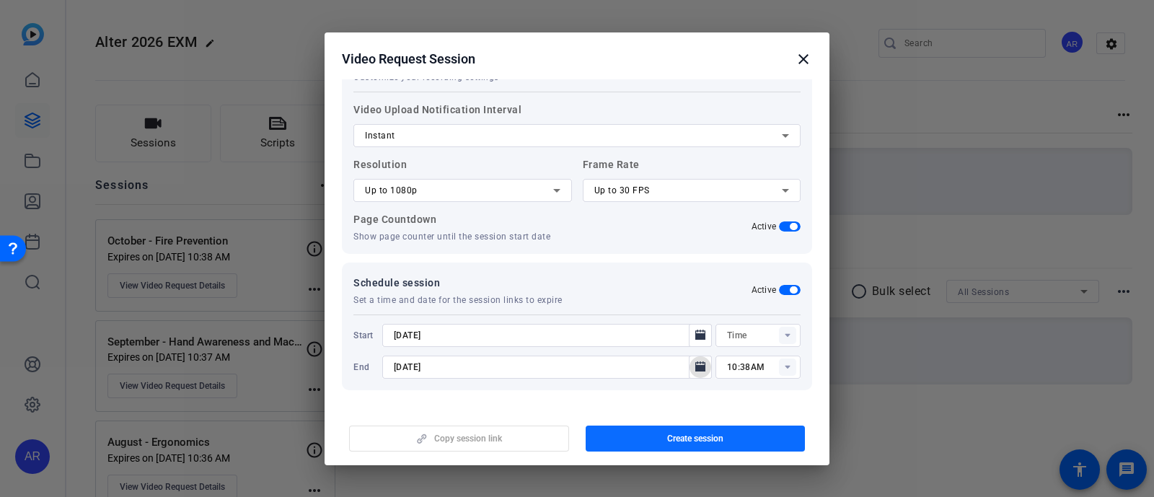
click at [620, 432] on span "button" at bounding box center [696, 438] width 220 height 35
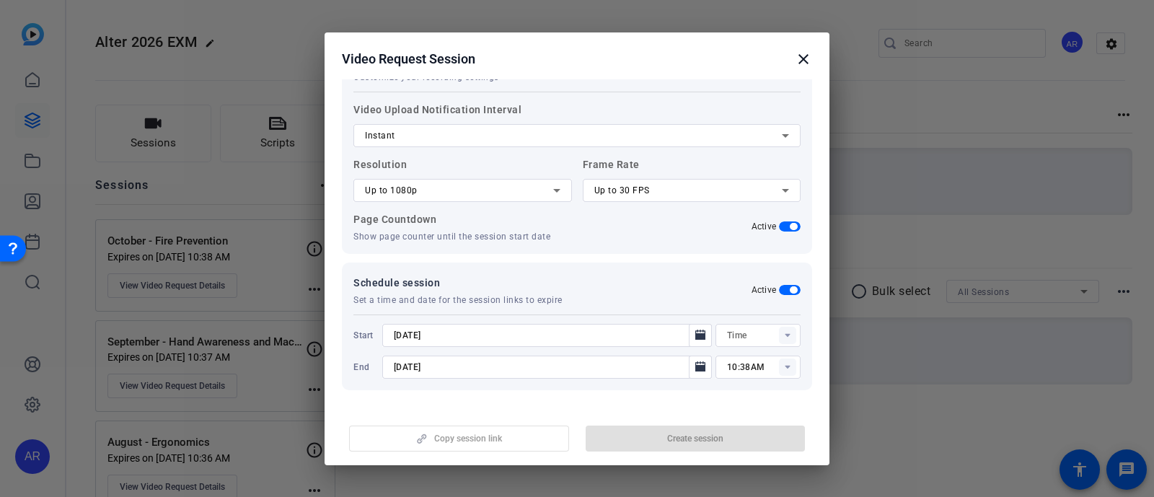
type input "10:23AM"
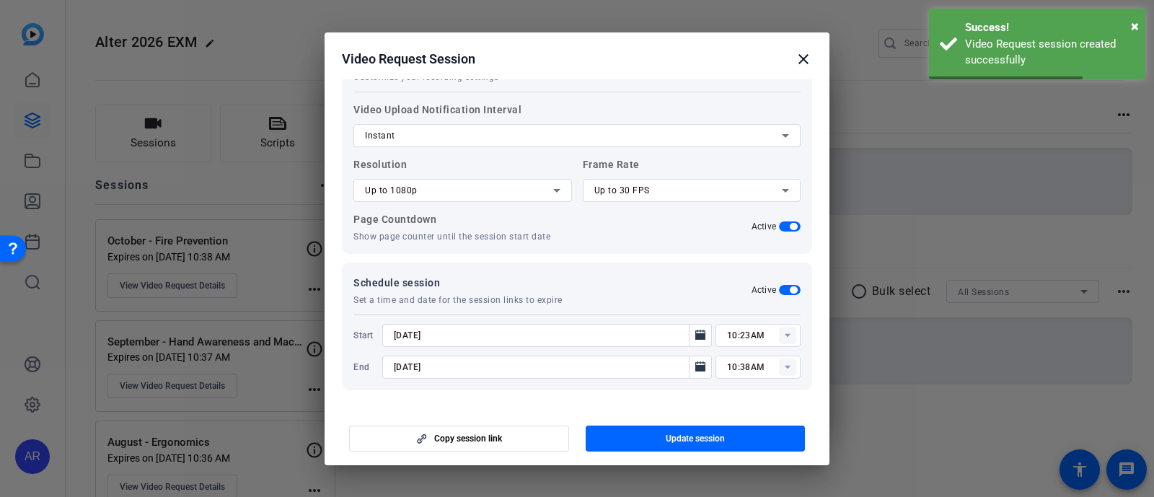
click at [804, 59] on mat-icon "close" at bounding box center [803, 58] width 17 height 17
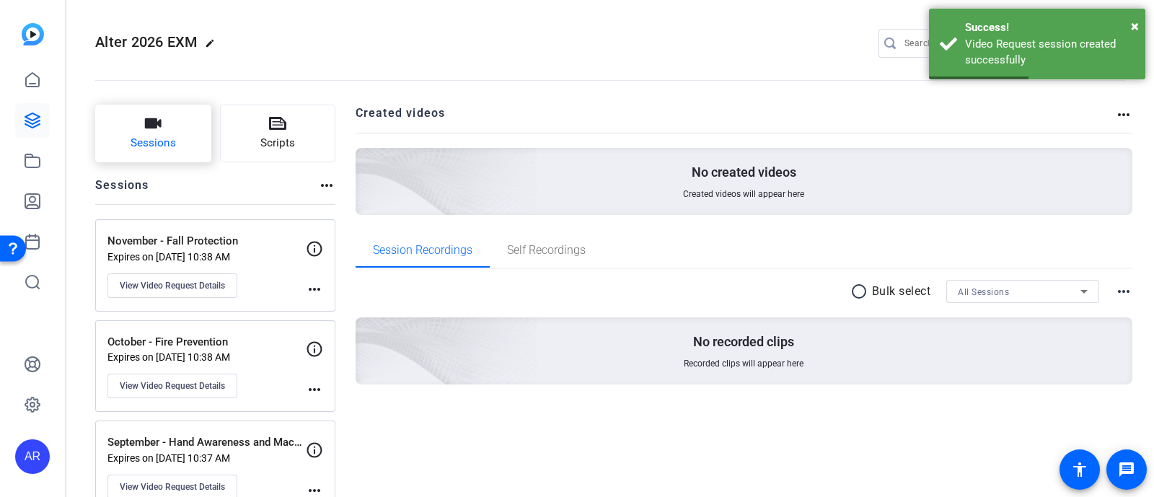
click at [150, 136] on span "Sessions" at bounding box center [153, 143] width 45 height 17
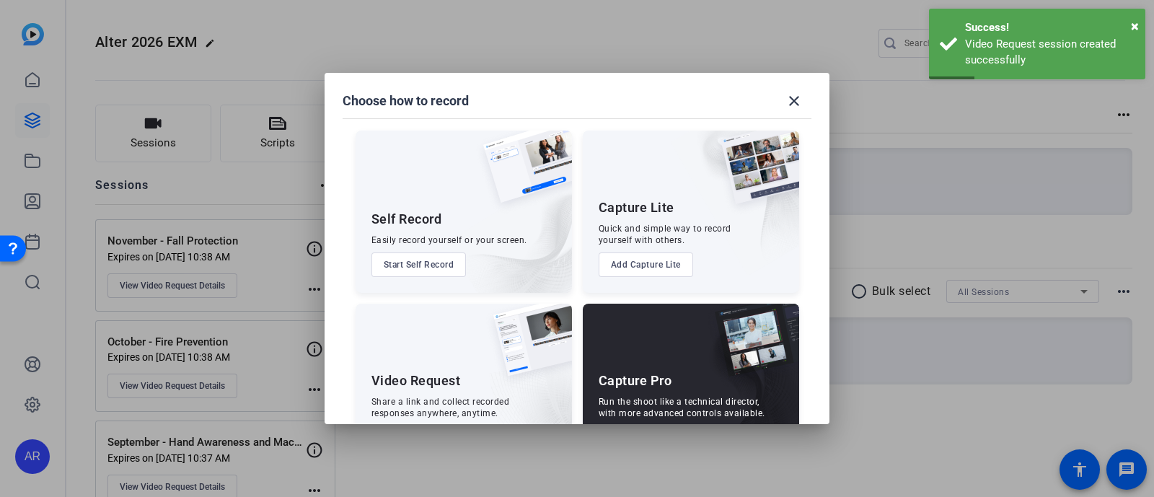
scroll to position [55, 0]
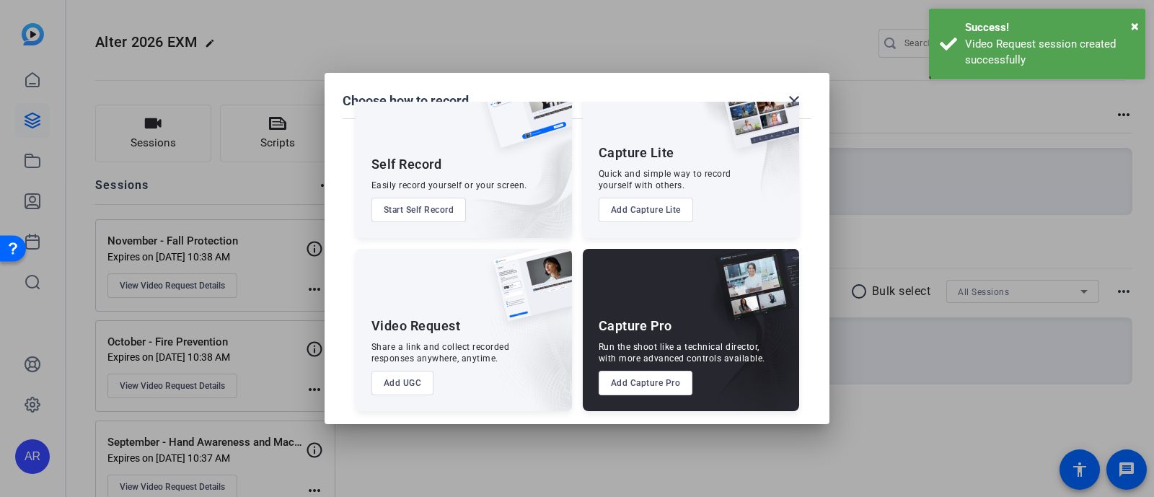
click at [417, 382] on button "Add UGC" at bounding box center [403, 383] width 63 height 25
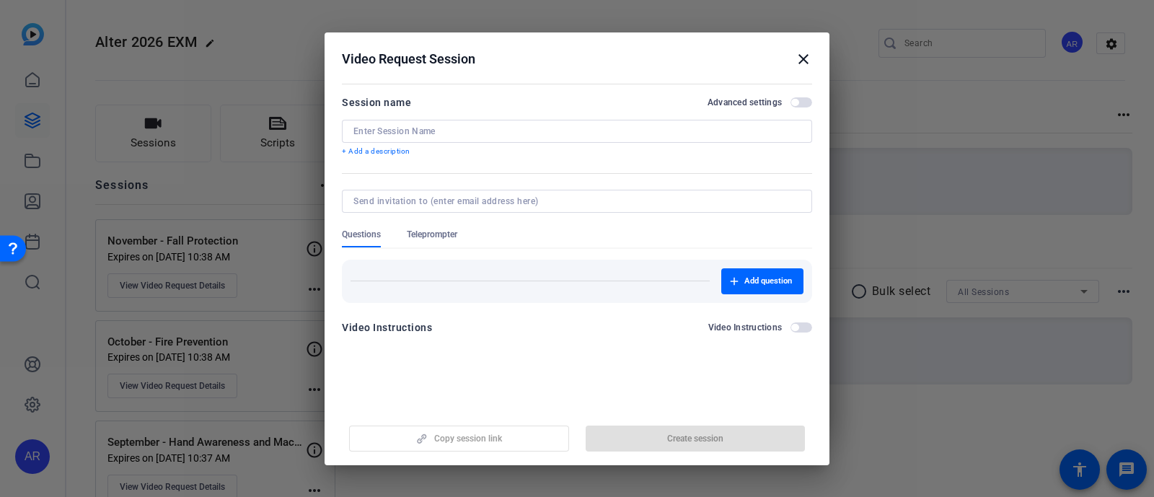
click at [446, 229] on span "Teleprompter" at bounding box center [432, 235] width 50 height 12
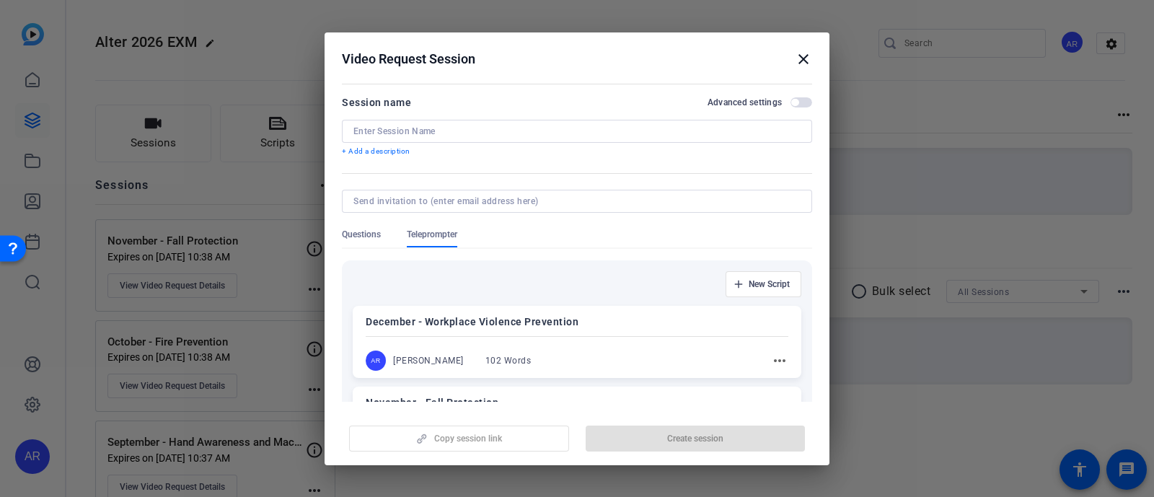
click at [467, 329] on p "December - Workplace Violence Prevention" at bounding box center [577, 321] width 423 height 17
click at [436, 128] on input at bounding box center [576, 132] width 447 height 12
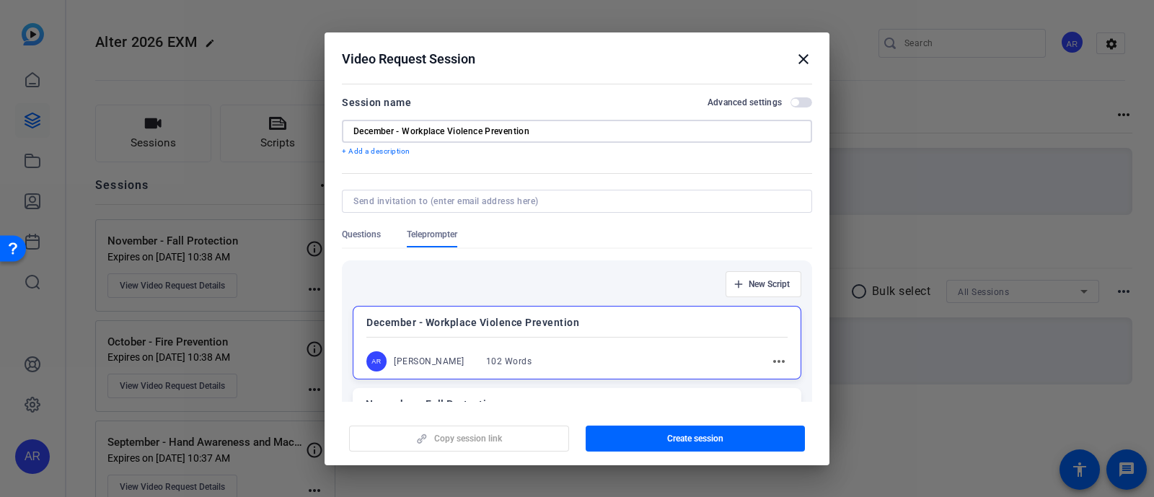
type input "December - Workplace Violence Prevention"
click at [794, 101] on span "button" at bounding box center [802, 102] width 22 height 10
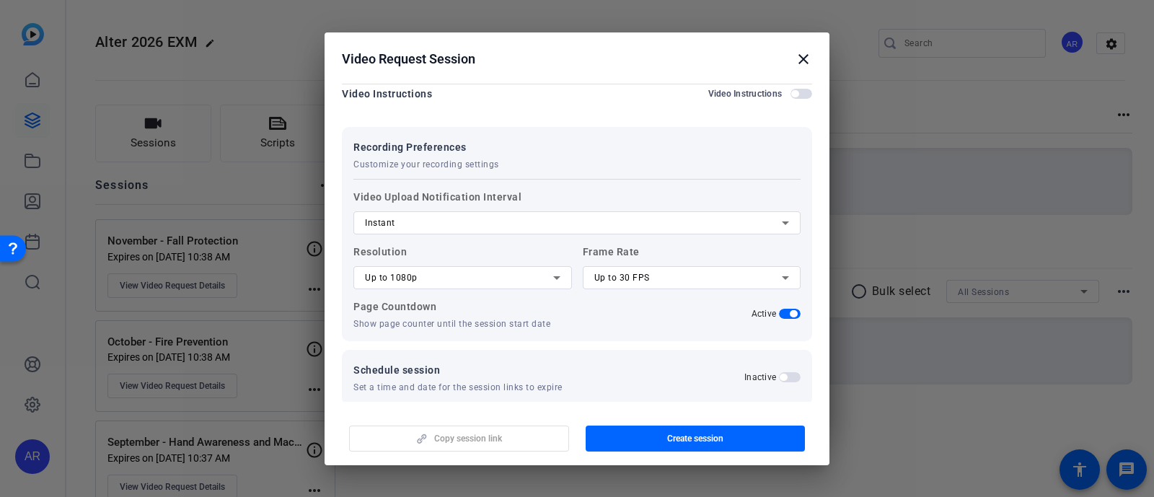
scroll to position [1244, 0]
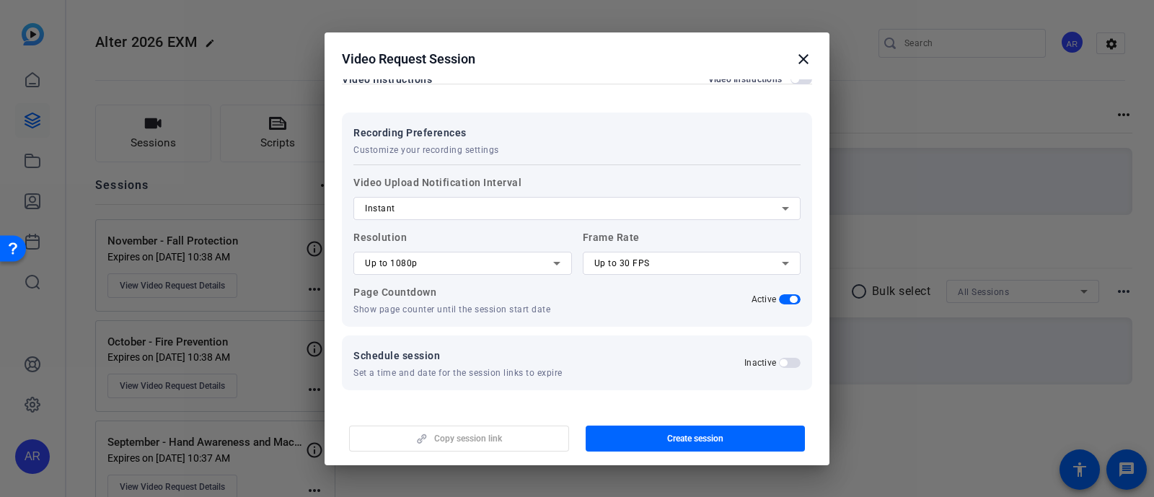
click at [780, 359] on span "button" at bounding box center [783, 362] width 7 height 7
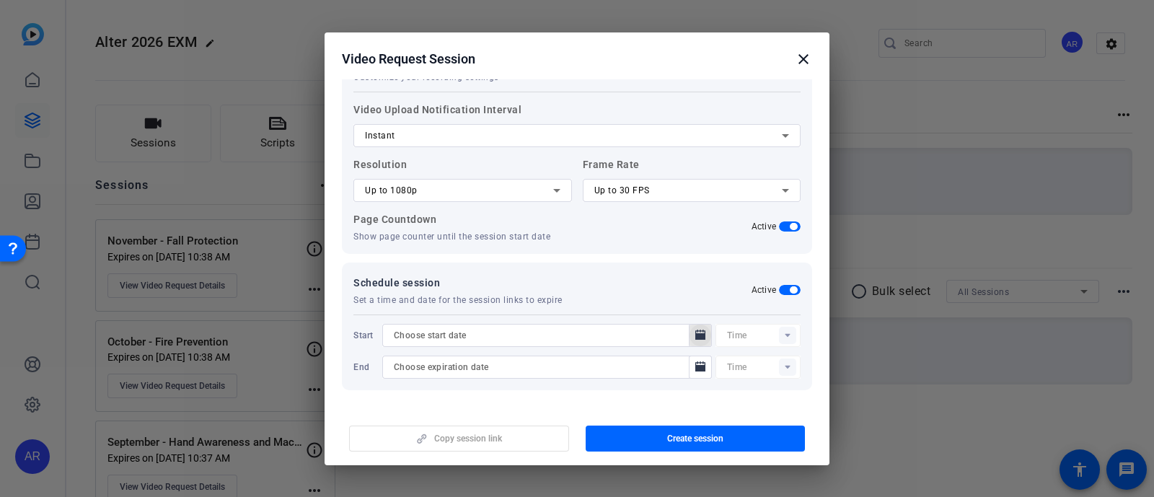
click at [692, 333] on mat-icon "Open calendar" at bounding box center [700, 335] width 17 height 17
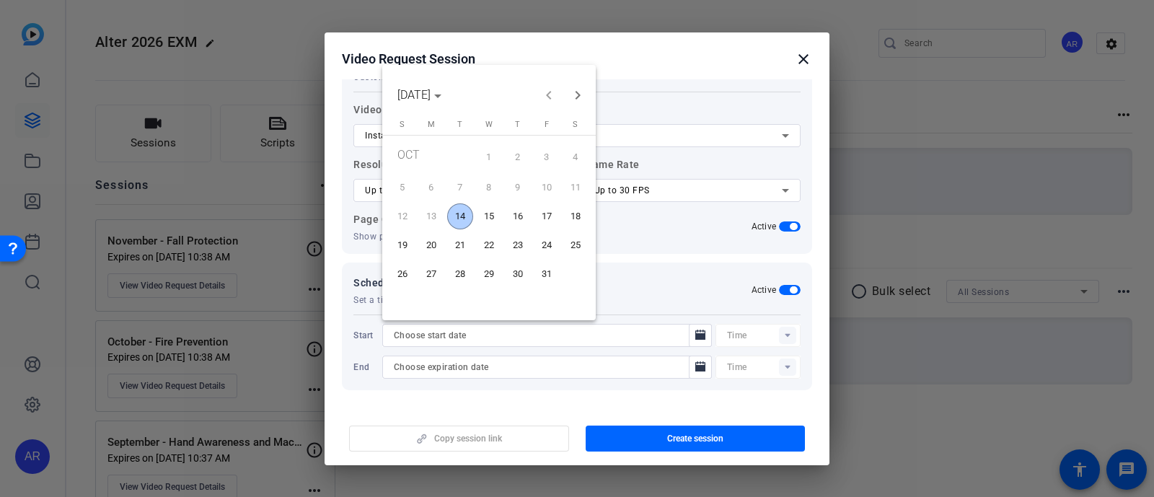
click at [464, 221] on span "14" at bounding box center [460, 216] width 26 height 26
type input "[DATE]"
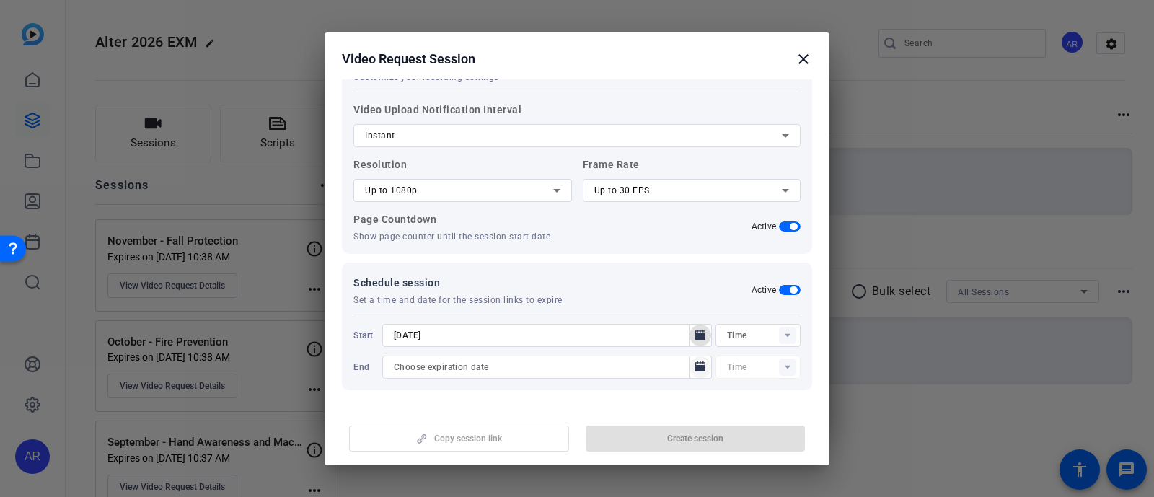
click at [692, 359] on mat-icon "Open calendar" at bounding box center [700, 367] width 17 height 17
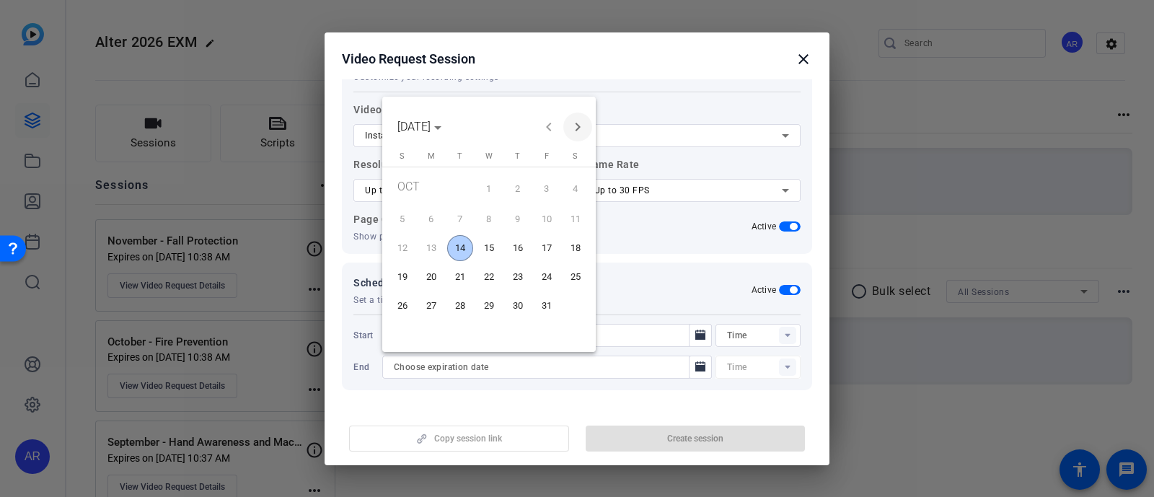
click at [573, 132] on span "Next month" at bounding box center [577, 127] width 29 height 29
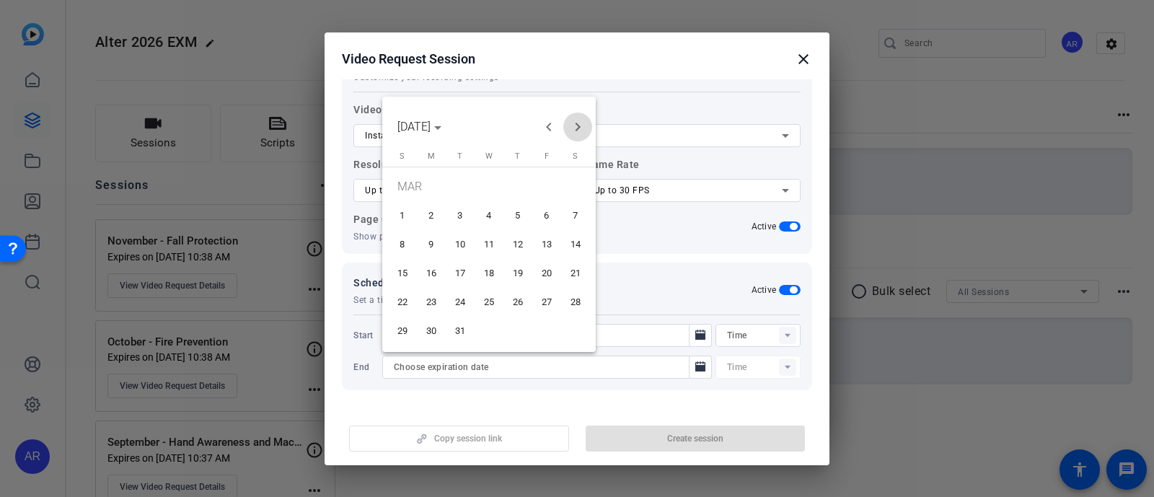
click at [573, 132] on span "Next month" at bounding box center [577, 127] width 29 height 29
click at [462, 340] on span "30" at bounding box center [460, 331] width 26 height 26
type input "[DATE]"
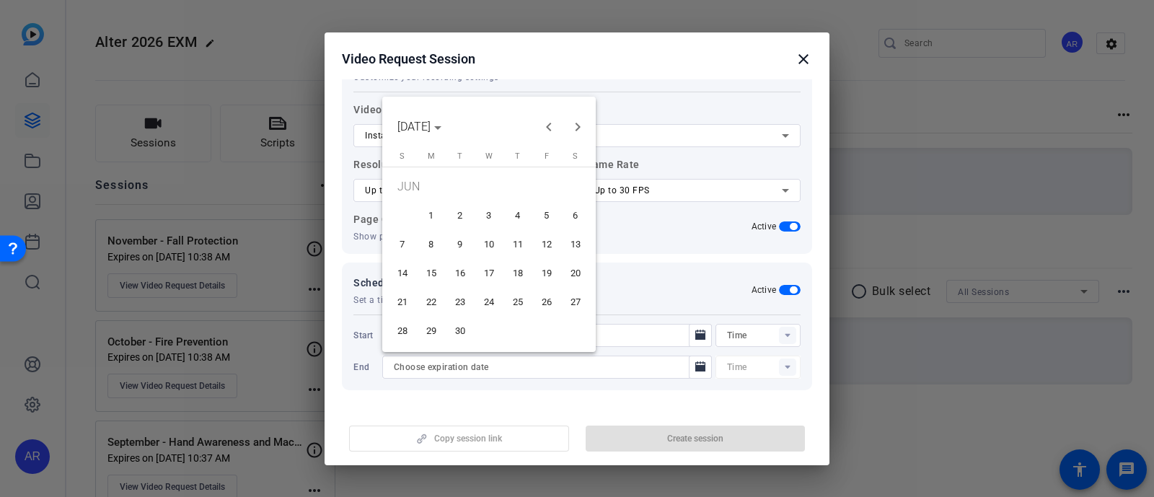
type input "10:39AM"
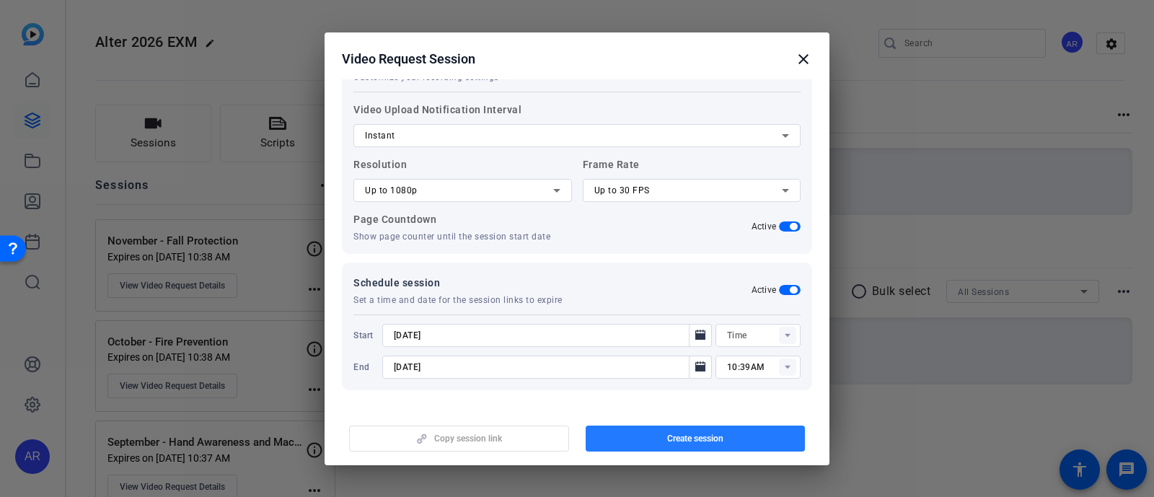
click at [620, 434] on span "button" at bounding box center [696, 438] width 220 height 35
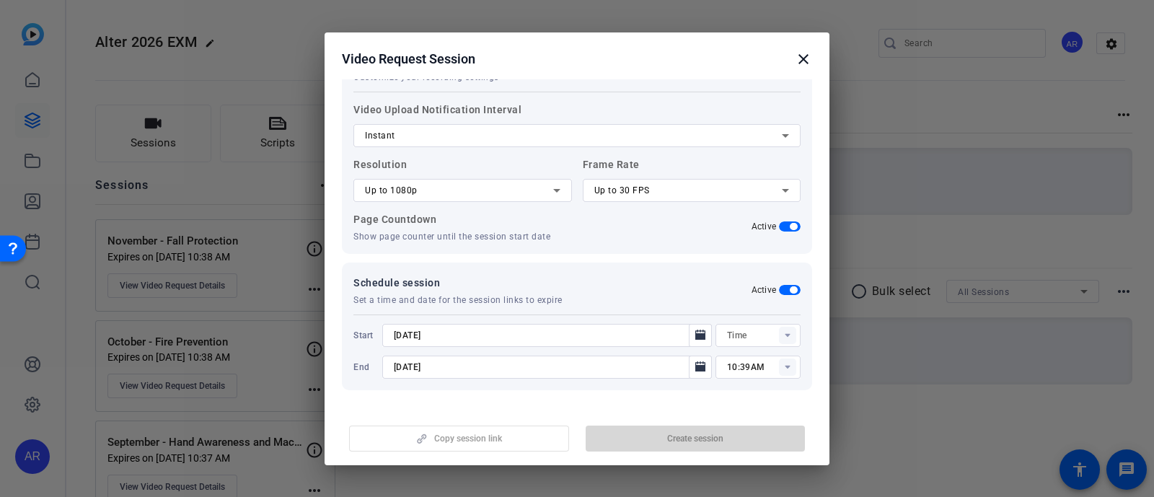
type input "10:24AM"
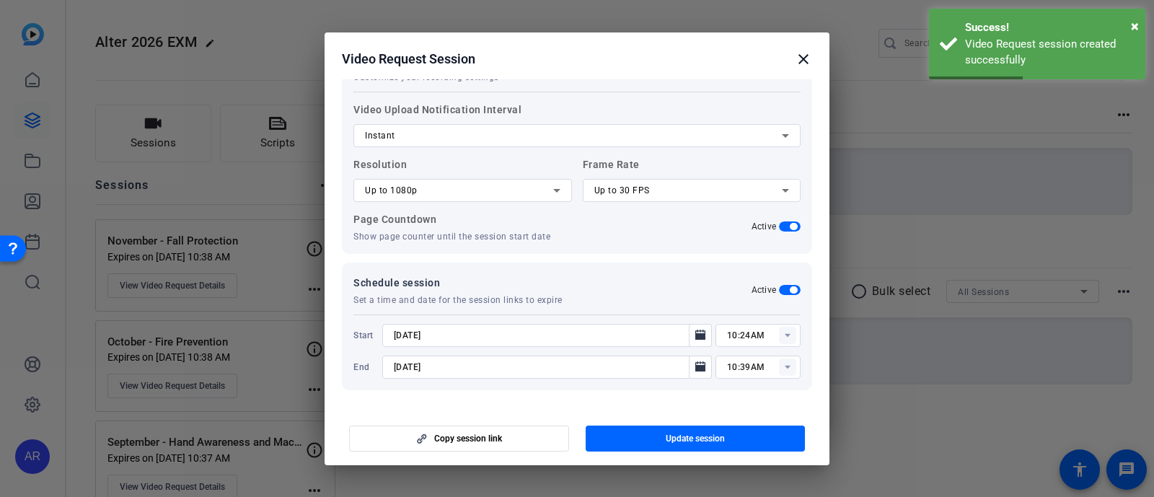
click at [803, 58] on mat-icon "close" at bounding box center [803, 58] width 17 height 17
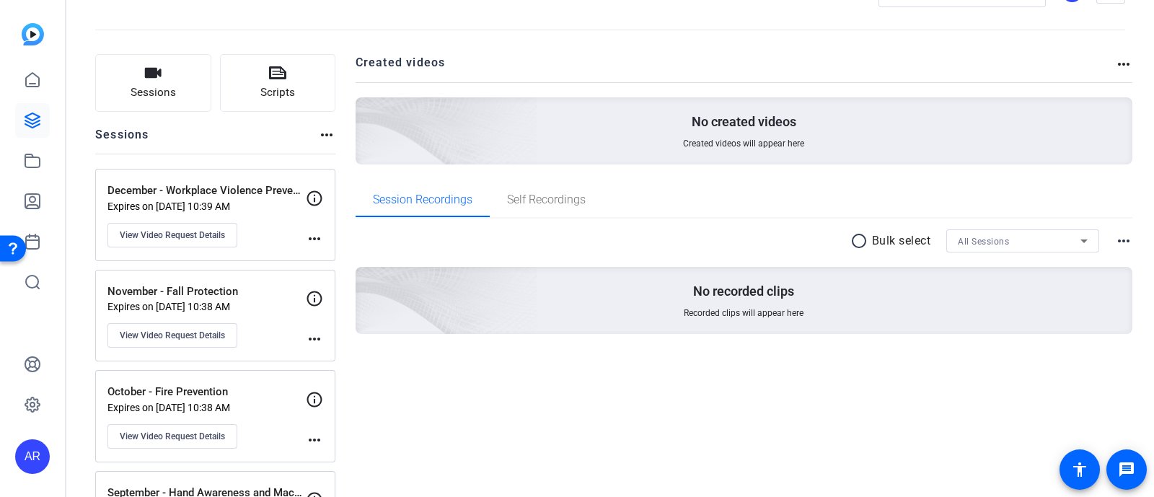
scroll to position [0, 0]
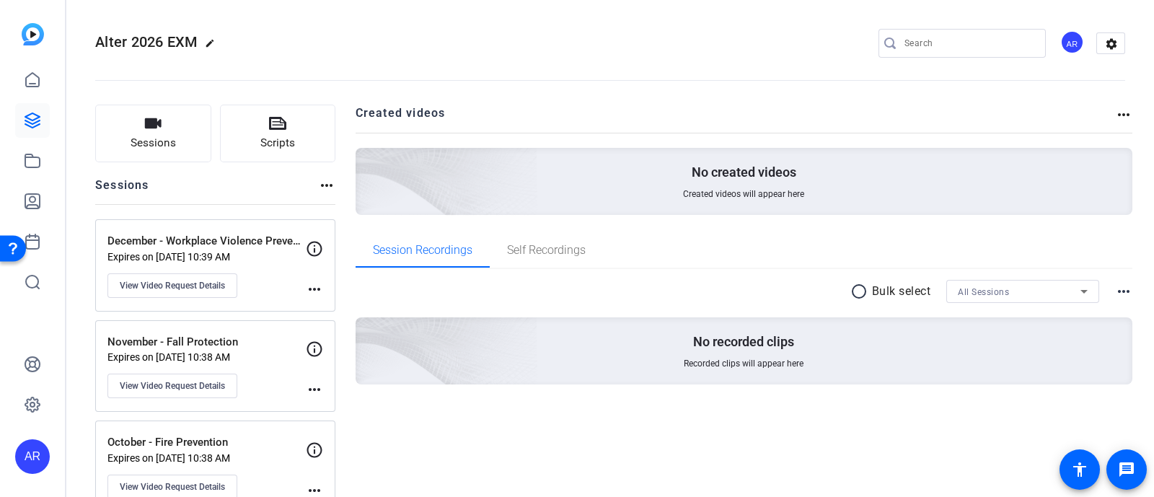
click at [260, 289] on div "December - Workplace Violence Prevention Expires on [DATE] 10:39 AM View Video …" at bounding box center [206, 265] width 198 height 65
